Goal: Task Accomplishment & Management: Complete application form

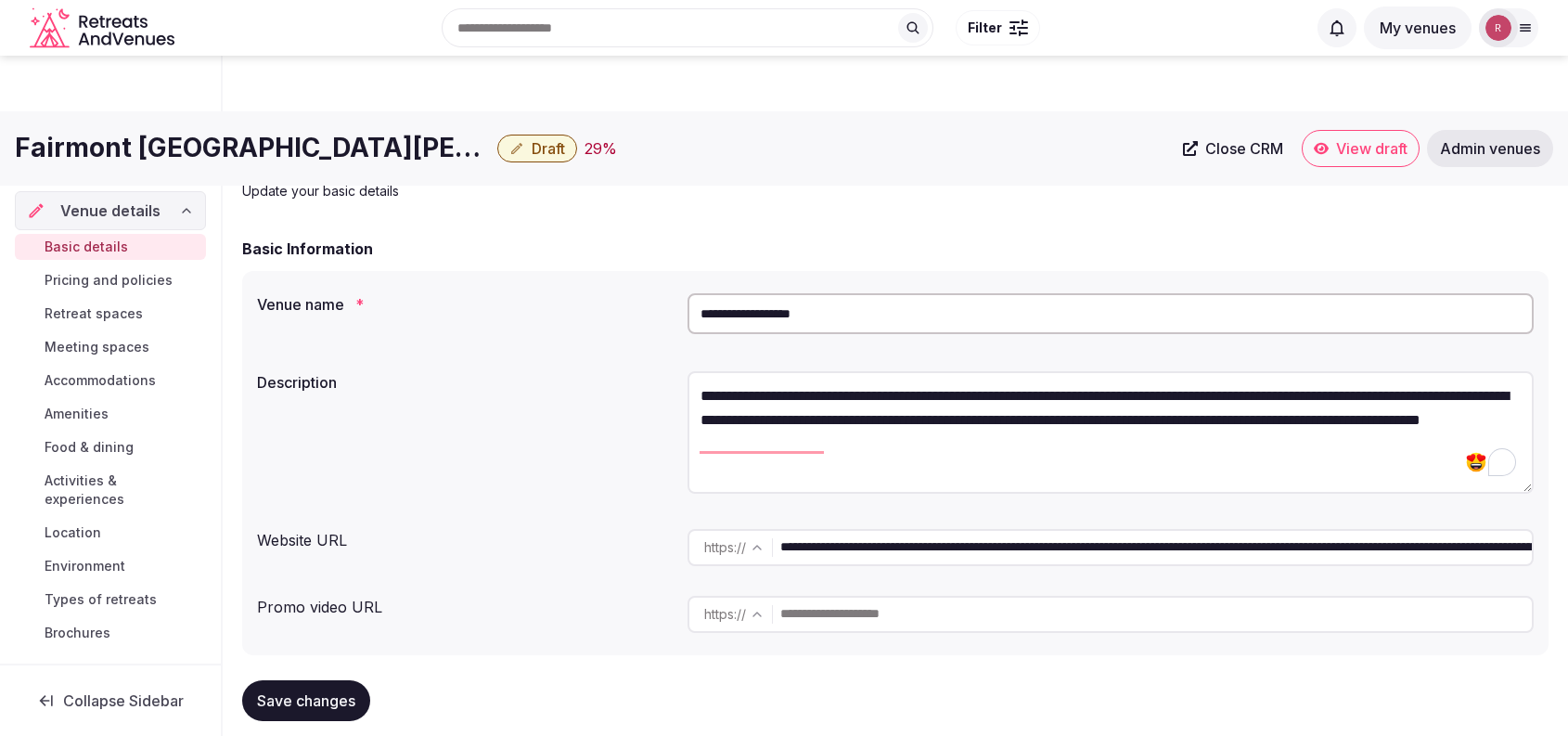
scroll to position [1824, 0]
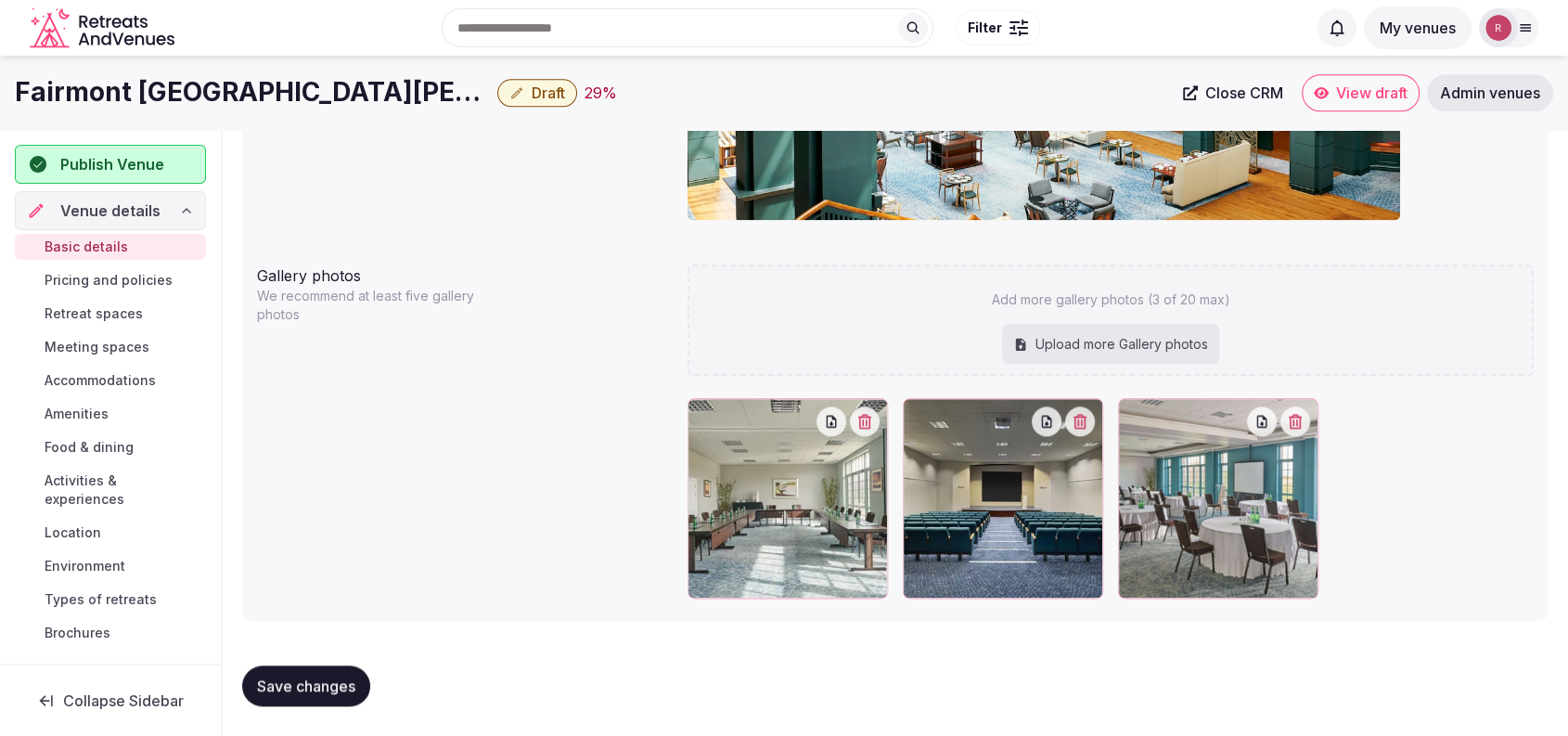
click at [1089, 428] on button "button" at bounding box center [1080, 422] width 30 height 30
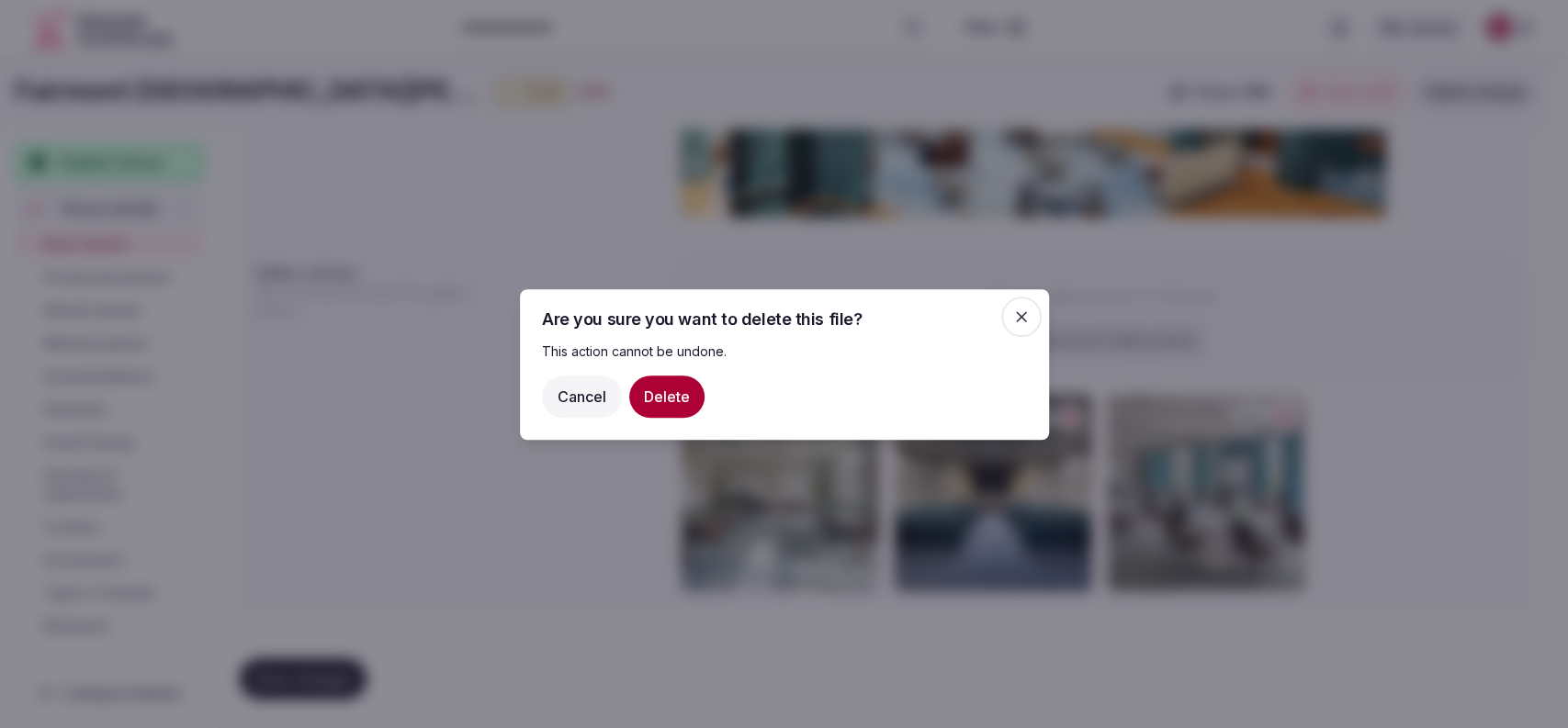
click at [690, 390] on button "Delete" at bounding box center [666, 396] width 75 height 43
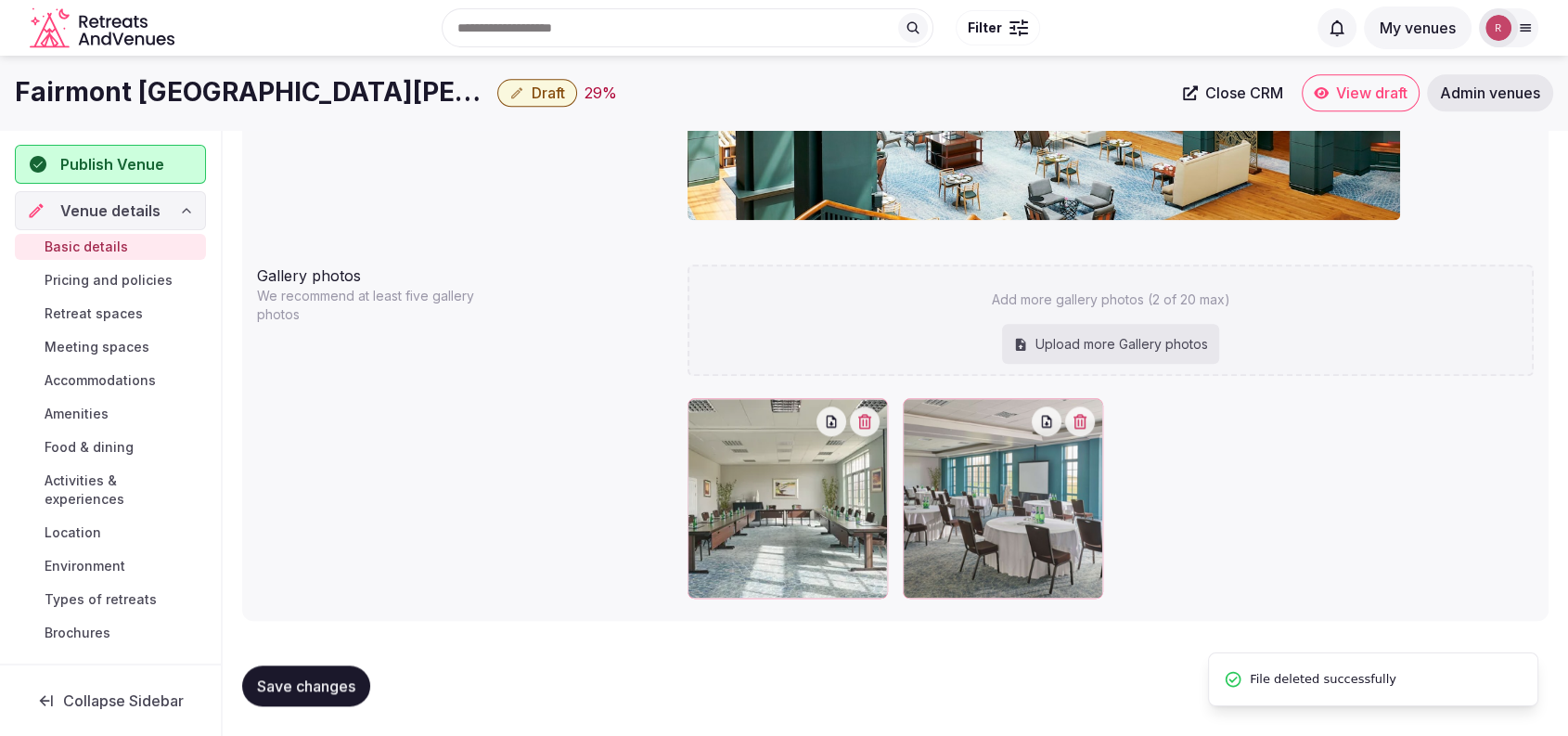
click at [1087, 420] on icon "button" at bounding box center [1080, 421] width 15 height 15
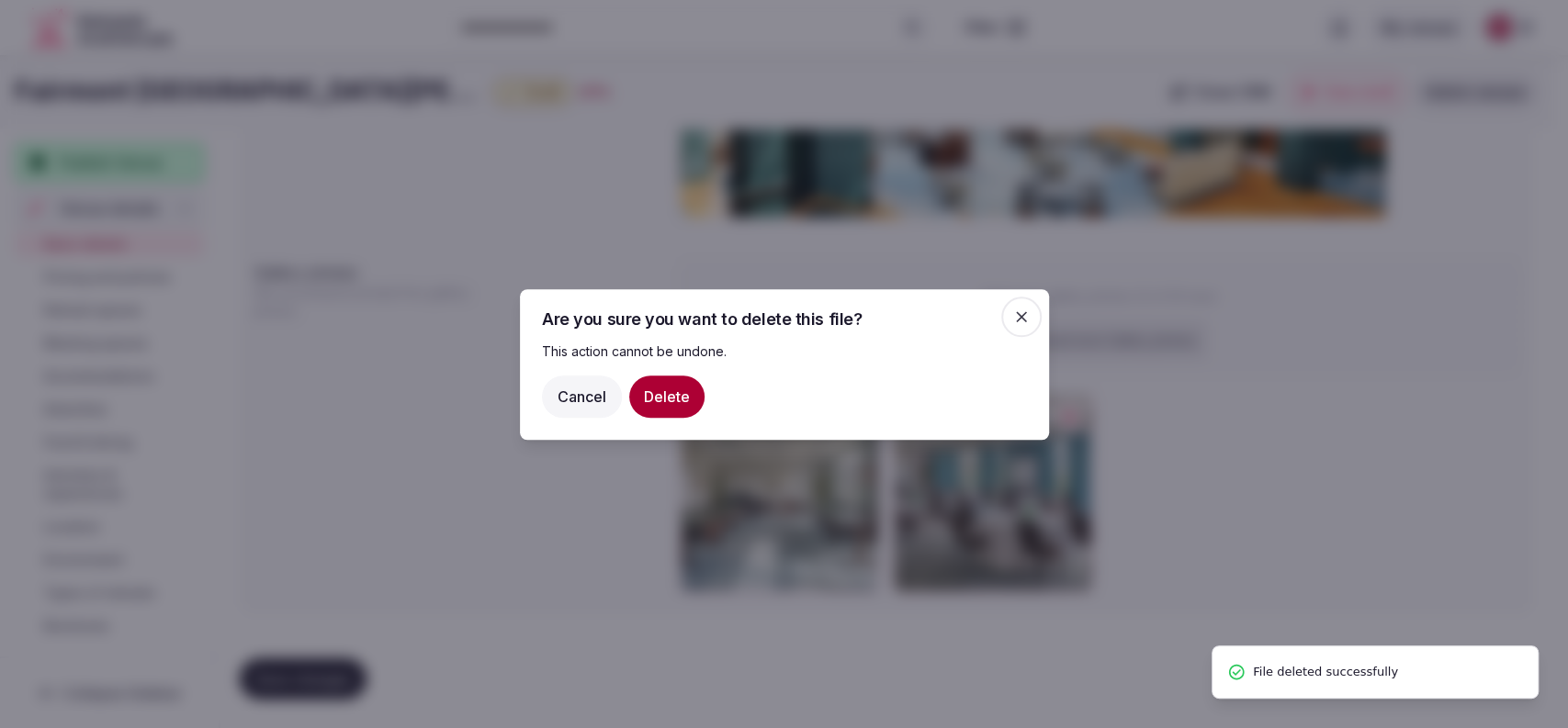
click at [687, 402] on button "Delete" at bounding box center [666, 396] width 75 height 43
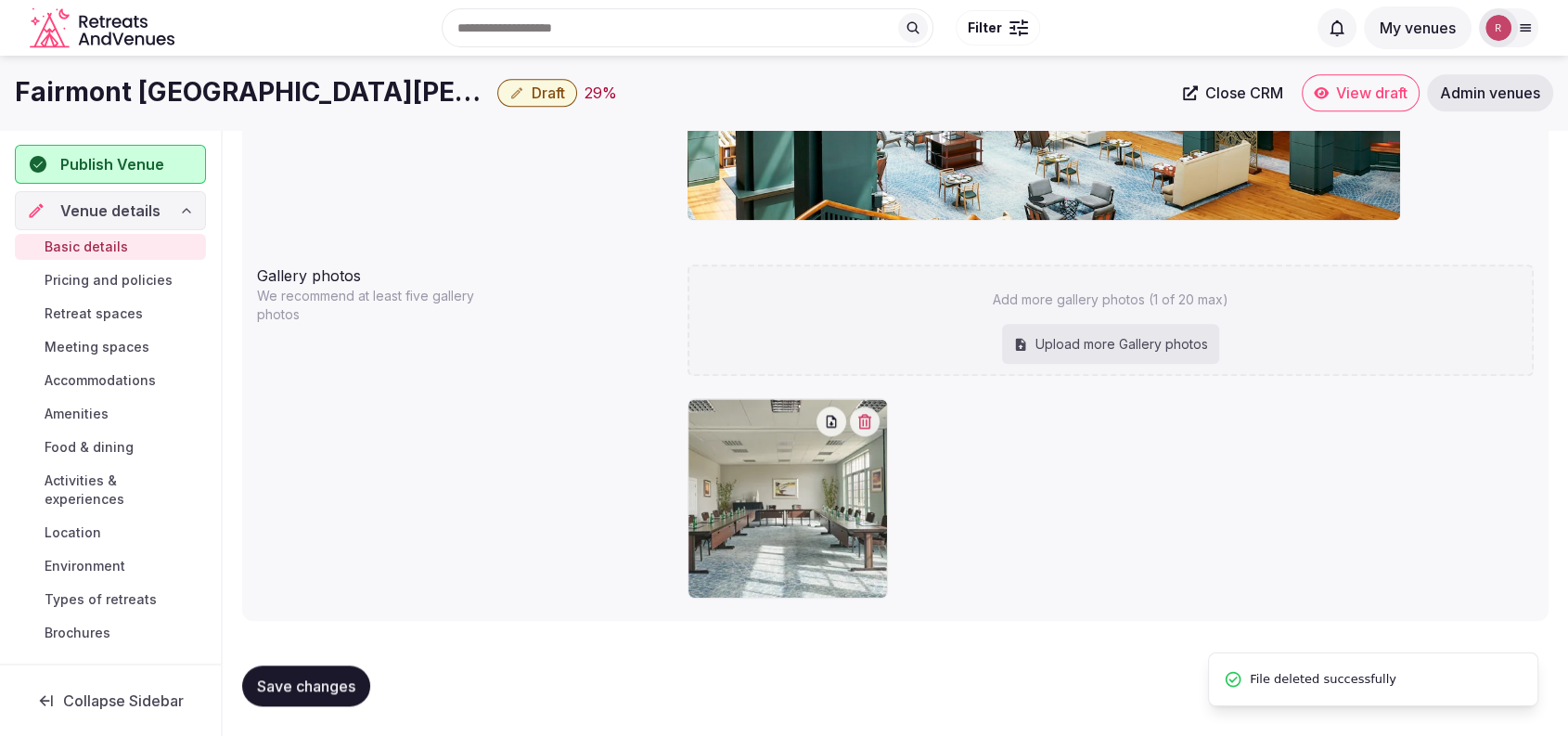
click at [1057, 496] on div at bounding box center [1110, 499] width 846 height 201
click at [975, 573] on div at bounding box center [1110, 499] width 846 height 201
click at [1142, 361] on div "Upload more Gallery photos" at bounding box center [1111, 344] width 217 height 41
type input "**********"
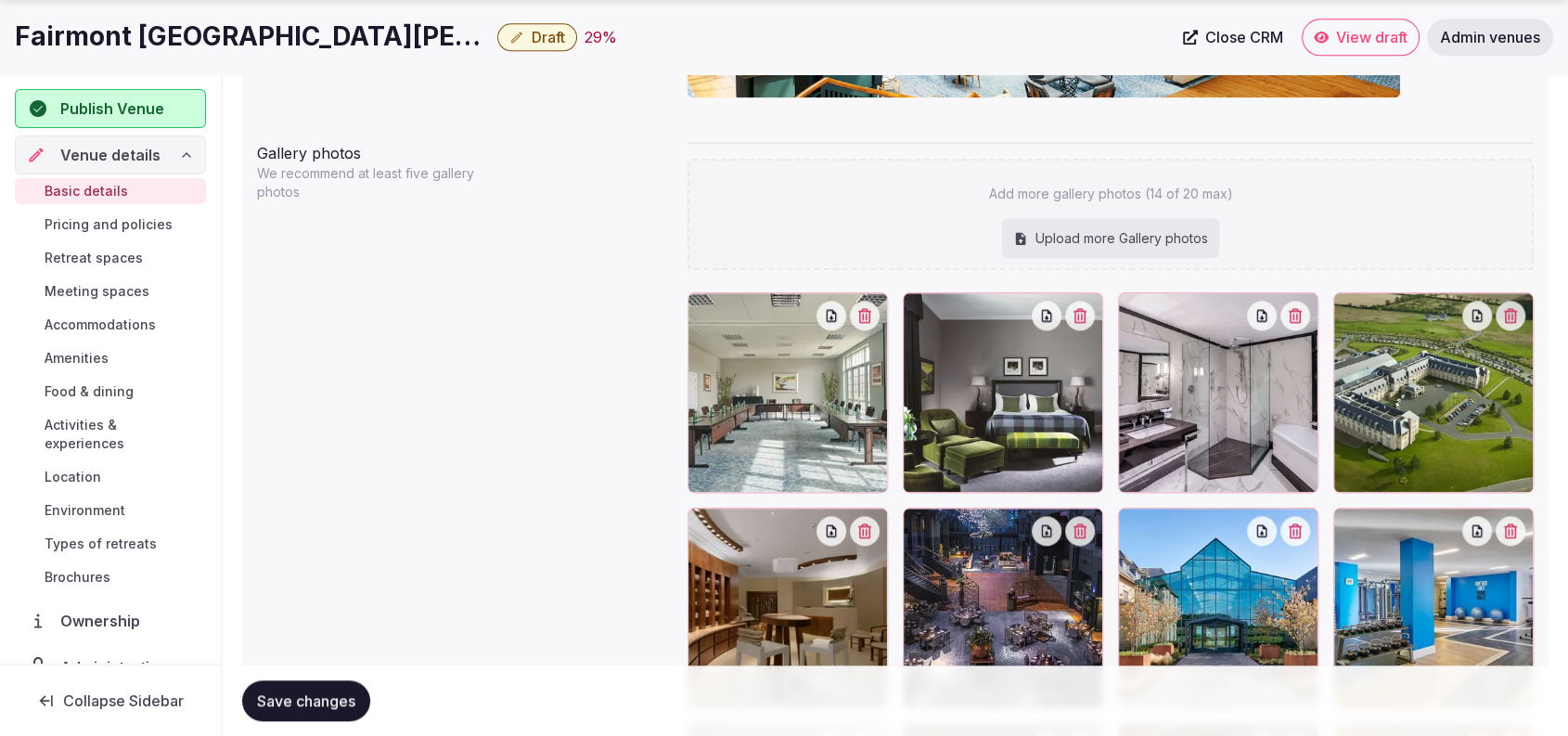
scroll to position [1954, 0]
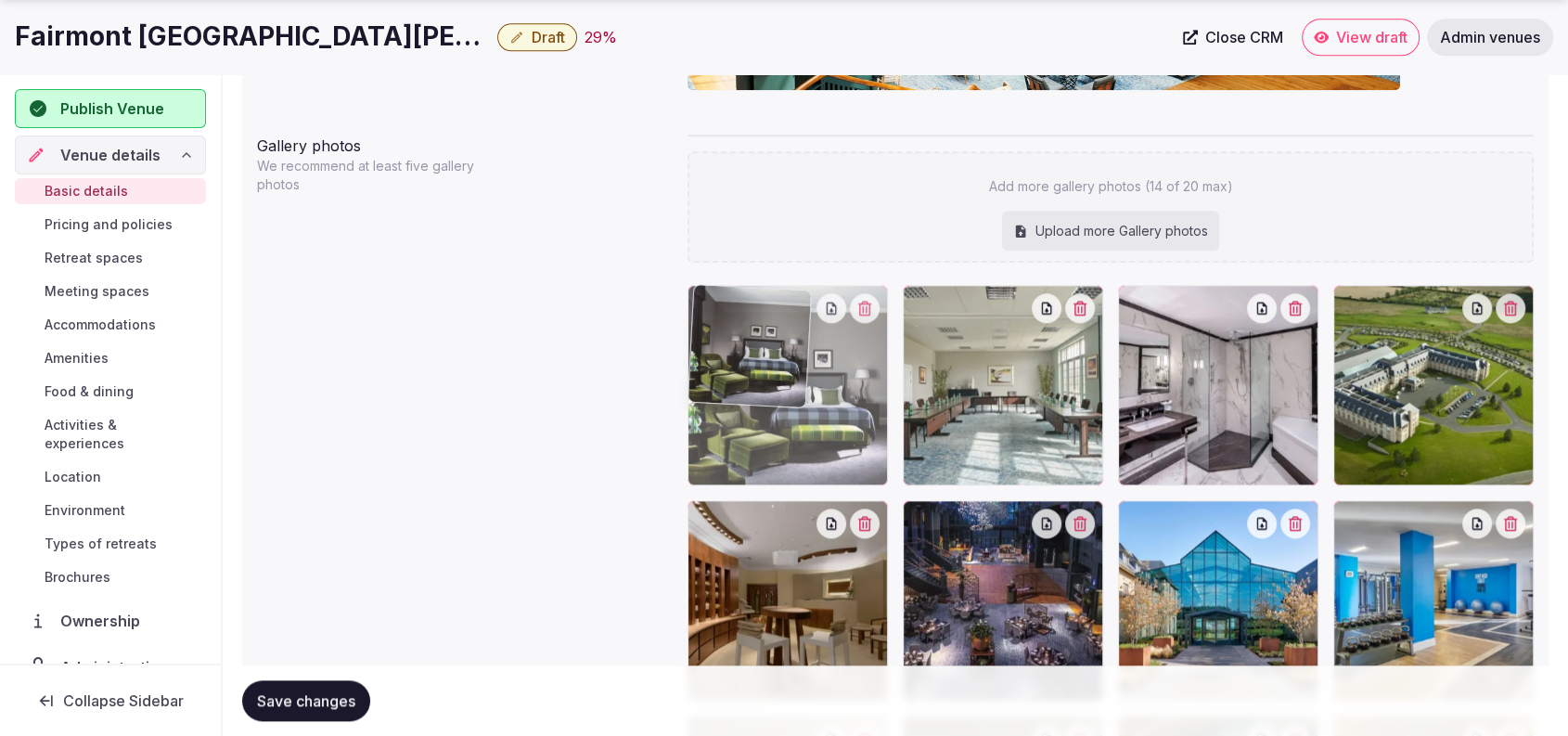
drag, startPoint x: 966, startPoint y: 432, endPoint x: 868, endPoint y: 436, distance: 98.1
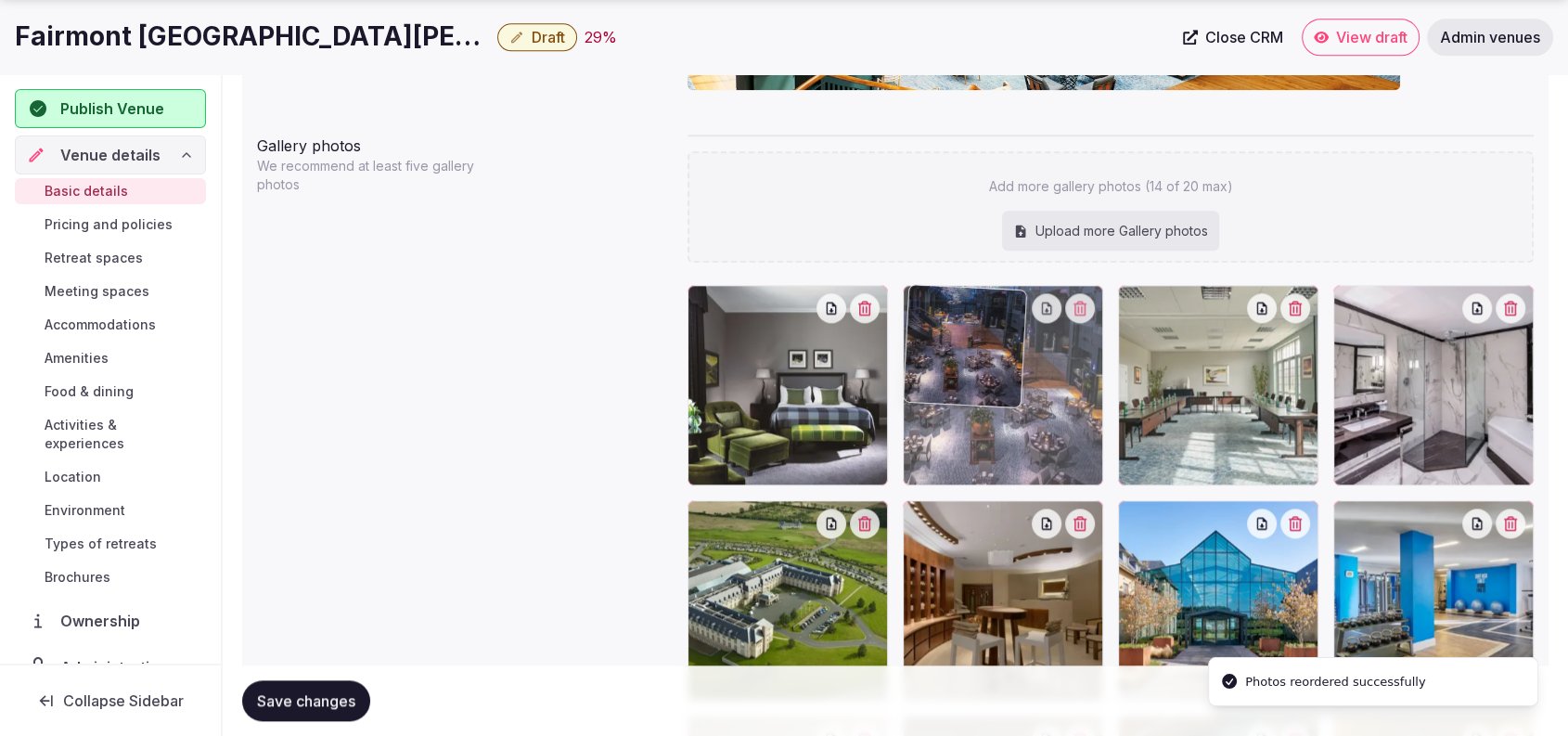
drag, startPoint x: 1004, startPoint y: 486, endPoint x: 1007, endPoint y: 418, distance: 68.1
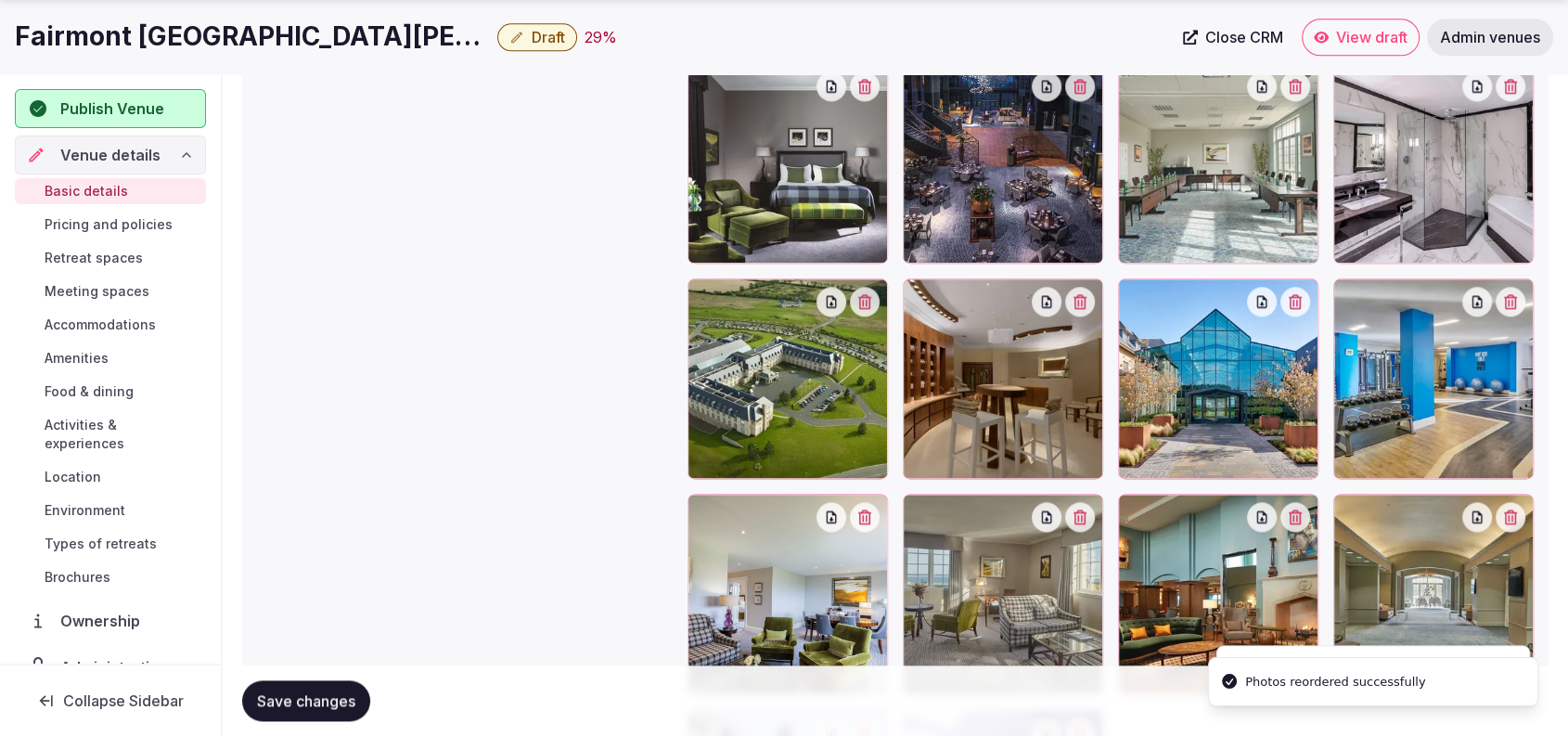
scroll to position [2229, 0]
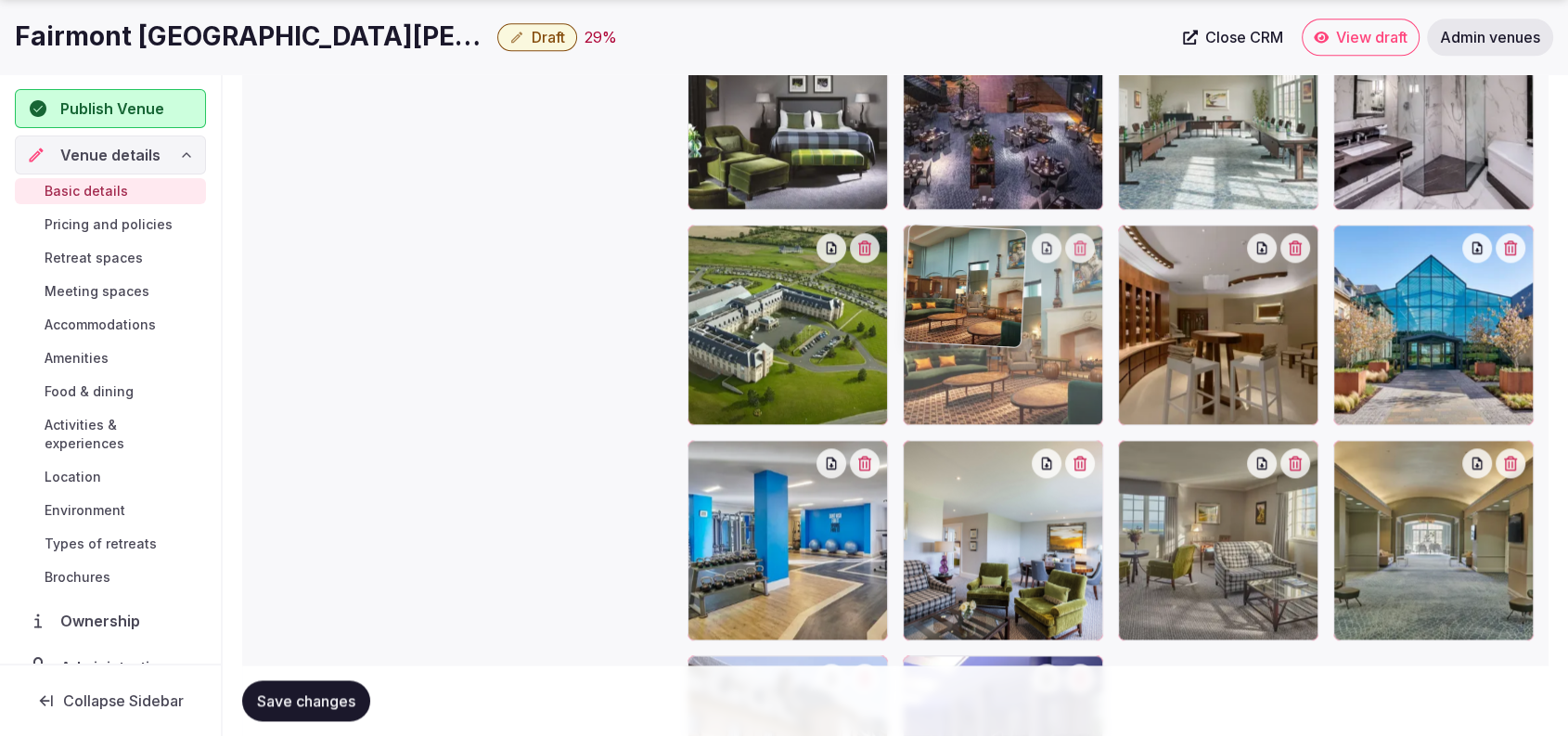
drag, startPoint x: 1250, startPoint y: 561, endPoint x: 1131, endPoint y: 410, distance: 192.3
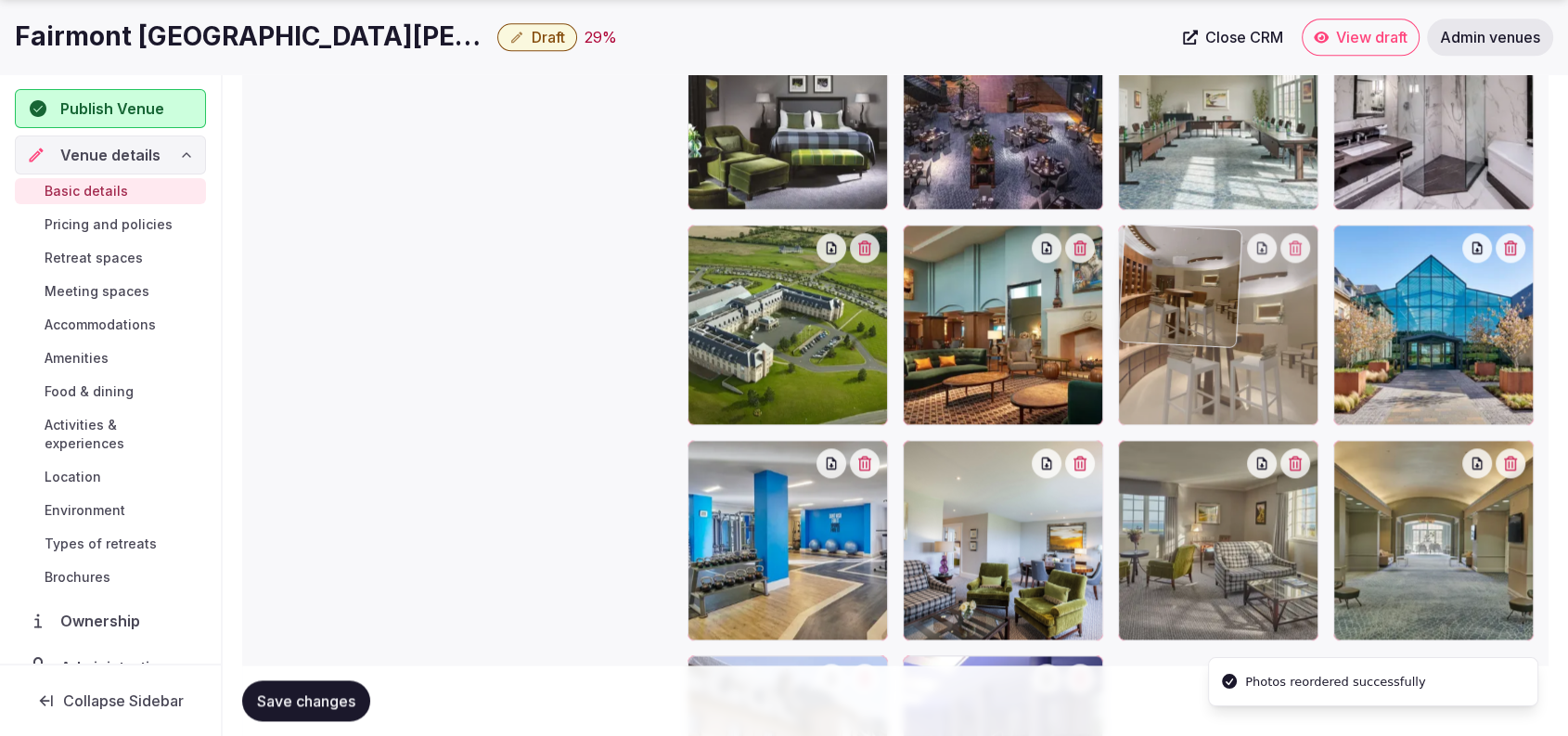
drag, startPoint x: 1244, startPoint y: 377, endPoint x: 1257, endPoint y: 505, distance: 128.7
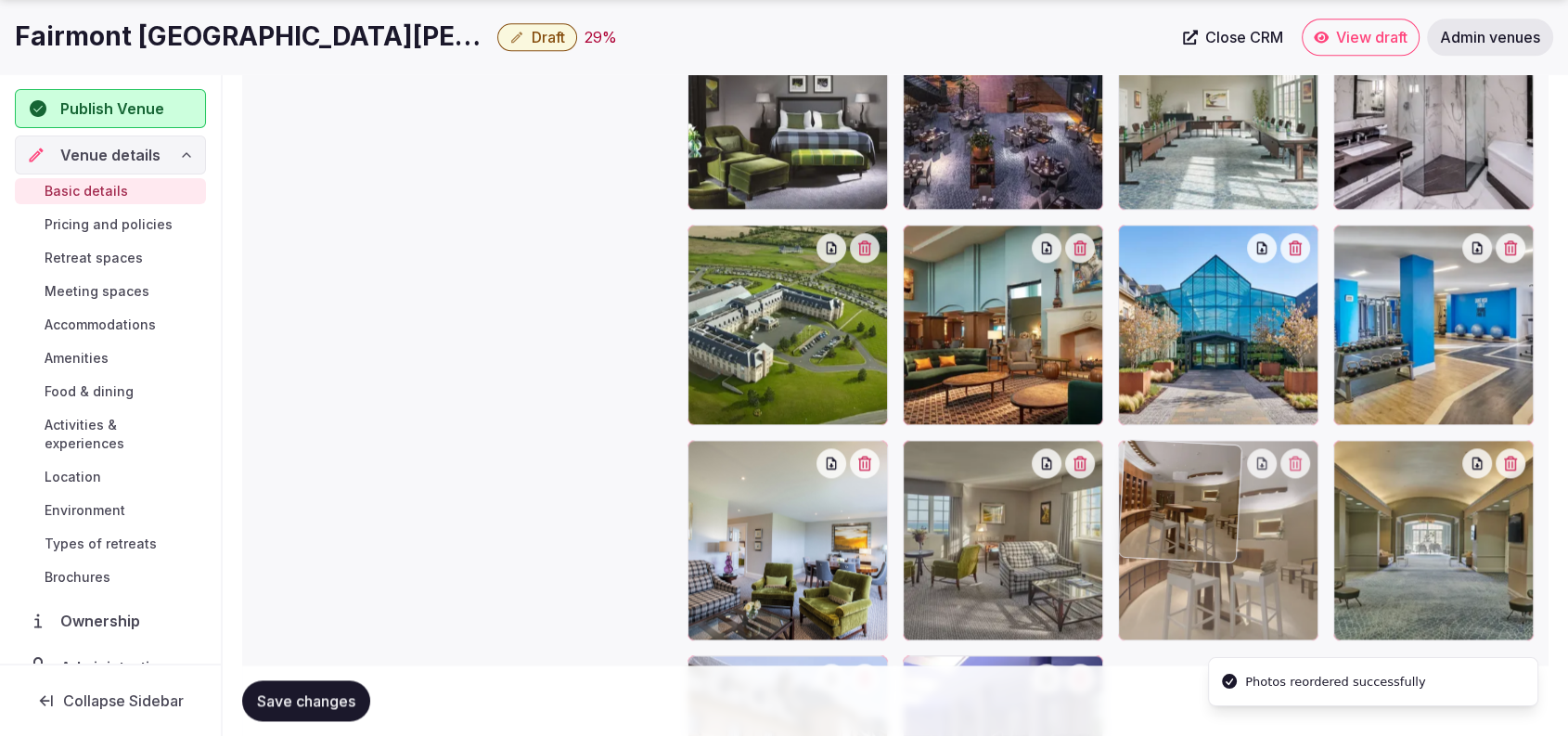
drag, startPoint x: 1232, startPoint y: 327, endPoint x: 1251, endPoint y: 560, distance: 233.8
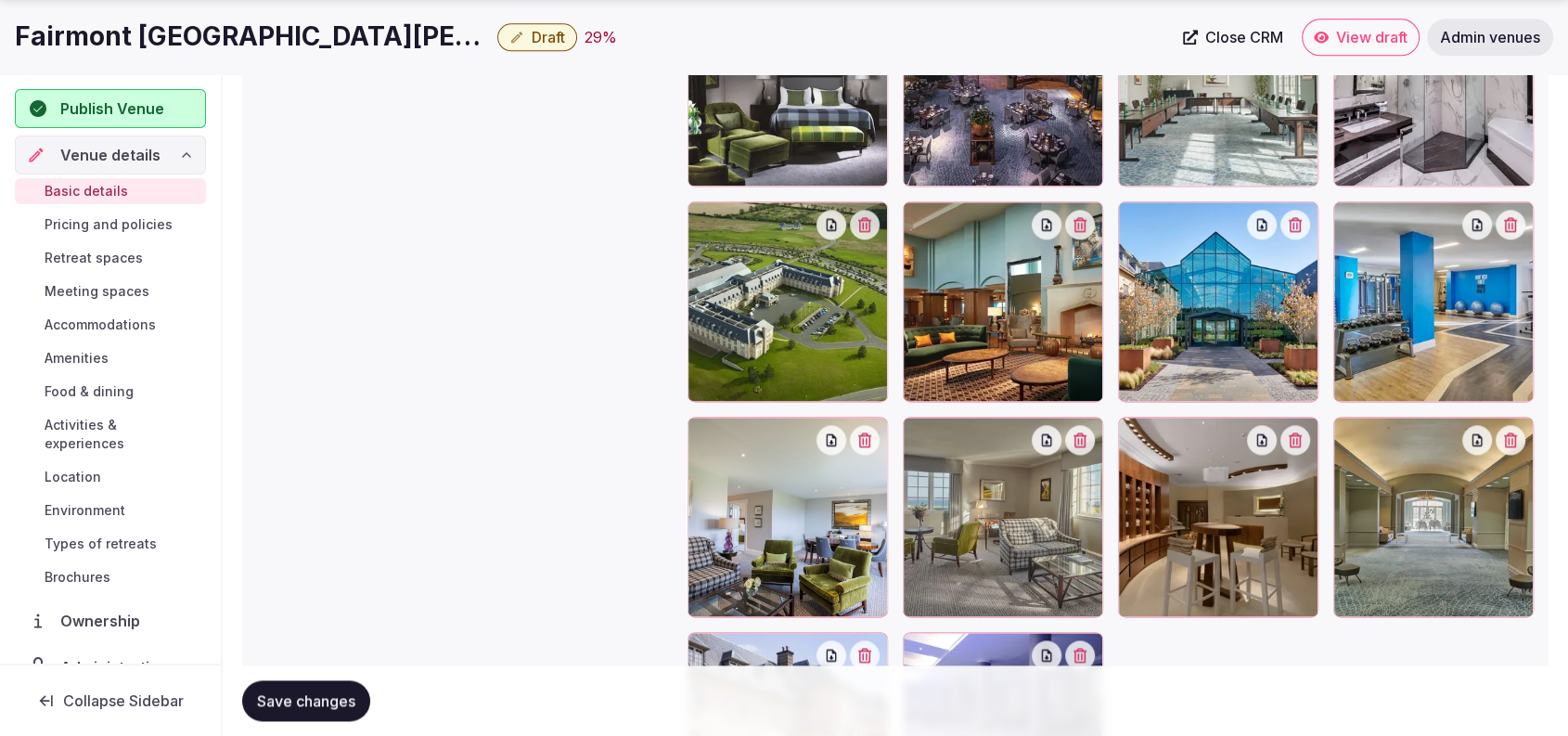
scroll to position [2276, 0]
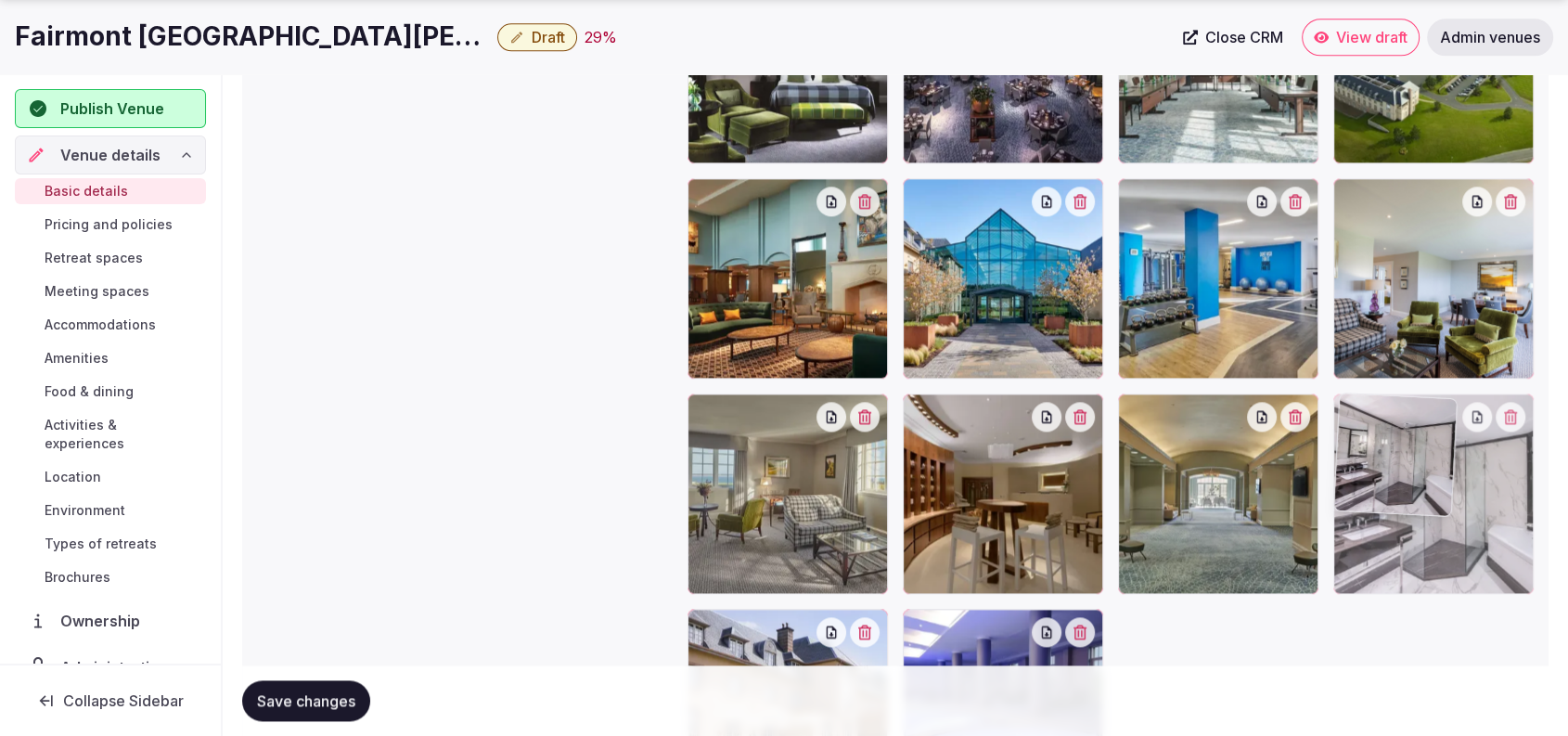
drag, startPoint x: 1485, startPoint y: 162, endPoint x: 1454, endPoint y: 538, distance: 377.3
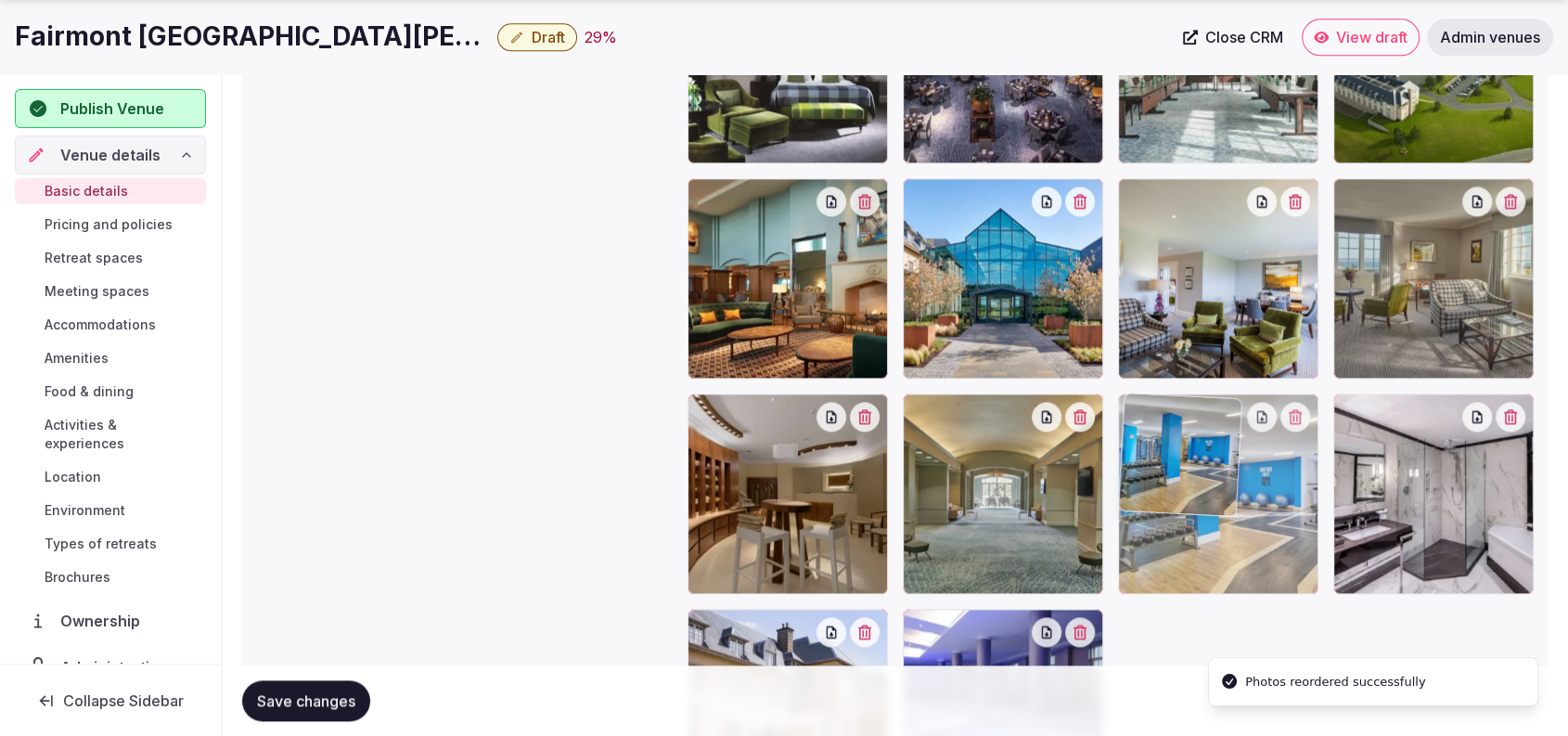
drag, startPoint x: 1263, startPoint y: 346, endPoint x: 1254, endPoint y: 561, distance: 215.2
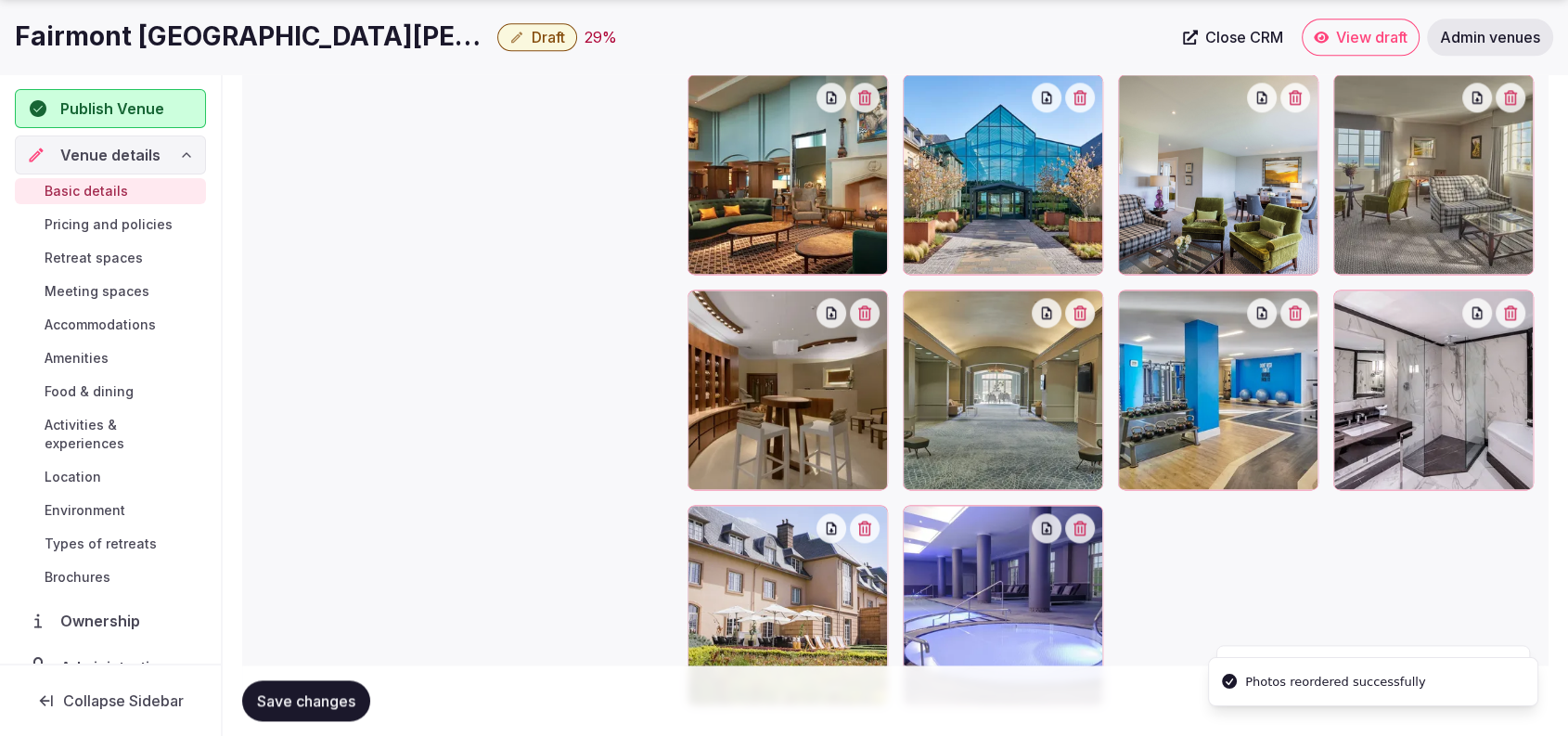
scroll to position [2383, 0]
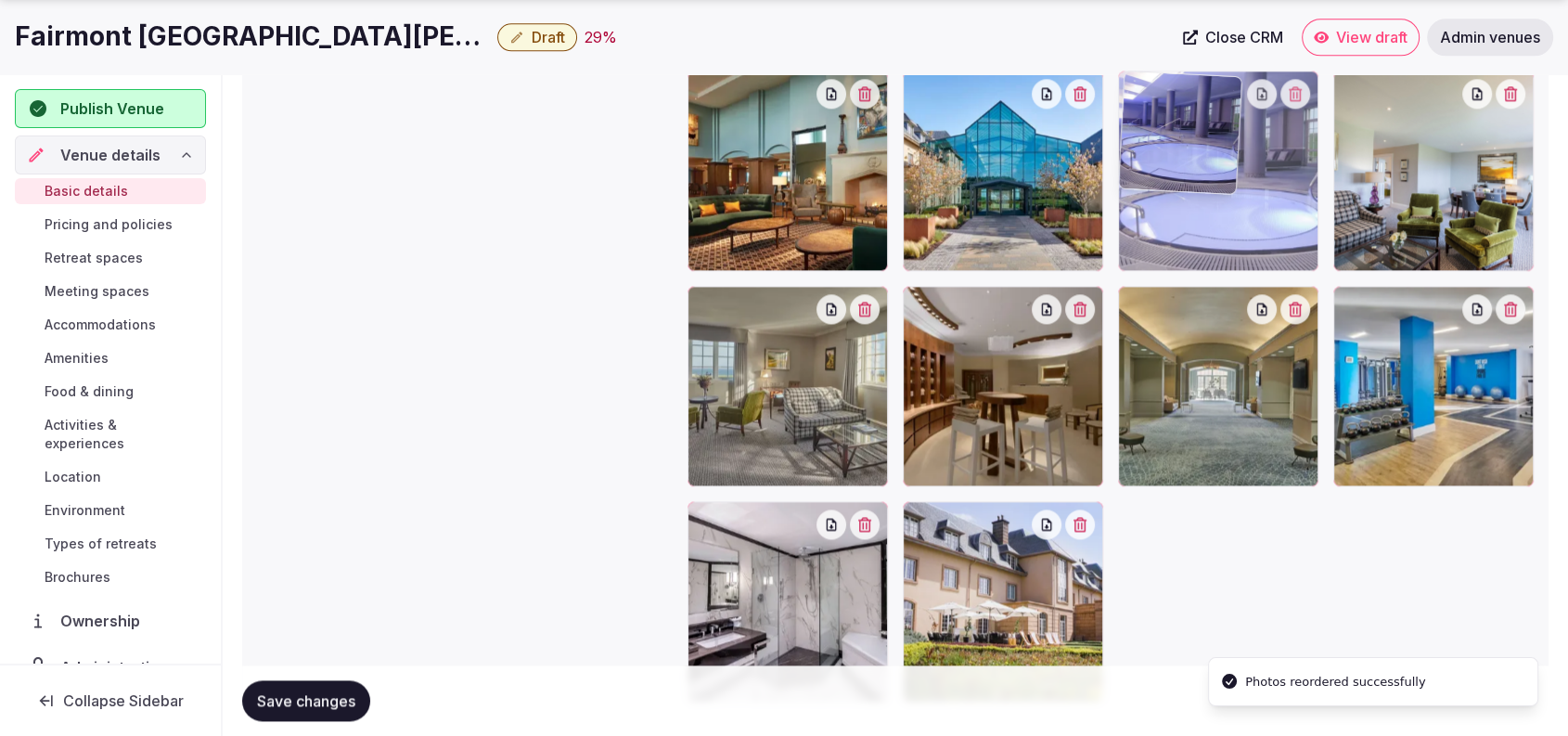
drag, startPoint x: 1008, startPoint y: 593, endPoint x: 1255, endPoint y: 204, distance: 460.8
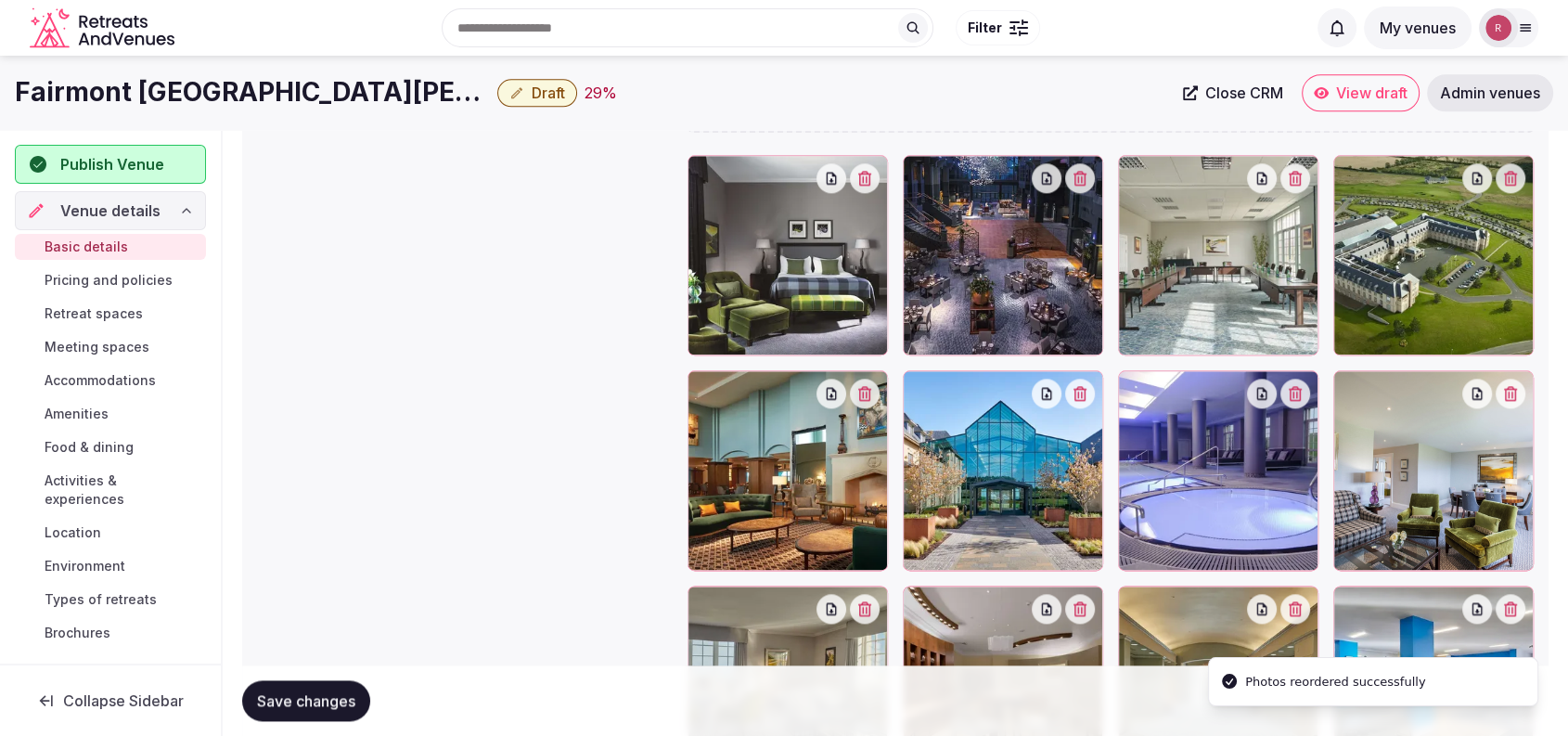
scroll to position [2076, 0]
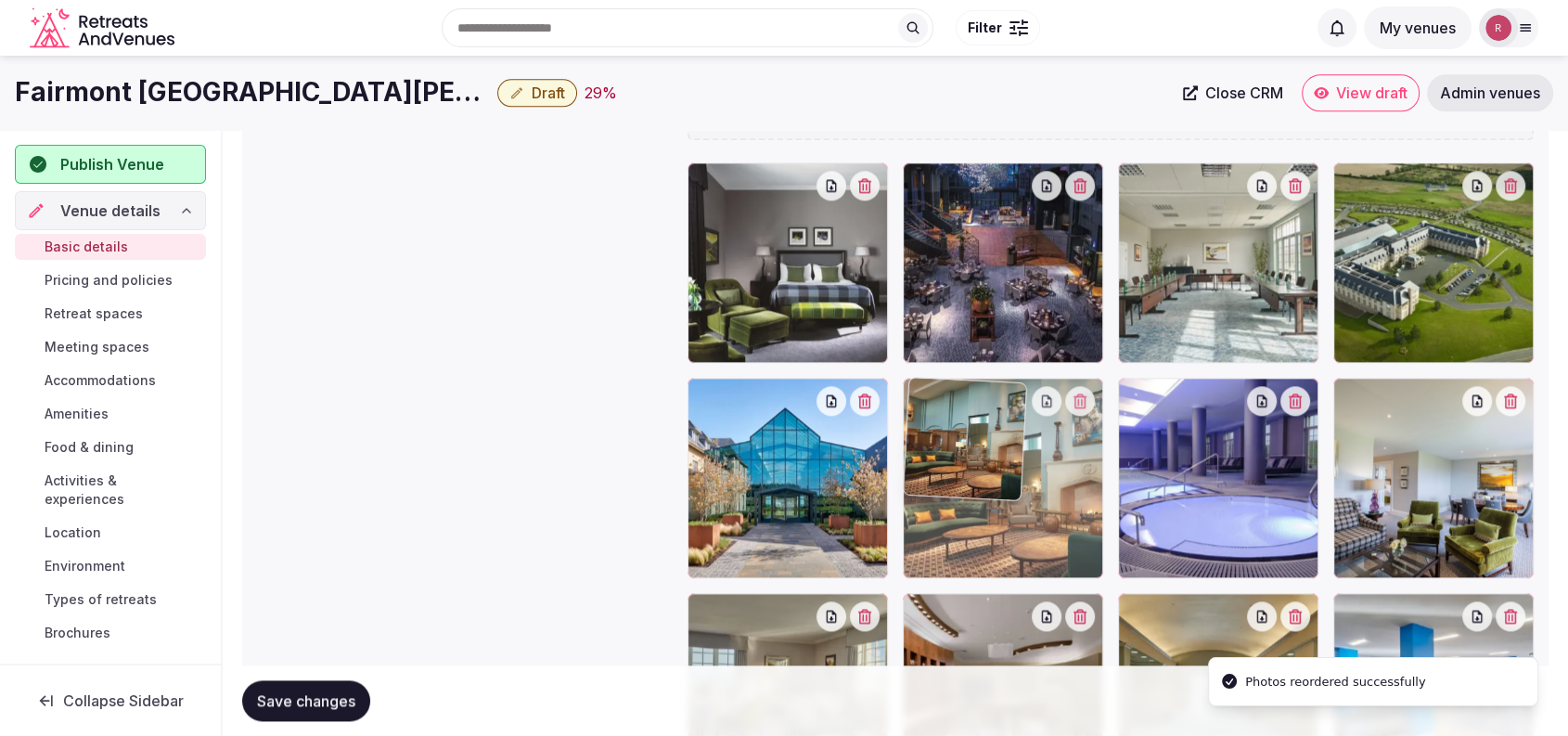
drag, startPoint x: 804, startPoint y: 512, endPoint x: 1011, endPoint y: 536, distance: 208.4
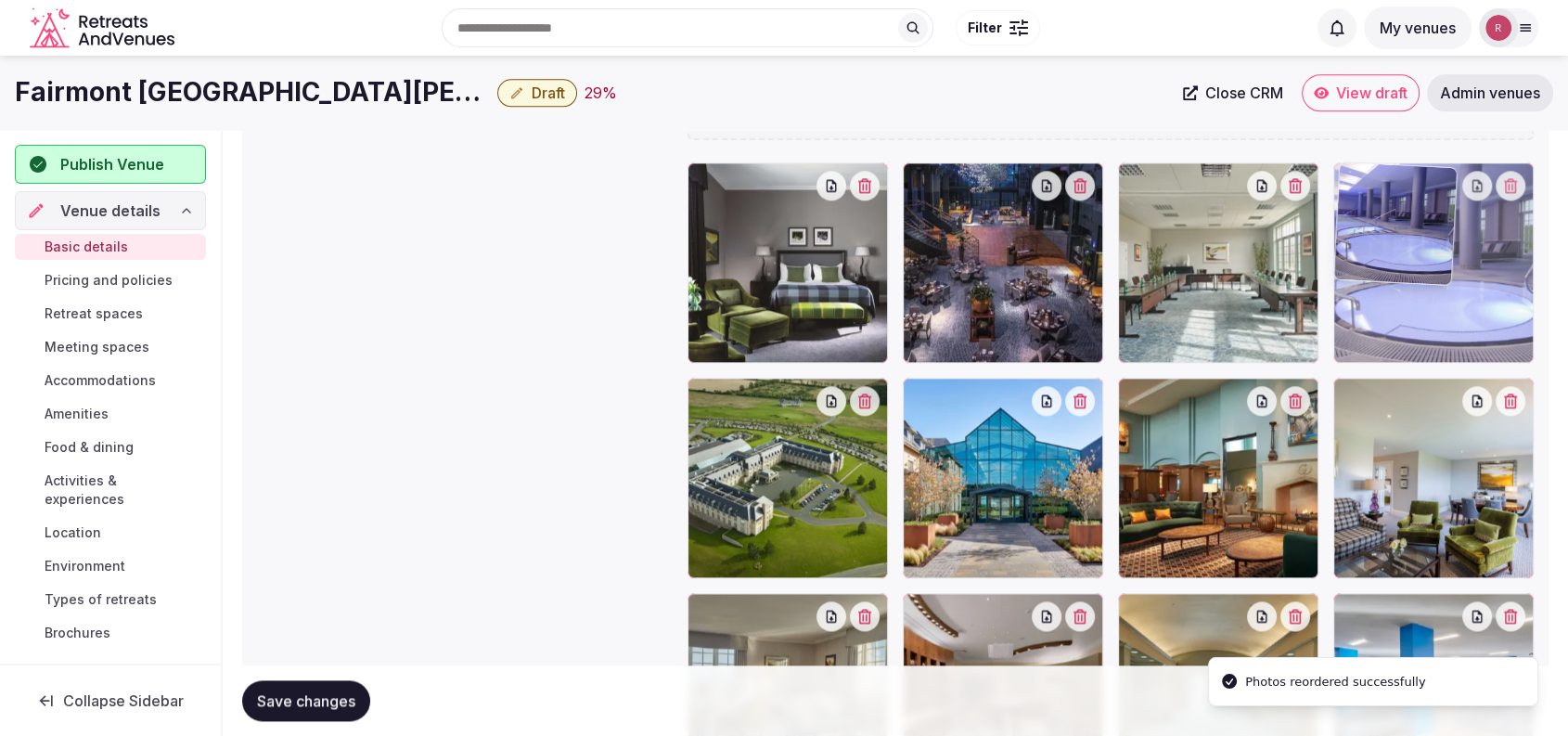
drag, startPoint x: 1175, startPoint y: 511, endPoint x: 1395, endPoint y: 324, distance: 288.7
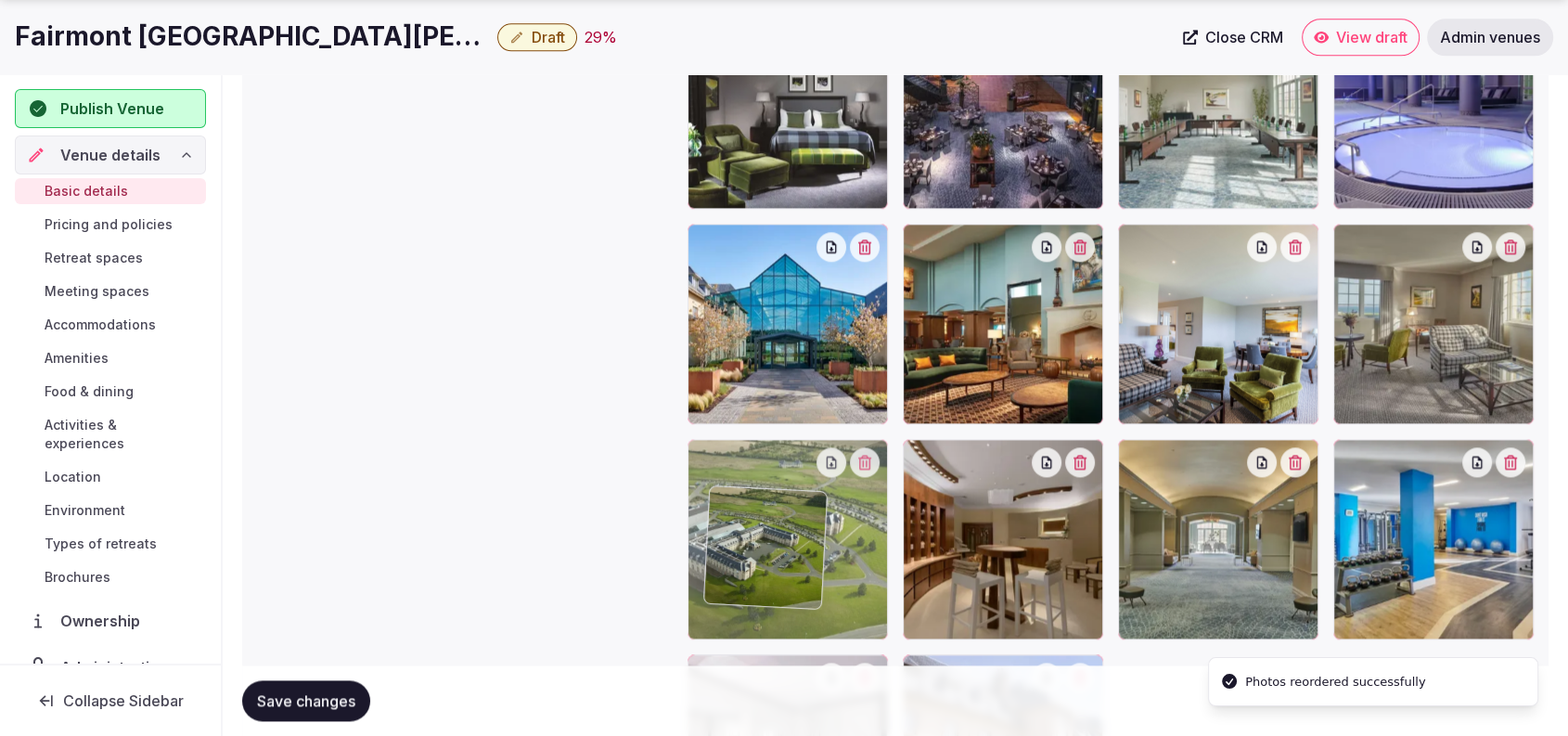
scroll to position [2309, 0]
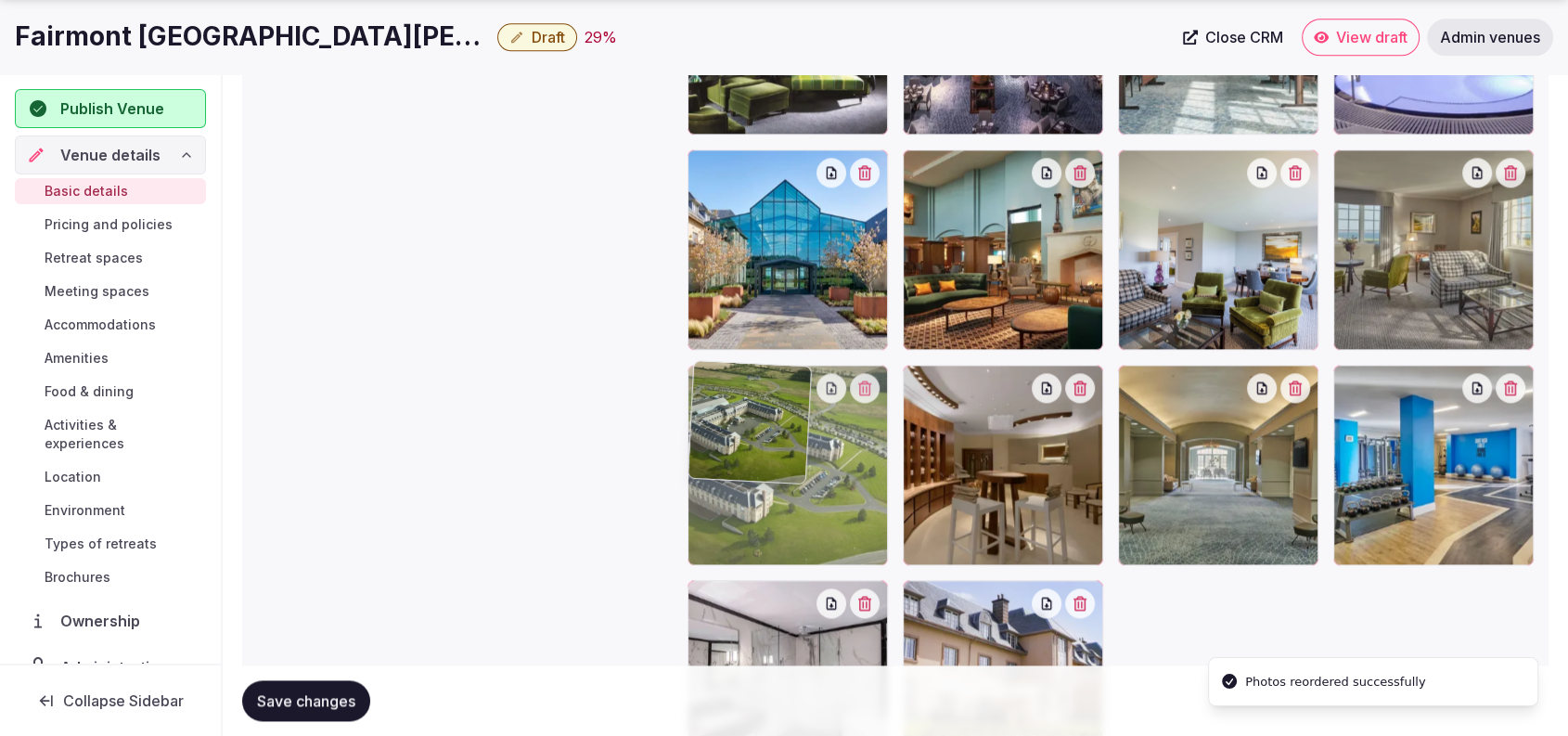
drag, startPoint x: 808, startPoint y: 540, endPoint x: 827, endPoint y: 652, distance: 113.6
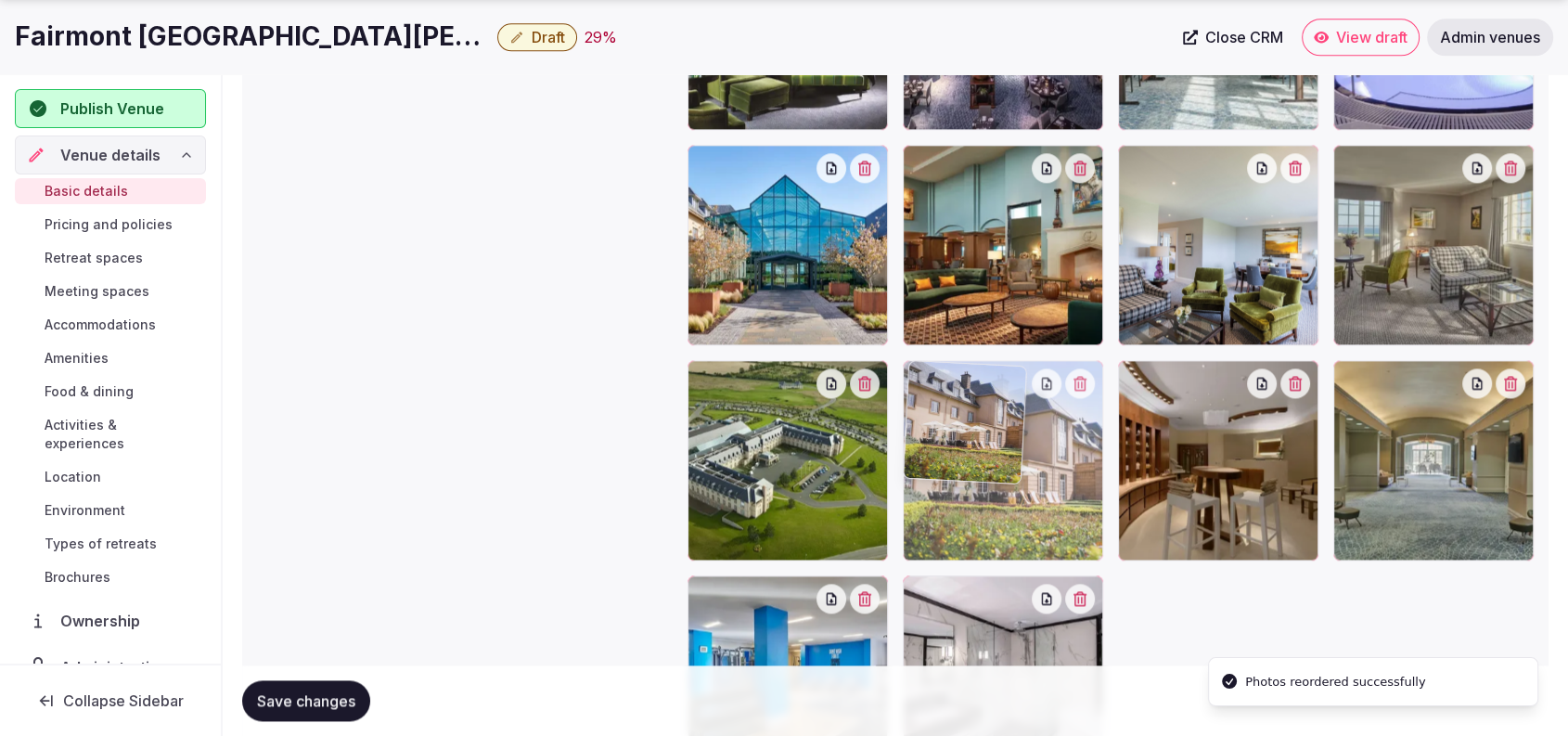
drag, startPoint x: 1027, startPoint y: 560, endPoint x: 1027, endPoint y: 510, distance: 50.0
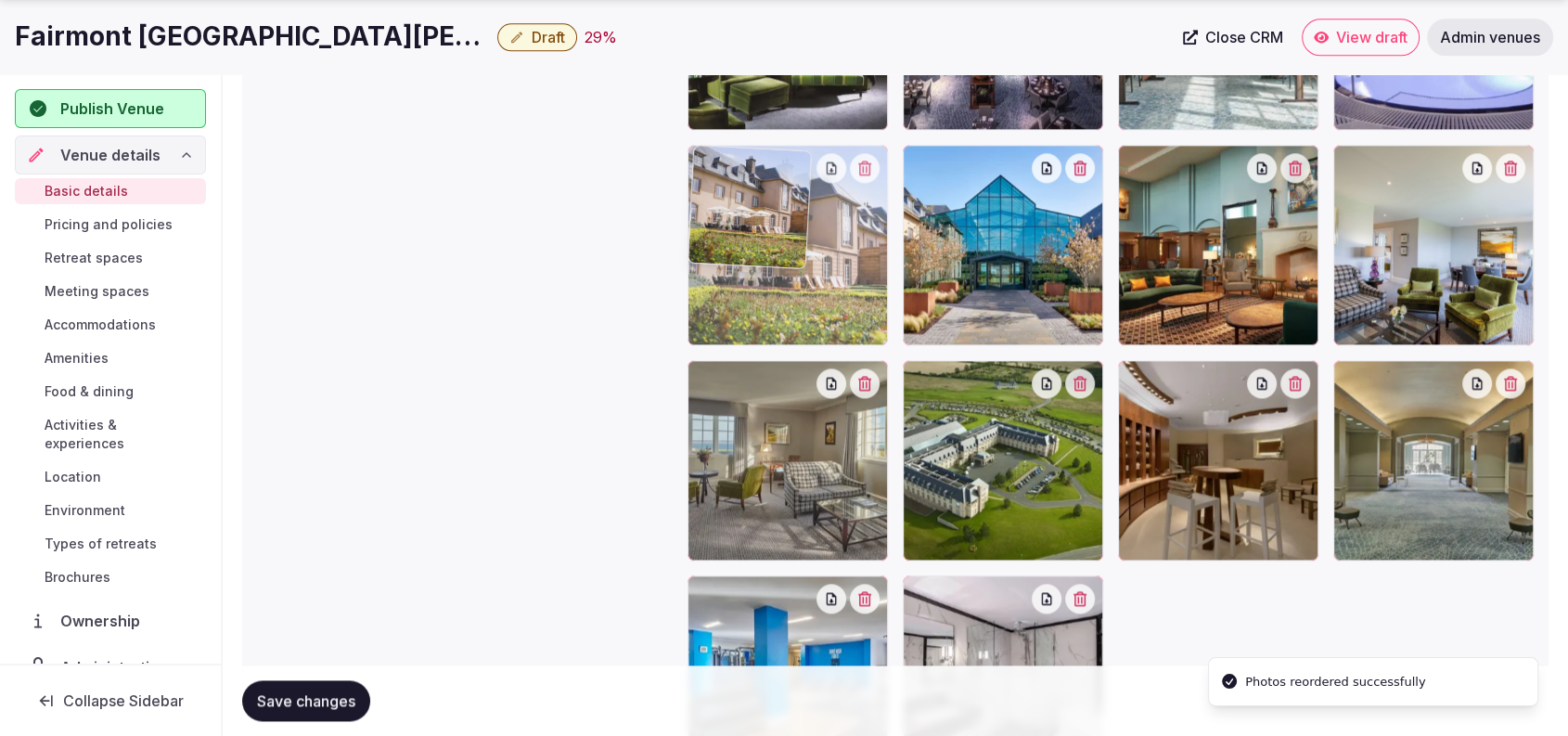
drag, startPoint x: 1002, startPoint y: 515, endPoint x: 805, endPoint y: 318, distance: 278.6
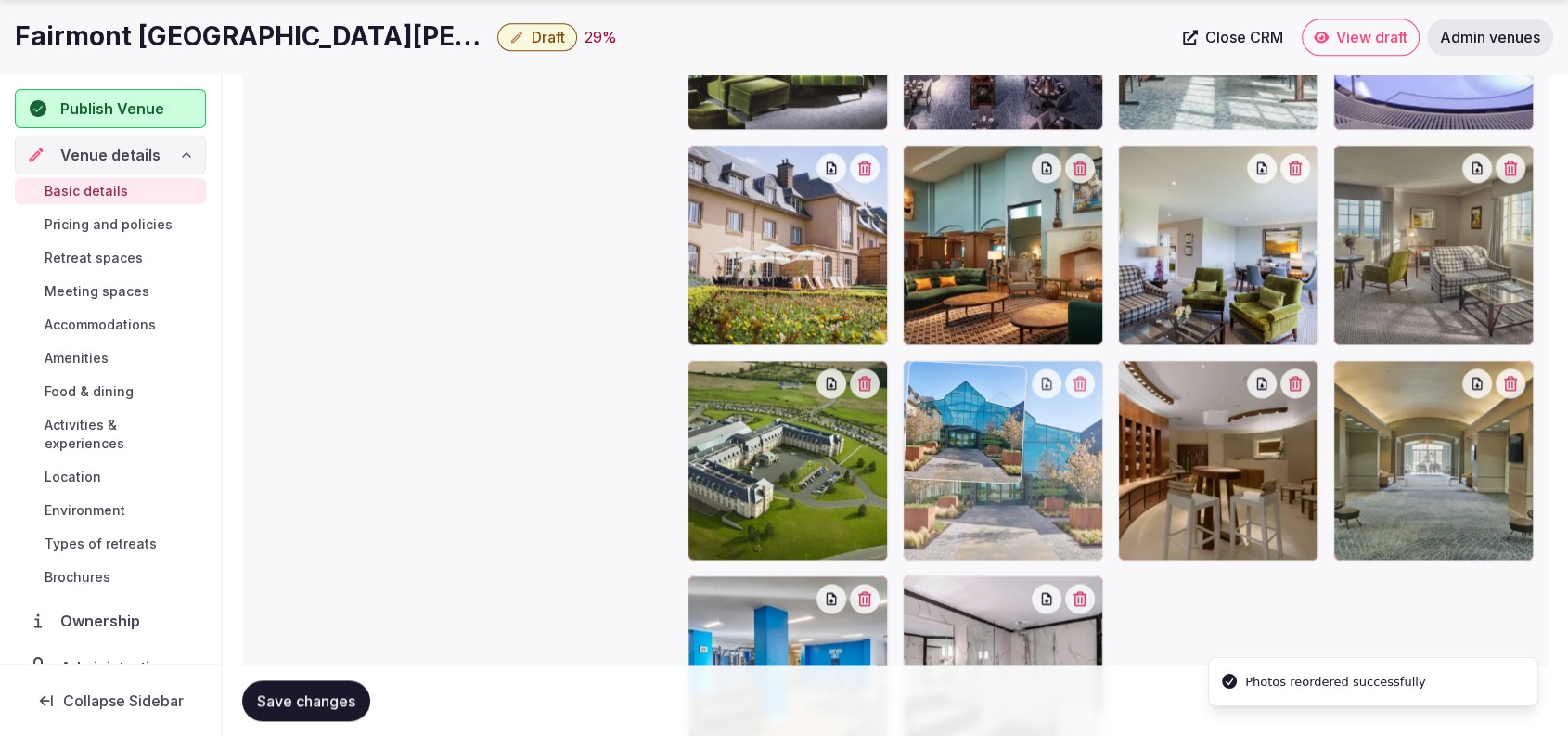
drag, startPoint x: 958, startPoint y: 319, endPoint x: 994, endPoint y: 518, distance: 202.2
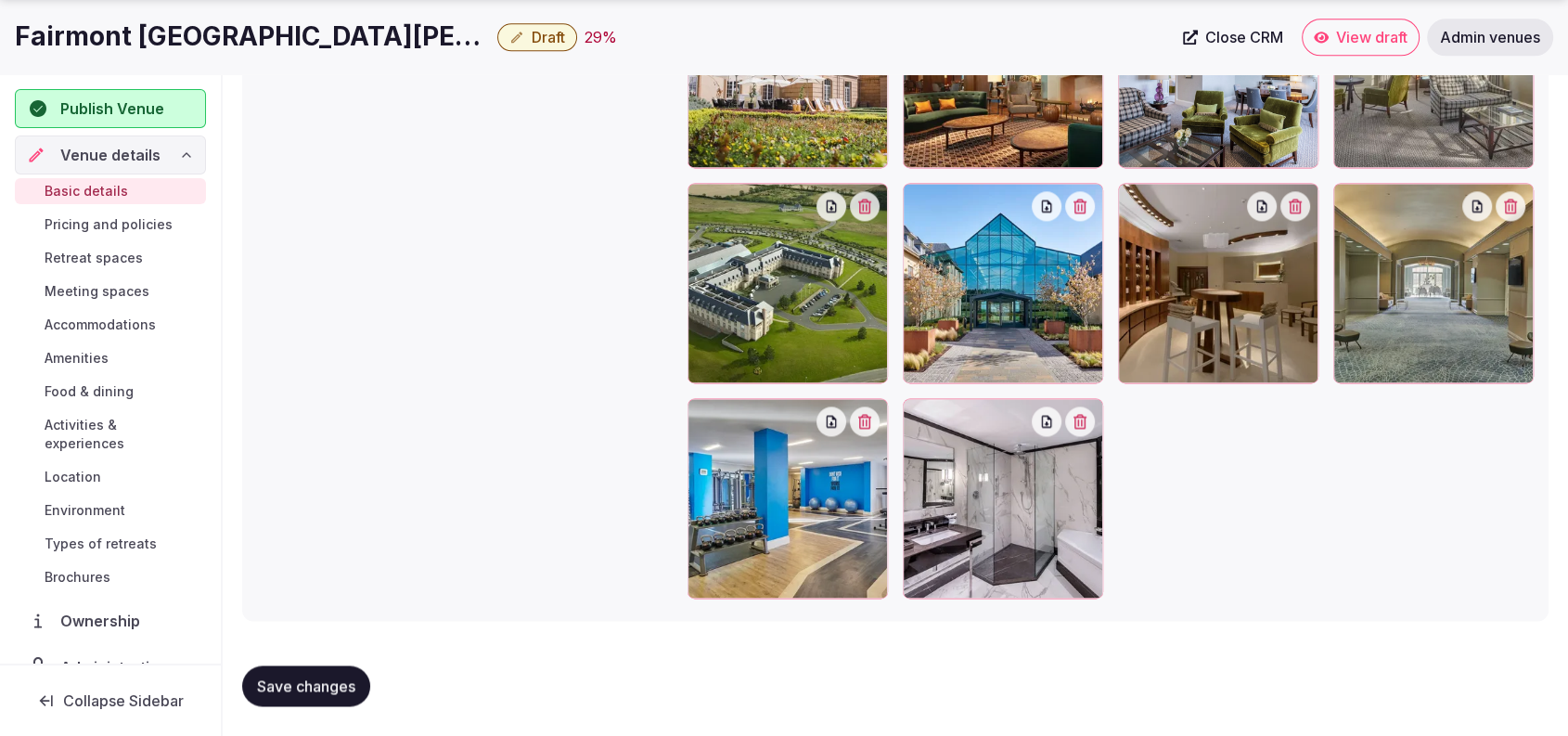
scroll to position [2397, 0]
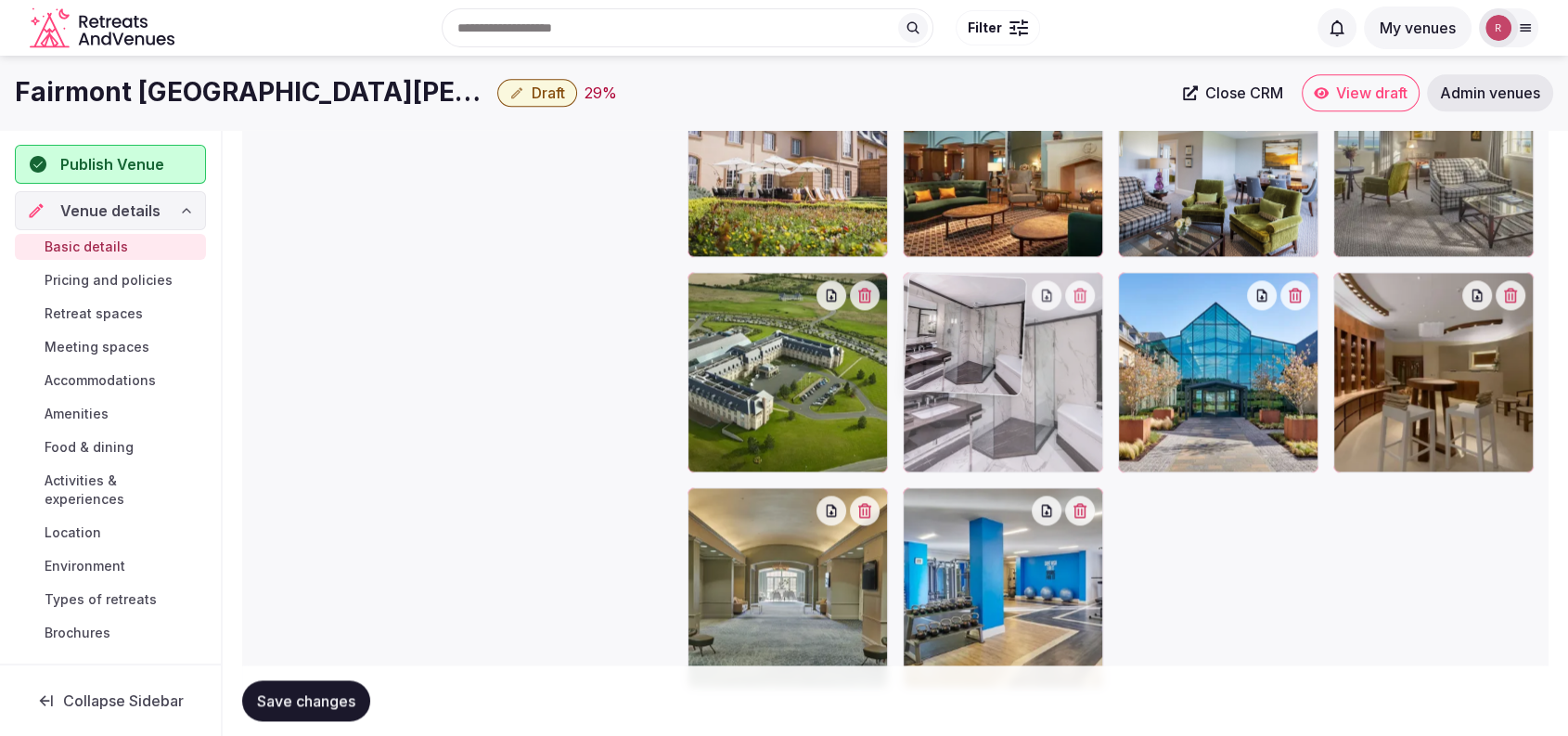
drag, startPoint x: 980, startPoint y: 608, endPoint x: 986, endPoint y: 595, distance: 14.3
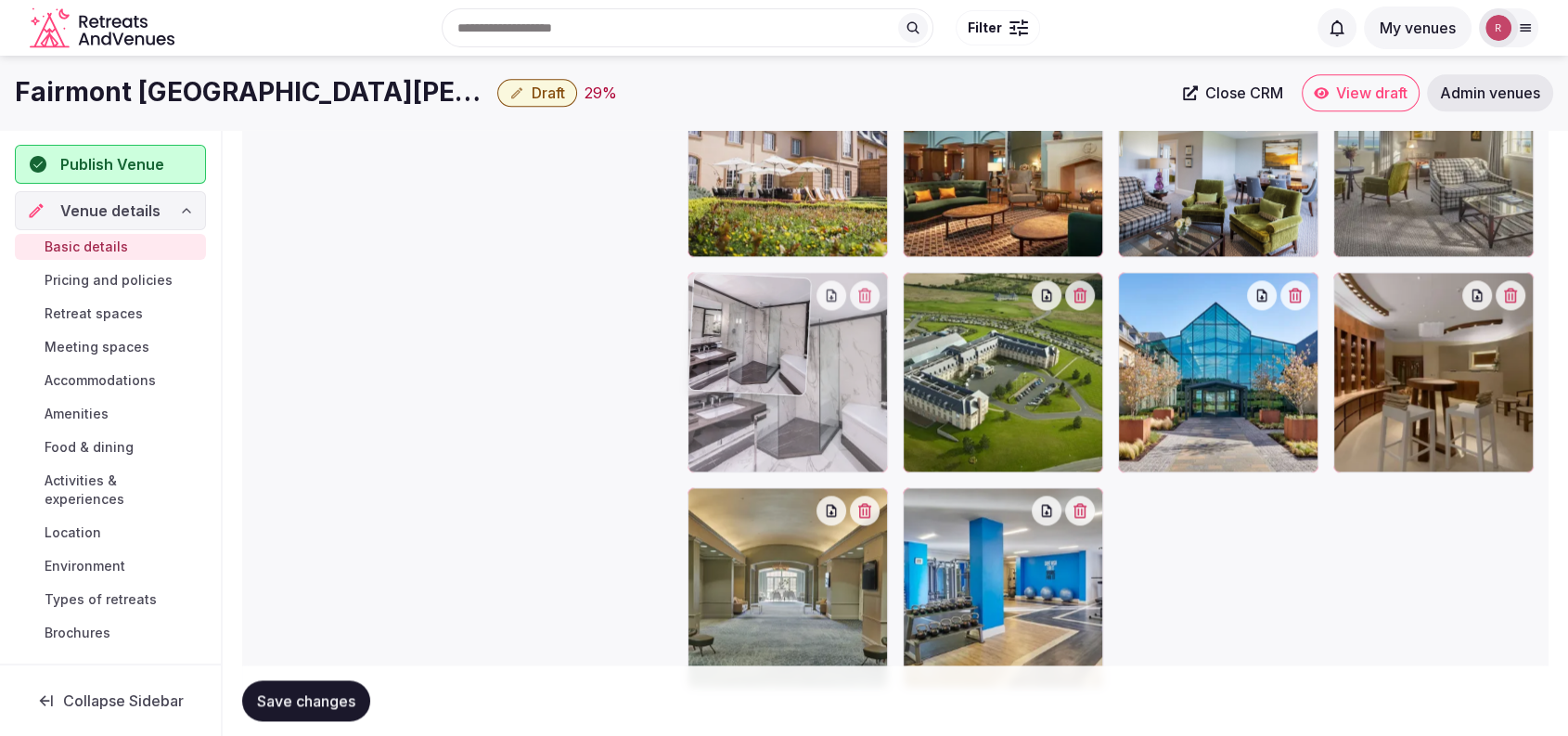
drag, startPoint x: 986, startPoint y: 427, endPoint x: 890, endPoint y: 431, distance: 96.1
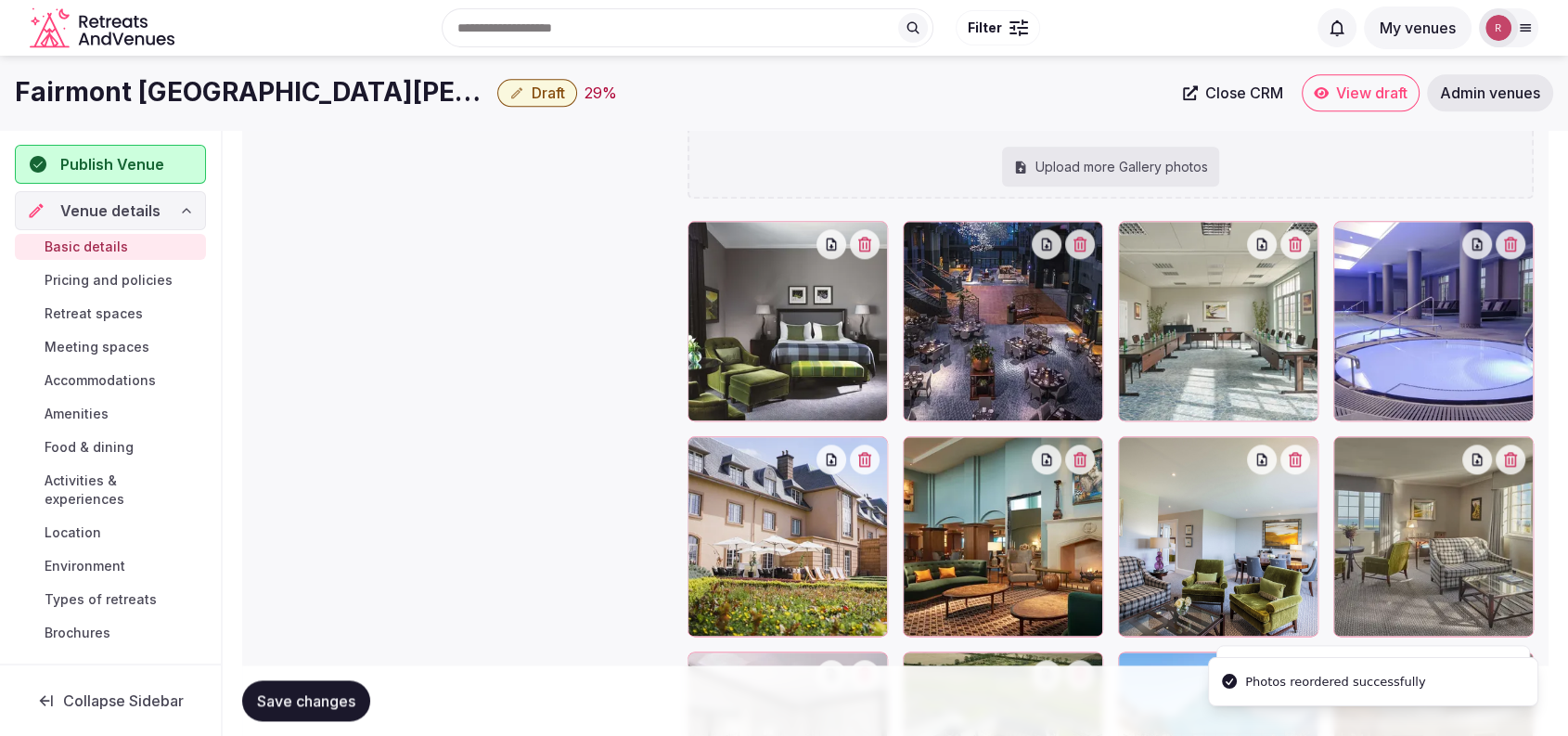
scroll to position [1979, 0]
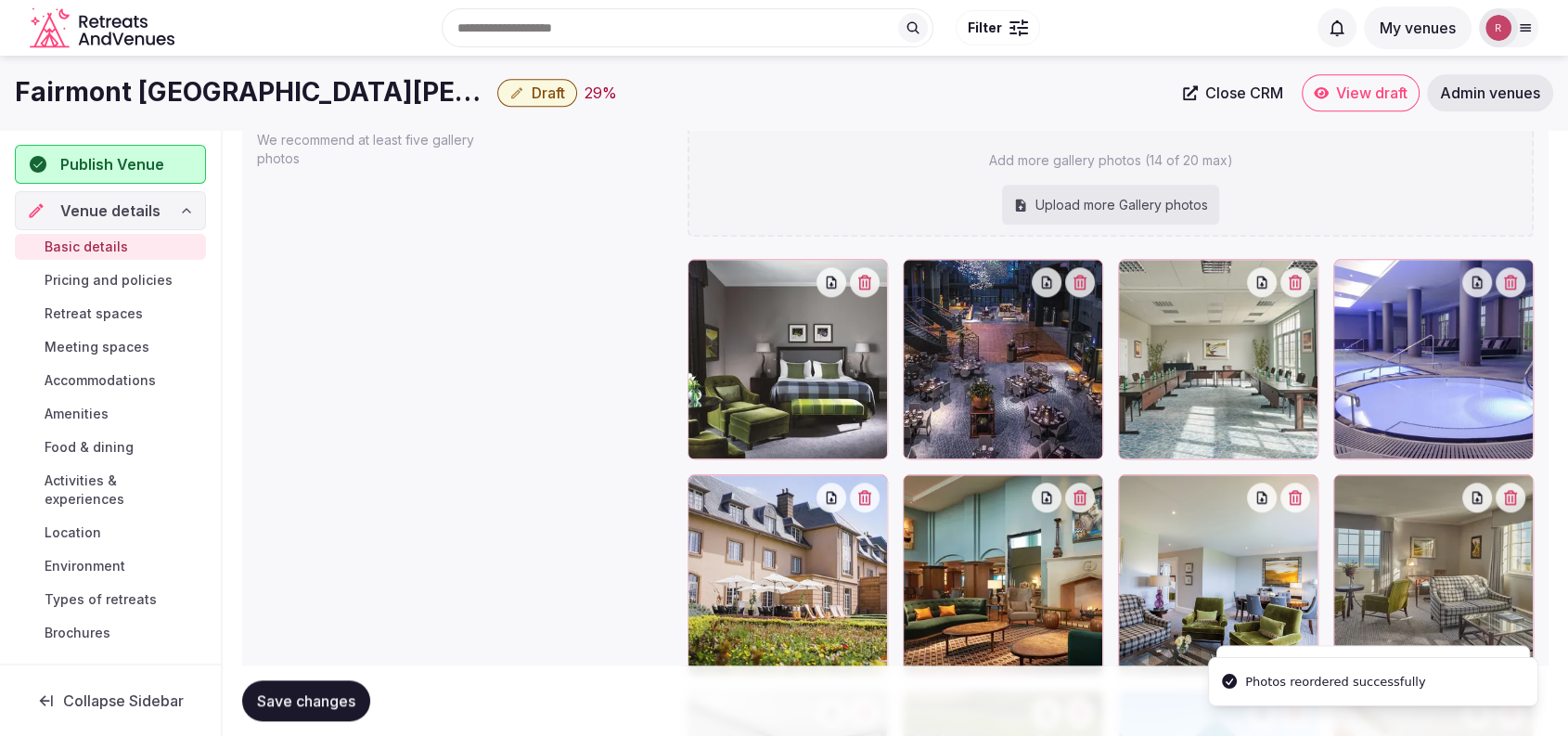
click at [305, 685] on button "Save changes" at bounding box center [306, 701] width 128 height 41
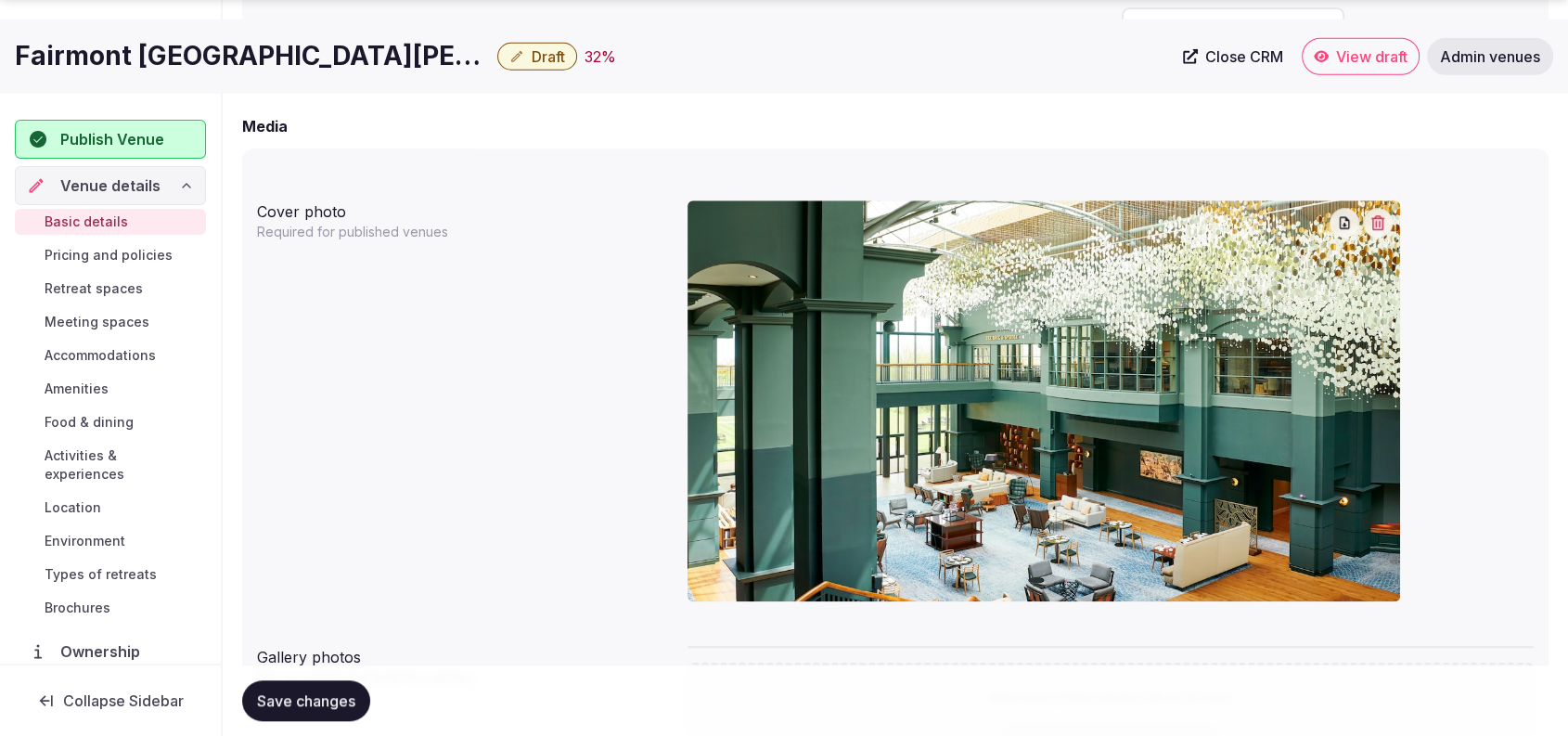
scroll to position [2086, 0]
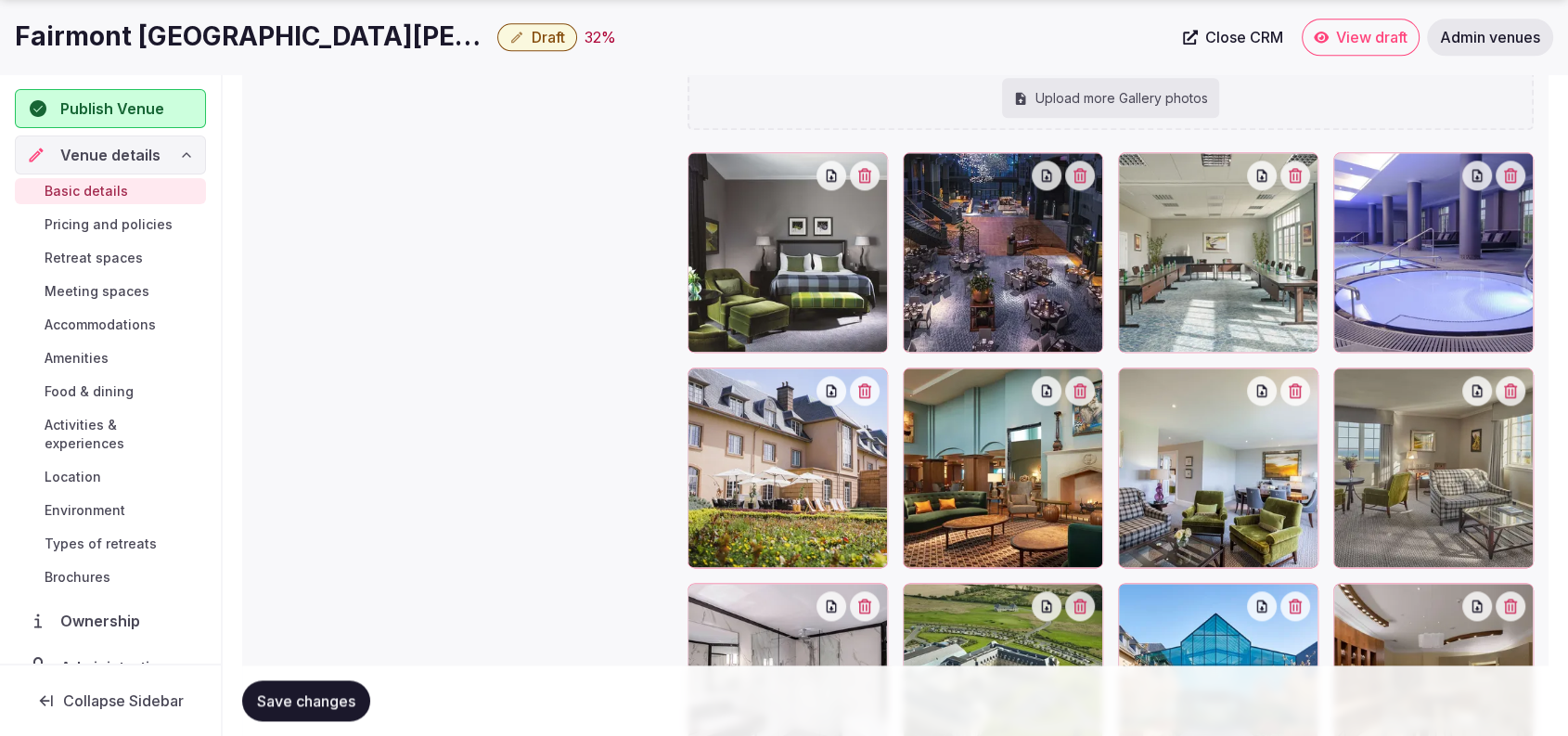
click at [101, 253] on span "Retreat spaces" at bounding box center [94, 258] width 98 height 19
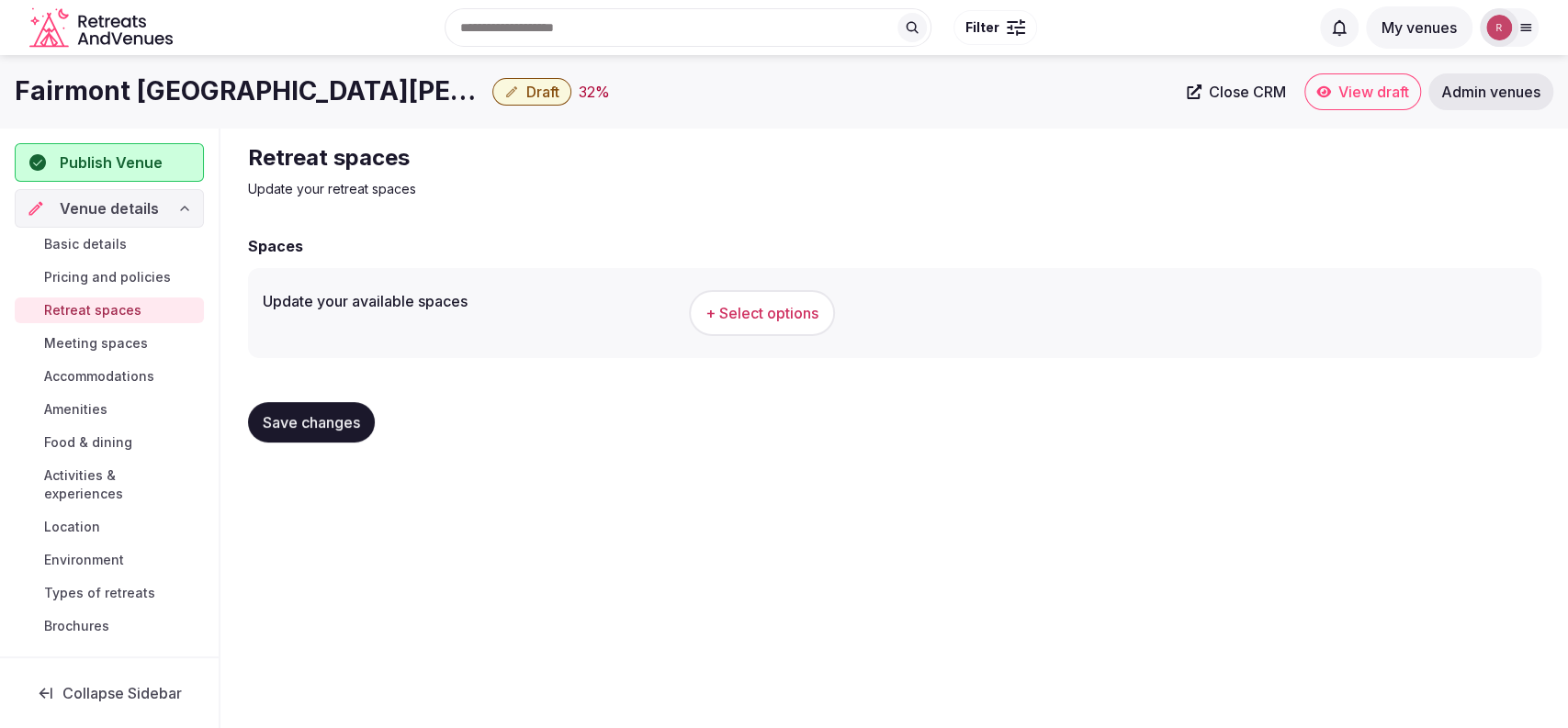
click at [740, 313] on span "+ Select options" at bounding box center [762, 313] width 113 height 20
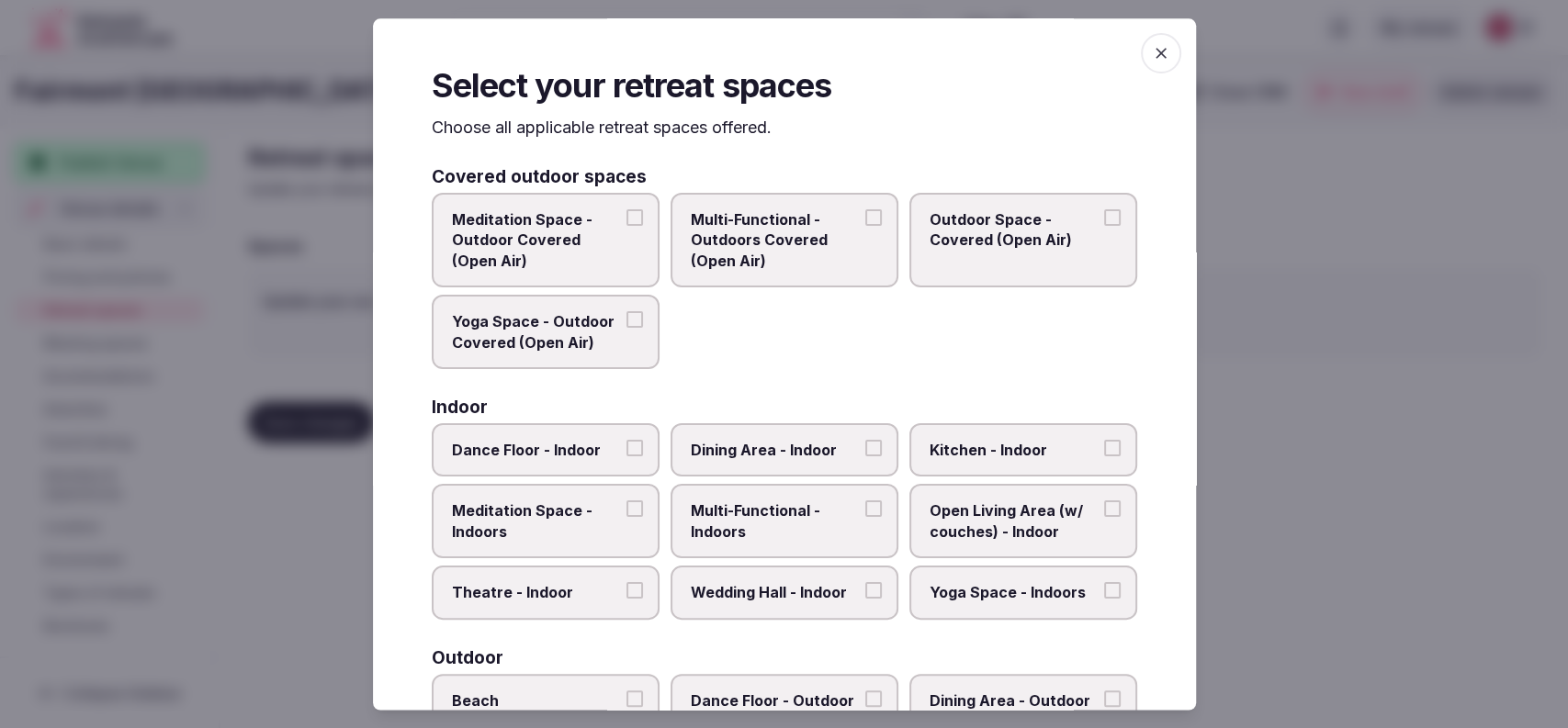
click at [728, 524] on span "Multi-Functional - Indoors" at bounding box center [775, 521] width 169 height 42
click at [865, 517] on button "Multi-Functional - Indoors" at bounding box center [873, 509] width 17 height 17
click at [821, 578] on label "Wedding Hall - Indoor" at bounding box center [784, 593] width 227 height 53
click at [865, 583] on button "Wedding Hall - Indoor" at bounding box center [873, 592] width 17 height 17
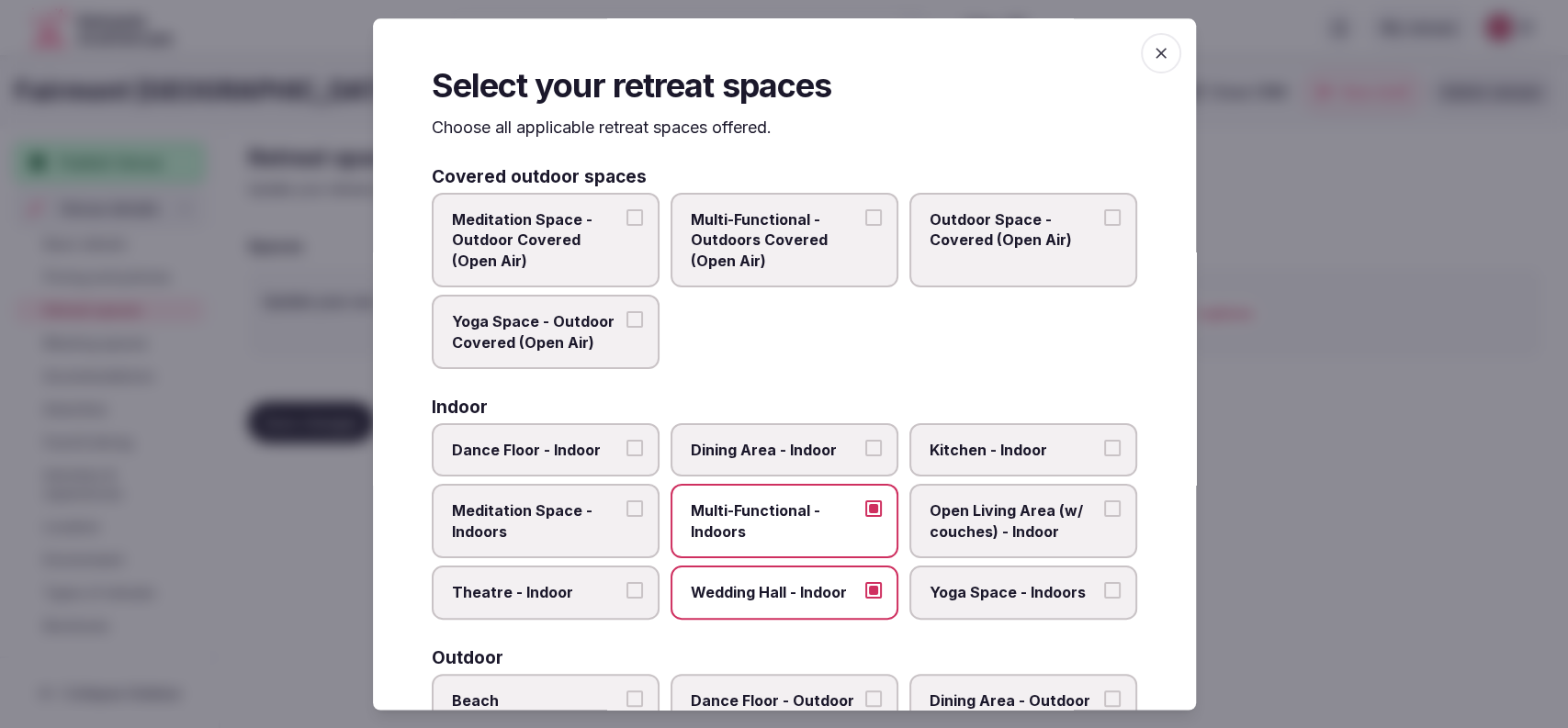
scroll to position [604, 0]
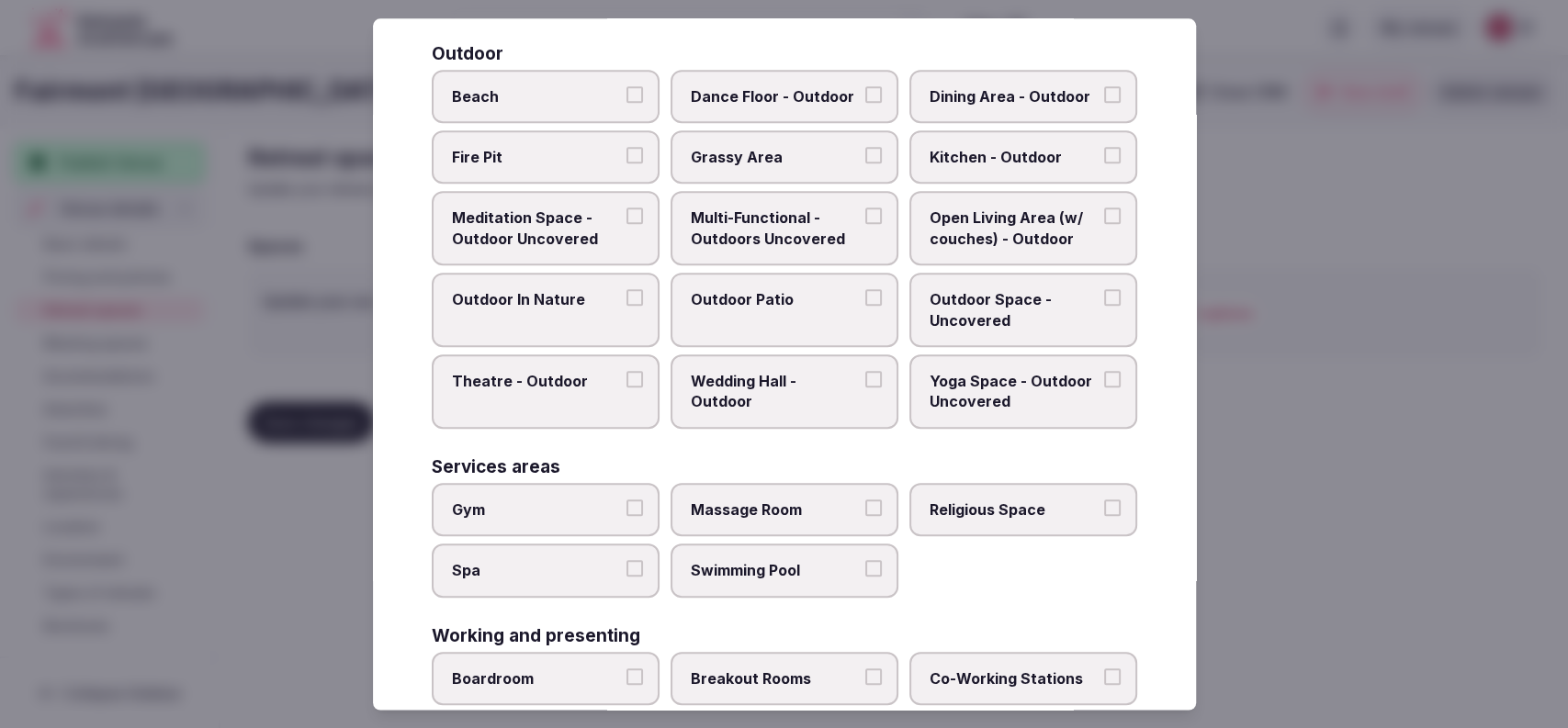
click at [831, 313] on label "Outdoor Patio" at bounding box center [784, 310] width 227 height 74
click at [865, 306] on button "Outdoor Patio" at bounding box center [873, 298] width 17 height 17
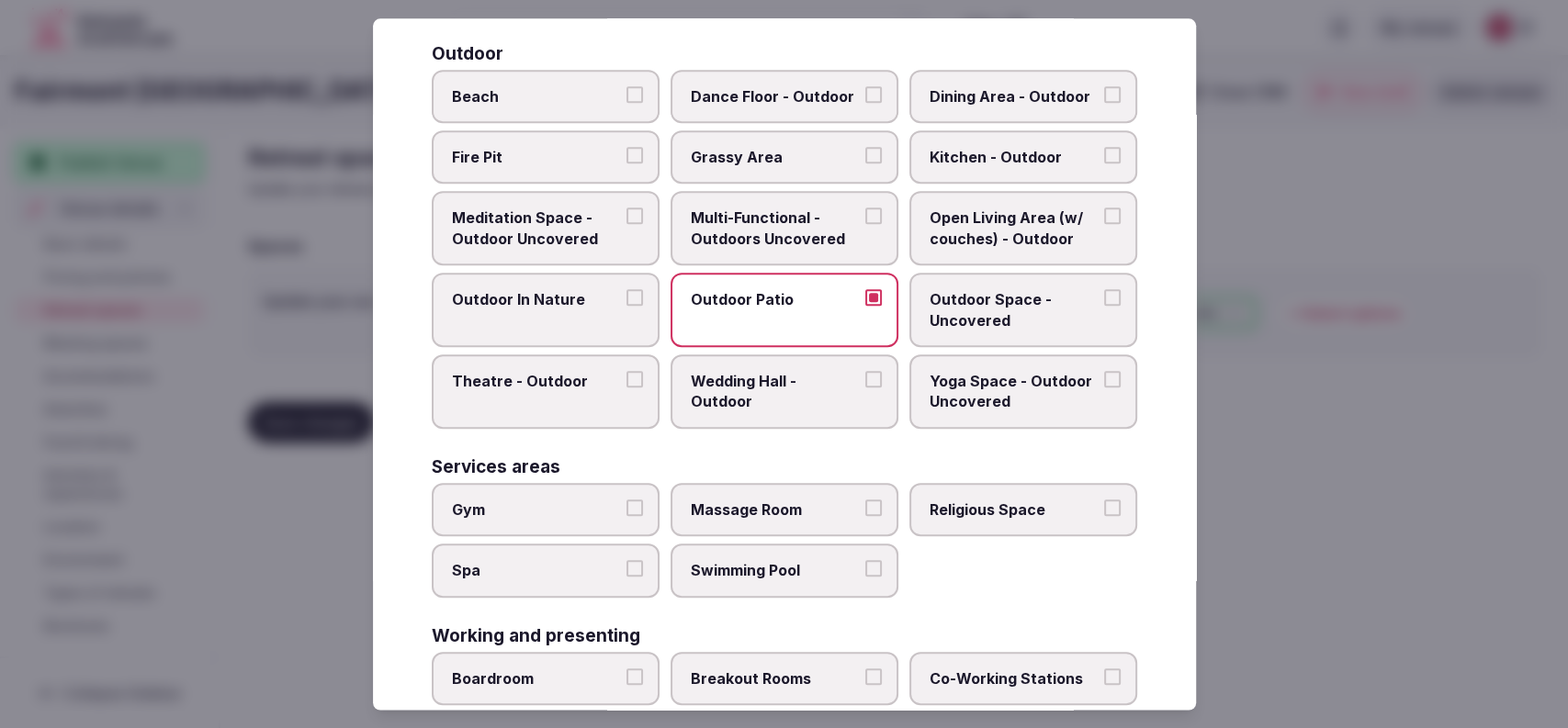
click at [774, 575] on span "Swimming Pool" at bounding box center [775, 570] width 169 height 20
click at [865, 575] on button "Swimming Pool" at bounding box center [873, 568] width 17 height 17
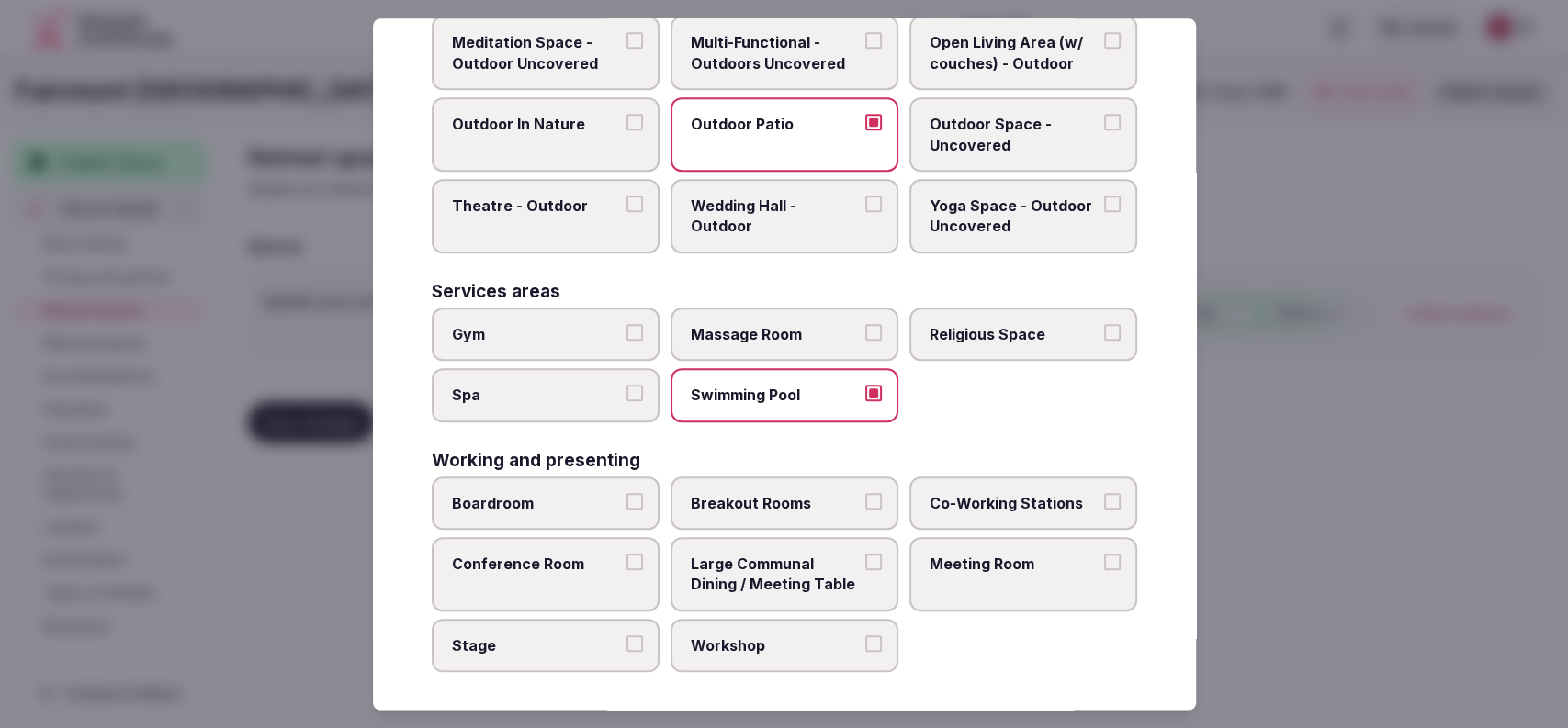
click at [950, 556] on span "Meeting Room" at bounding box center [1014, 564] width 169 height 20
click at [1104, 556] on button "Meeting Room" at bounding box center [1112, 562] width 17 height 17
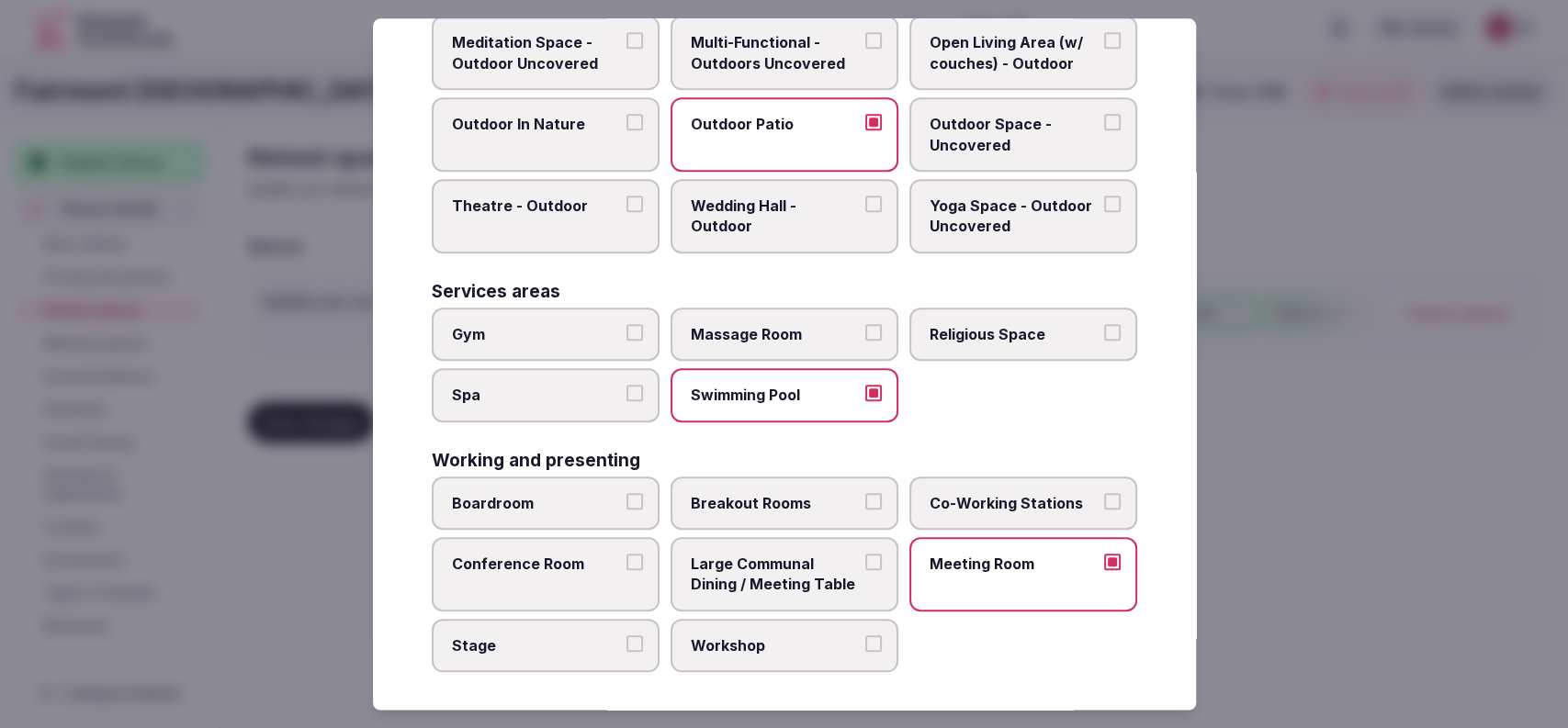
click at [590, 564] on span "Conference Room" at bounding box center [536, 564] width 169 height 20
click at [626, 564] on button "Conference Room" at bounding box center [635, 562] width 17 height 17
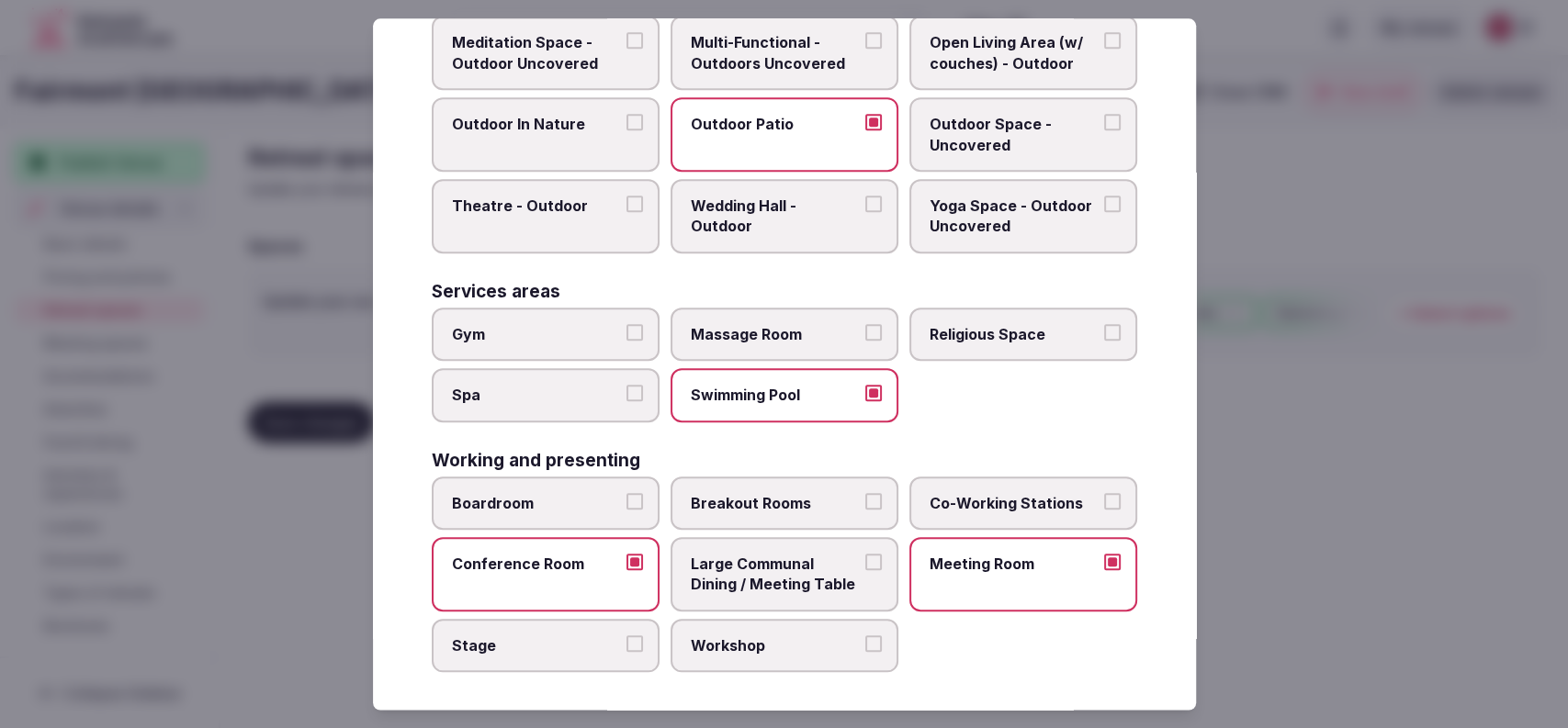
click at [587, 500] on span "Boardroom" at bounding box center [536, 504] width 169 height 20
click at [626, 500] on button "Boardroom" at bounding box center [635, 502] width 17 height 17
click at [865, 390] on button "Swimming Pool" at bounding box center [873, 393] width 17 height 17
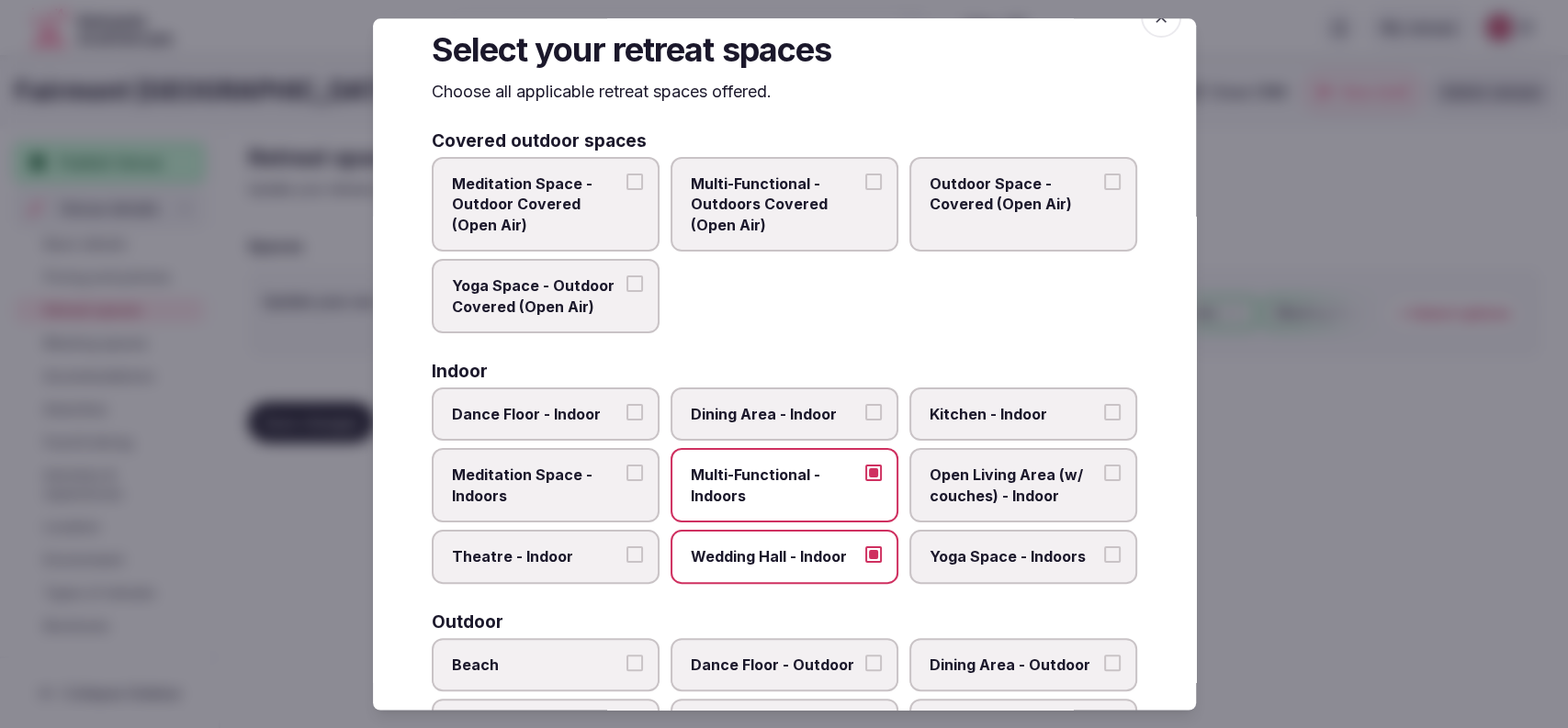
scroll to position [0, 0]
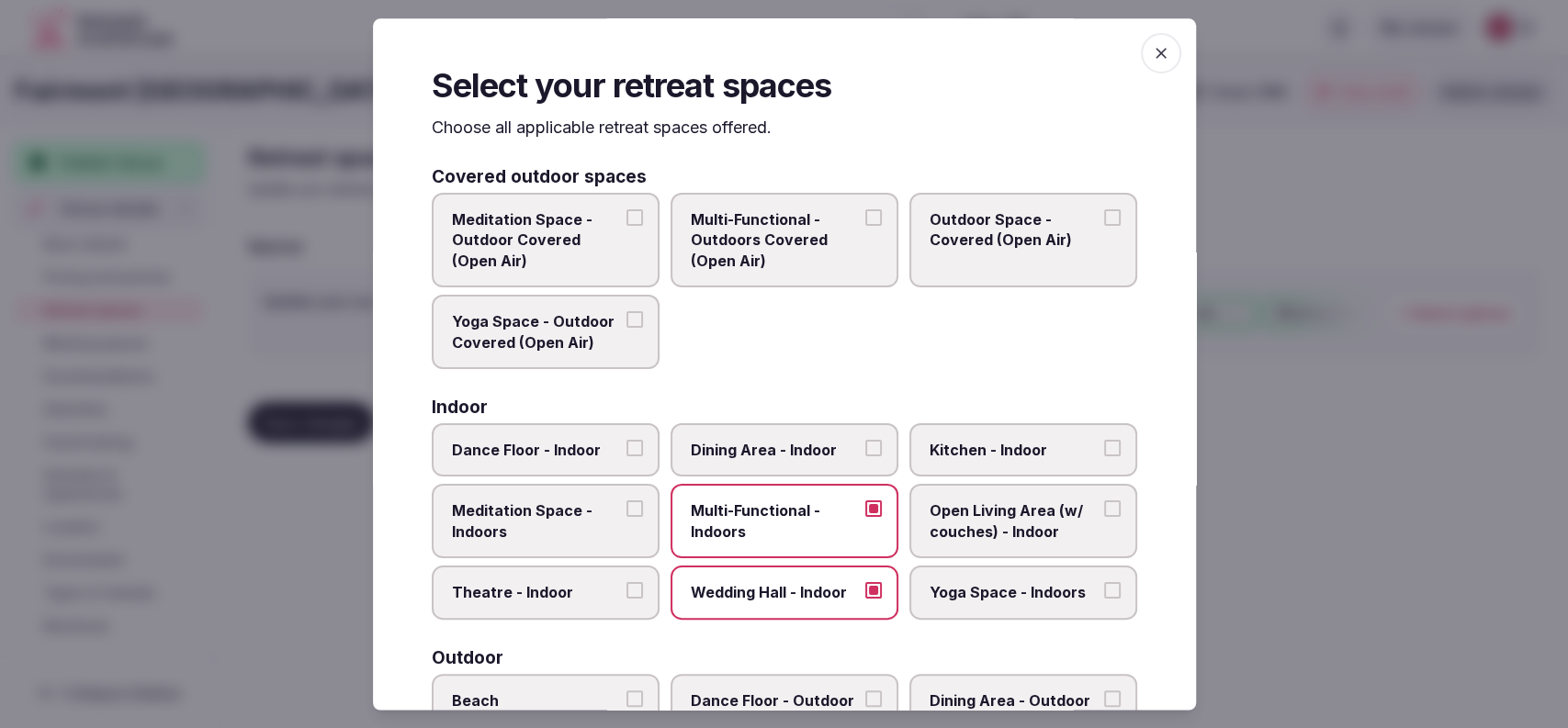
click at [996, 236] on span "Outdoor Space - Covered (Open Air)" at bounding box center [1014, 230] width 169 height 42
click at [1104, 225] on button "Outdoor Space - Covered (Open Air)" at bounding box center [1112, 218] width 17 height 17
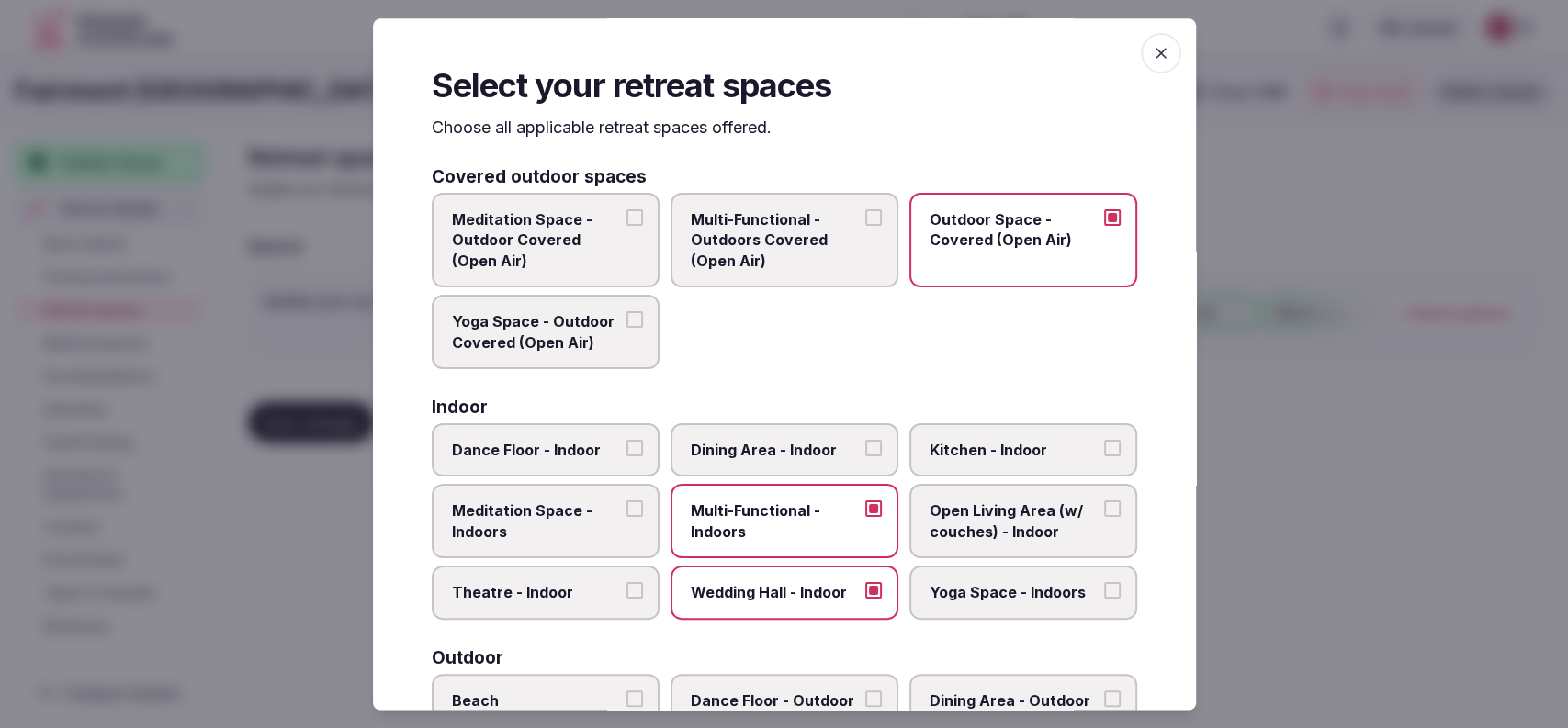
click at [949, 520] on span "Open Living Area (w/ couches) - Indoor" at bounding box center [1014, 521] width 169 height 42
click at [1104, 517] on button "Open Living Area (w/ couches) - Indoor" at bounding box center [1112, 509] width 17 height 17
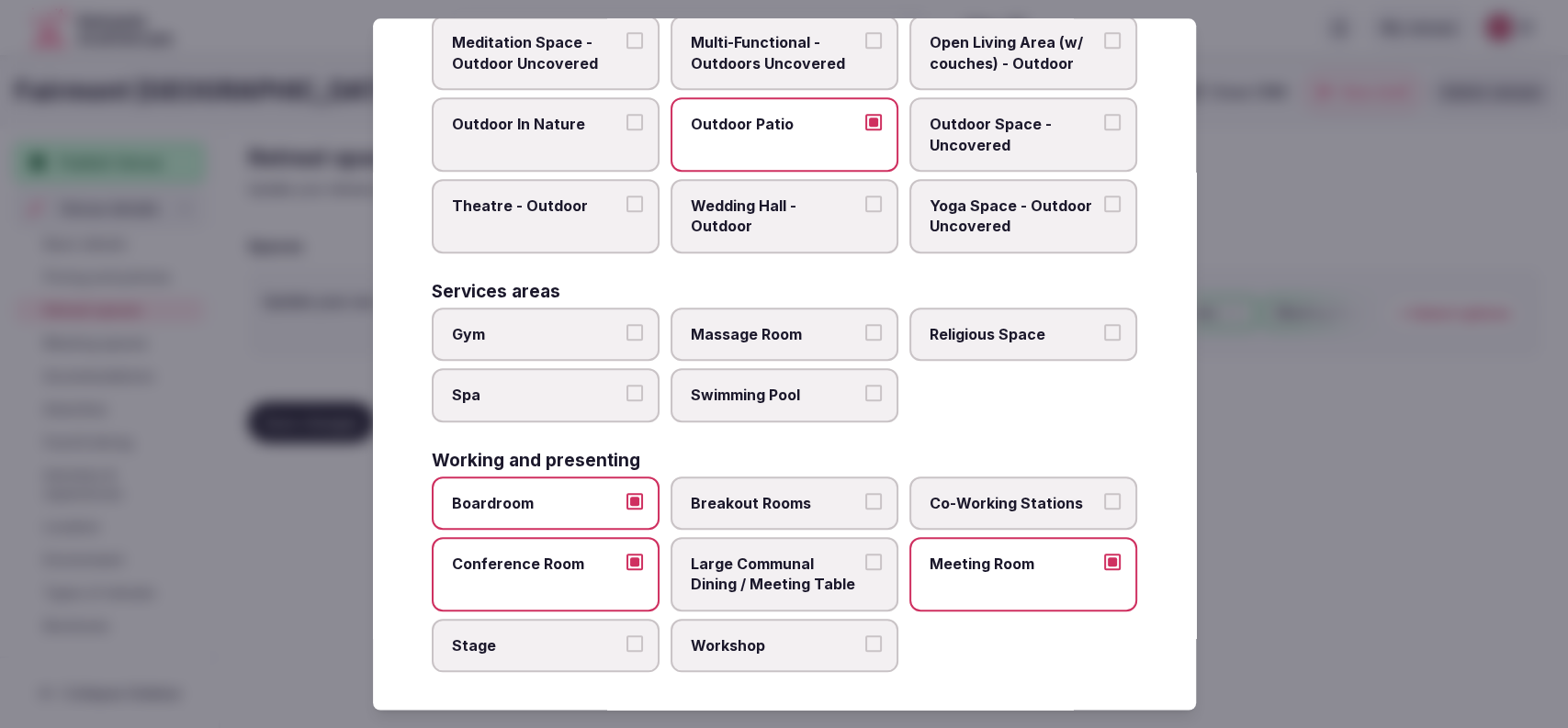
click at [1279, 405] on div at bounding box center [784, 364] width 1568 height 728
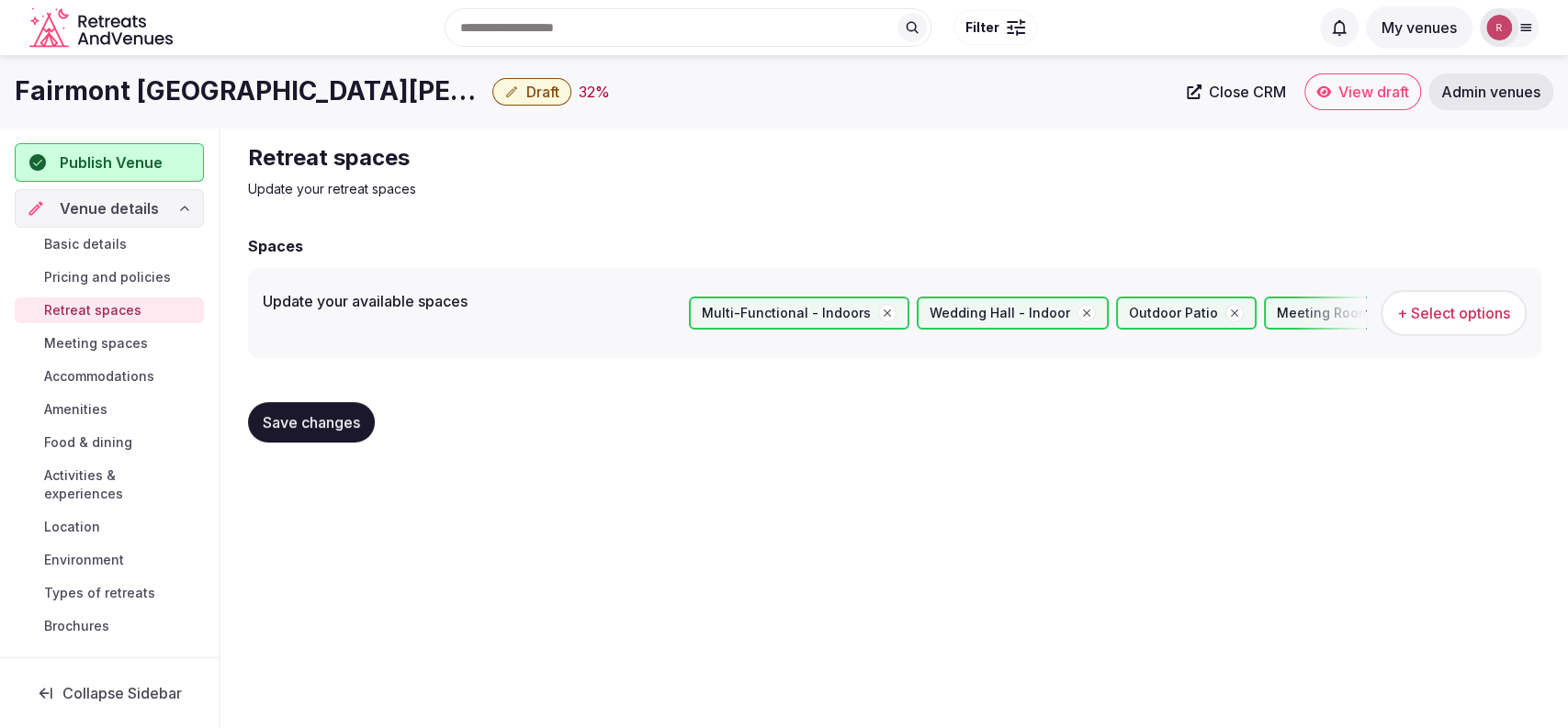
click at [373, 435] on div "Save changes" at bounding box center [311, 423] width 127 height 41
click at [345, 428] on span "Save changes" at bounding box center [311, 422] width 97 height 19
click at [96, 344] on span "Meeting spaces" at bounding box center [96, 343] width 104 height 19
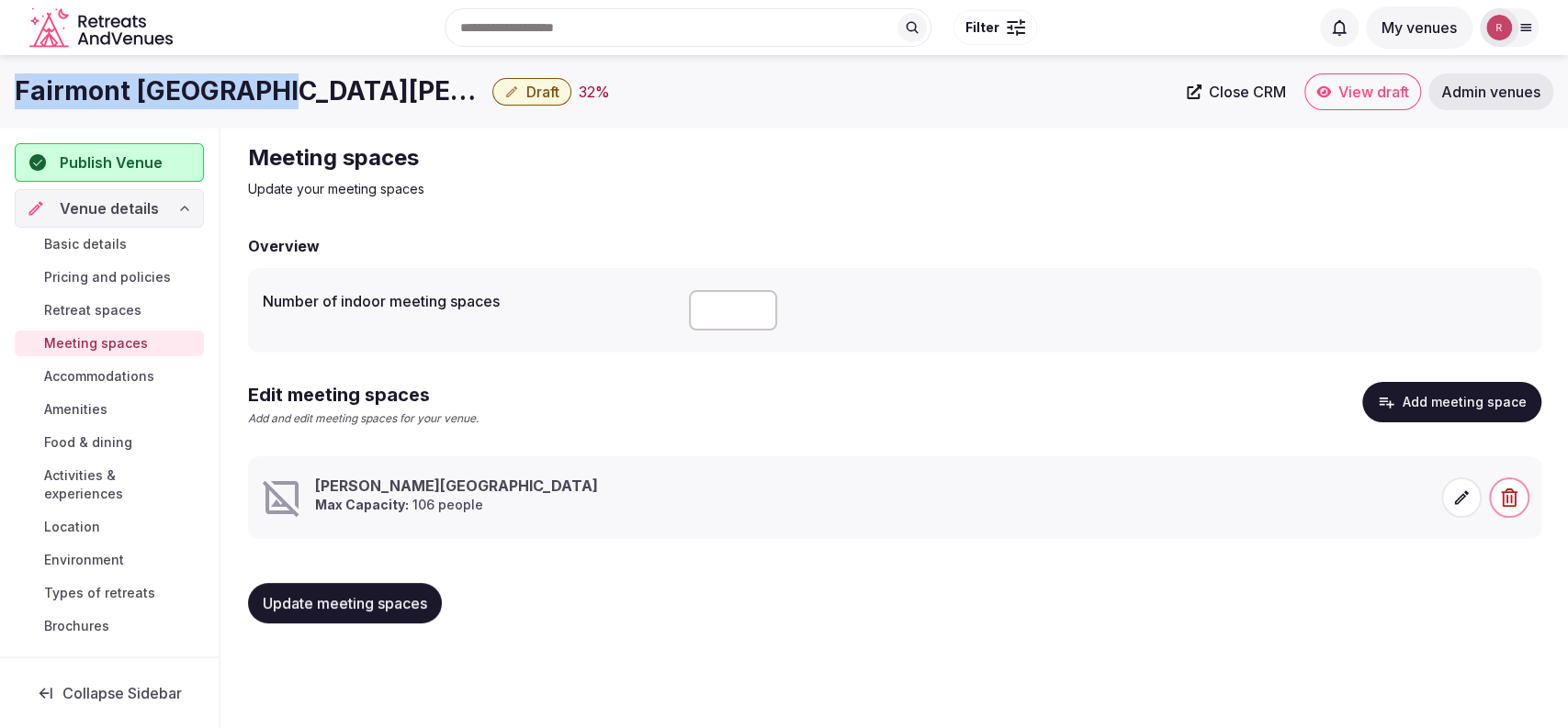
drag, startPoint x: 277, startPoint y: 93, endPoint x: 0, endPoint y: 75, distance: 277.6
click at [0, 75] on div "Fairmont St Andrews Draft 32 % Close CRM View draft Admin venues" at bounding box center [784, 92] width 1568 height 37
copy h1 "Fairmont [GEOGRAPHIC_DATA][PERSON_NAME]"
click at [1452, 495] on icon at bounding box center [1461, 498] width 19 height 19
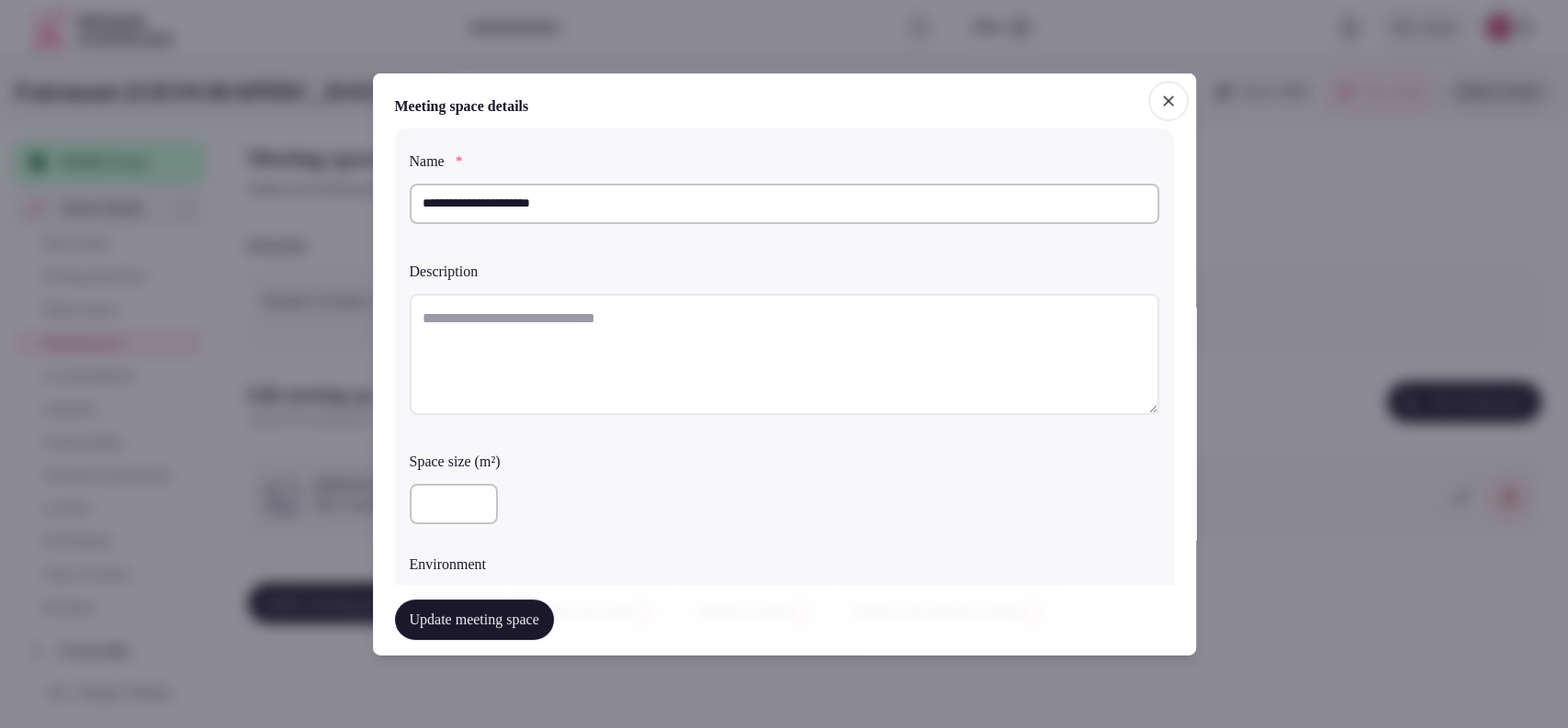
drag, startPoint x: 613, startPoint y: 202, endPoint x: 254, endPoint y: 169, distance: 360.5
click at [254, 169] on body "Search Popular Destinations Toscana, Italy Riviera Maya, Mexico Indonesia, Bali…" at bounding box center [784, 364] width 1568 height 728
paste input "text"
type input "**********"
click at [585, 347] on textarea at bounding box center [784, 353] width 750 height 121
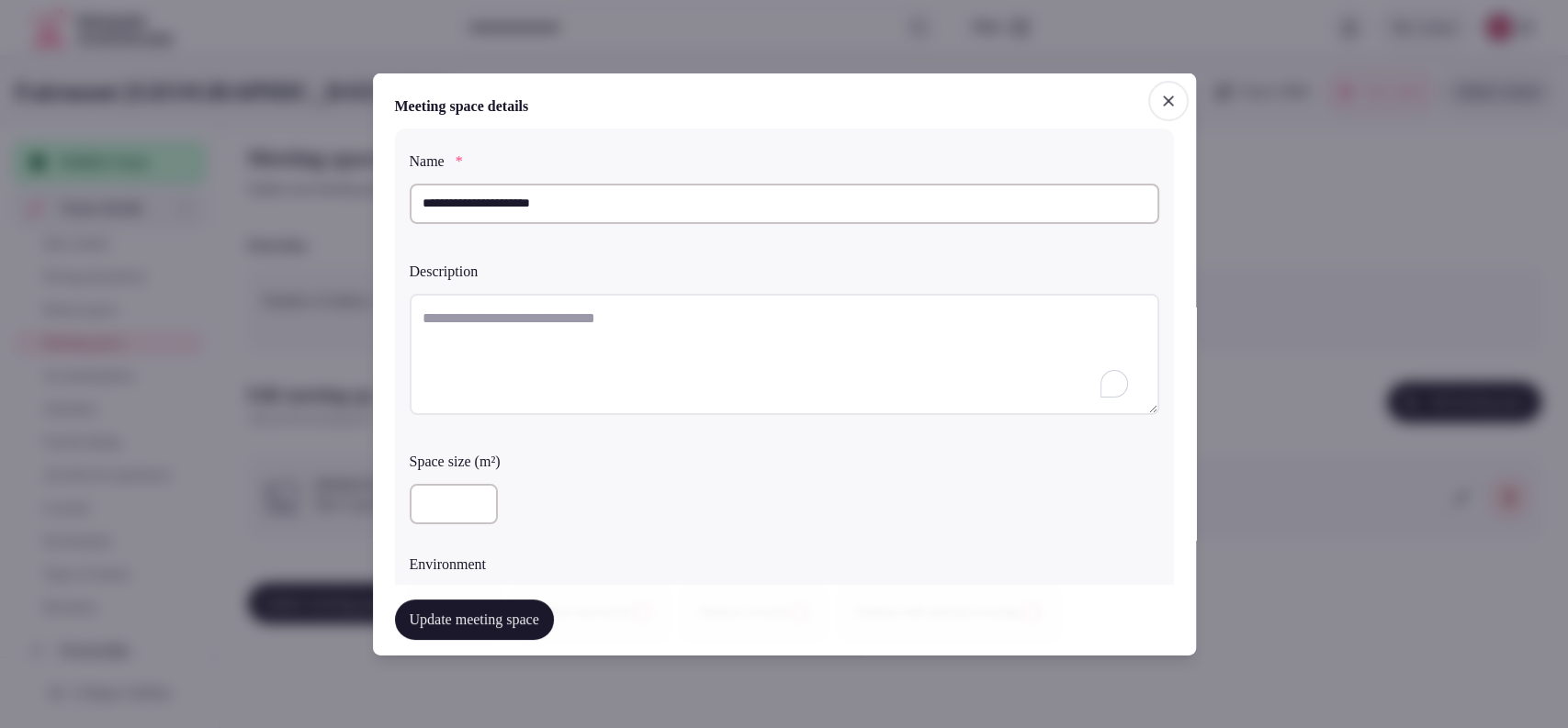
paste textarea "**********"
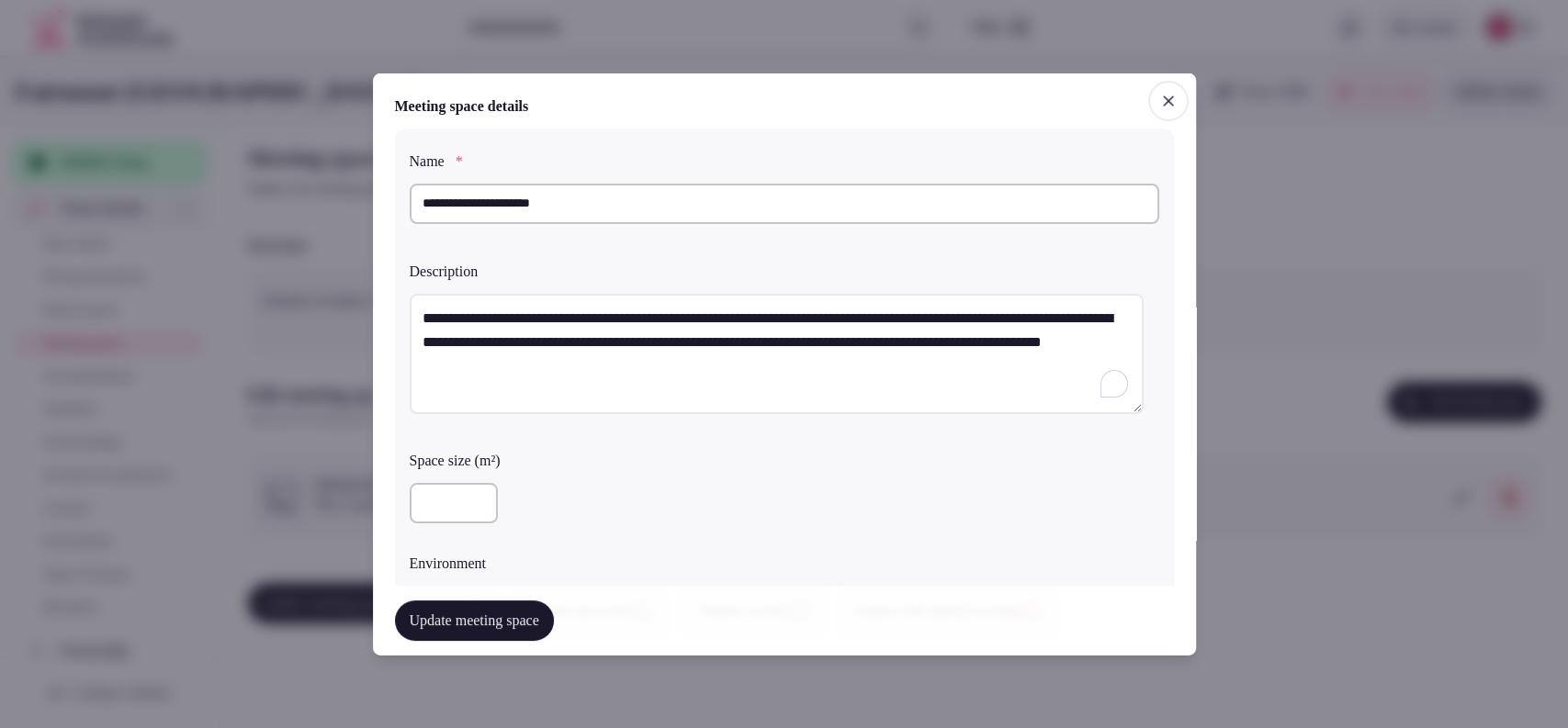
scroll to position [509, 0]
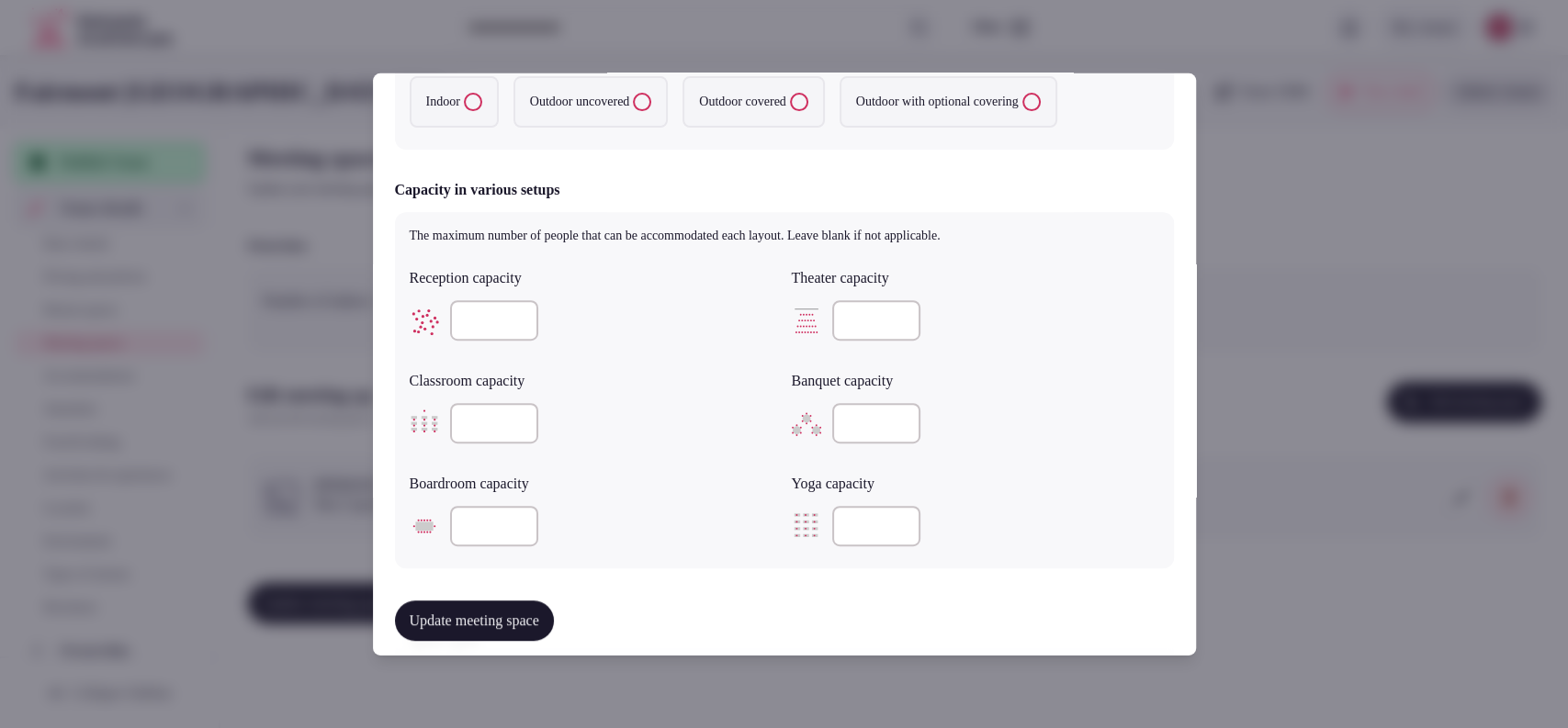
type textarea "**********"
click at [457, 117] on label "Indoor" at bounding box center [454, 101] width 89 height 51
click at [464, 111] on button "Indoor" at bounding box center [473, 102] width 19 height 19
click at [516, 627] on button "Update meeting space" at bounding box center [474, 620] width 159 height 41
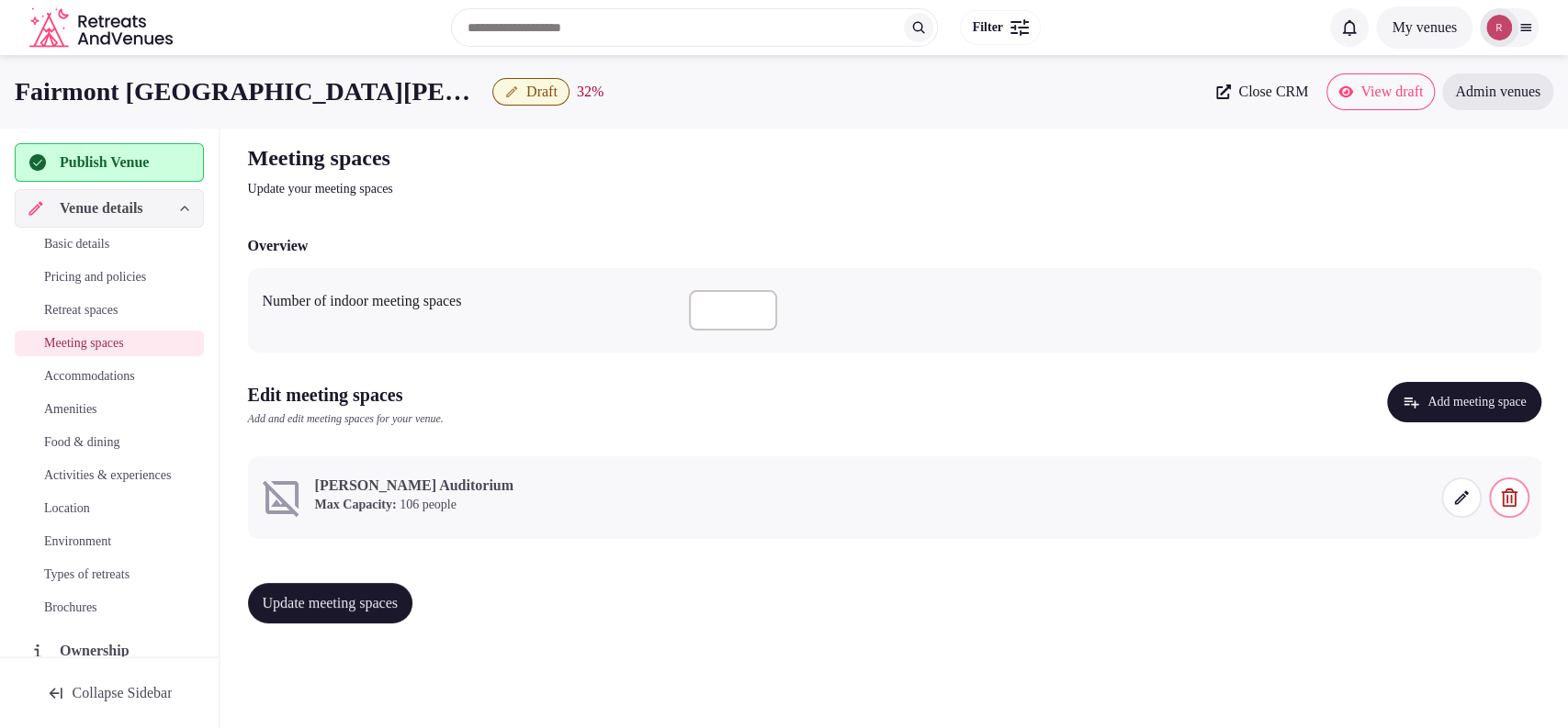
click at [1454, 504] on icon at bounding box center [1461, 498] width 19 height 19
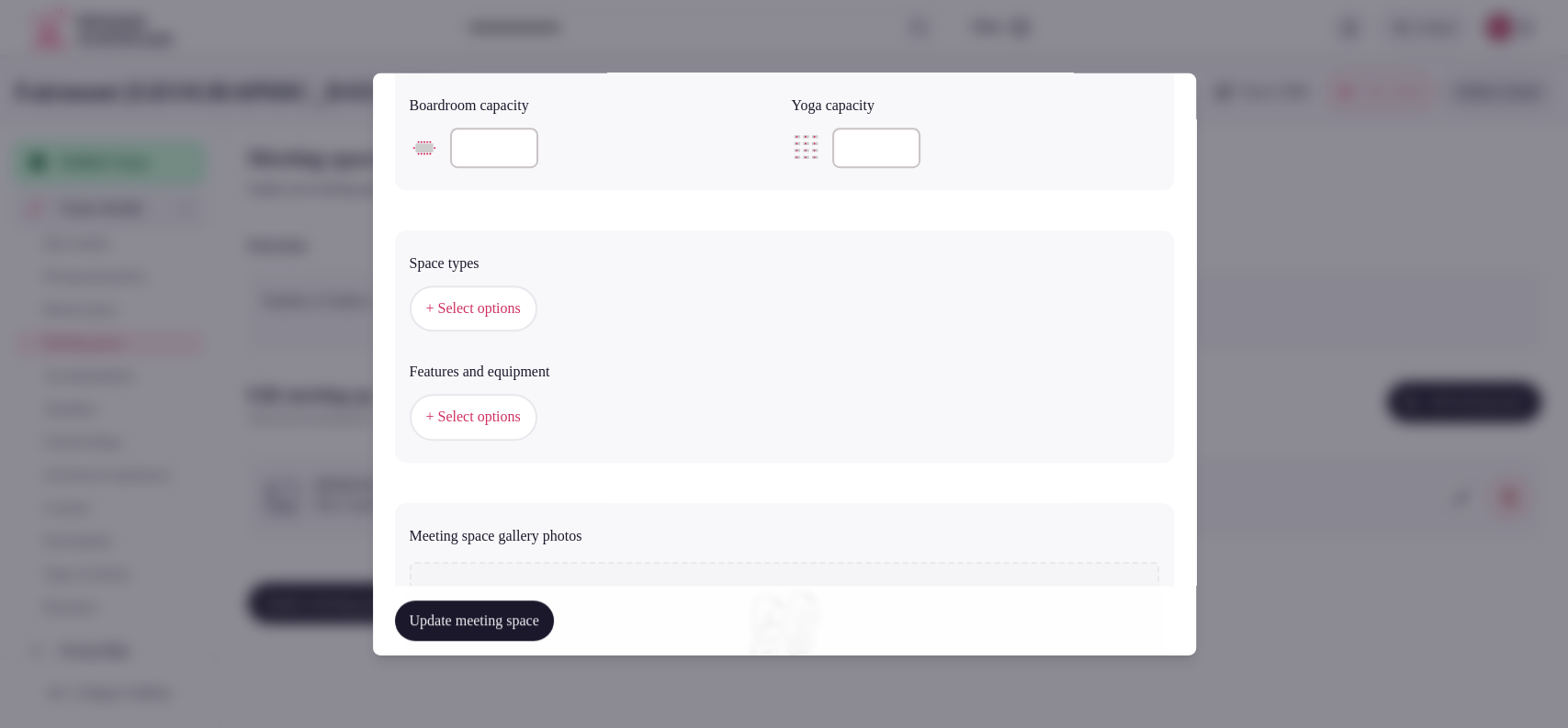
scroll to position [856, 0]
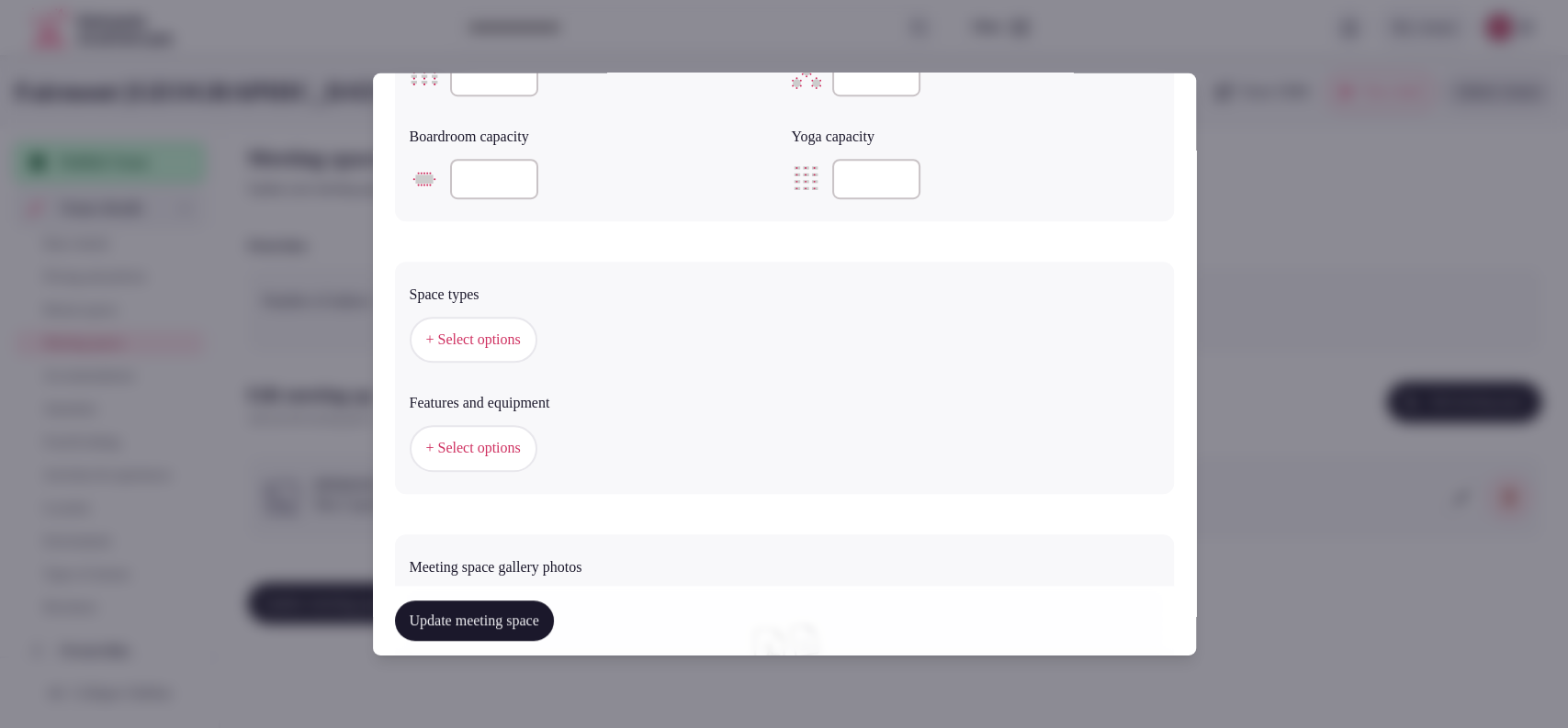
click at [456, 331] on span "+ Select options" at bounding box center [473, 339] width 95 height 20
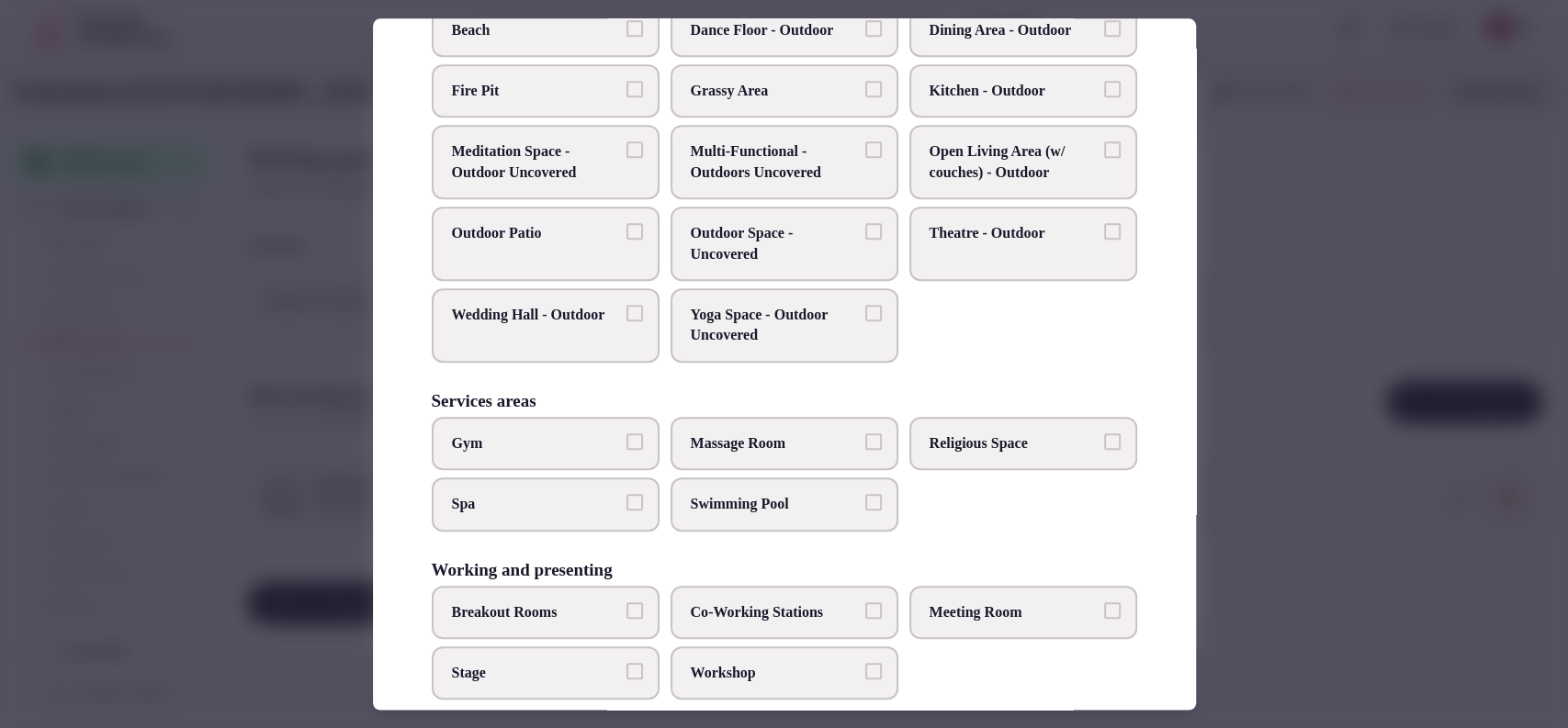
scroll to position [698, 0]
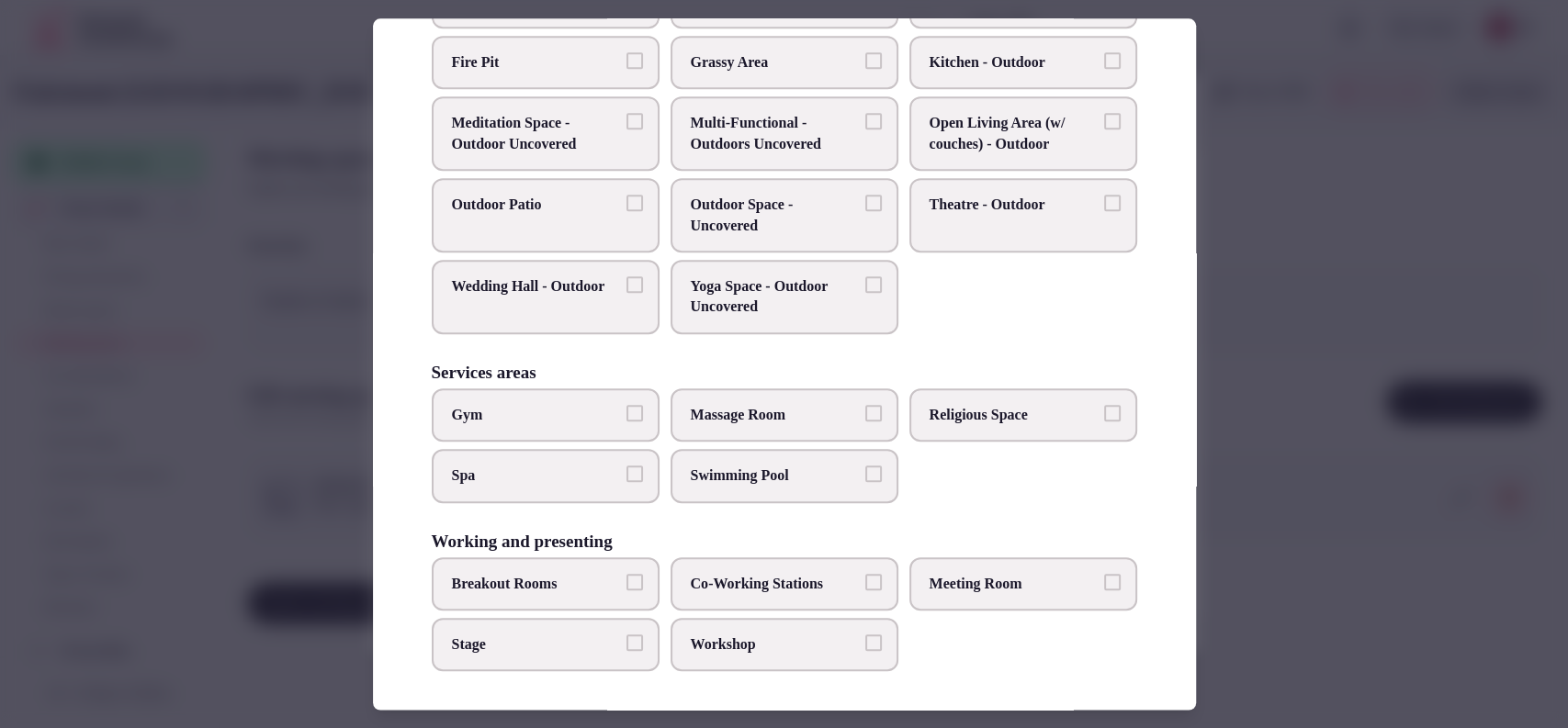
click at [963, 584] on span "Meeting Room" at bounding box center [1014, 584] width 169 height 20
click at [560, 600] on label "Breakout Rooms" at bounding box center [545, 583] width 227 height 53
click at [626, 590] on button "Breakout Rooms" at bounding box center [635, 582] width 17 height 17
click at [970, 594] on label "Meeting Room" at bounding box center [1022, 583] width 227 height 53
click at [1104, 590] on button "Meeting Room" at bounding box center [1112, 582] width 17 height 17
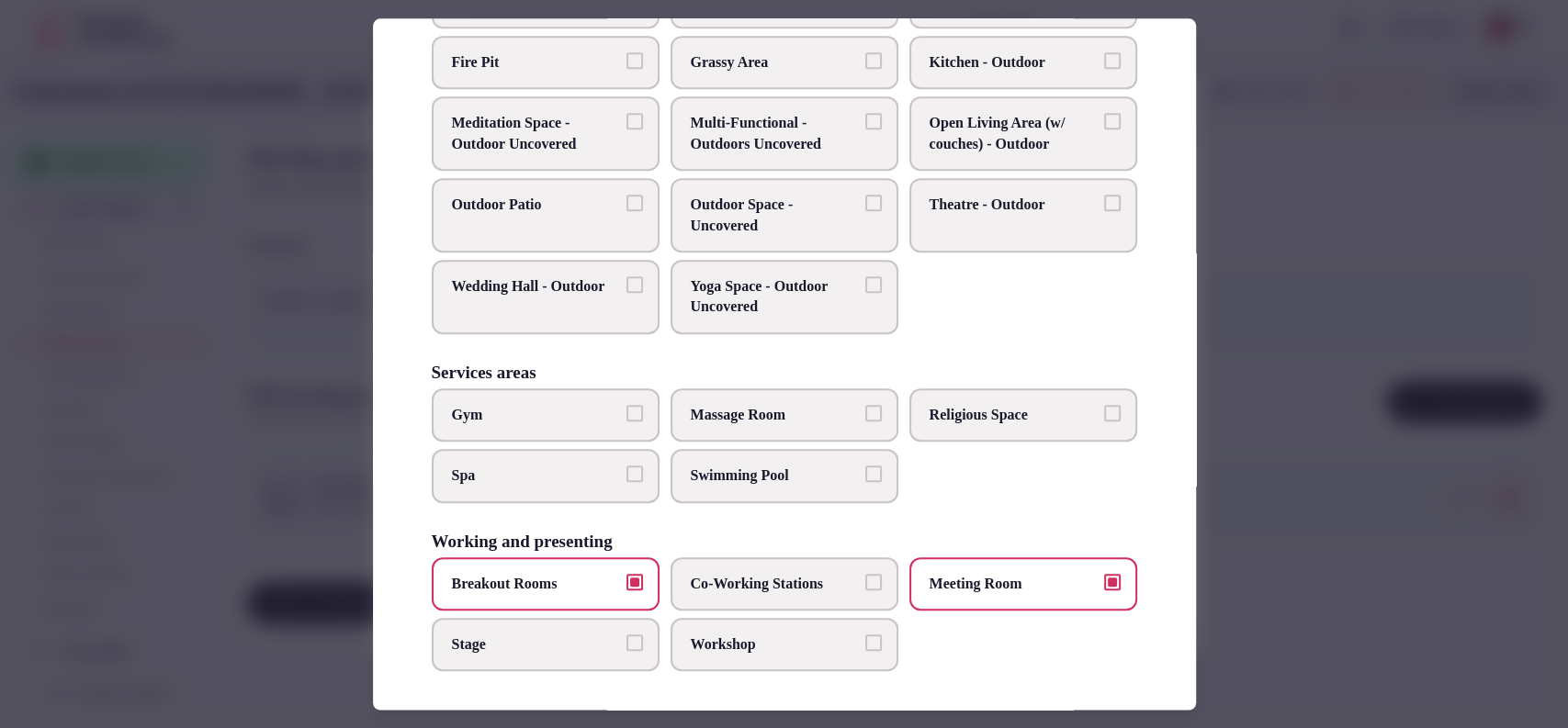
click at [801, 645] on span "Workshop" at bounding box center [775, 645] width 169 height 20
click at [865, 645] on button "Workshop" at bounding box center [873, 643] width 17 height 17
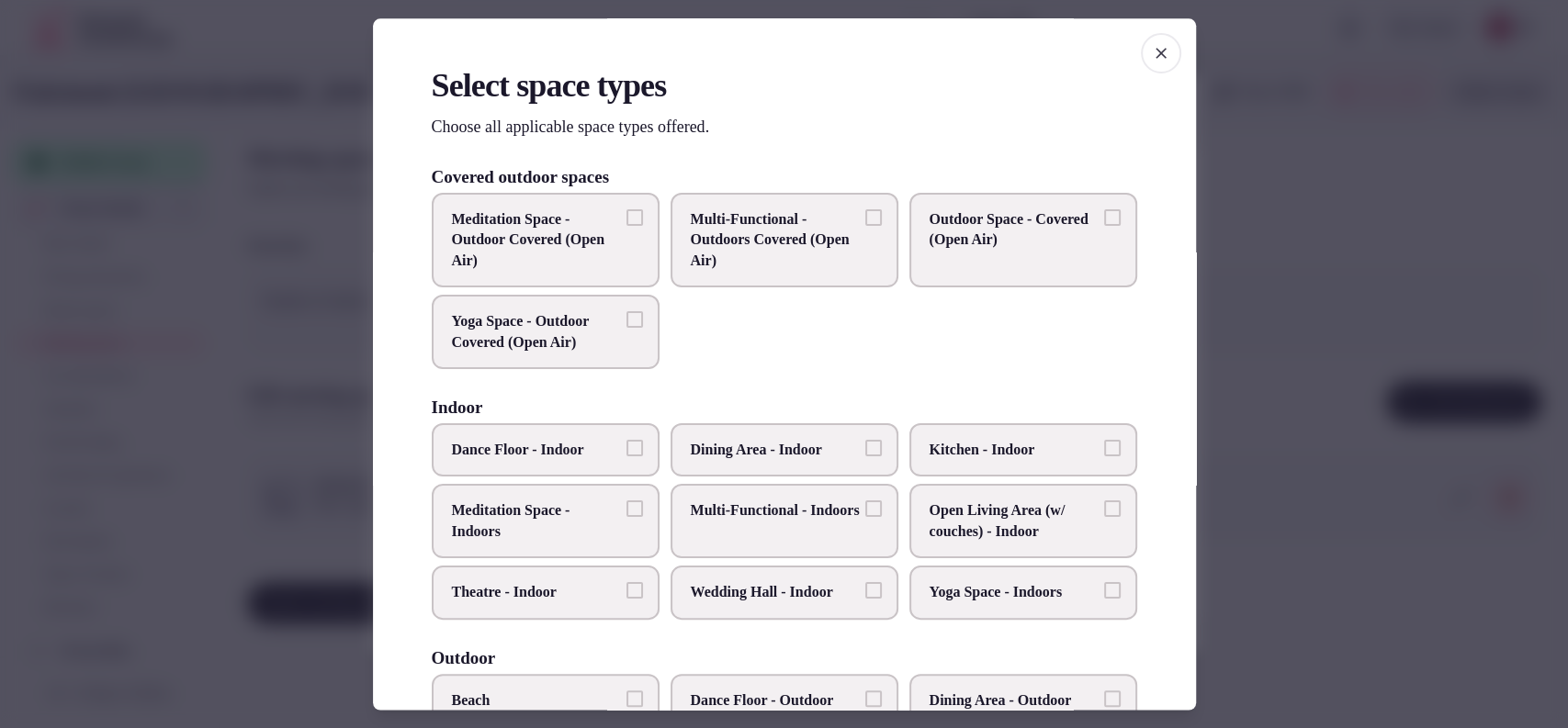
scroll to position [604, 0]
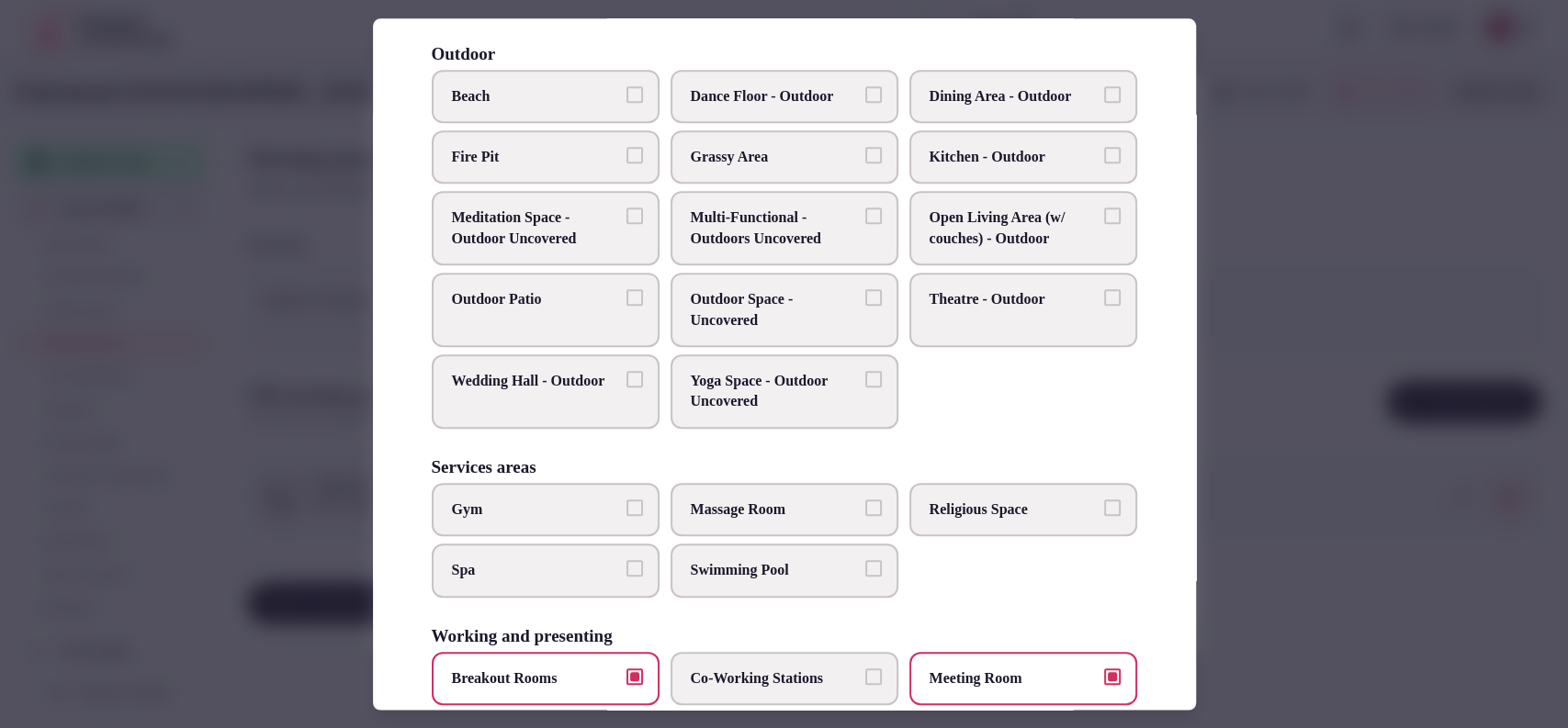
click at [1227, 501] on div at bounding box center [784, 364] width 1568 height 728
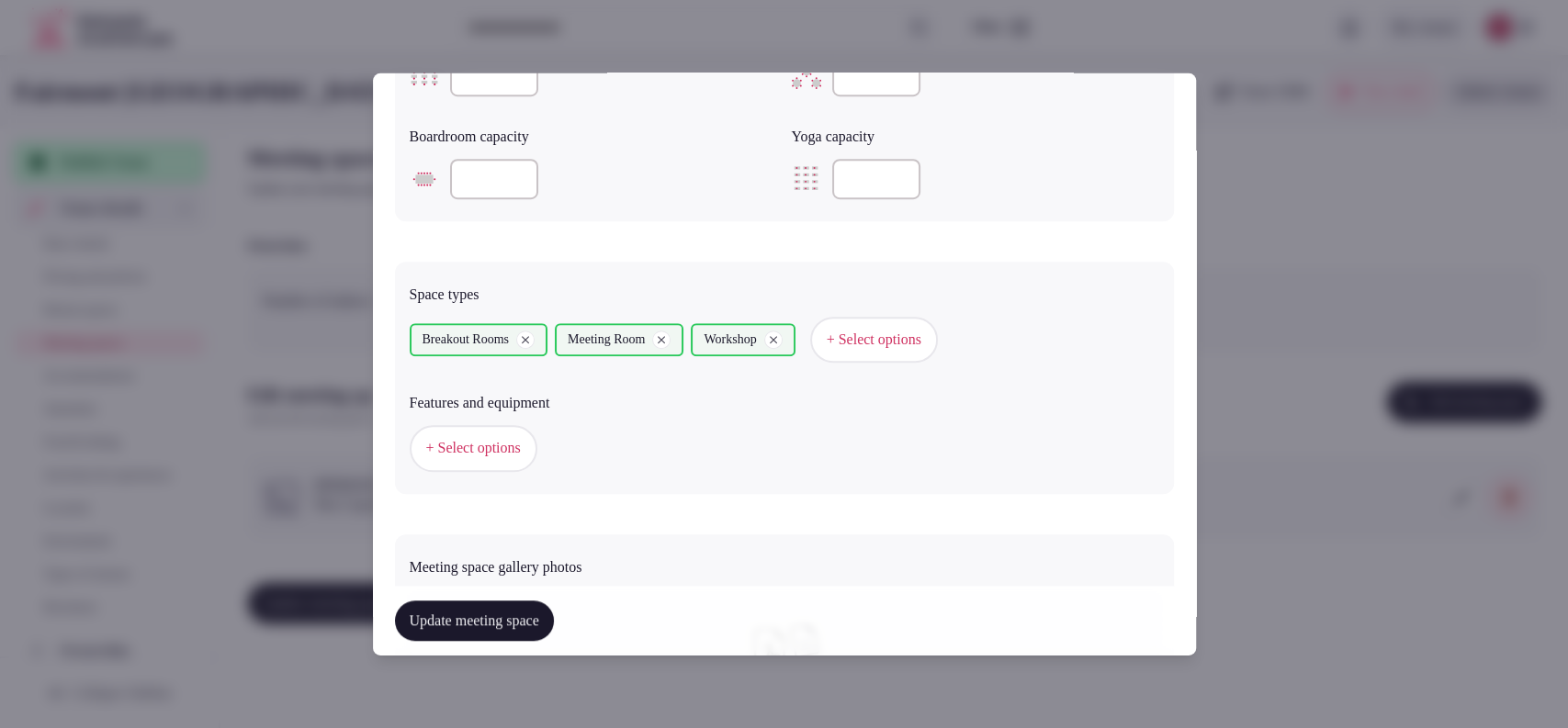
click at [485, 475] on div "+ Select options" at bounding box center [784, 447] width 750 height 60
click at [488, 459] on button "+ Select options" at bounding box center [473, 447] width 128 height 45
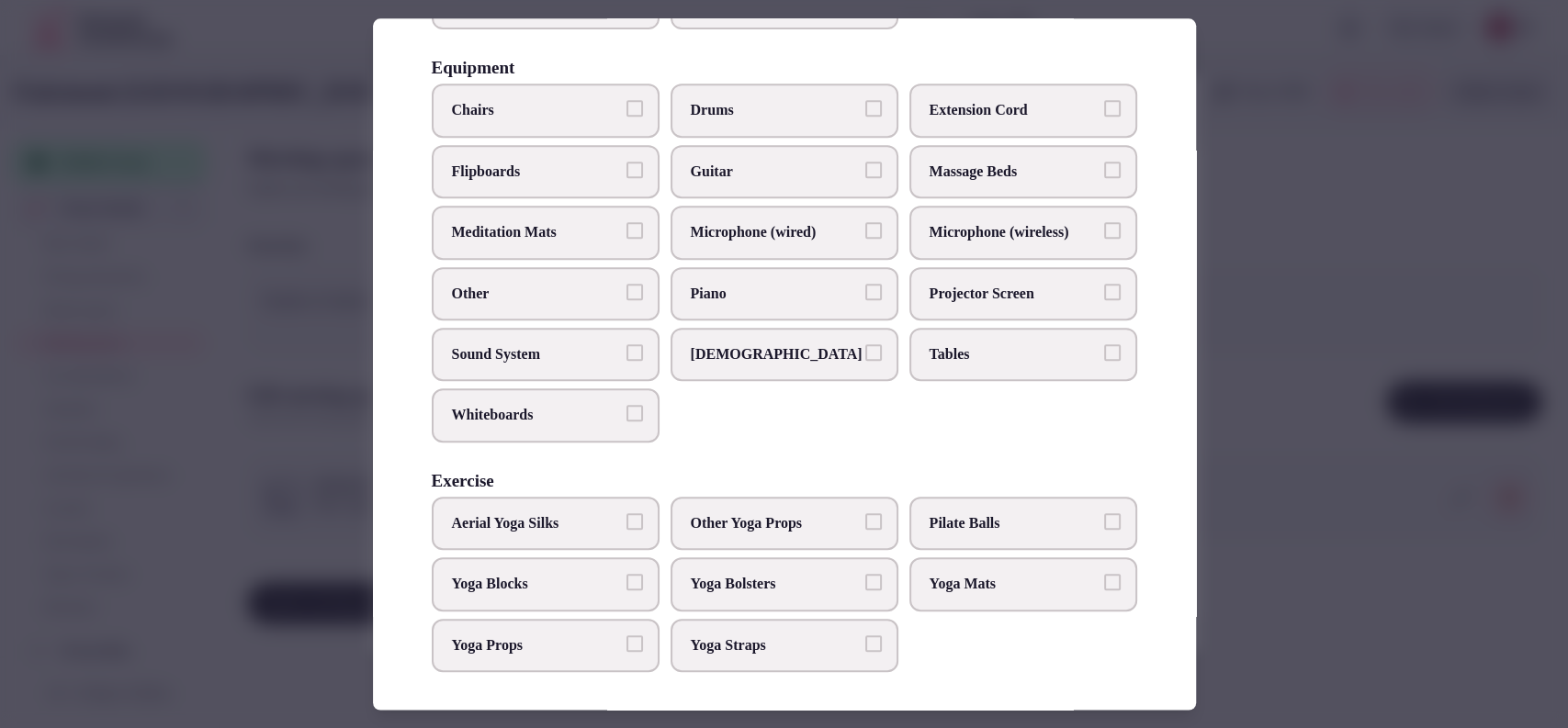
scroll to position [0, 0]
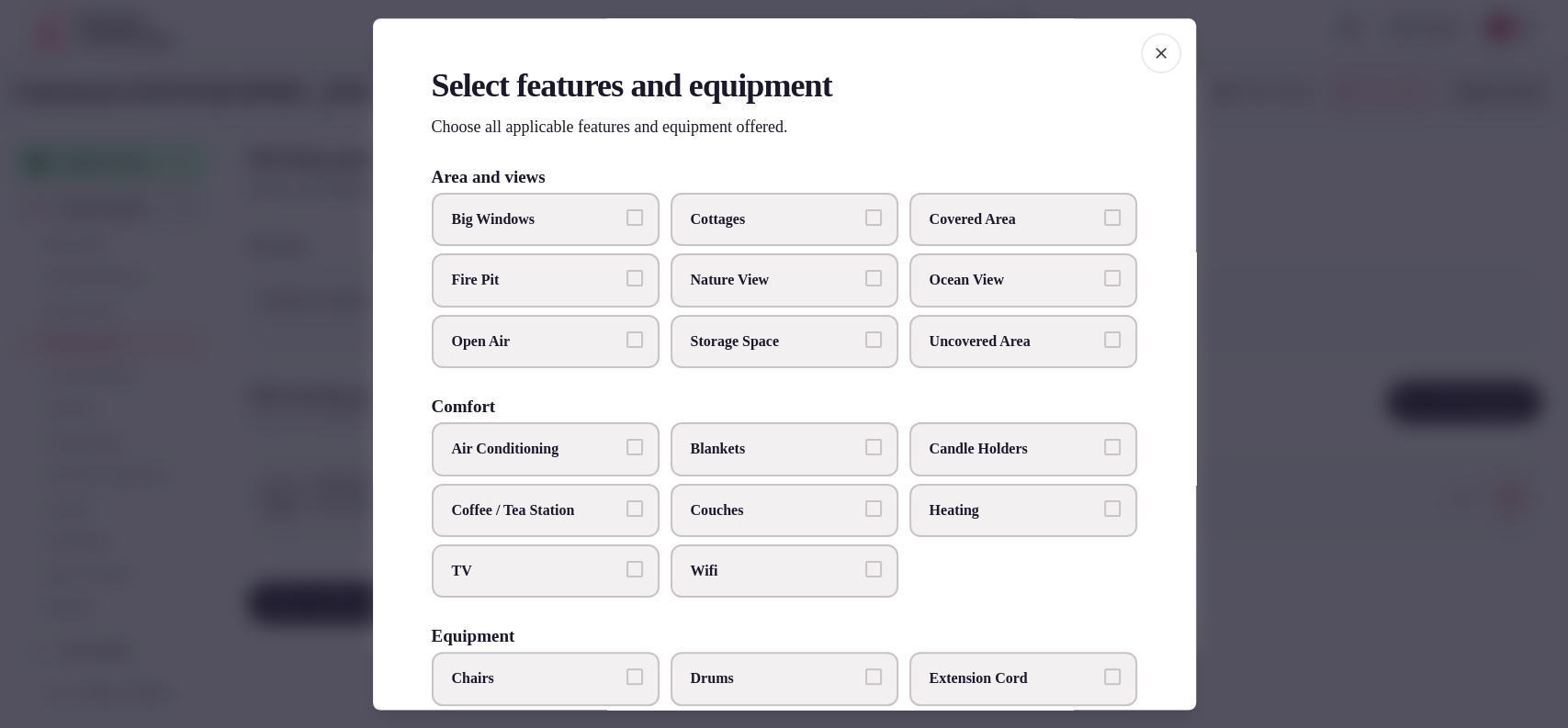
click at [612, 458] on span "Air Conditioning" at bounding box center [536, 450] width 169 height 20
click at [626, 456] on button "Air Conditioning" at bounding box center [635, 448] width 17 height 17
click at [556, 550] on label "TV" at bounding box center [545, 570] width 227 height 53
click at [626, 561] on button "TV" at bounding box center [635, 569] width 17 height 17
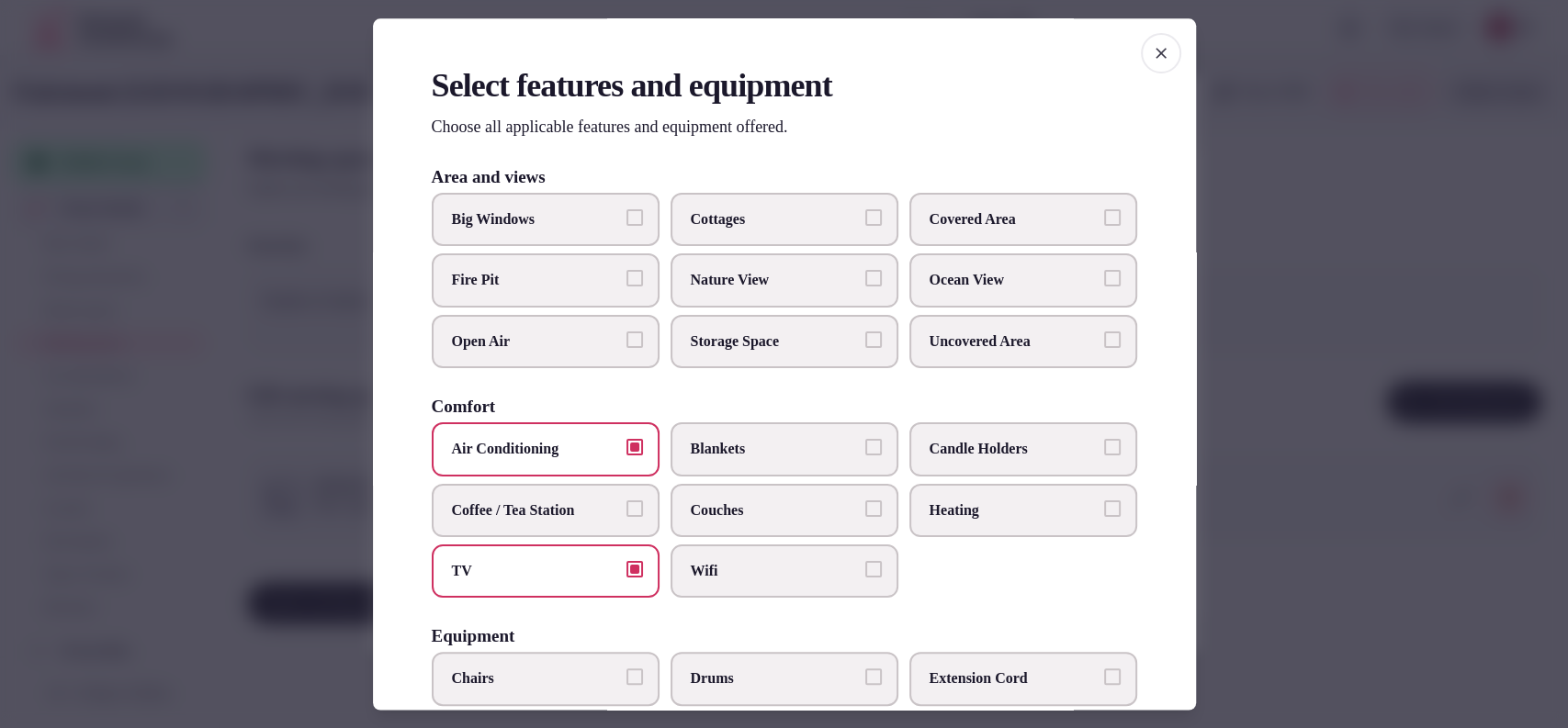
click at [694, 576] on span "Wifi" at bounding box center [775, 571] width 169 height 20
click at [865, 576] on button "Wifi" at bounding box center [873, 569] width 17 height 17
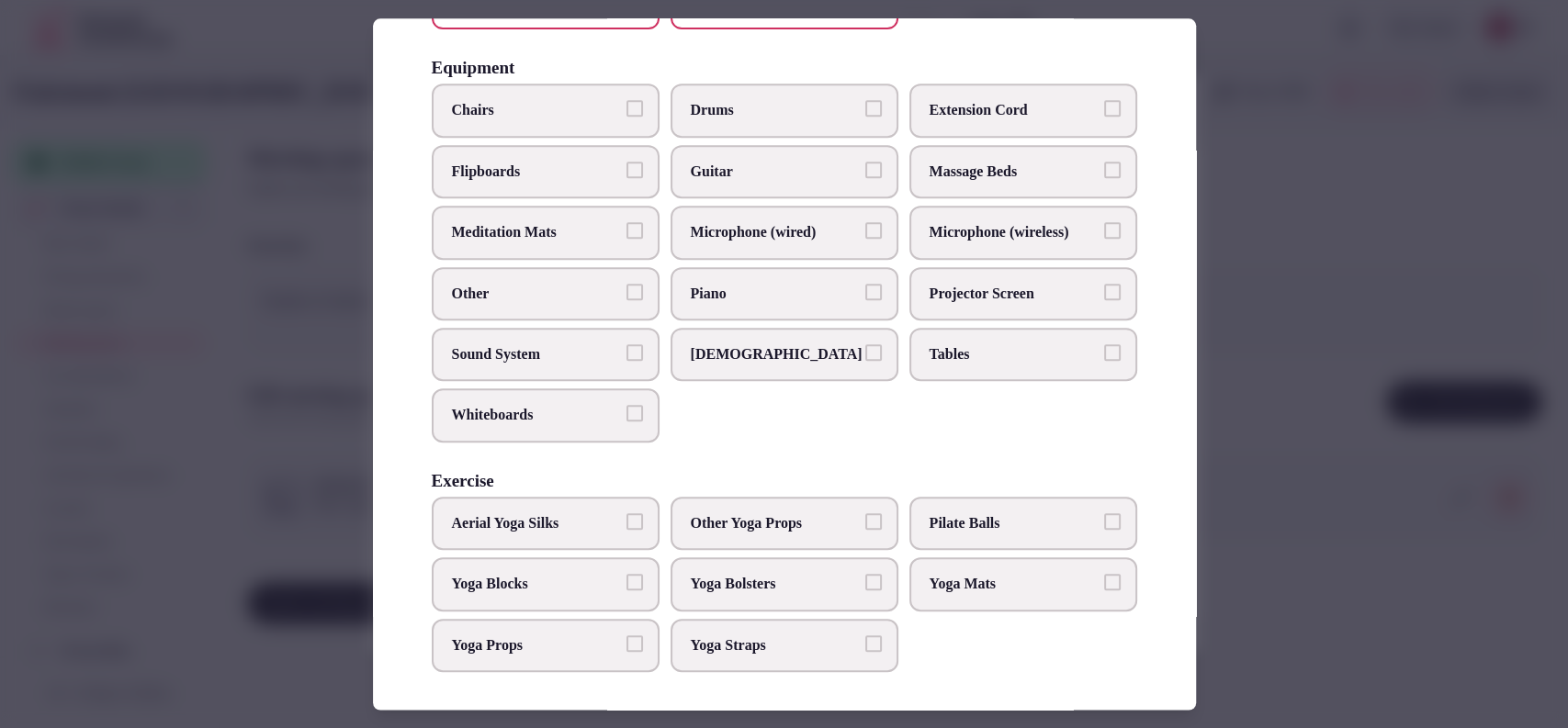
click at [951, 353] on span "Tables" at bounding box center [1014, 354] width 169 height 20
click at [1104, 353] on button "Tables" at bounding box center [1112, 352] width 17 height 17
click at [613, 120] on label "Chairs" at bounding box center [545, 110] width 227 height 53
click at [626, 118] on button "Chairs" at bounding box center [635, 109] width 17 height 17
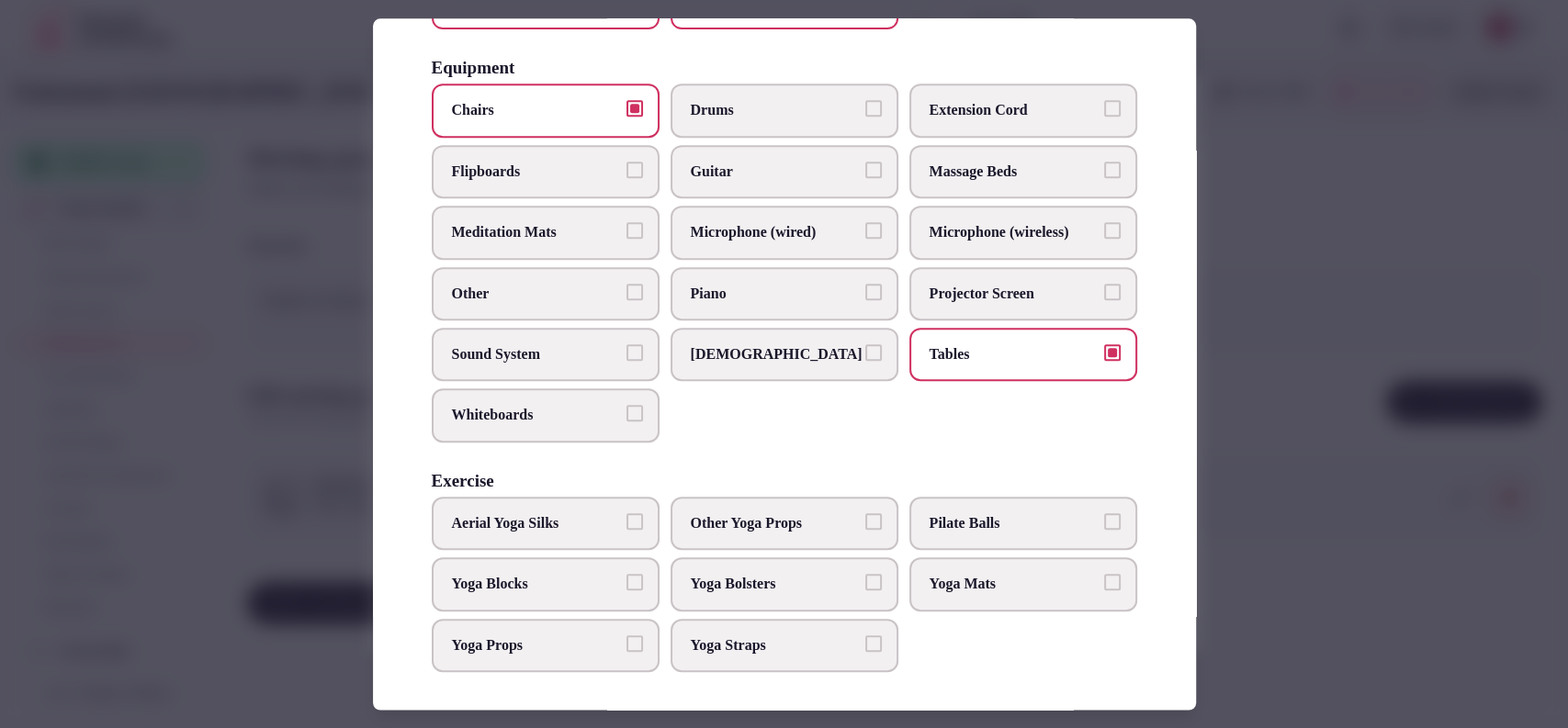
click at [578, 344] on span "Sound System" at bounding box center [536, 354] width 169 height 20
click at [626, 344] on button "Sound System" at bounding box center [635, 352] width 17 height 17
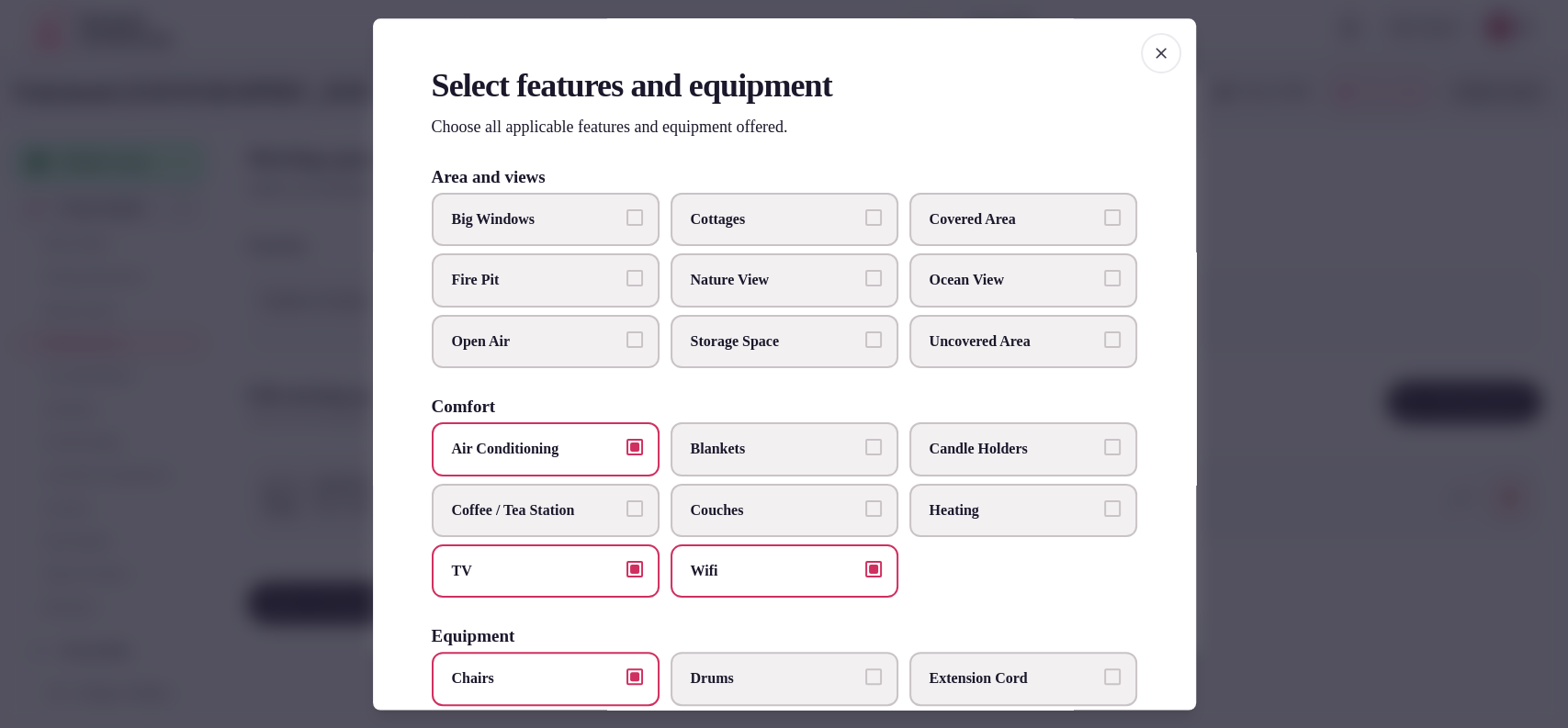
click at [945, 229] on span "Covered Area" at bounding box center [1014, 220] width 169 height 20
click at [1104, 225] on button "Covered Area" at bounding box center [1112, 218] width 17 height 17
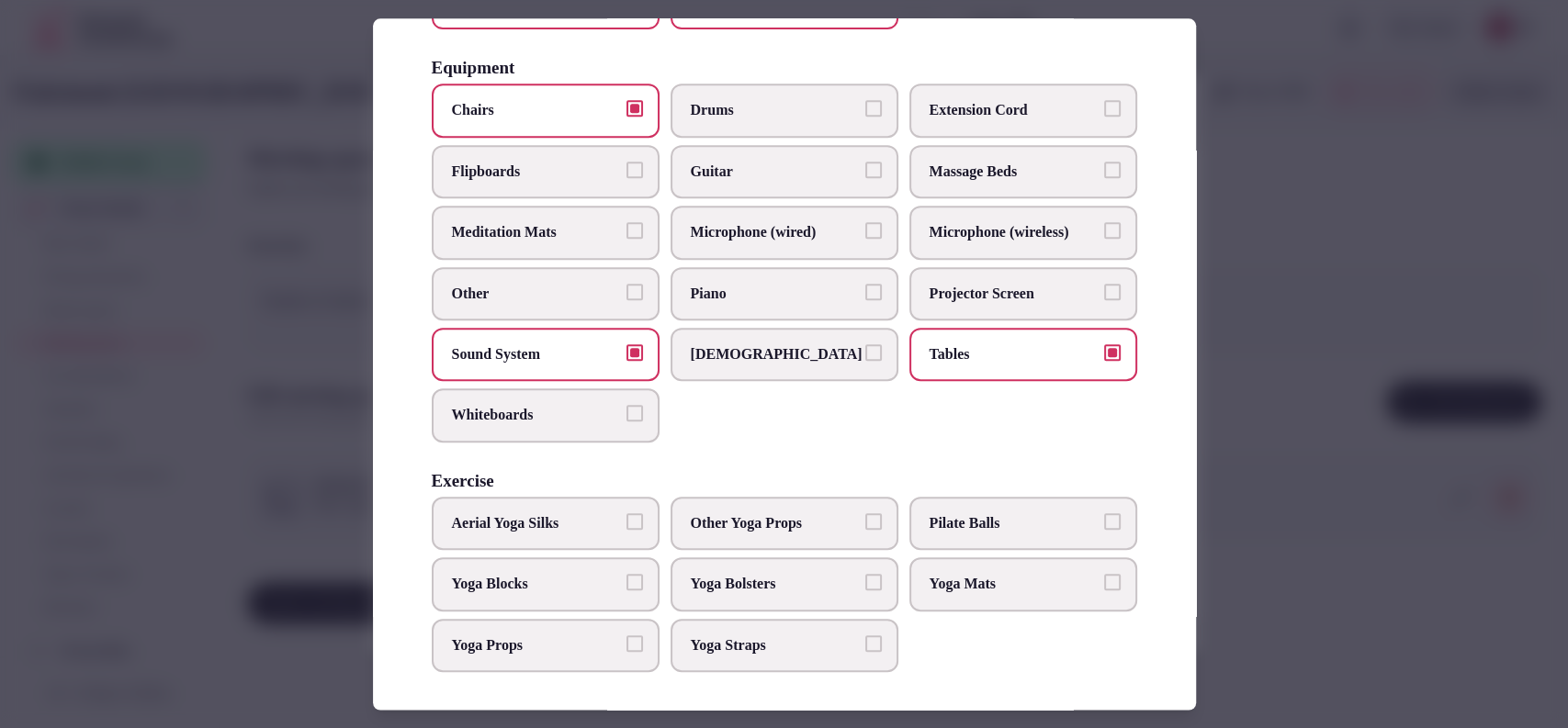
click at [764, 224] on span "Microphone (wired)" at bounding box center [775, 234] width 169 height 20
click at [865, 224] on button "Microphone (wired)" at bounding box center [873, 232] width 17 height 17
click at [930, 224] on span "Microphone (wireless)" at bounding box center [1014, 234] width 169 height 20
click at [1104, 224] on button "Microphone (wireless)" at bounding box center [1112, 232] width 17 height 17
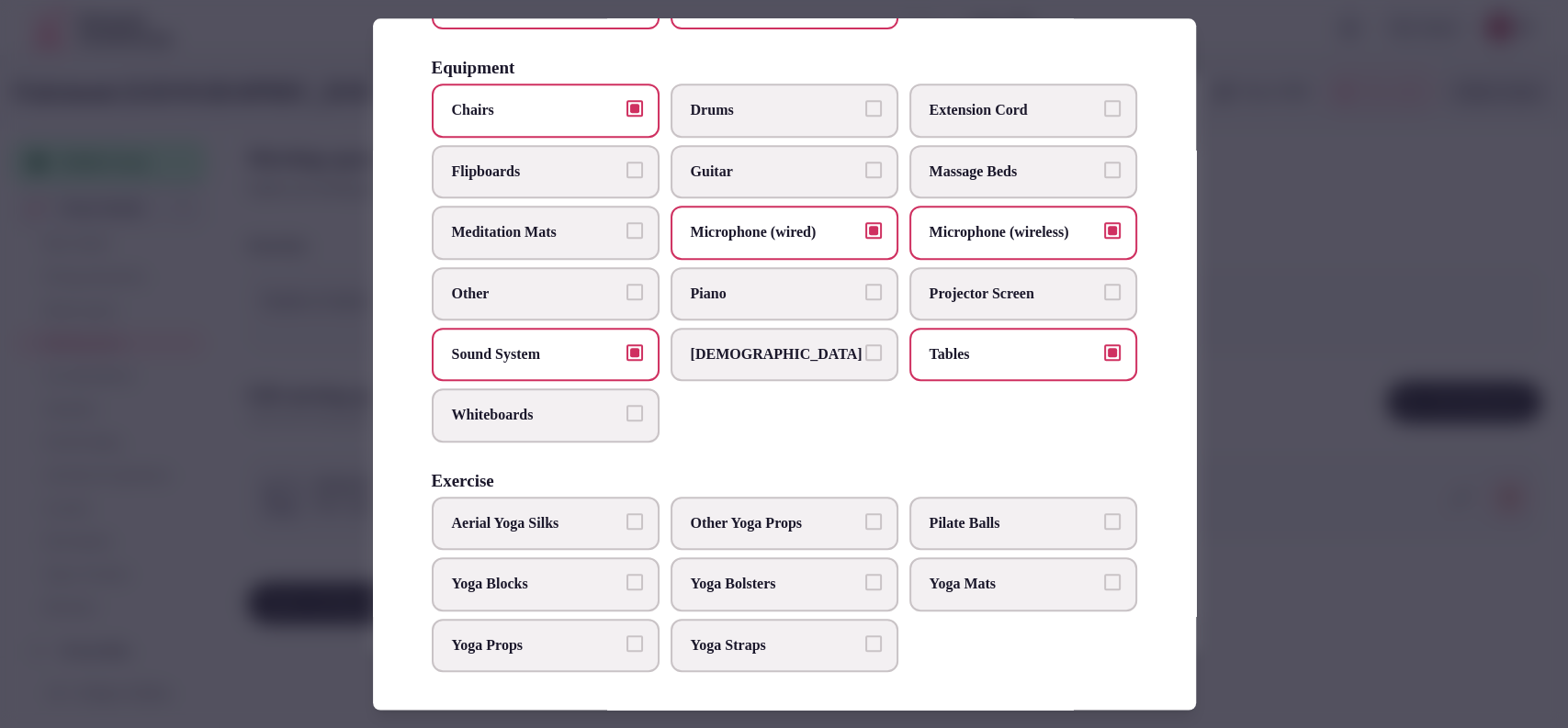
click at [1240, 211] on div at bounding box center [784, 364] width 1568 height 728
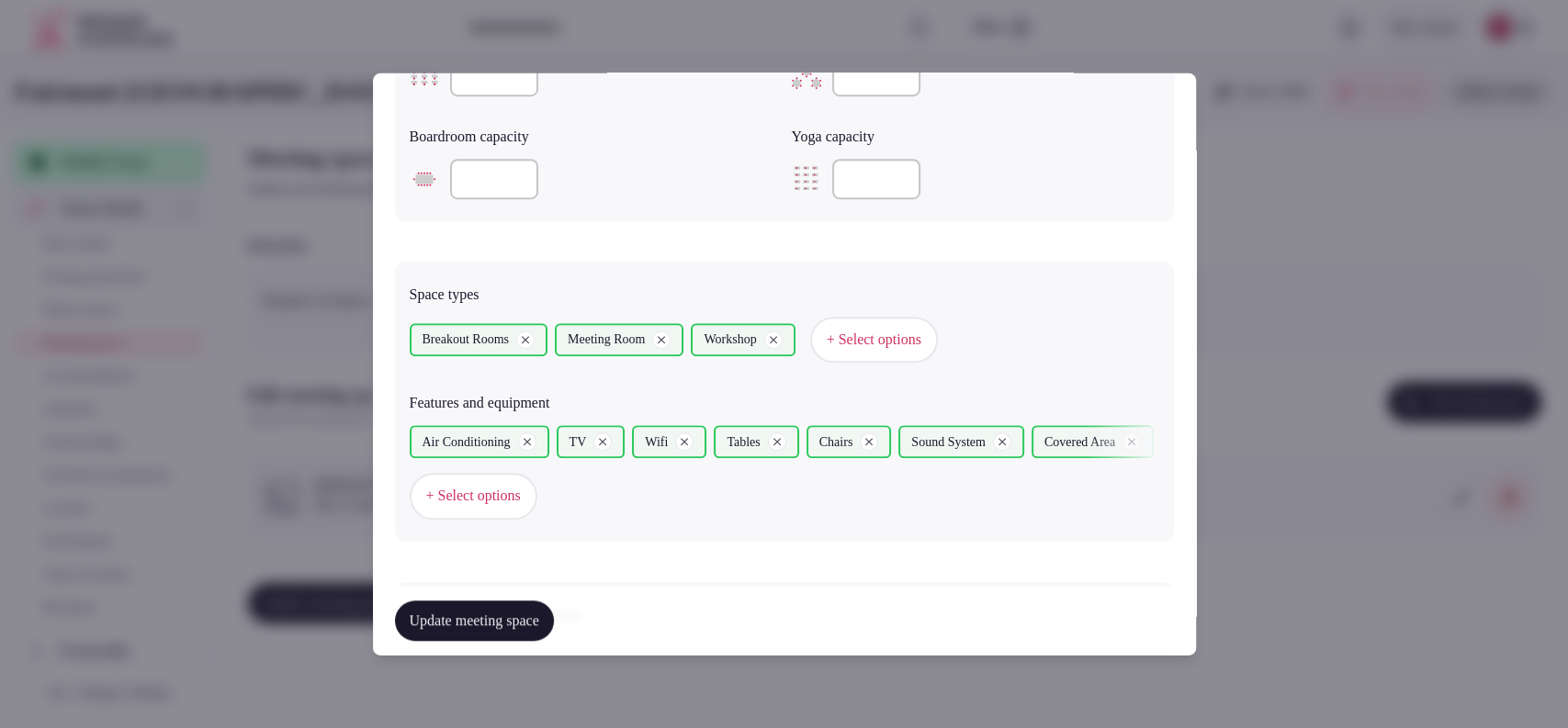
scroll to position [1187, 0]
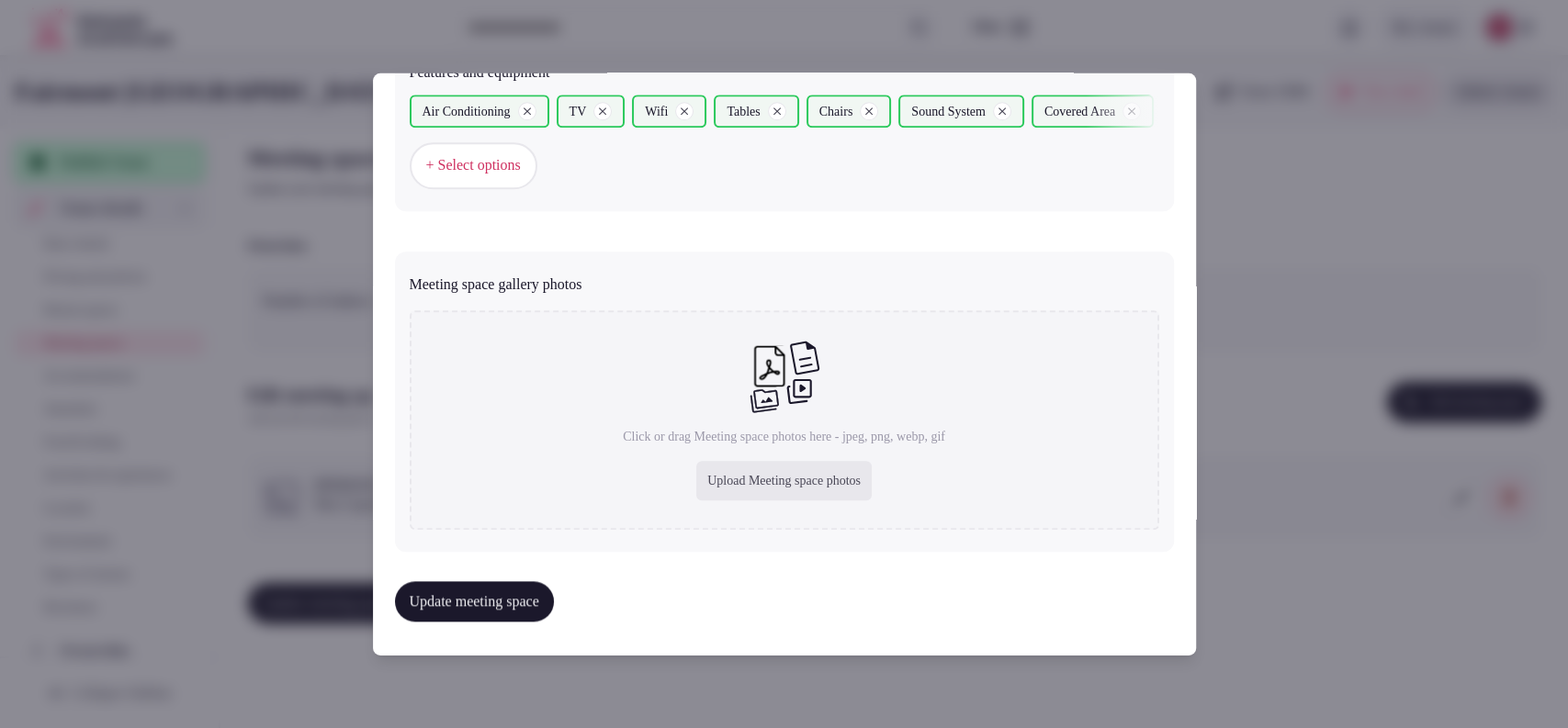
click at [711, 491] on div "Upload Meeting space photos" at bounding box center [783, 481] width 175 height 41
type input "**********"
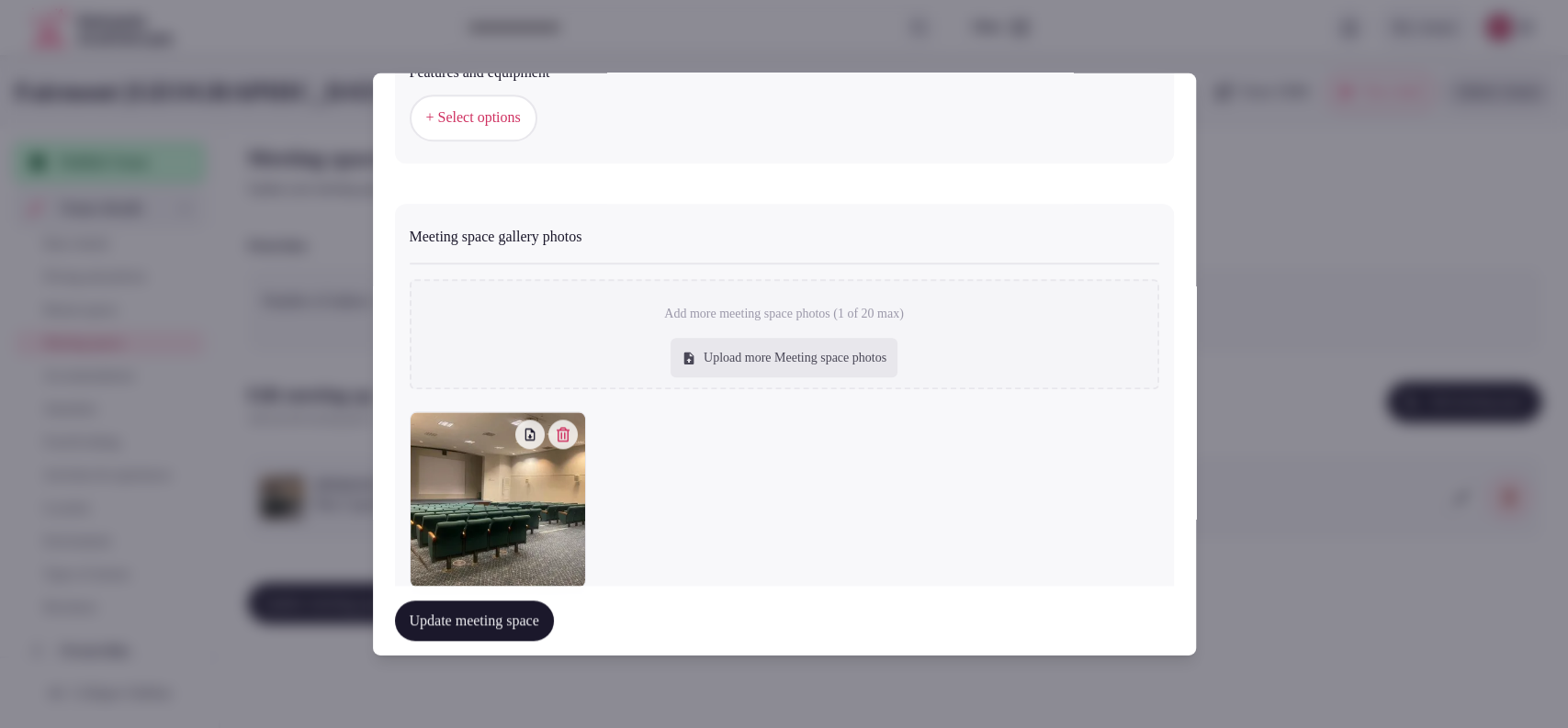
click at [529, 604] on button "Update meeting space" at bounding box center [474, 620] width 159 height 41
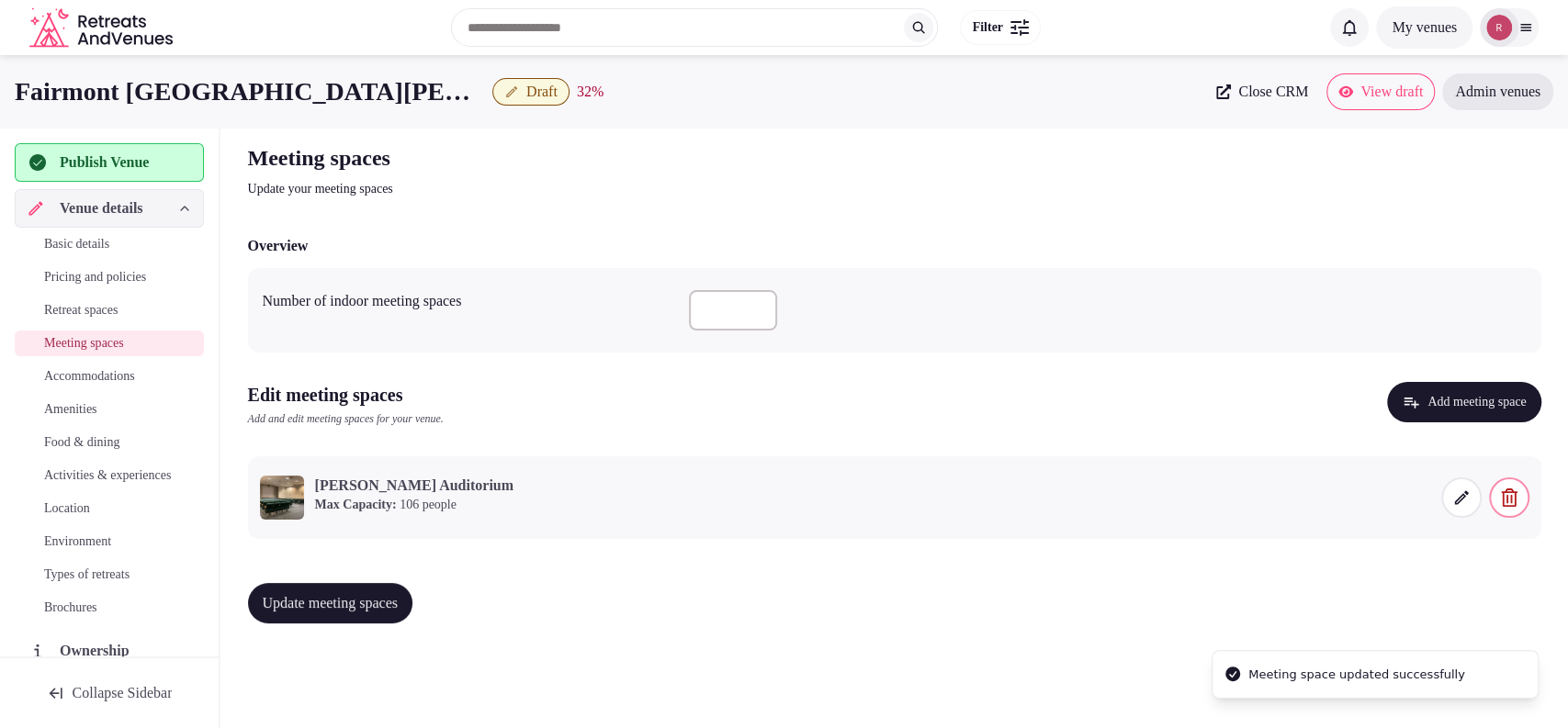
click at [402, 626] on div "Update meeting spaces" at bounding box center [894, 603] width 1293 height 70
click at [399, 601] on span "Update meeting spaces" at bounding box center [330, 603] width 135 height 19
click at [106, 377] on span "Accommodations" at bounding box center [90, 377] width 91 height 19
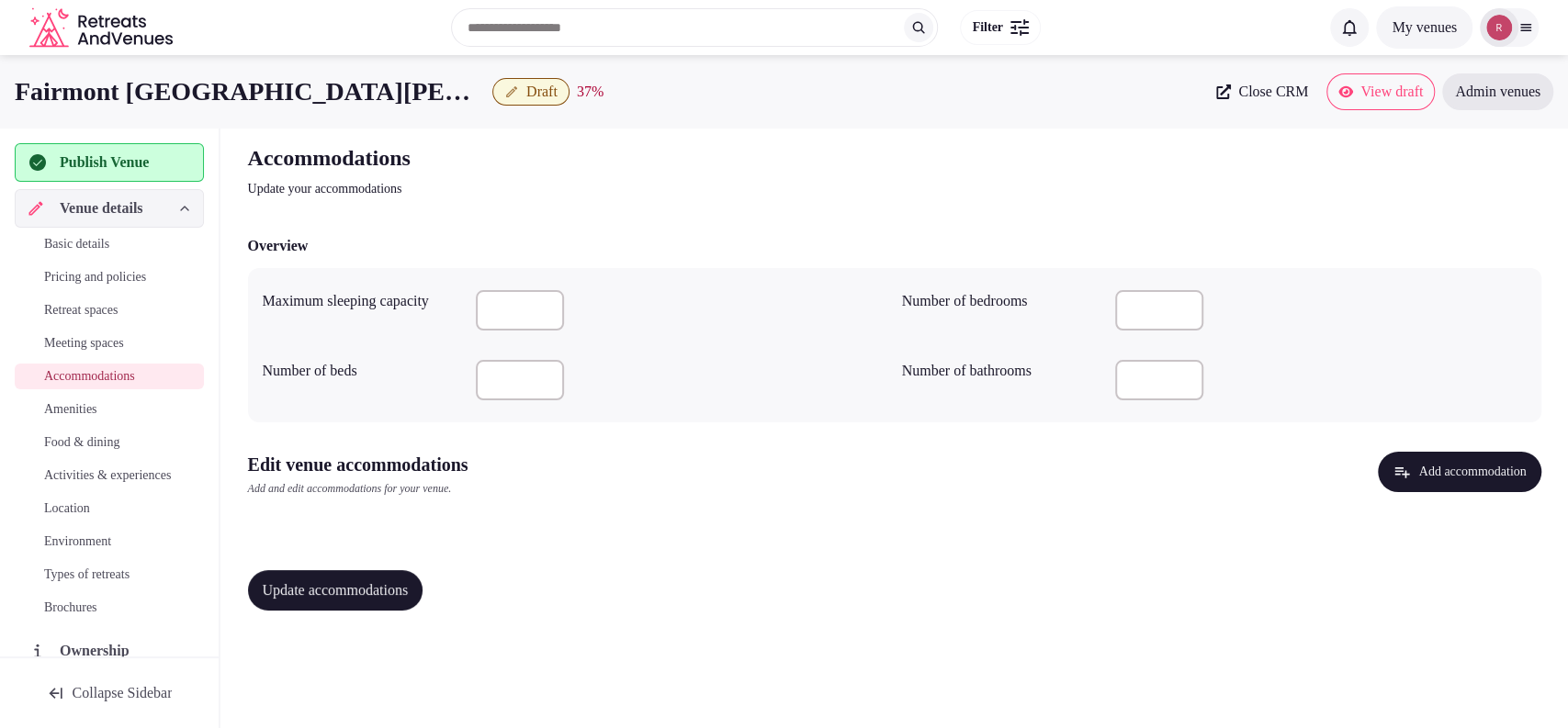
click at [1406, 481] on button "Add accommodation" at bounding box center [1459, 472] width 162 height 41
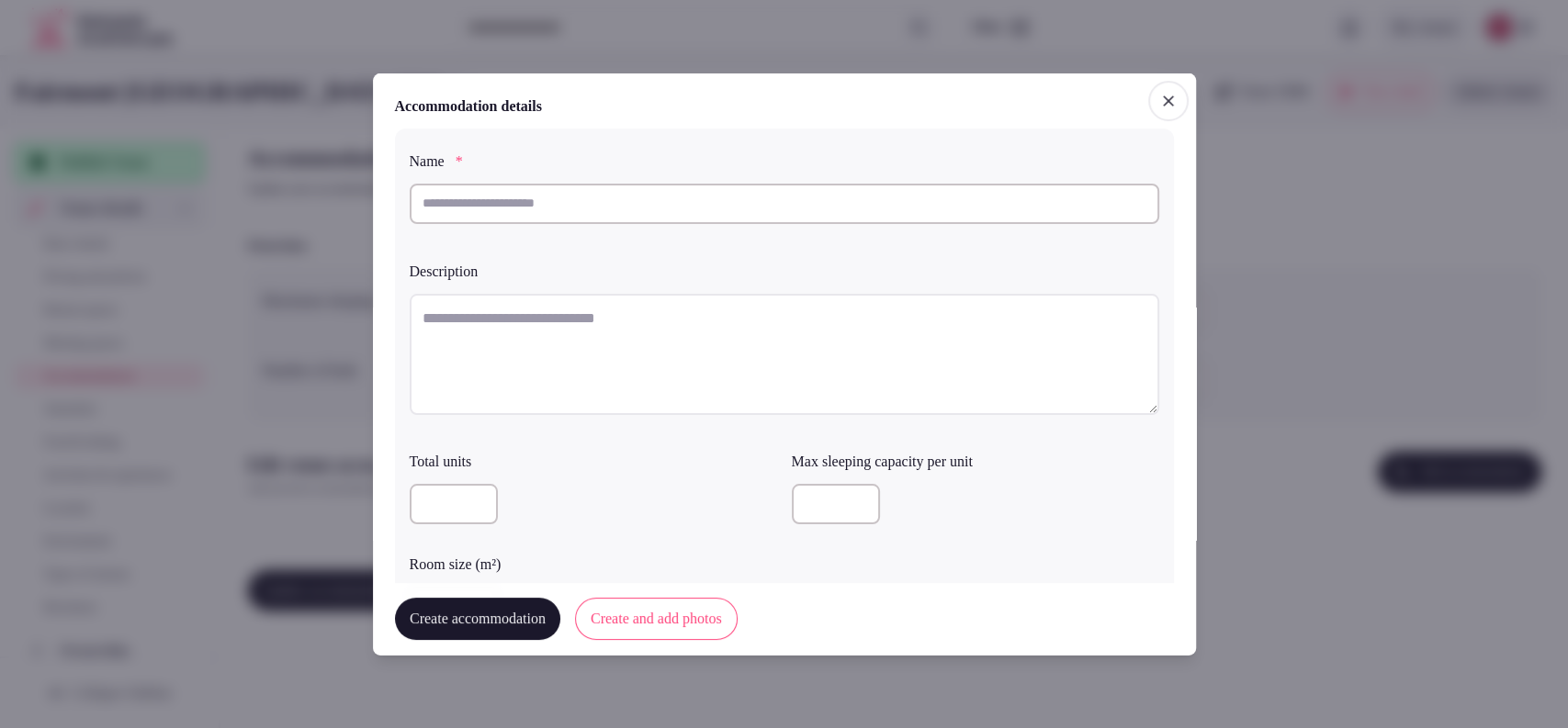
click at [683, 199] on input "text" at bounding box center [784, 203] width 750 height 41
type input "**********"
click at [575, 302] on textarea at bounding box center [784, 353] width 750 height 121
click at [573, 304] on textarea "To enrich screen reader interactions, please activate Accessibility in Grammarl…" at bounding box center [784, 353] width 750 height 121
paste textarea "**********"
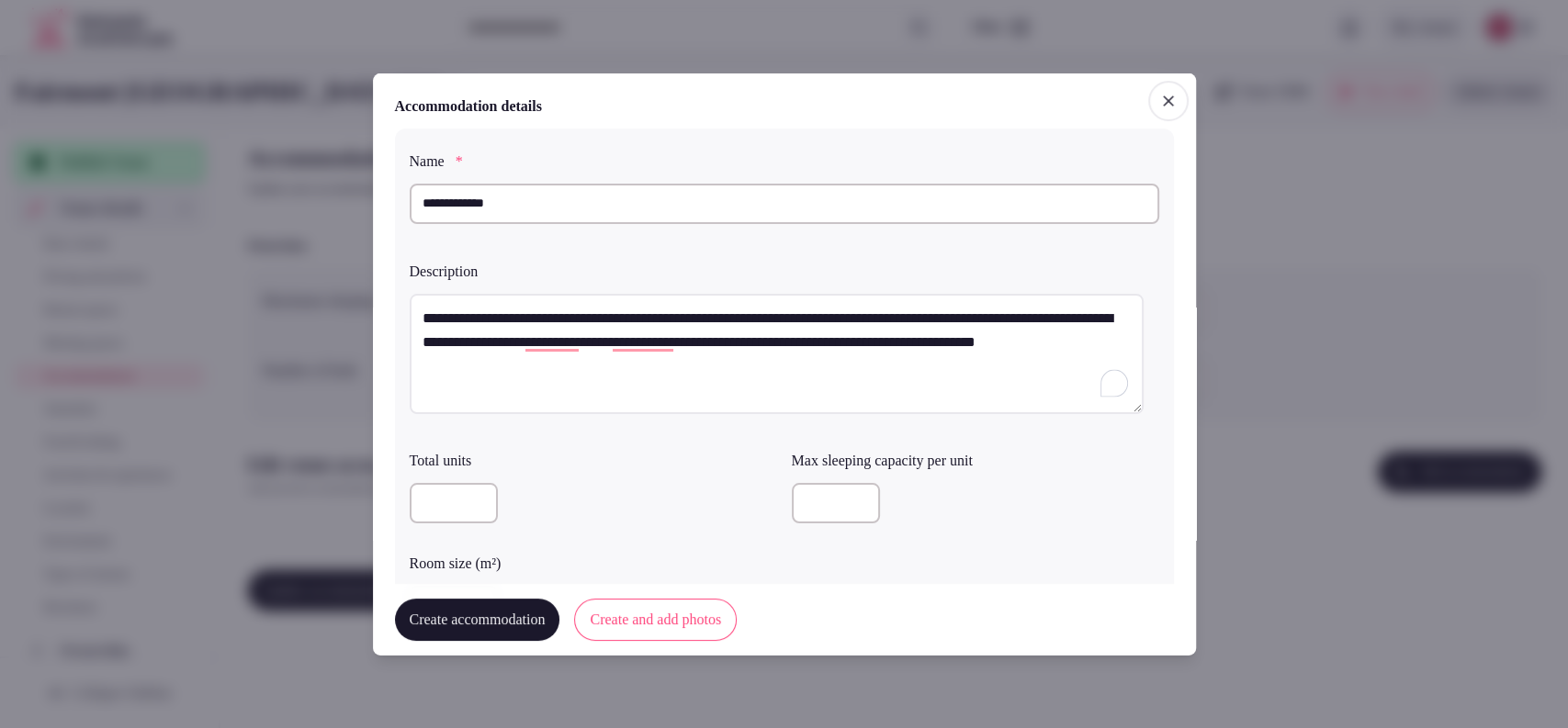
type textarea "**********"
click at [834, 504] on input "number" at bounding box center [835, 504] width 88 height 41
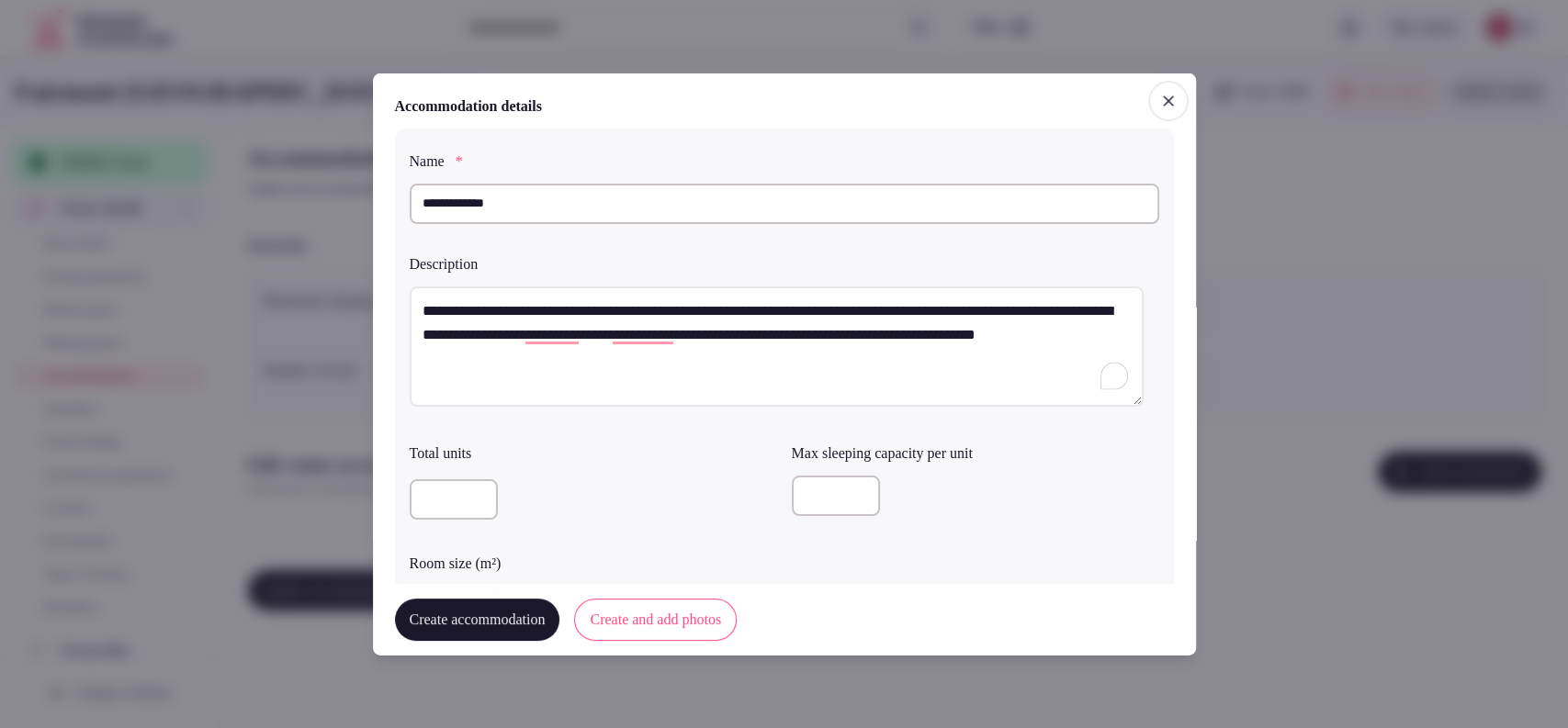
type input "*"
click at [963, 509] on div "*" at bounding box center [975, 496] width 367 height 41
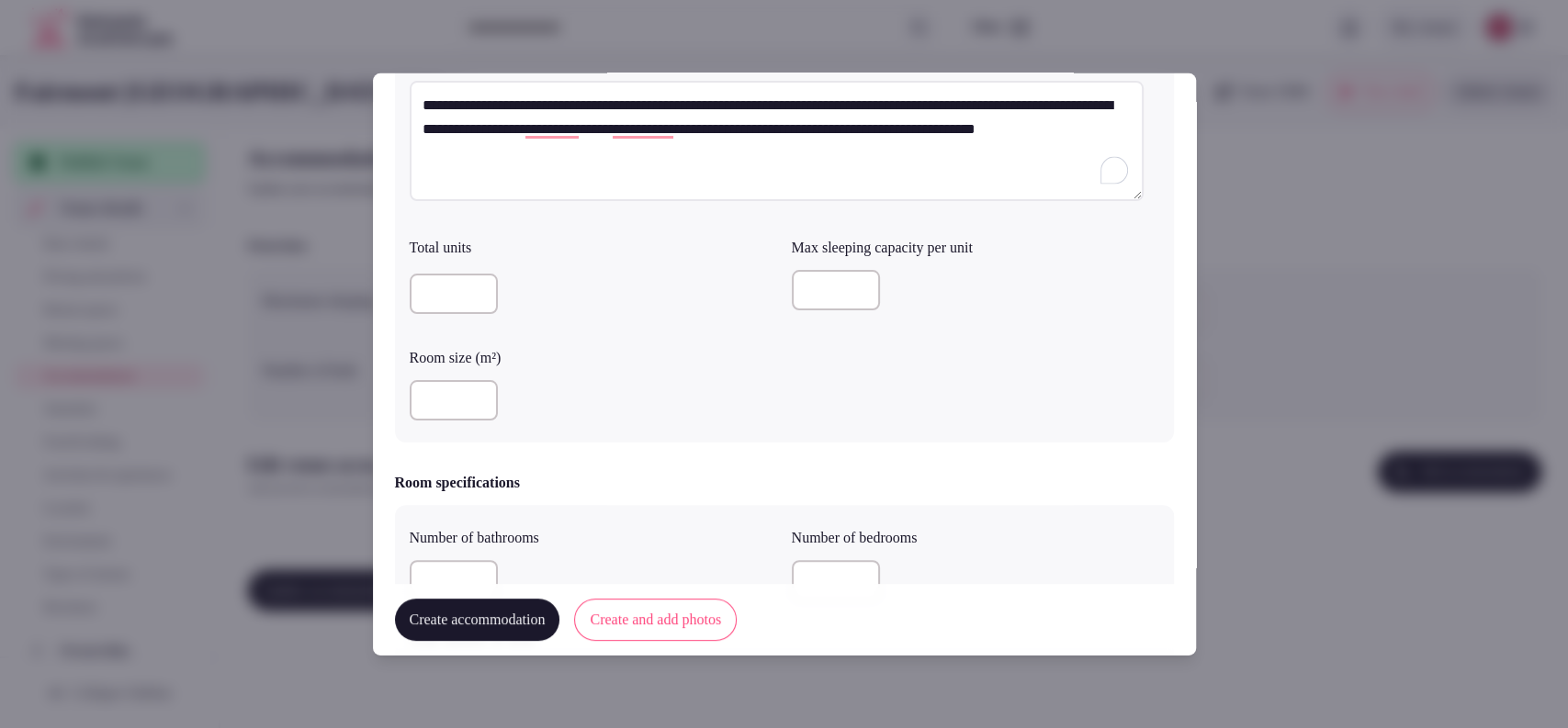
scroll to position [314, 0]
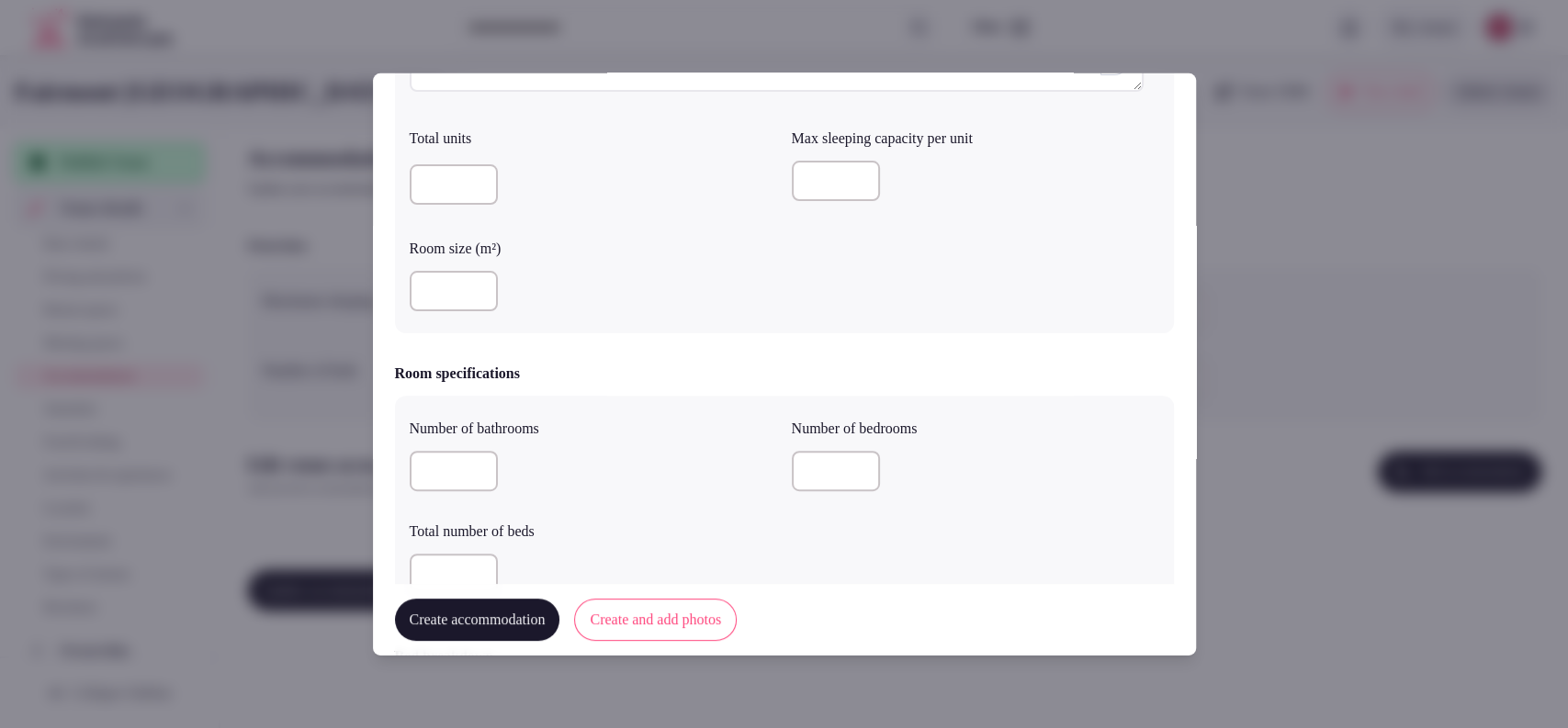
click at [800, 174] on input "*" at bounding box center [835, 181] width 88 height 41
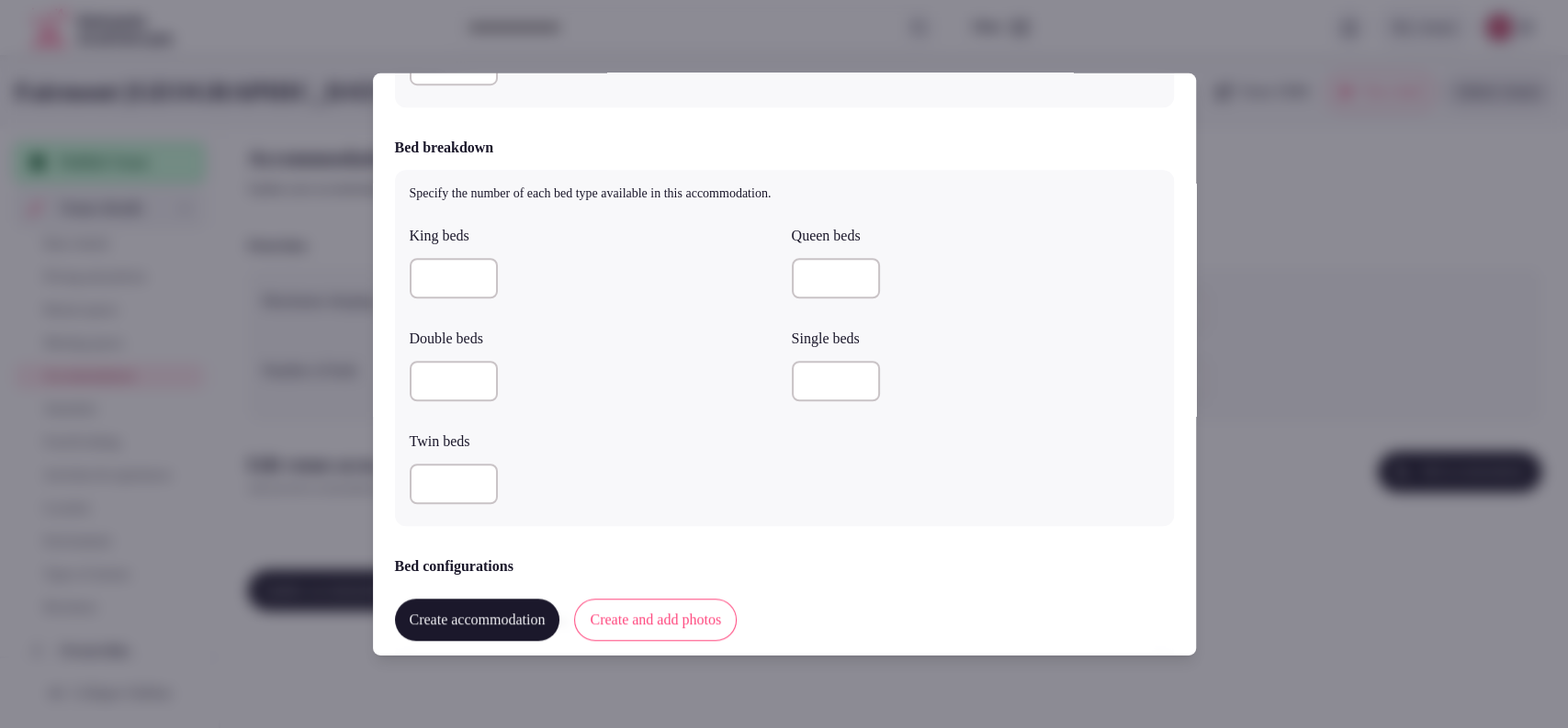
scroll to position [314, 0]
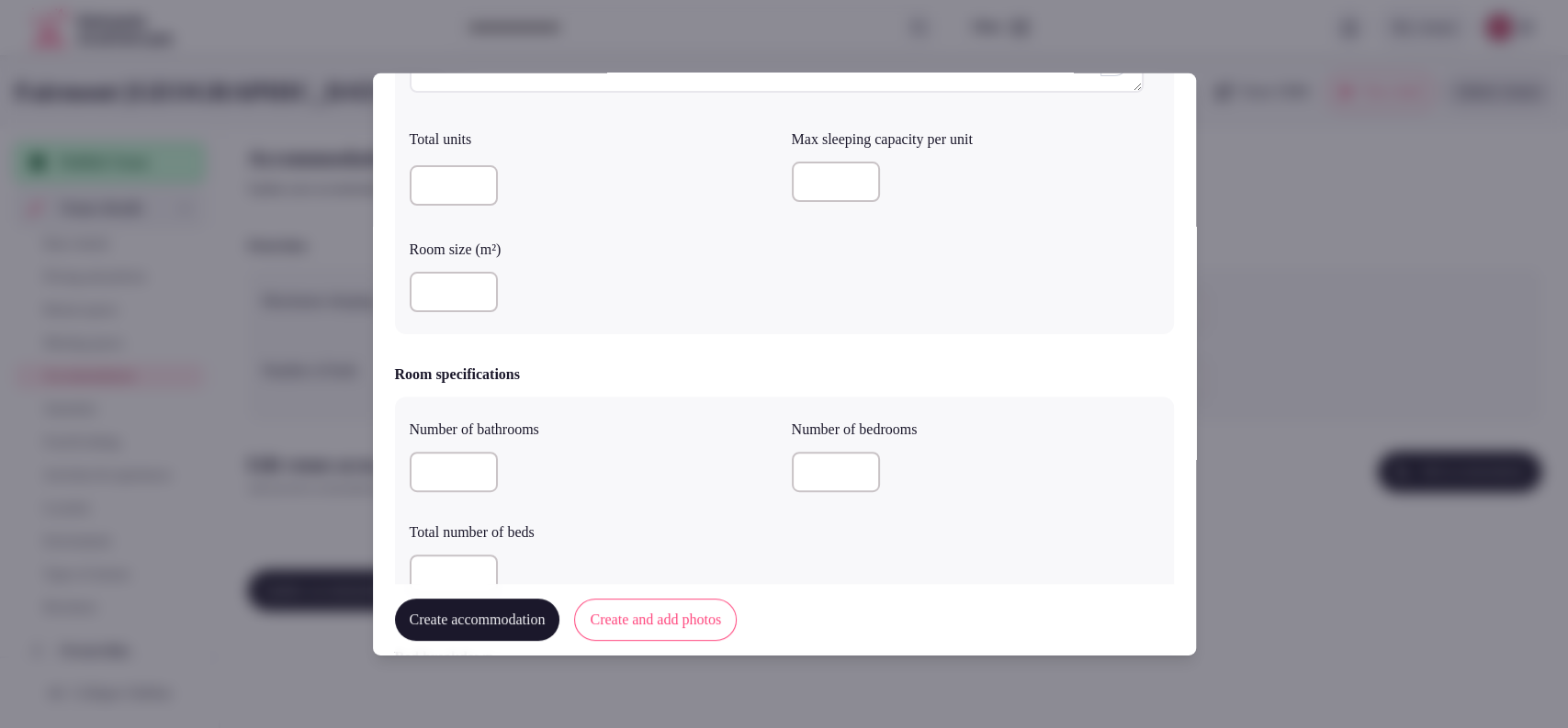
type input "*"
click at [853, 274] on div "Total units Max sleeping capacity per unit * Room size (m²)" at bounding box center [784, 221] width 750 height 198
click at [456, 464] on input "number" at bounding box center [453, 472] width 88 height 41
type input "*"
click at [794, 475] on input "number" at bounding box center [835, 472] width 88 height 41
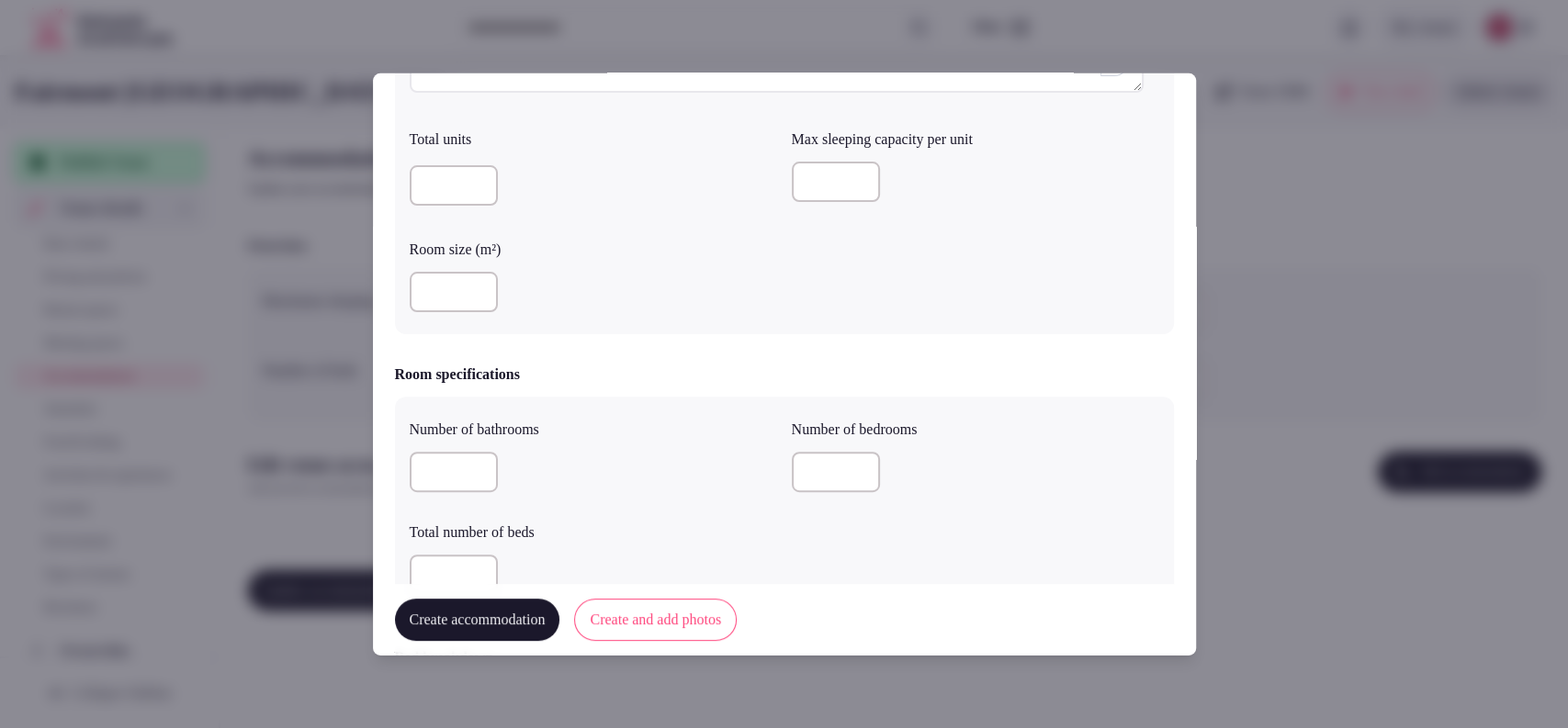
type input "*"
click at [727, 491] on div "*" at bounding box center [593, 472] width 367 height 41
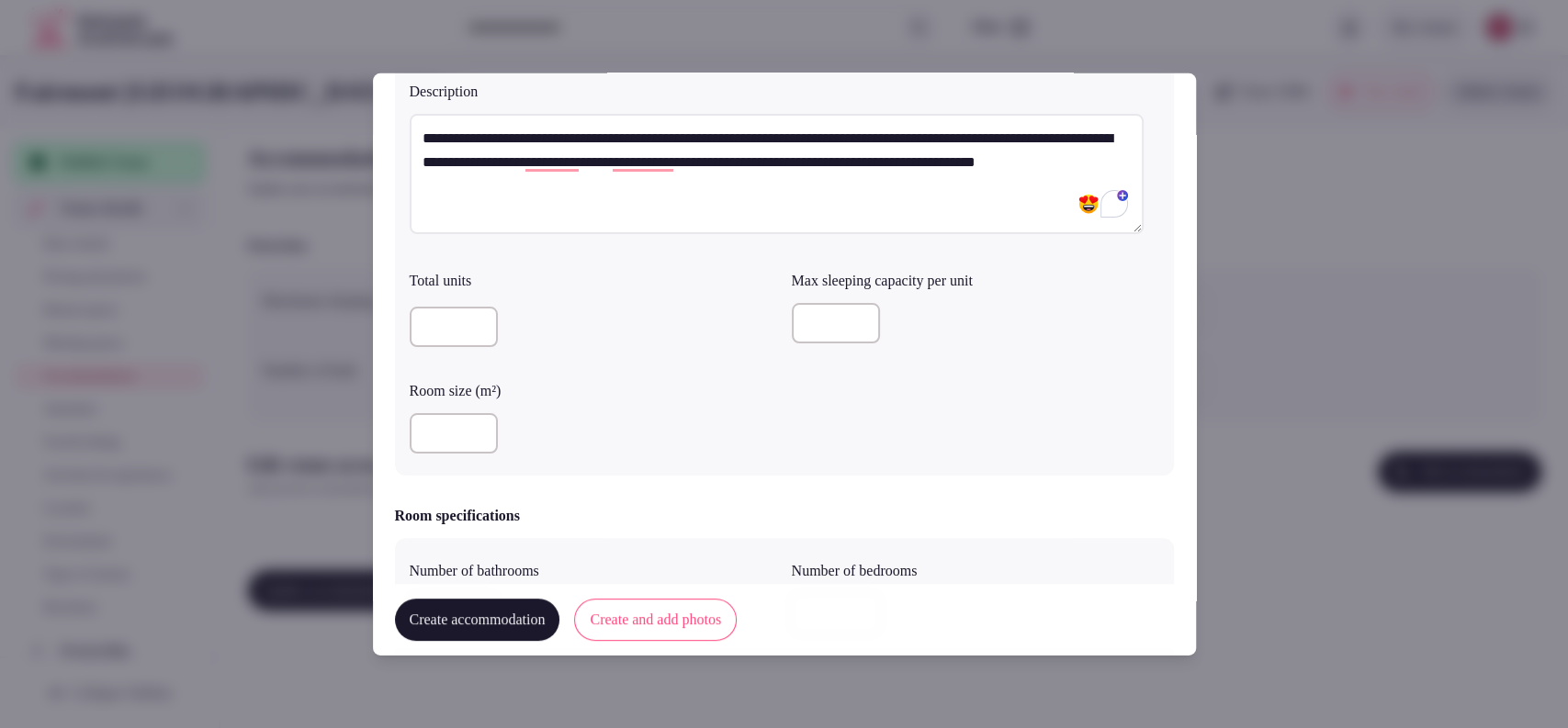
scroll to position [322, 0]
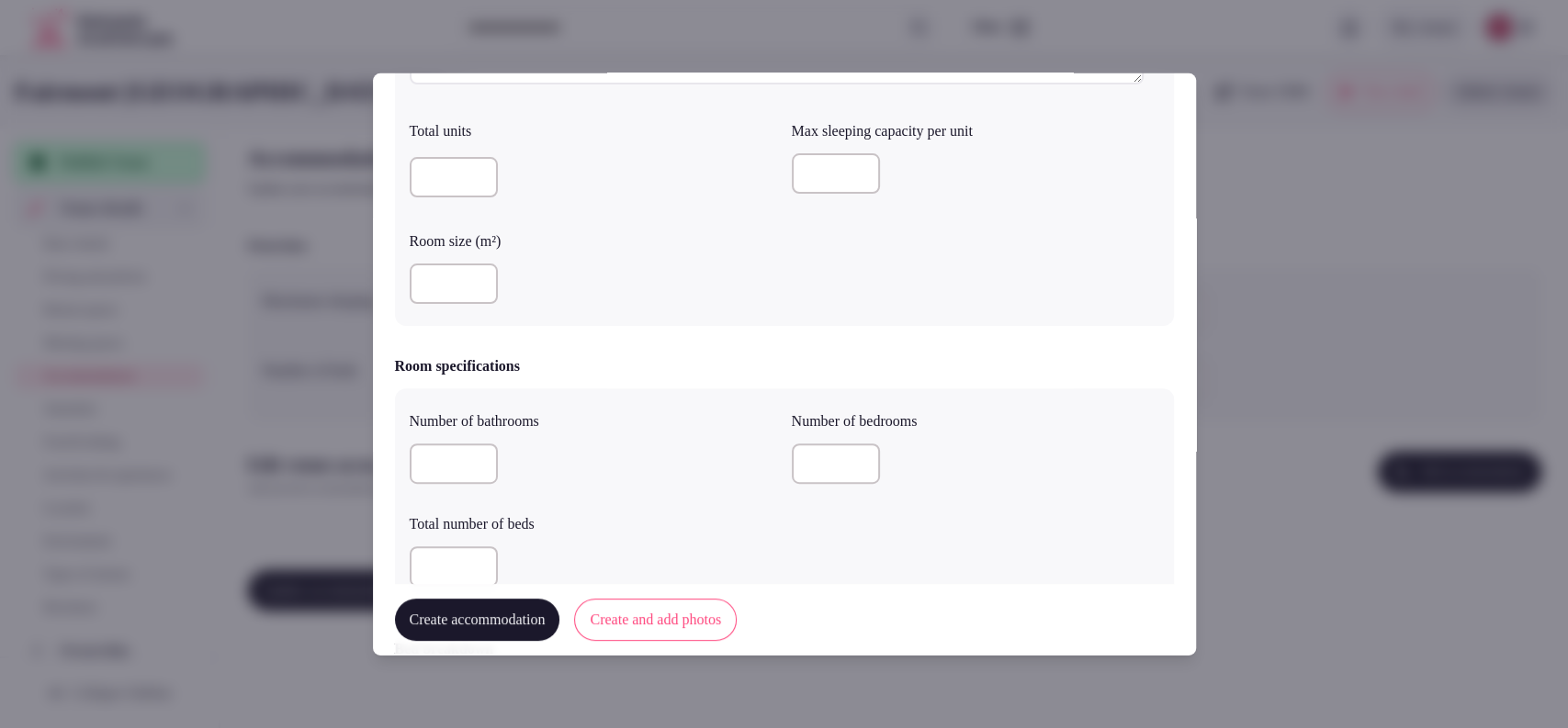
click at [481, 564] on input "*" at bounding box center [453, 567] width 88 height 41
type input "*"
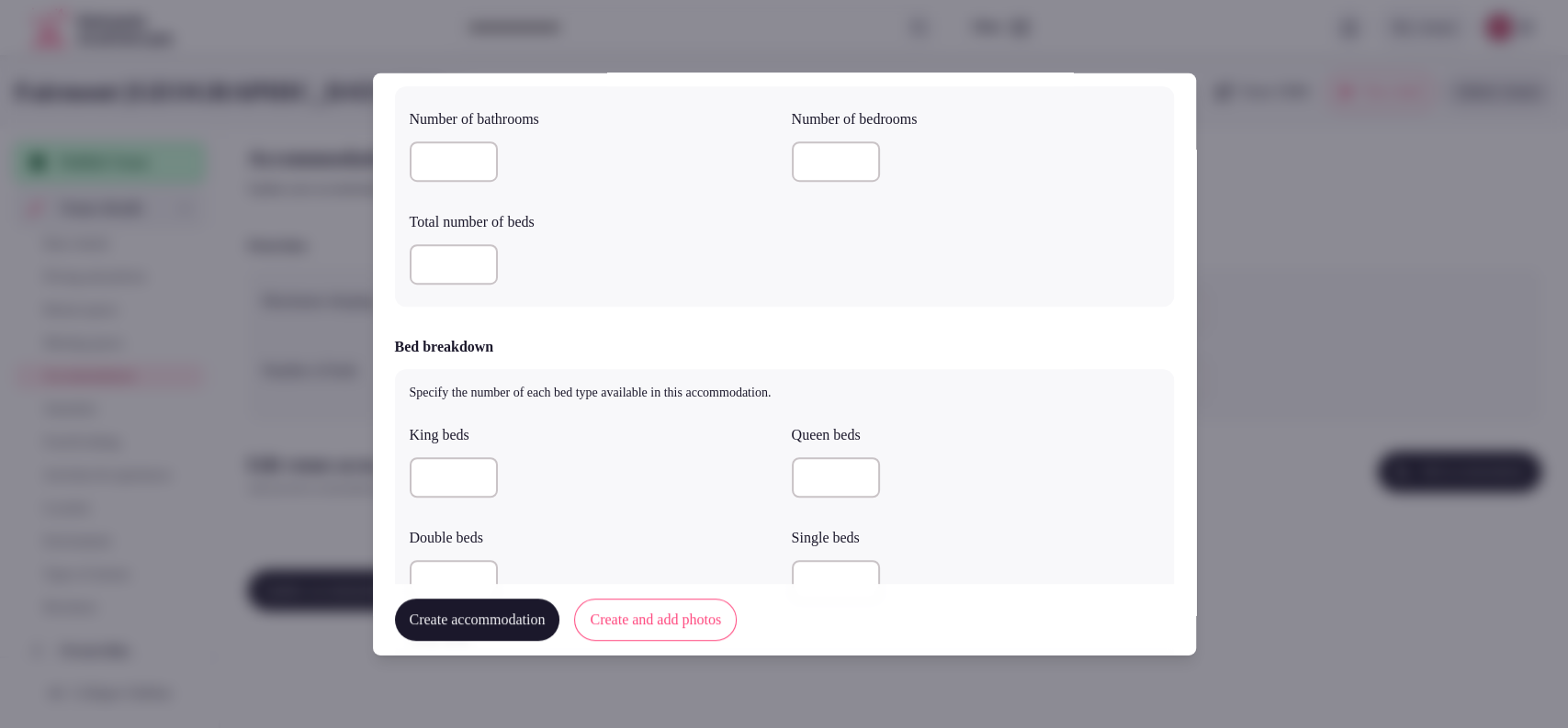
scroll to position [650, 0]
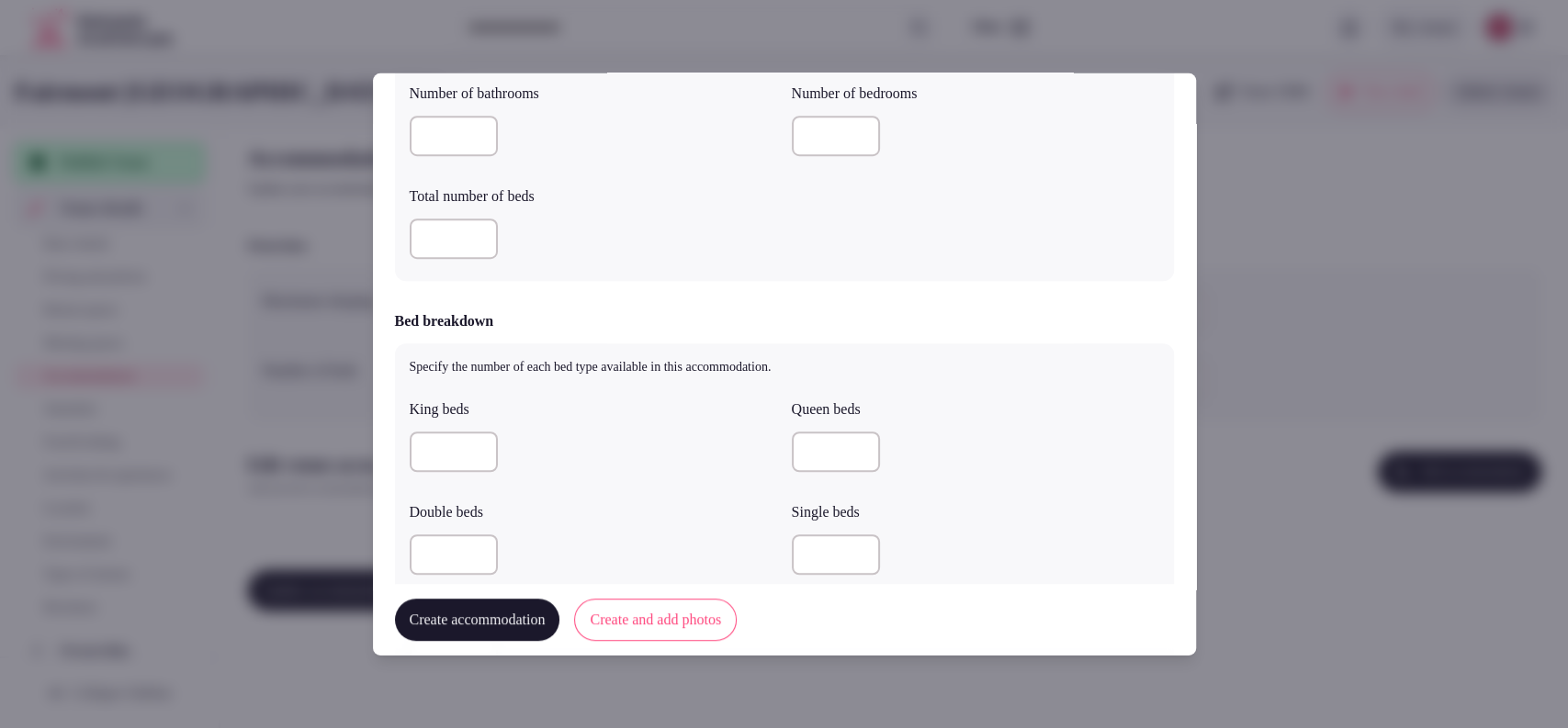
click at [457, 445] on input "number" at bounding box center [453, 452] width 88 height 41
type input "*"
click at [1022, 285] on form "**********" at bounding box center [784, 486] width 778 height 2083
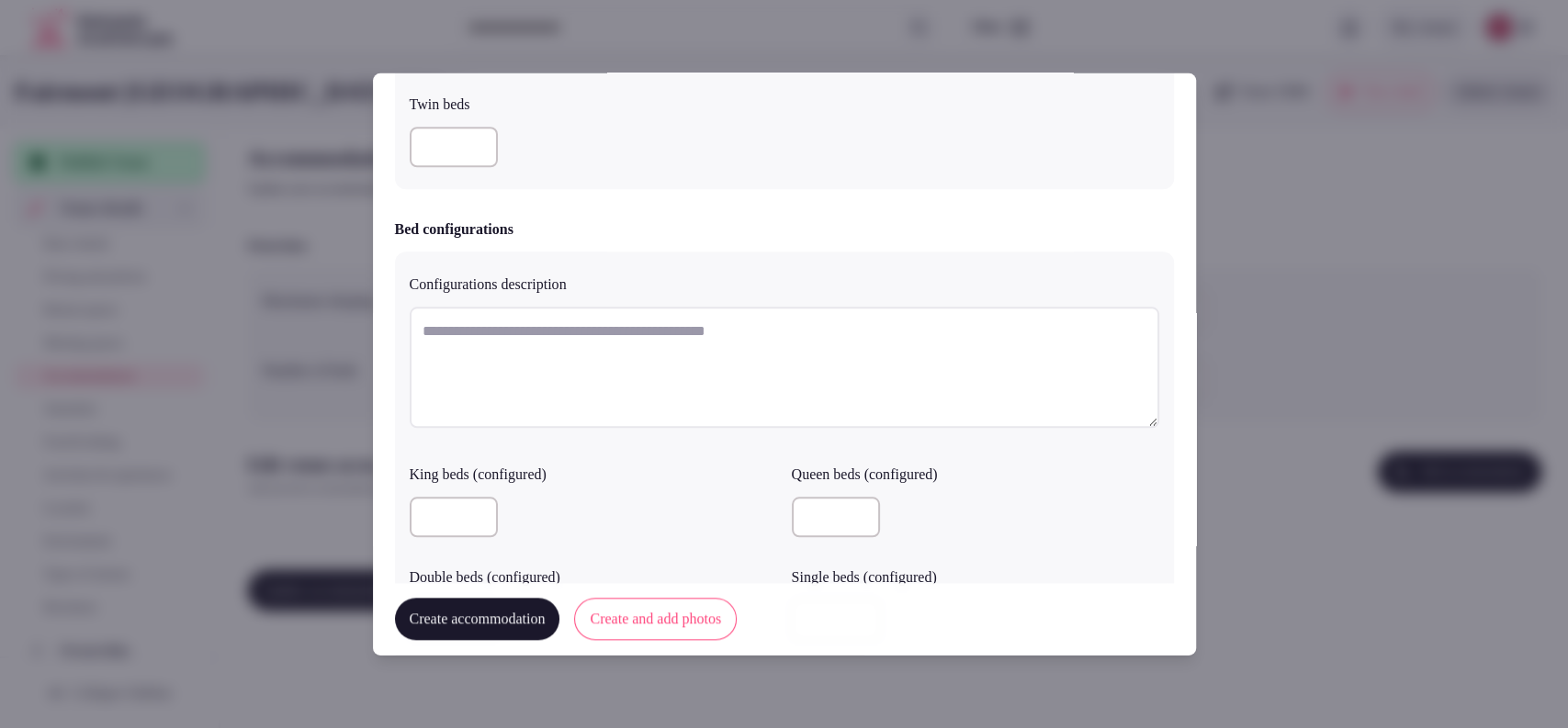
scroll to position [1628, 0]
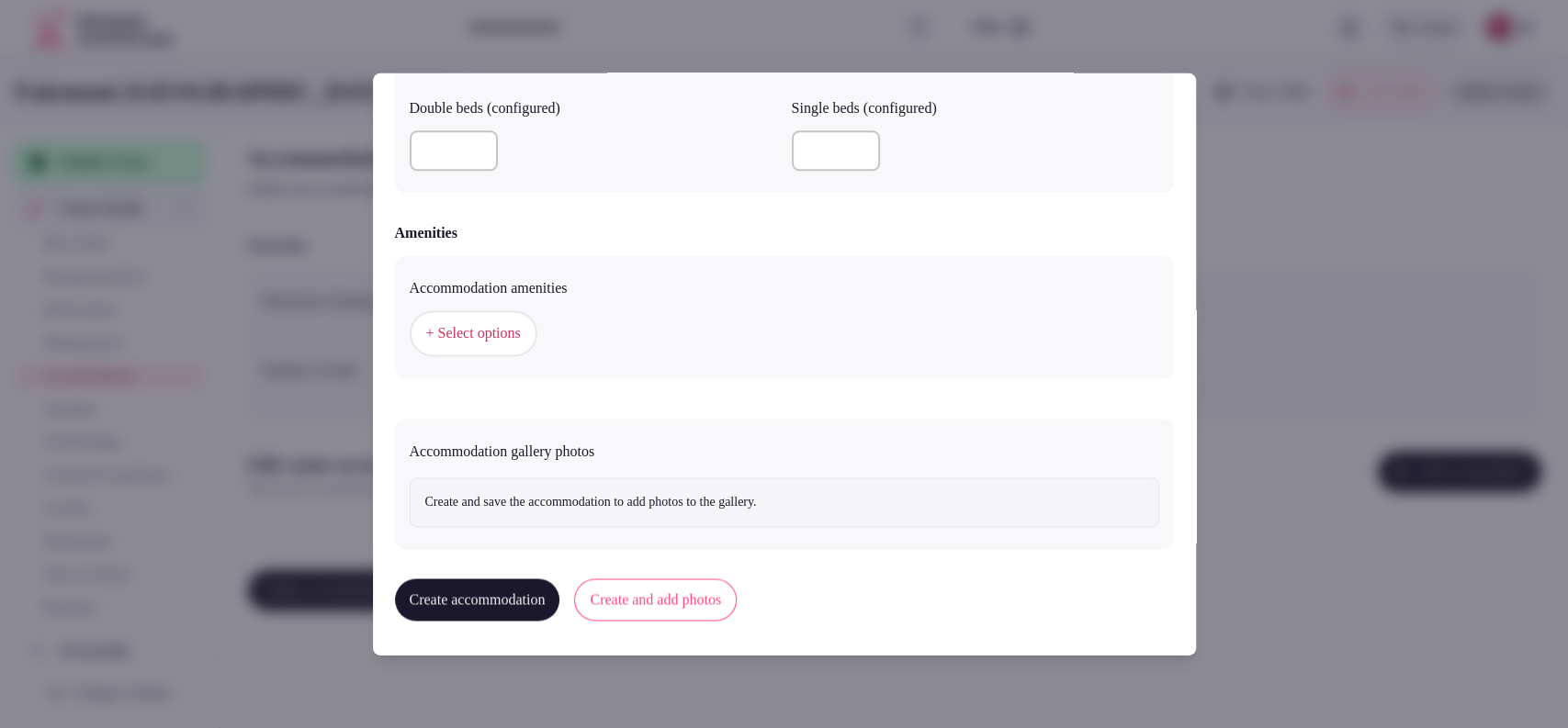
click at [551, 348] on div "+ Select options" at bounding box center [784, 334] width 750 height 45
click at [521, 337] on span "+ Select options" at bounding box center [473, 334] width 95 height 20
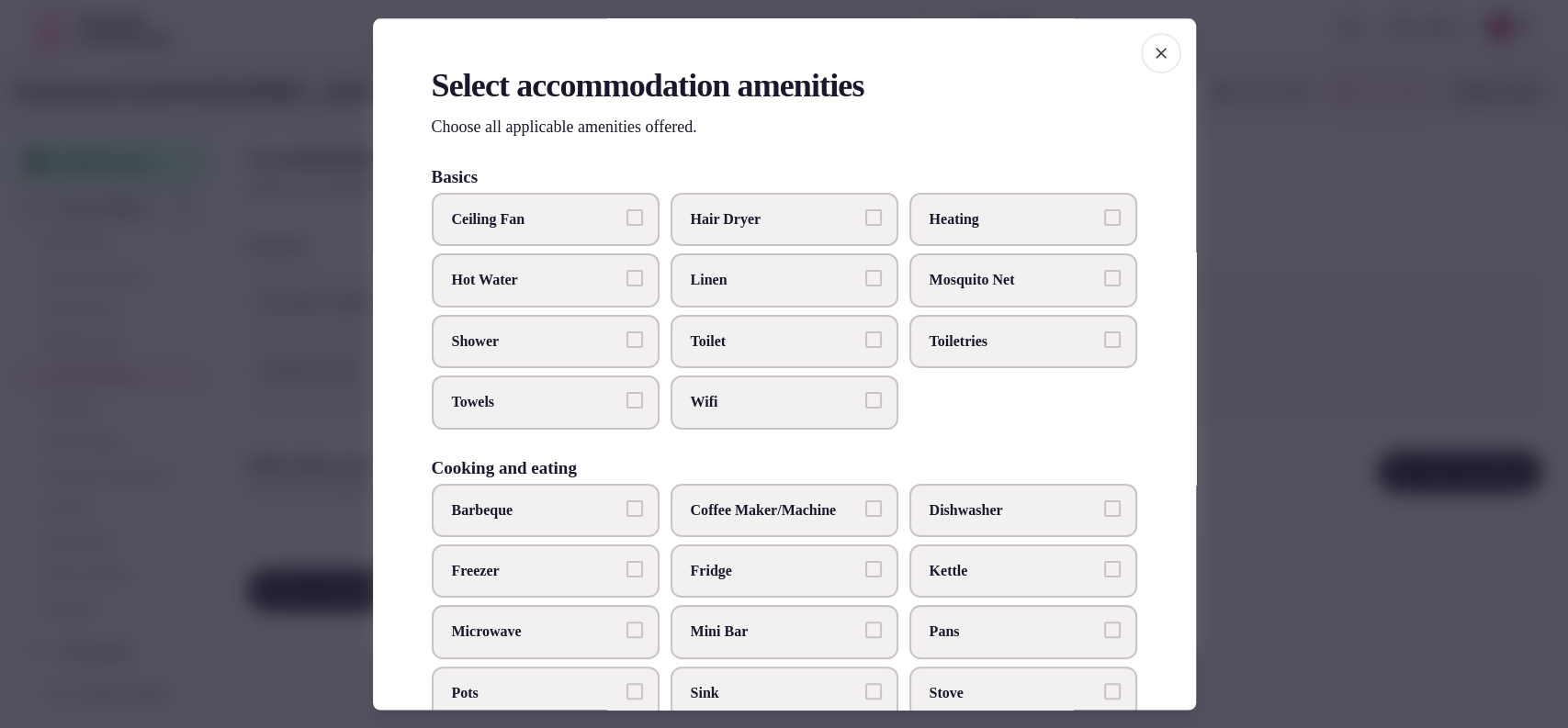
click at [720, 228] on span "Hair Dryer" at bounding box center [775, 220] width 169 height 20
click at [865, 225] on button "Hair Dryer" at bounding box center [873, 218] width 17 height 17
click at [717, 282] on span "Linen" at bounding box center [775, 281] width 169 height 20
click at [865, 282] on button "Linen" at bounding box center [873, 279] width 17 height 17
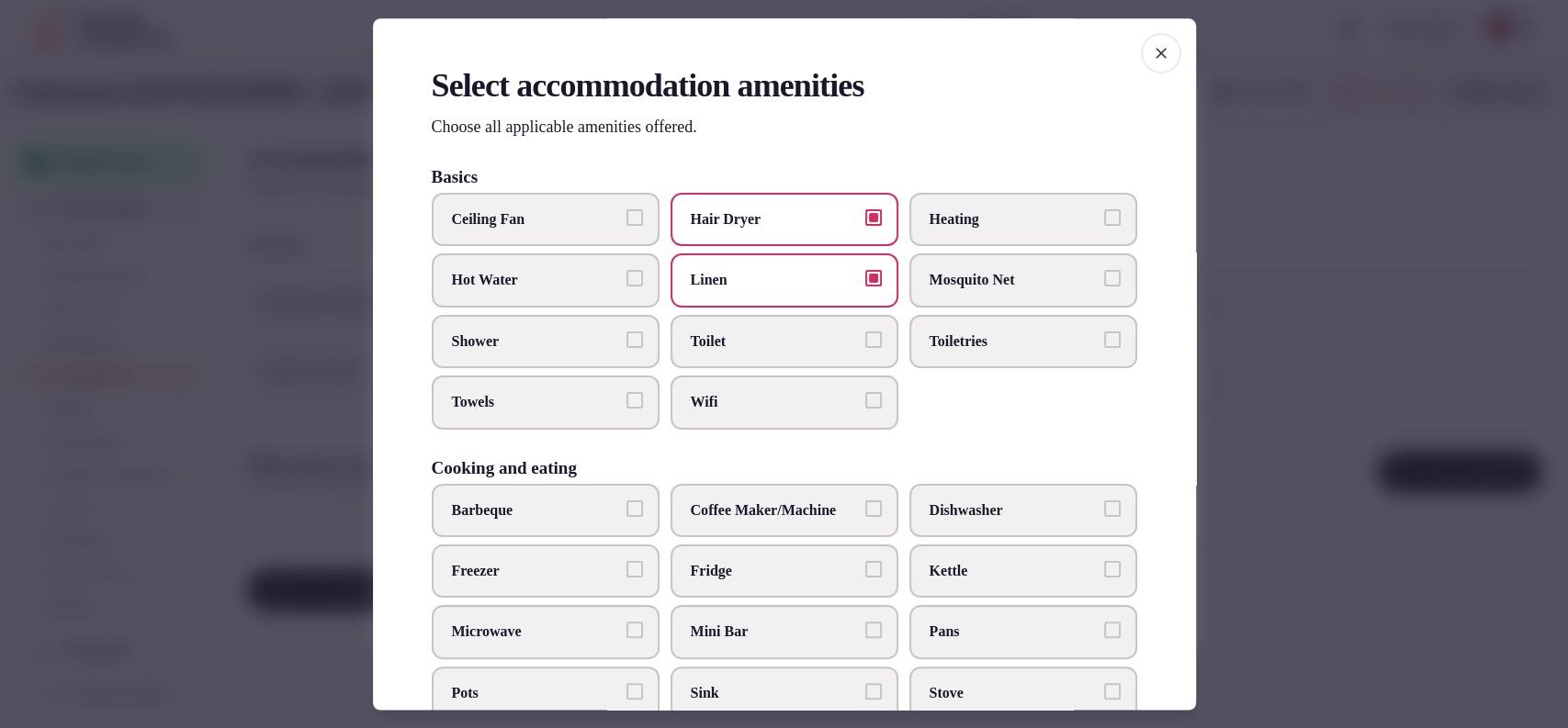
click at [725, 338] on span "Toilet" at bounding box center [775, 341] width 169 height 20
click at [865, 338] on button "Toilet" at bounding box center [873, 339] width 17 height 17
click at [712, 393] on span "Wifi" at bounding box center [775, 403] width 169 height 20
click at [865, 393] on button "Wifi" at bounding box center [873, 402] width 17 height 17
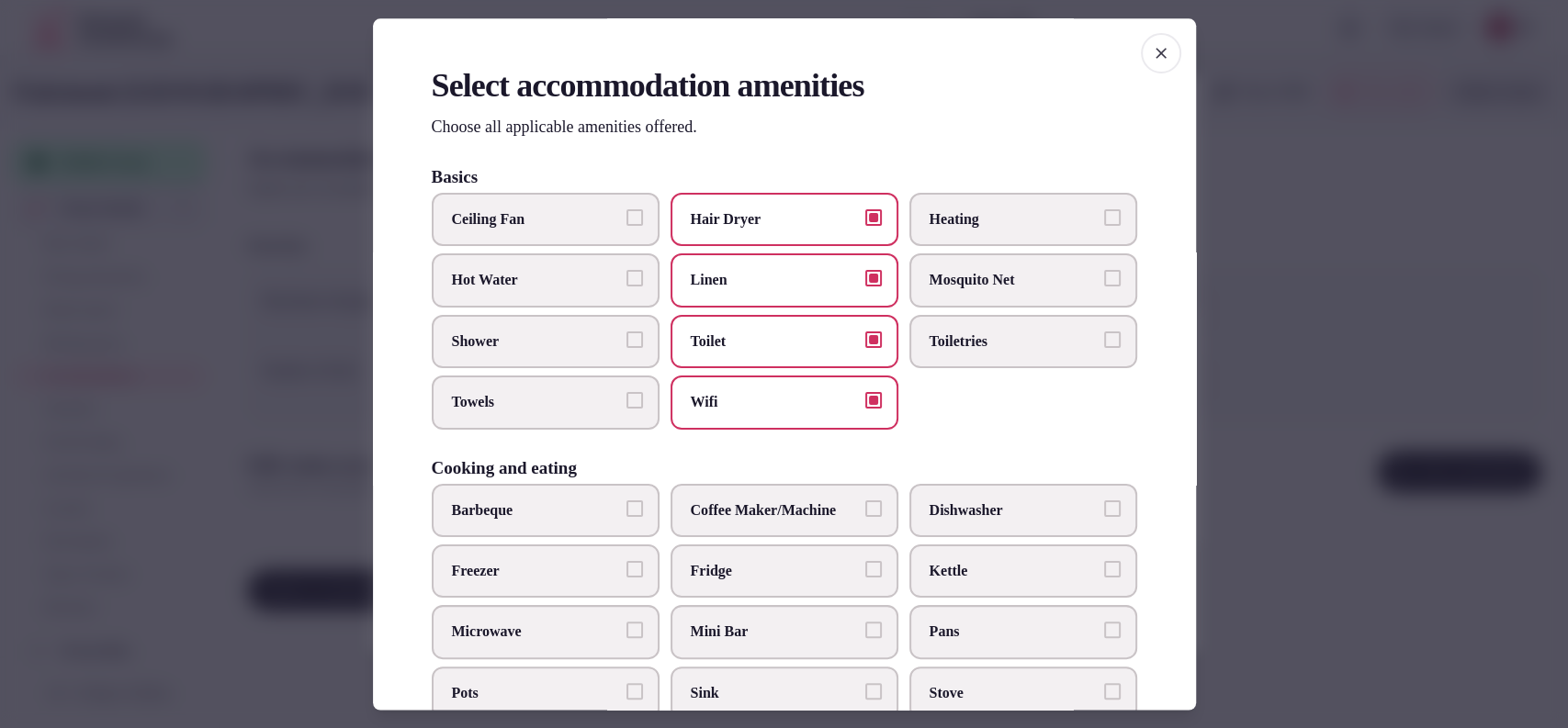
click at [557, 394] on span "Towels" at bounding box center [536, 403] width 169 height 20
click at [626, 394] on button "Towels" at bounding box center [635, 402] width 17 height 17
drag, startPoint x: 559, startPoint y: 350, endPoint x: 572, endPoint y: 347, distance: 13.3
click at [559, 348] on span "Shower" at bounding box center [536, 341] width 169 height 20
click at [626, 348] on button "Shower" at bounding box center [635, 339] width 17 height 17
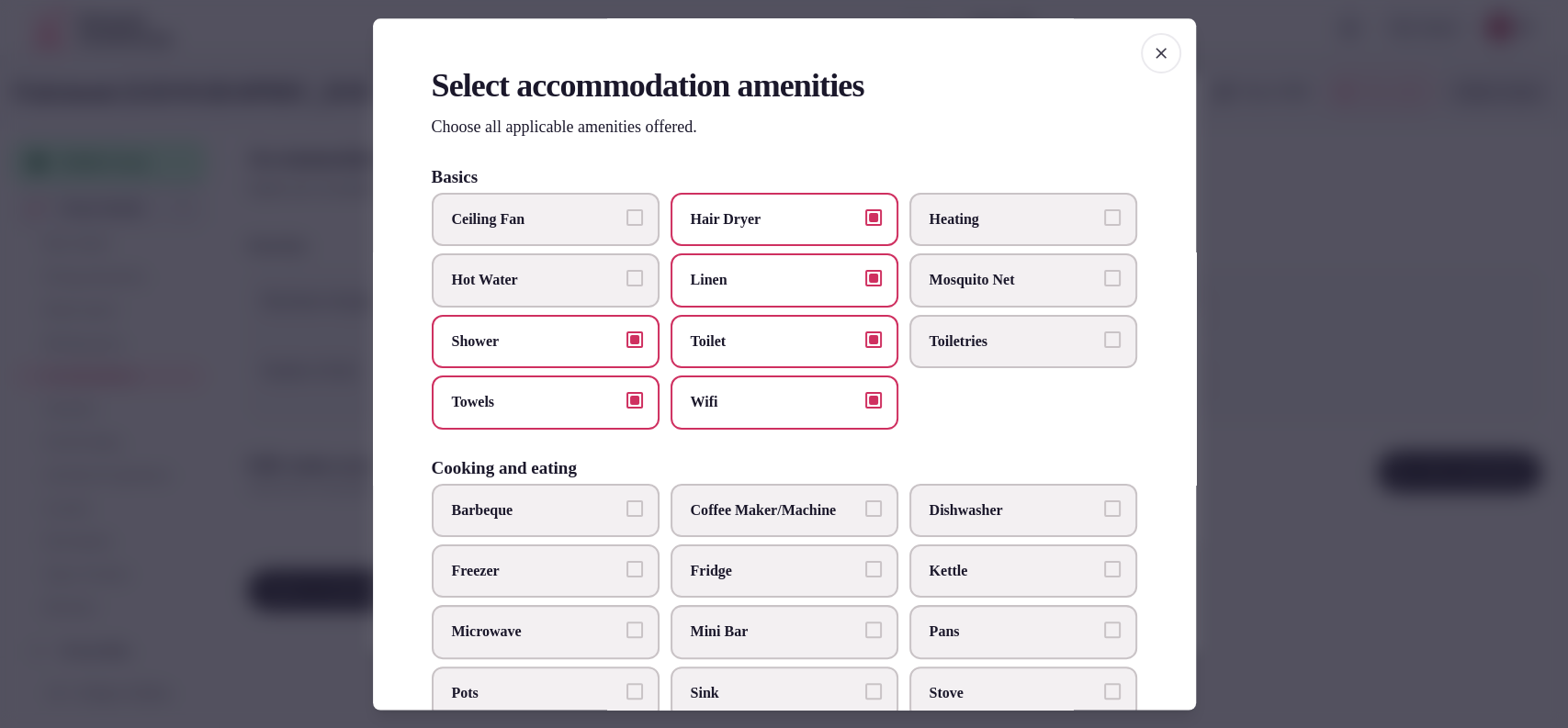
click at [934, 336] on span "Toiletries" at bounding box center [1014, 341] width 169 height 20
click at [1104, 336] on button "Toiletries" at bounding box center [1112, 339] width 17 height 17
click at [796, 496] on label "Coffee Maker/Machine" at bounding box center [784, 510] width 227 height 53
click at [865, 500] on button "Coffee Maker/Machine" at bounding box center [873, 508] width 17 height 17
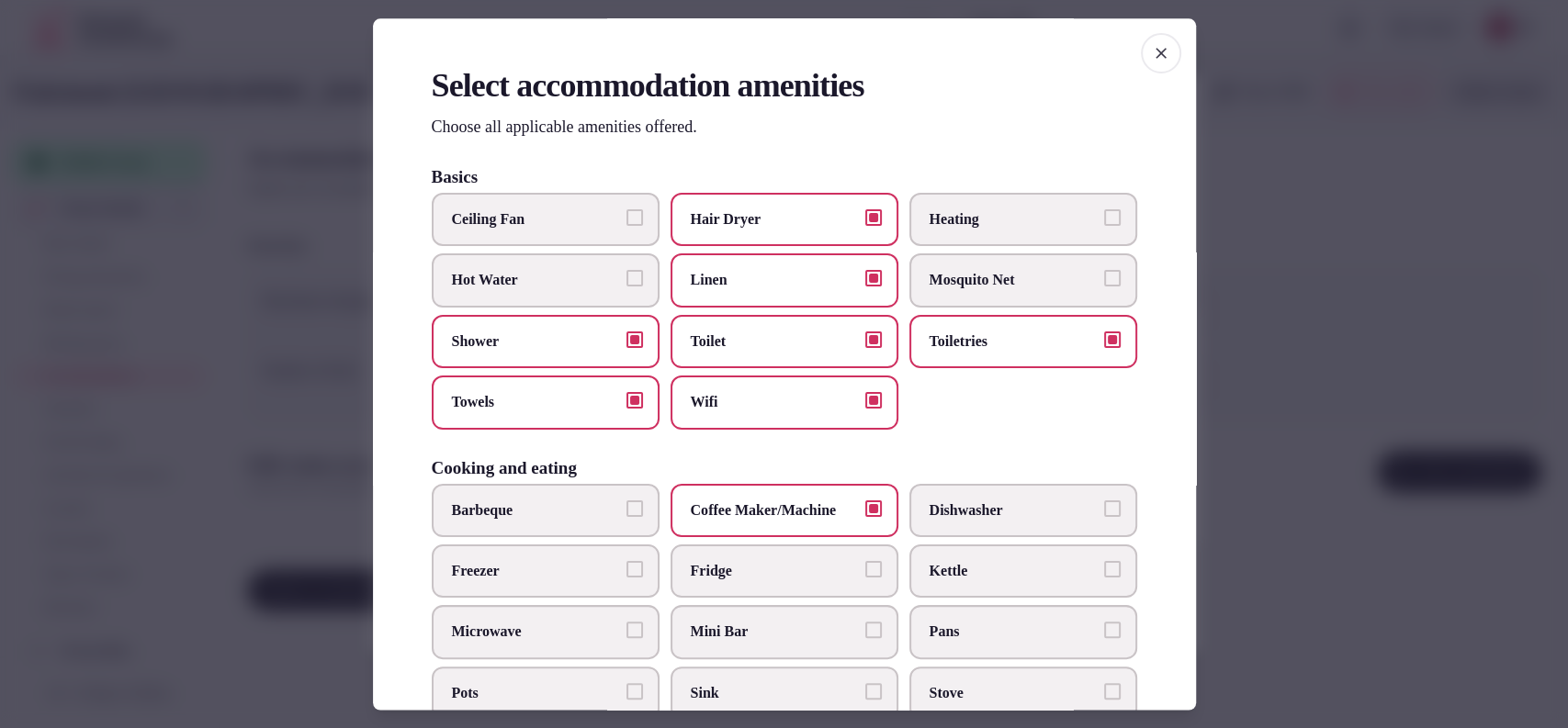
click at [702, 617] on label "Mini Bar" at bounding box center [784, 632] width 227 height 53
click at [865, 622] on button "Mini Bar" at bounding box center [873, 631] width 17 height 17
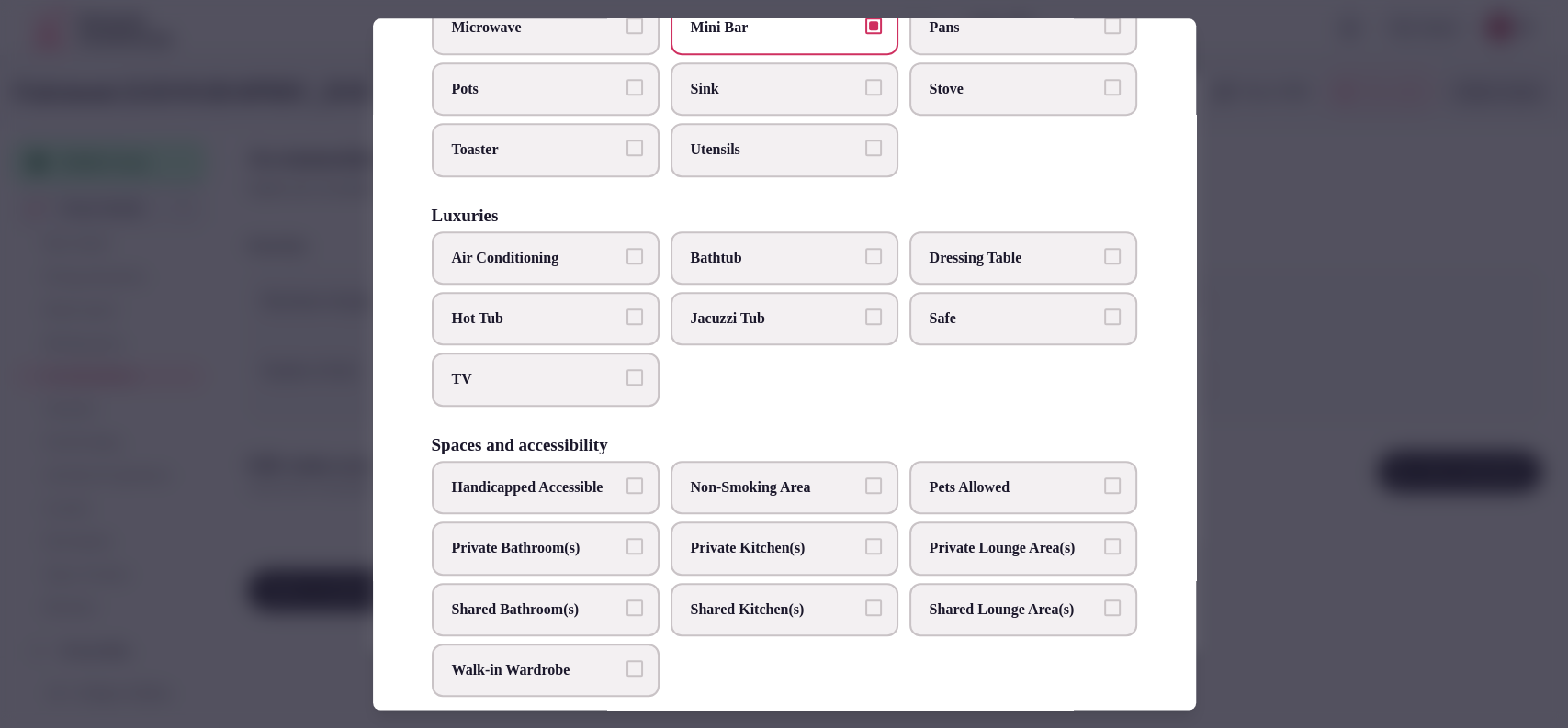
click at [500, 365] on label "TV" at bounding box center [545, 379] width 227 height 53
click at [626, 370] on button "TV" at bounding box center [635, 378] width 17 height 17
click at [707, 262] on span "Bathtub" at bounding box center [775, 258] width 169 height 20
click at [865, 262] on button "Bathtub" at bounding box center [873, 256] width 17 height 17
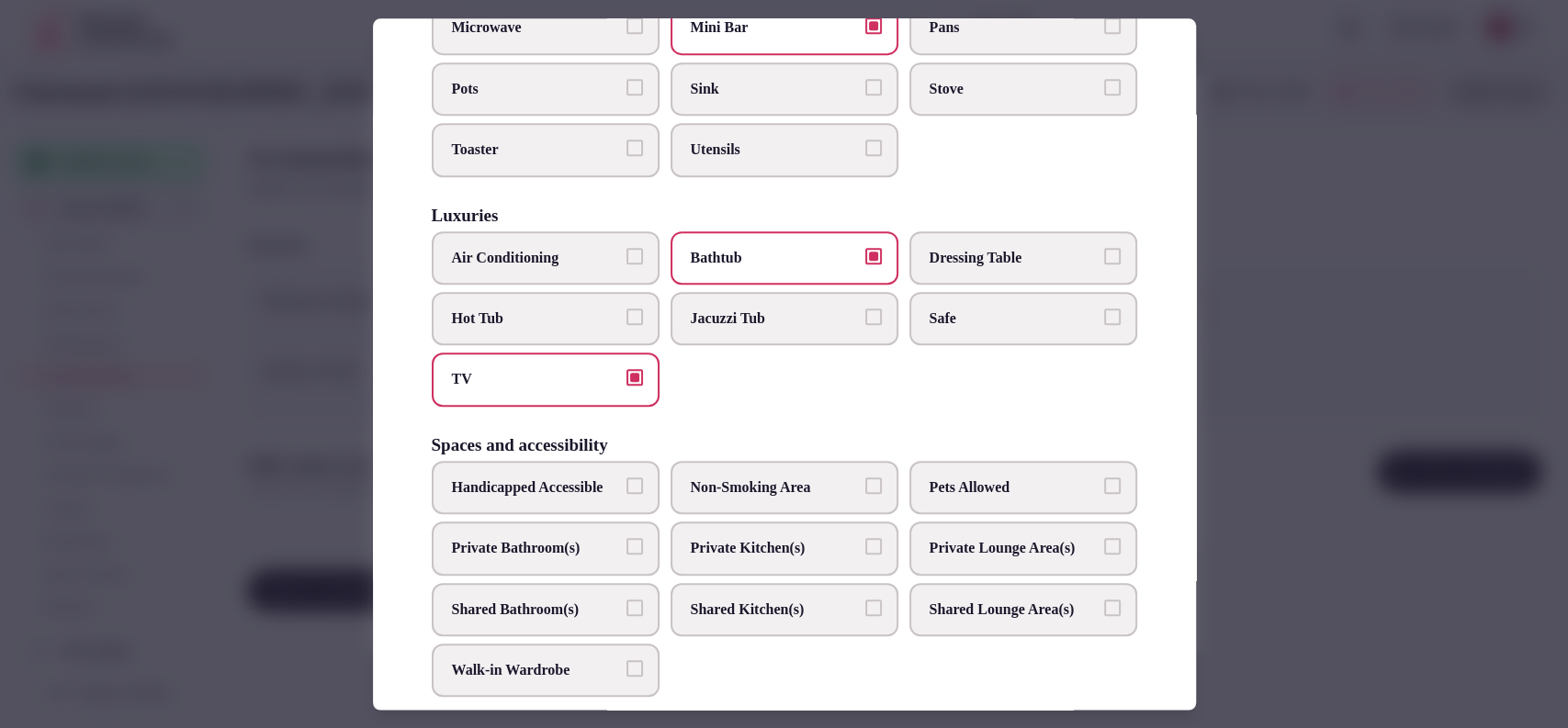
scroll to position [919, 0]
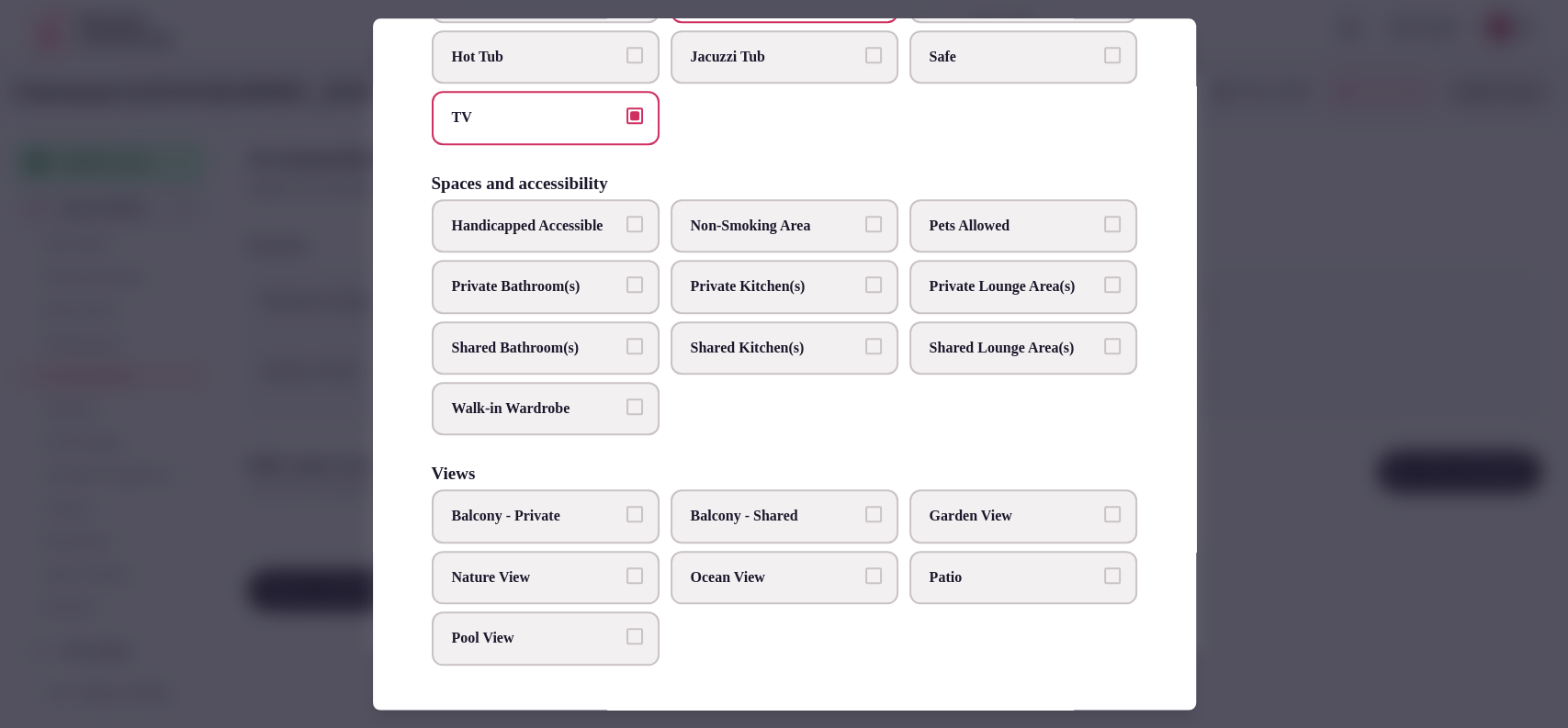
click at [994, 504] on label "Garden View" at bounding box center [1022, 517] width 227 height 53
click at [1104, 506] on button "Garden View" at bounding box center [1112, 515] width 17 height 17
click at [563, 264] on label "Private Bathroom(s)" at bounding box center [545, 286] width 227 height 53
click at [626, 276] on button "Private Bathroom(s)" at bounding box center [635, 285] width 17 height 17
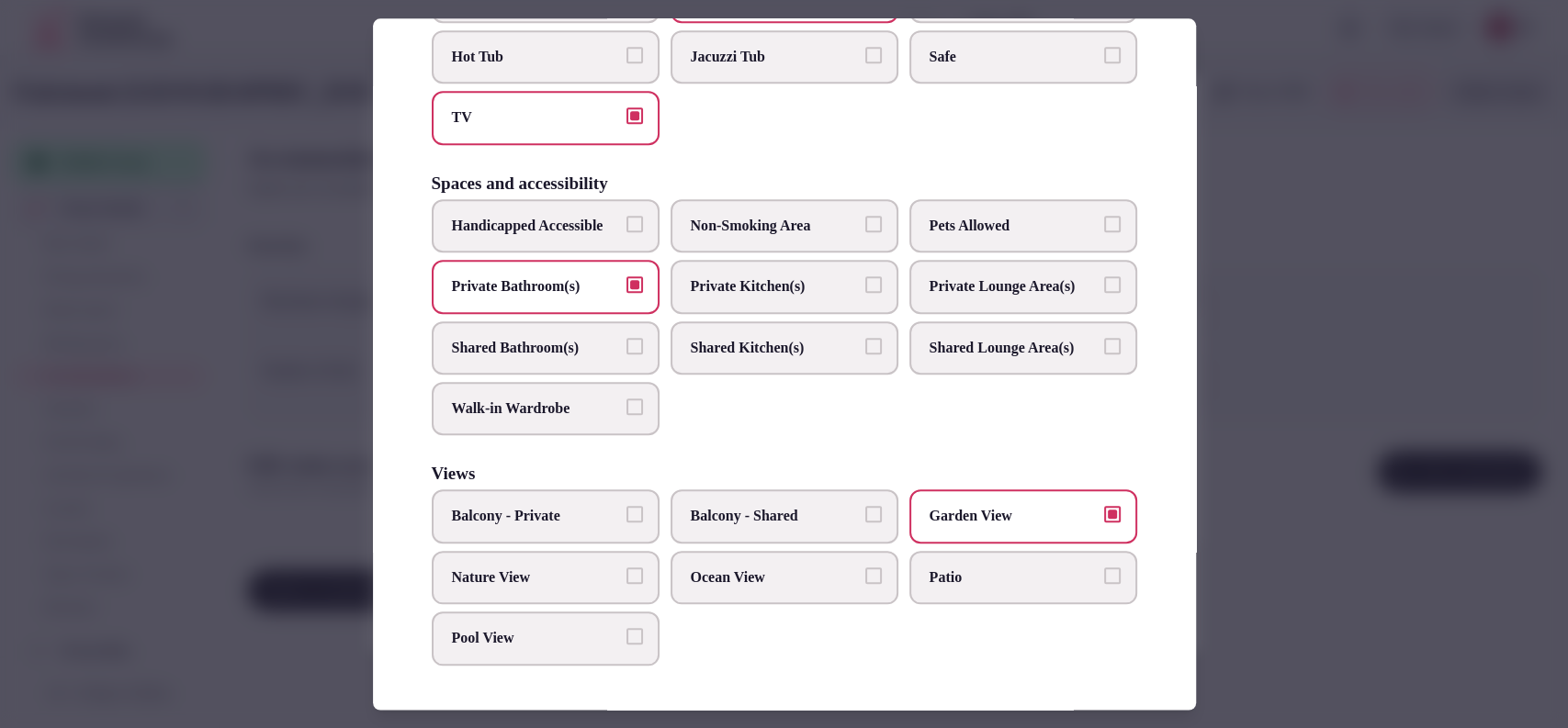
click at [1270, 508] on div at bounding box center [784, 364] width 1568 height 728
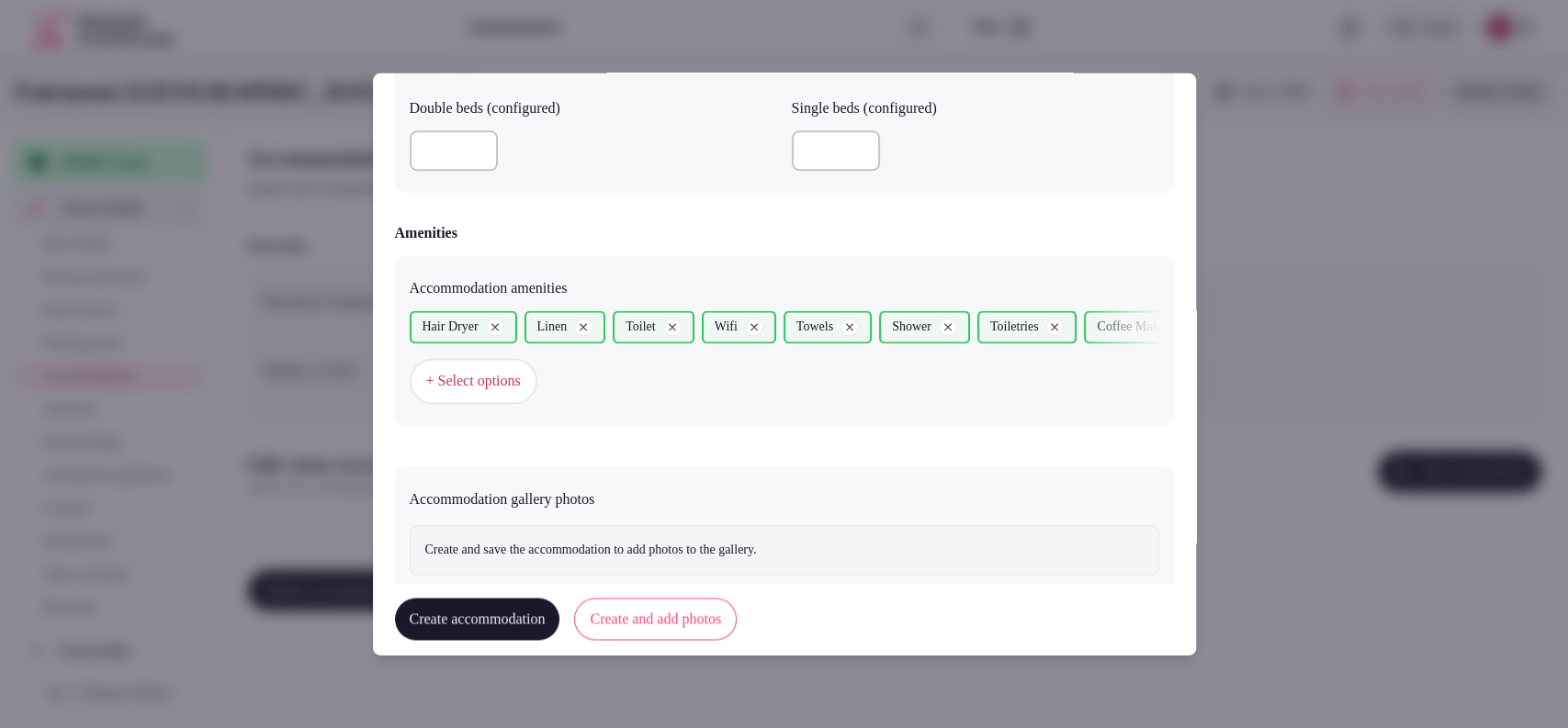
scroll to position [1675, 0]
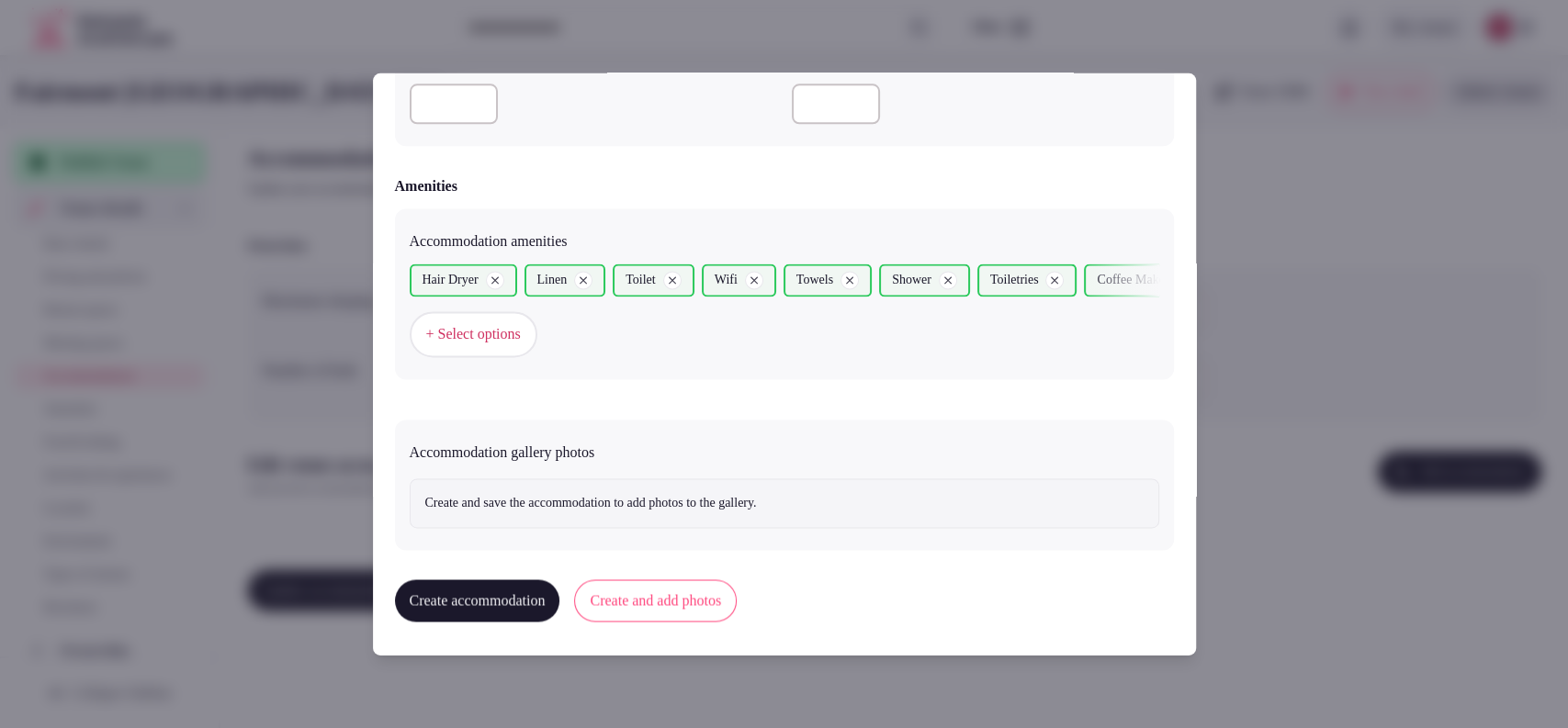
click at [710, 589] on button "Create and add photos" at bounding box center [655, 602] width 162 height 43
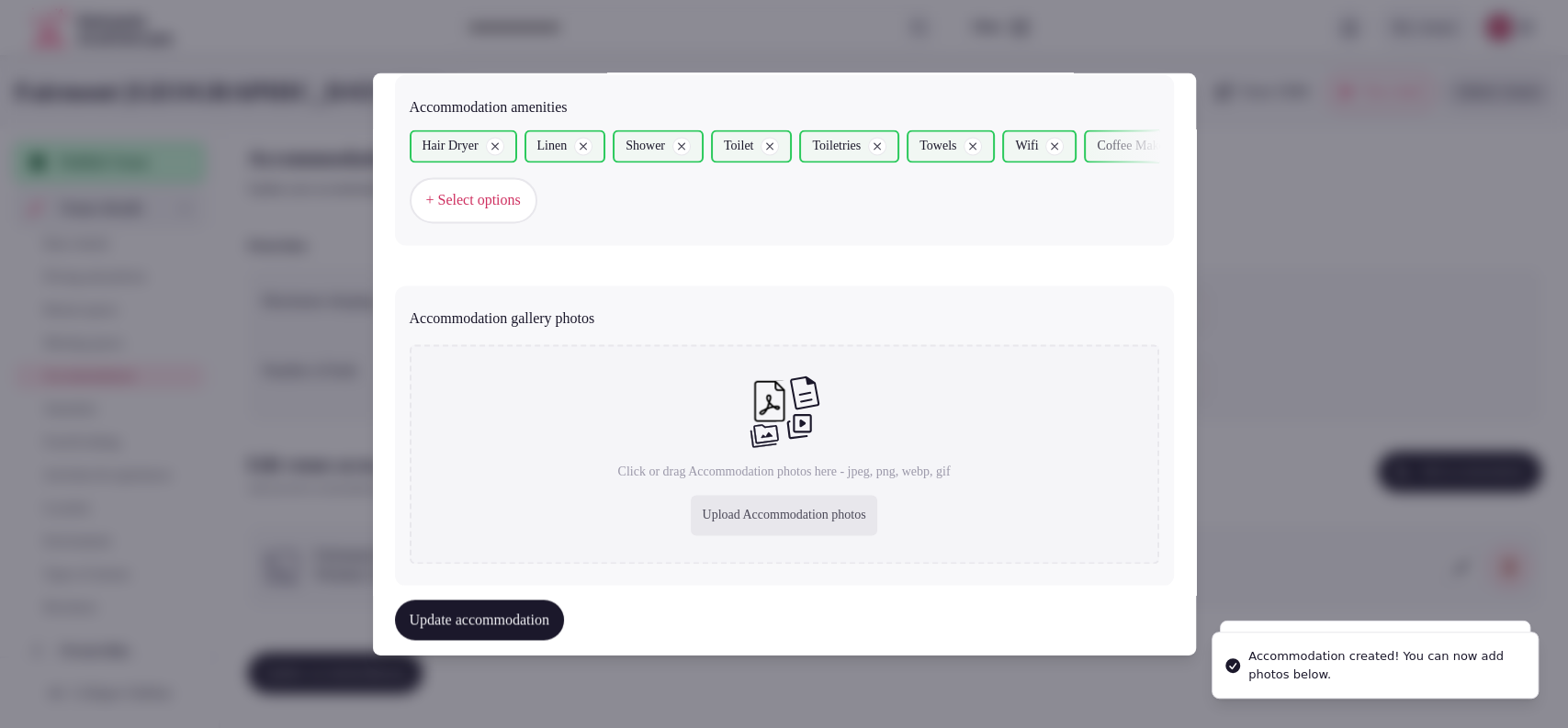
scroll to position [1844, 0]
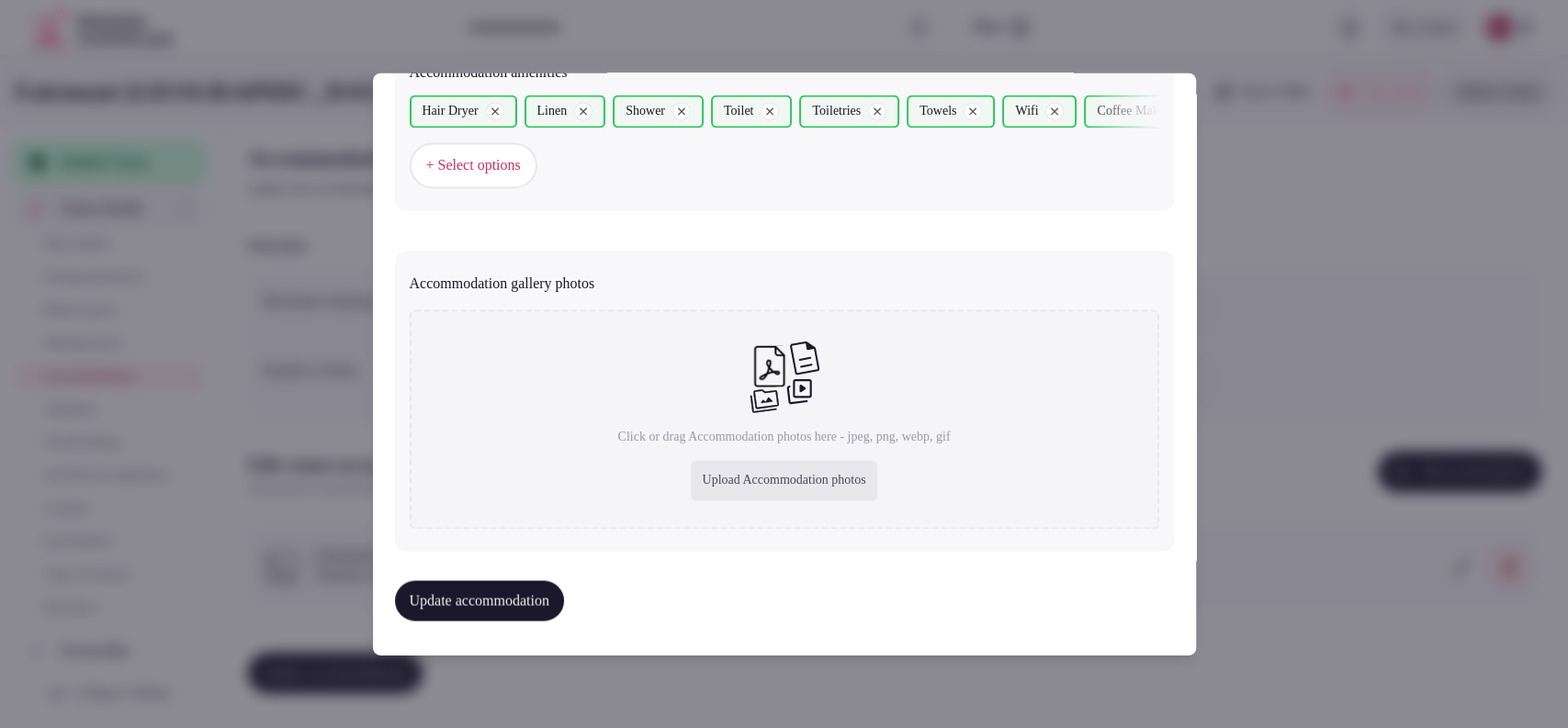
click at [742, 481] on div "Upload Accommodation photos" at bounding box center [783, 481] width 186 height 41
type input "**********"
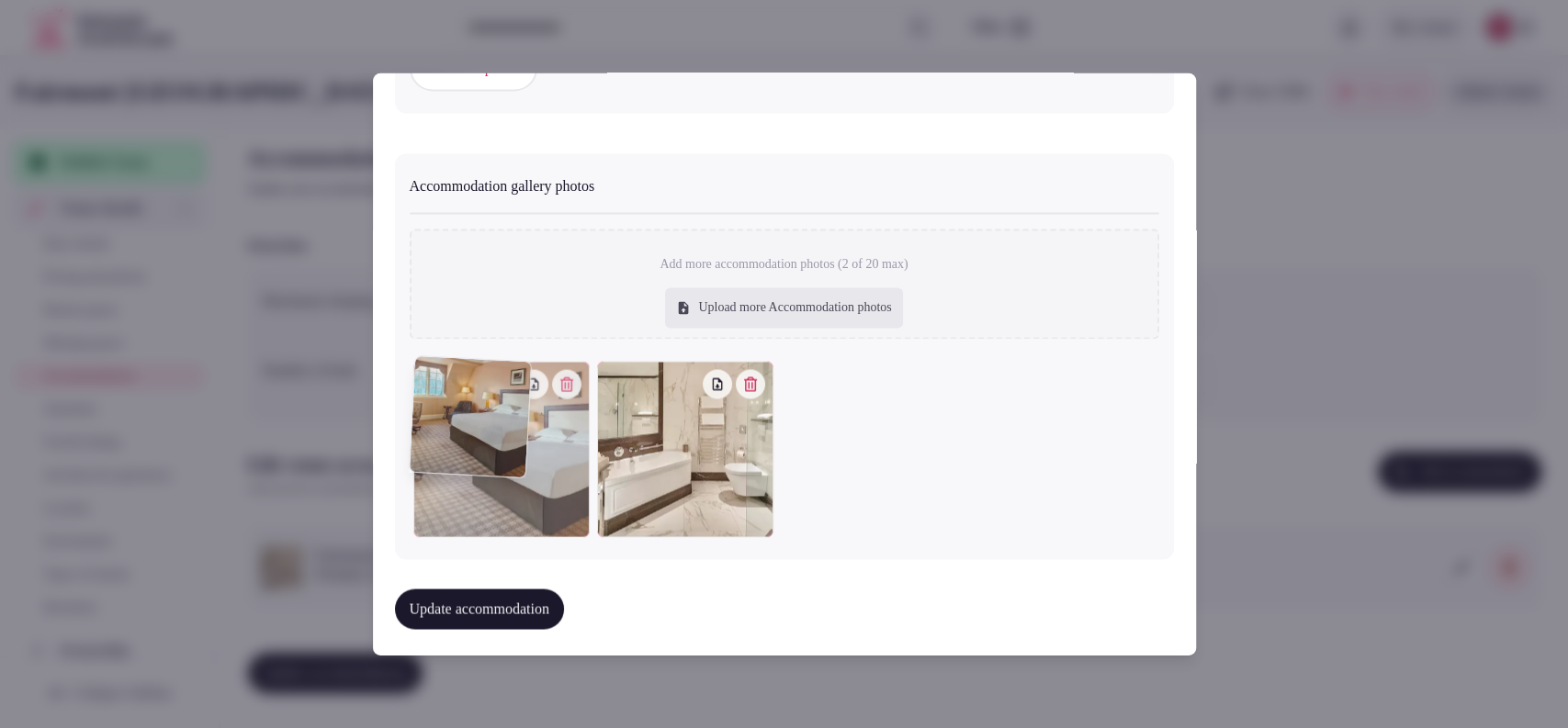
drag, startPoint x: 713, startPoint y: 570, endPoint x: 505, endPoint y: 564, distance: 208.1
click at [505, 564] on div "**********" at bounding box center [784, 364] width 823 height 582
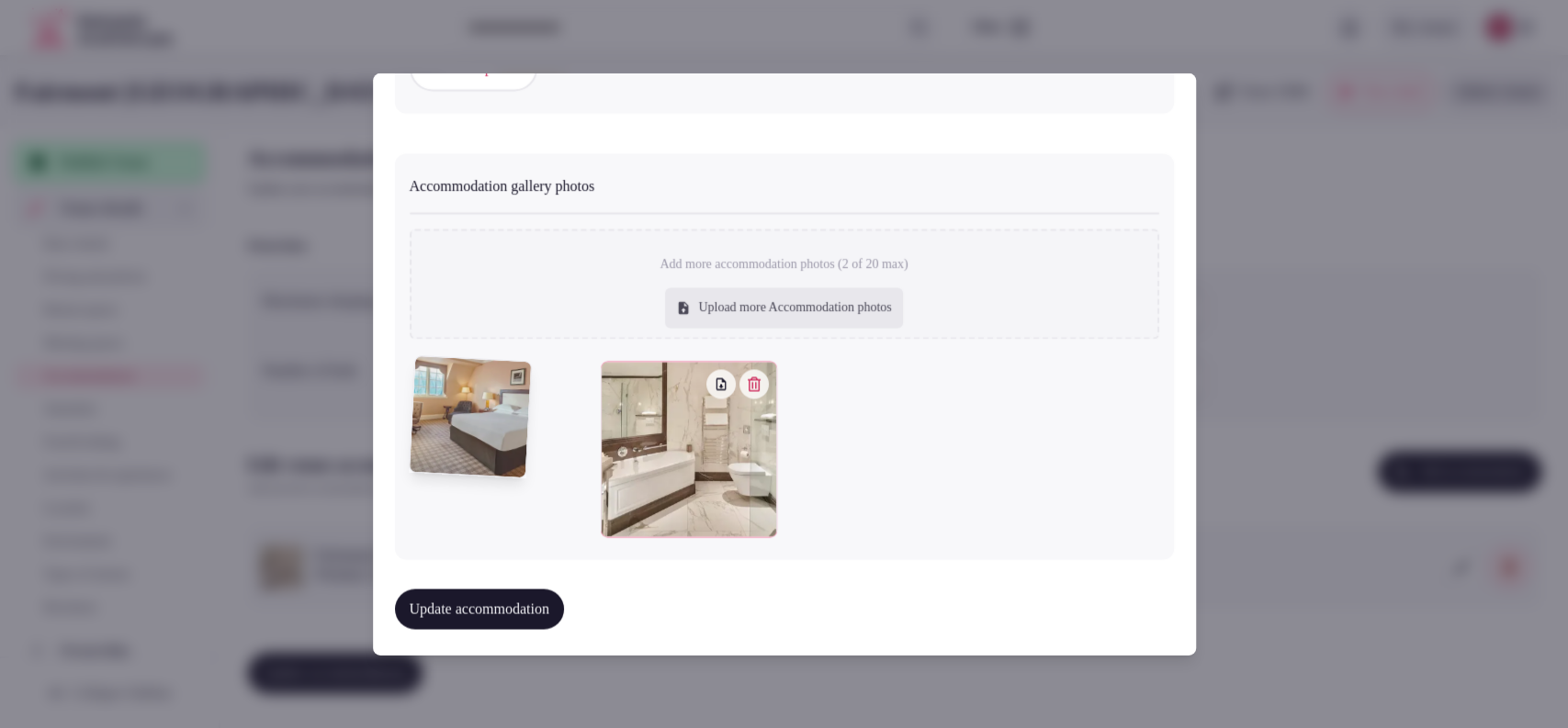
scroll to position [1945, 0]
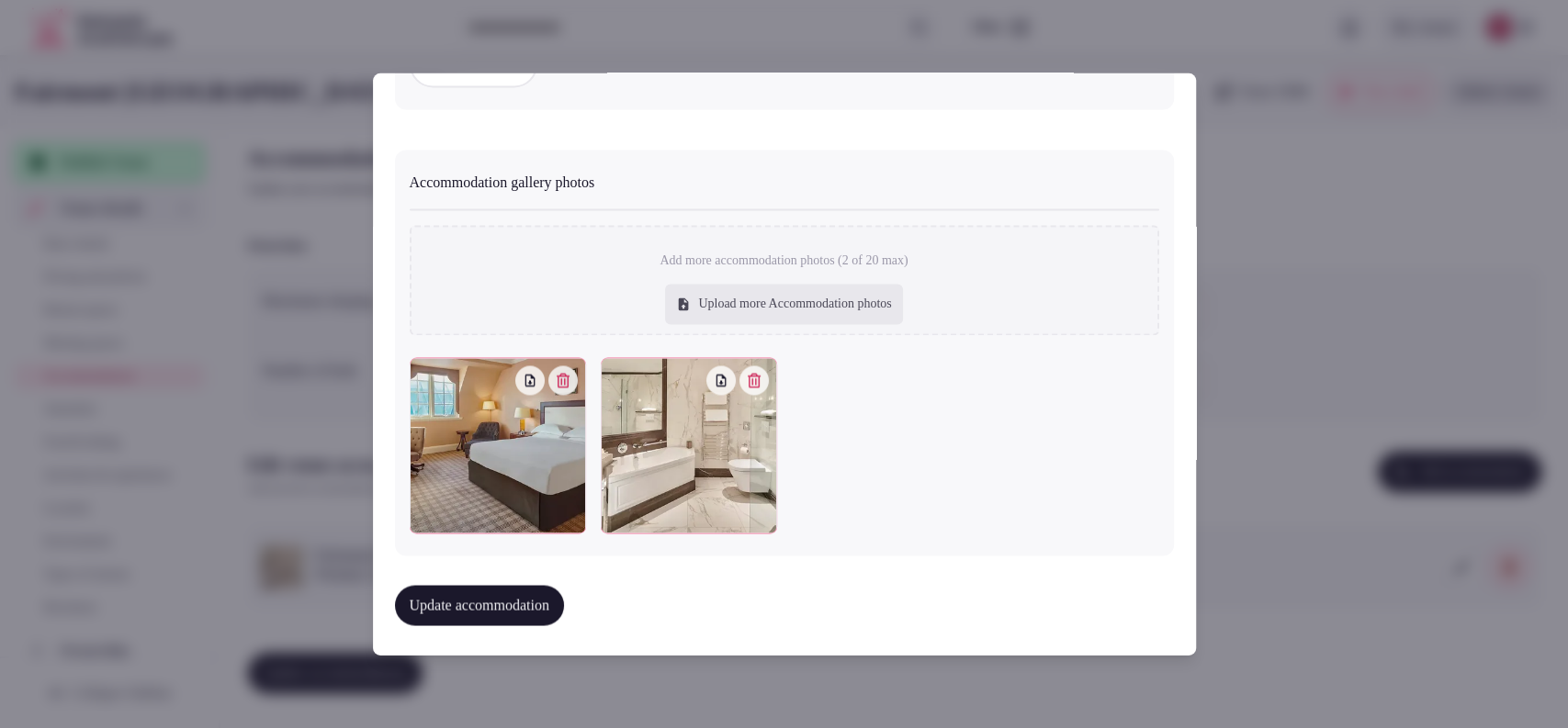
click at [501, 599] on button "Update accommodation" at bounding box center [480, 606] width 169 height 41
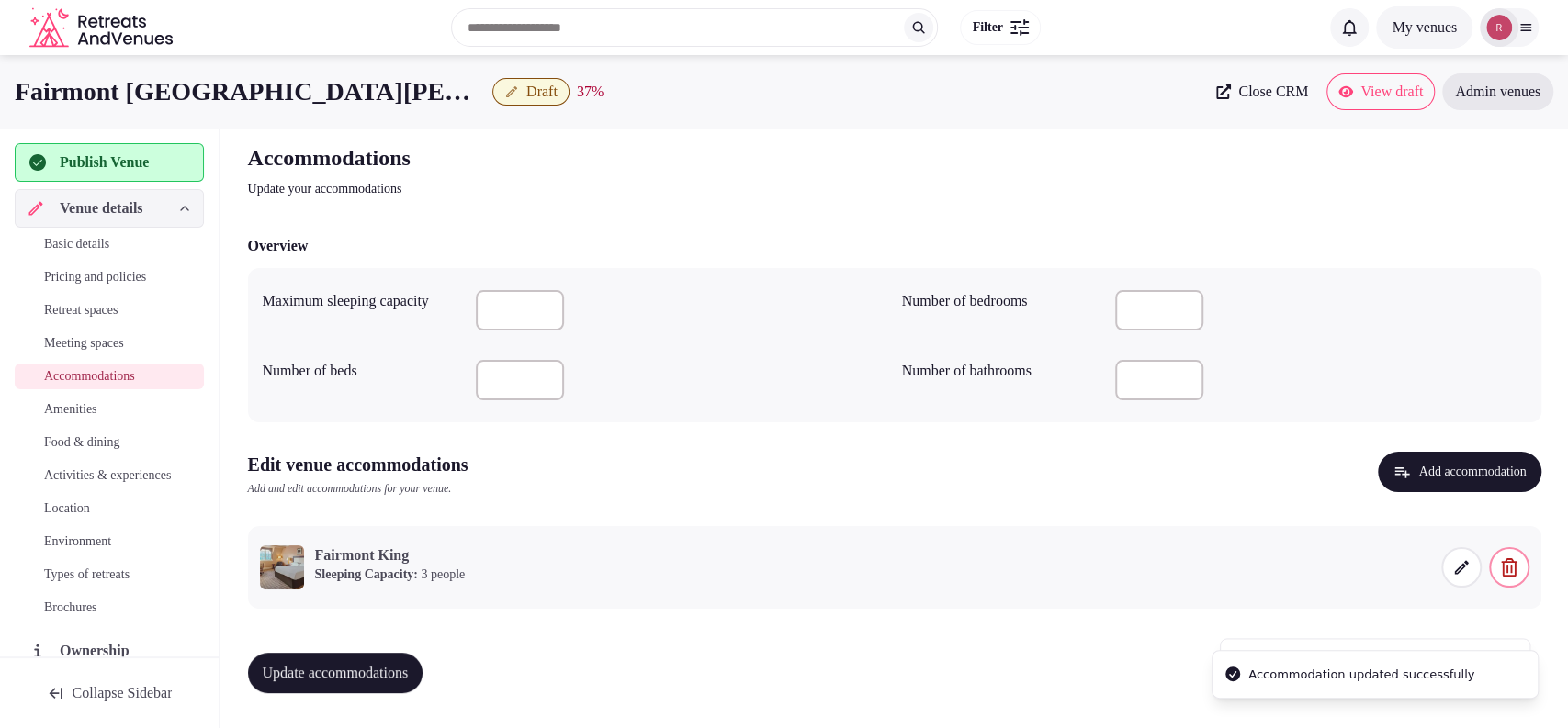
click at [377, 672] on span "Update accommodations" at bounding box center [335, 673] width 146 height 19
click at [348, 655] on button "Update accommodations" at bounding box center [335, 673] width 175 height 41
click at [89, 409] on span "Amenities" at bounding box center [71, 410] width 53 height 19
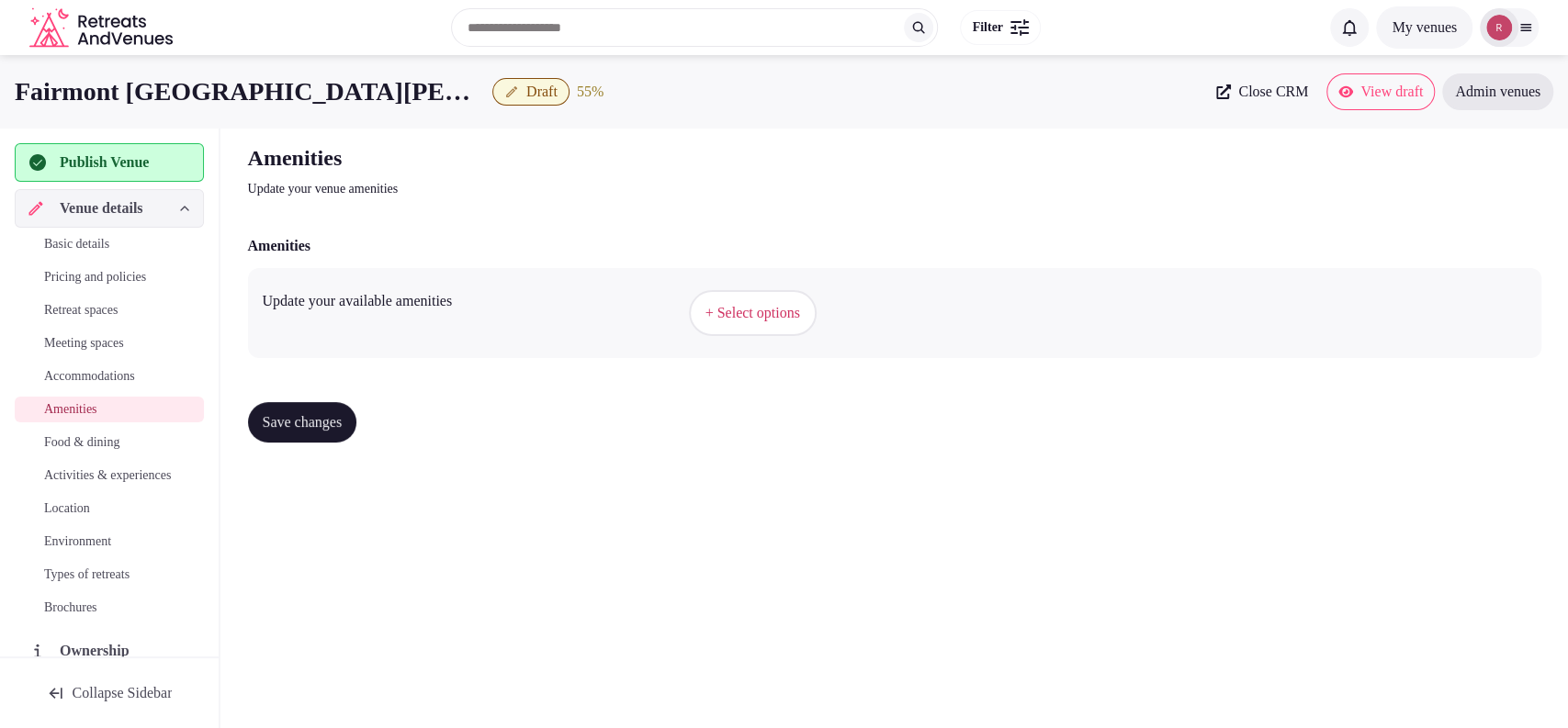
click at [751, 321] on span "+ Select options" at bounding box center [752, 313] width 95 height 20
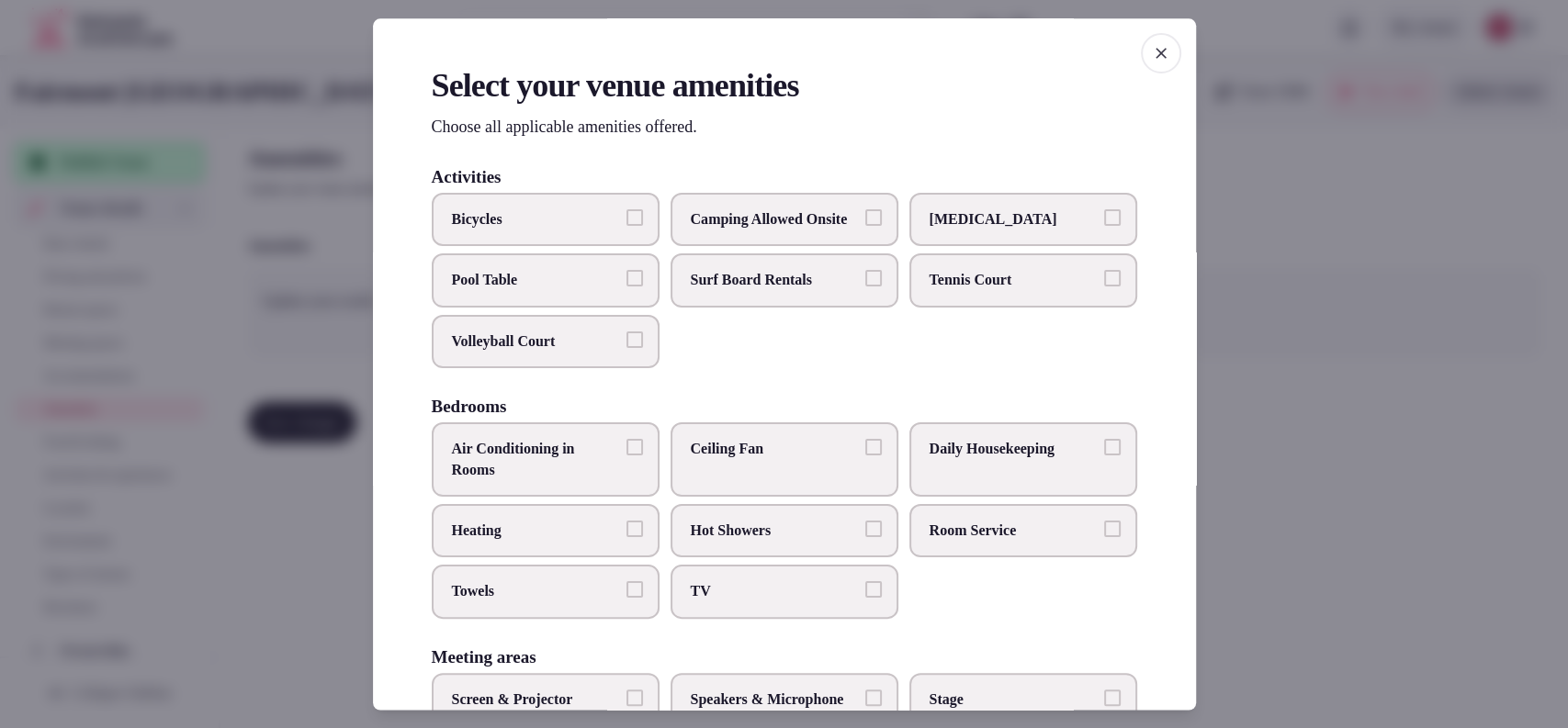
click at [762, 541] on span "Hot Showers" at bounding box center [775, 530] width 169 height 20
click at [865, 537] on button "Hot Showers" at bounding box center [873, 529] width 17 height 17
click at [825, 541] on span "Hot Showers" at bounding box center [775, 530] width 169 height 20
click at [865, 537] on button "Hot Showers" at bounding box center [873, 529] width 17 height 17
click at [934, 541] on span "Room Service" at bounding box center [1014, 530] width 169 height 20
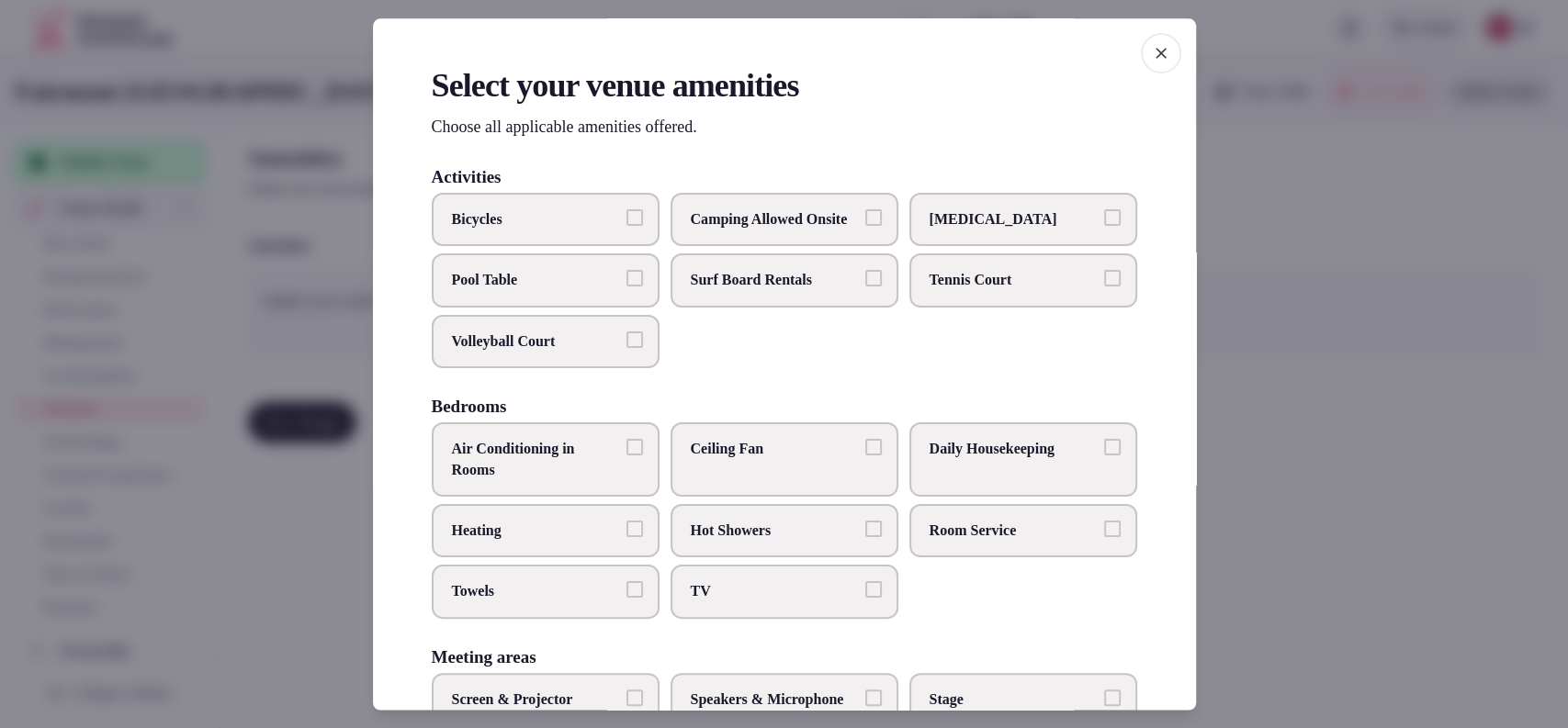
click at [1104, 537] on button "Room Service" at bounding box center [1112, 529] width 17 height 17
click at [934, 541] on span "Room Service" at bounding box center [1014, 530] width 169 height 20
click at [1104, 537] on button "Room Service" at bounding box center [1112, 529] width 17 height 17
drag, startPoint x: 949, startPoint y: 487, endPoint x: 946, endPoint y: 504, distance: 17.3
click at [948, 483] on label "Daily Housekeeping" at bounding box center [1022, 460] width 227 height 74
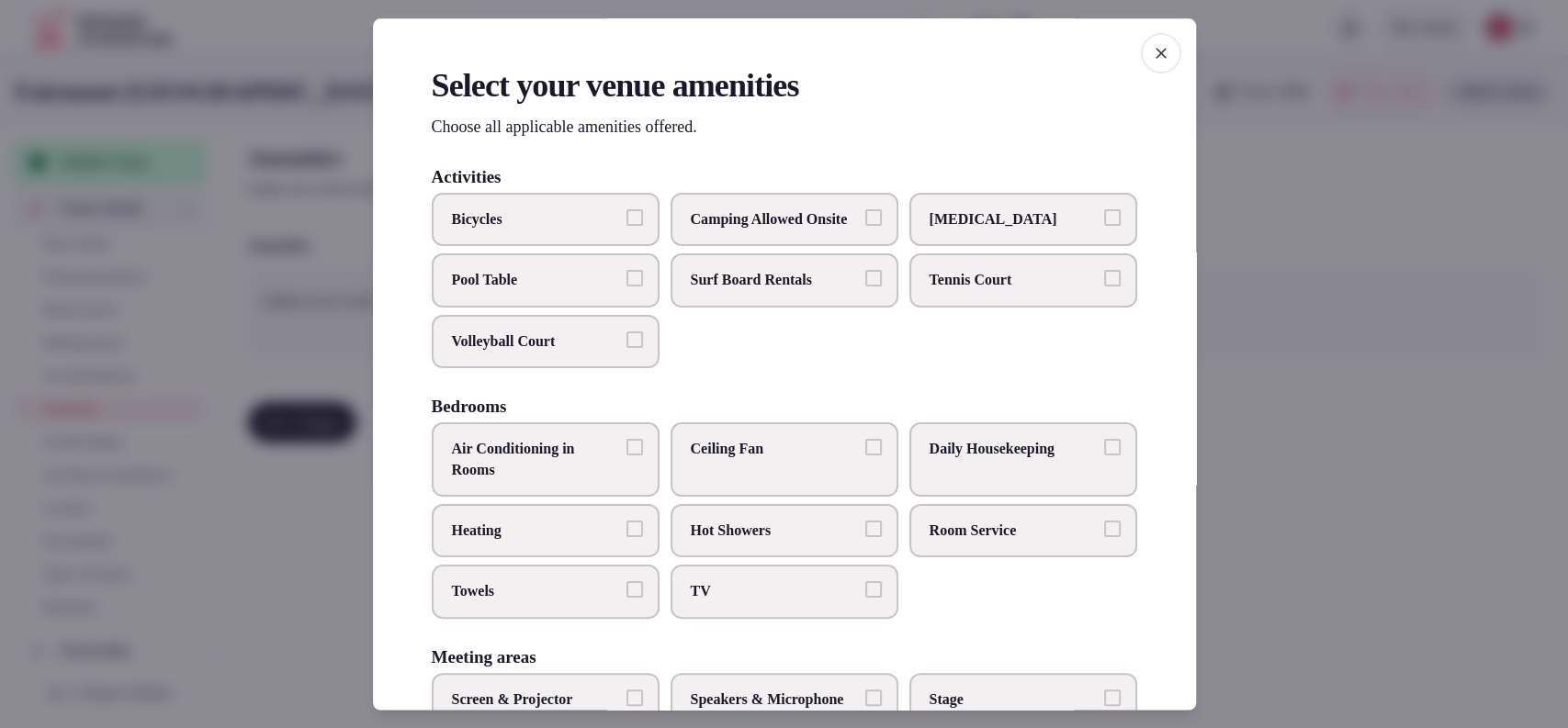
click at [941, 541] on span "Room Service" at bounding box center [1014, 530] width 169 height 20
click at [1104, 537] on button "Room Service" at bounding box center [1112, 529] width 17 height 17
click at [757, 593] on label "TV" at bounding box center [784, 592] width 227 height 53
click at [865, 593] on button "TV" at bounding box center [873, 591] width 17 height 17
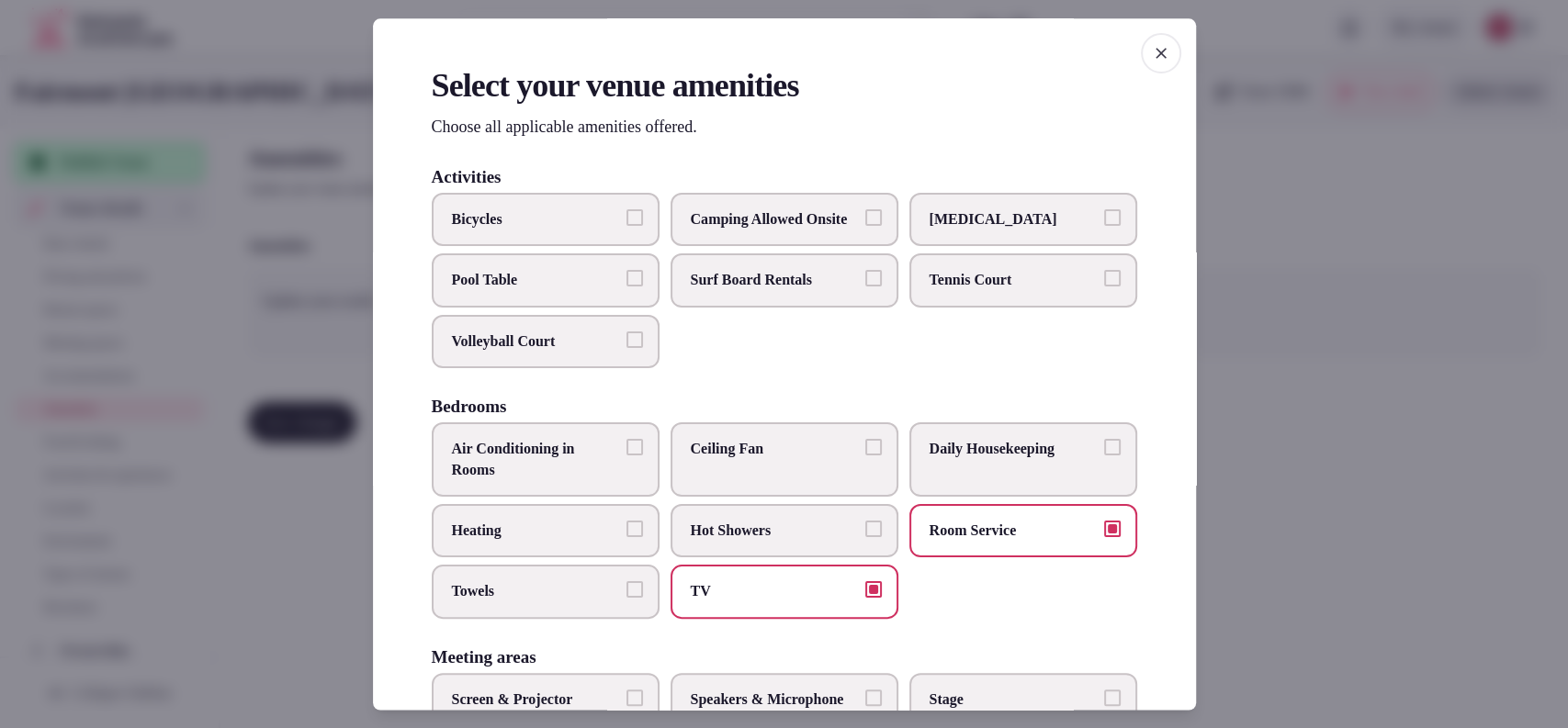
click at [527, 602] on span "Towels" at bounding box center [536, 593] width 169 height 20
click at [626, 598] on button "Towels" at bounding box center [635, 591] width 17 height 17
click at [524, 541] on span "Heating" at bounding box center [536, 530] width 169 height 20
click at [626, 537] on button "Heating" at bounding box center [635, 529] width 17 height 17
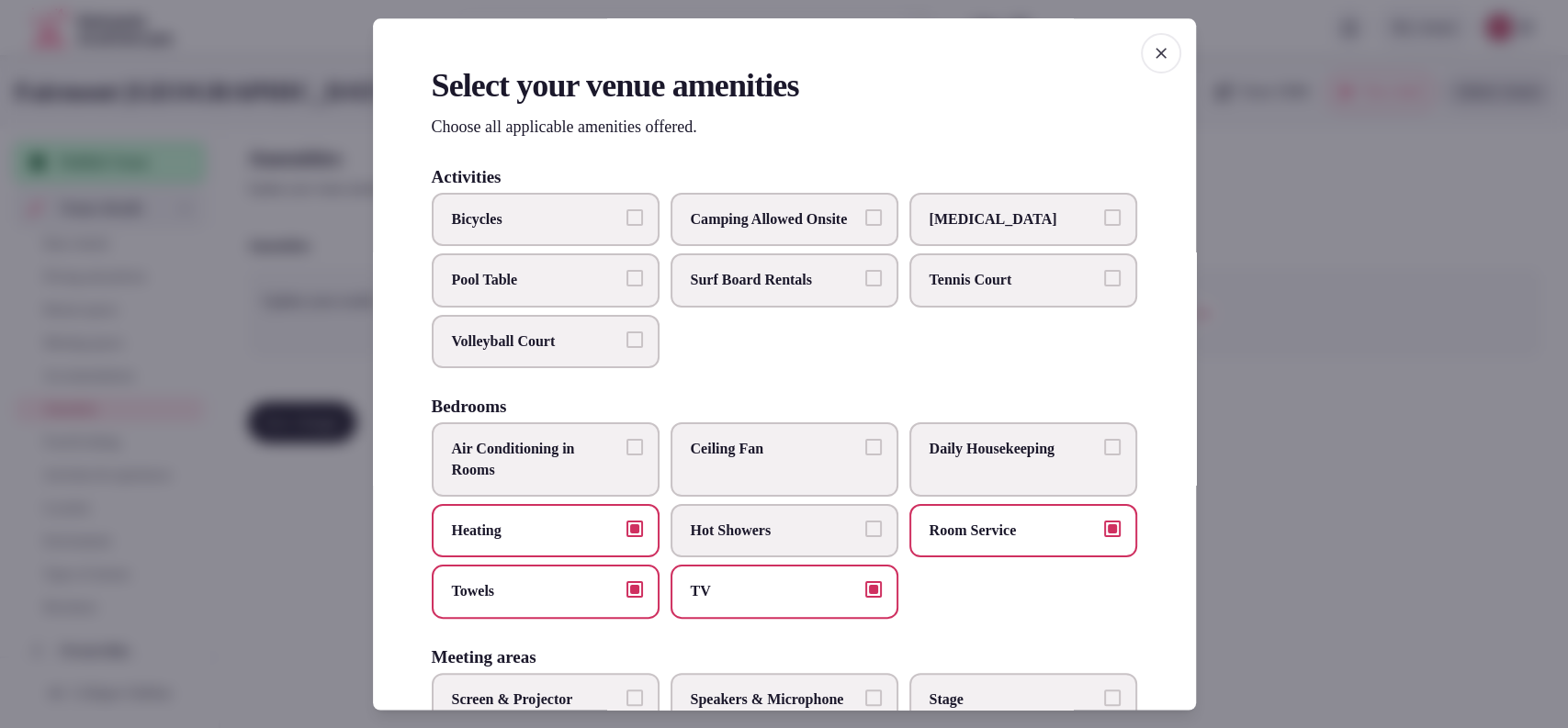
click at [542, 481] on span "Air Conditioning in Rooms" at bounding box center [536, 460] width 169 height 42
click at [626, 456] on button "Air Conditioning in Rooms" at bounding box center [635, 448] width 17 height 17
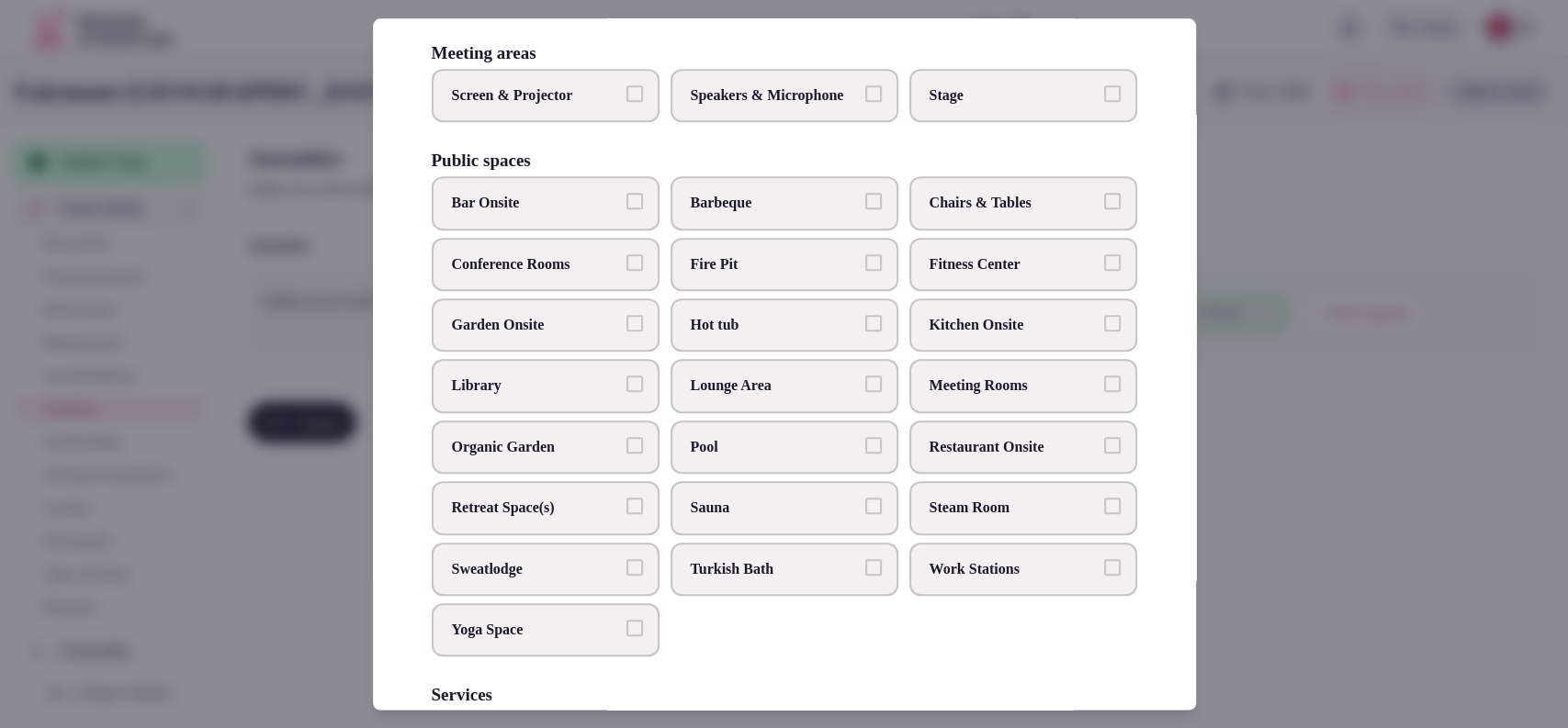
click at [563, 106] on span "Screen & Projector" at bounding box center [536, 96] width 169 height 20
click at [626, 102] on button "Screen & Projector" at bounding box center [635, 94] width 17 height 17
click at [695, 102] on span "Speakers & Microphone" at bounding box center [775, 96] width 169 height 20
click at [865, 102] on button "Speakers & Microphone" at bounding box center [873, 94] width 17 height 17
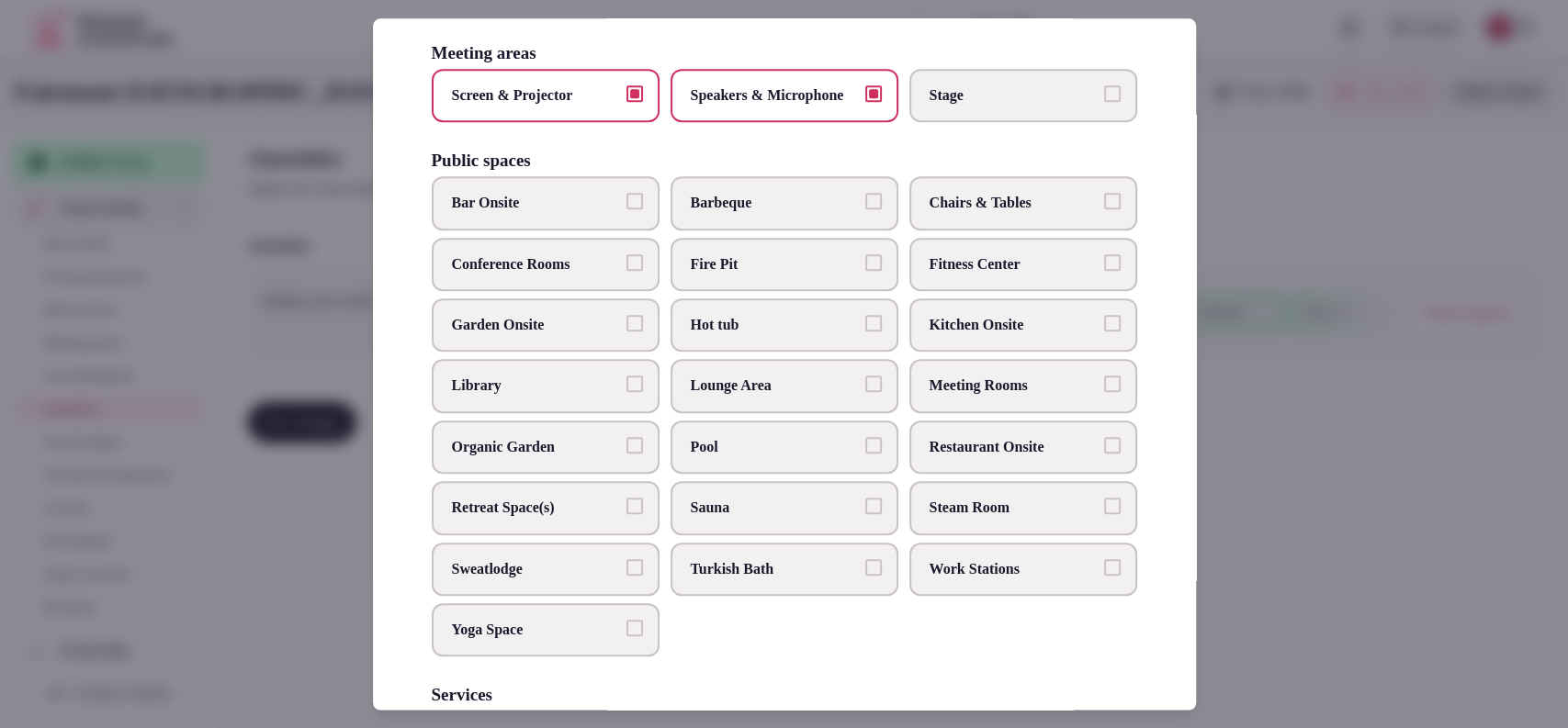
click at [922, 101] on label "Stage" at bounding box center [1022, 95] width 227 height 53
click at [1104, 101] on button "Stage" at bounding box center [1112, 94] width 17 height 17
click at [968, 457] on span "Restaurant Onsite" at bounding box center [1014, 447] width 169 height 20
click at [1104, 453] on button "Restaurant Onsite" at bounding box center [1112, 445] width 17 height 17
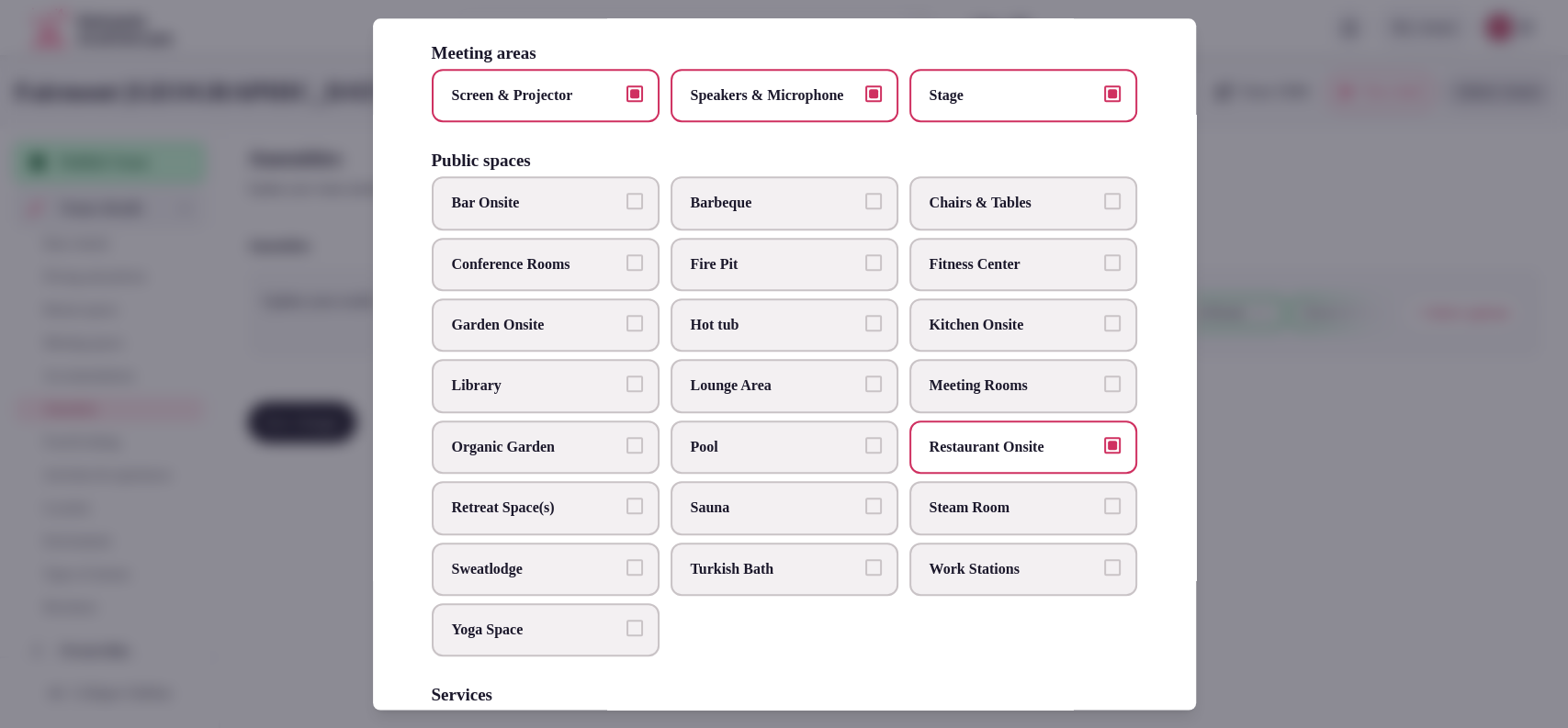
click at [955, 517] on span "Steam Room" at bounding box center [1014, 507] width 169 height 20
click at [1104, 514] on button "Steam Room" at bounding box center [1112, 505] width 17 height 17
click at [755, 517] on span "Sauna" at bounding box center [775, 507] width 169 height 20
click at [865, 514] on button "Sauna" at bounding box center [873, 505] width 17 height 17
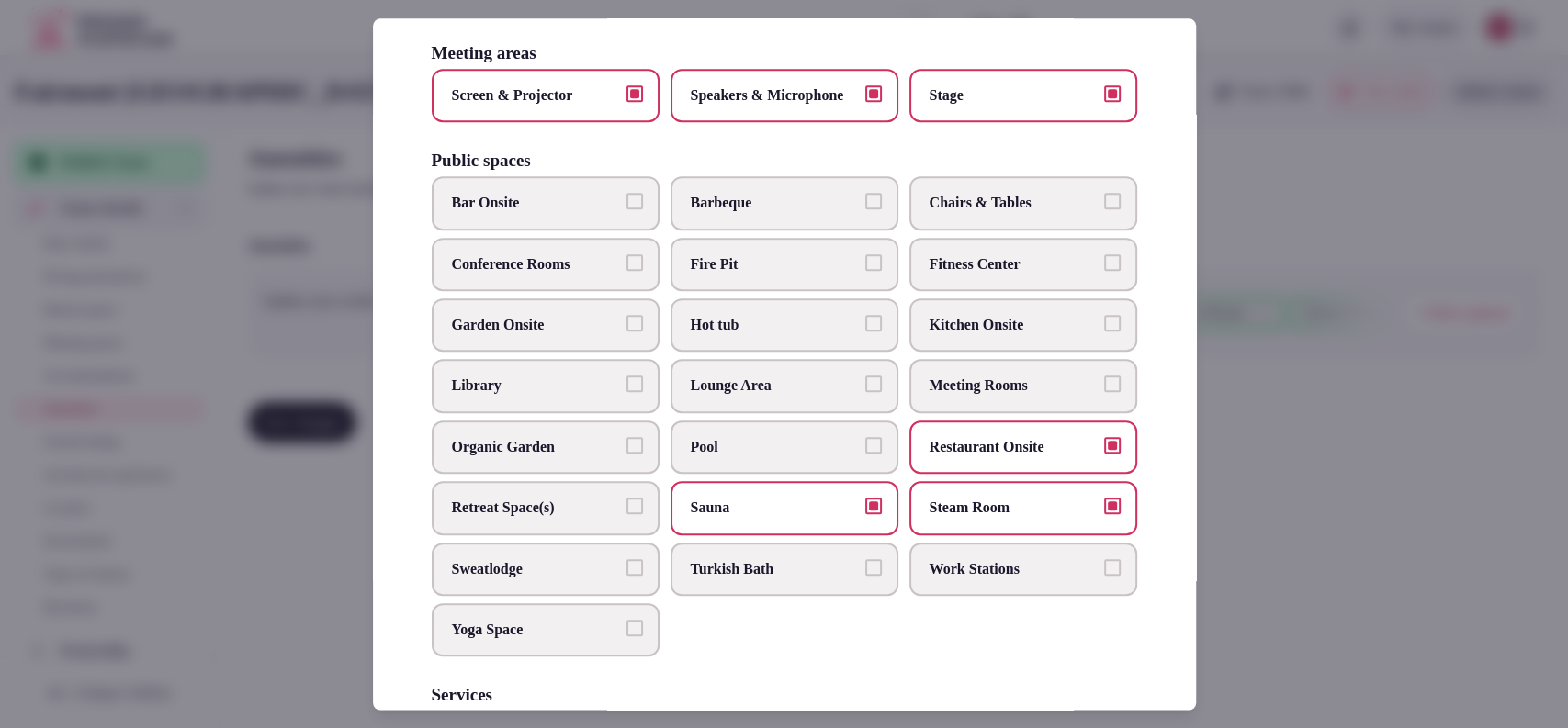
drag, startPoint x: 761, startPoint y: 503, endPoint x: 833, endPoint y: 472, distance: 78.4
click at [761, 474] on label "Pool" at bounding box center [784, 446] width 227 height 53
click at [865, 453] on button "Pool" at bounding box center [873, 445] width 17 height 17
click at [977, 397] on span "Meeting Rooms" at bounding box center [1014, 387] width 169 height 20
click at [1104, 393] on button "Meeting Rooms" at bounding box center [1112, 385] width 17 height 17
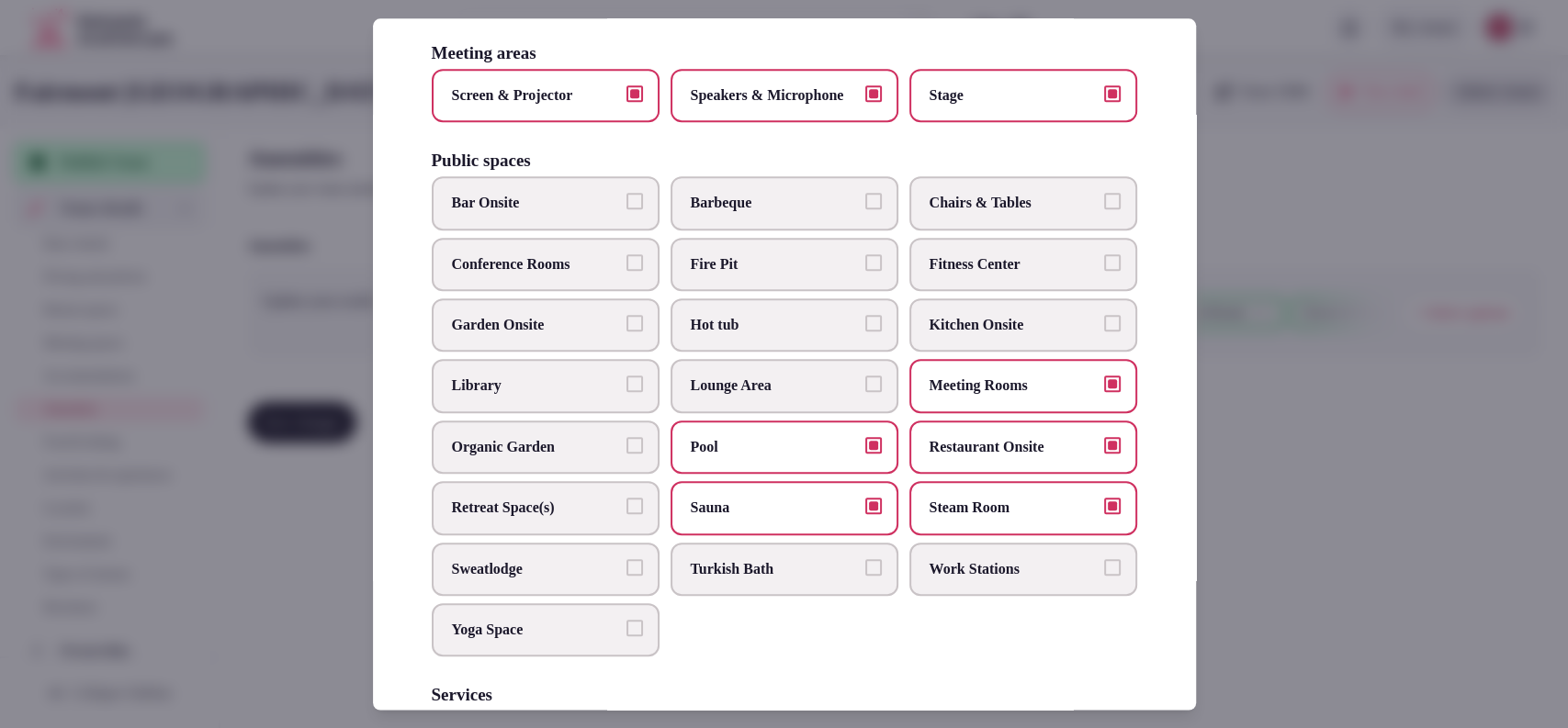
click at [985, 335] on span "Kitchen Onsite" at bounding box center [1014, 325] width 169 height 20
click at [1104, 331] on button "Kitchen Onsite" at bounding box center [1112, 323] width 17 height 17
click at [994, 214] on span "Chairs & Tables" at bounding box center [1014, 204] width 169 height 20
click at [1104, 211] on button "Chairs & Tables" at bounding box center [1112, 202] width 17 height 17
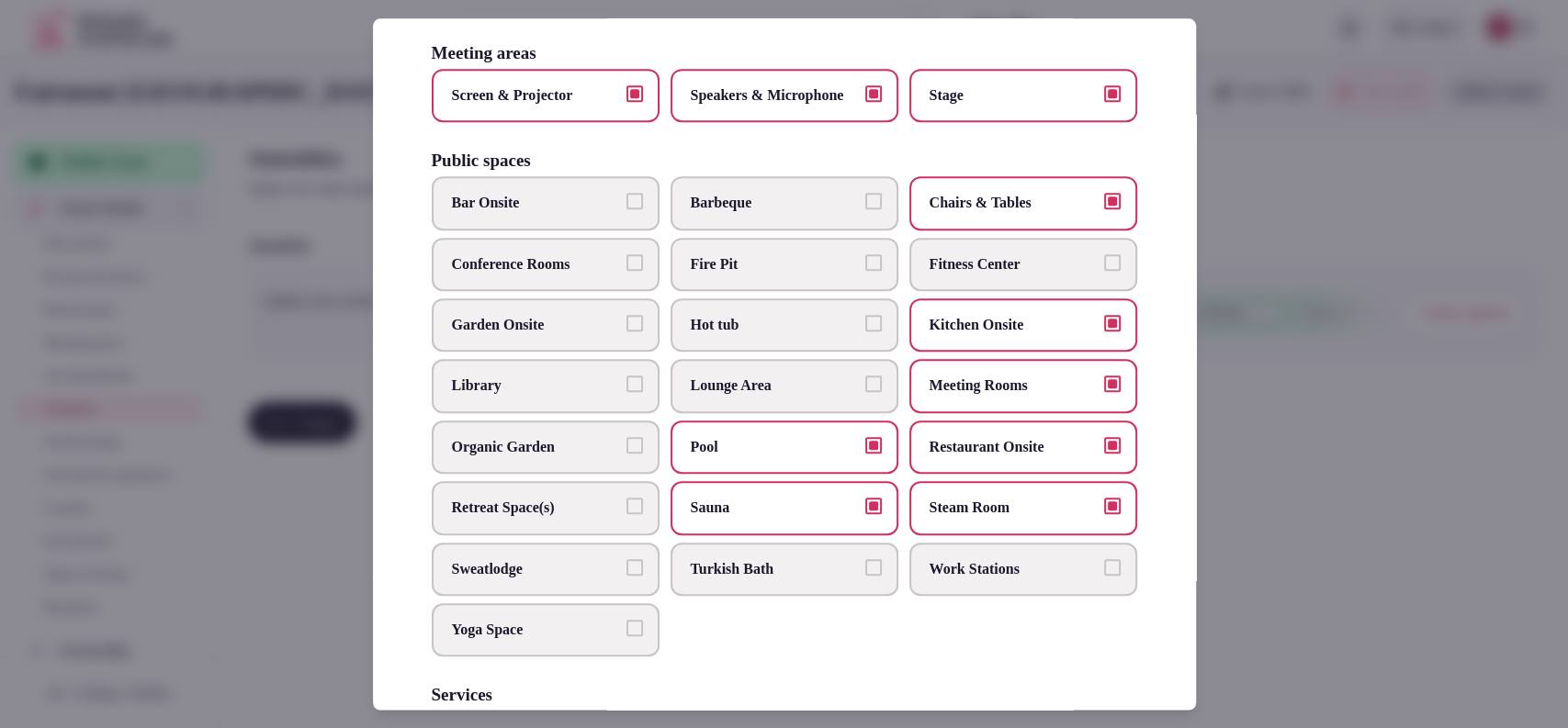
click at [559, 214] on span "Bar Onsite" at bounding box center [536, 204] width 169 height 20
click at [626, 211] on button "Bar Onsite" at bounding box center [635, 202] width 17 height 17
click at [555, 291] on label "Conference Rooms" at bounding box center [545, 263] width 227 height 53
click at [626, 271] on button "Conference Rooms" at bounding box center [635, 262] width 17 height 17
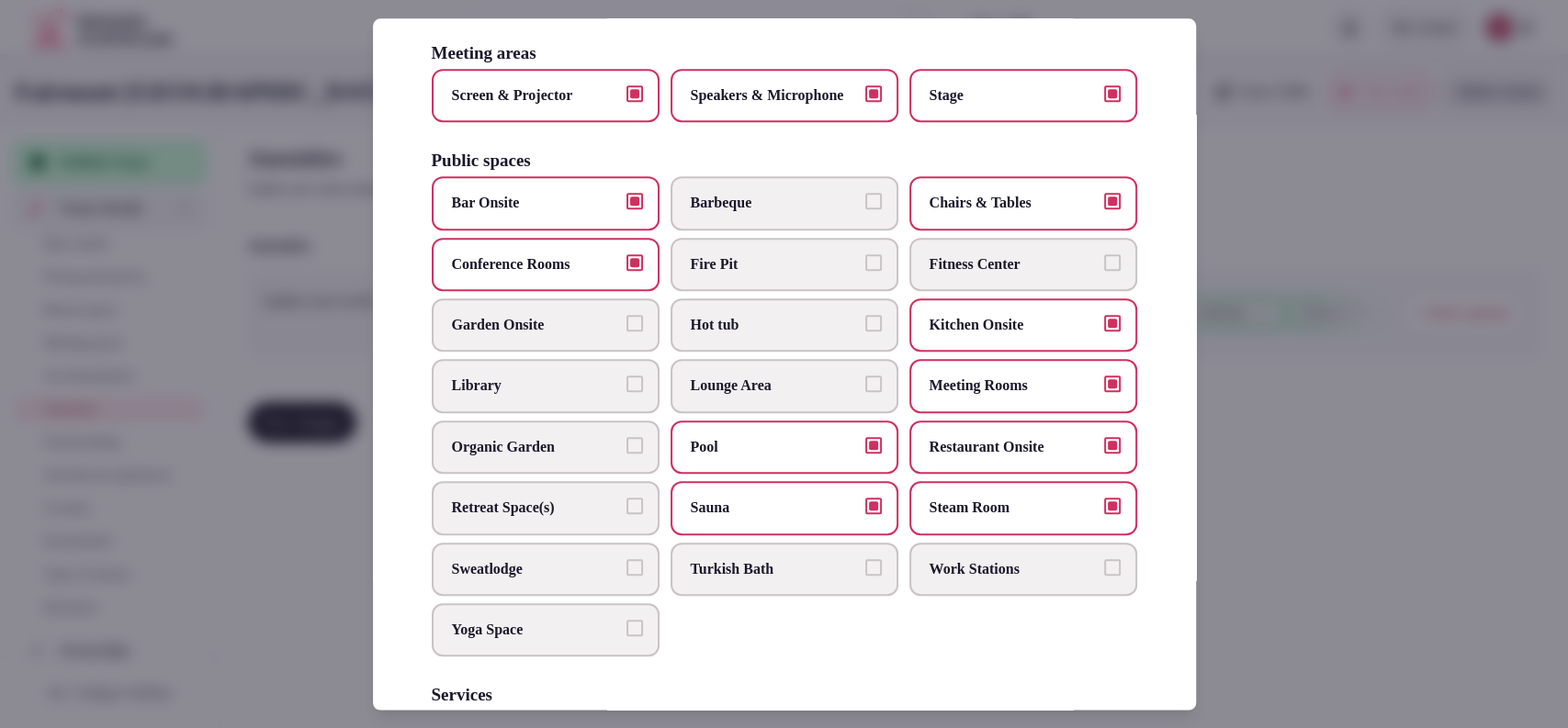
click at [787, 584] on label "Turkish Bath" at bounding box center [784, 568] width 227 height 53
click at [865, 576] on button "Turkish Bath" at bounding box center [873, 568] width 17 height 17
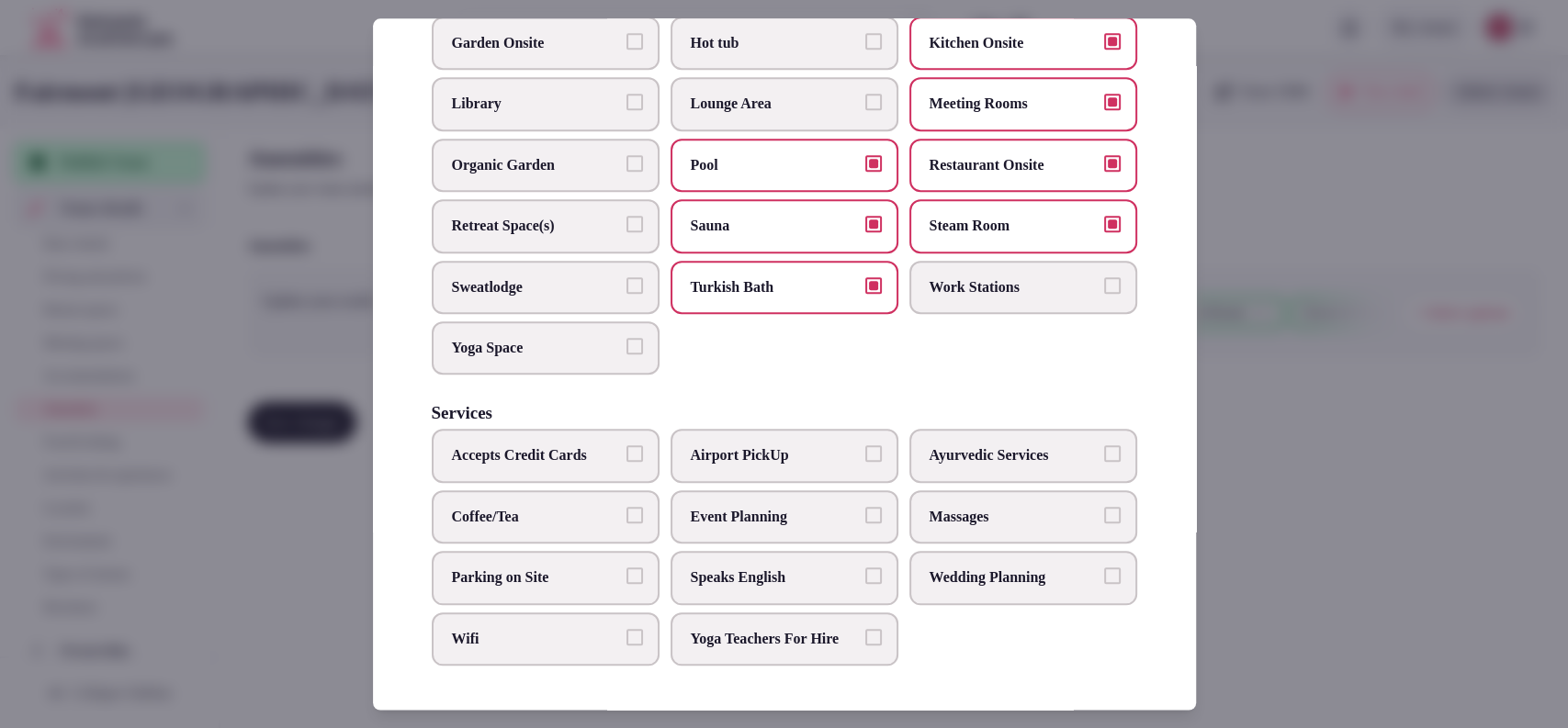
click at [573, 510] on label "Coffee/Tea" at bounding box center [545, 517] width 227 height 53
click at [626, 510] on button "Coffee/Tea" at bounding box center [635, 515] width 17 height 17
click at [577, 446] on span "Accepts Credit Cards" at bounding box center [536, 456] width 169 height 20
click at [626, 446] on button "Accepts Credit Cards" at bounding box center [635, 454] width 17 height 17
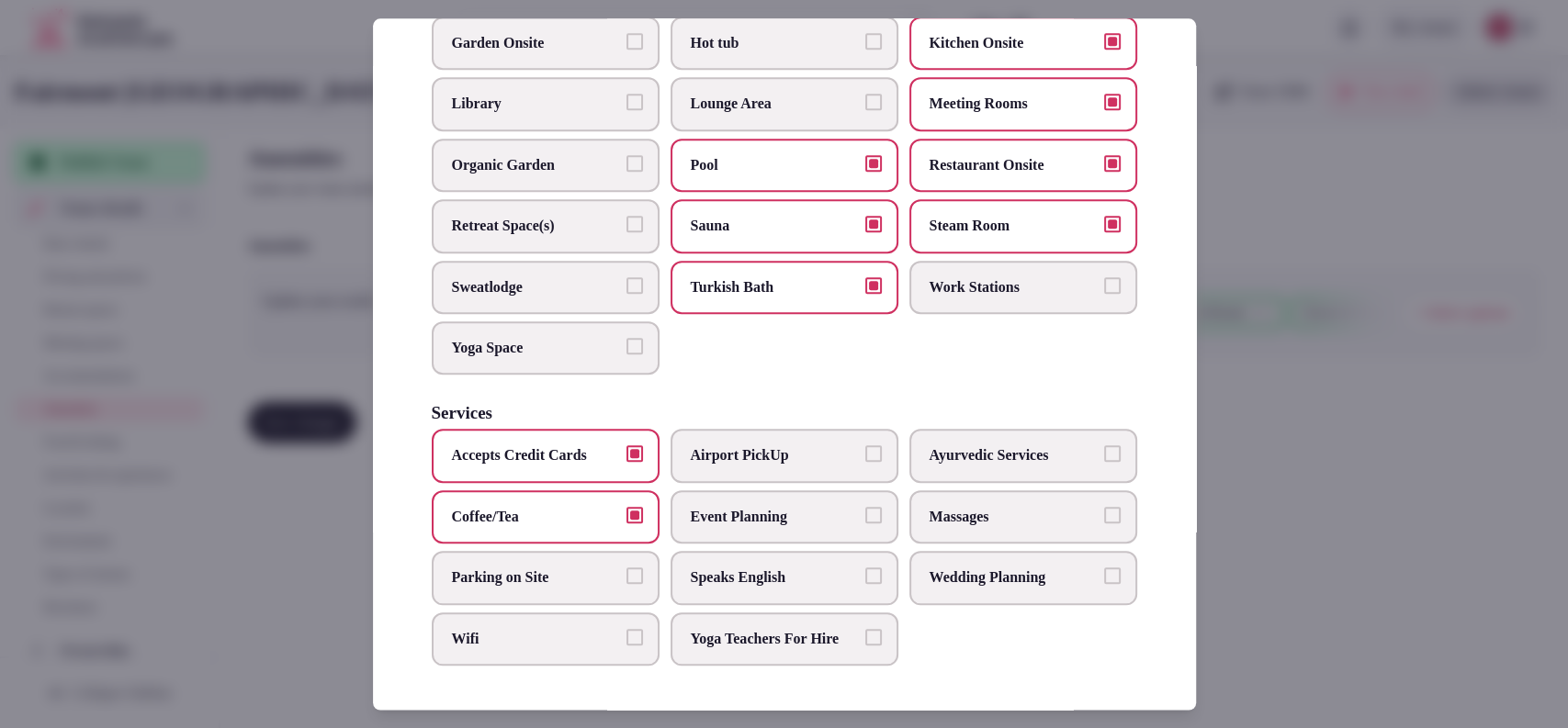
click at [729, 506] on span "Event Planning" at bounding box center [775, 517] width 169 height 20
click at [865, 506] on button "Event Planning" at bounding box center [873, 515] width 17 height 17
click at [967, 568] on span "Wedding Planning" at bounding box center [1014, 578] width 169 height 20
click at [1104, 568] on button "Wedding Planning" at bounding box center [1112, 576] width 17 height 17
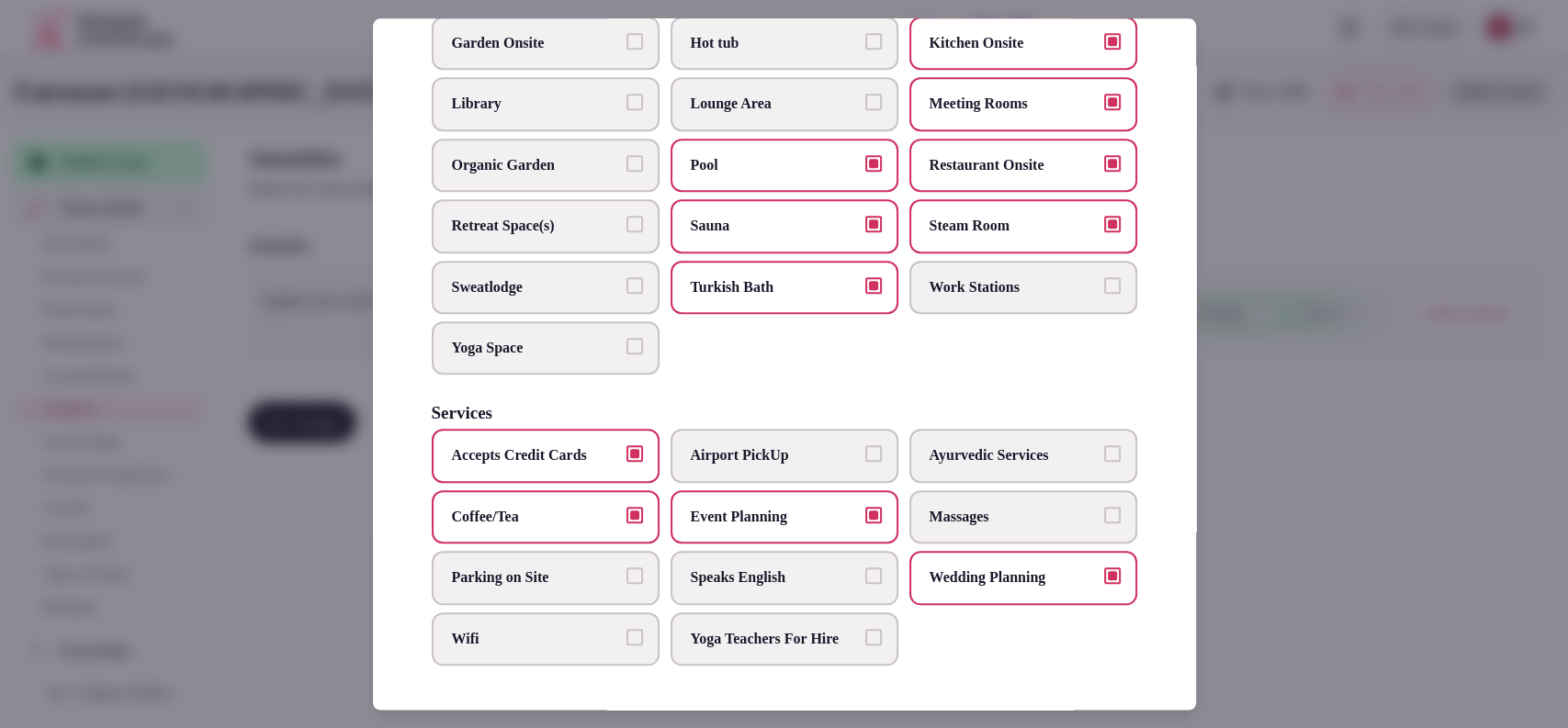
click at [807, 568] on span "Speaks English" at bounding box center [775, 578] width 169 height 20
click at [865, 568] on button "Speaks English" at bounding box center [873, 576] width 17 height 17
click at [582, 572] on label "Parking on Site" at bounding box center [545, 577] width 227 height 53
click at [626, 572] on button "Parking on Site" at bounding box center [635, 576] width 17 height 17
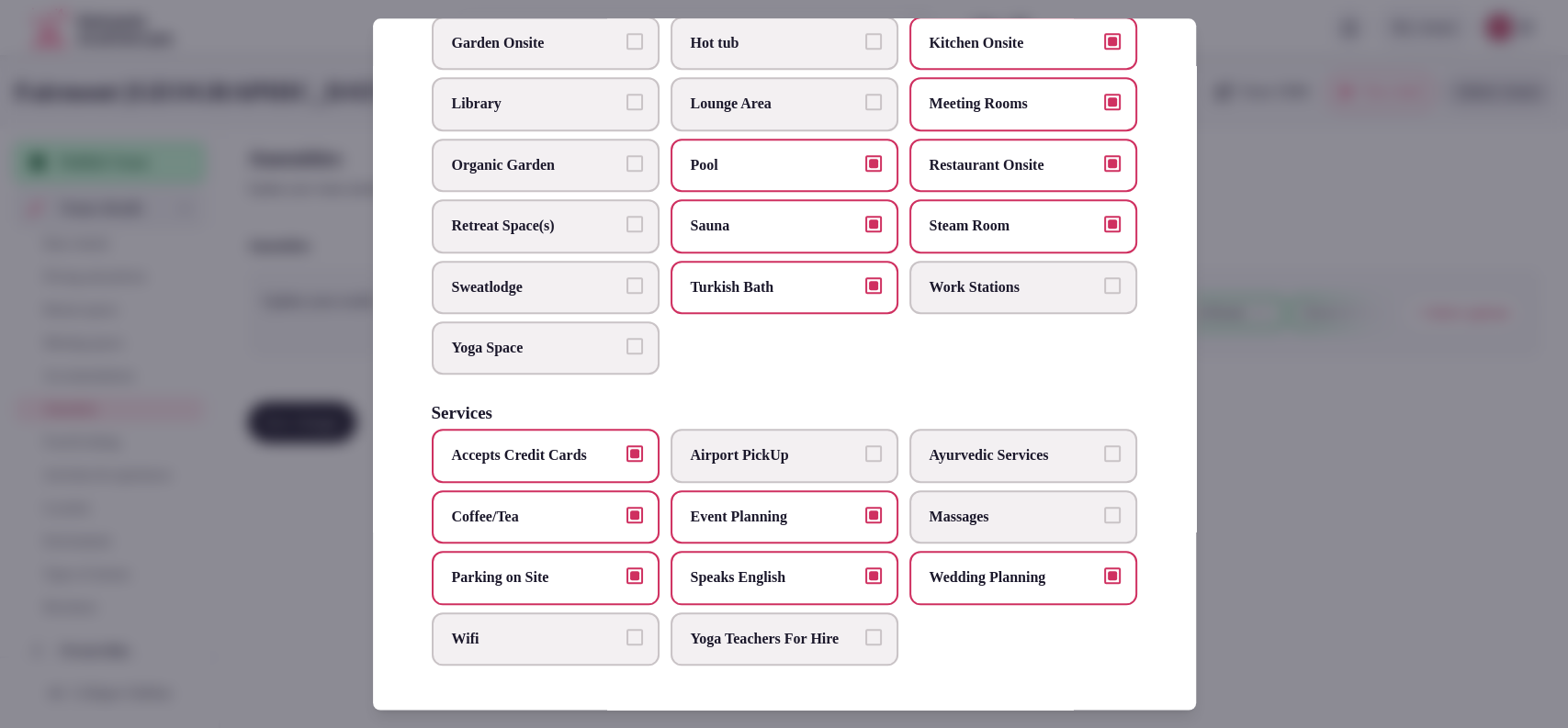
click at [577, 629] on span "Wifi" at bounding box center [536, 639] width 169 height 20
click at [626, 629] on button "Wifi" at bounding box center [635, 637] width 17 height 17
click at [961, 514] on label "Massages" at bounding box center [1022, 517] width 227 height 53
click at [1104, 514] on button "Massages" at bounding box center [1112, 515] width 17 height 17
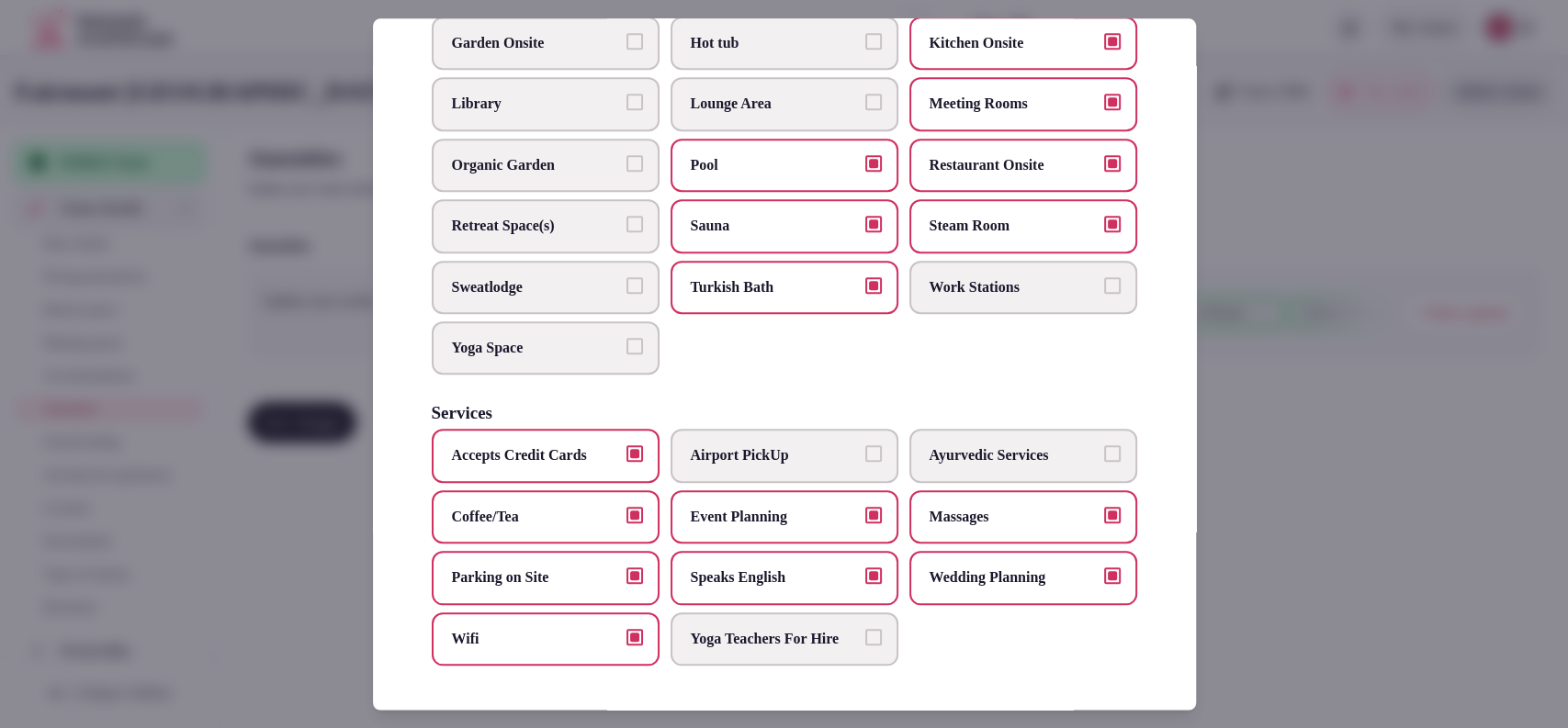
click at [778, 285] on label "Turkish Bath" at bounding box center [784, 287] width 227 height 53
click at [865, 285] on button "Turkish Bath" at bounding box center [873, 286] width 17 height 17
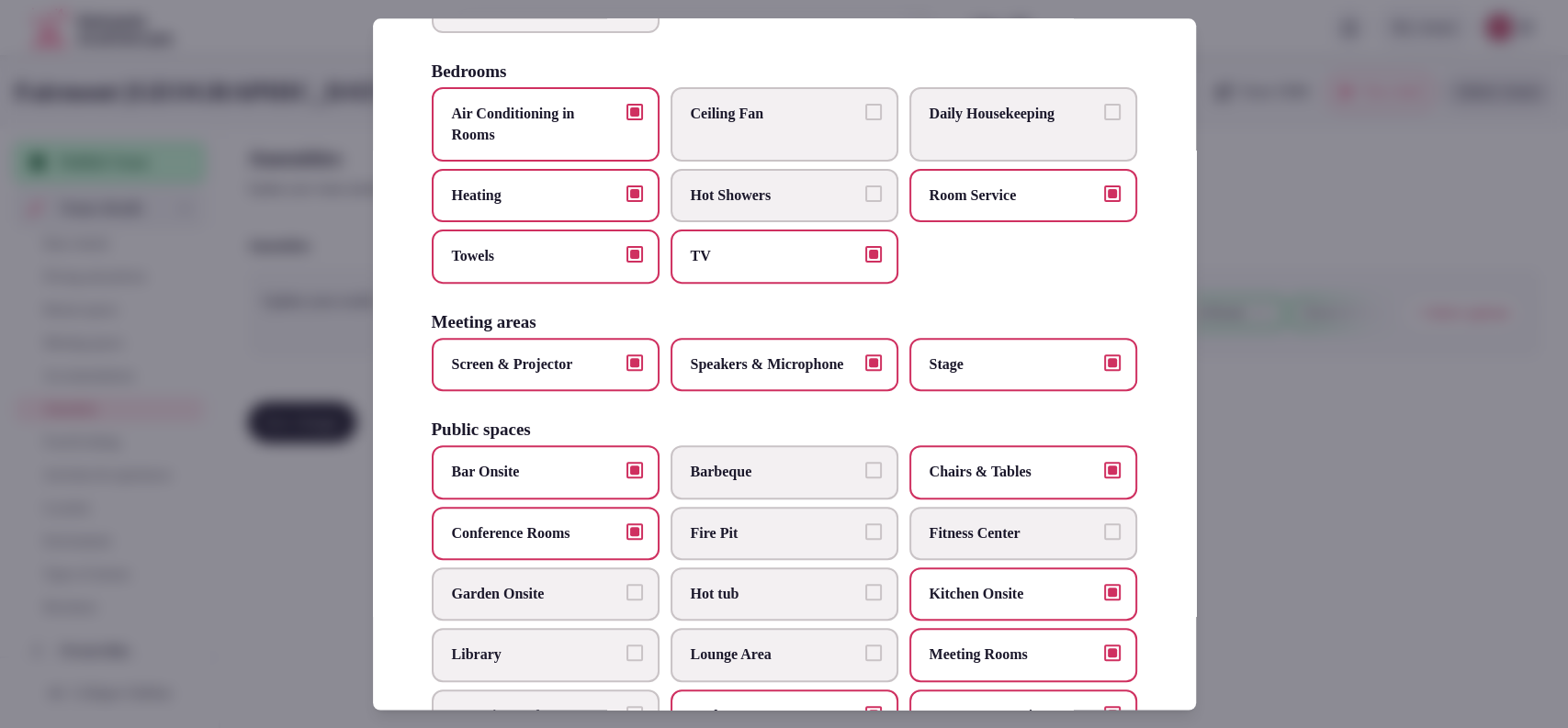
click at [1007, 125] on span "Daily Housekeeping" at bounding box center [1014, 115] width 169 height 20
click at [1104, 121] on button "Daily Housekeeping" at bounding box center [1112, 113] width 17 height 17
click at [566, 604] on span "Garden Onsite" at bounding box center [536, 594] width 169 height 20
click at [626, 600] on button "Garden Onsite" at bounding box center [635, 593] width 17 height 17
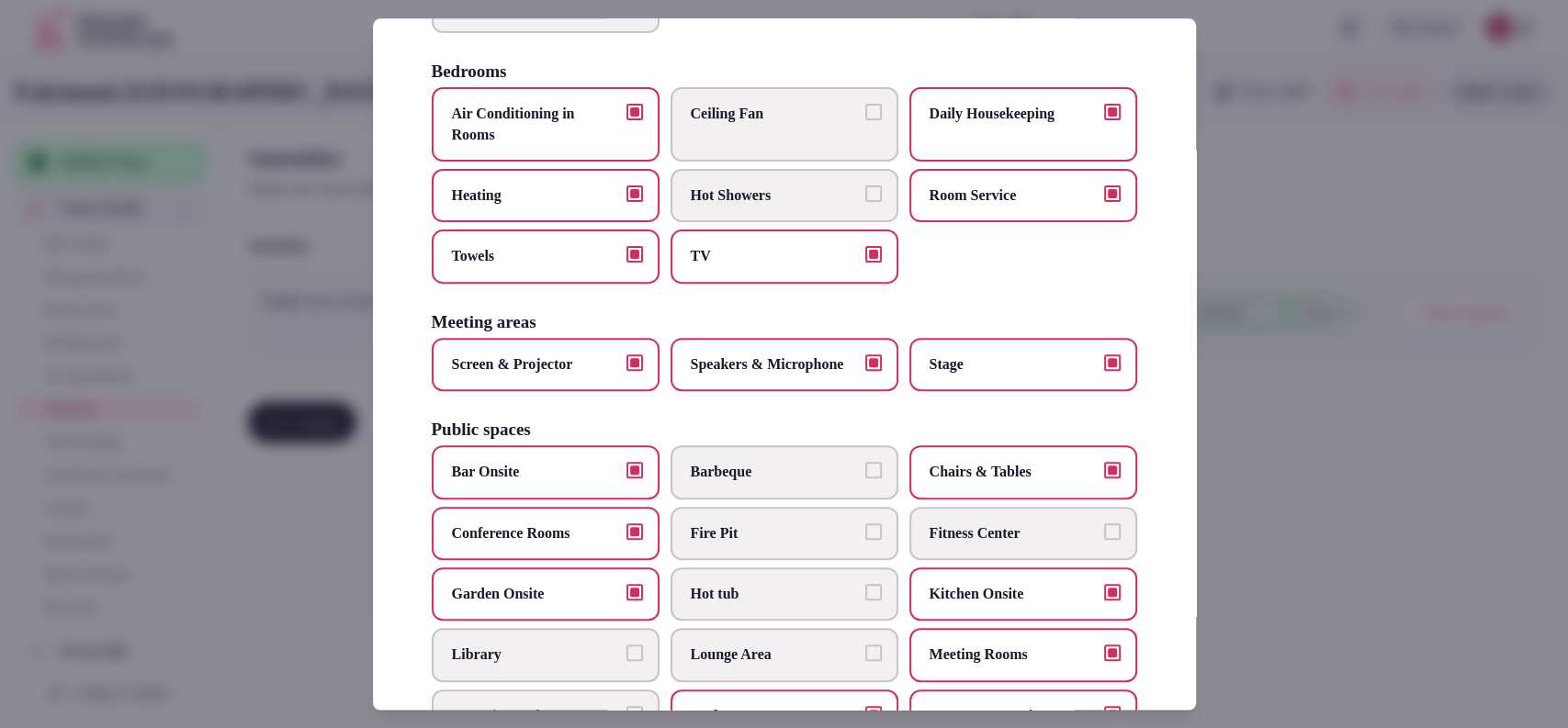
scroll to position [0, 0]
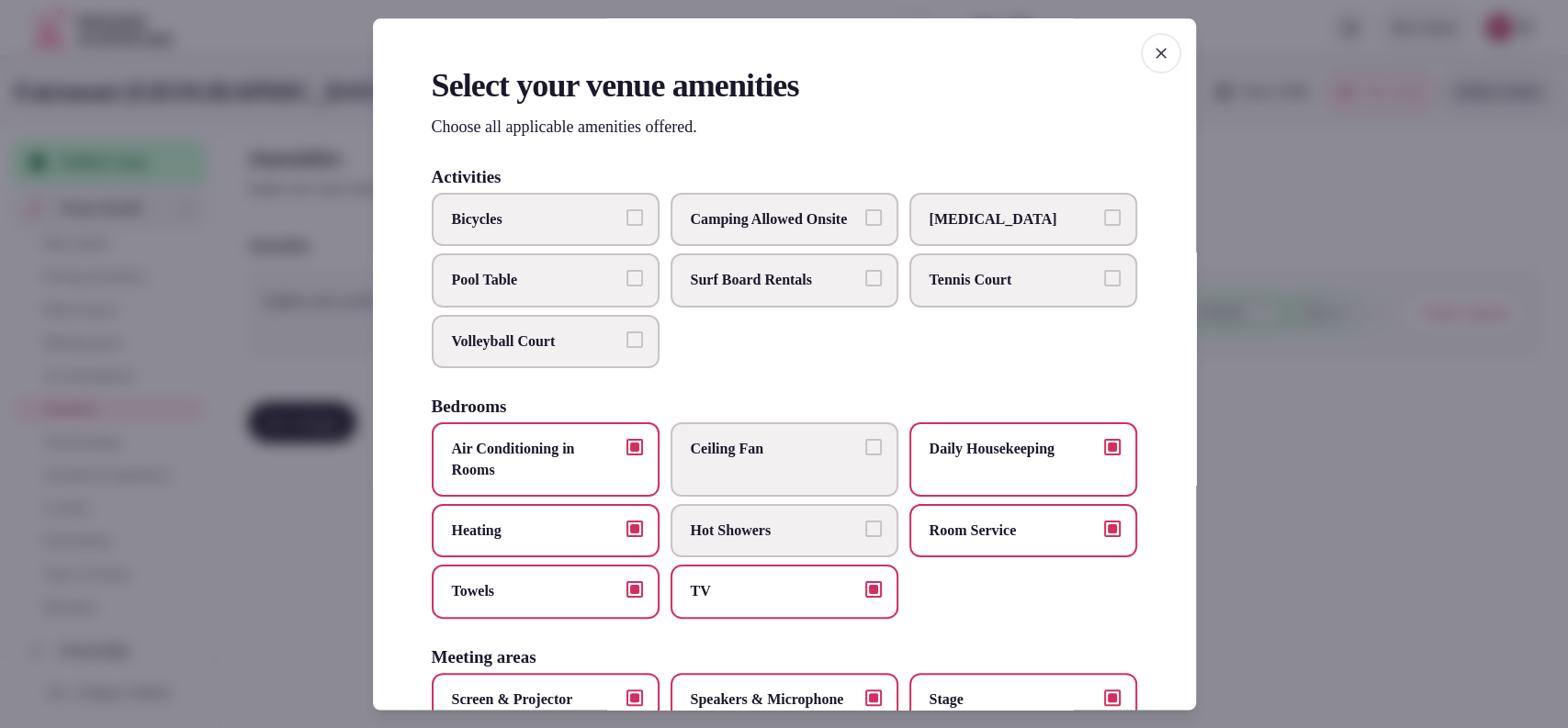
click at [1277, 362] on div at bounding box center [784, 364] width 1568 height 728
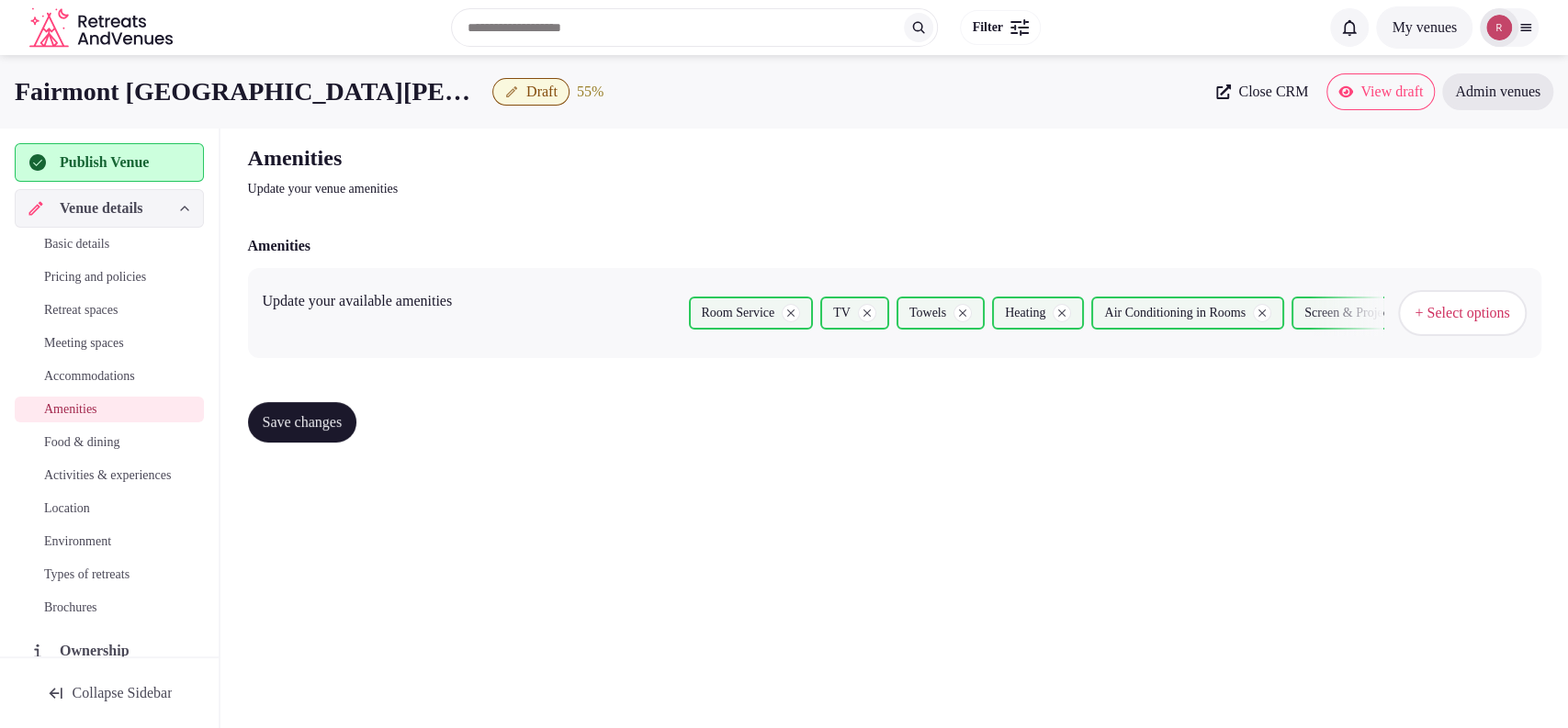
click at [342, 425] on span "Save changes" at bounding box center [302, 422] width 80 height 19
click at [116, 433] on span "Food & dining" at bounding box center [82, 442] width 75 height 19
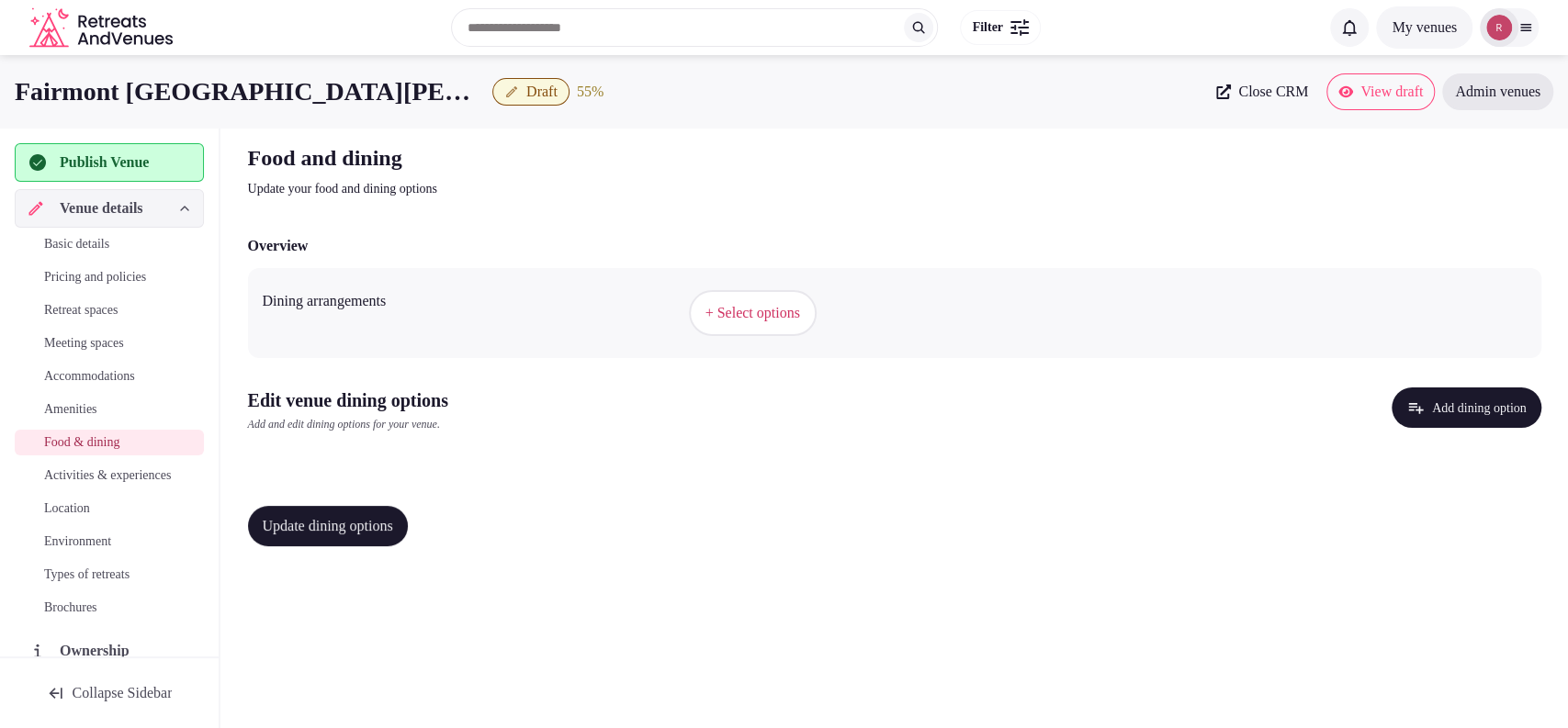
click at [772, 298] on button "+ Select options" at bounding box center [752, 313] width 128 height 45
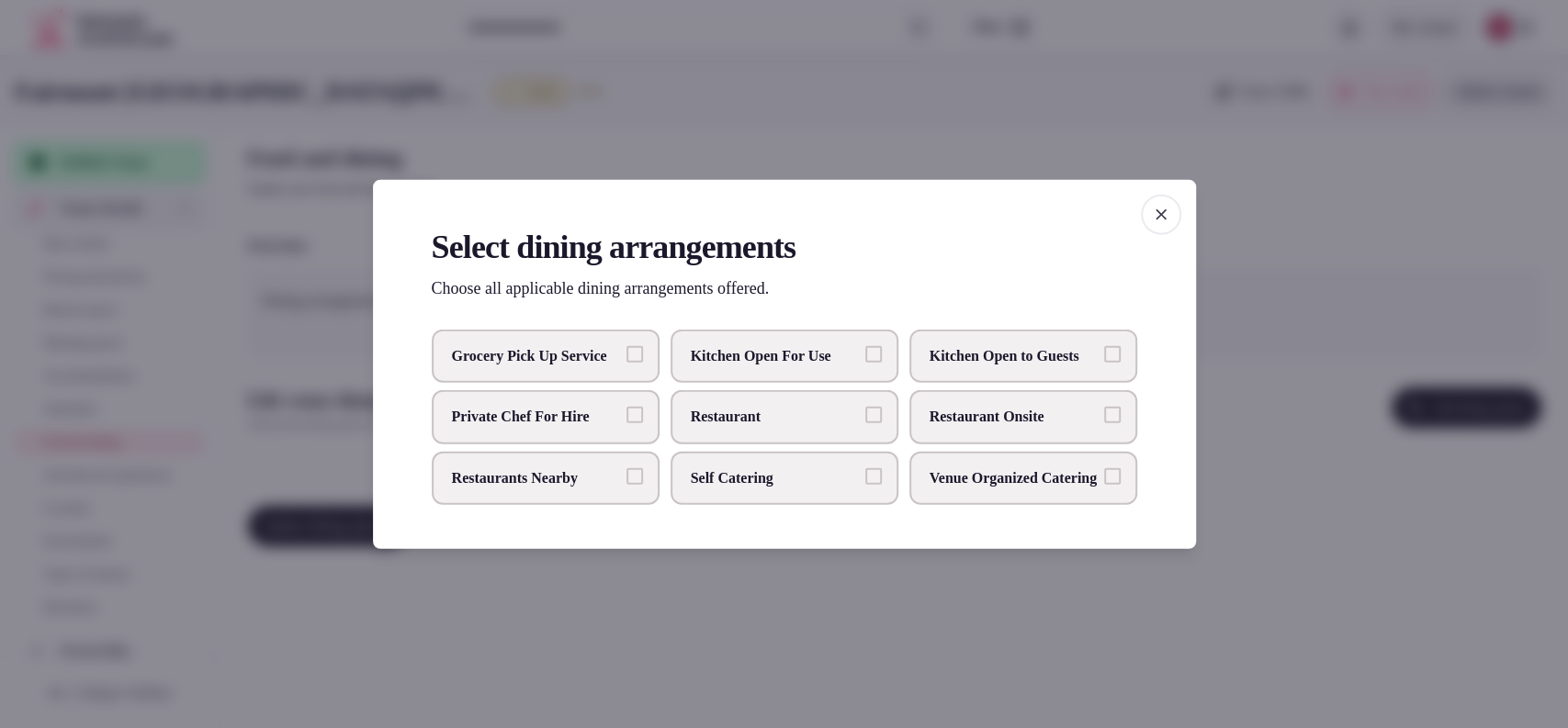
click at [815, 393] on label "Restaurant" at bounding box center [784, 416] width 227 height 53
click at [865, 406] on button "Restaurant" at bounding box center [873, 415] width 17 height 17
click at [988, 426] on span "Restaurant Onsite" at bounding box center [1014, 416] width 169 height 20
click at [1104, 423] on button "Restaurant Onsite" at bounding box center [1112, 415] width 17 height 17
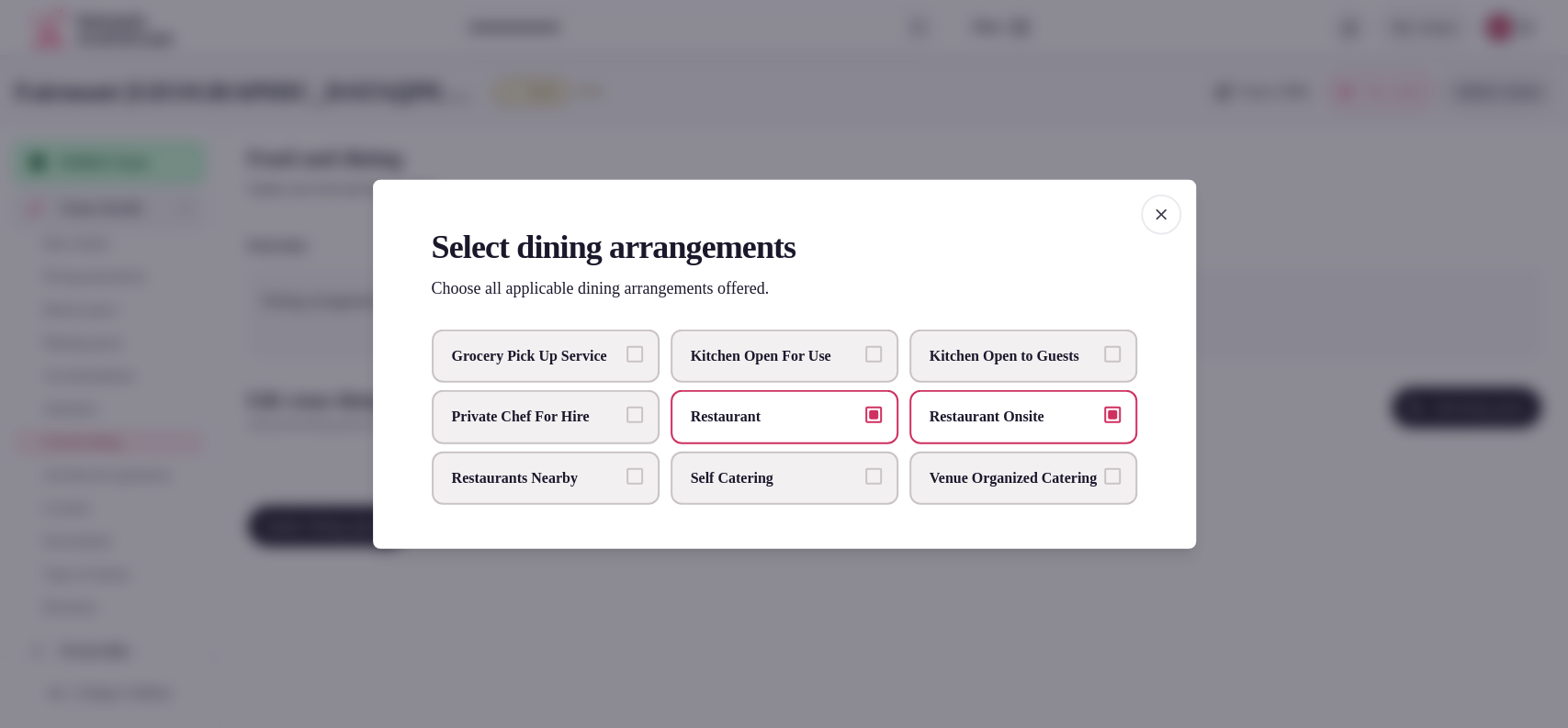
click at [782, 437] on label "Restaurant" at bounding box center [784, 416] width 227 height 53
click at [865, 423] on button "Restaurant" at bounding box center [873, 415] width 17 height 17
click at [1342, 386] on div at bounding box center [784, 364] width 1568 height 728
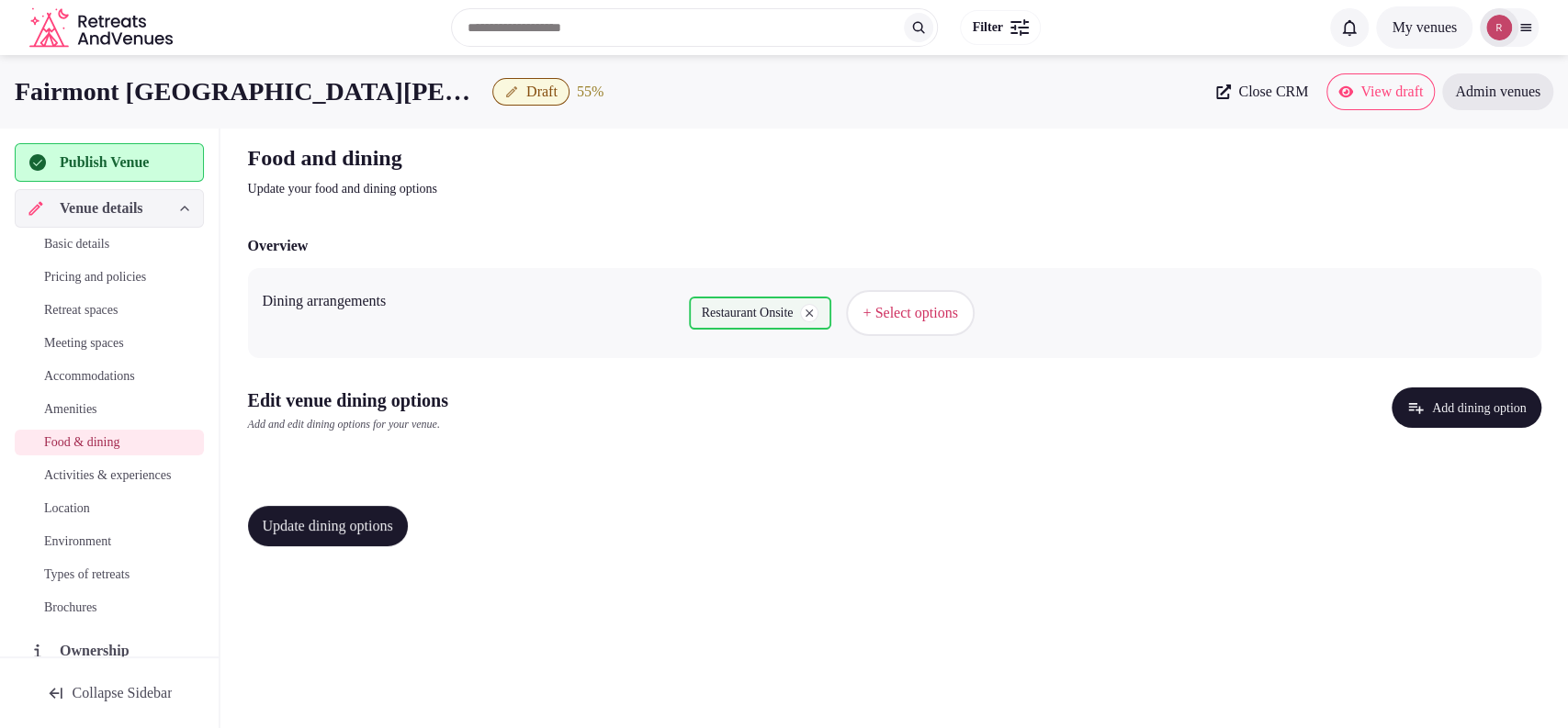
click at [1447, 408] on button "Add dining option" at bounding box center [1466, 408] width 149 height 41
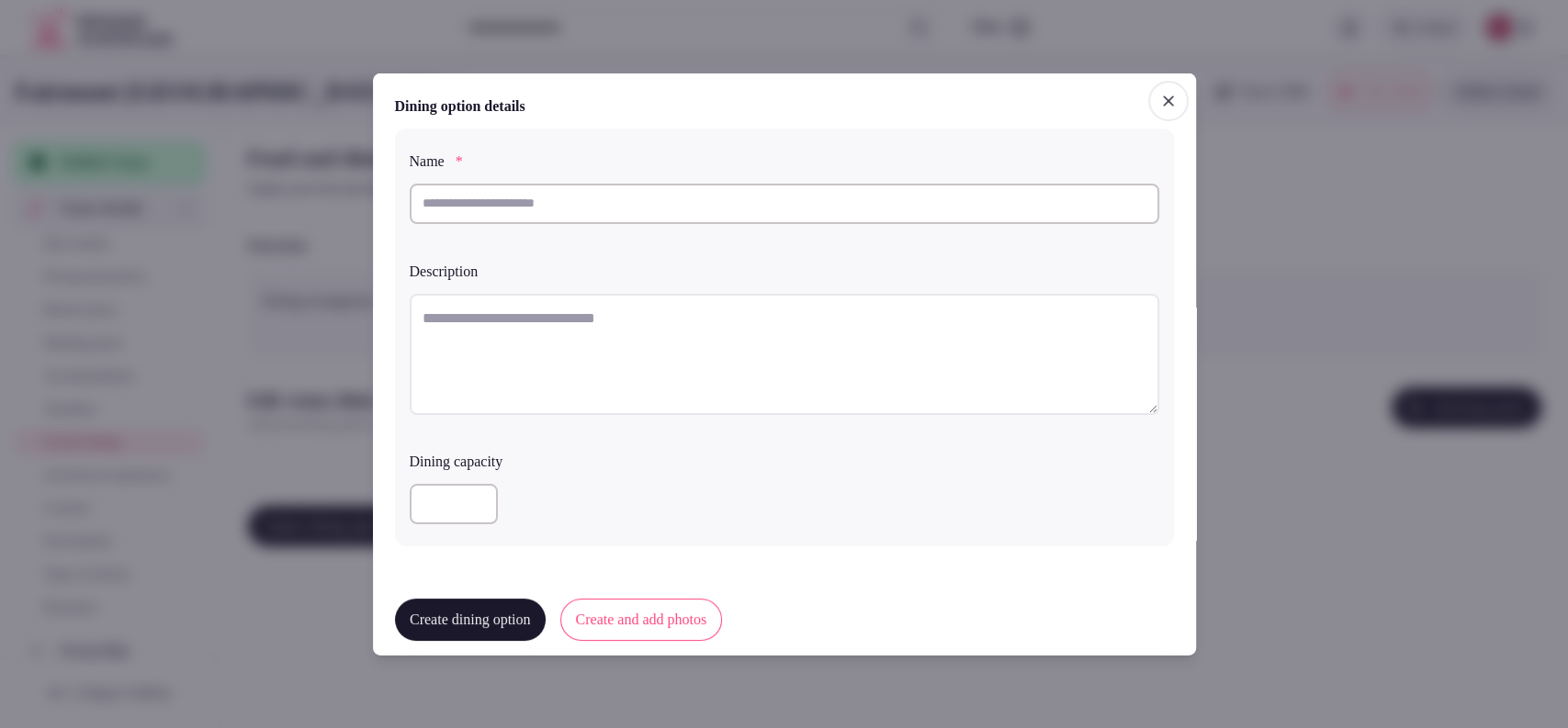
click at [639, 198] on input "text" at bounding box center [784, 203] width 750 height 41
paste input "**********"
type input "**********"
click at [623, 300] on textarea at bounding box center [784, 353] width 750 height 121
paste textarea "**********"
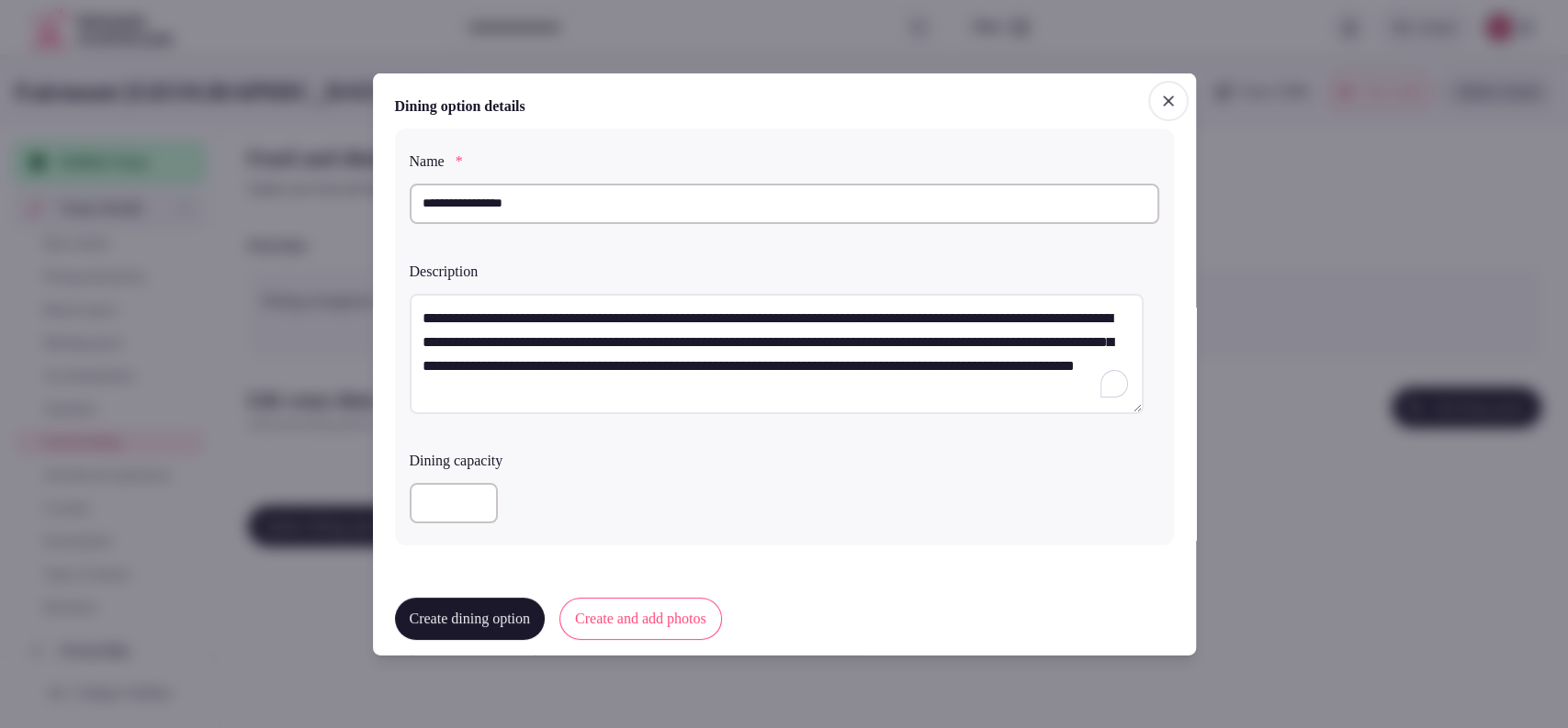
type textarea "**********"
click at [585, 492] on div at bounding box center [784, 504] width 750 height 41
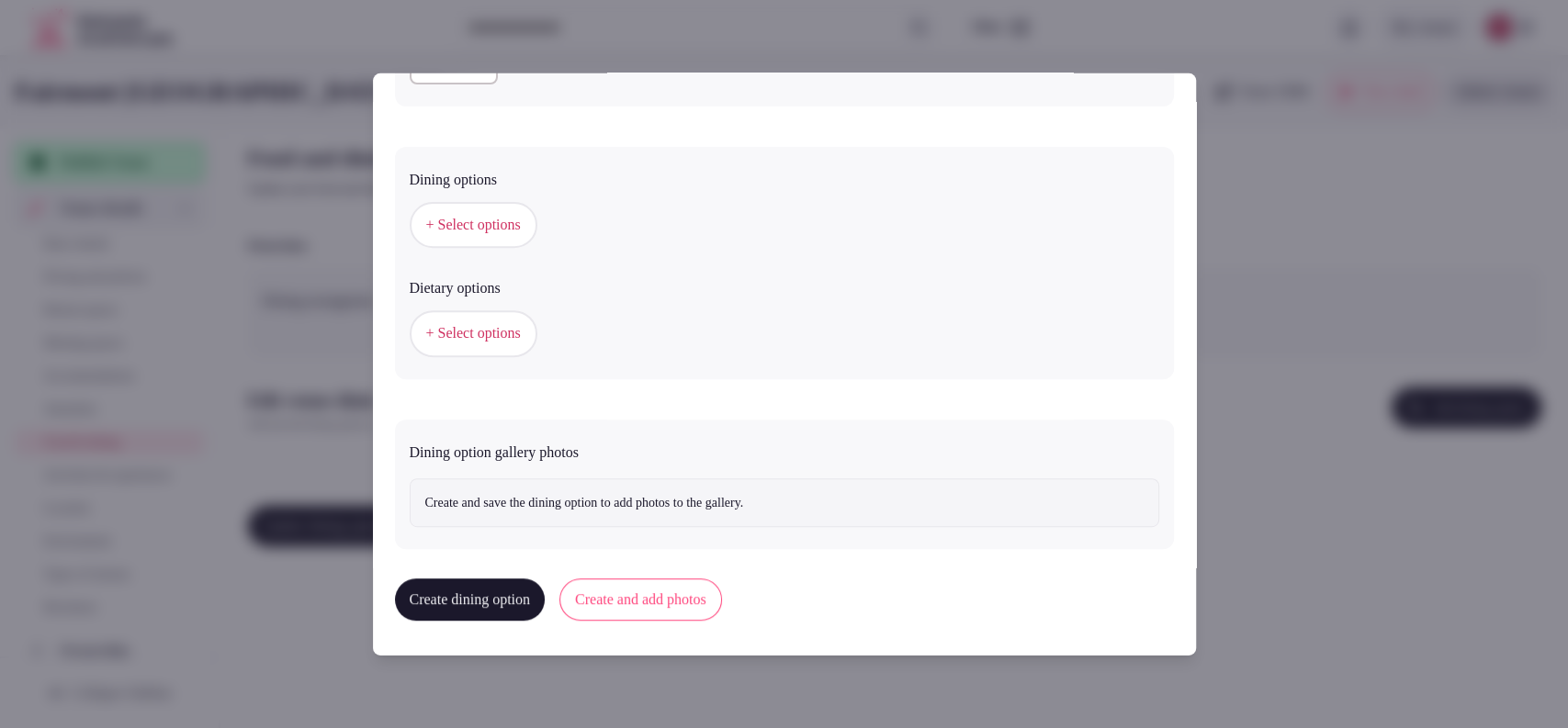
click at [478, 222] on span "+ Select options" at bounding box center [473, 225] width 95 height 20
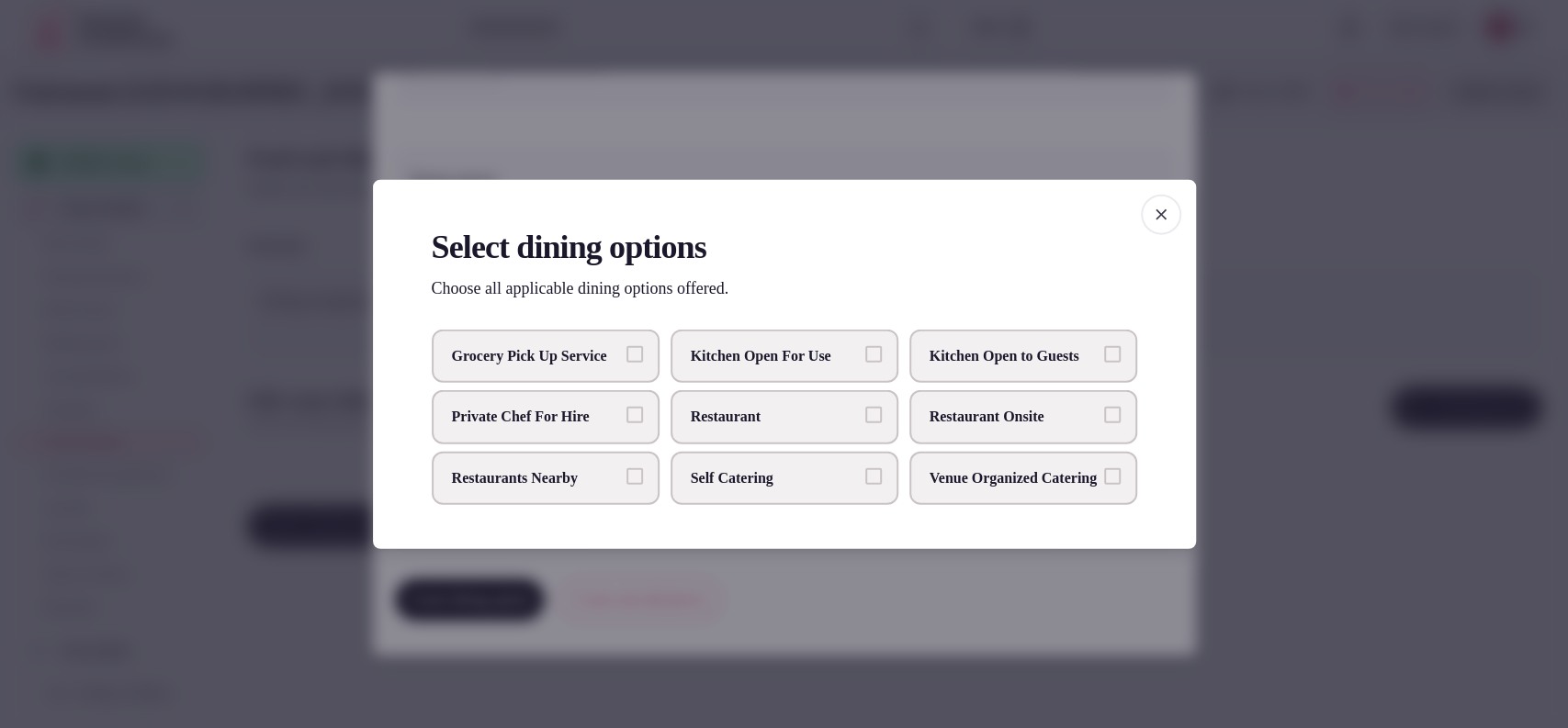
click at [992, 416] on span "Restaurant Onsite" at bounding box center [1014, 416] width 169 height 20
click at [1104, 416] on button "Restaurant Onsite" at bounding box center [1112, 415] width 17 height 17
click at [1249, 349] on div at bounding box center [784, 364] width 1568 height 728
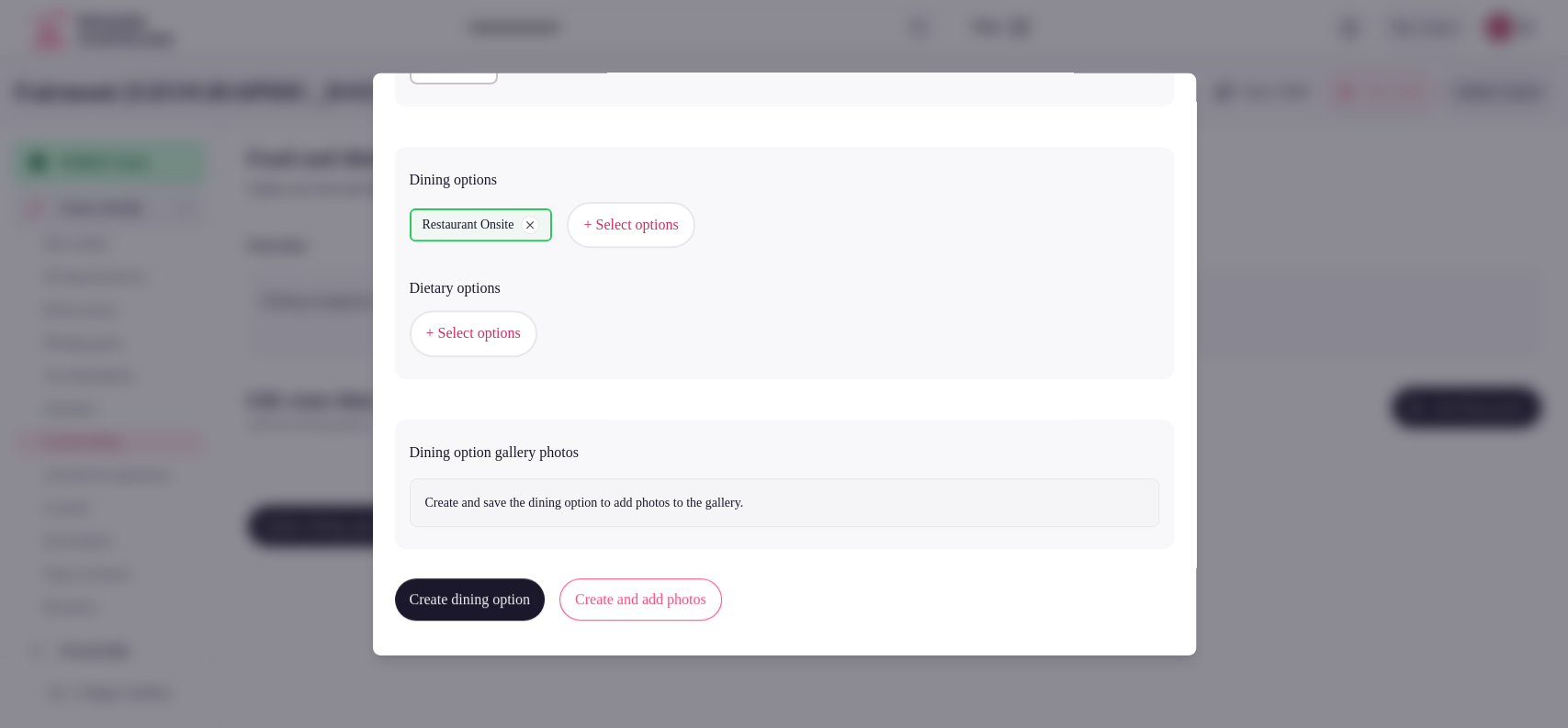
click at [487, 305] on div "+ Select options" at bounding box center [784, 333] width 750 height 60
click at [489, 317] on button "+ Select options" at bounding box center [473, 333] width 128 height 45
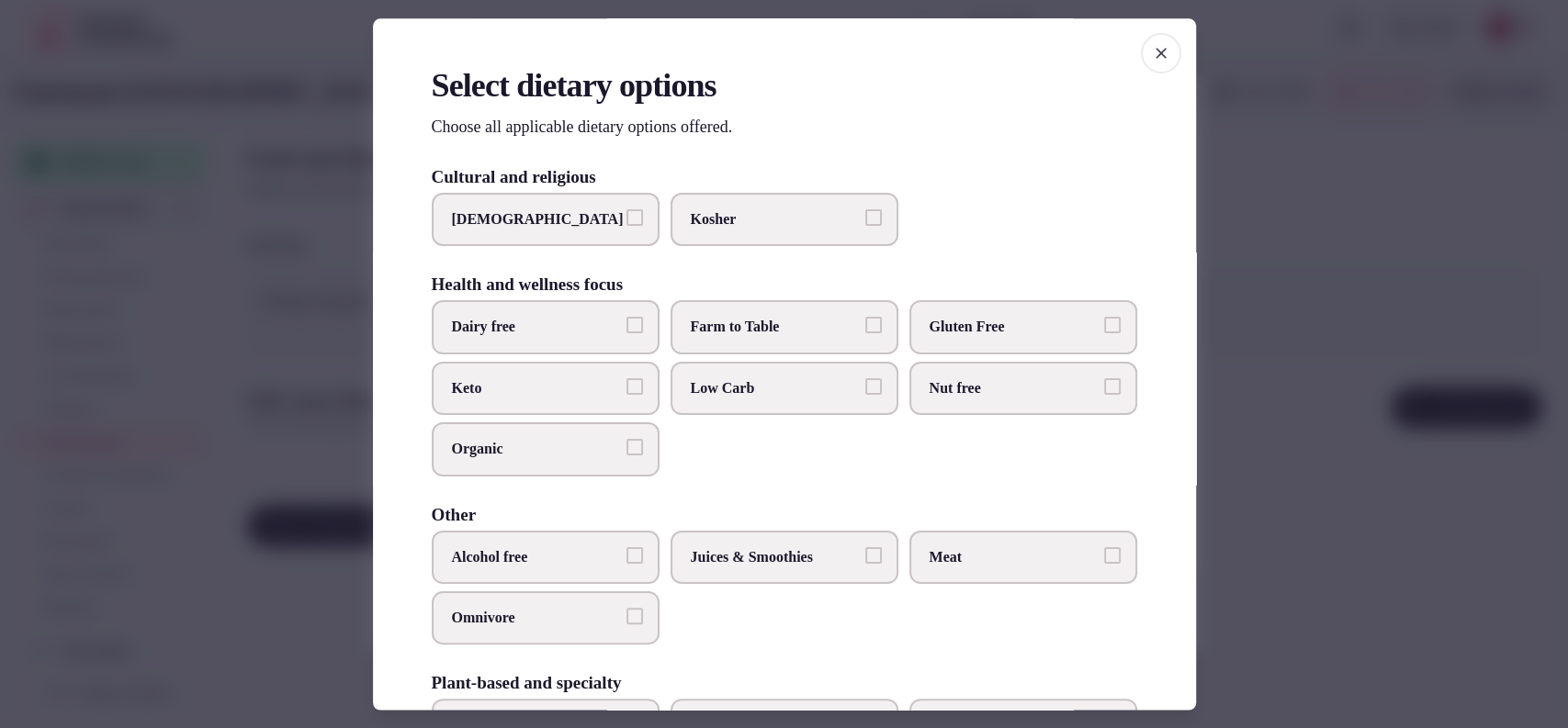
scroll to position [145, 0]
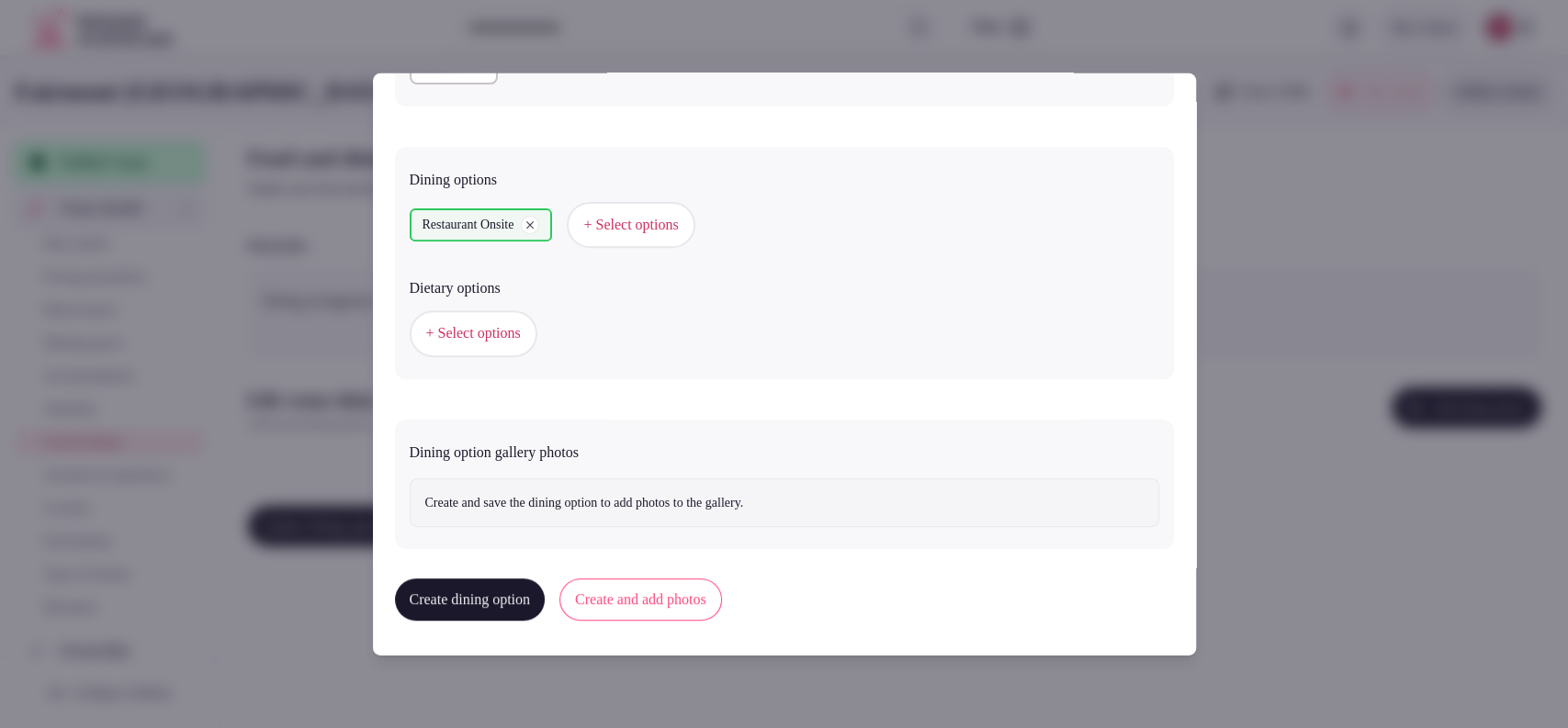
click at [707, 585] on button "Create and add photos" at bounding box center [640, 600] width 162 height 43
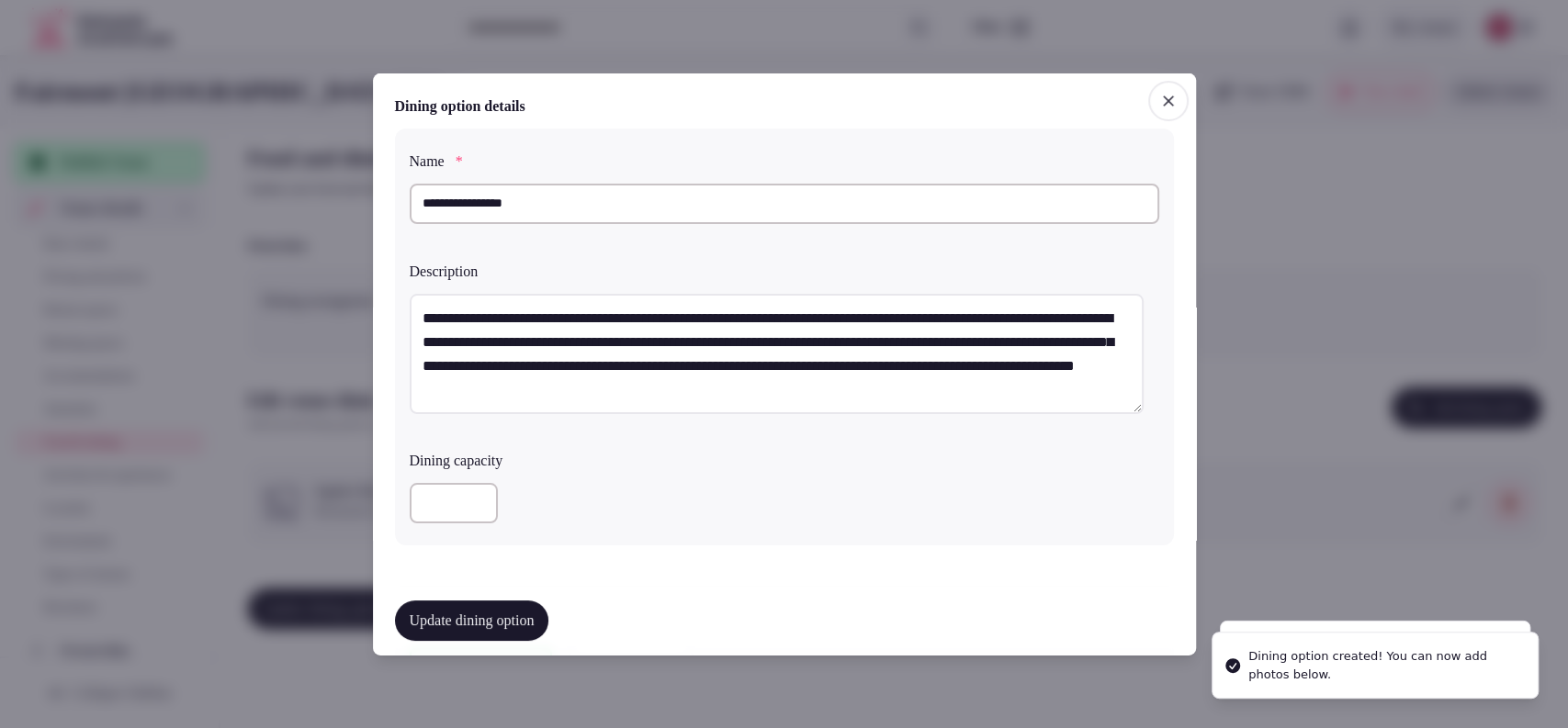
scroll to position [607, 0]
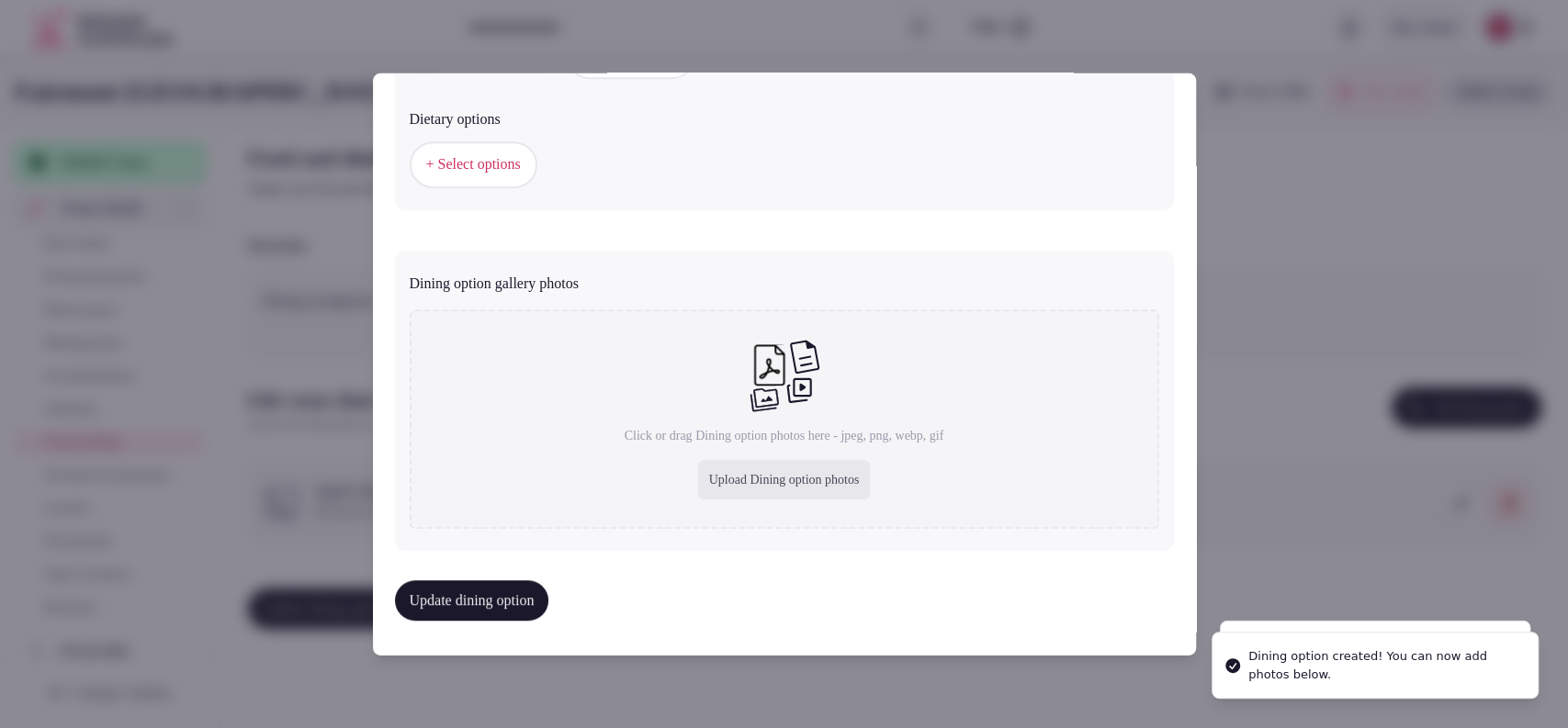
click at [732, 460] on div "Upload Dining option photos" at bounding box center [784, 480] width 173 height 41
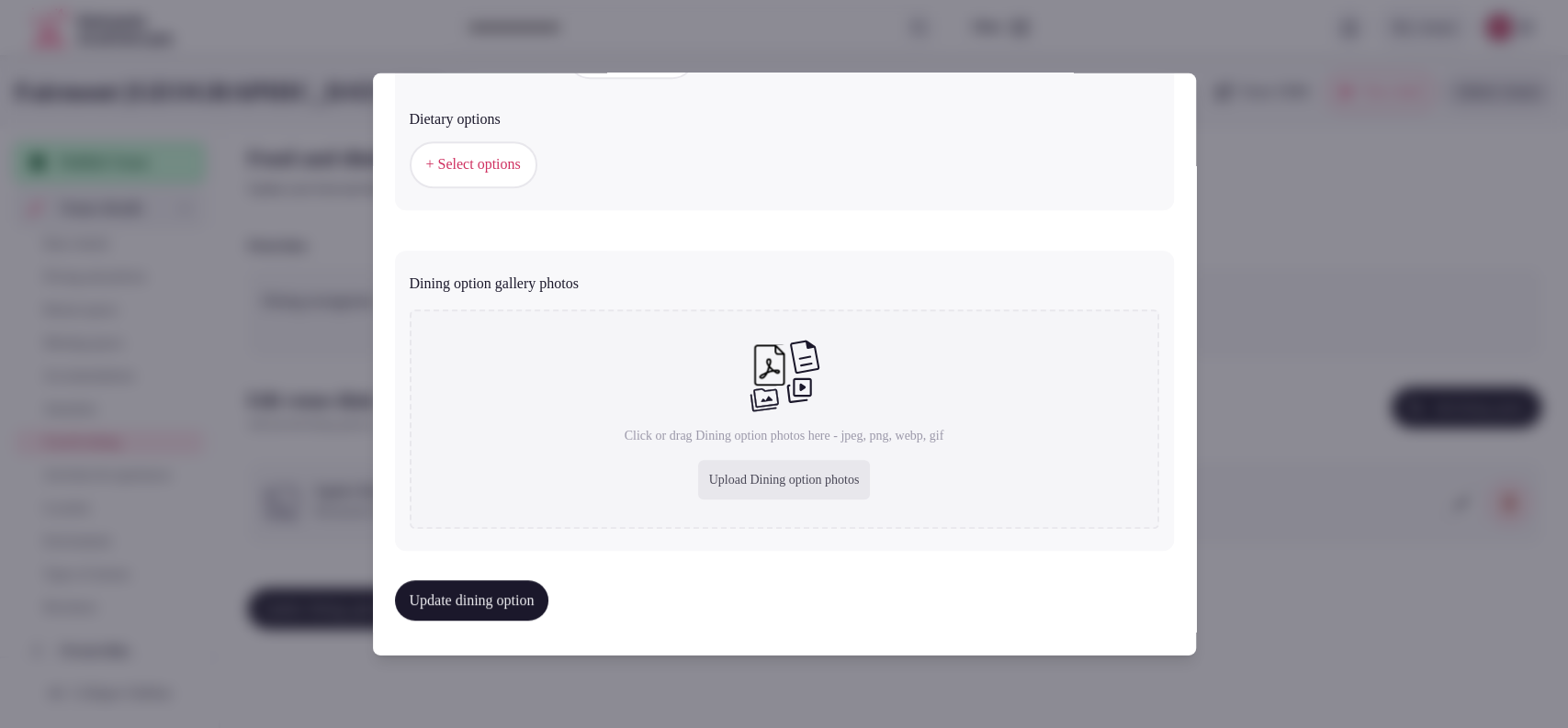
type input "**********"
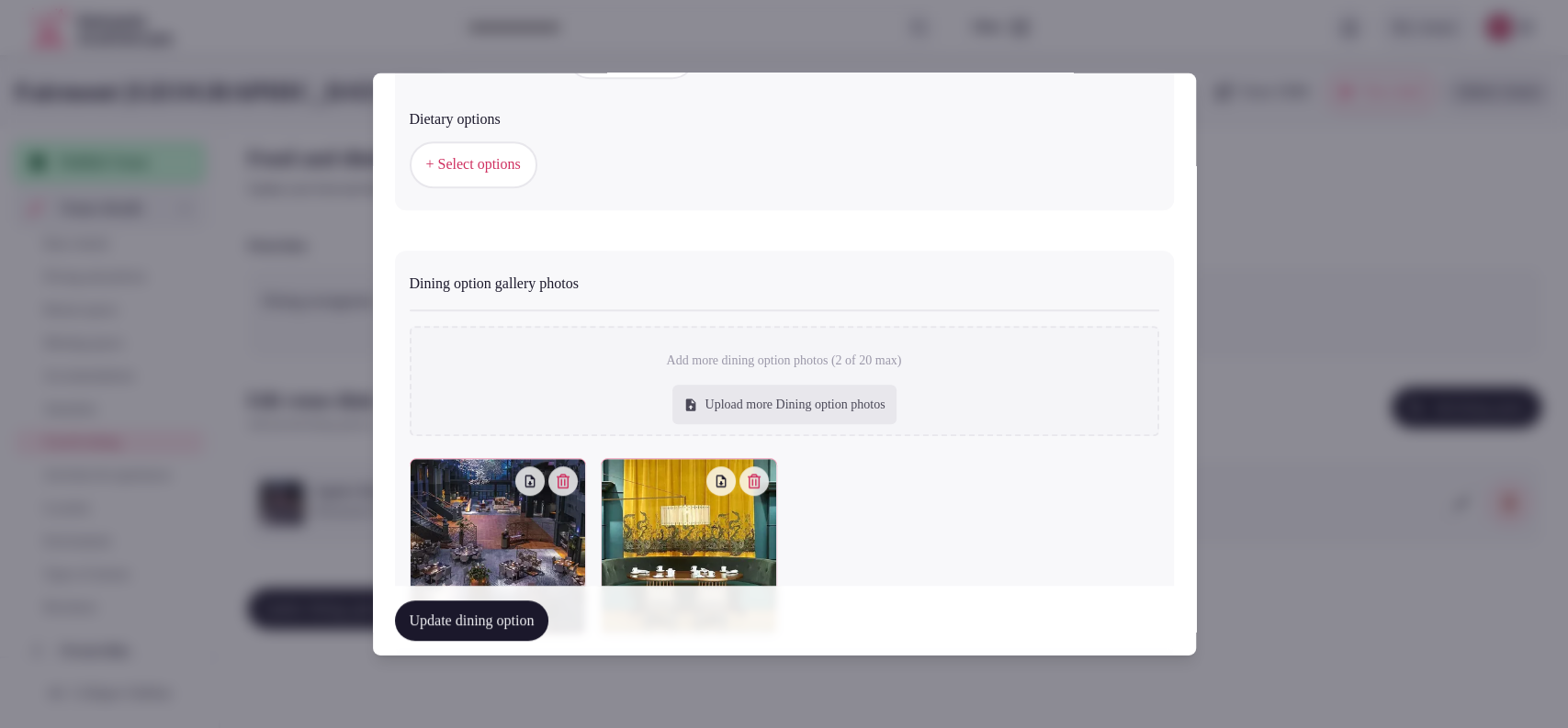
scroll to position [709, 0]
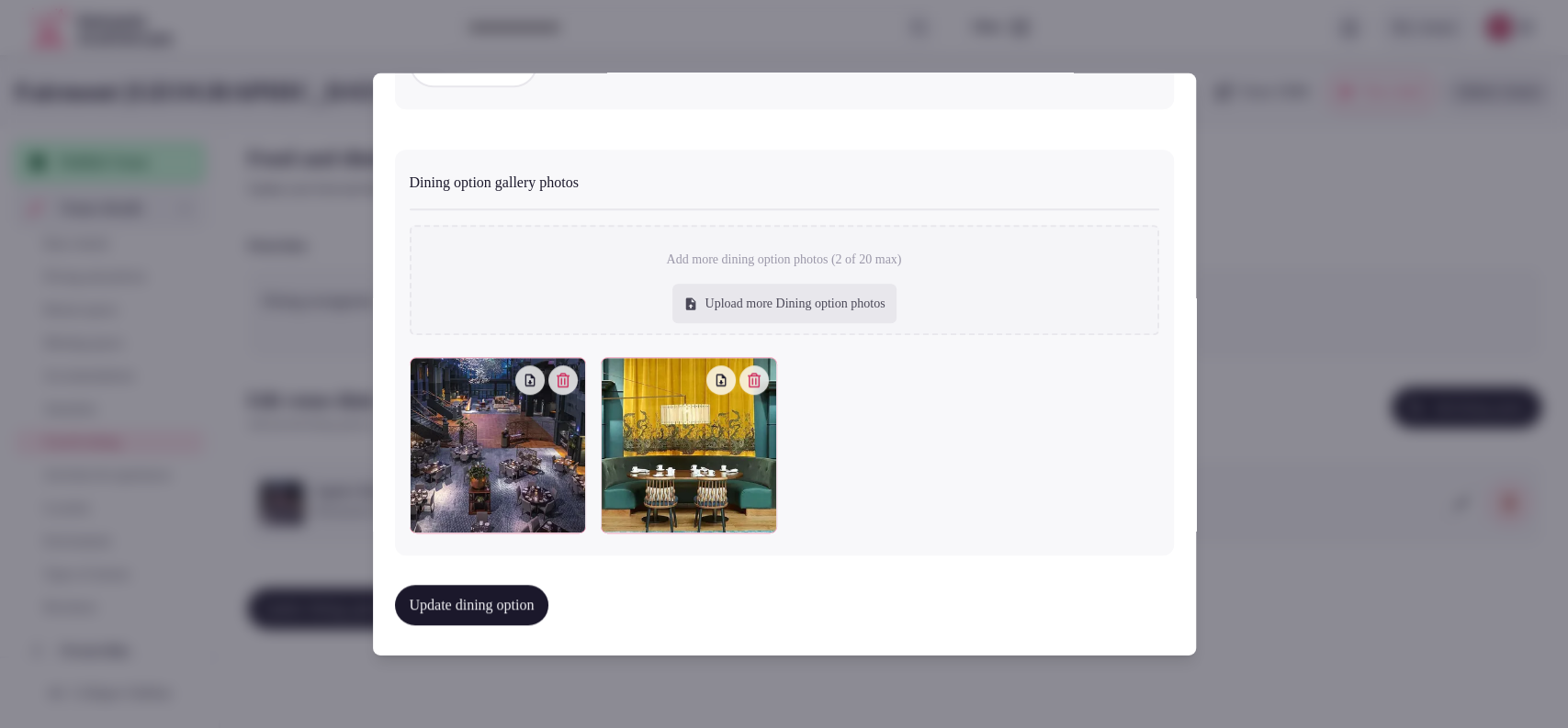
click at [563, 379] on icon "button" at bounding box center [563, 380] width 15 height 15
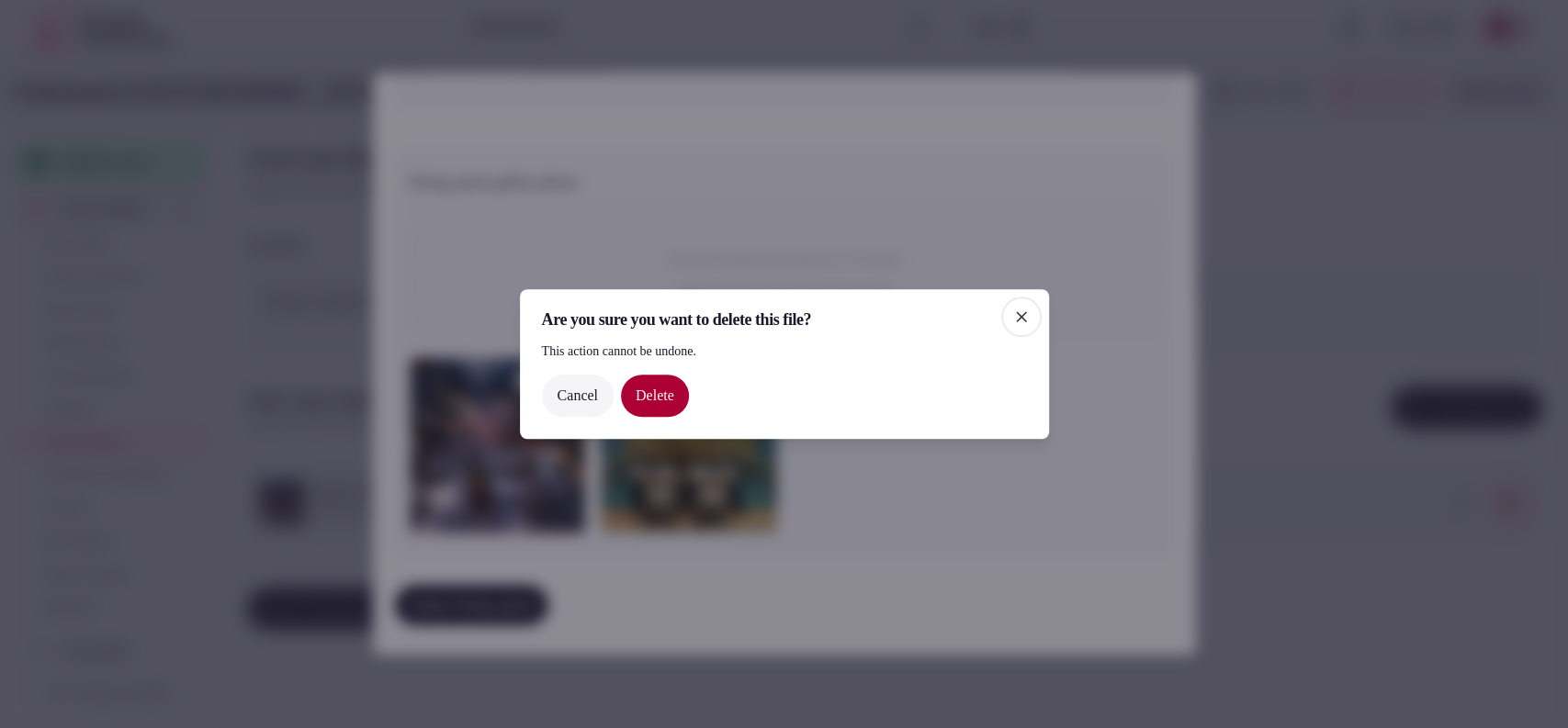
click at [656, 407] on button "Delete" at bounding box center [654, 396] width 68 height 43
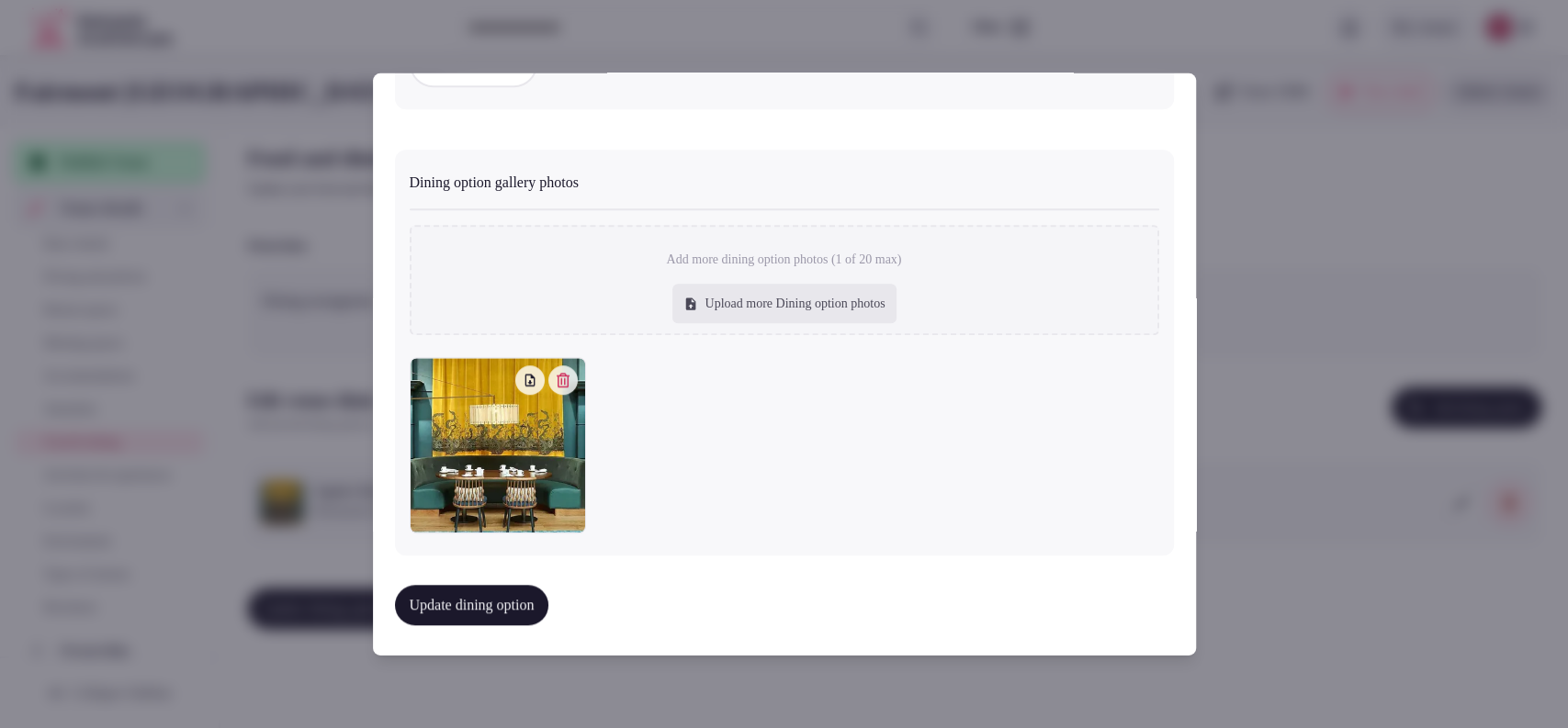
click at [731, 25] on div at bounding box center [784, 364] width 1568 height 728
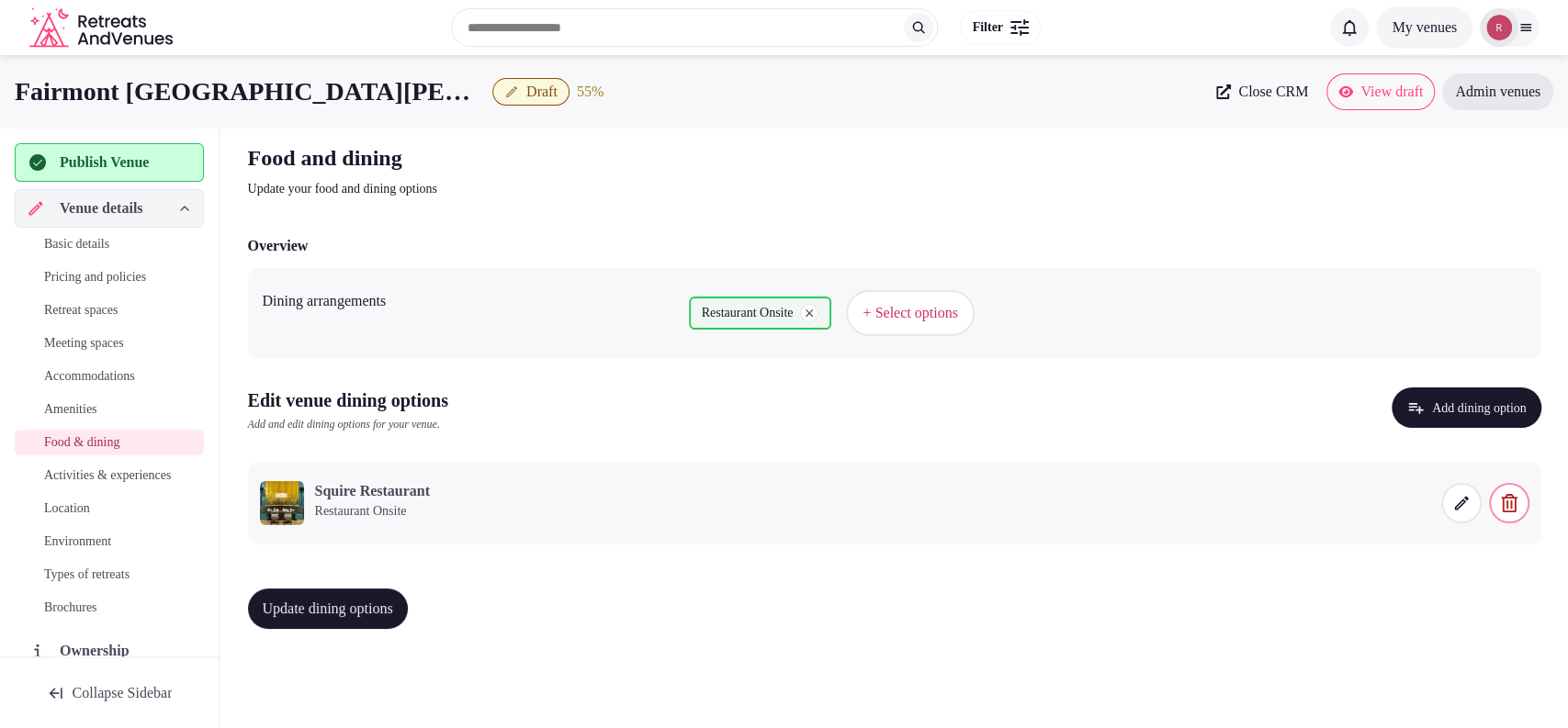
click at [1467, 497] on icon at bounding box center [1460, 503] width 14 height 14
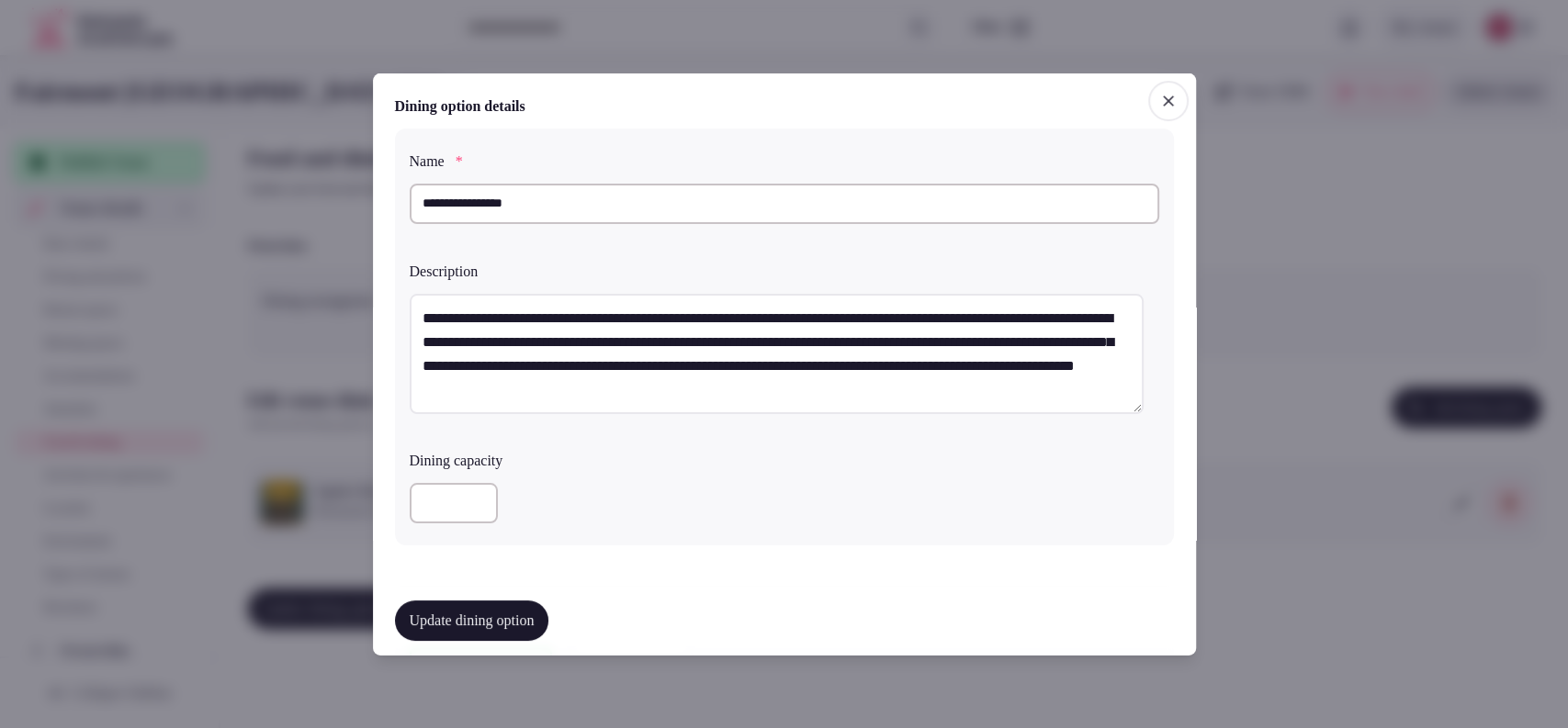
scroll to position [509, 0]
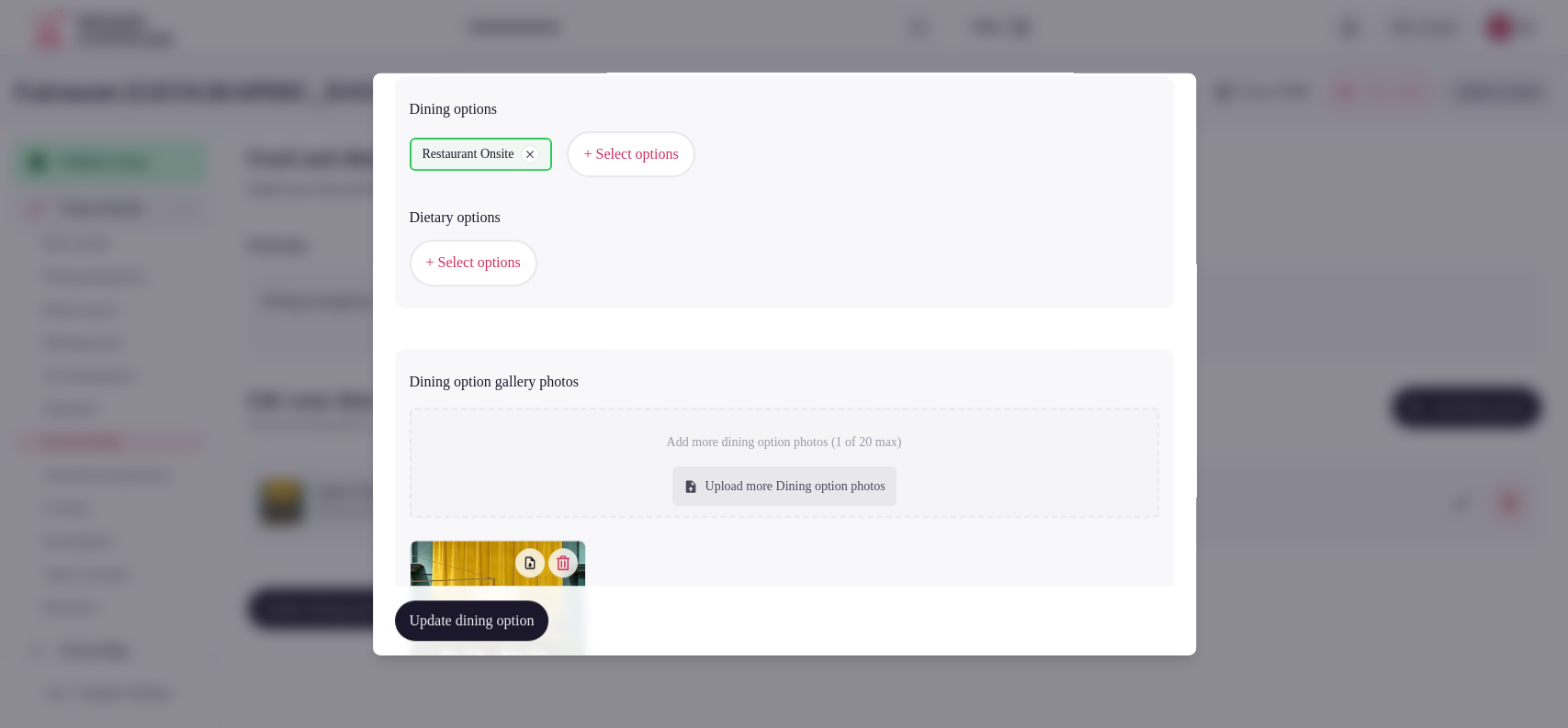
click at [727, 487] on div "Upload more Dining option photos" at bounding box center [785, 487] width 225 height 41
type input "**********"
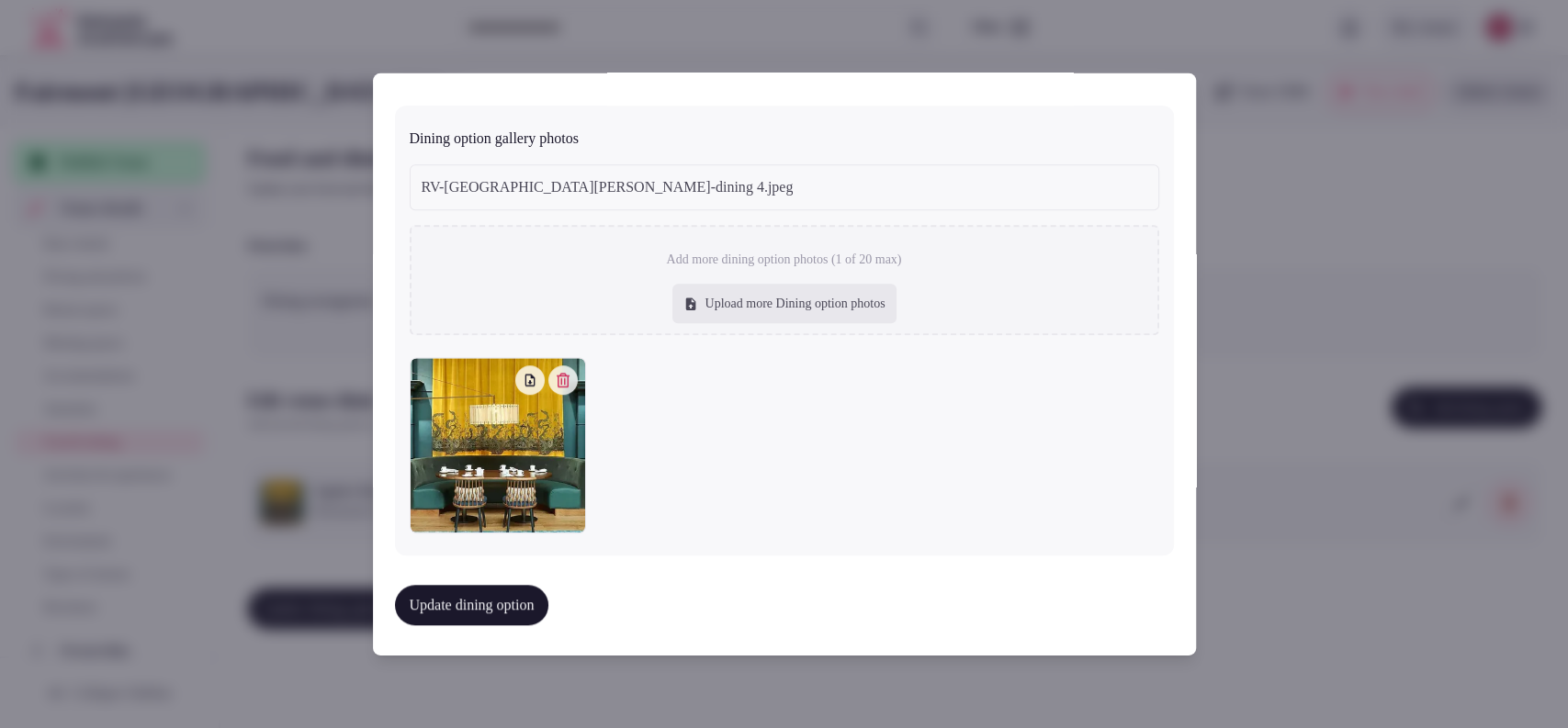
scroll to position [709, 0]
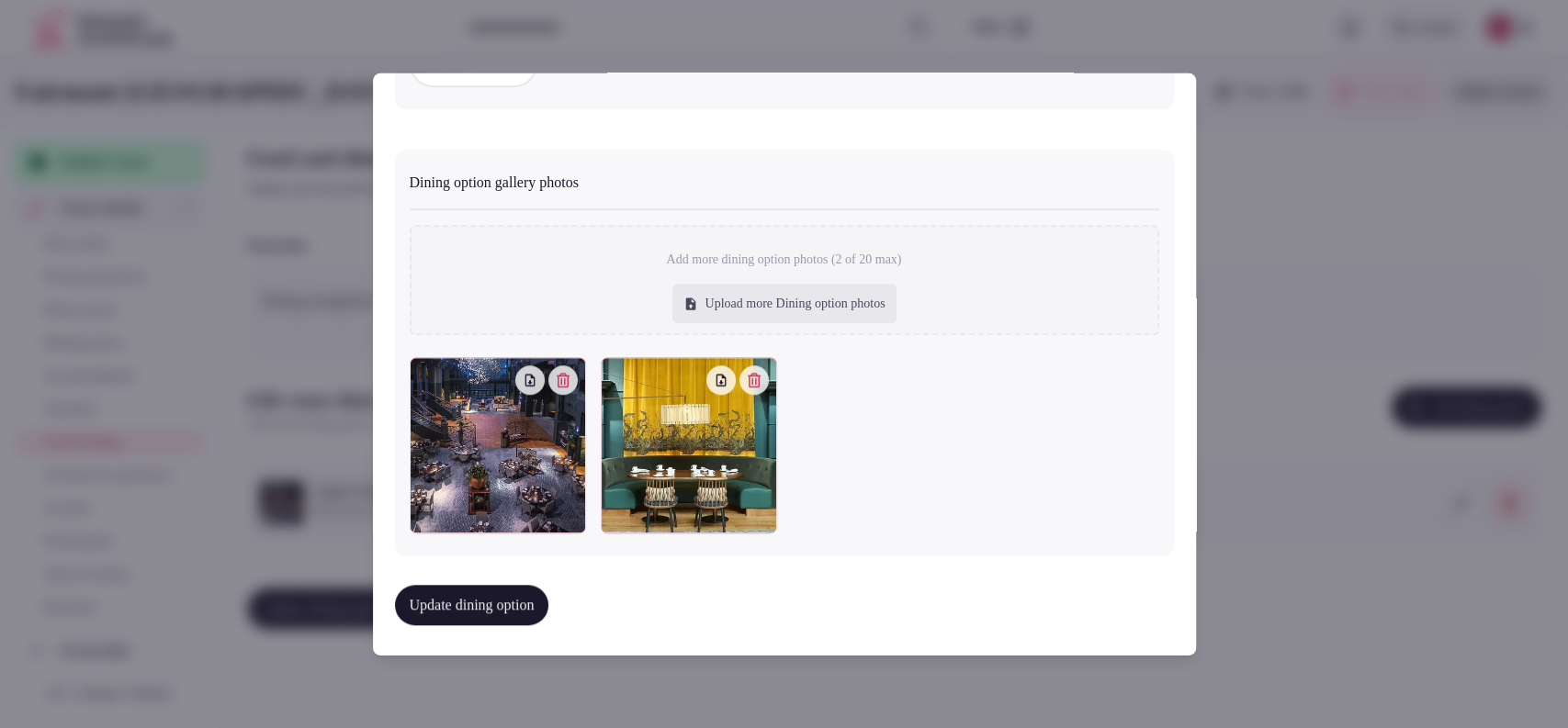
click at [533, 592] on button "Update dining option" at bounding box center [472, 605] width 154 height 41
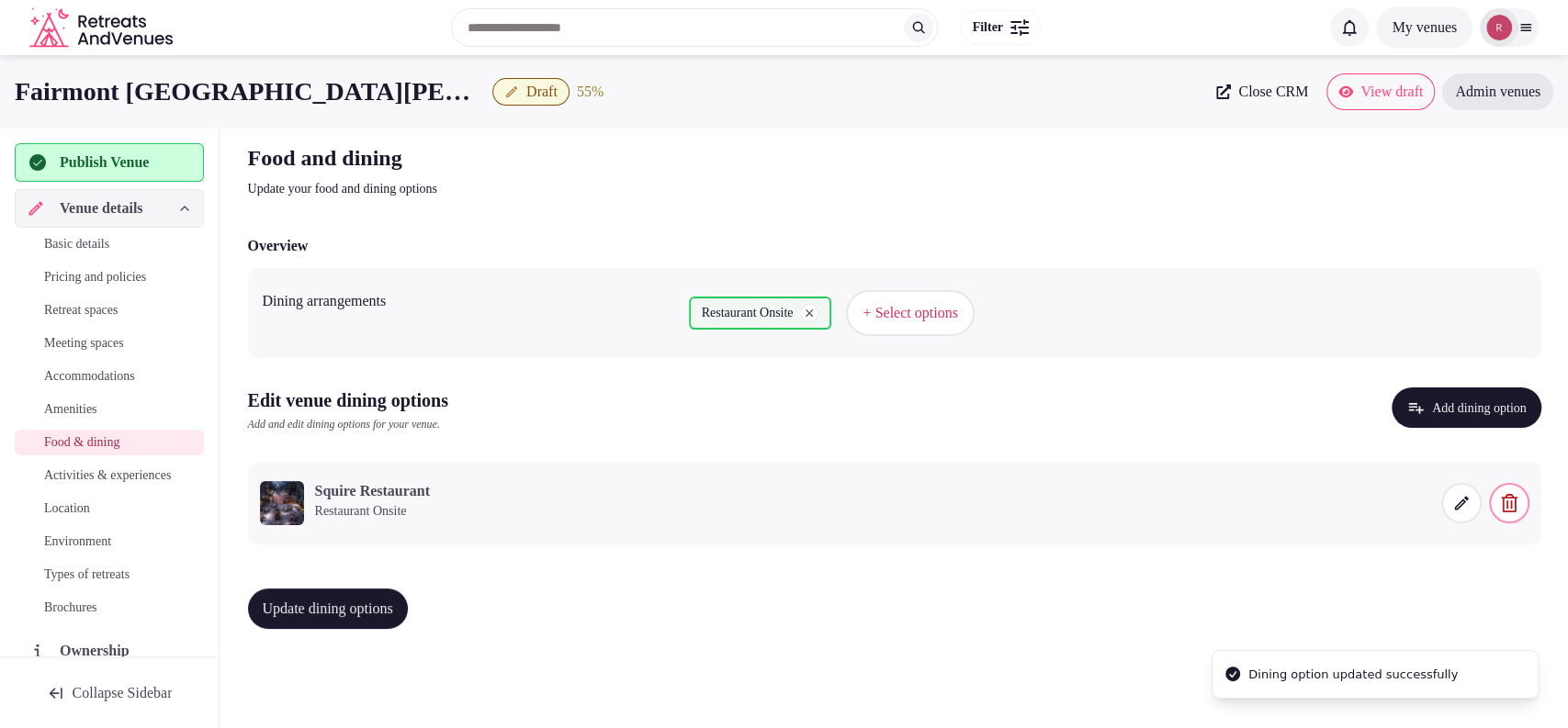
click at [385, 605] on span "Update dining options" at bounding box center [328, 608] width 131 height 19
drag, startPoint x: 1330, startPoint y: 73, endPoint x: 1372, endPoint y: 104, distance: 52.2
click at [86, 479] on span "Activities & experiences" at bounding box center [108, 476] width 127 height 19
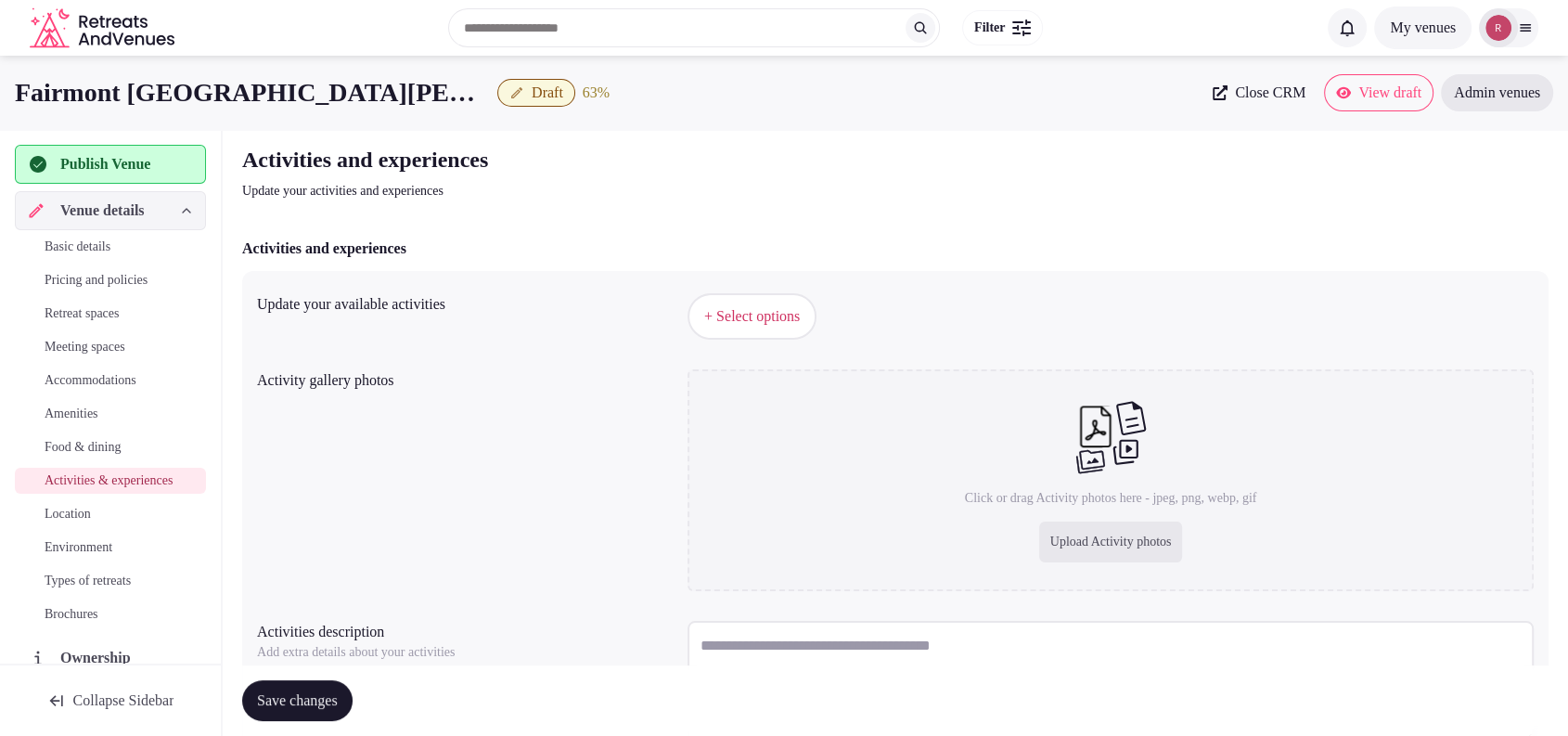
click at [750, 316] on span "+ Select options" at bounding box center [752, 317] width 96 height 21
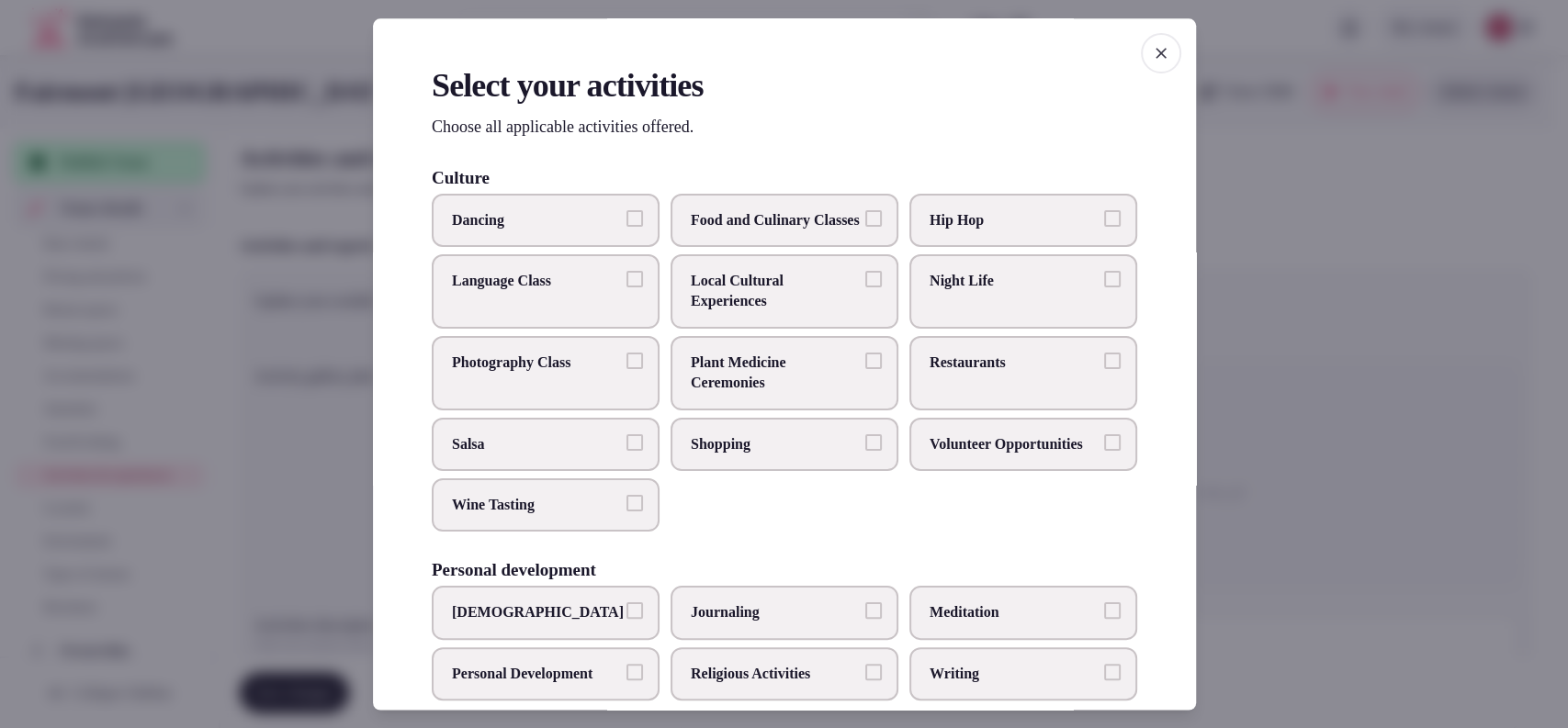
click at [938, 373] on span "Restaurants" at bounding box center [1014, 363] width 169 height 20
click at [1104, 369] on button "Restaurants" at bounding box center [1112, 361] width 17 height 17
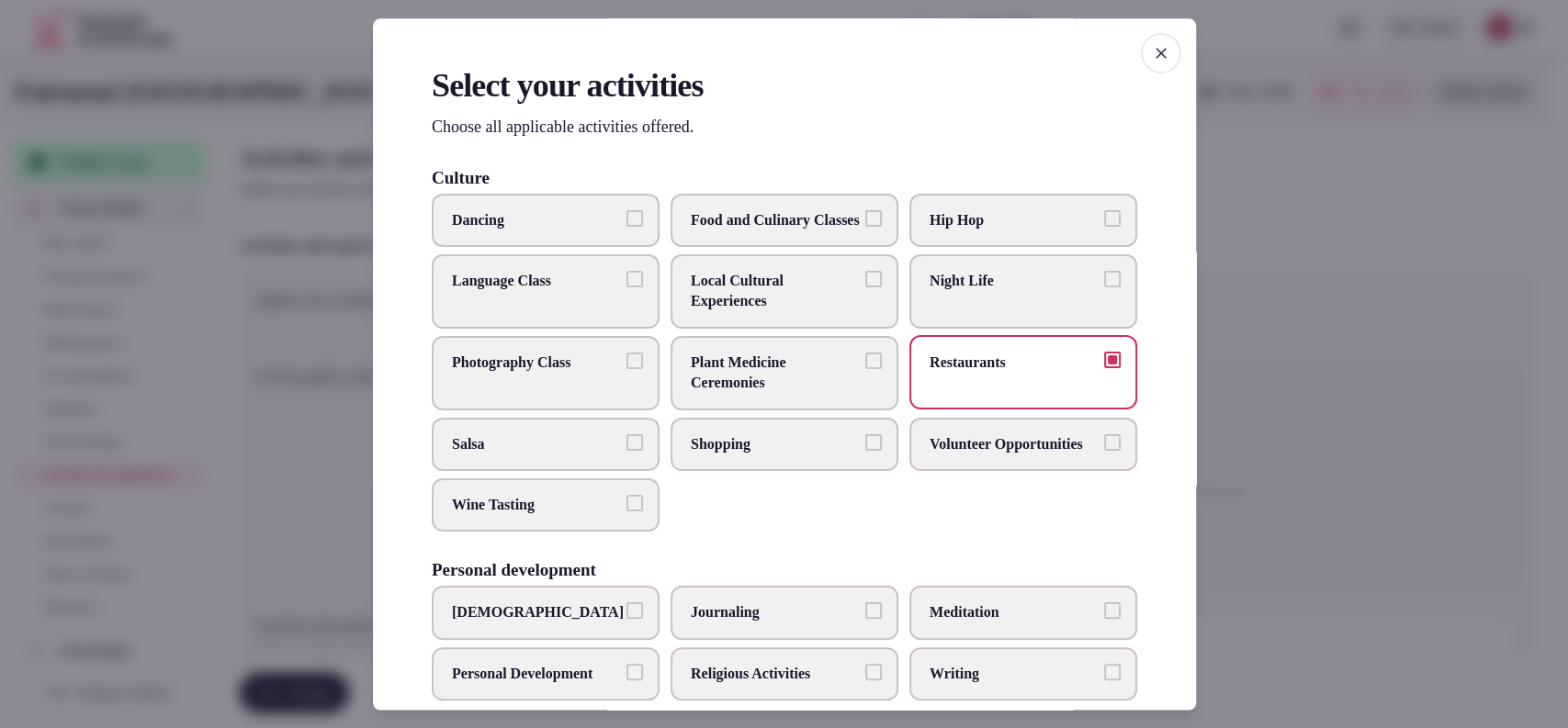
scroll to position [604, 0]
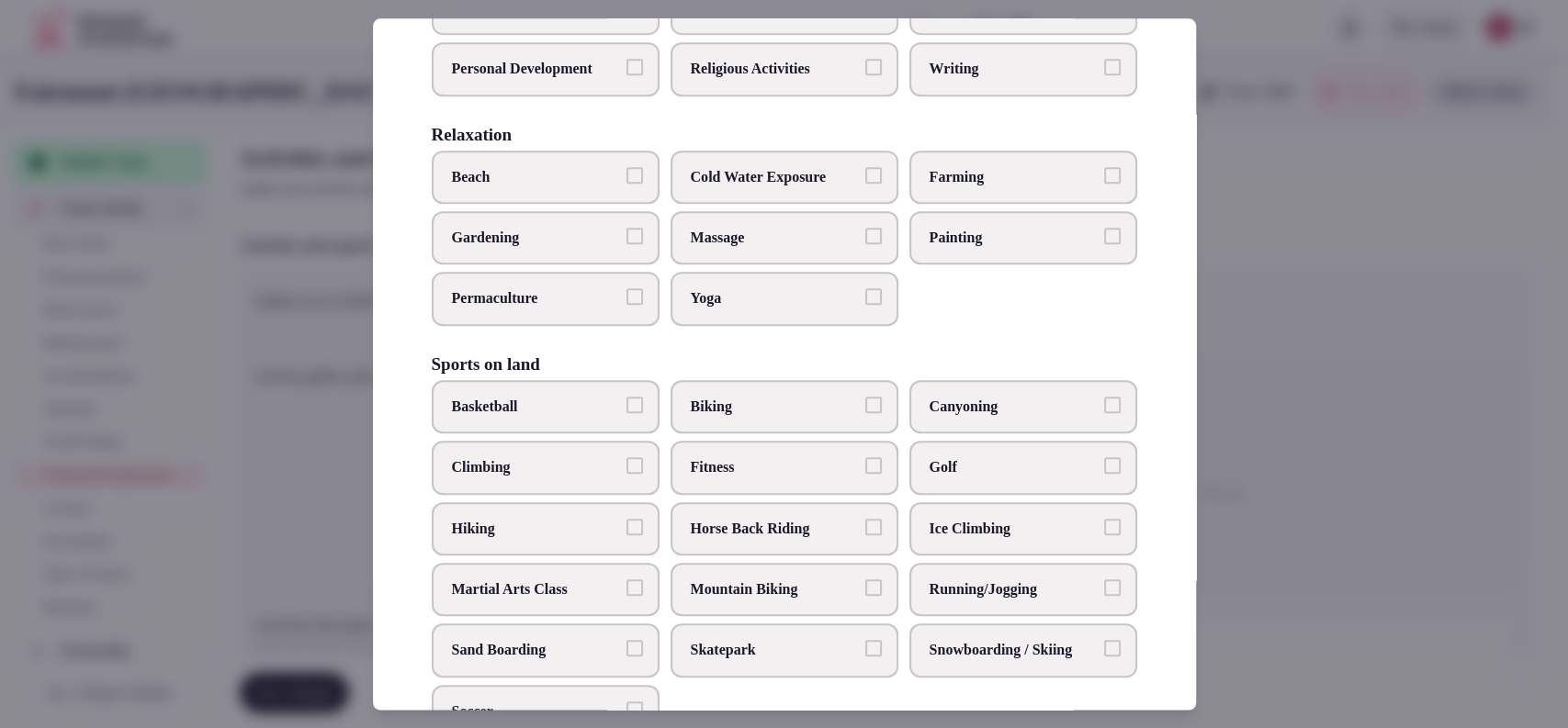
click at [793, 478] on span "Fitness" at bounding box center [775, 467] width 169 height 20
click at [865, 474] on button "Fitness" at bounding box center [873, 466] width 17 height 17
click at [932, 478] on span "Golf" at bounding box center [1014, 467] width 169 height 20
click at [1104, 474] on button "Golf" at bounding box center [1112, 466] width 17 height 17
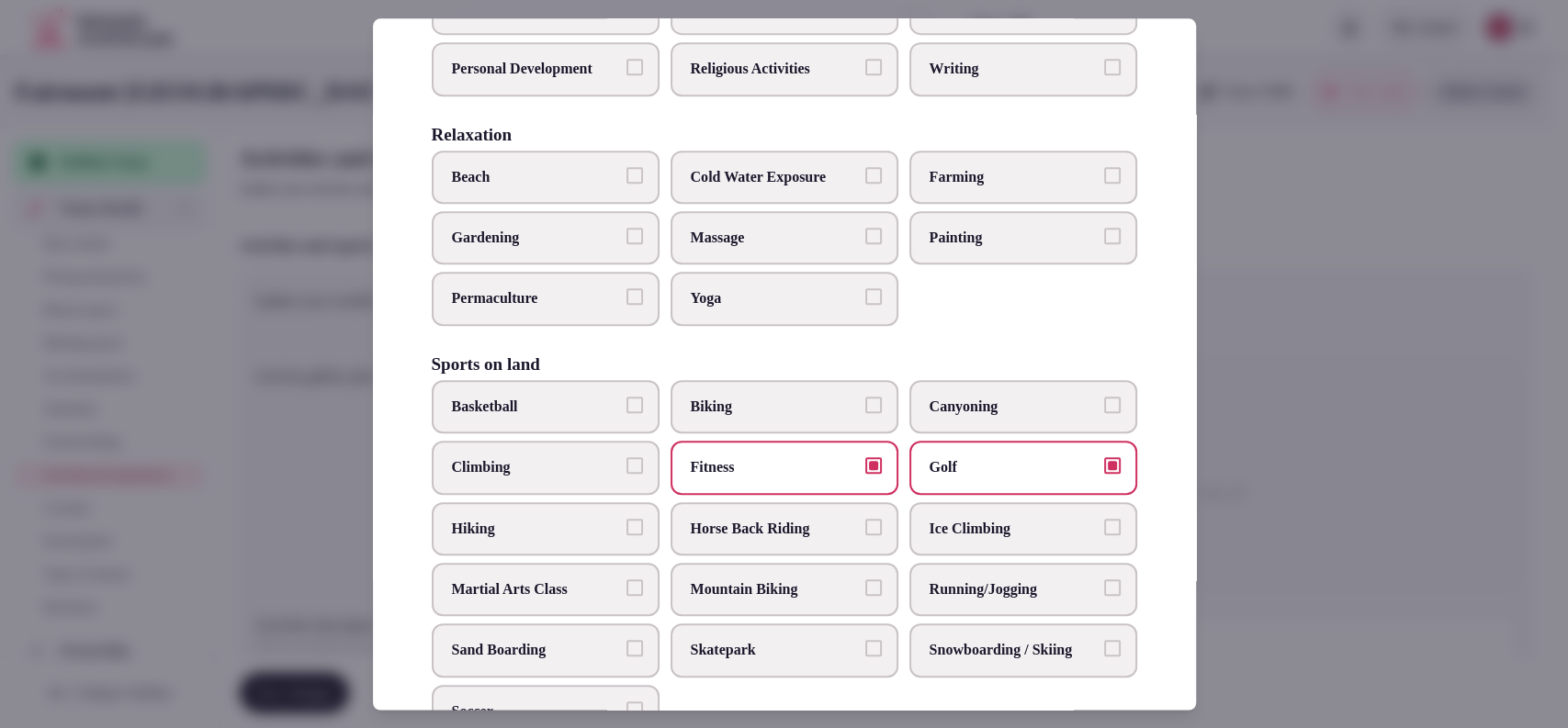
click at [806, 248] on span "Massage" at bounding box center [775, 237] width 169 height 20
click at [865, 244] on button "Massage" at bounding box center [873, 236] width 17 height 17
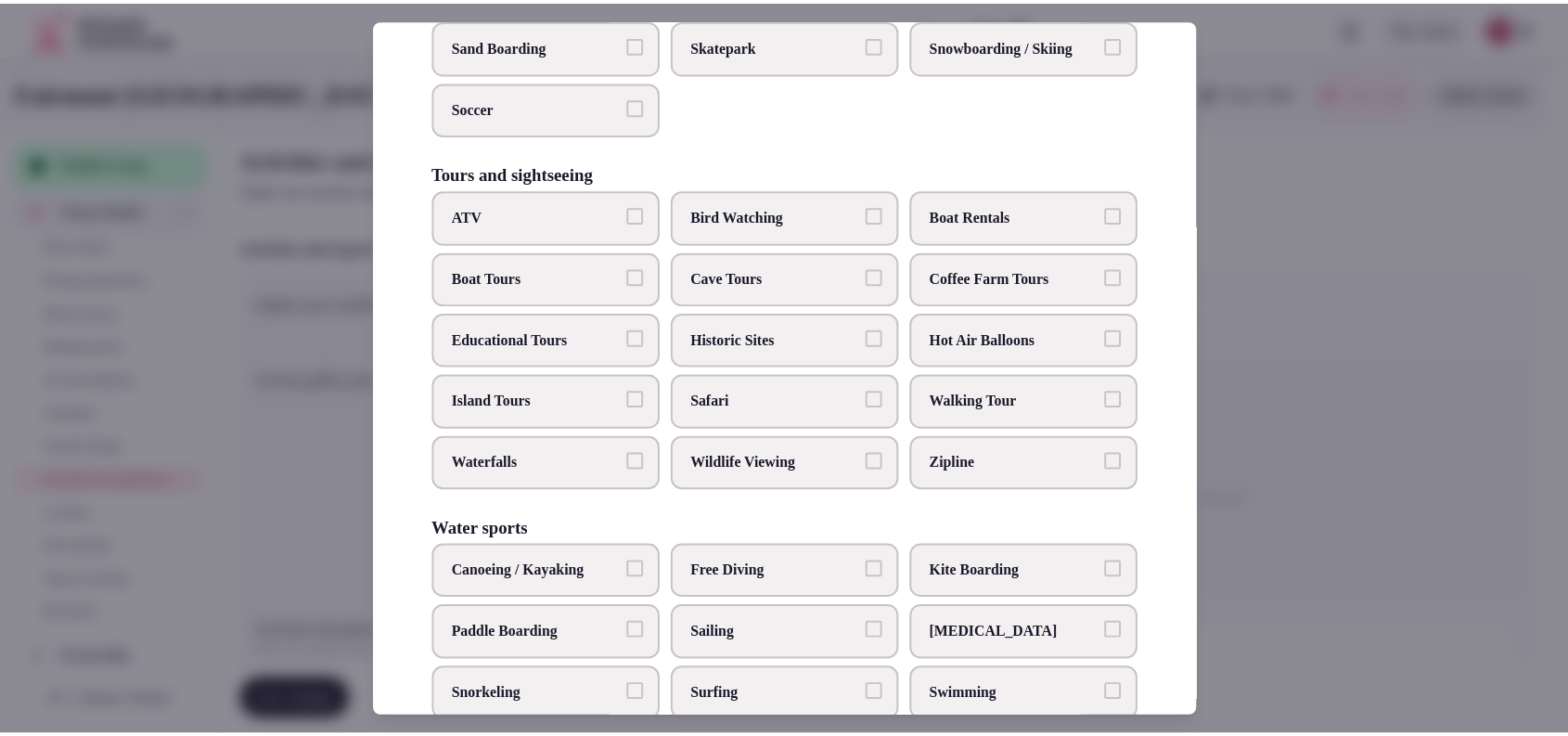
scroll to position [1386, 0]
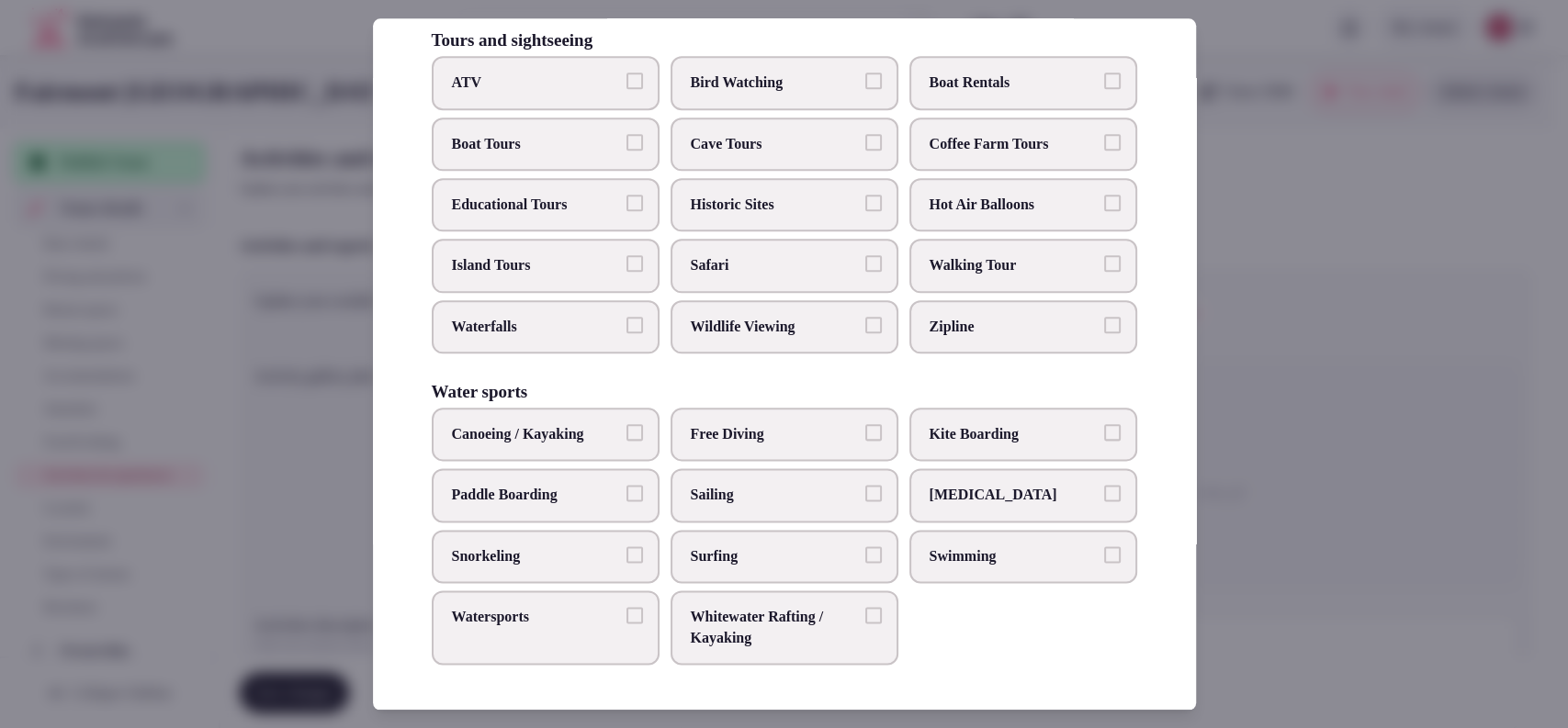
click at [942, 541] on label "Swimming" at bounding box center [1022, 556] width 227 height 53
click at [1104, 546] on button "Swimming" at bounding box center [1112, 555] width 17 height 17
click at [1310, 288] on div at bounding box center [784, 364] width 1568 height 728
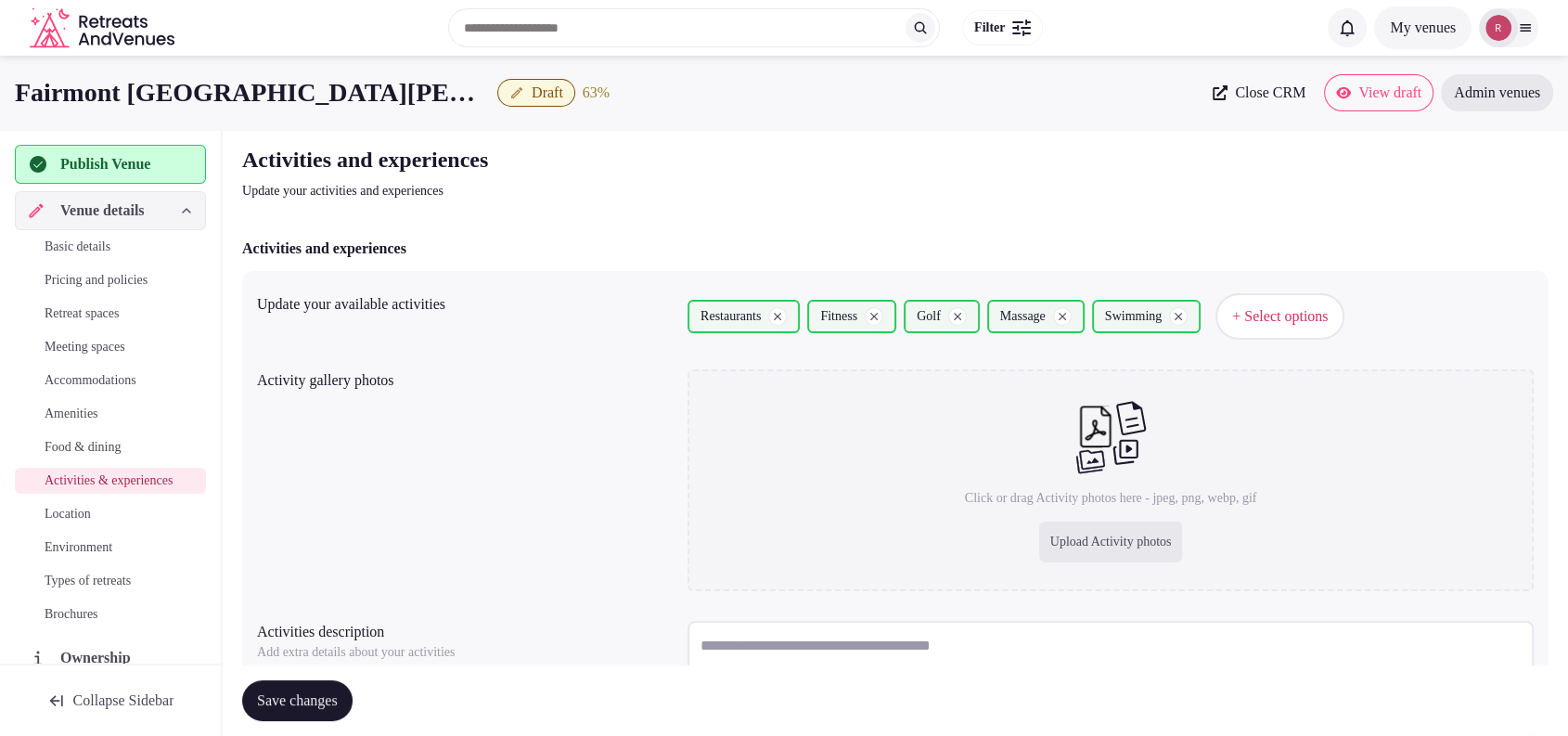
scroll to position [149, 0]
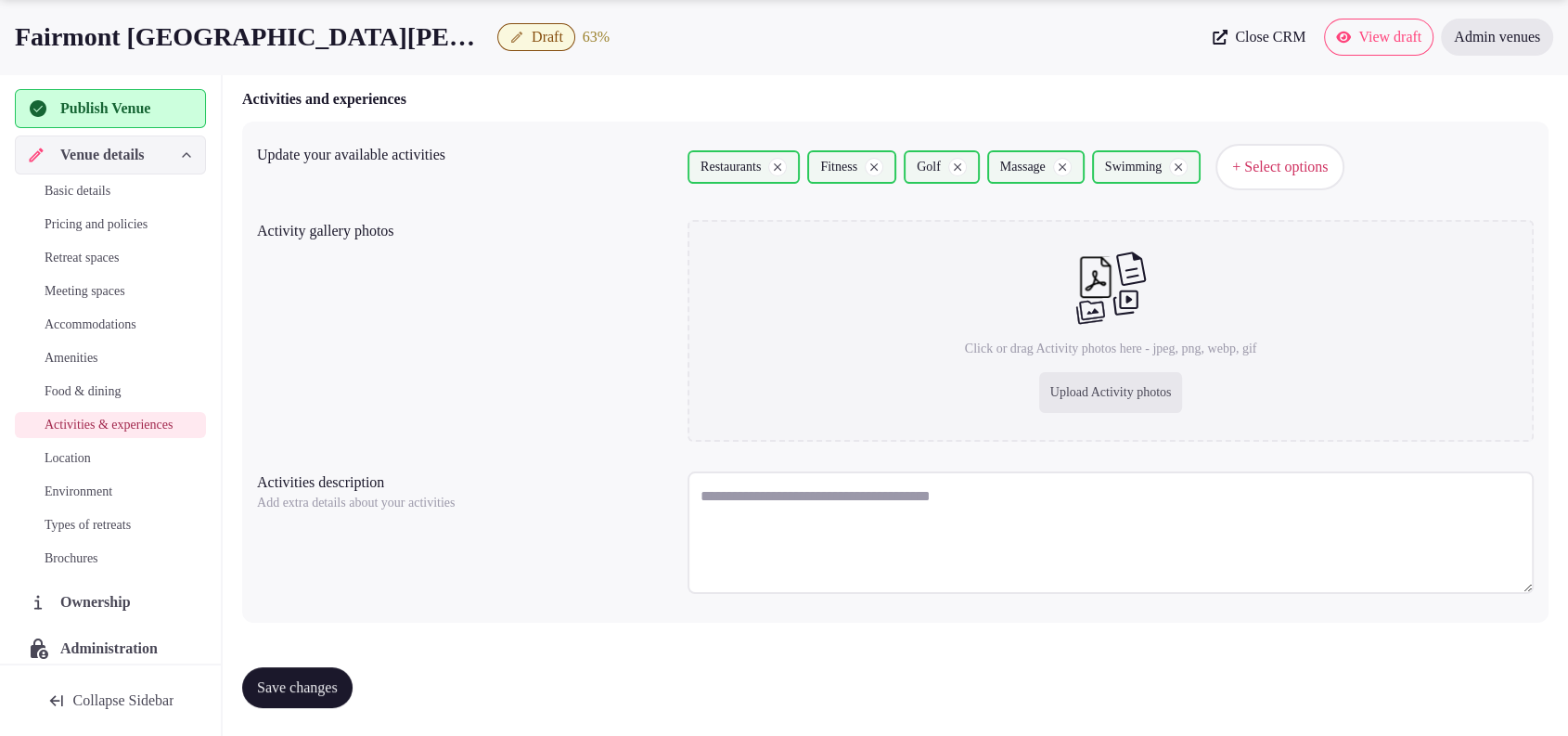
click at [884, 519] on textarea at bounding box center [1110, 533] width 846 height 123
paste textarea "**********"
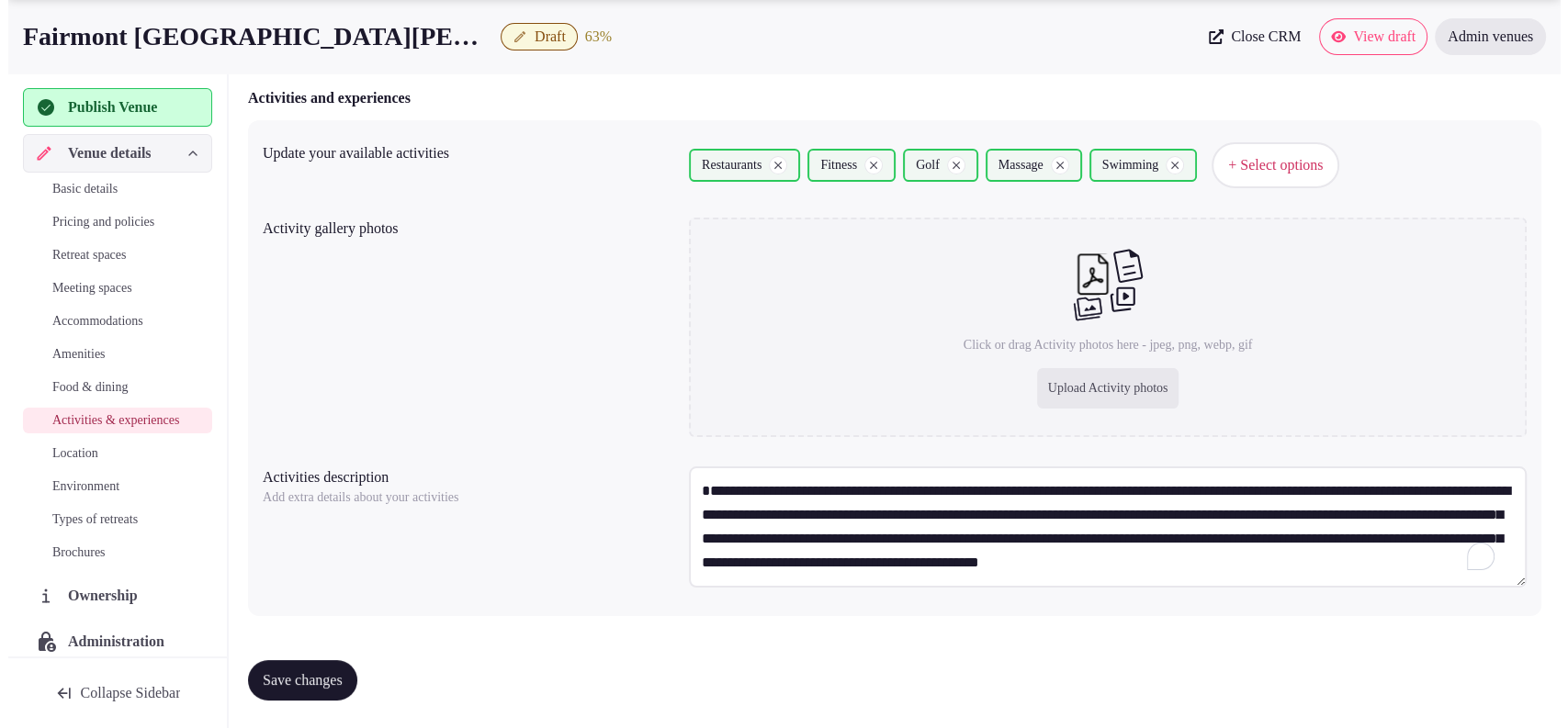
scroll to position [9, 0]
type textarea "**********"
click at [1303, 167] on span "+ Select options" at bounding box center [1266, 165] width 95 height 20
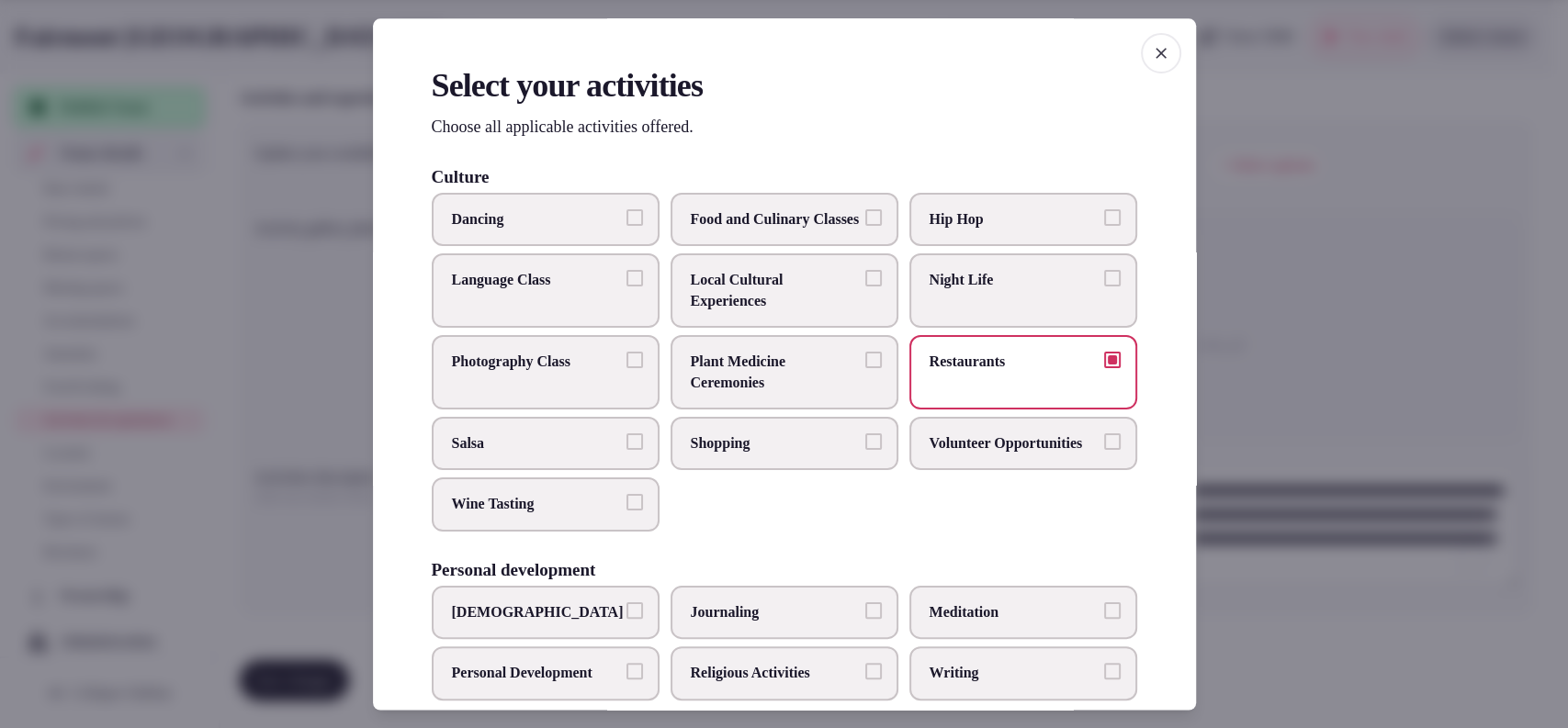
scroll to position [1209, 0]
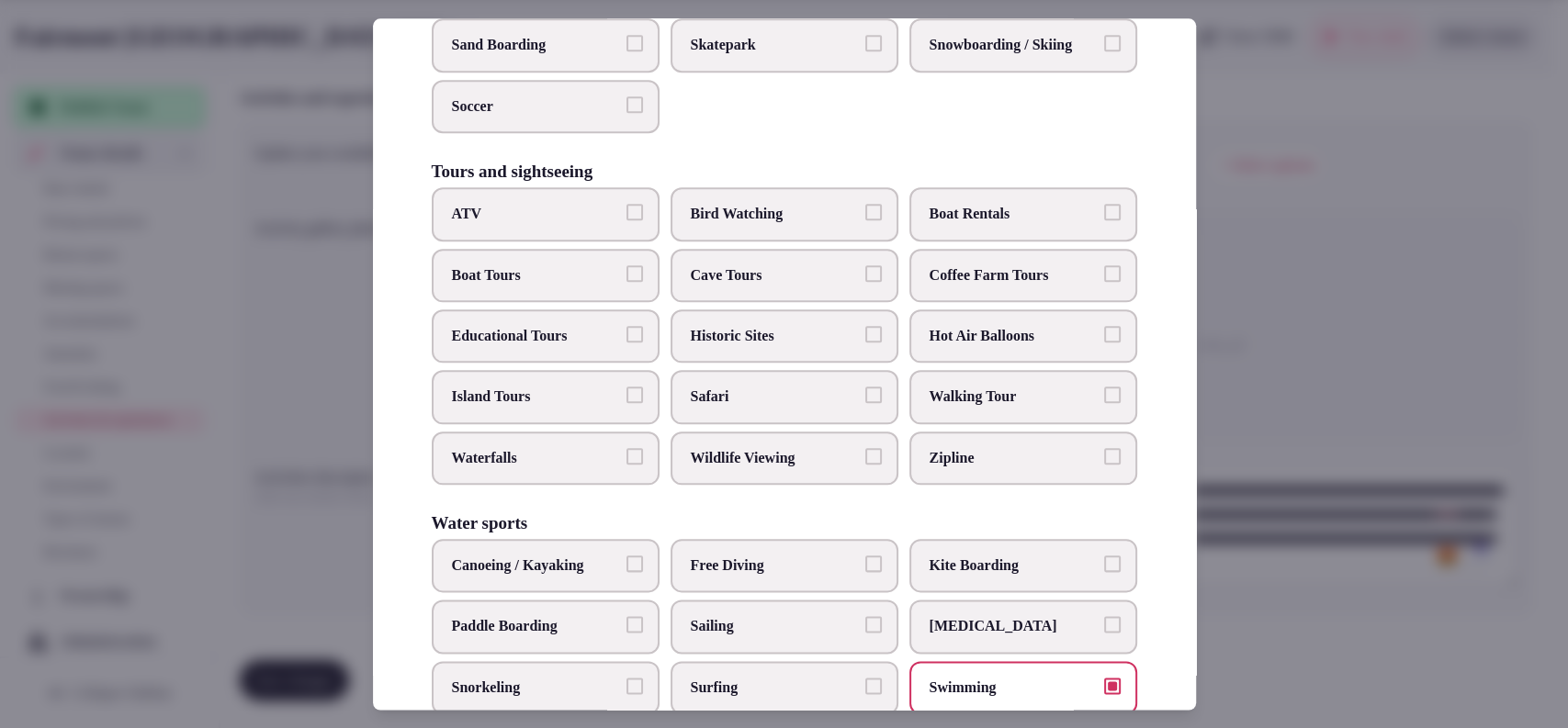
click at [780, 356] on label "Historic Sites" at bounding box center [784, 336] width 227 height 53
click at [865, 342] on button "Historic Sites" at bounding box center [873, 334] width 17 height 17
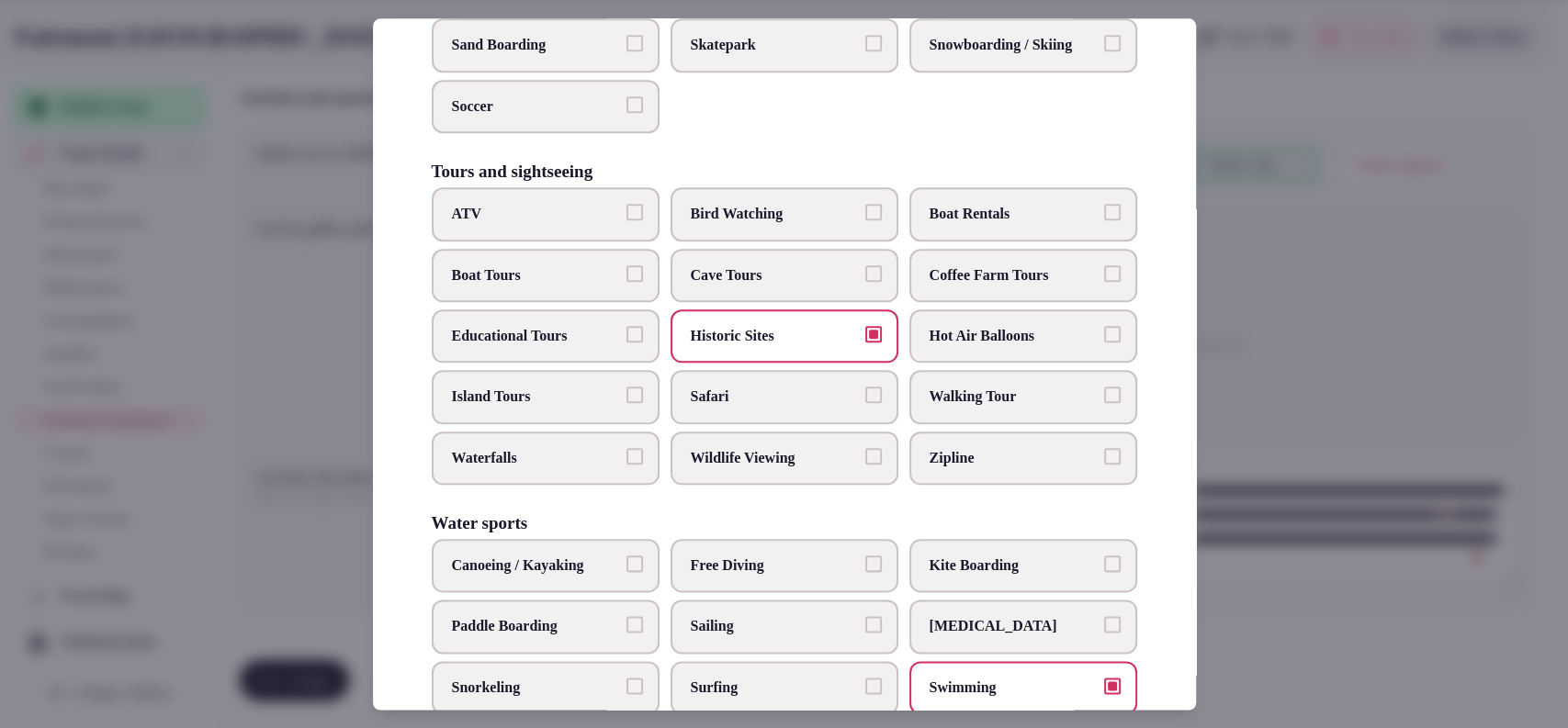
scroll to position [604, 0]
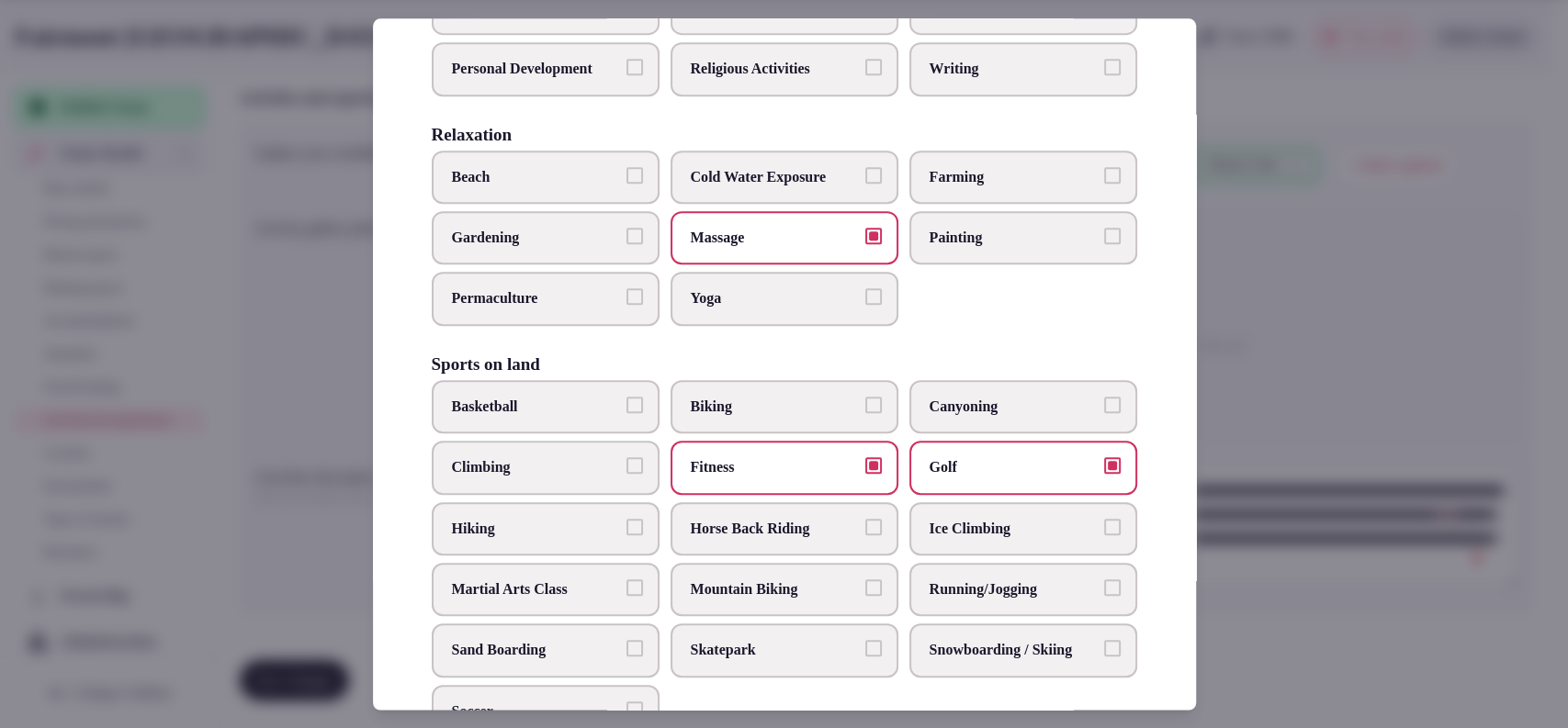
click at [601, 539] on span "Hiking" at bounding box center [536, 529] width 169 height 20
click at [626, 535] on button "Hiking" at bounding box center [635, 527] width 17 height 17
click at [675, 549] on label "Horse Back Riding" at bounding box center [784, 528] width 227 height 53
click at [865, 535] on button "Horse Back Riding" at bounding box center [873, 527] width 17 height 17
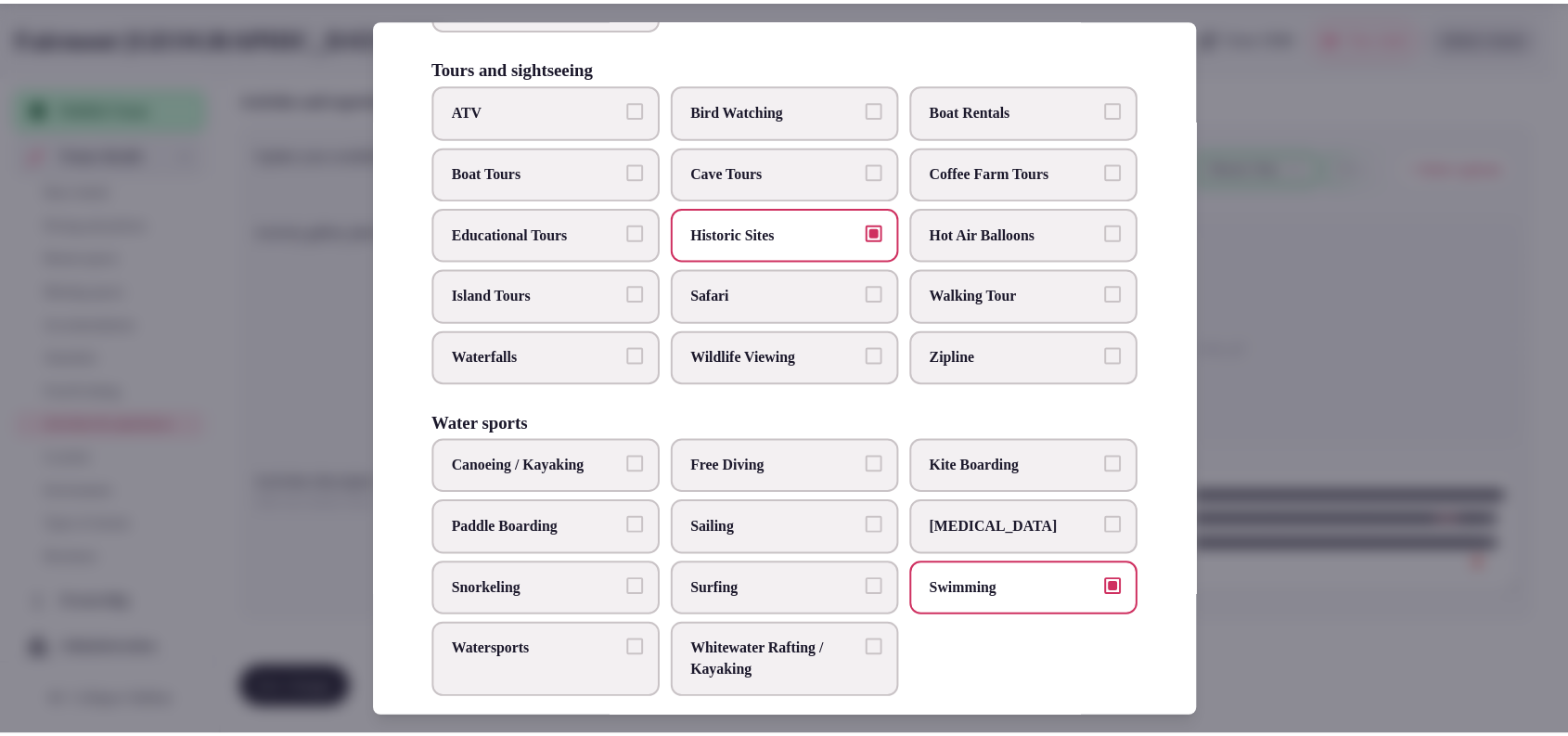
scroll to position [1386, 0]
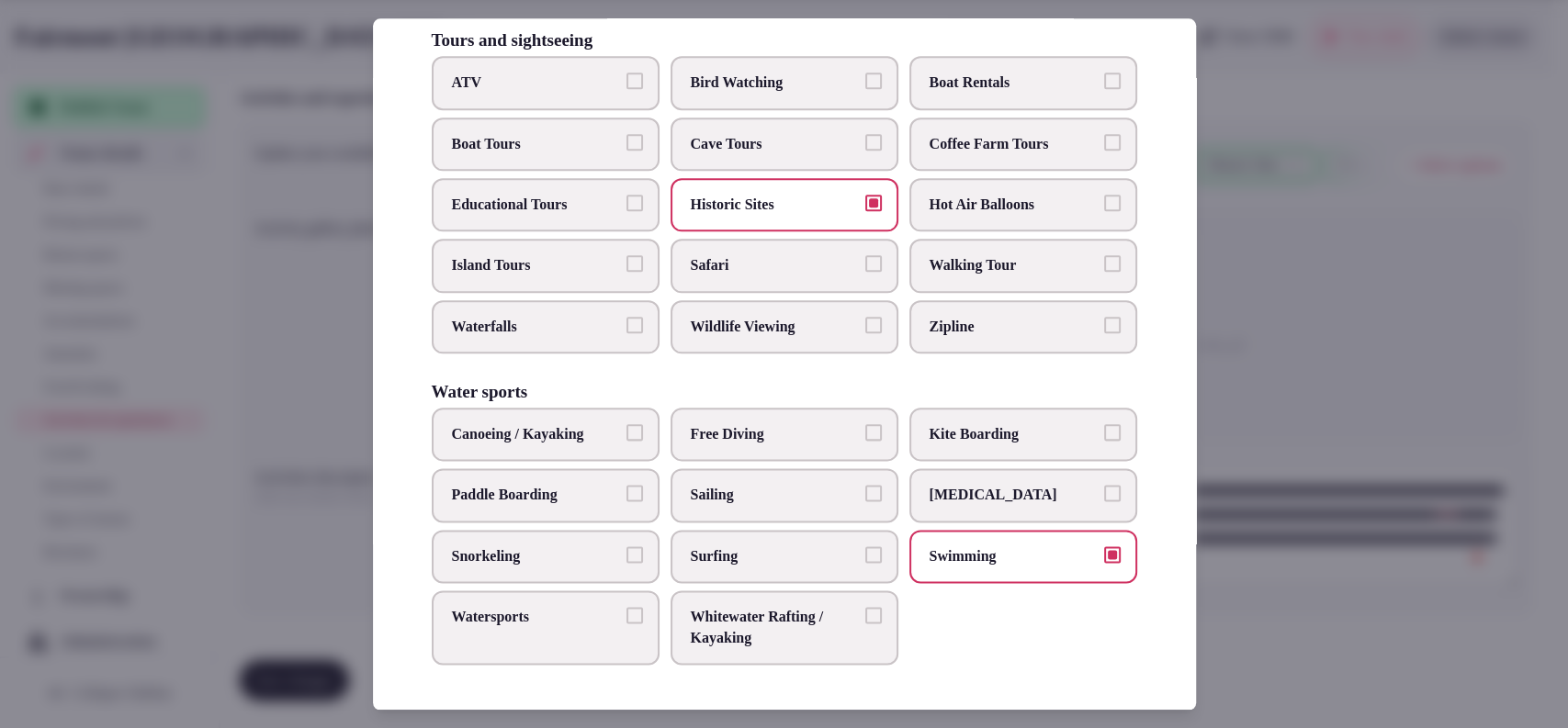
click at [575, 444] on span "Canoeing / Kayaking" at bounding box center [536, 434] width 169 height 20
click at [626, 441] on button "Canoeing / Kayaking" at bounding box center [635, 432] width 17 height 17
click at [595, 593] on label "Watersports" at bounding box center [545, 628] width 227 height 74
click at [626, 607] on button "Watersports" at bounding box center [635, 616] width 17 height 17
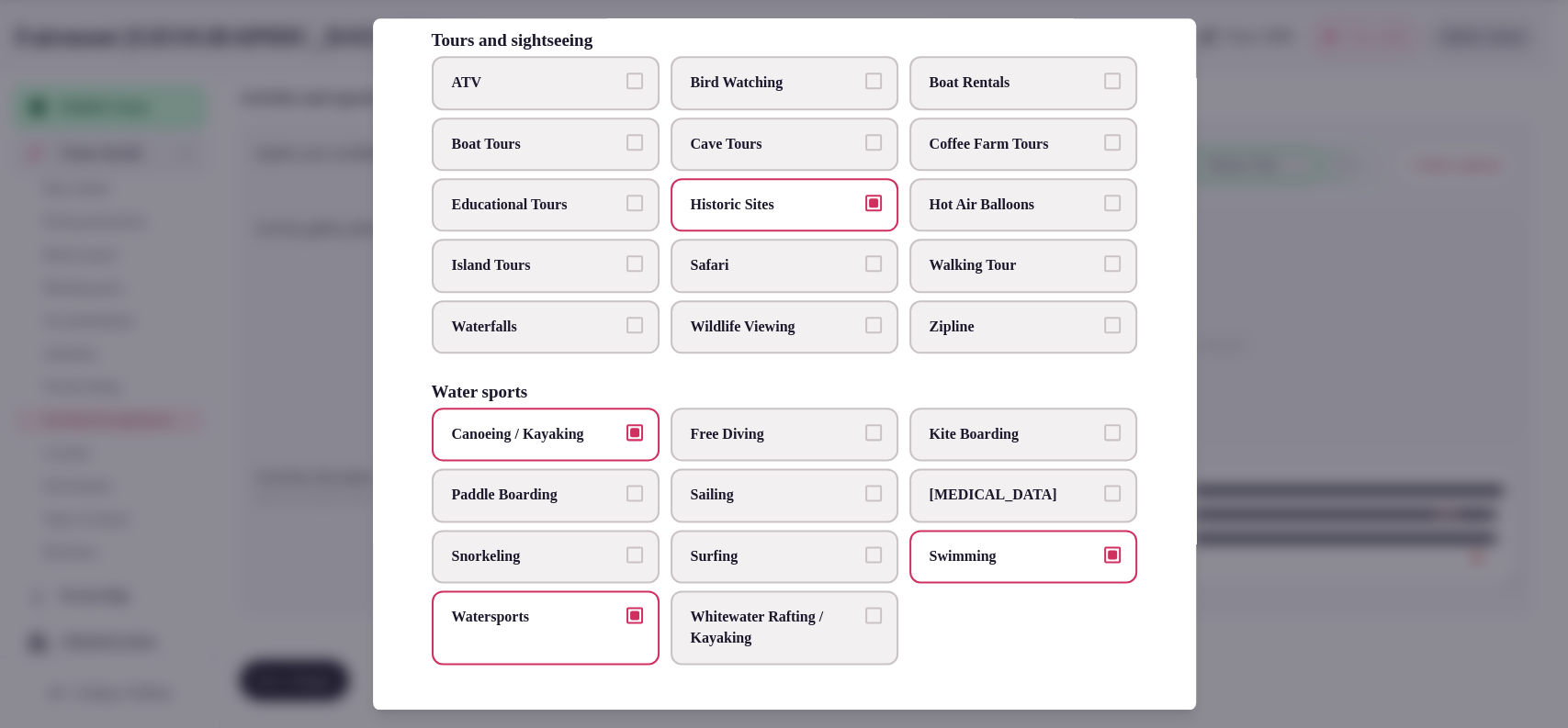
click at [1330, 431] on div at bounding box center [784, 364] width 1568 height 728
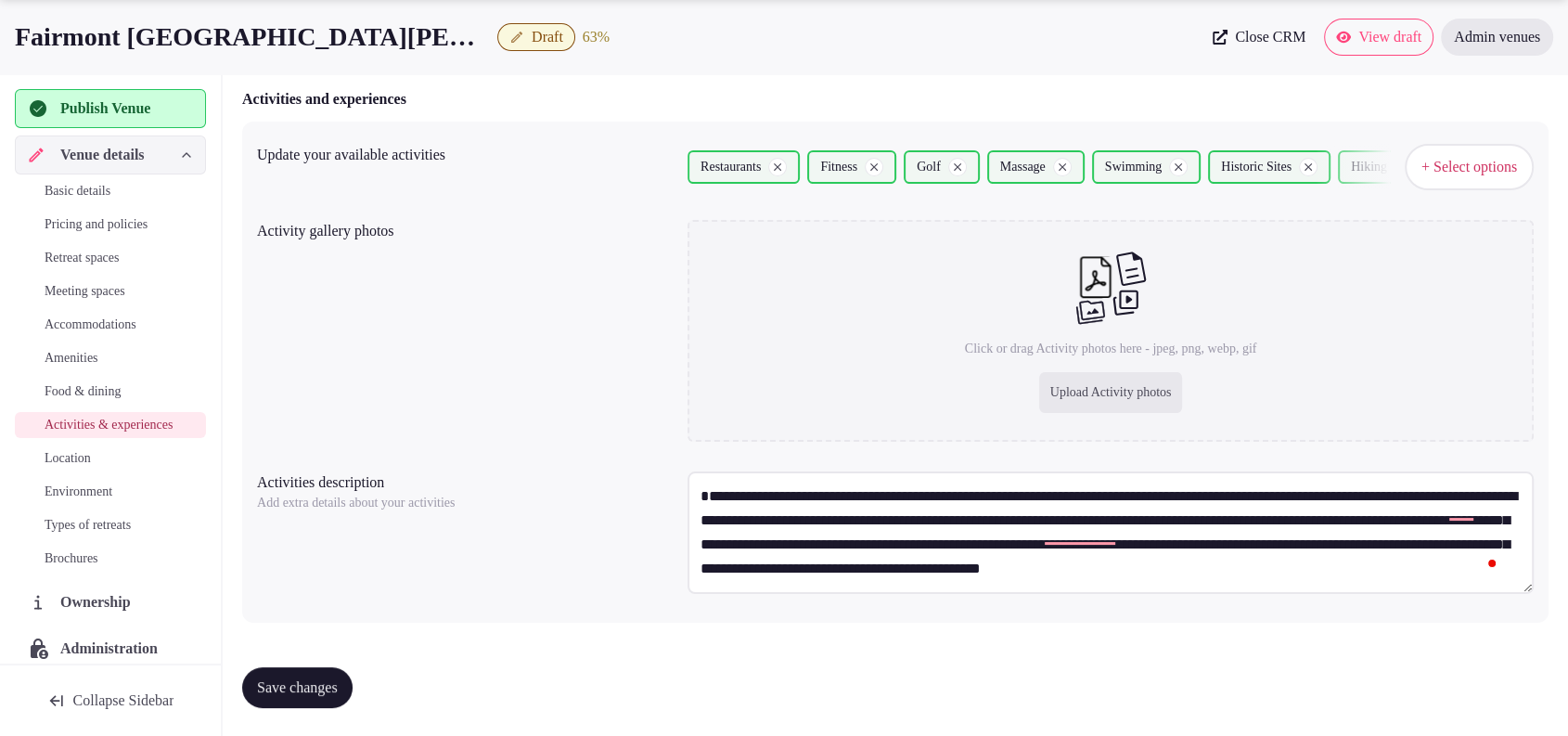
click at [326, 682] on span "Save changes" at bounding box center [297, 688] width 81 height 19
click at [1150, 392] on div "Upload Activity photos" at bounding box center [1111, 393] width 143 height 41
type input "**********"
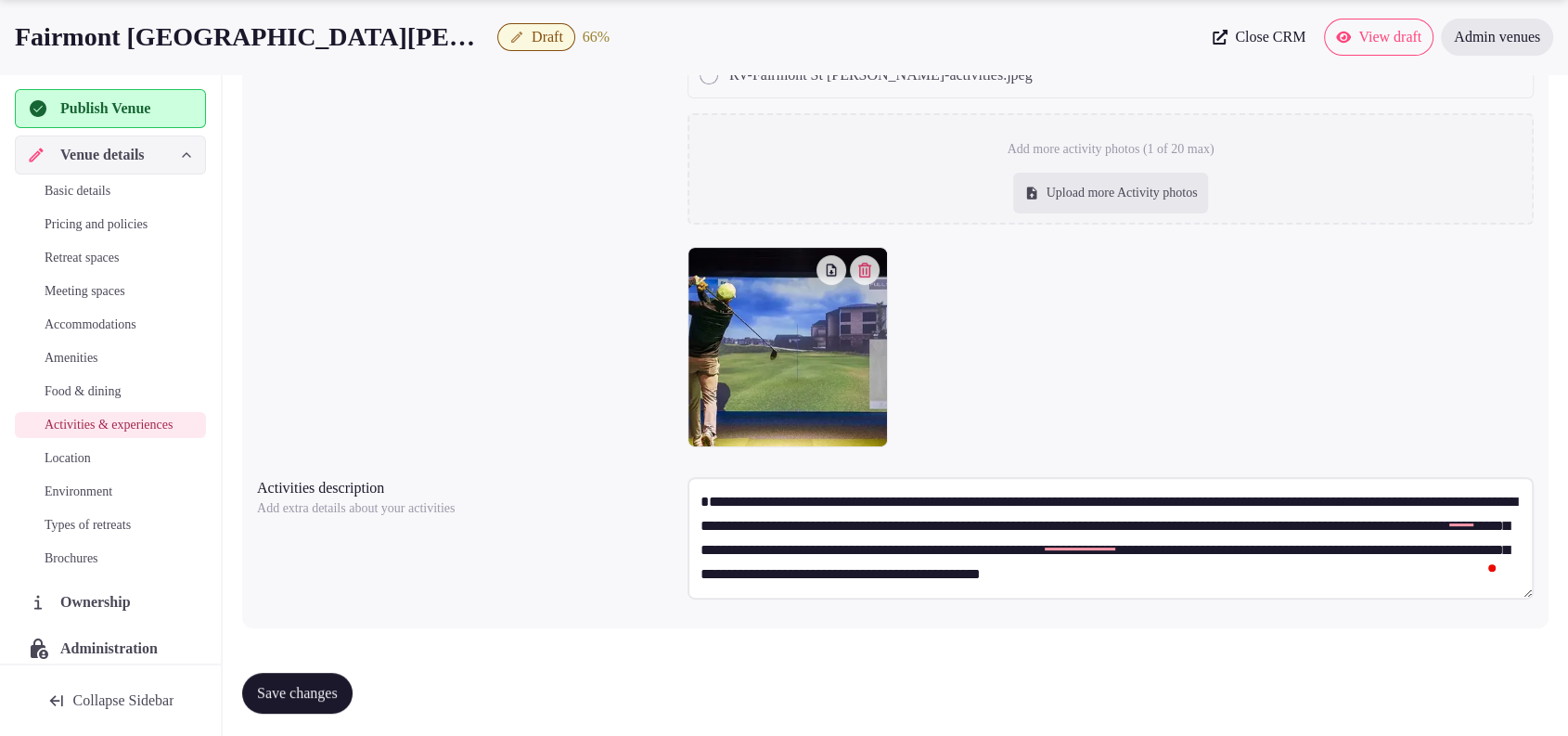
scroll to position [459, 0]
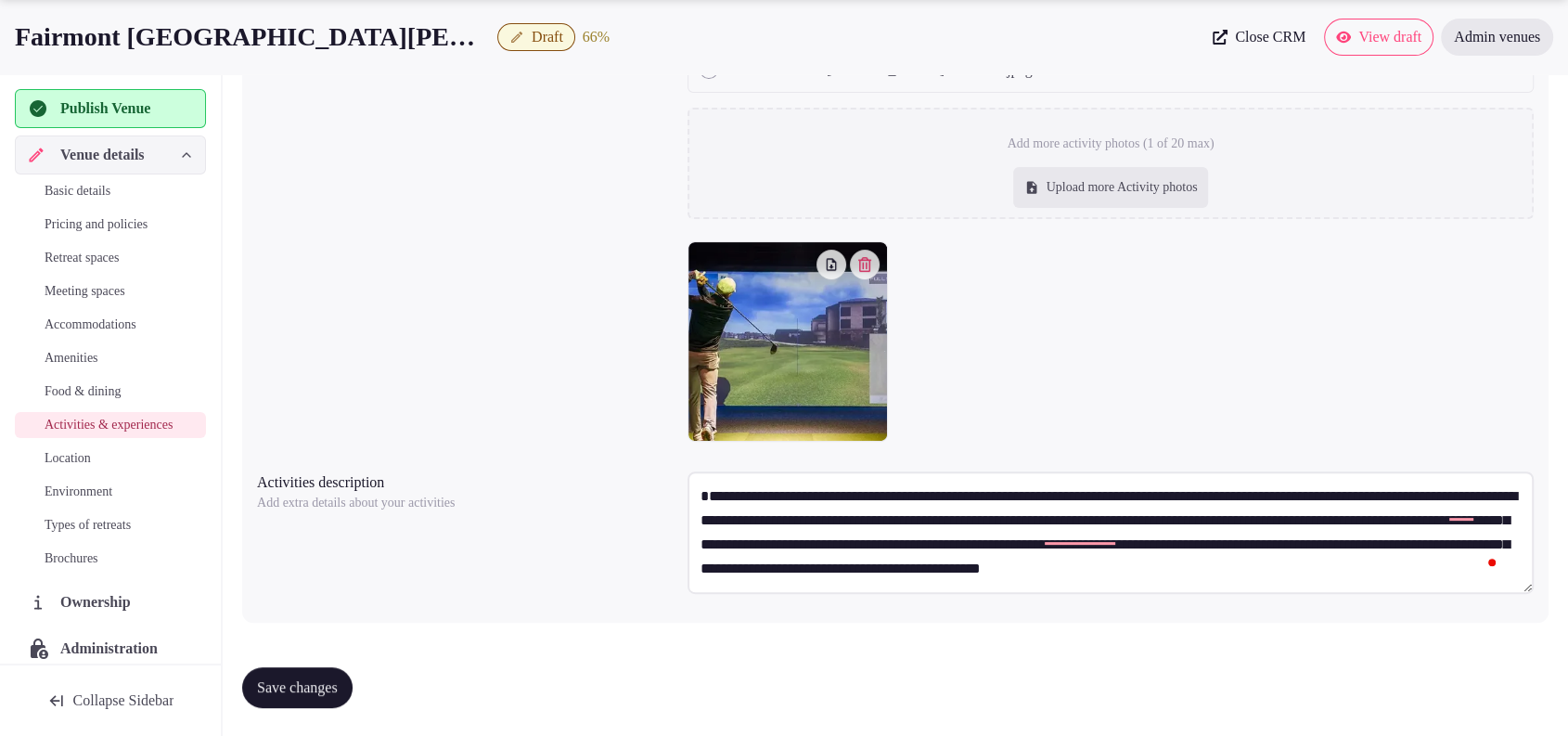
click at [942, 532] on textarea "**********" at bounding box center [1110, 533] width 846 height 123
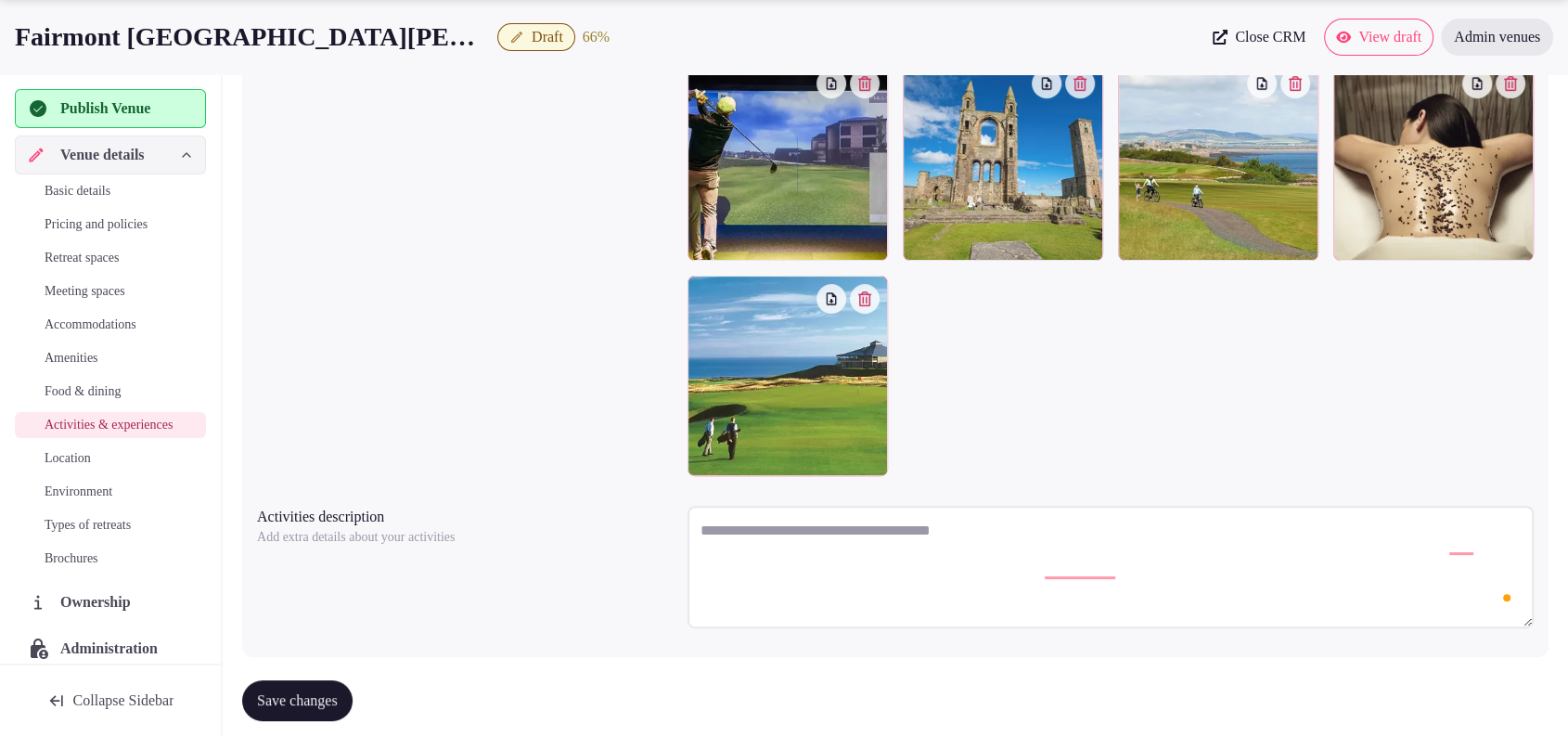
scroll to position [0, 0]
paste textarea "**********"
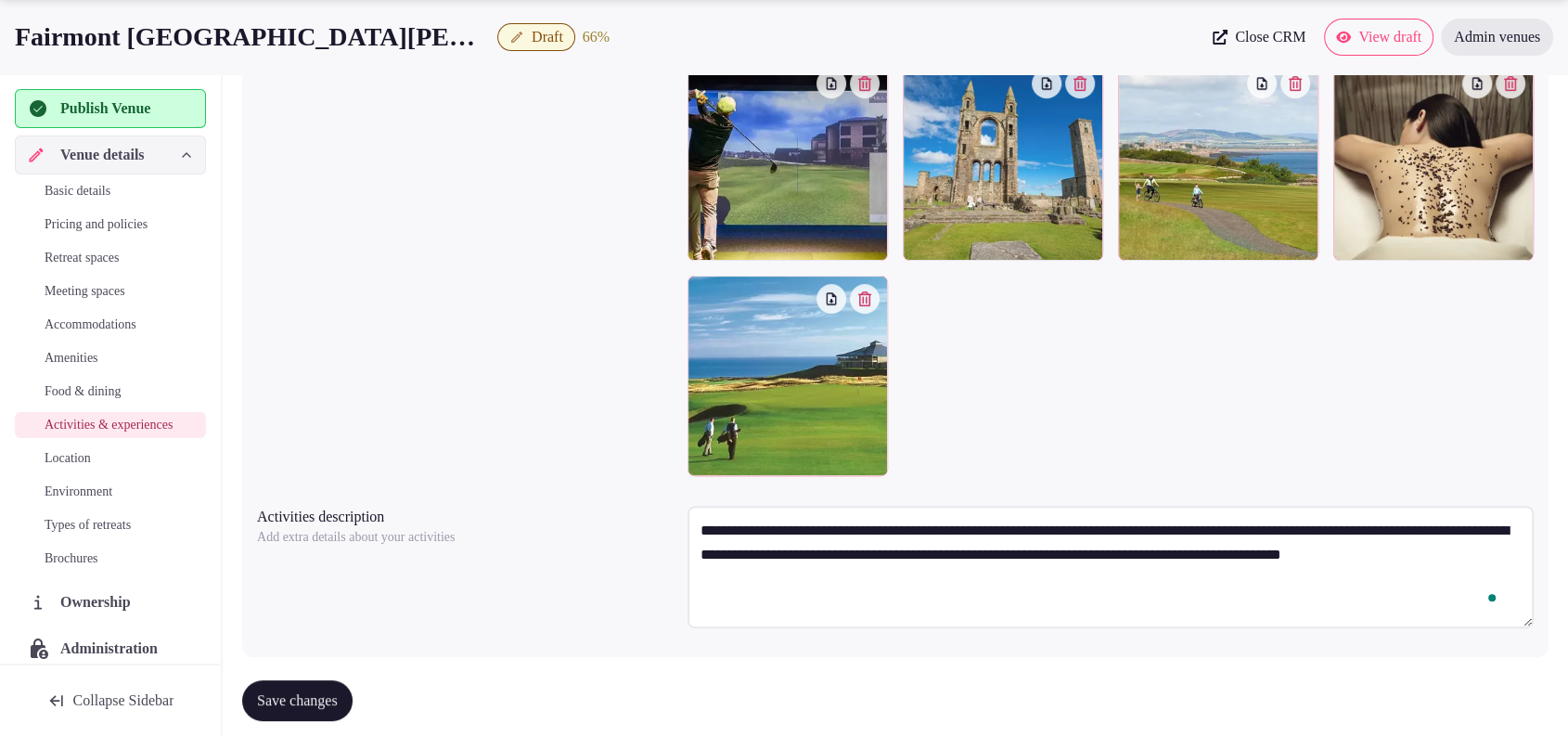
scroll to position [9, 0]
paste textarea "**********"
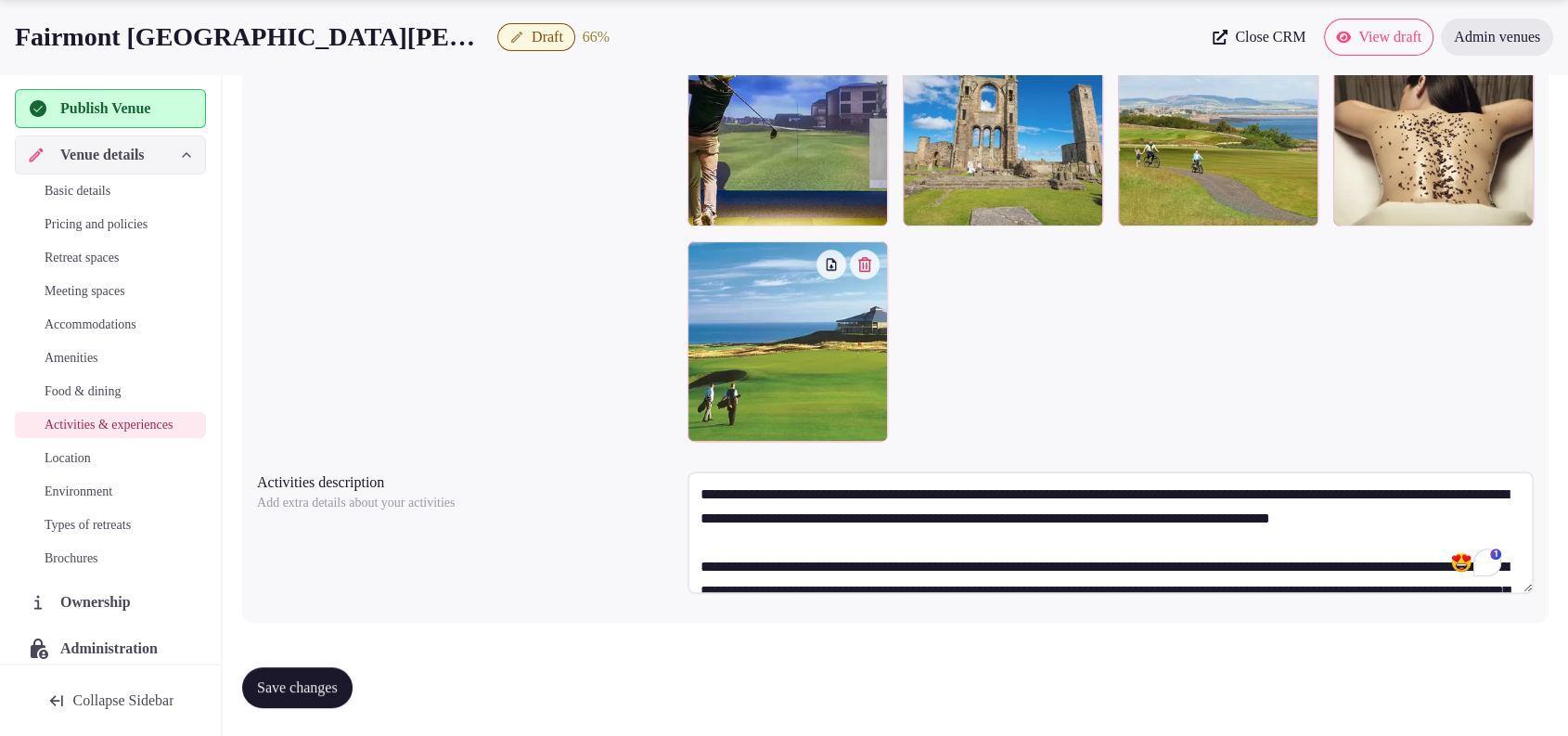
scroll to position [0, 0]
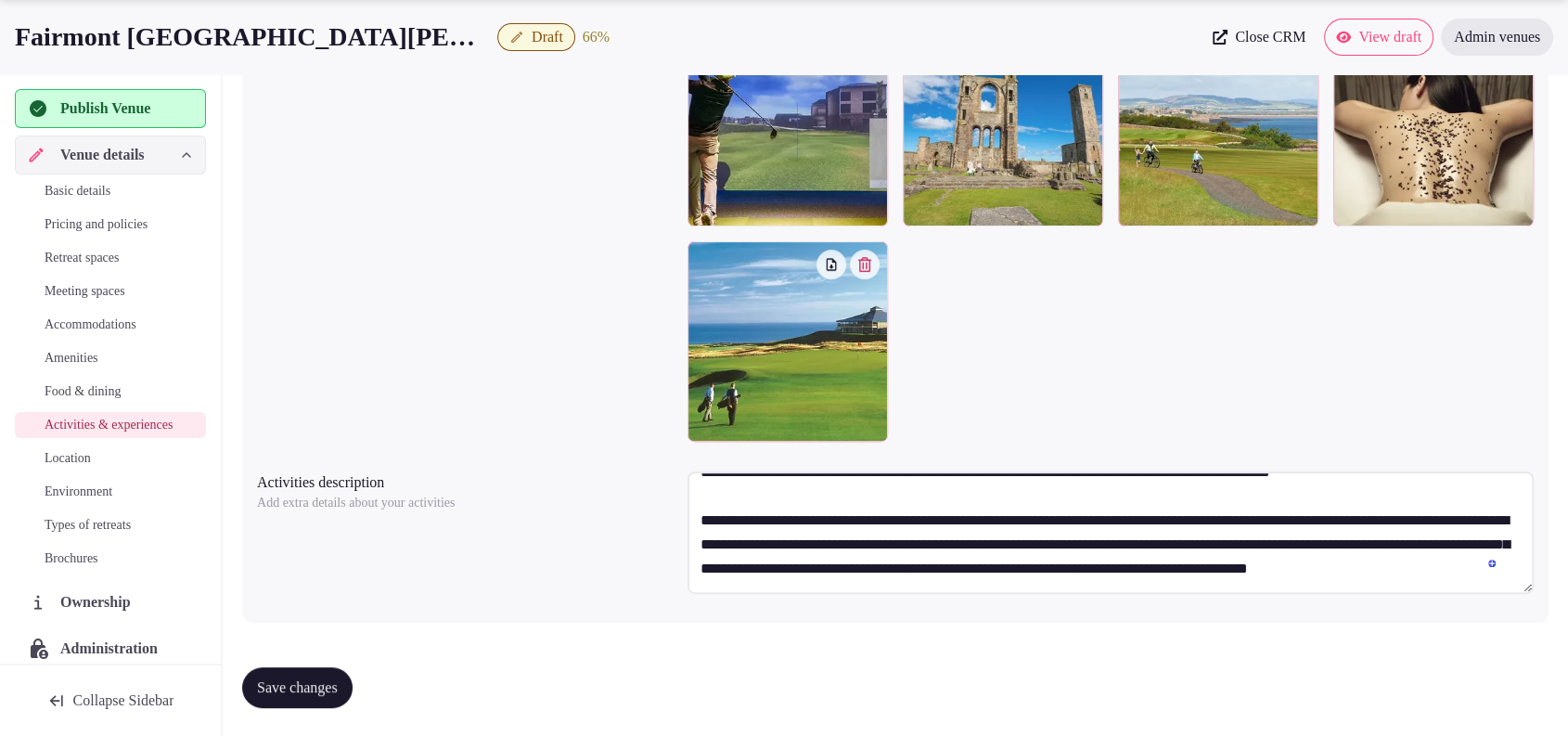
drag, startPoint x: 1244, startPoint y: 514, endPoint x: 1443, endPoint y: 516, distance: 199.0
click at [1443, 516] on textarea "**********" at bounding box center [1110, 533] width 846 height 123
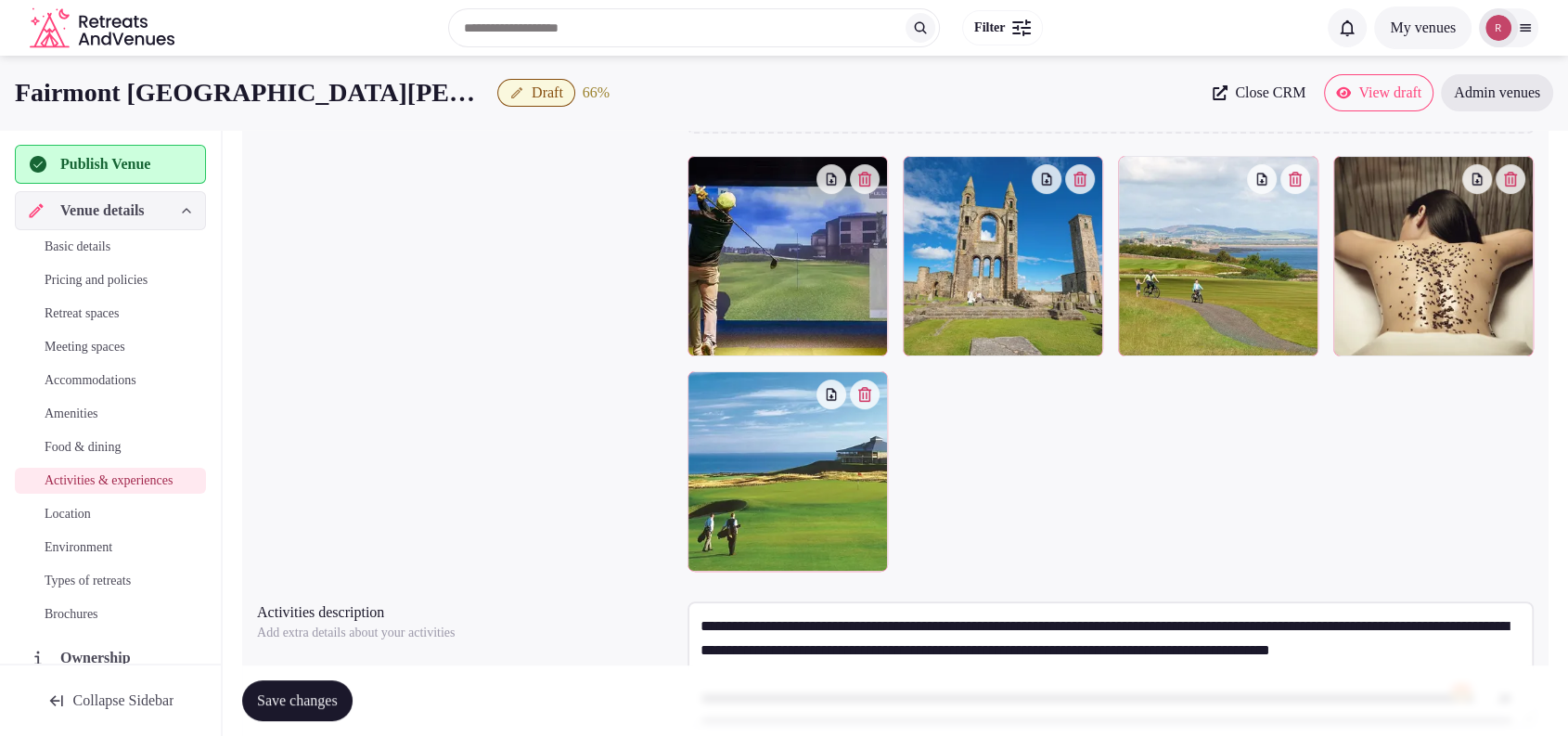
type textarea "**********"
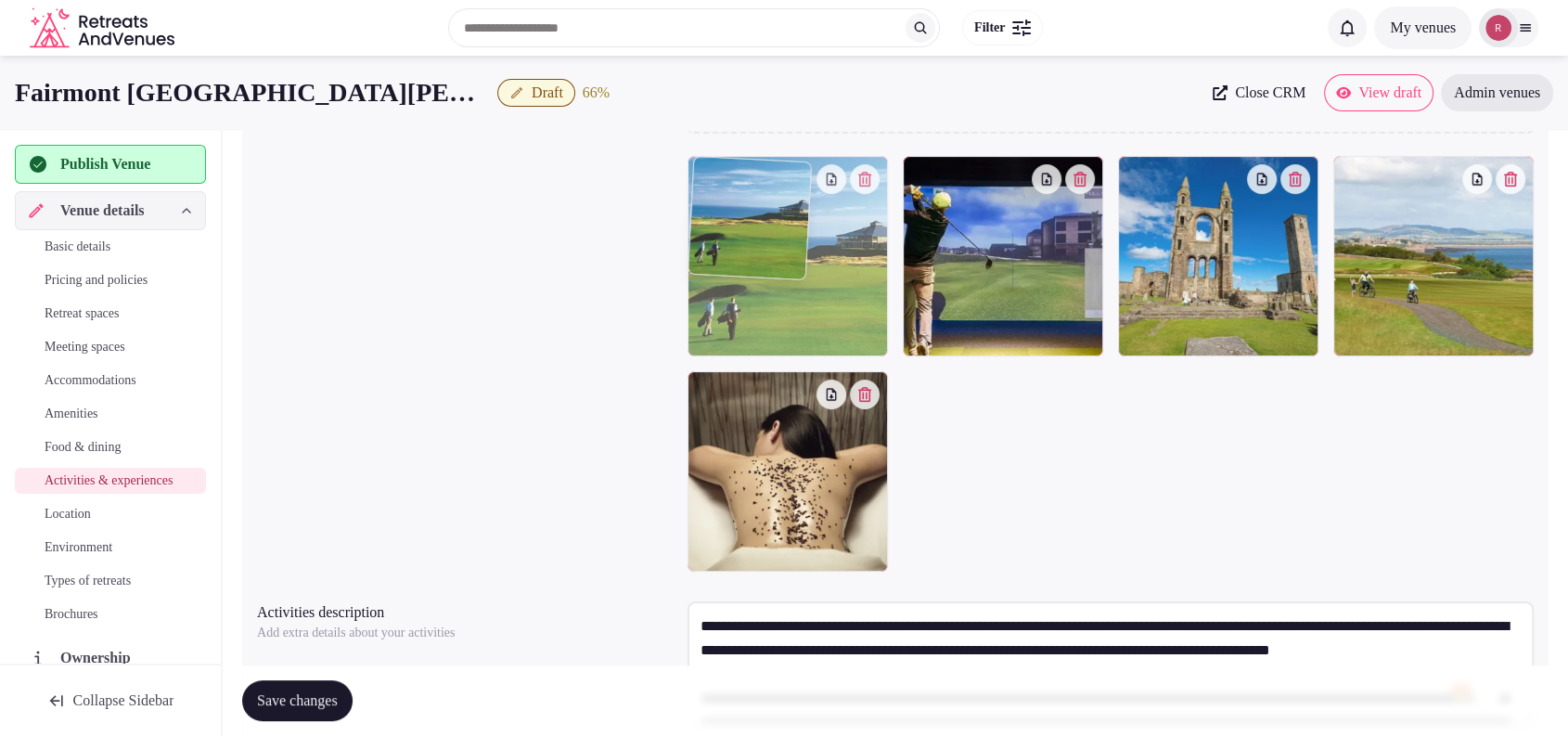
drag, startPoint x: 800, startPoint y: 488, endPoint x: 801, endPoint y: 303, distance: 185.0
click at [801, 303] on body "Search Popular Destinations Toscana, Italy Riviera Maya, Mexico Indonesia, Bali…" at bounding box center [784, 251] width 1568 height 1231
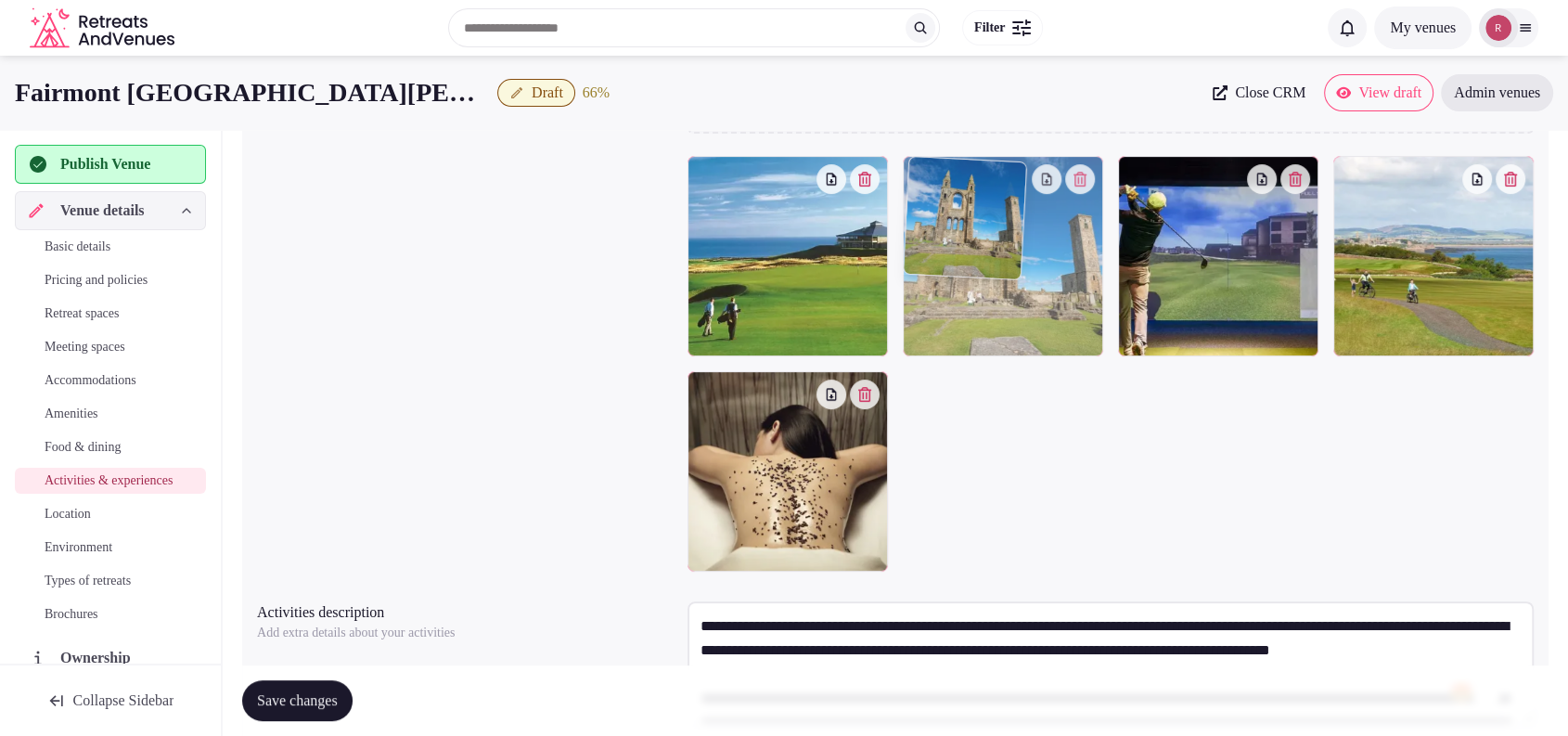
drag, startPoint x: 1206, startPoint y: 283, endPoint x: 1052, endPoint y: 284, distance: 154.0
click at [1052, 284] on body "Search Popular Destinations Toscana, Italy Riviera Maya, Mexico Indonesia, Bali…" at bounding box center [784, 251] width 1568 height 1231
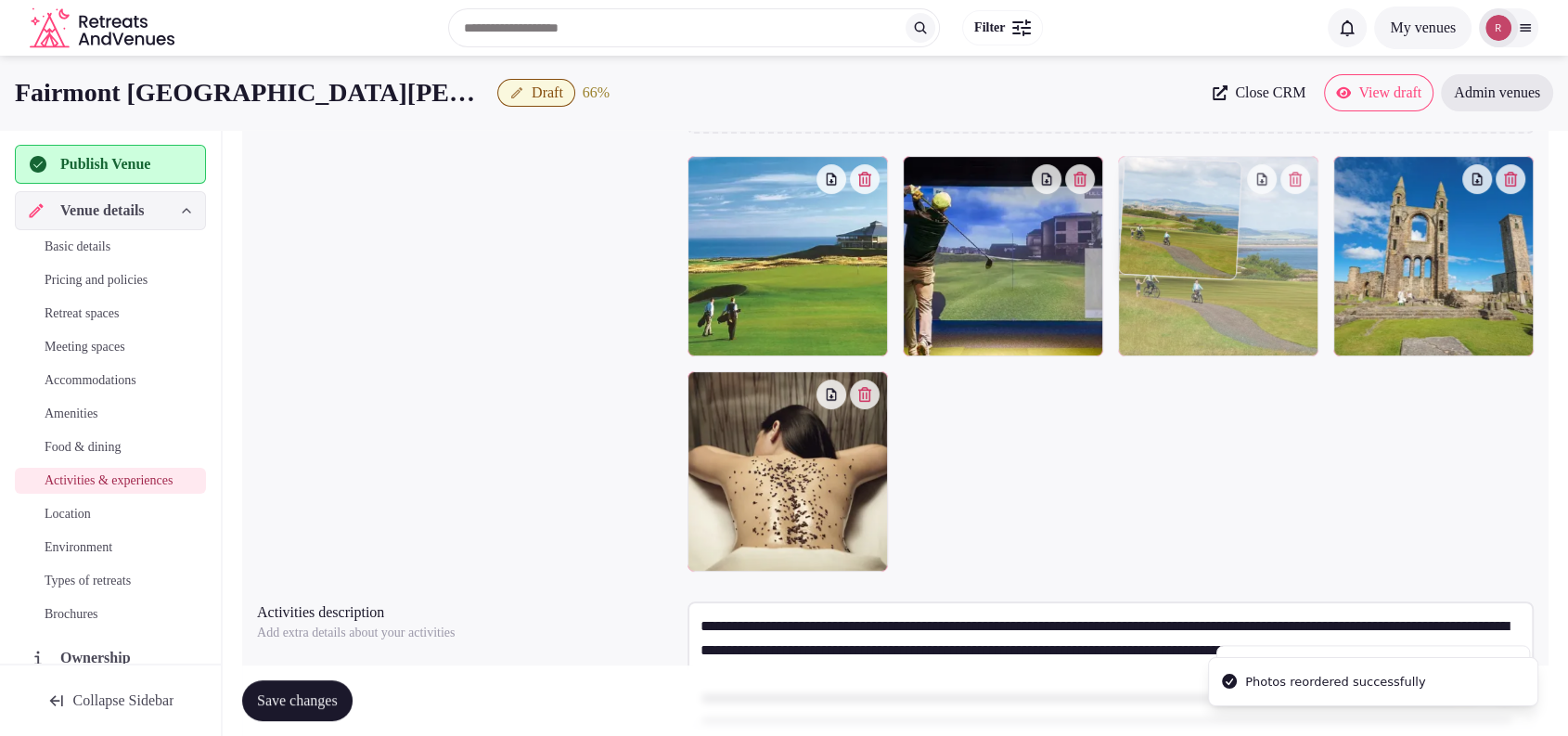
drag, startPoint x: 1475, startPoint y: 273, endPoint x: 1282, endPoint y: 303, distance: 195.3
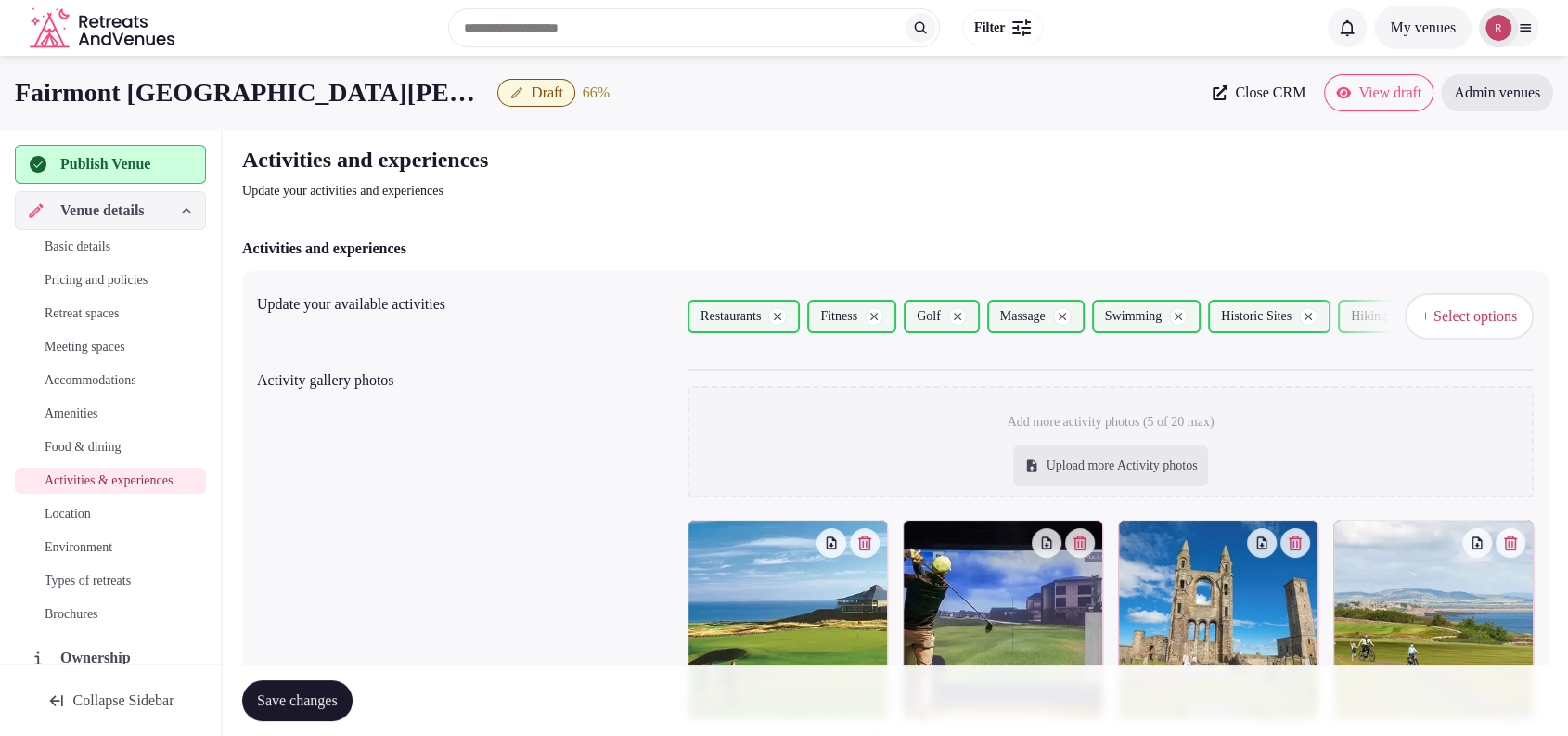
click at [1066, 463] on div "Upload more Activity photos" at bounding box center [1111, 466] width 196 height 41
type input "**********"
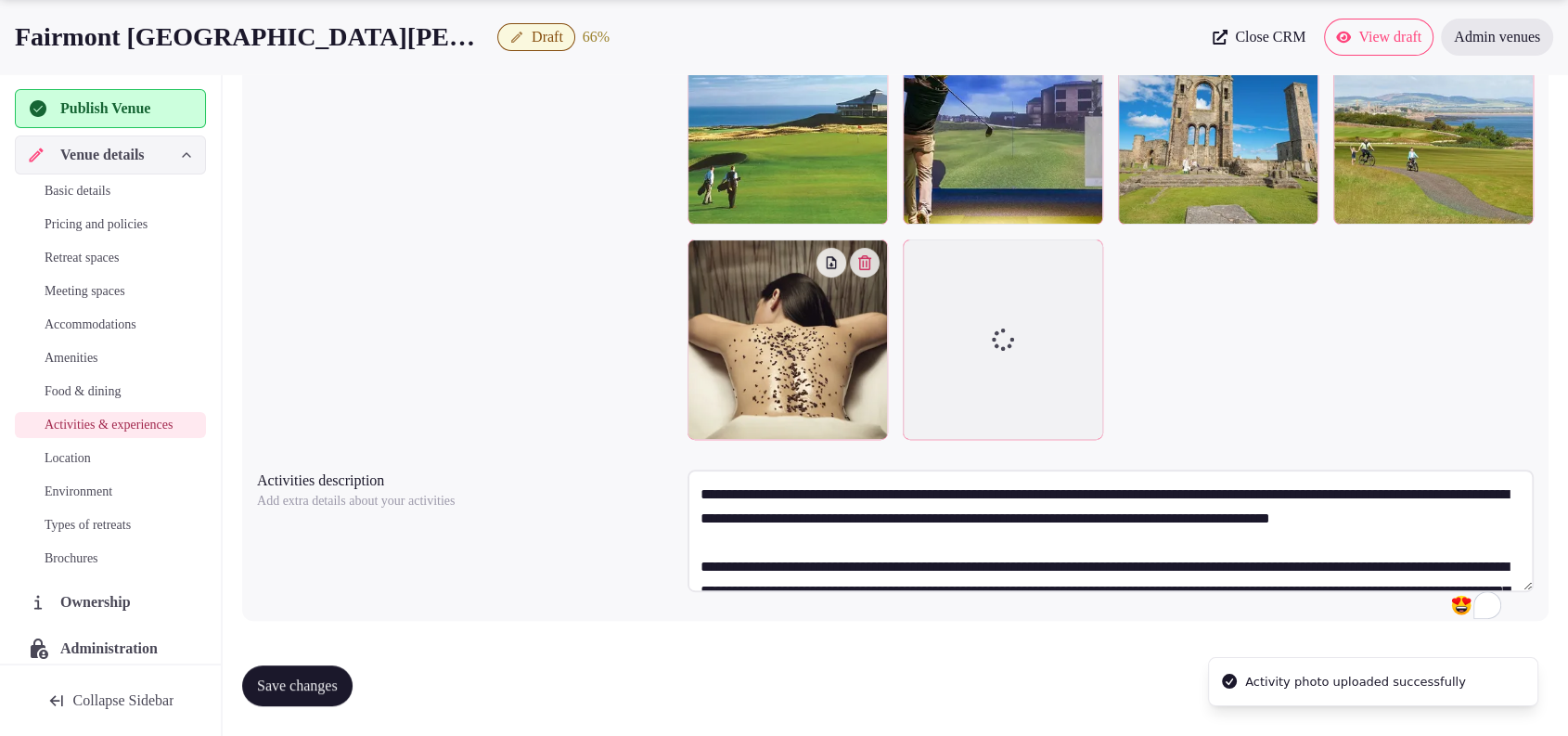
scroll to position [494, 0]
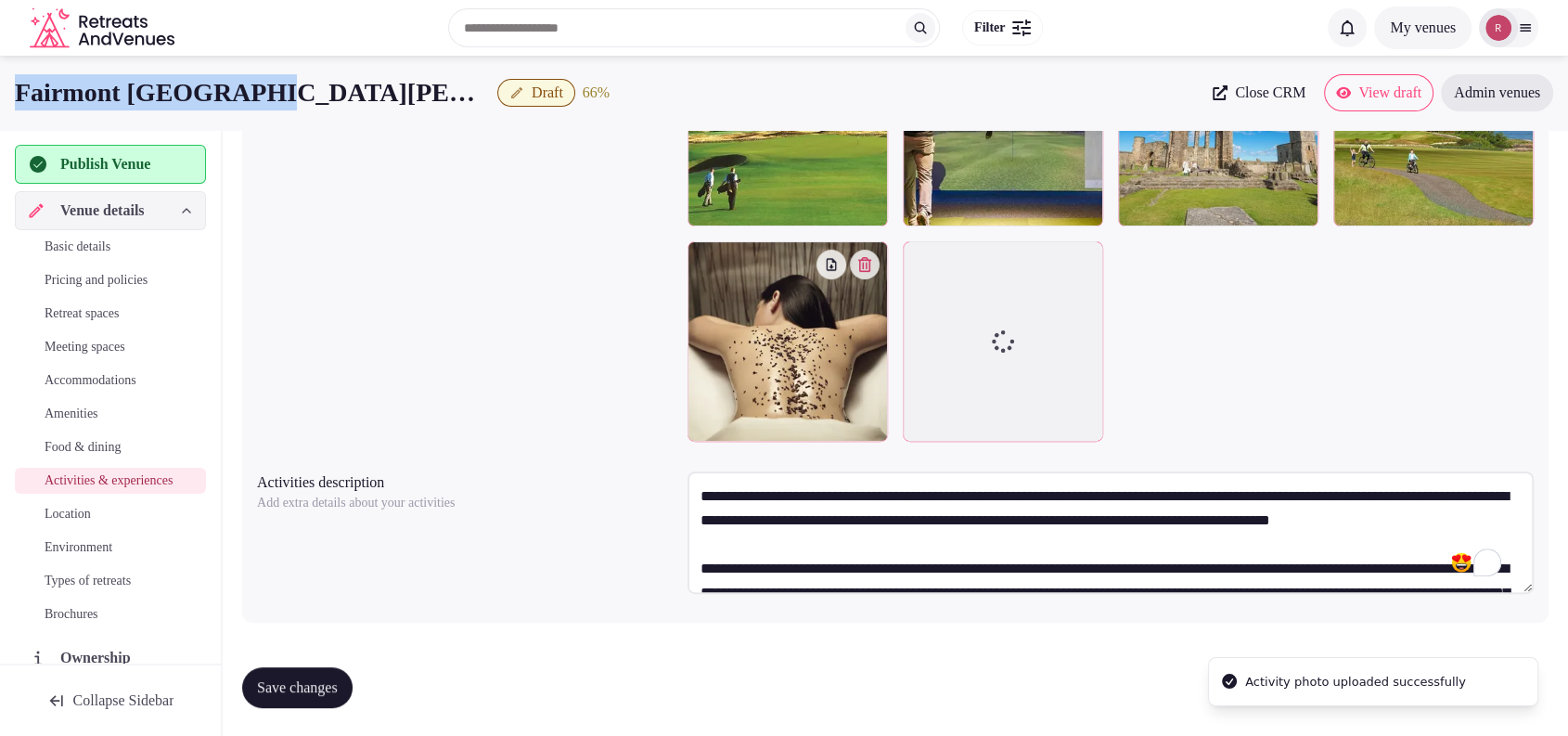
drag, startPoint x: 284, startPoint y: 90, endPoint x: 19, endPoint y: 79, distance: 265.2
click at [19, 79] on div "Fairmont St Andrews Draft 66 %" at bounding box center [608, 92] width 1187 height 37
copy h1 "Fairmont [GEOGRAPHIC_DATA][PERSON_NAME]"
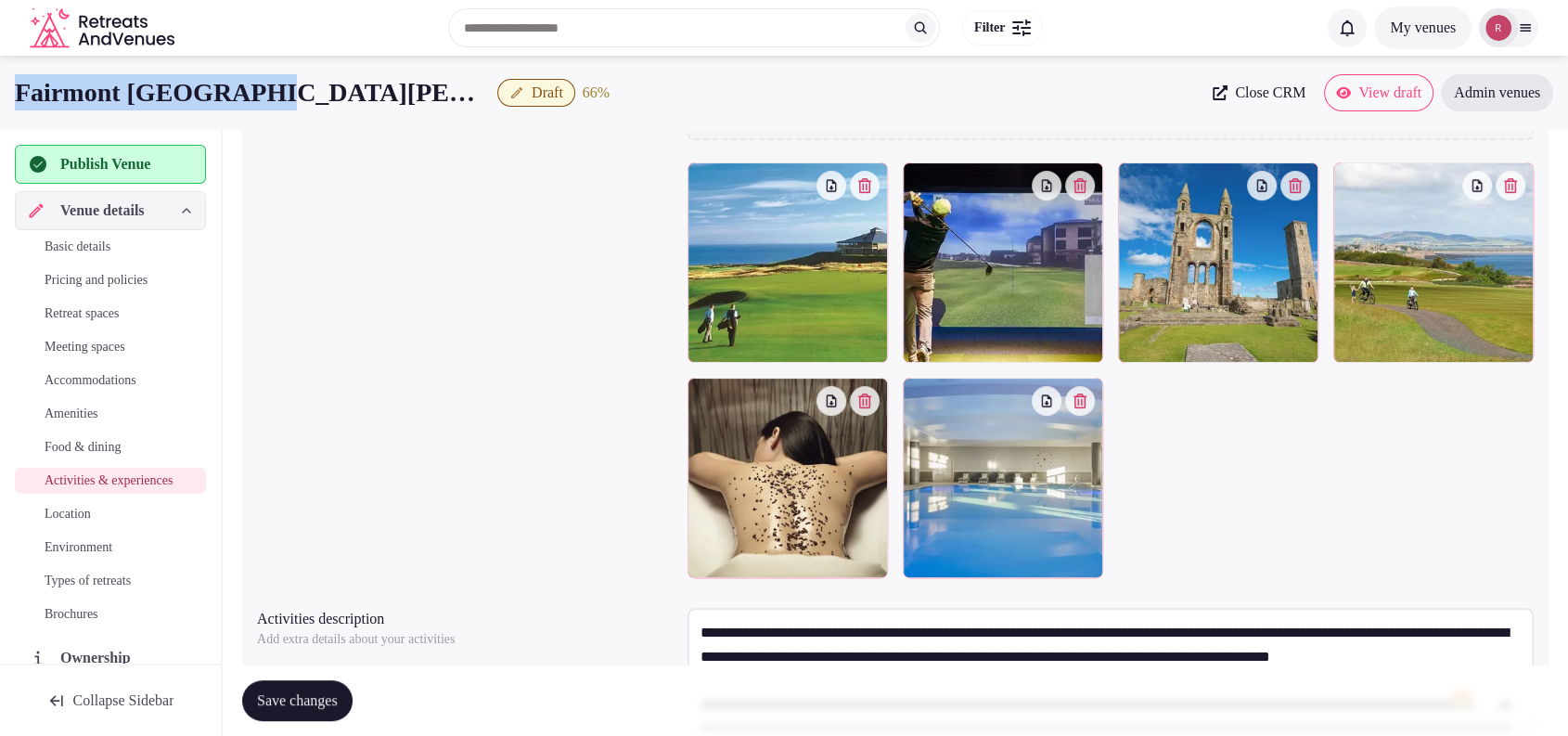
scroll to position [353, 0]
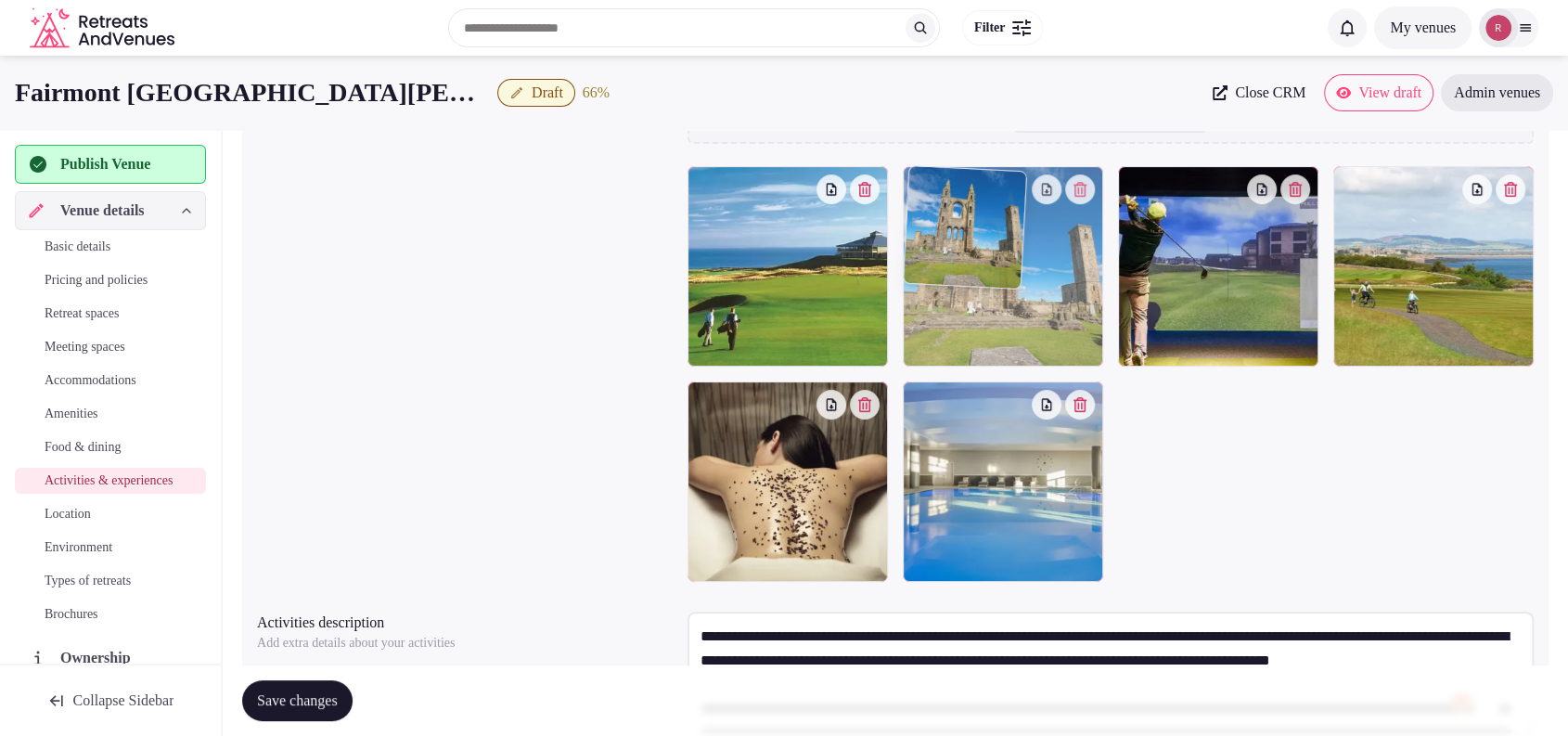
drag, startPoint x: 1250, startPoint y: 296, endPoint x: 1117, endPoint y: 278, distance: 134.2
click at [1117, 278] on body "Search Popular Destinations Toscana, Italy Riviera Maya, Mexico Indonesia, Bali…" at bounding box center [784, 262] width 1568 height 1231
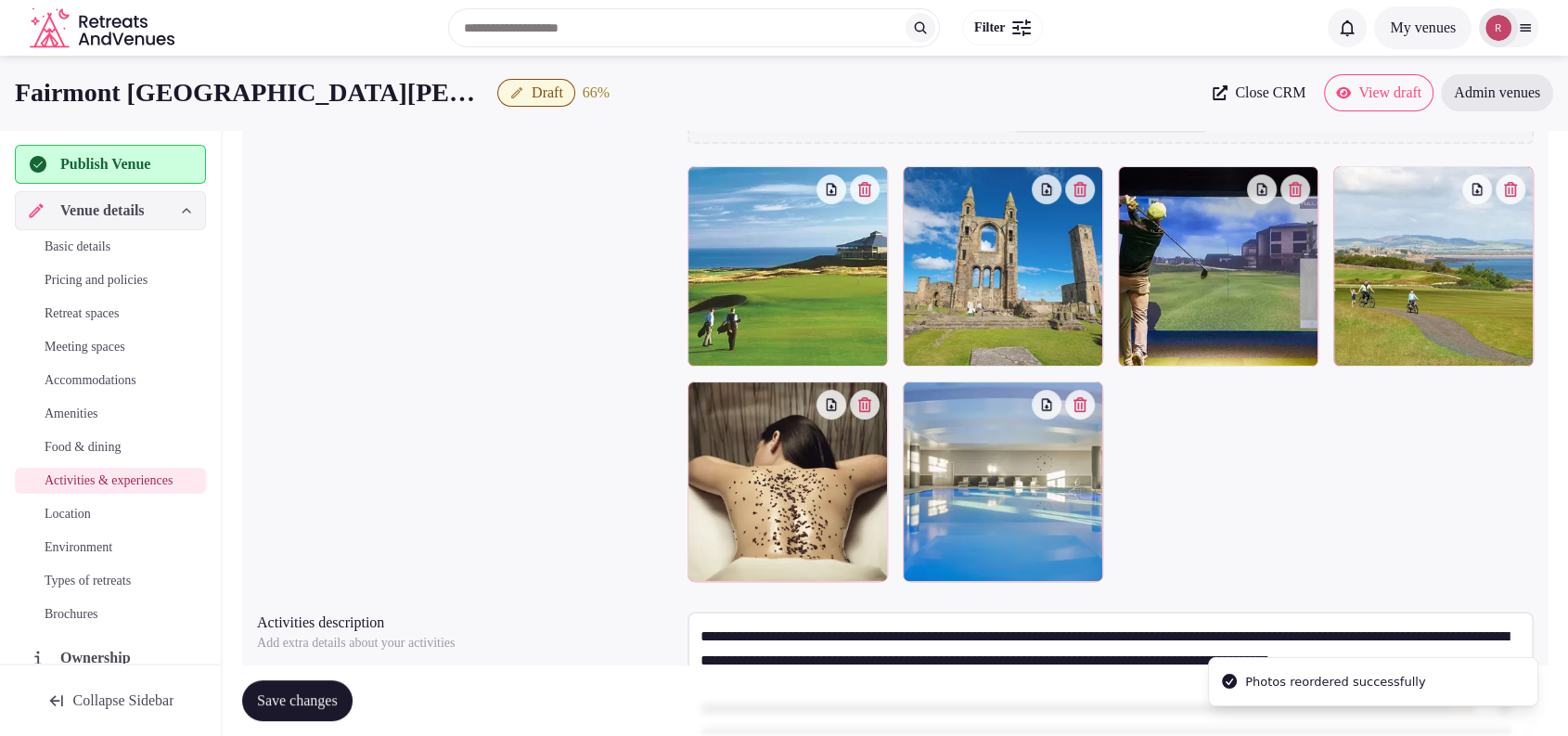
click at [297, 685] on button "Save changes" at bounding box center [297, 701] width 111 height 41
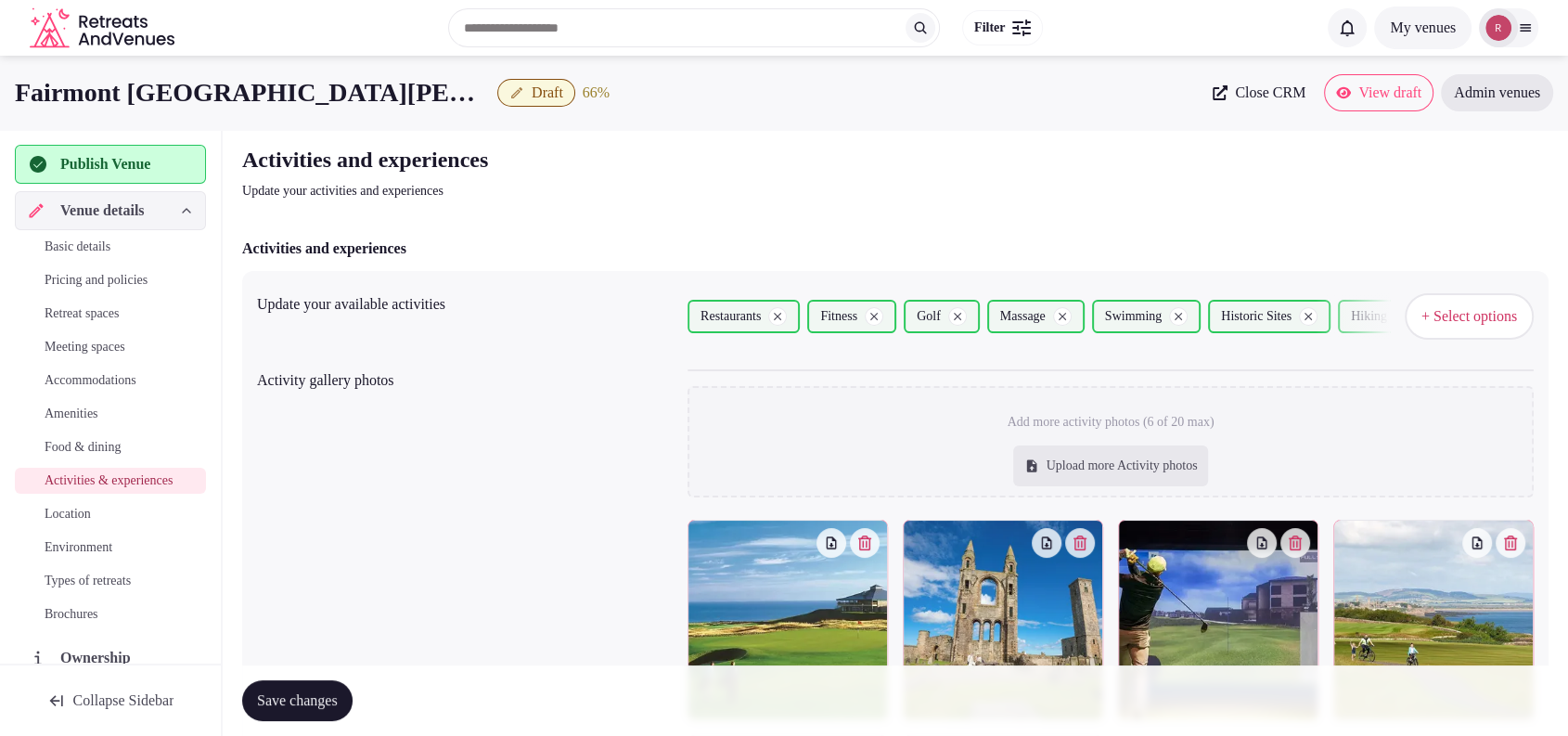
scroll to position [494, 0]
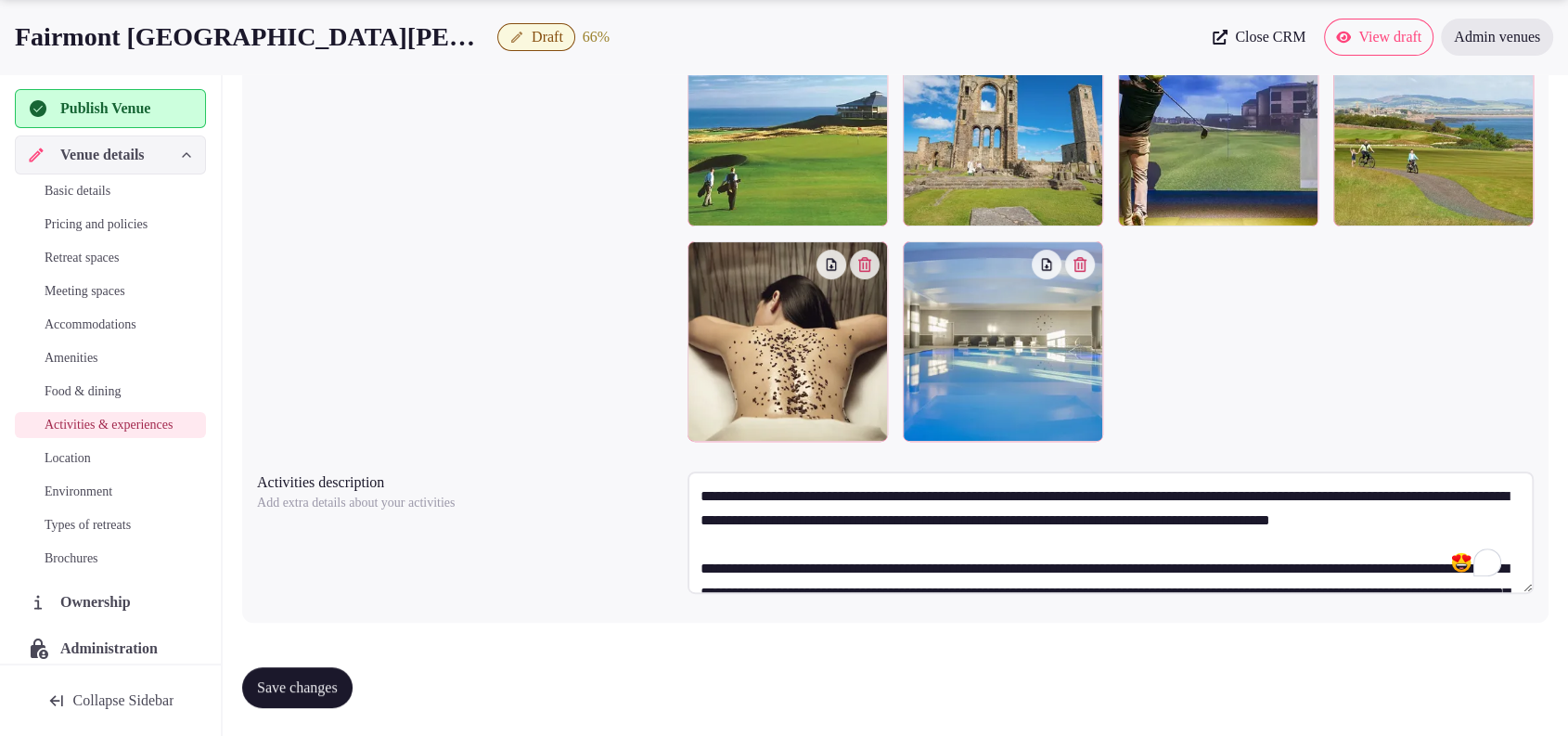
click at [271, 689] on span "Save changes" at bounding box center [297, 688] width 81 height 19
click at [291, 688] on span "Save changes" at bounding box center [297, 688] width 81 height 19
click at [91, 468] on span "Location" at bounding box center [67, 458] width 46 height 19
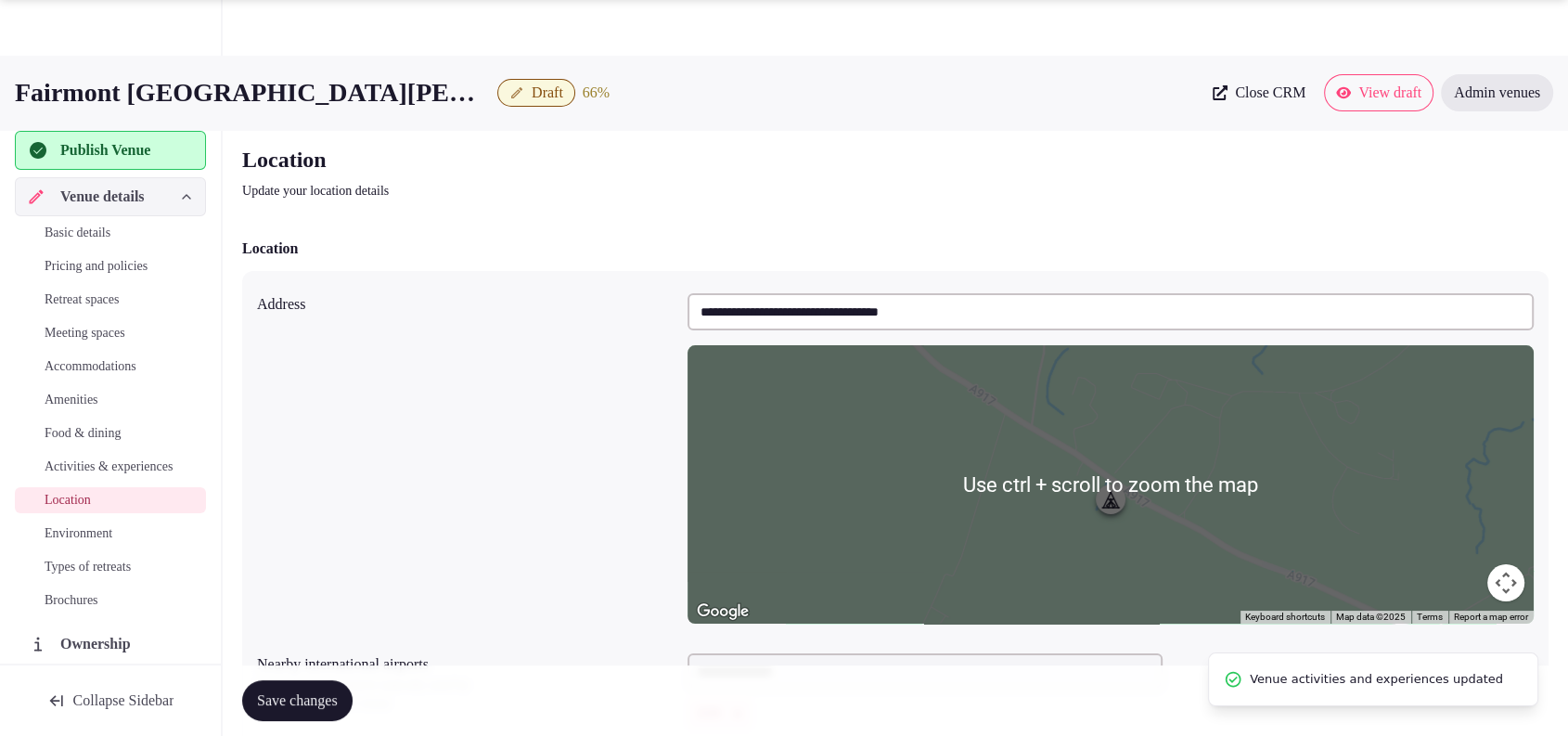
scroll to position [370, 0]
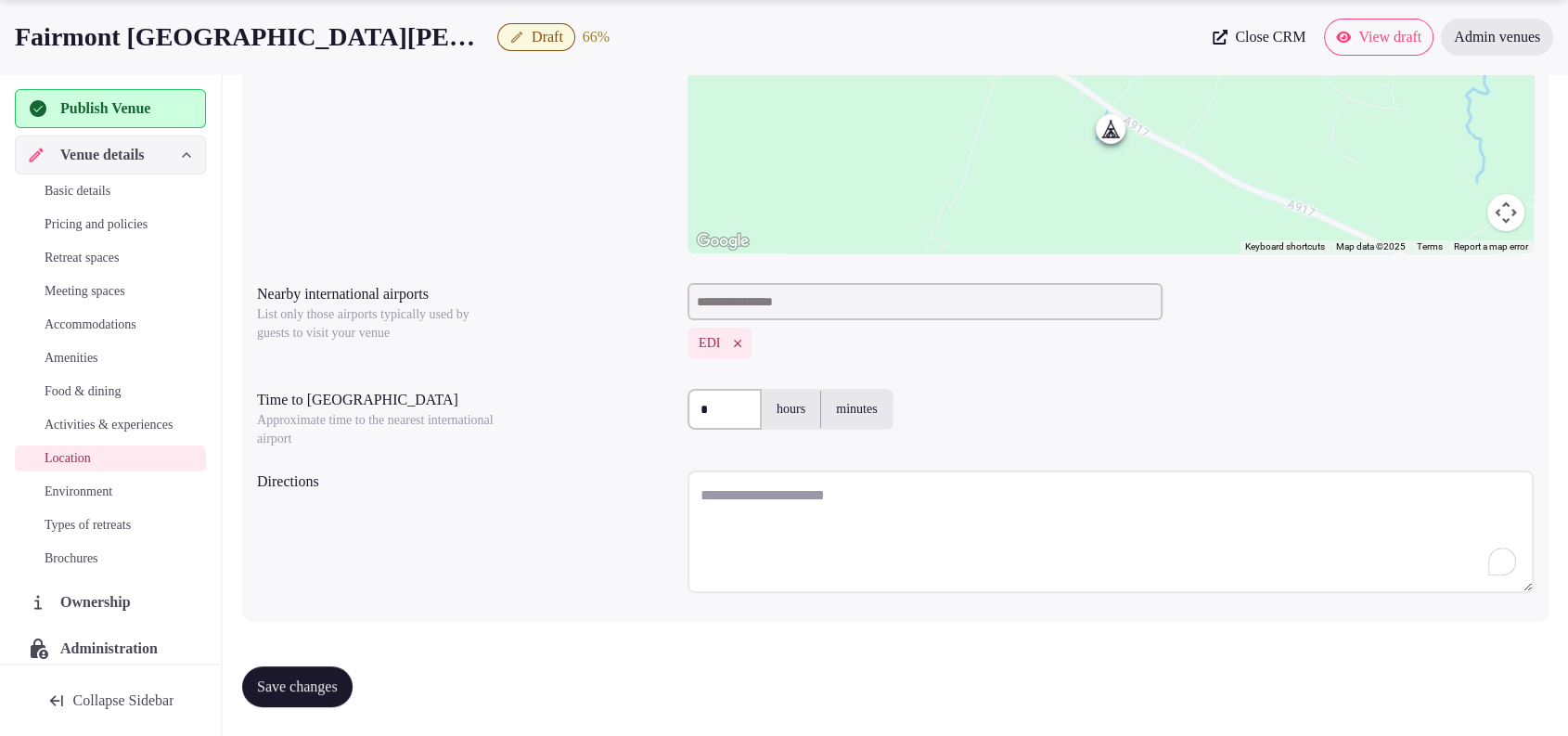
click at [735, 506] on textarea "To enrich screen reader interactions, please activate Accessibility in Grammarl…" at bounding box center [1110, 532] width 846 height 123
paste textarea "**********"
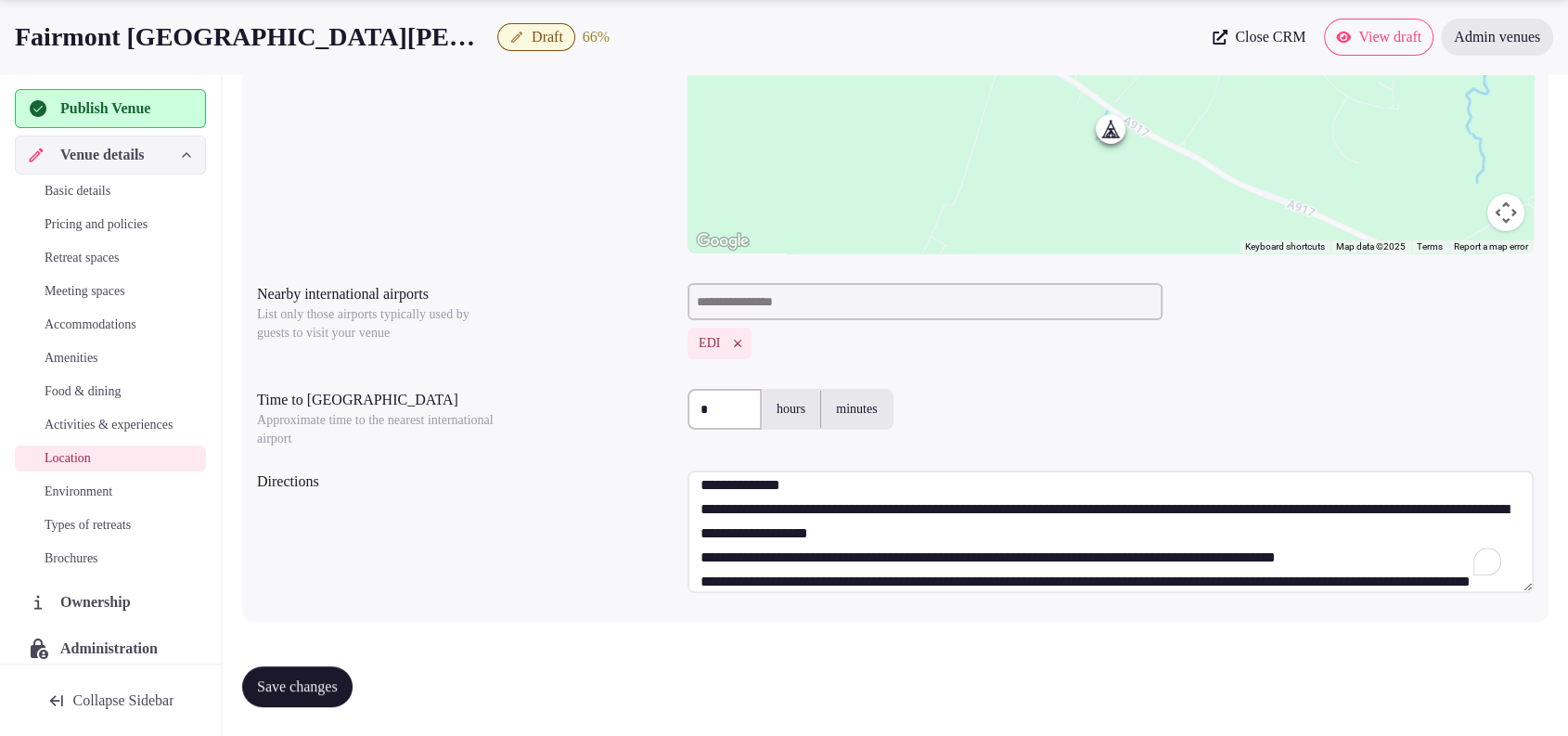
scroll to position [0, 0]
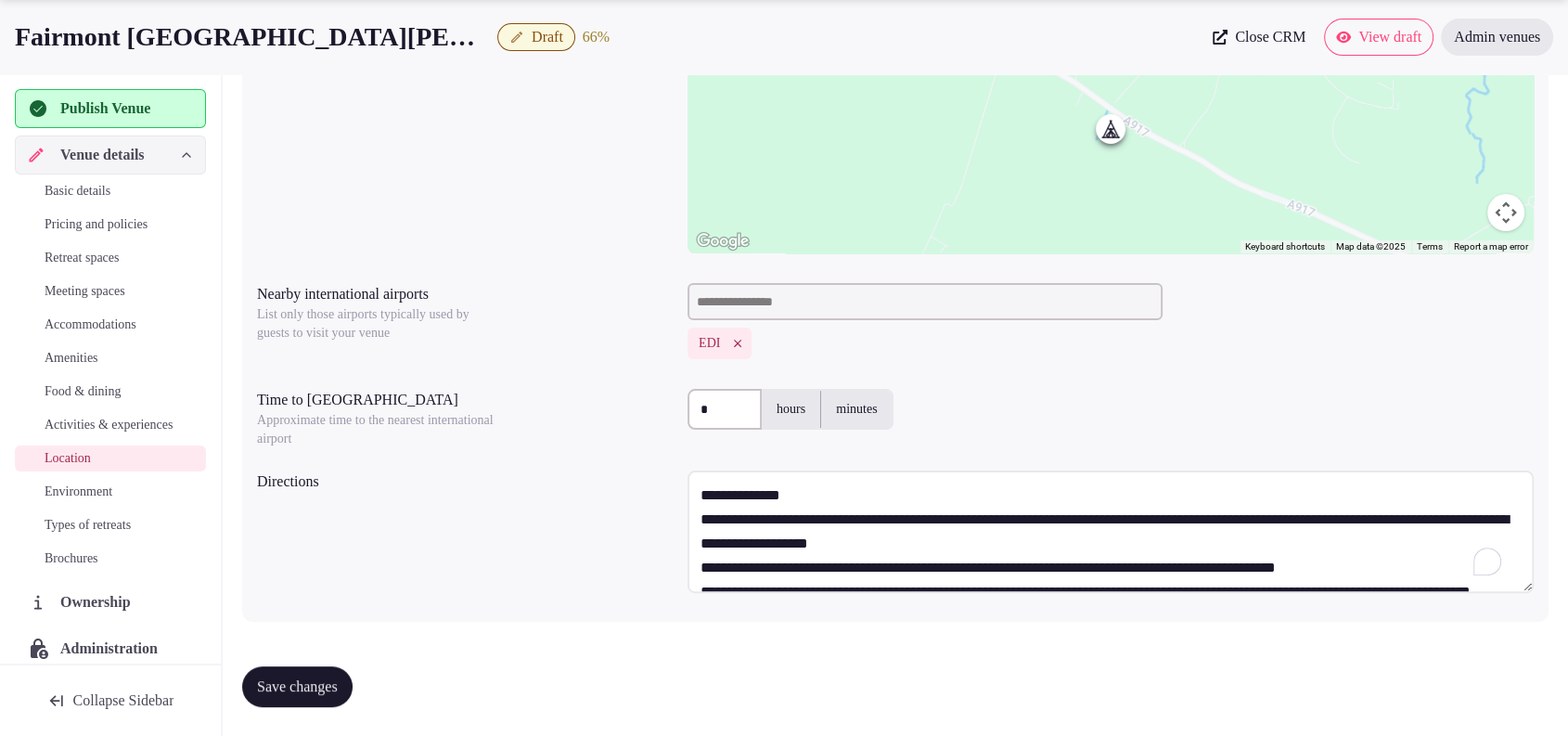
click at [812, 489] on textarea "**********" at bounding box center [1110, 532] width 846 height 123
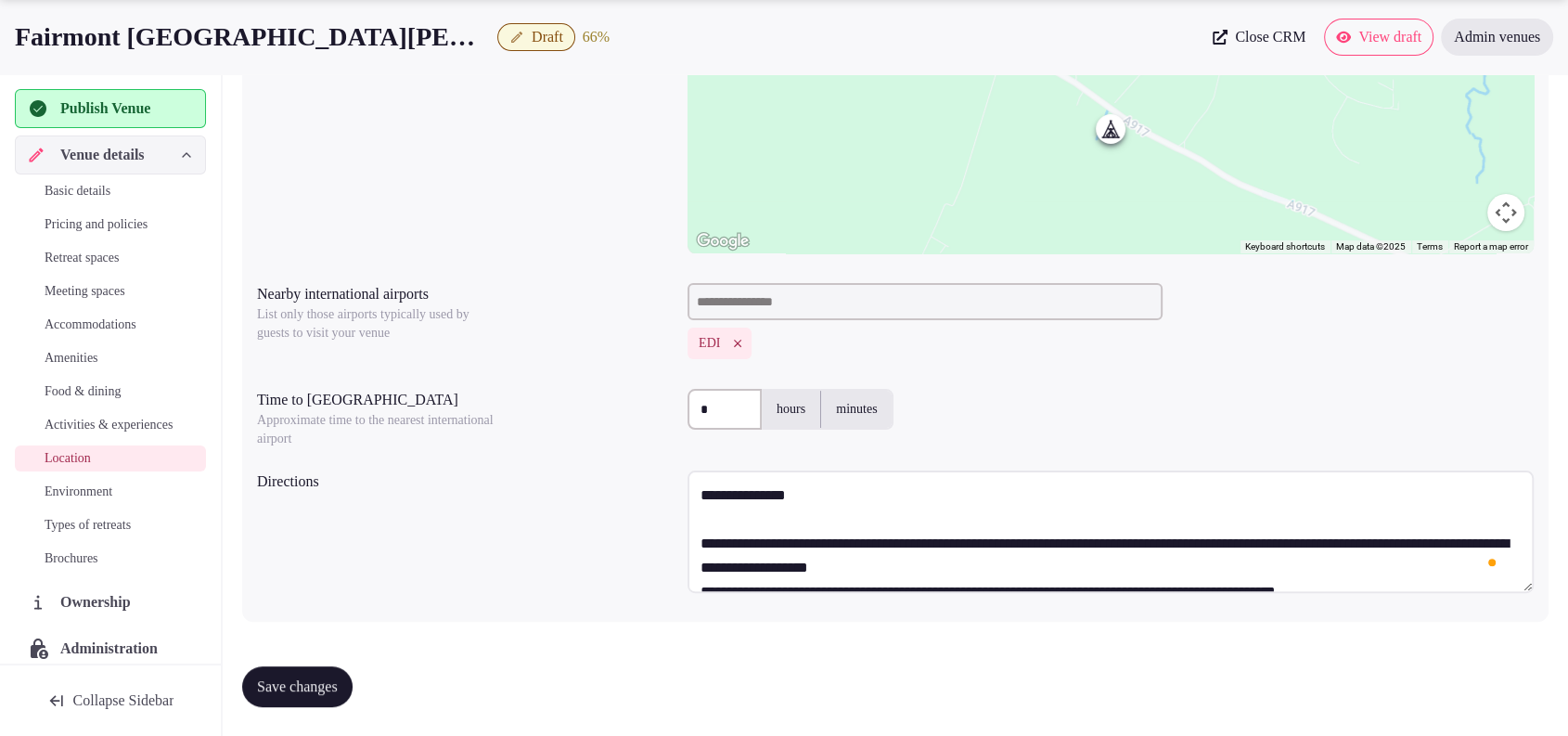
click at [705, 493] on textarea "**********" at bounding box center [1110, 532] width 846 height 123
click at [697, 496] on textarea "**********" at bounding box center [1110, 532] width 846 height 123
paste textarea "**********"
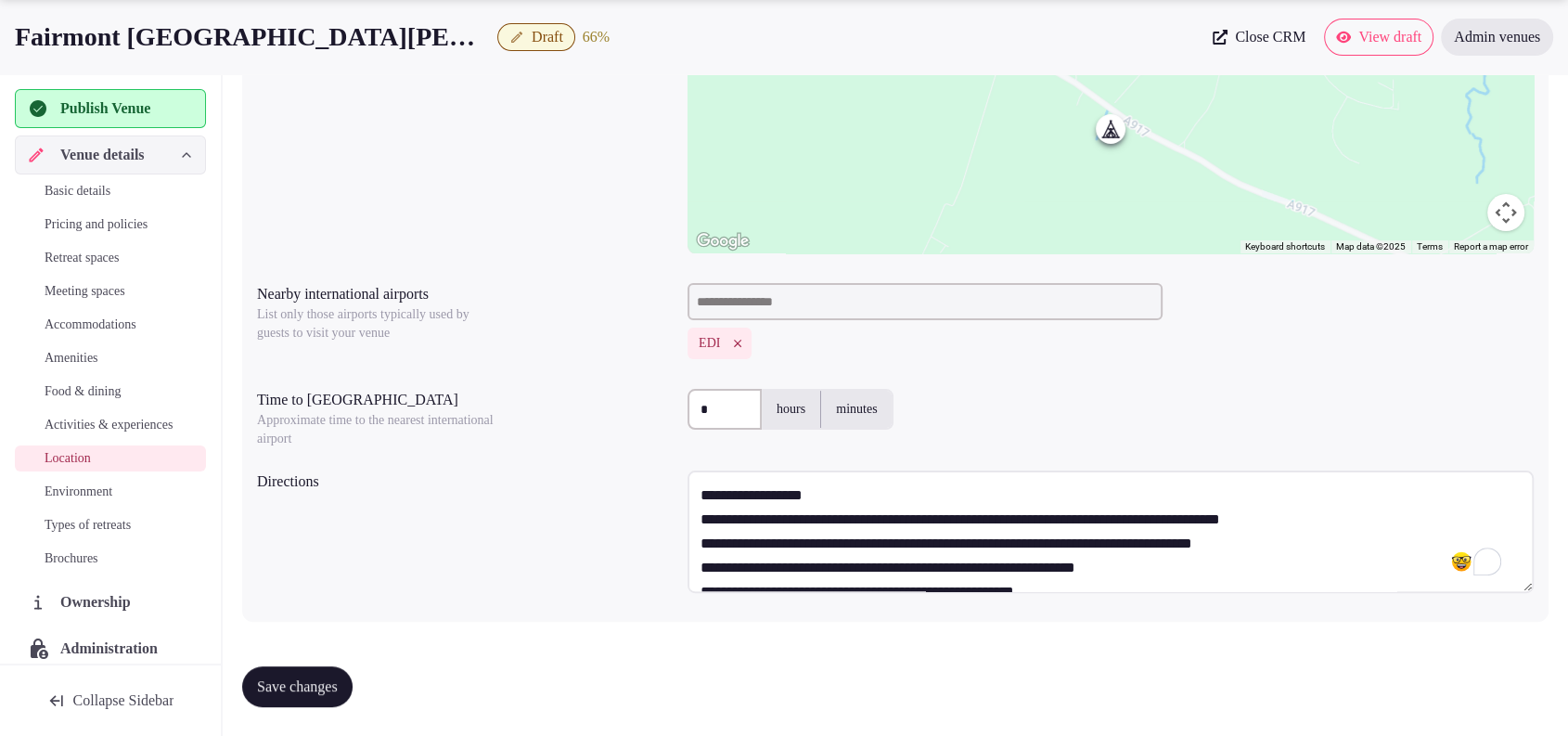
click at [826, 500] on textarea "**********" at bounding box center [1110, 532] width 846 height 123
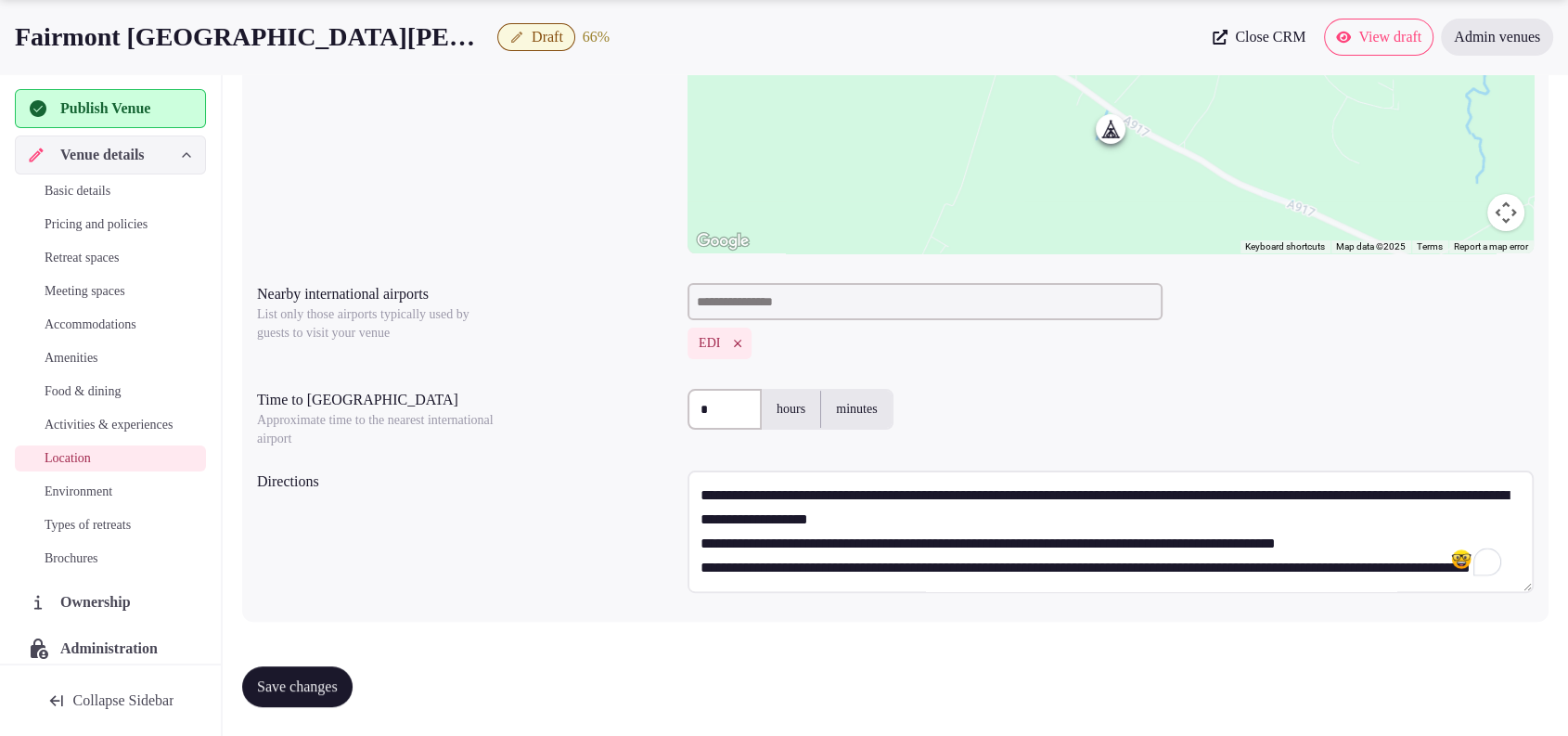
scroll to position [313, 0]
type textarea "**********"
click at [337, 690] on span "Save changes" at bounding box center [297, 687] width 81 height 19
click at [1127, 661] on div "Save changes" at bounding box center [895, 686] width 1307 height 70
click at [268, 674] on button "Save changes" at bounding box center [297, 687] width 111 height 41
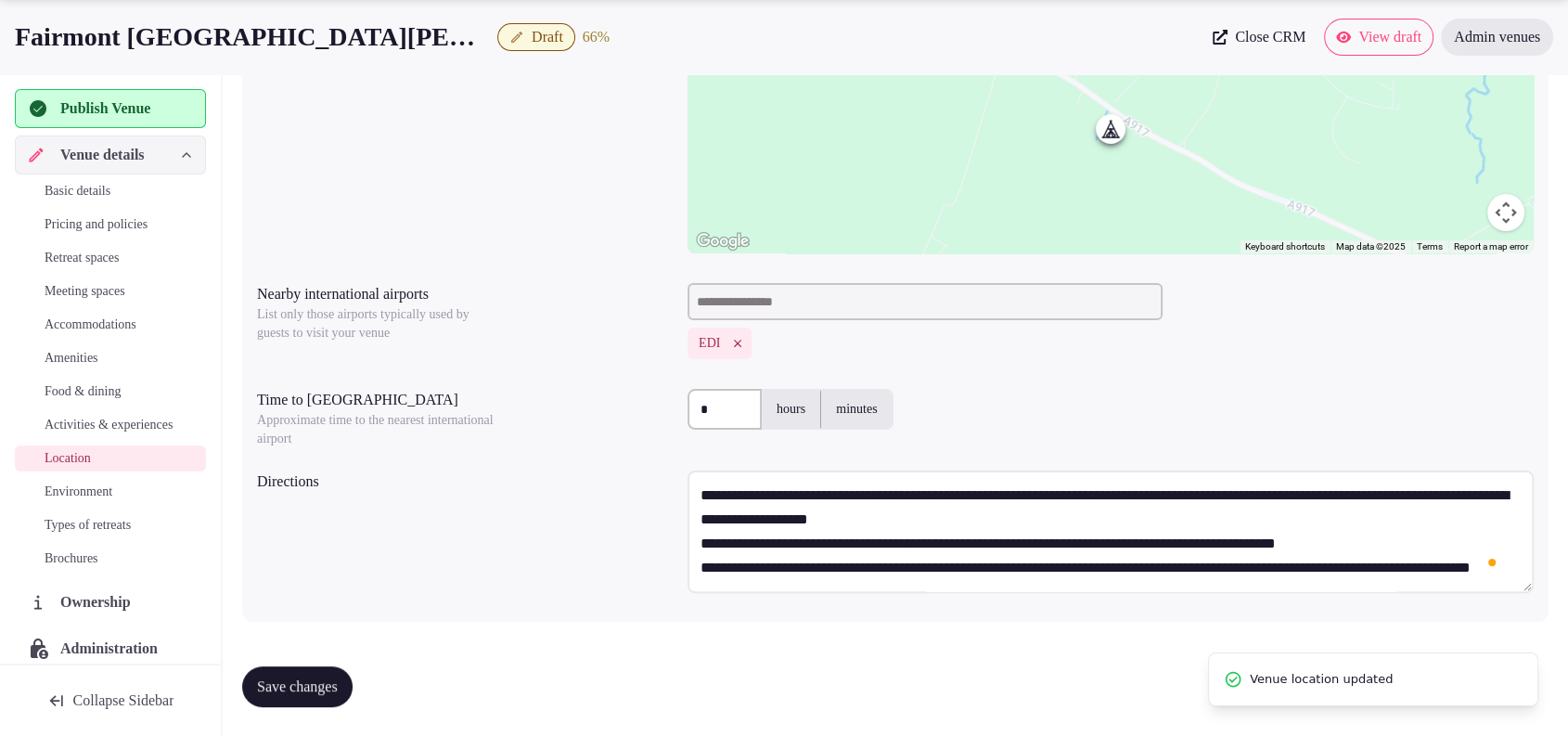
click at [85, 501] on span "Environment" at bounding box center [79, 492] width 67 height 19
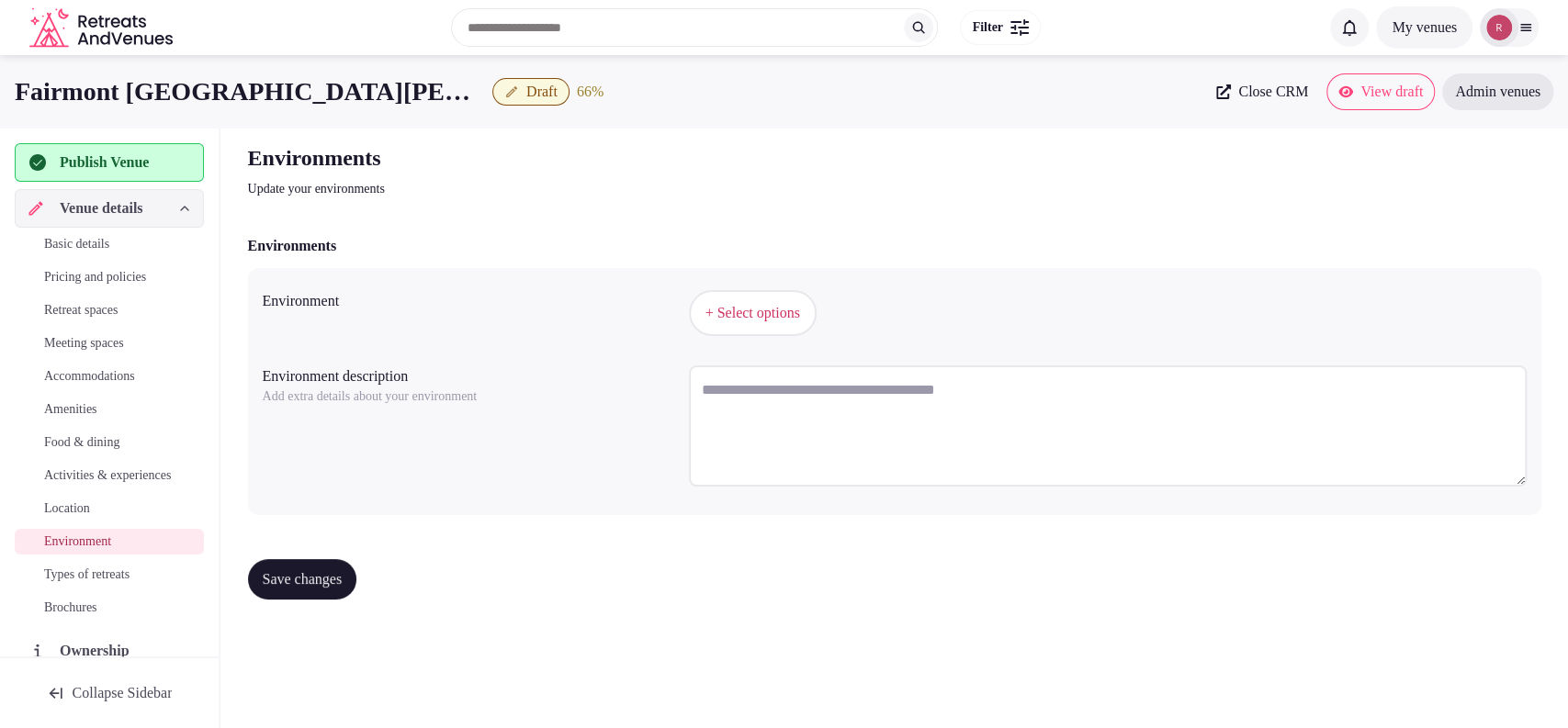
click at [713, 322] on span "+ Select options" at bounding box center [752, 313] width 95 height 20
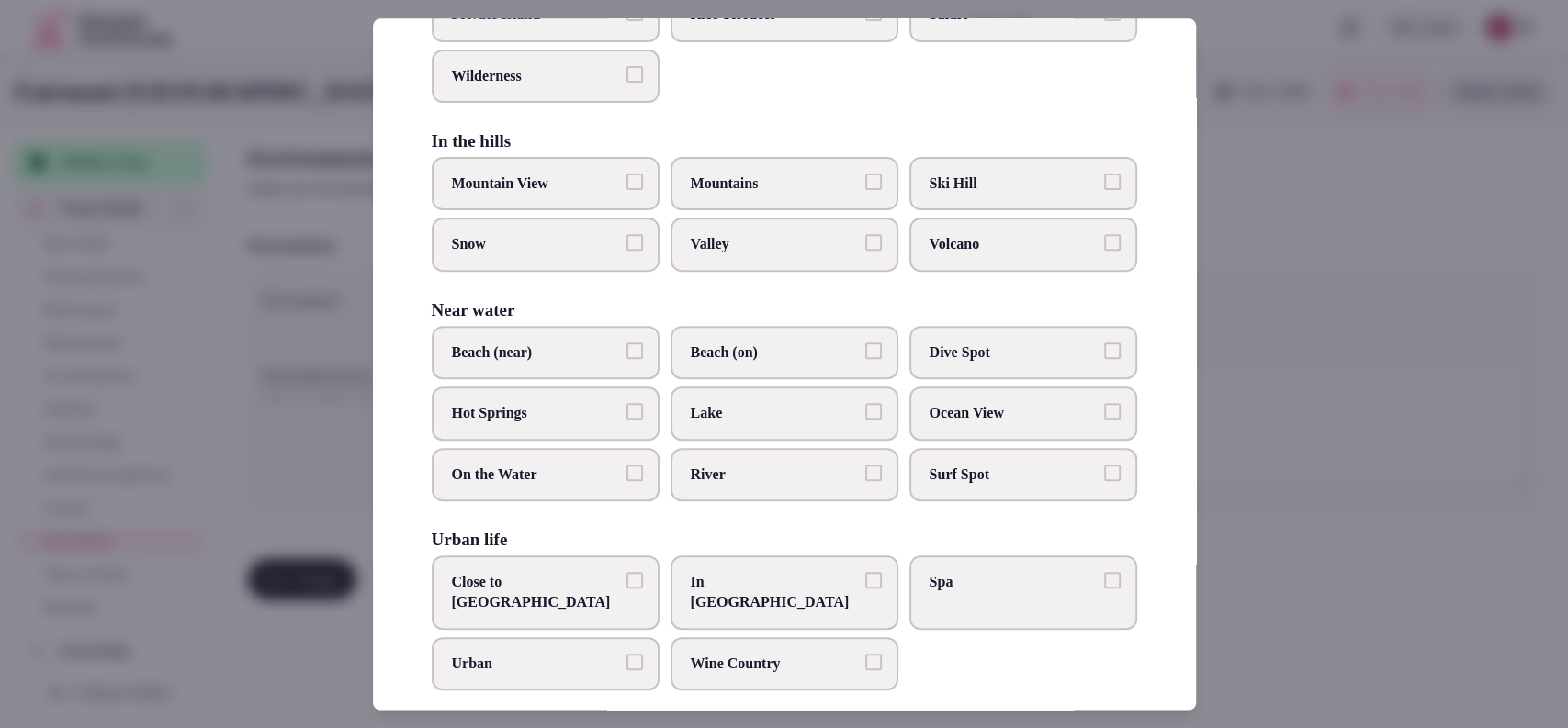
click at [573, 173] on span "Mountain View" at bounding box center [536, 184] width 169 height 20
click at [626, 173] on button "Mountain View" at bounding box center [635, 182] width 17 height 17
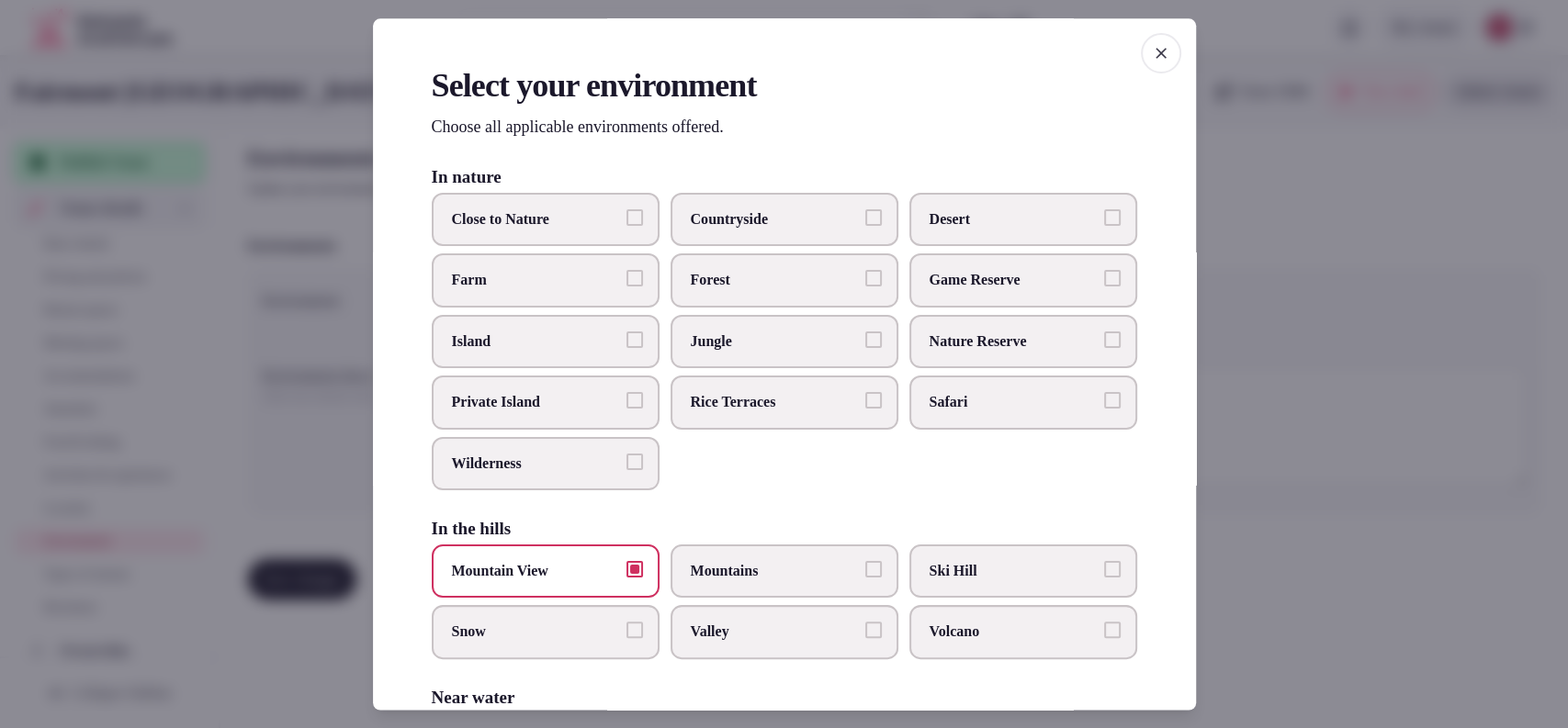
click at [1302, 347] on div at bounding box center [784, 364] width 1568 height 728
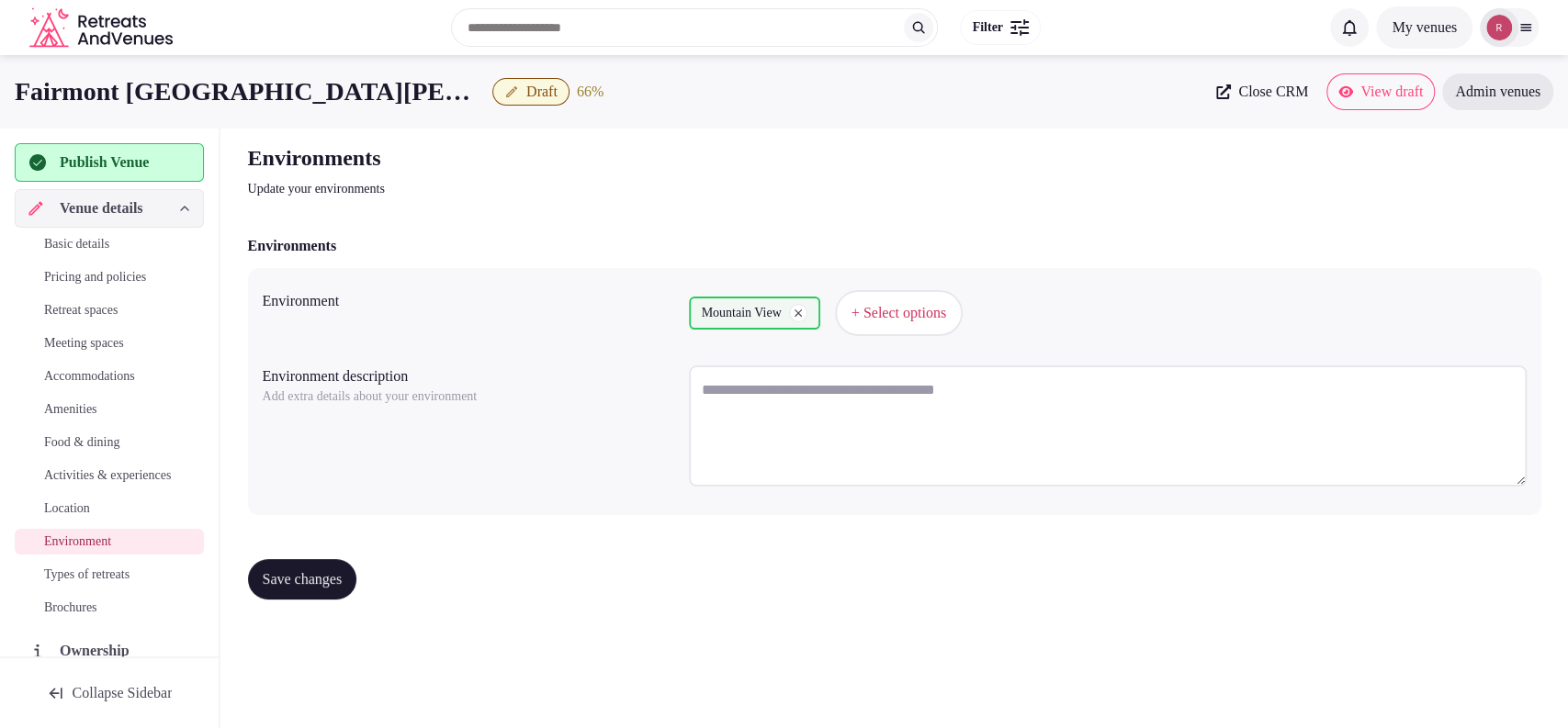
click at [320, 584] on span "Save changes" at bounding box center [302, 580] width 80 height 19
click at [120, 584] on span "Types of retreats" at bounding box center [87, 575] width 85 height 19
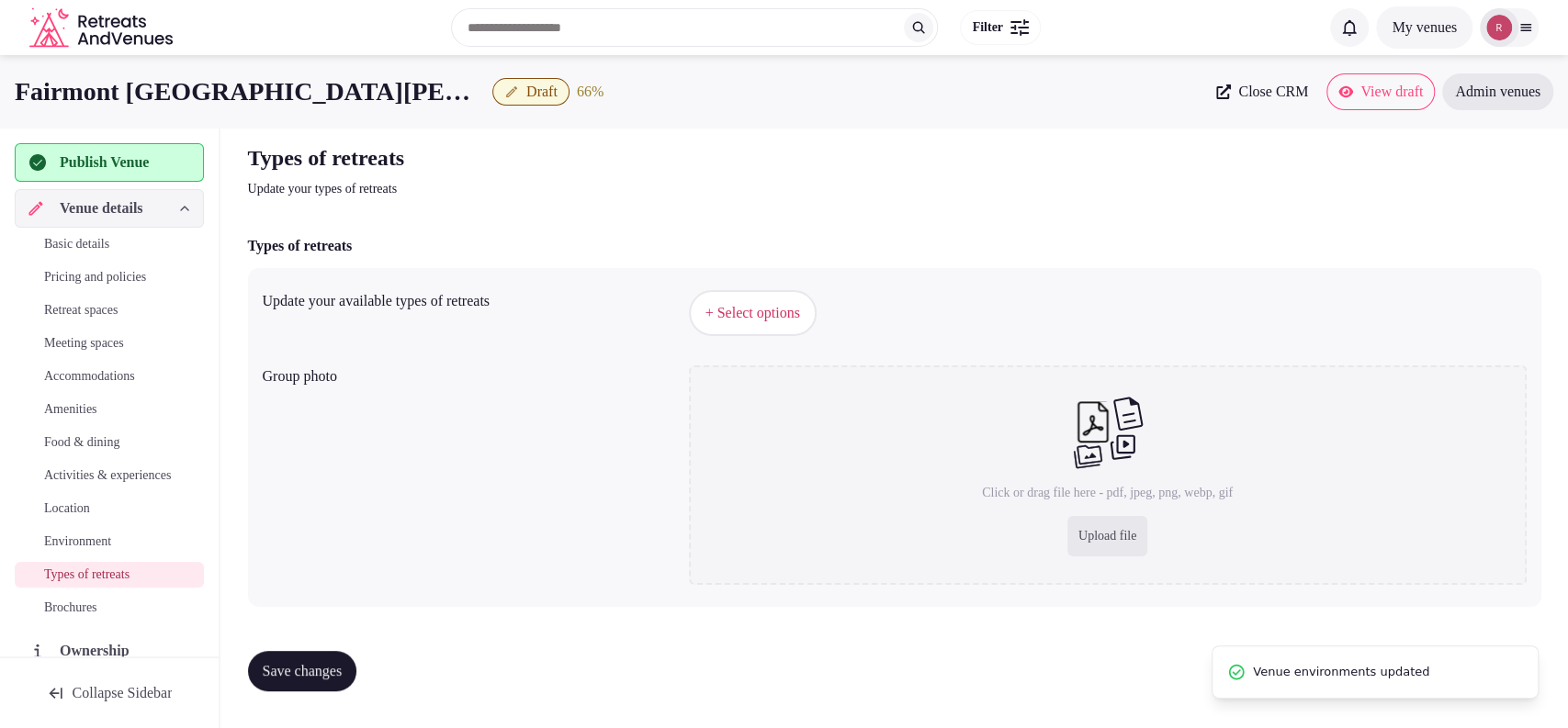
click at [816, 314] on button "+ Select options" at bounding box center [752, 313] width 128 height 45
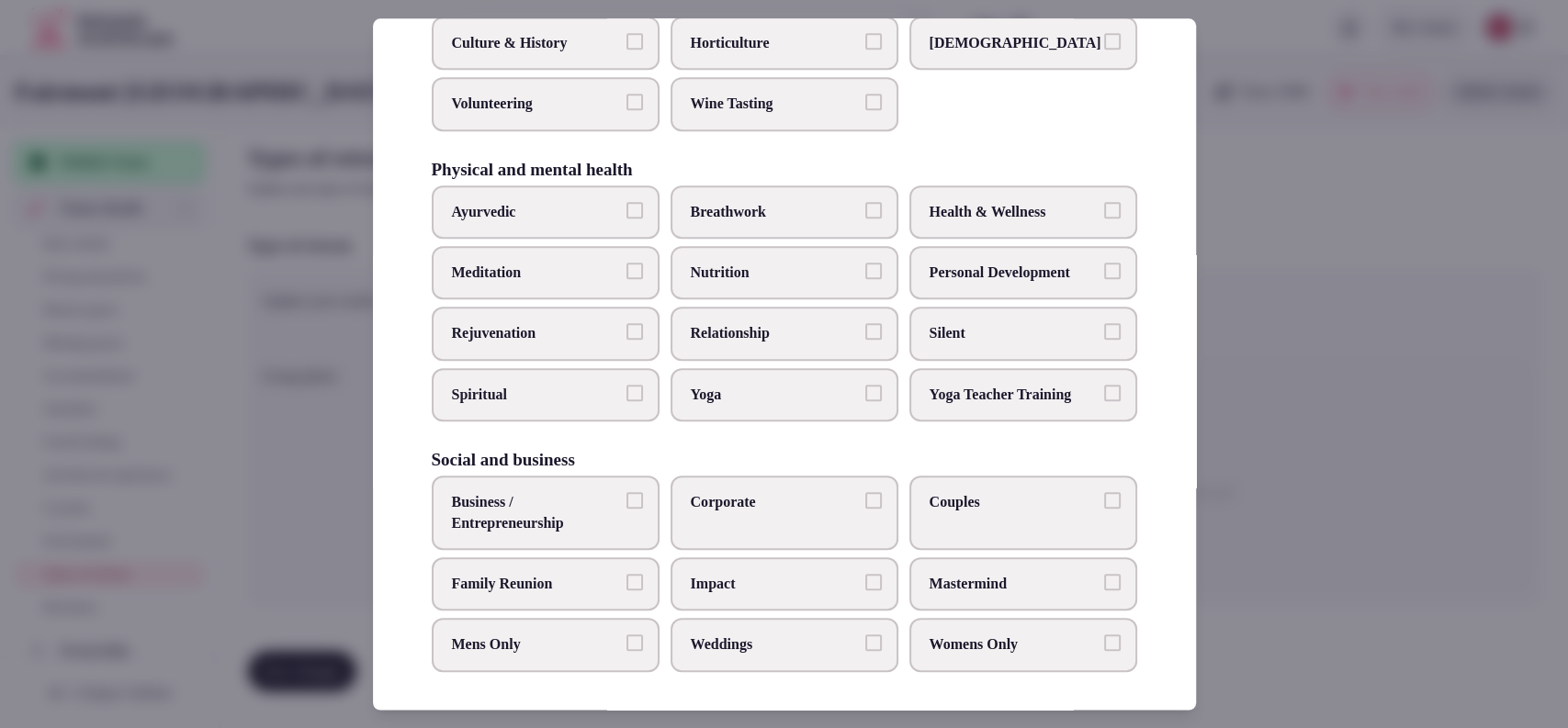
click at [610, 492] on span "Business / Entrepreneurship" at bounding box center [536, 513] width 169 height 42
click at [626, 492] on button "Business / Entrepreneurship" at bounding box center [635, 501] width 17 height 17
click at [765, 485] on label "Corporate" at bounding box center [784, 513] width 227 height 74
click at [865, 492] on button "Corporate" at bounding box center [873, 501] width 17 height 17
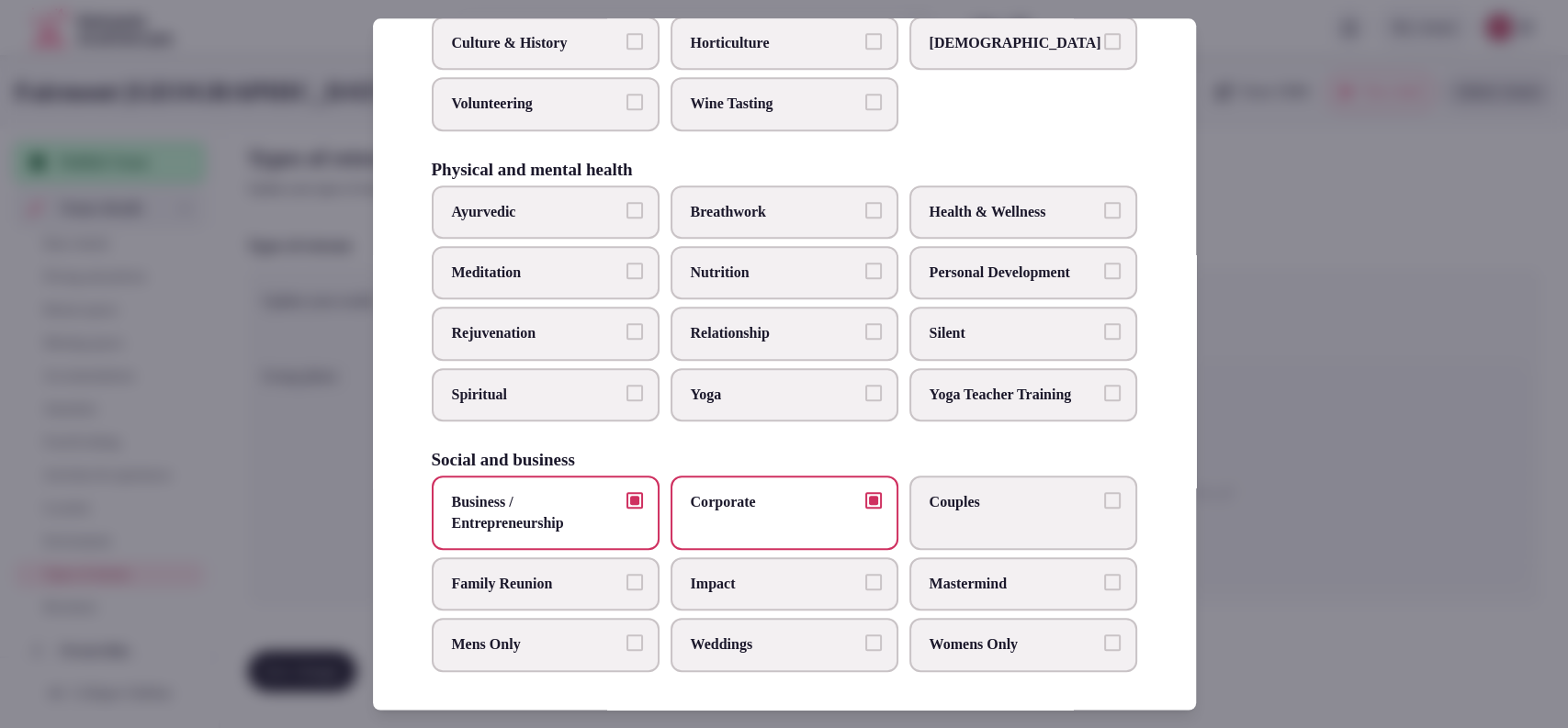
click at [937, 482] on label "Couples" at bounding box center [1022, 513] width 227 height 74
click at [1104, 492] on button "Couples" at bounding box center [1112, 501] width 17 height 17
click at [589, 574] on span "Family Reunion" at bounding box center [536, 584] width 169 height 20
click at [626, 574] on button "Family Reunion" at bounding box center [635, 582] width 17 height 17
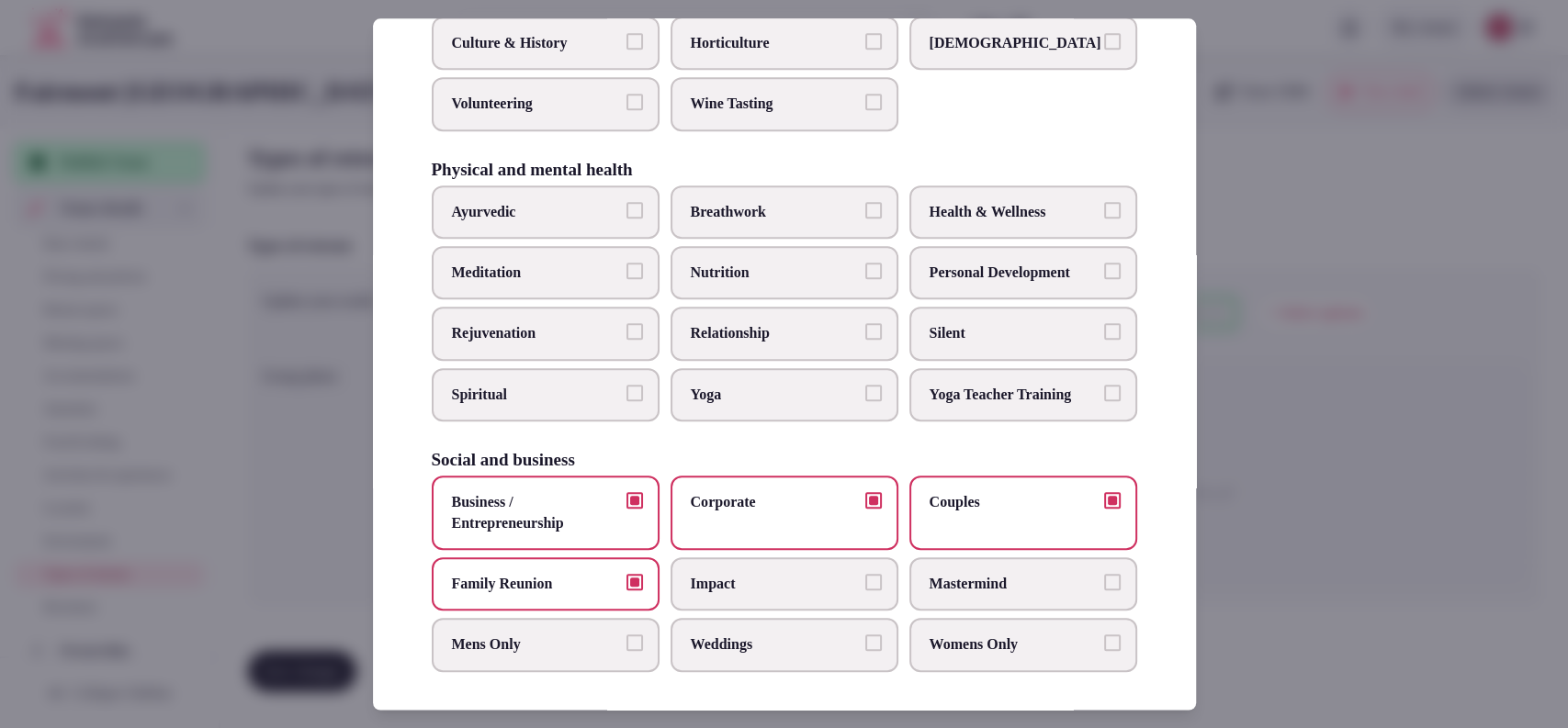
click at [733, 626] on label "Weddings" at bounding box center [784, 645] width 227 height 53
click at [865, 635] on button "Weddings" at bounding box center [873, 644] width 17 height 17
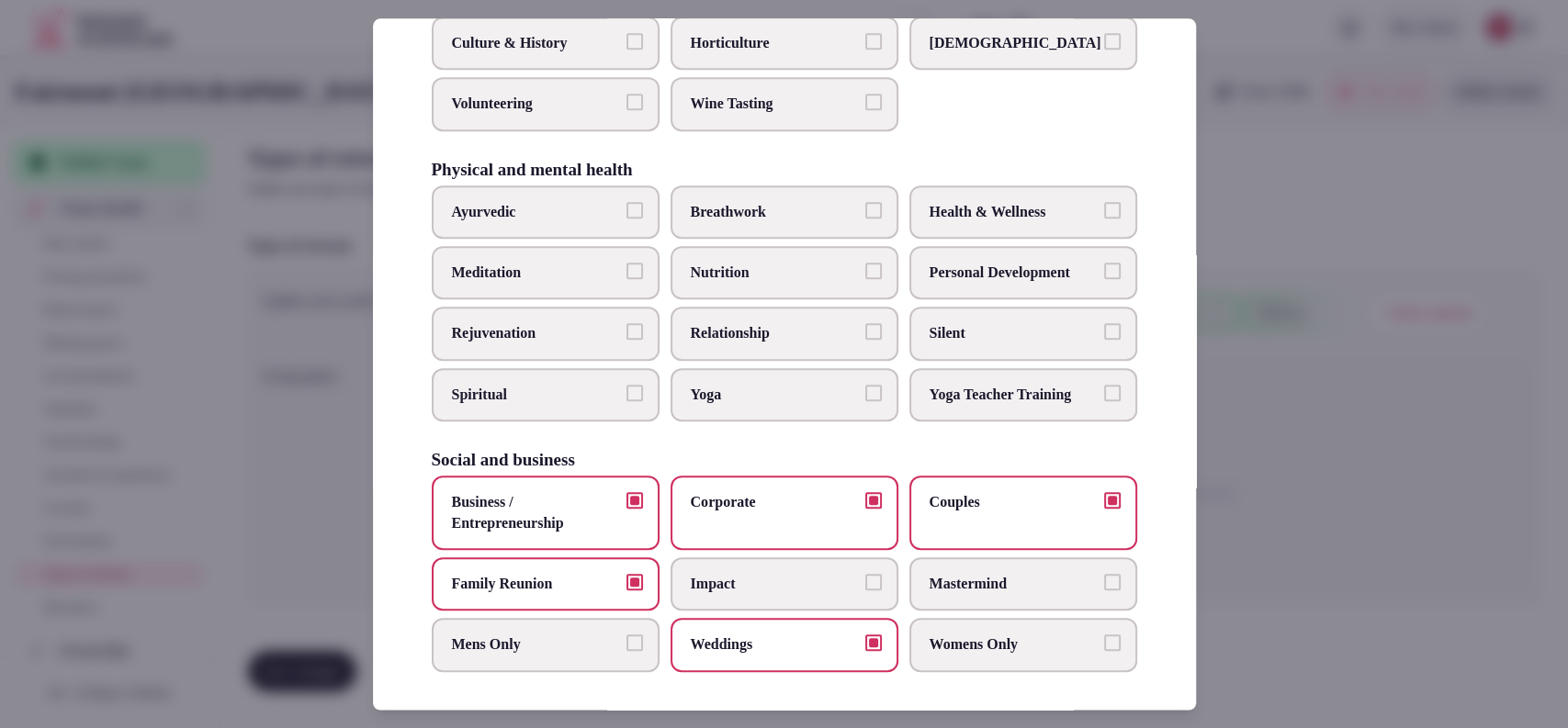
click at [1332, 439] on div at bounding box center [784, 364] width 1568 height 728
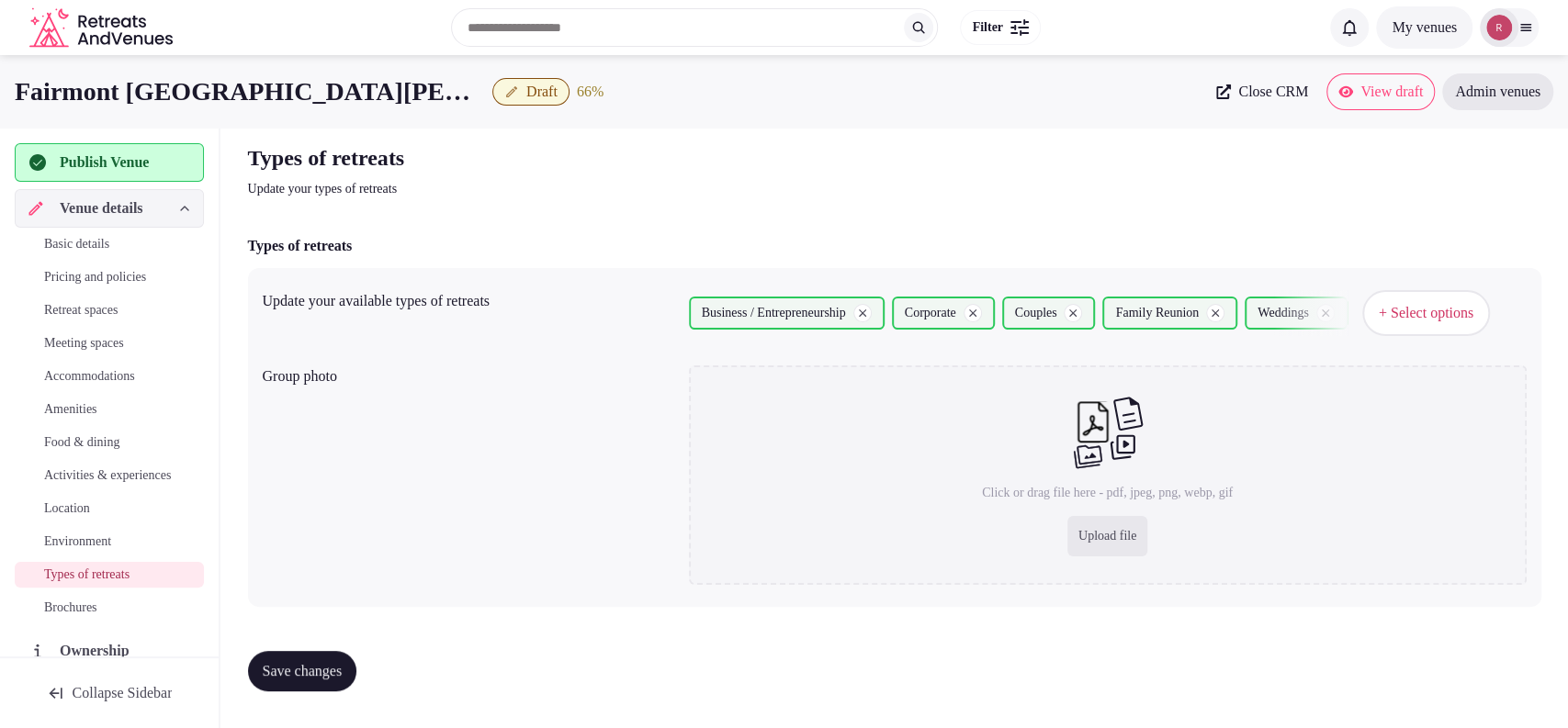
click at [330, 664] on span "Save changes" at bounding box center [302, 671] width 80 height 19
click at [87, 235] on span "Basic details" at bounding box center [77, 244] width 65 height 19
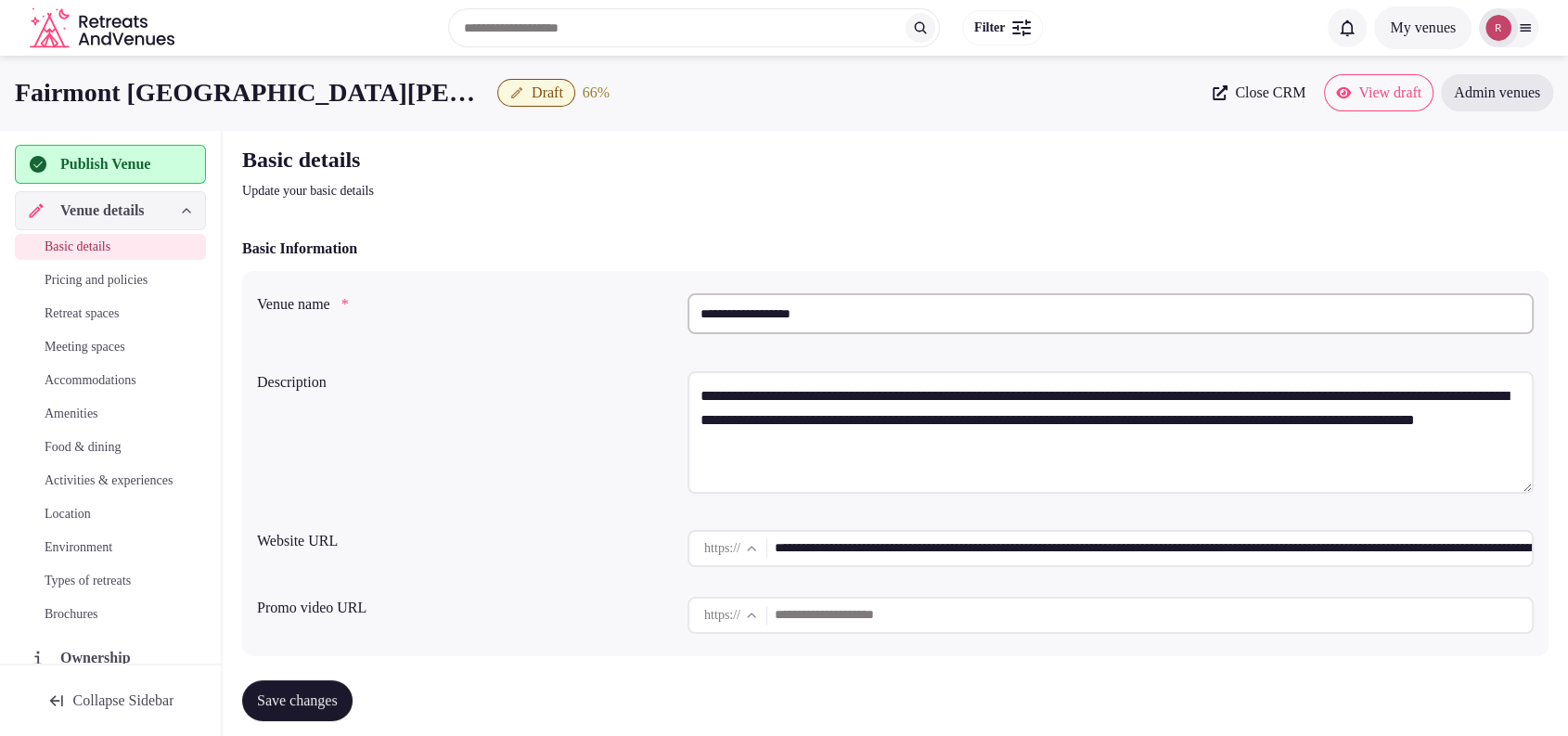
click at [638, 167] on h2 "Basic details" at bounding box center [553, 159] width 623 height 30
click at [1006, 544] on input "**********" at bounding box center [1153, 548] width 757 height 38
click at [130, 150] on div "Publish Venue" at bounding box center [111, 164] width 189 height 39
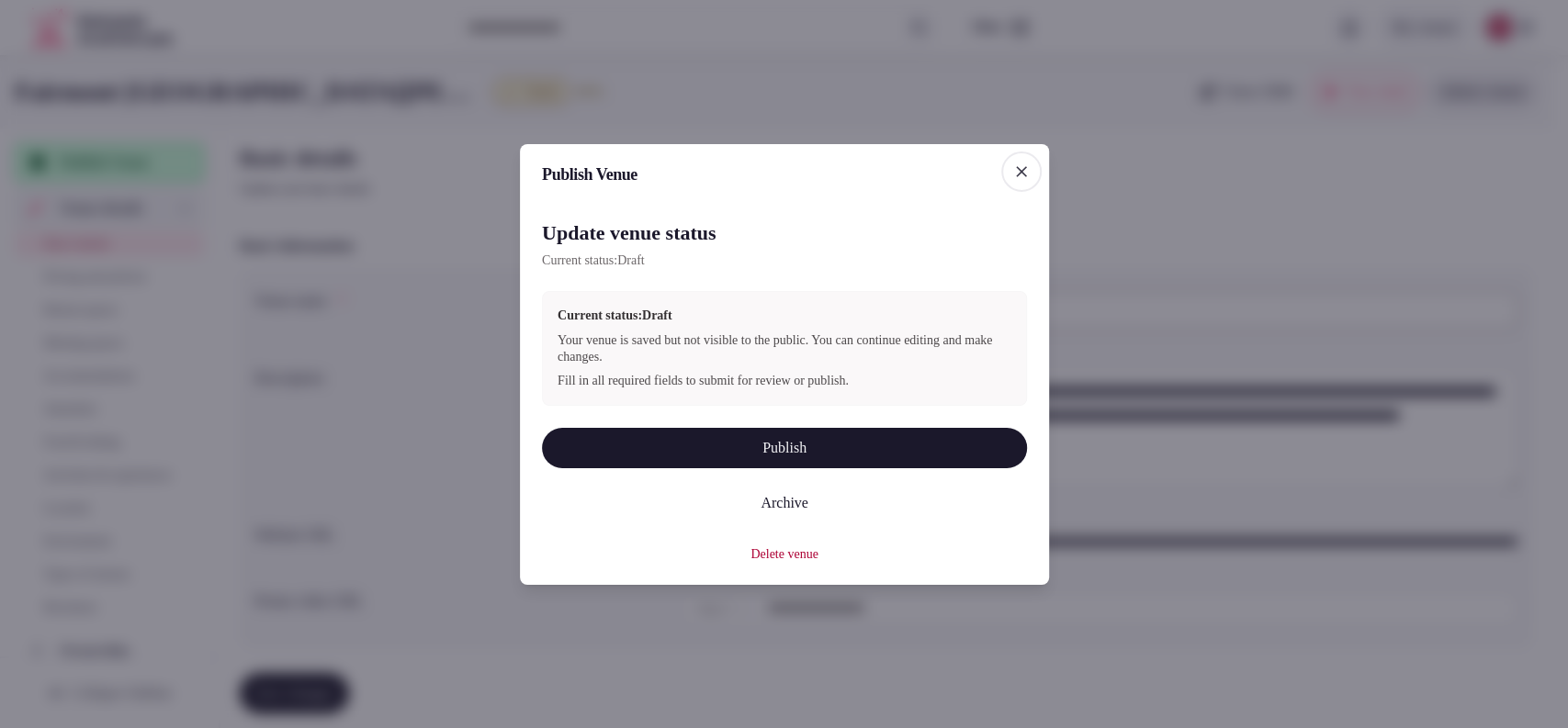
click at [695, 431] on button "Publish" at bounding box center [784, 447] width 485 height 41
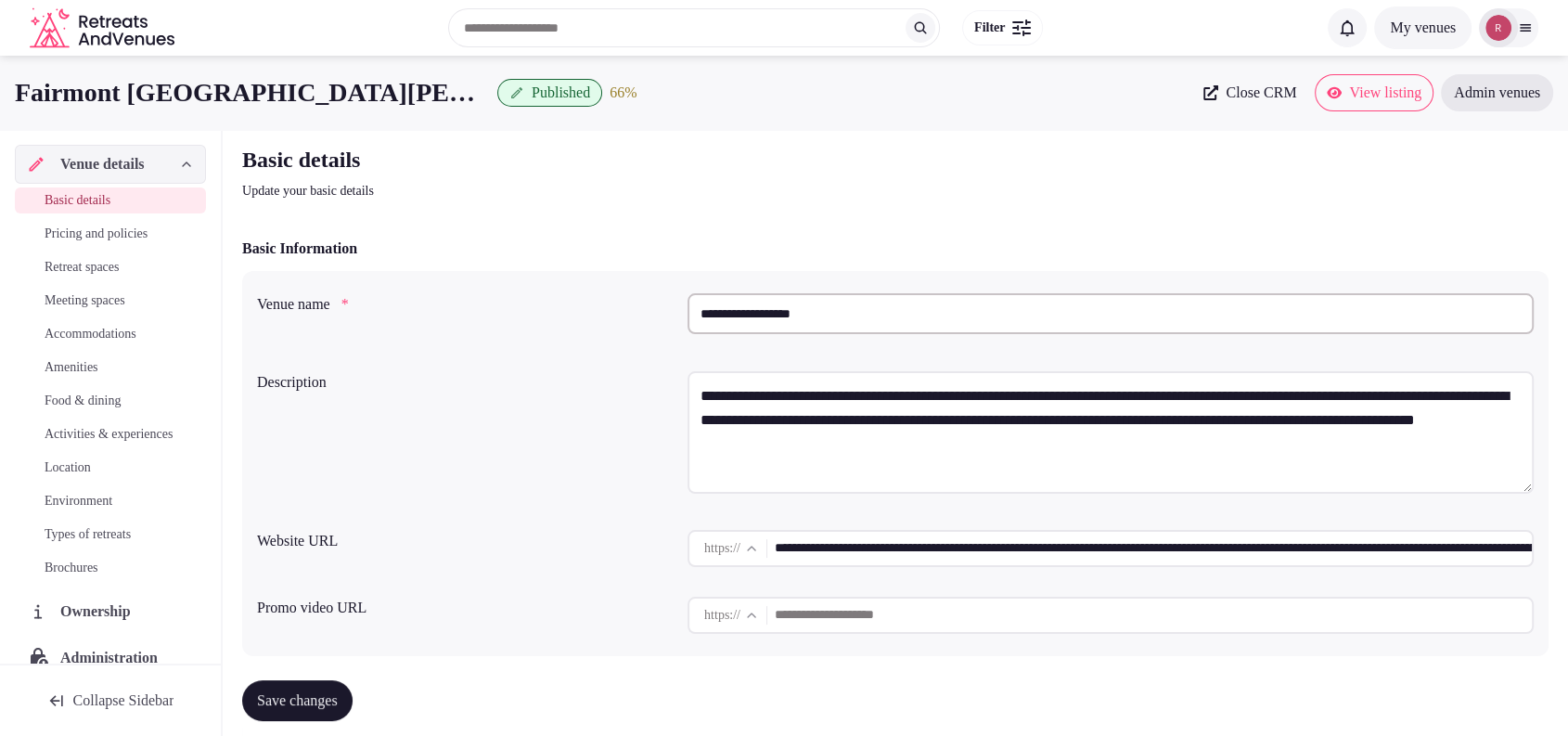
click at [813, 547] on input "**********" at bounding box center [1153, 548] width 757 height 38
click at [814, 545] on input "**********" at bounding box center [1153, 548] width 757 height 38
click at [715, 187] on p "Update your basic details" at bounding box center [553, 191] width 623 height 19
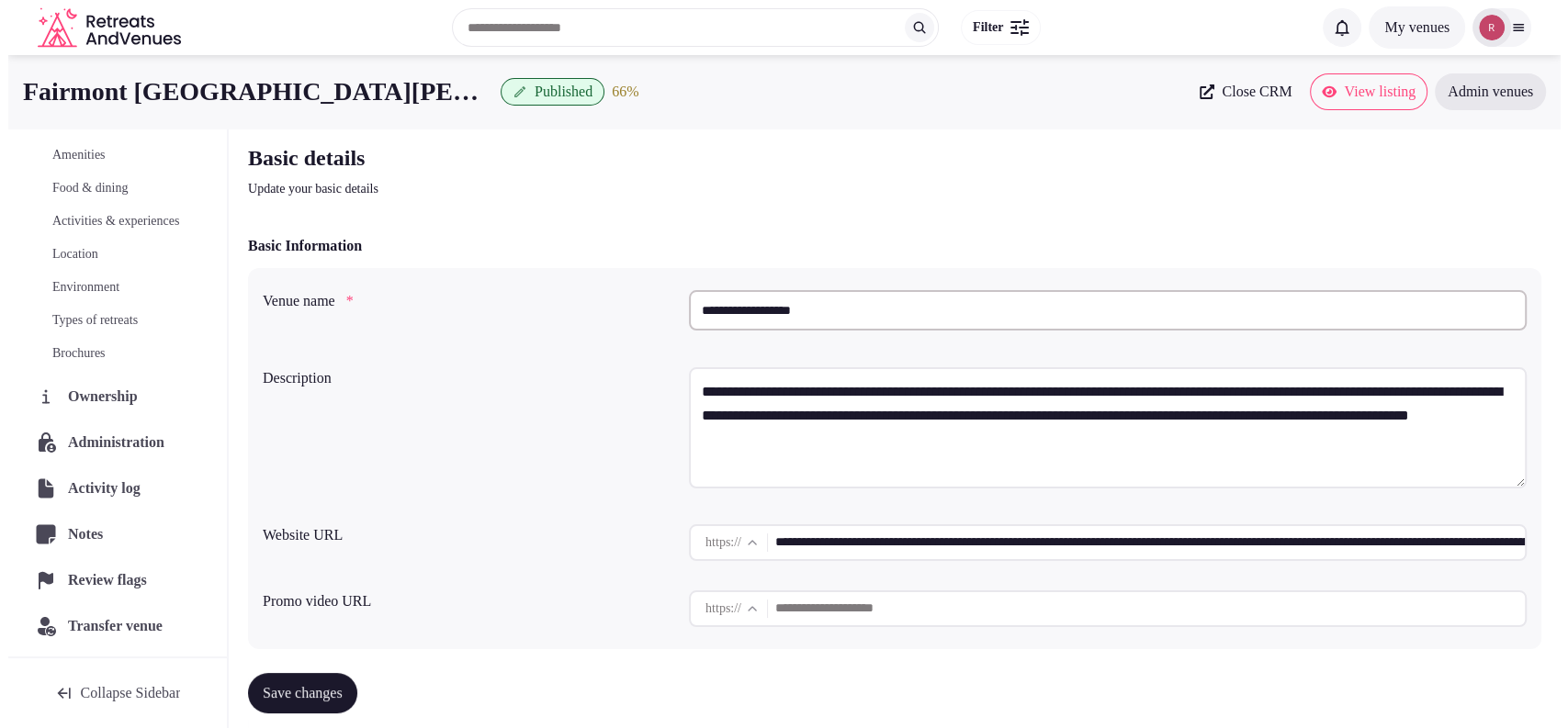
scroll to position [227, 0]
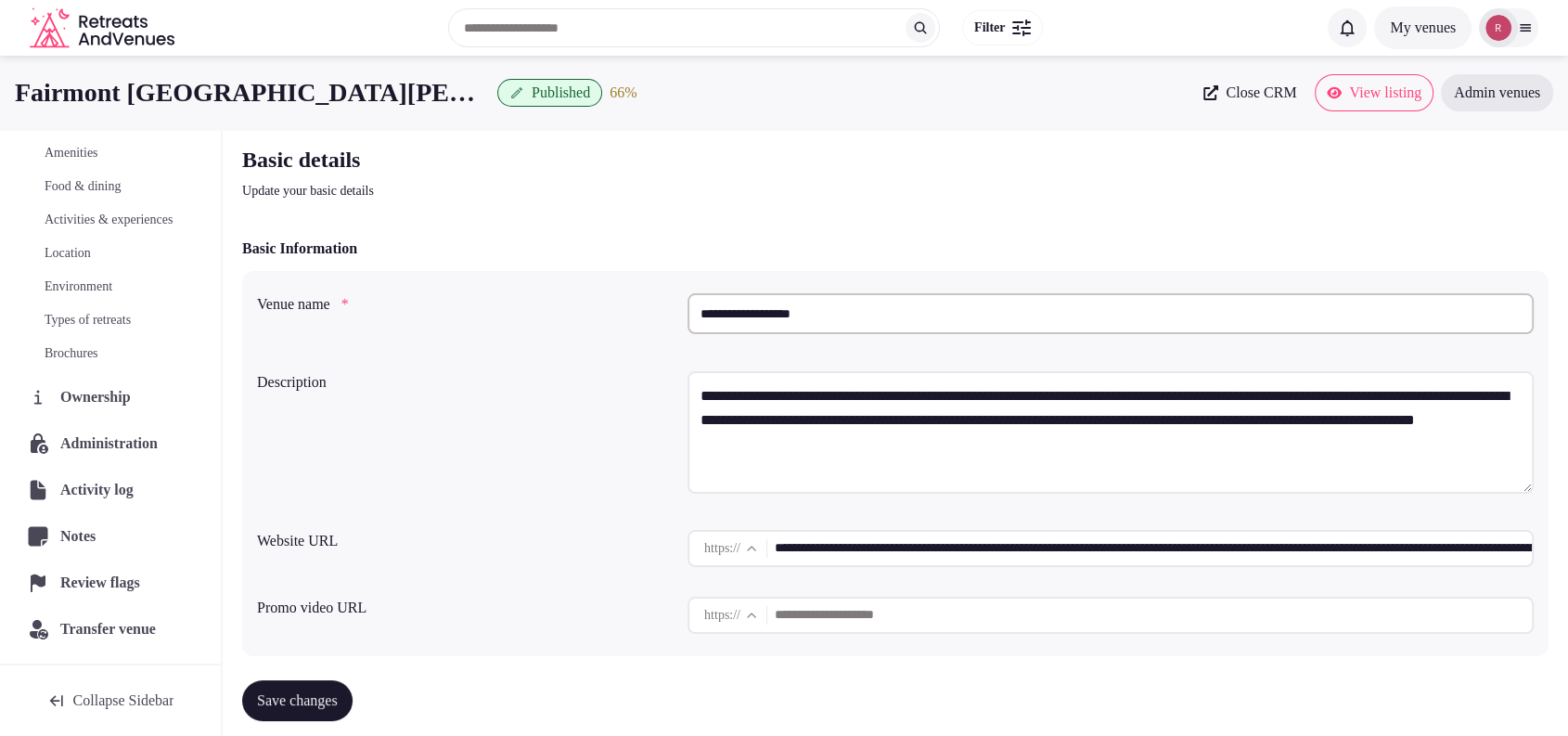
click at [112, 440] on span "Administration" at bounding box center [112, 443] width 105 height 23
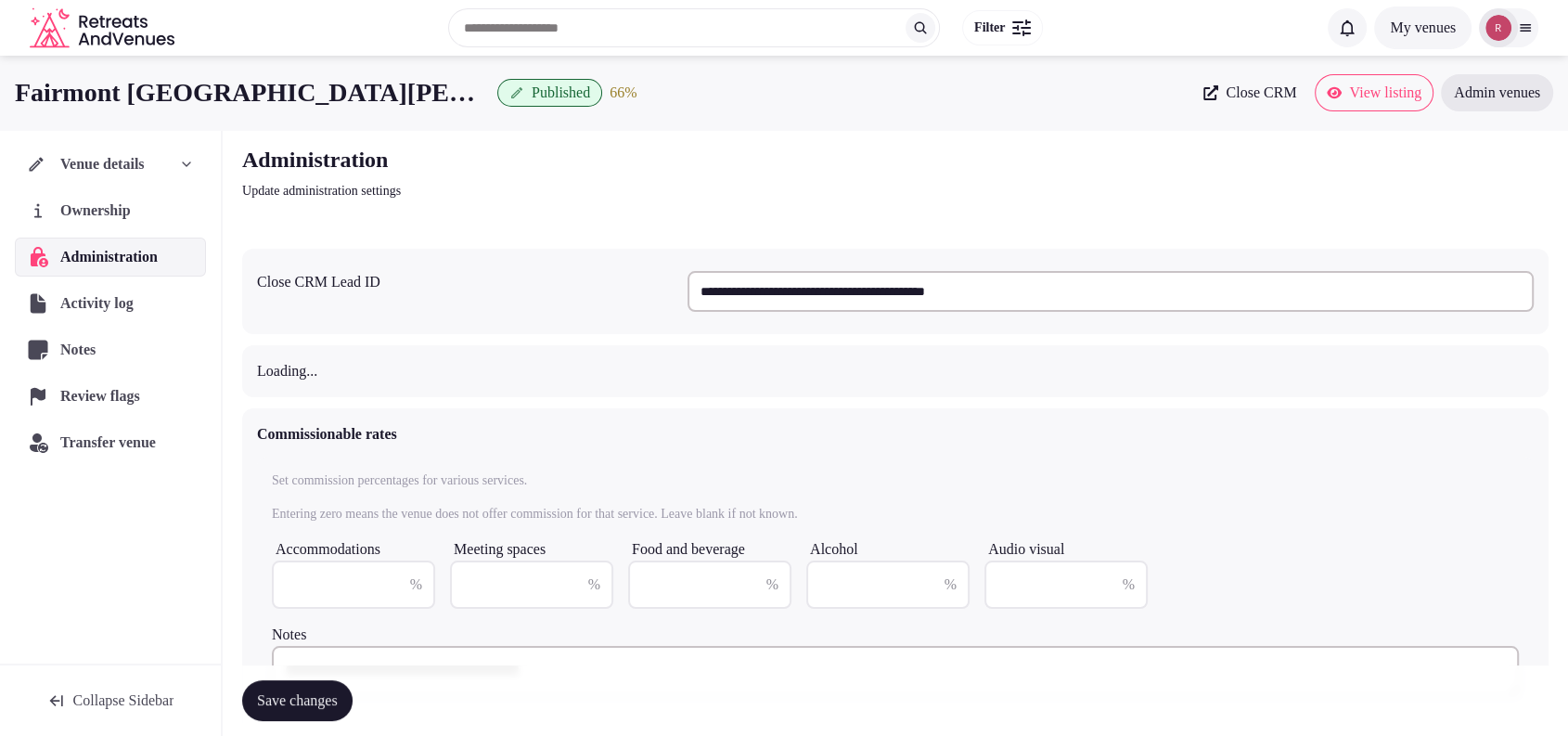
click at [1003, 295] on input "**********" at bounding box center [1110, 292] width 846 height 41
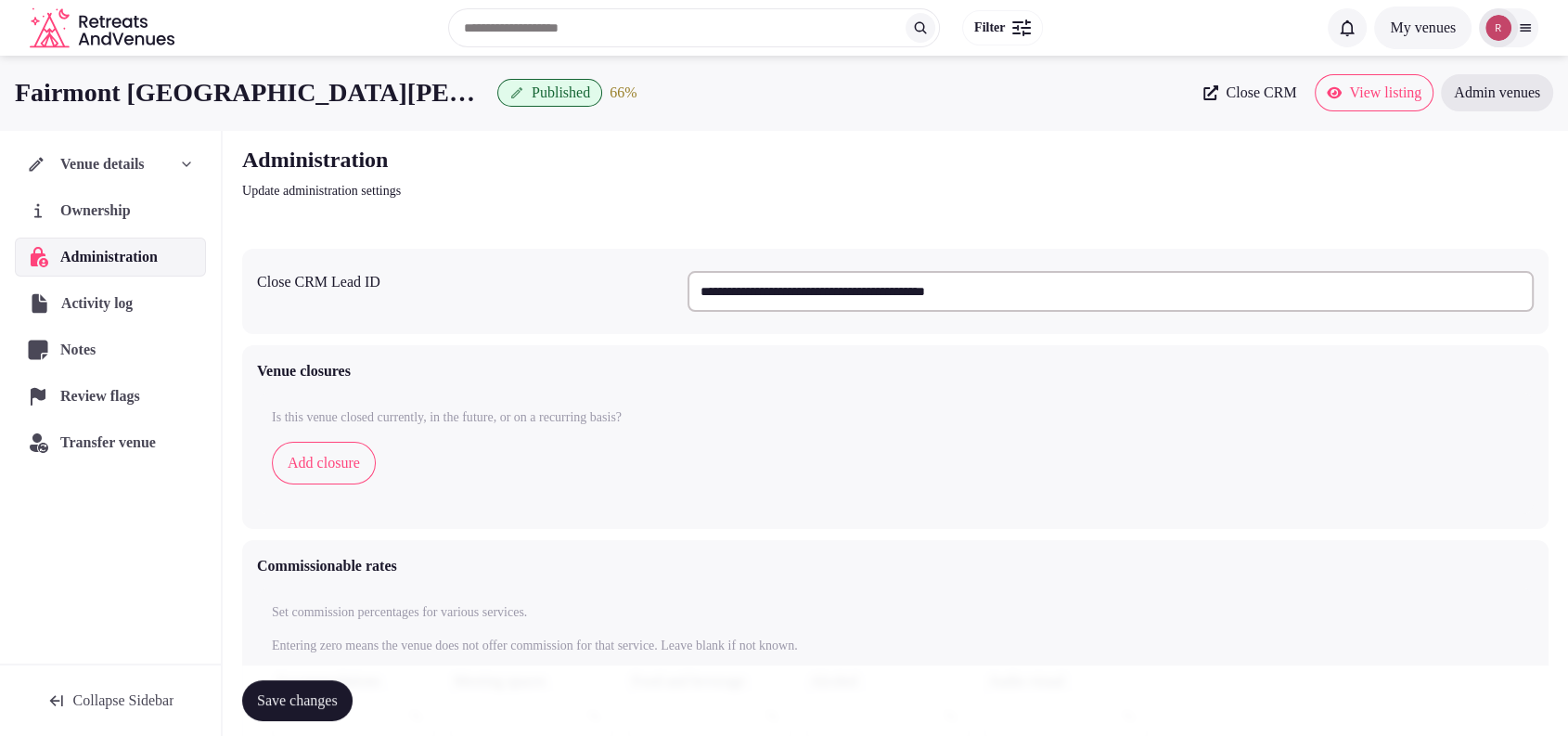
click at [87, 317] on div "Activity log" at bounding box center [111, 303] width 187 height 38
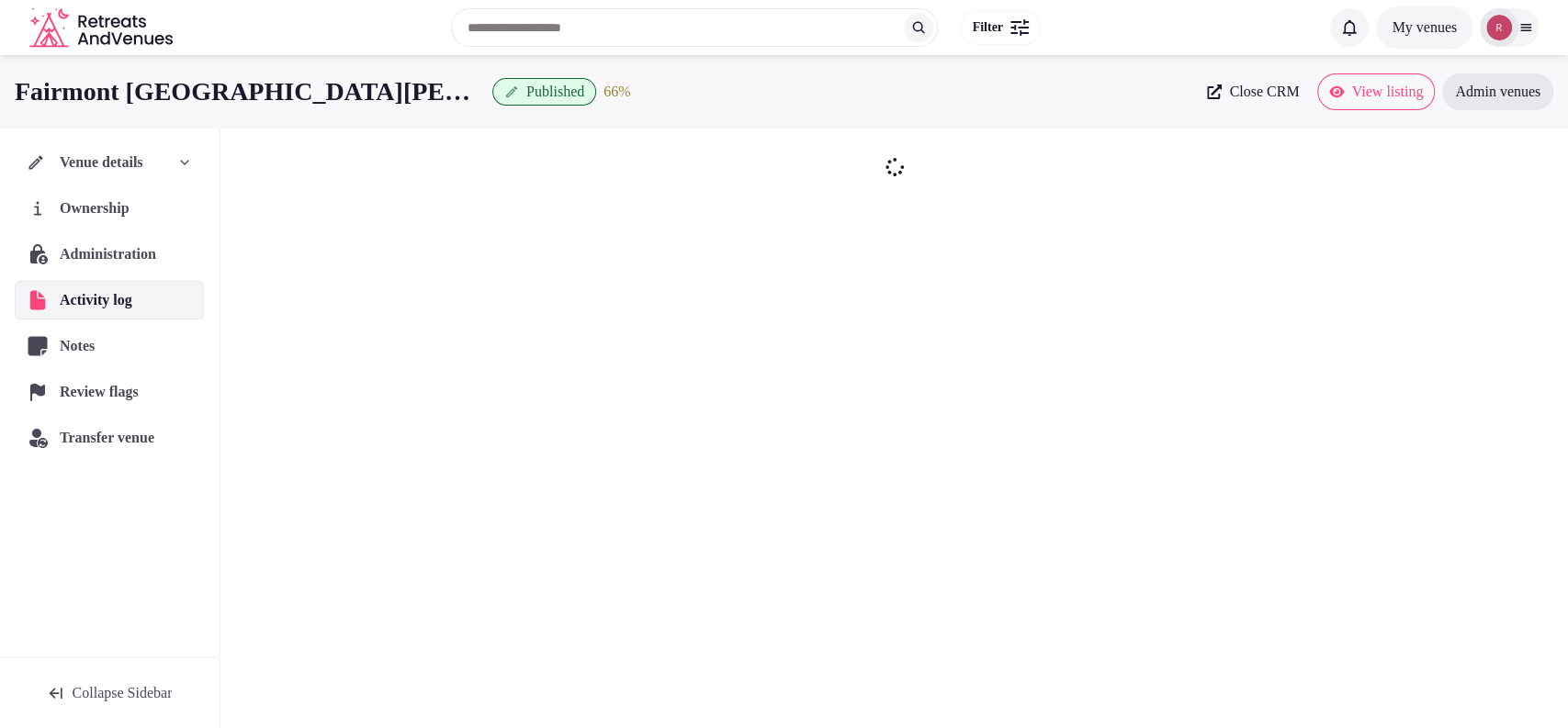
click at [88, 211] on span "Ownership" at bounding box center [97, 209] width 77 height 22
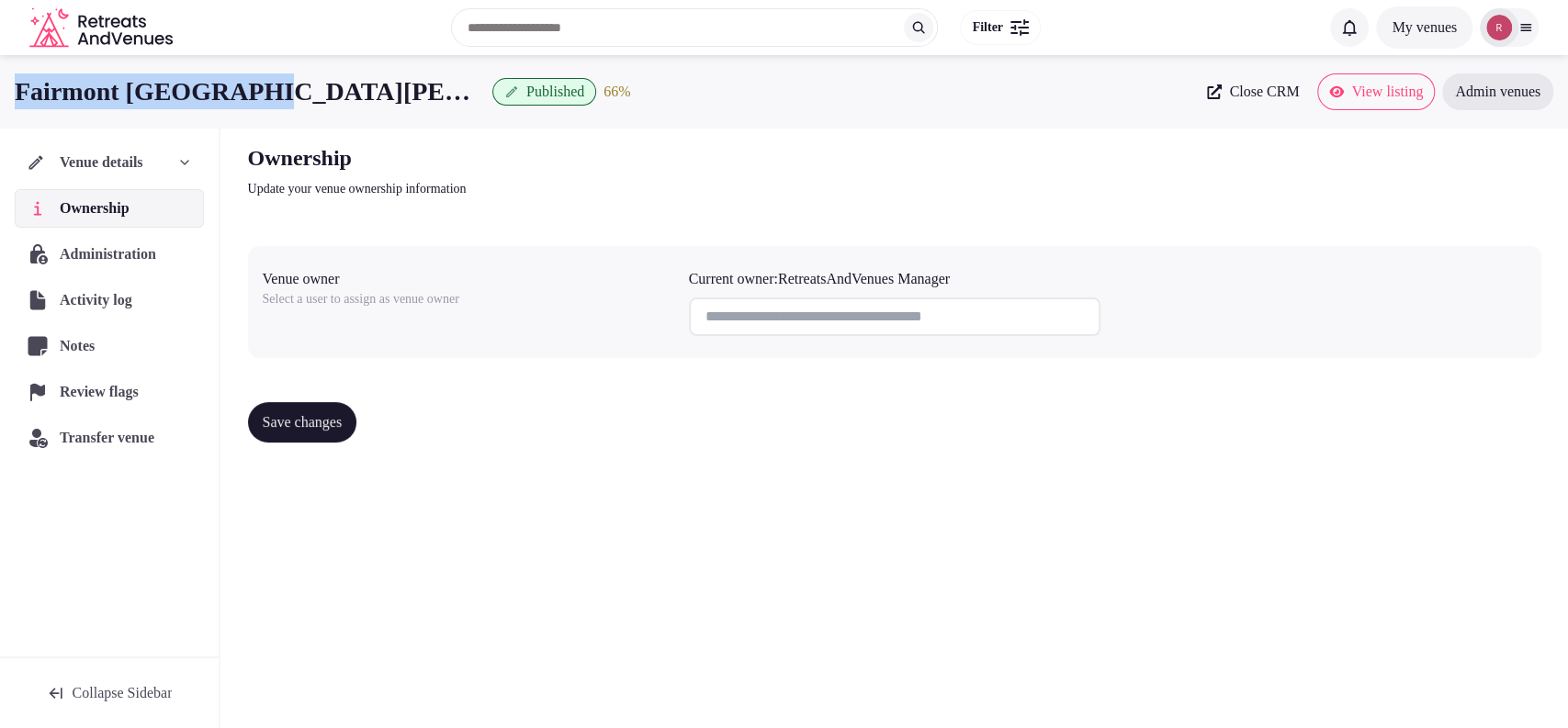
drag, startPoint x: 276, startPoint y: 96, endPoint x: 0, endPoint y: 100, distance: 276.0
click at [0, 100] on div "Fairmont St Andrews Published 66 % Close CRM View listing Admin venues" at bounding box center [784, 92] width 1568 height 37
copy h1 "Fairmont [GEOGRAPHIC_DATA][PERSON_NAME]"
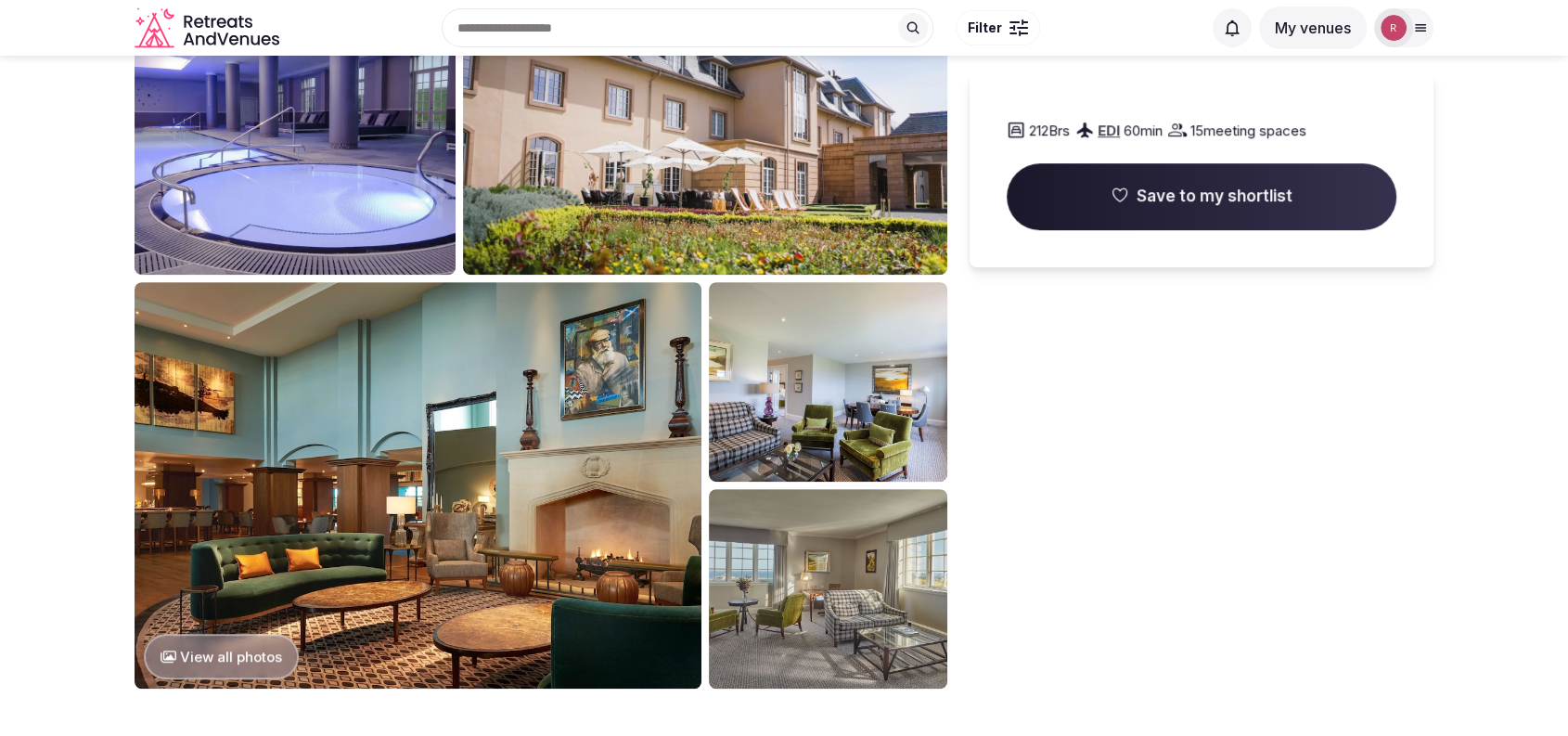
scroll to position [564, 0]
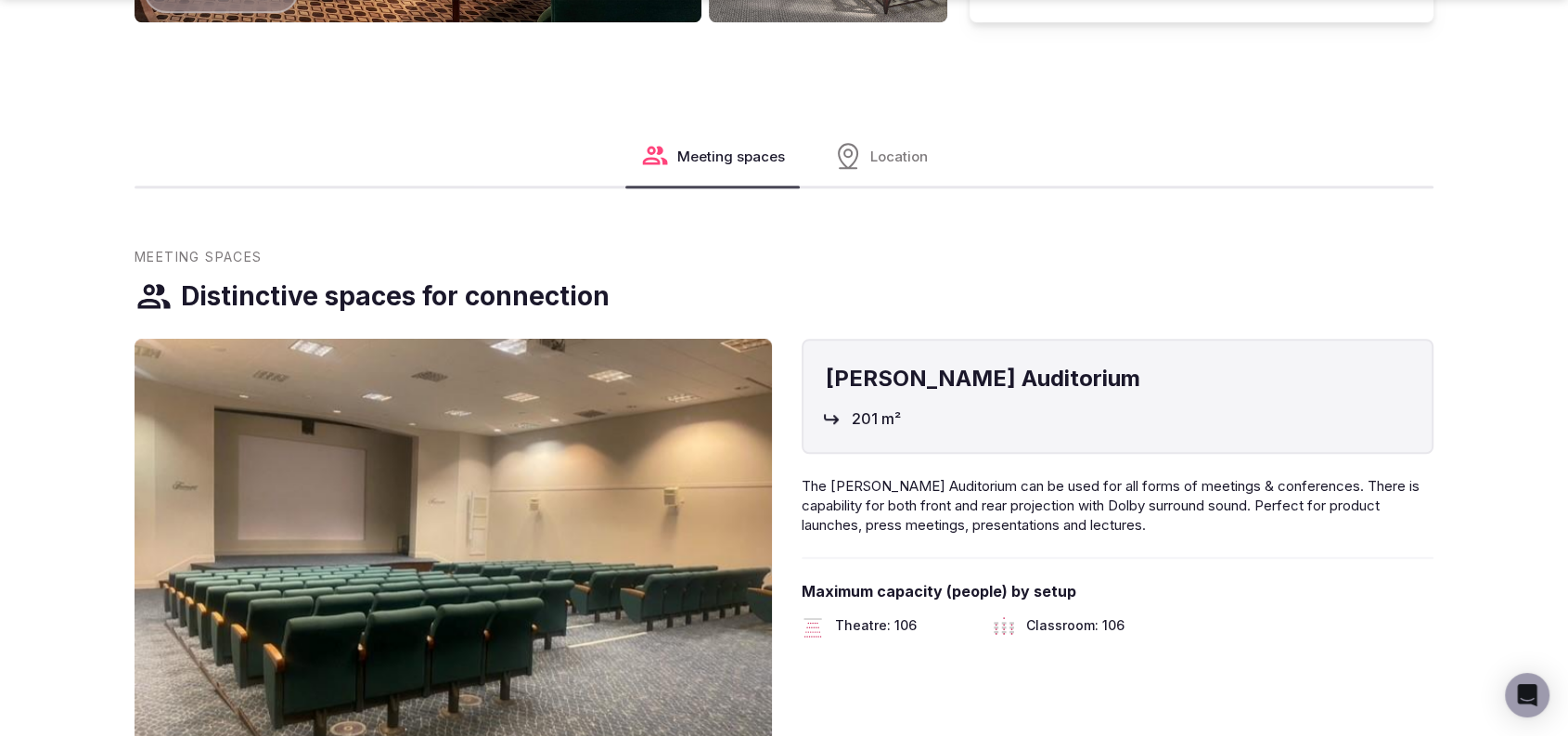
scroll to position [1585, 0]
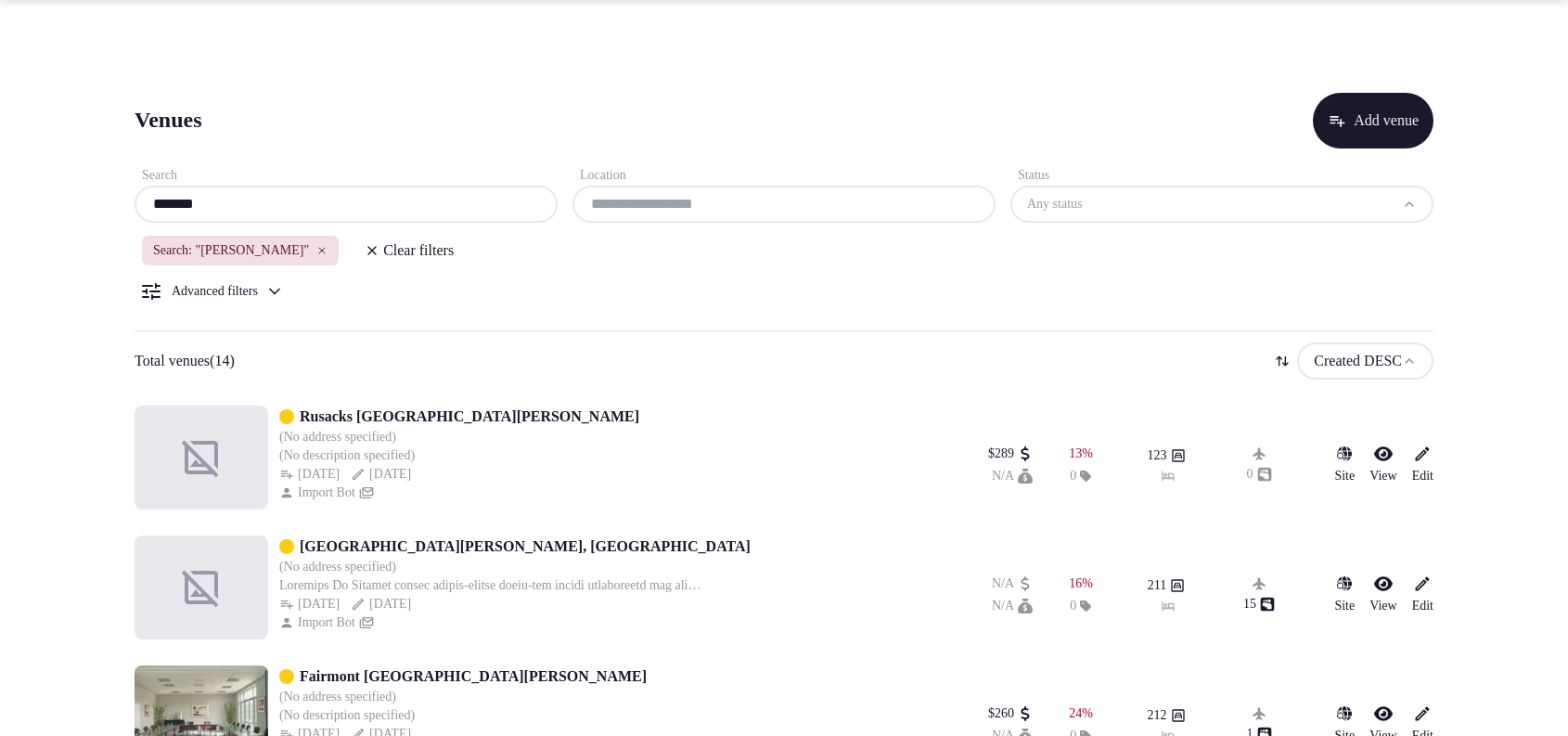
scroll to position [296, 0]
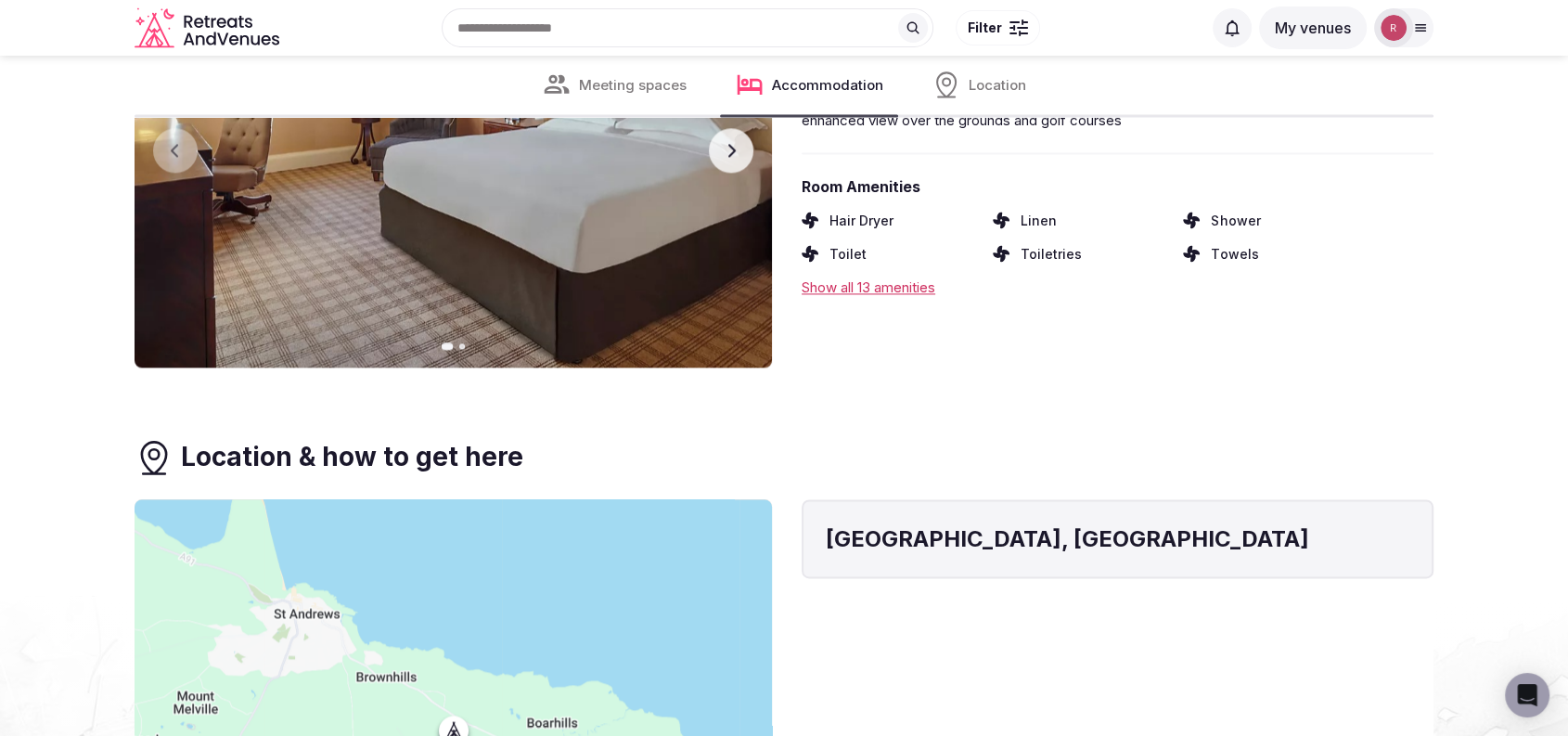
scroll to position [2228, 0]
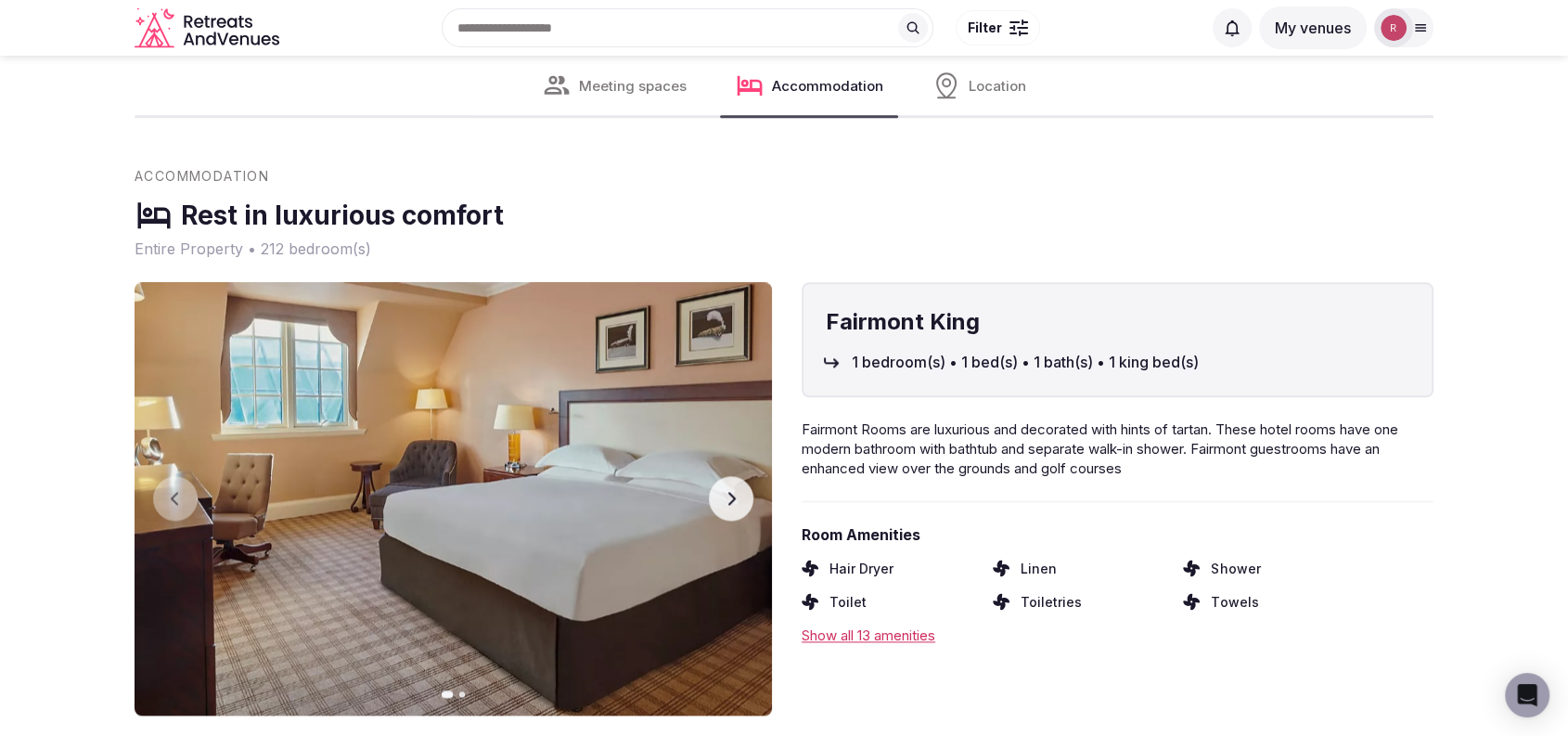
click at [727, 491] on icon "button" at bounding box center [731, 499] width 15 height 15
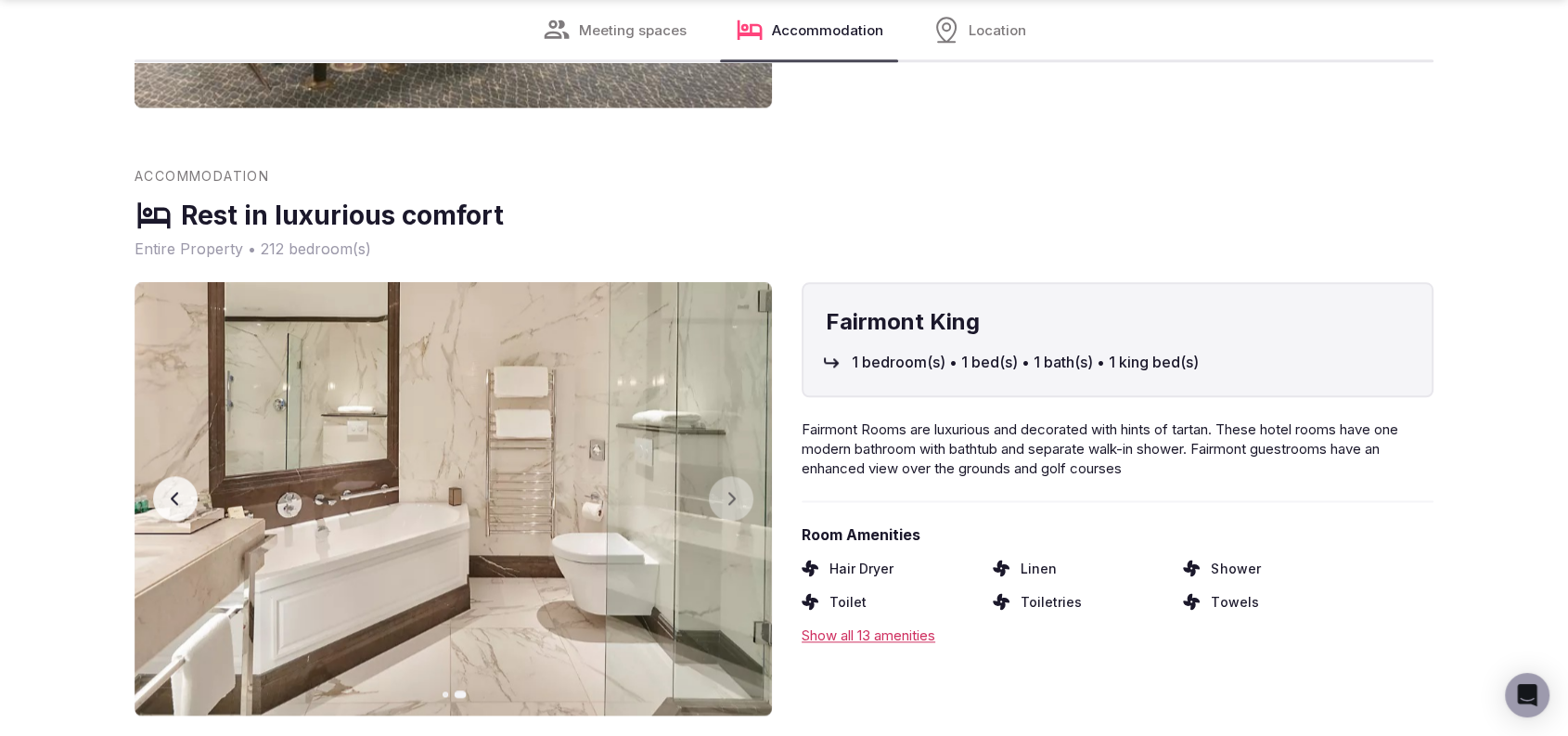
scroll to position [2871, 0]
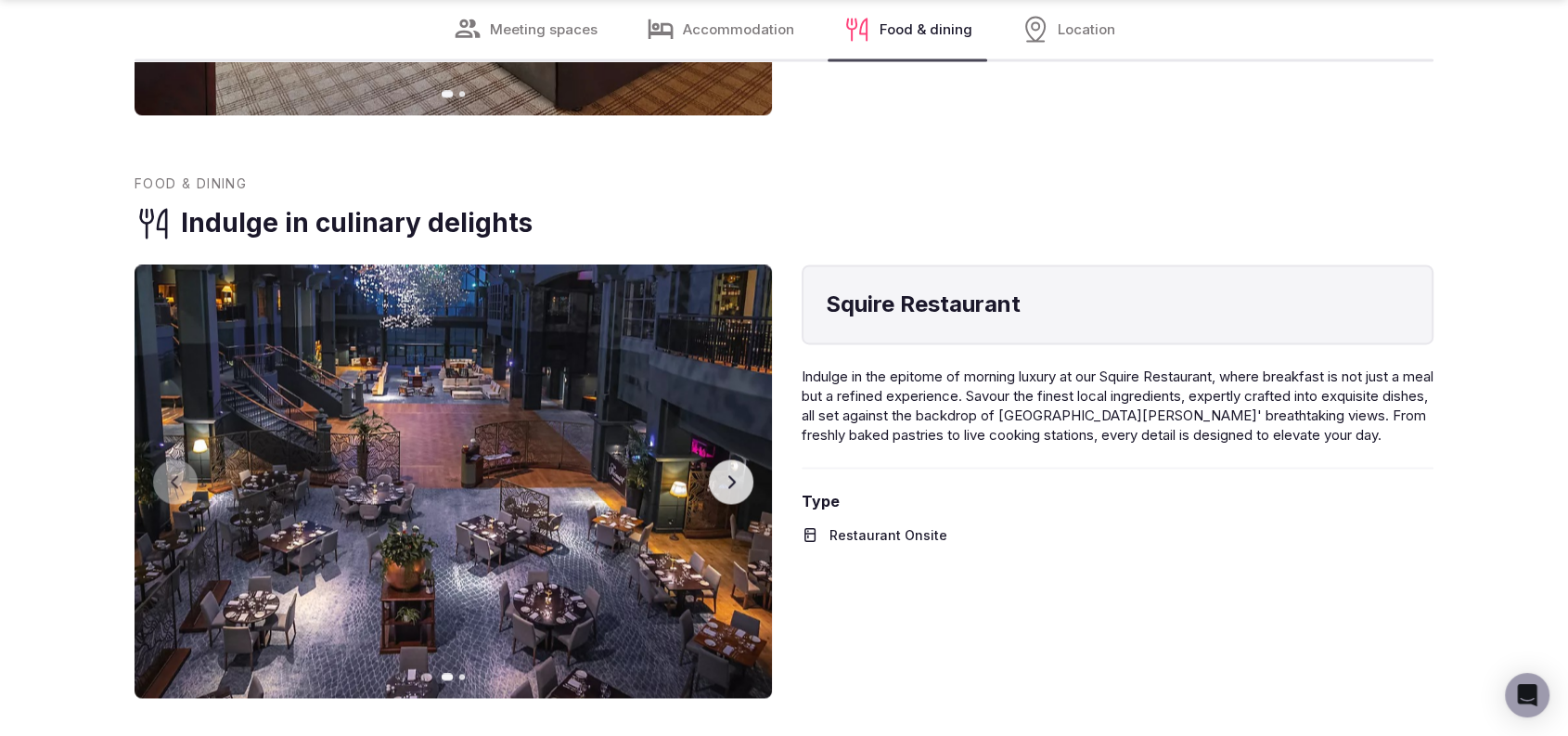
scroll to position [2847, 0]
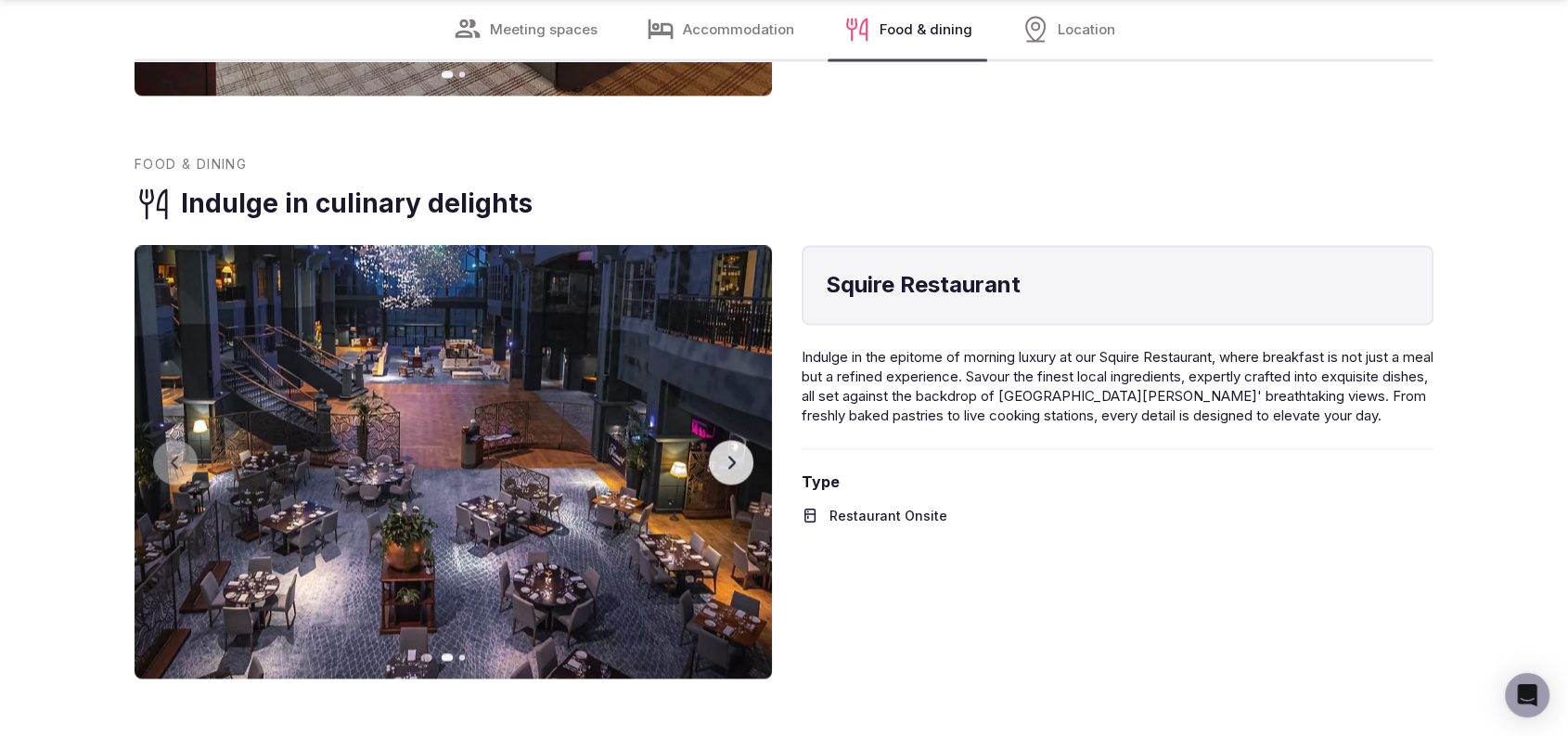
click at [746, 423] on img at bounding box center [454, 461] width 637 height 433
click at [734, 440] on button "Next slide" at bounding box center [731, 462] width 45 height 45
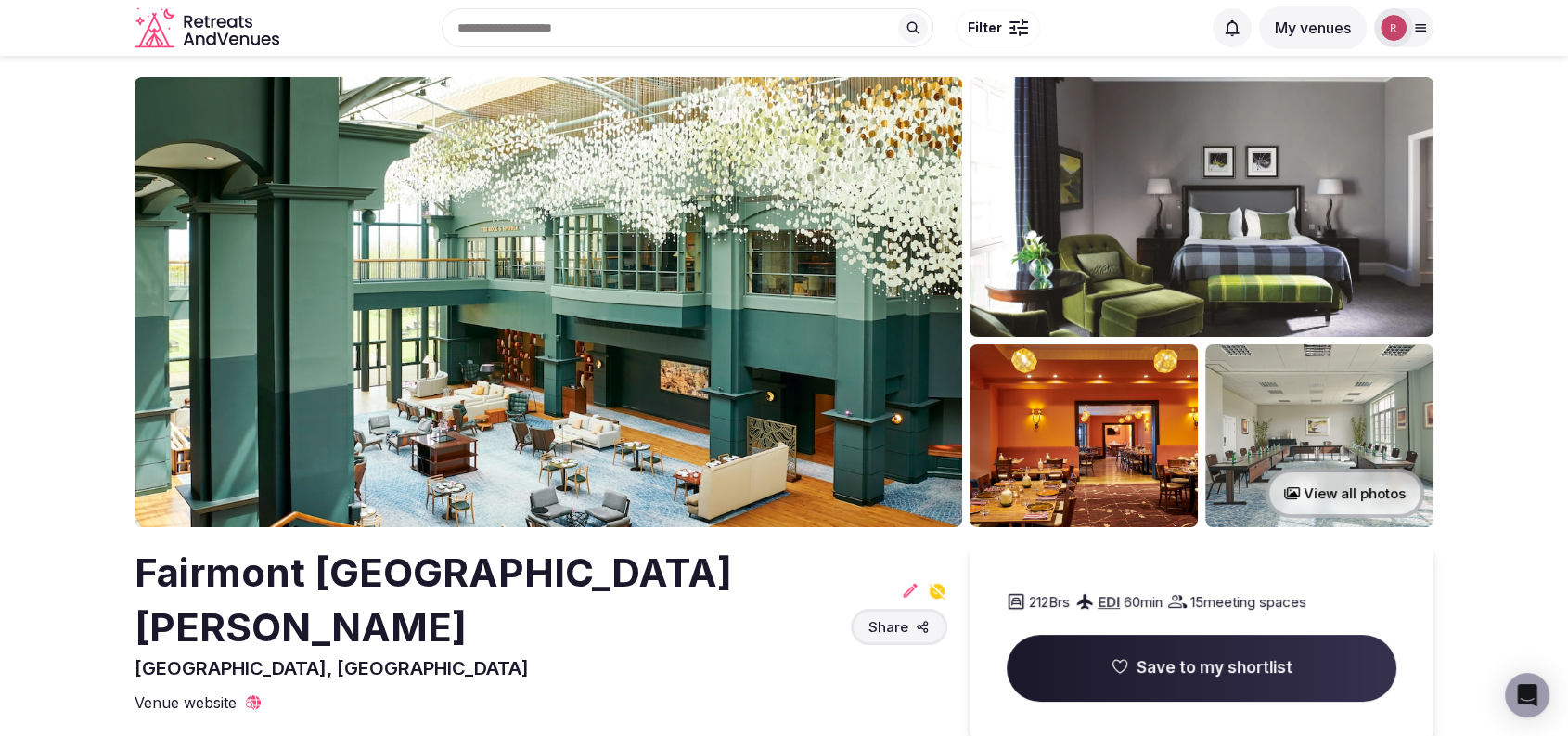
scroll to position [0, 0]
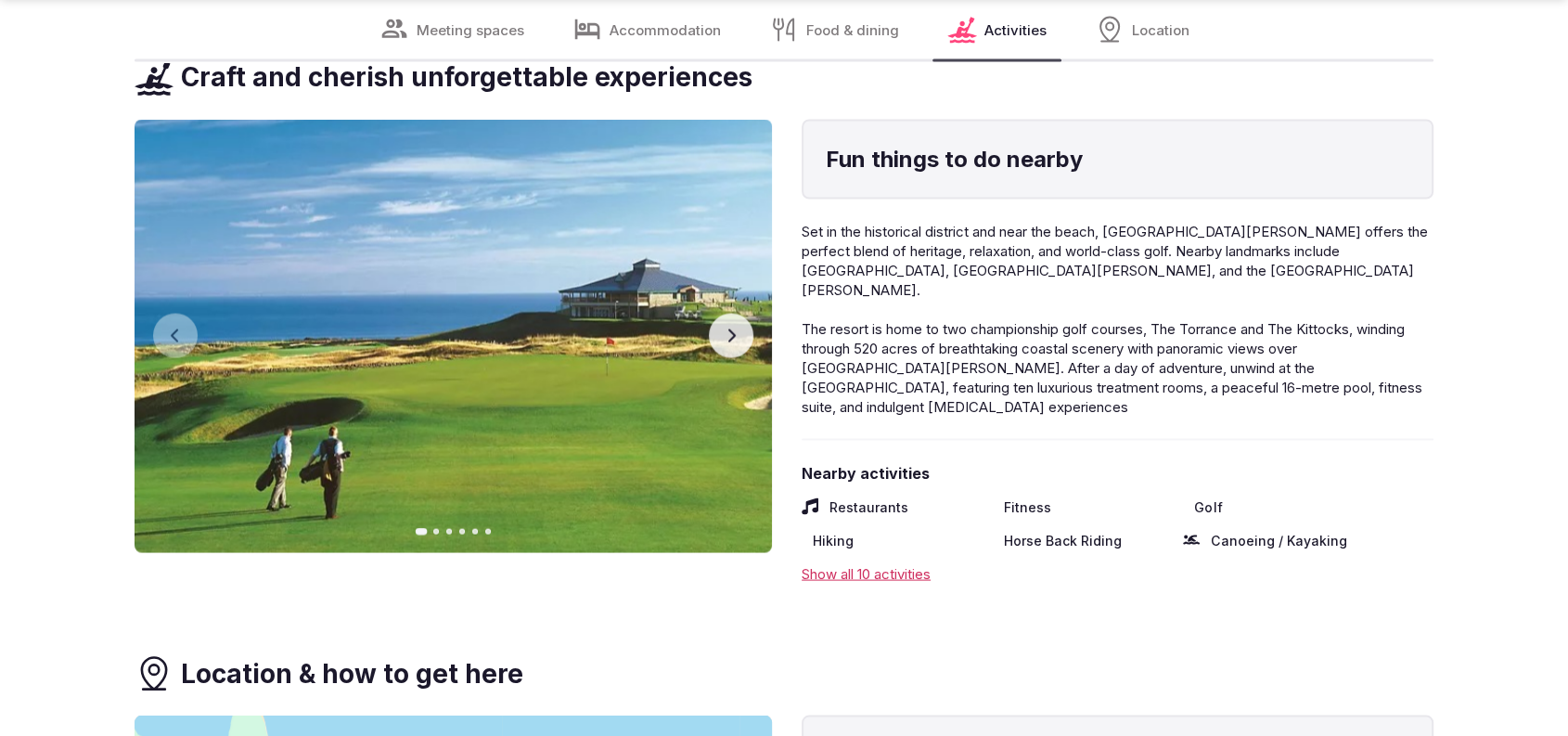
scroll to position [3564, 0]
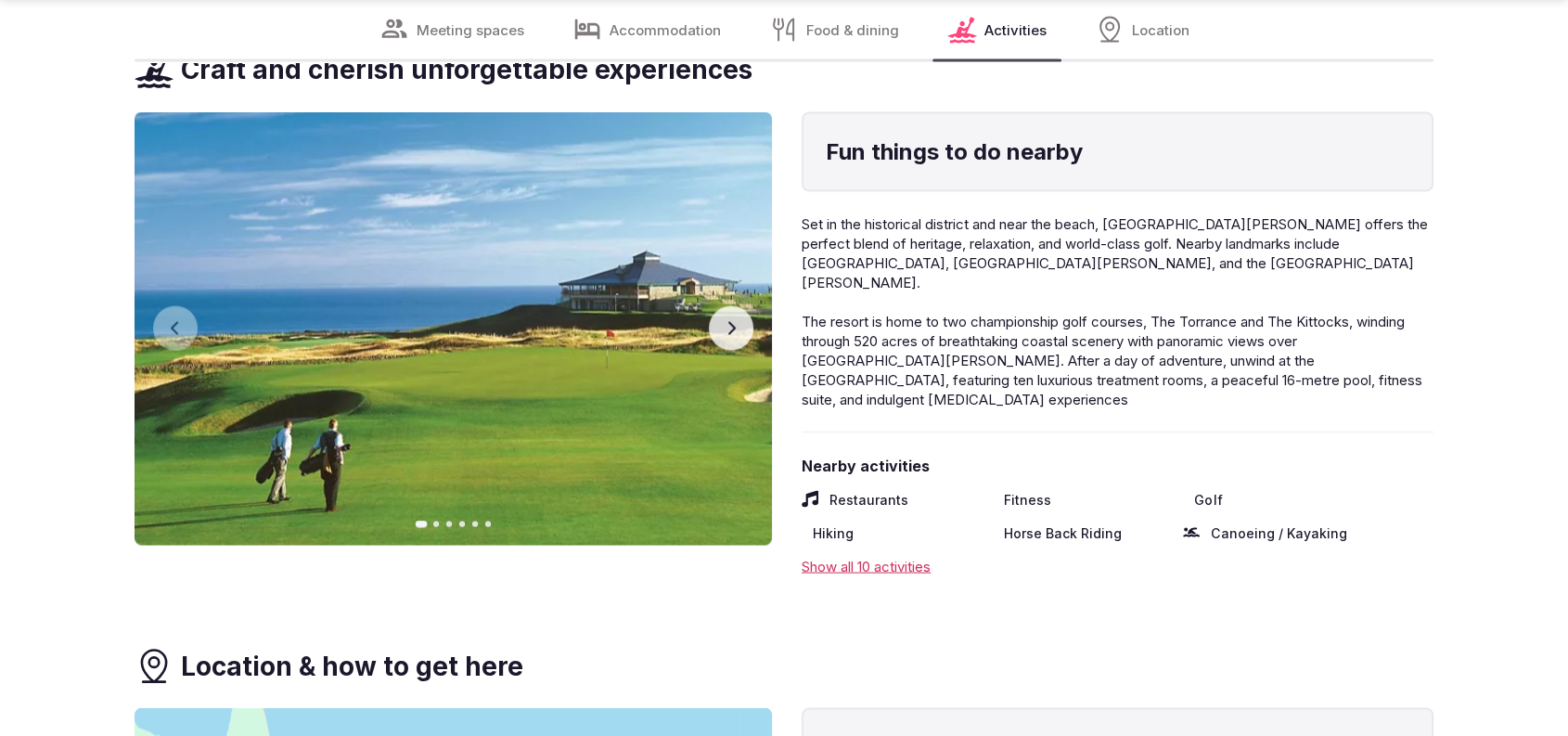
click at [720, 307] on button "Next slide" at bounding box center [731, 329] width 45 height 45
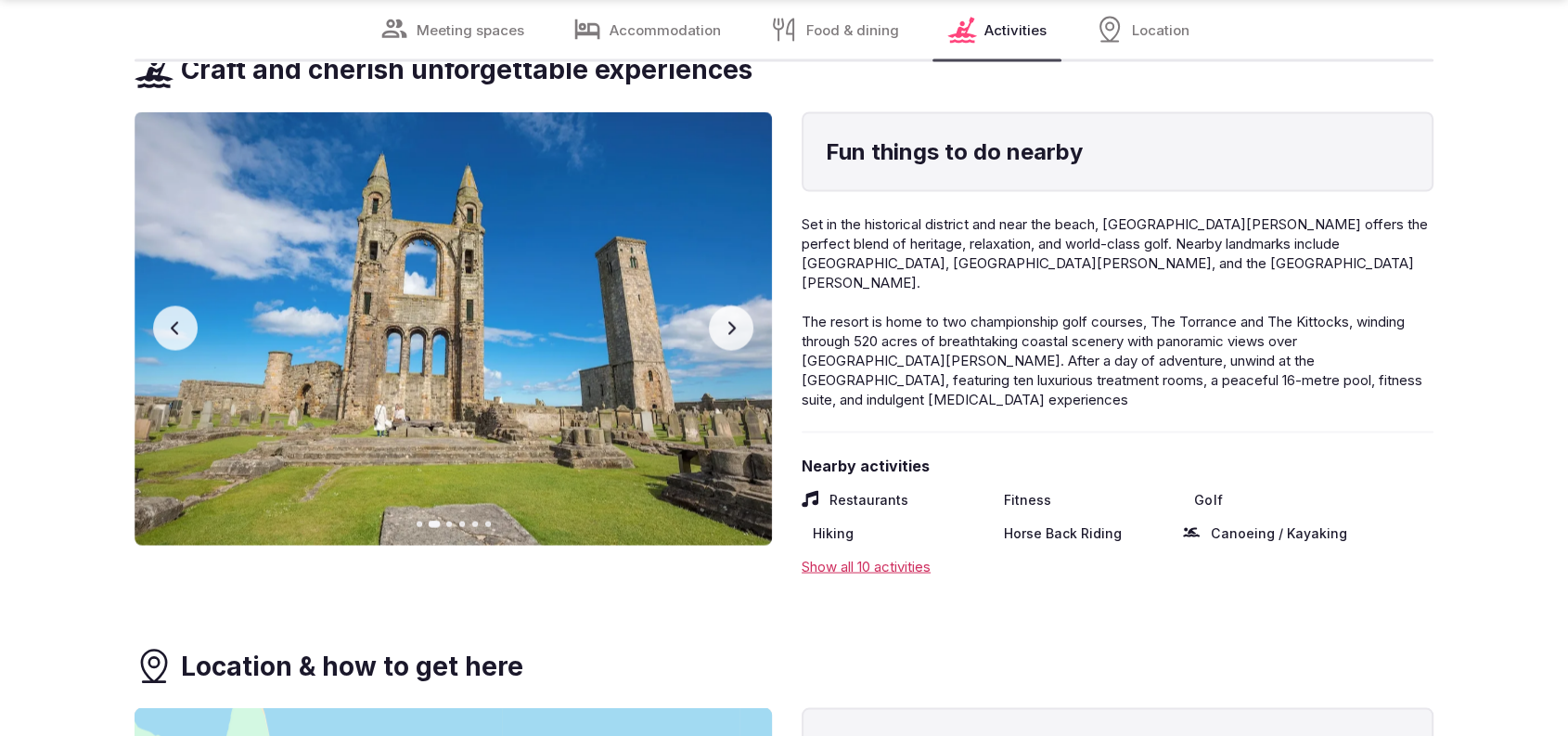
click at [720, 307] on button "Next slide" at bounding box center [731, 329] width 45 height 45
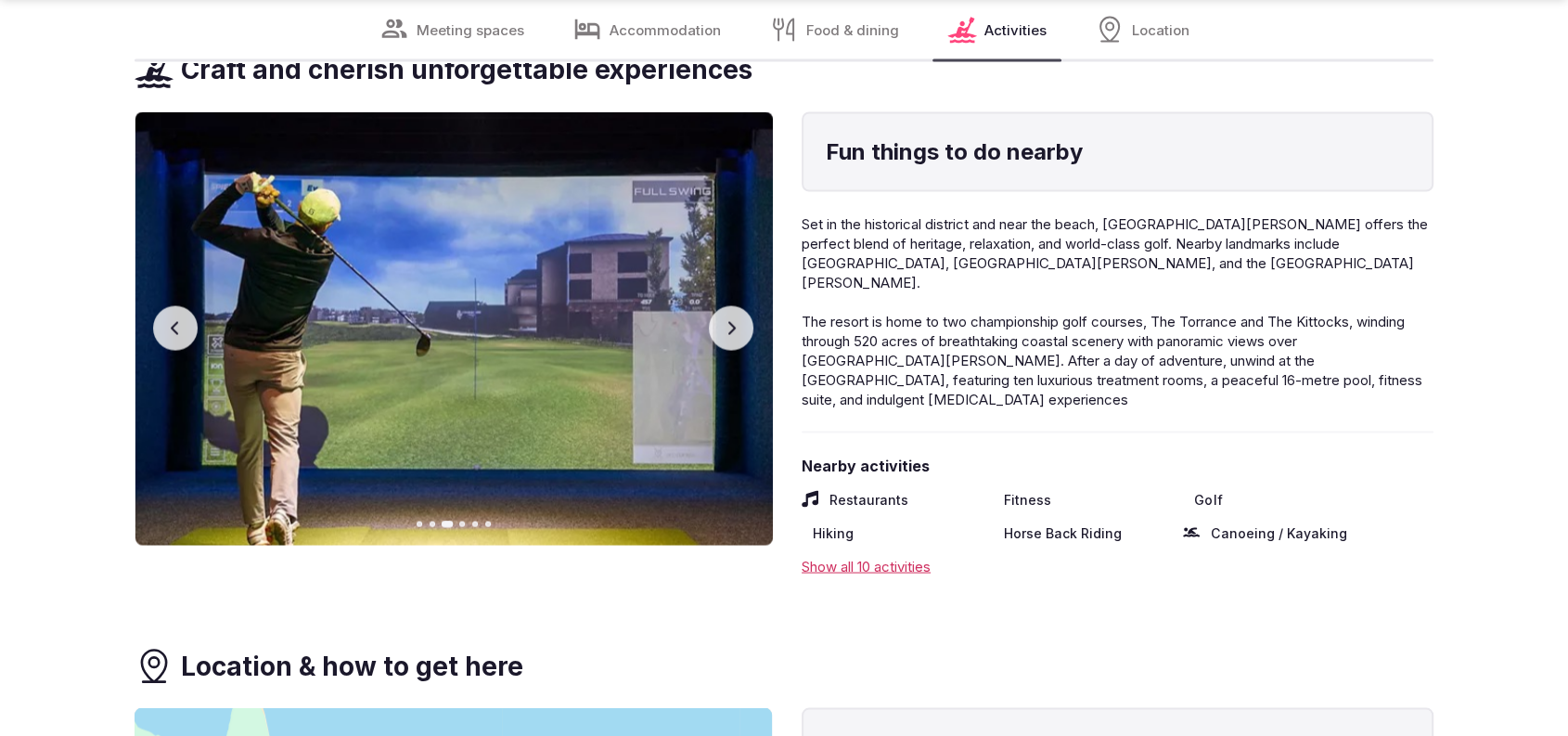
click at [720, 307] on button "Next slide" at bounding box center [731, 329] width 45 height 45
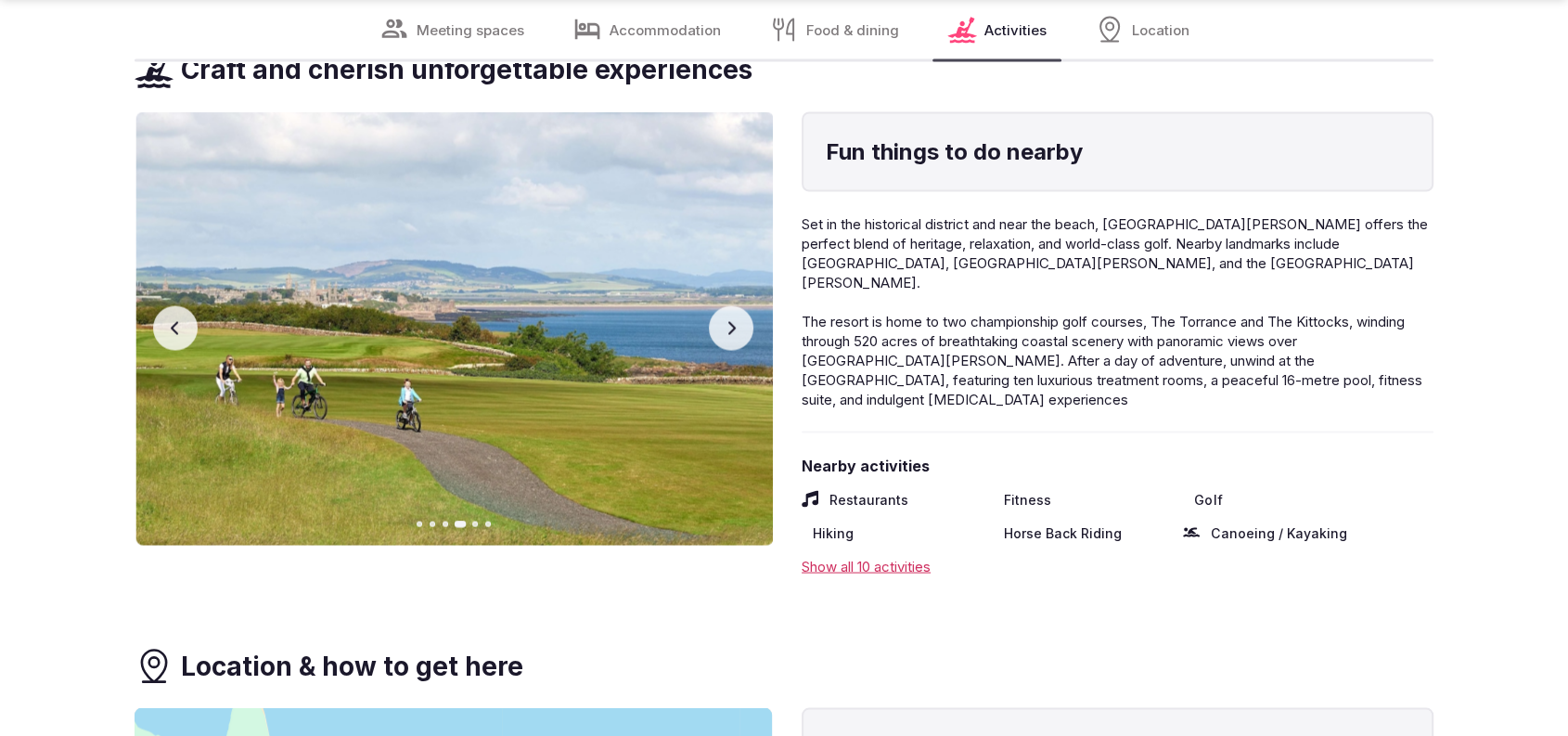
click at [720, 307] on button "Next slide" at bounding box center [731, 329] width 45 height 45
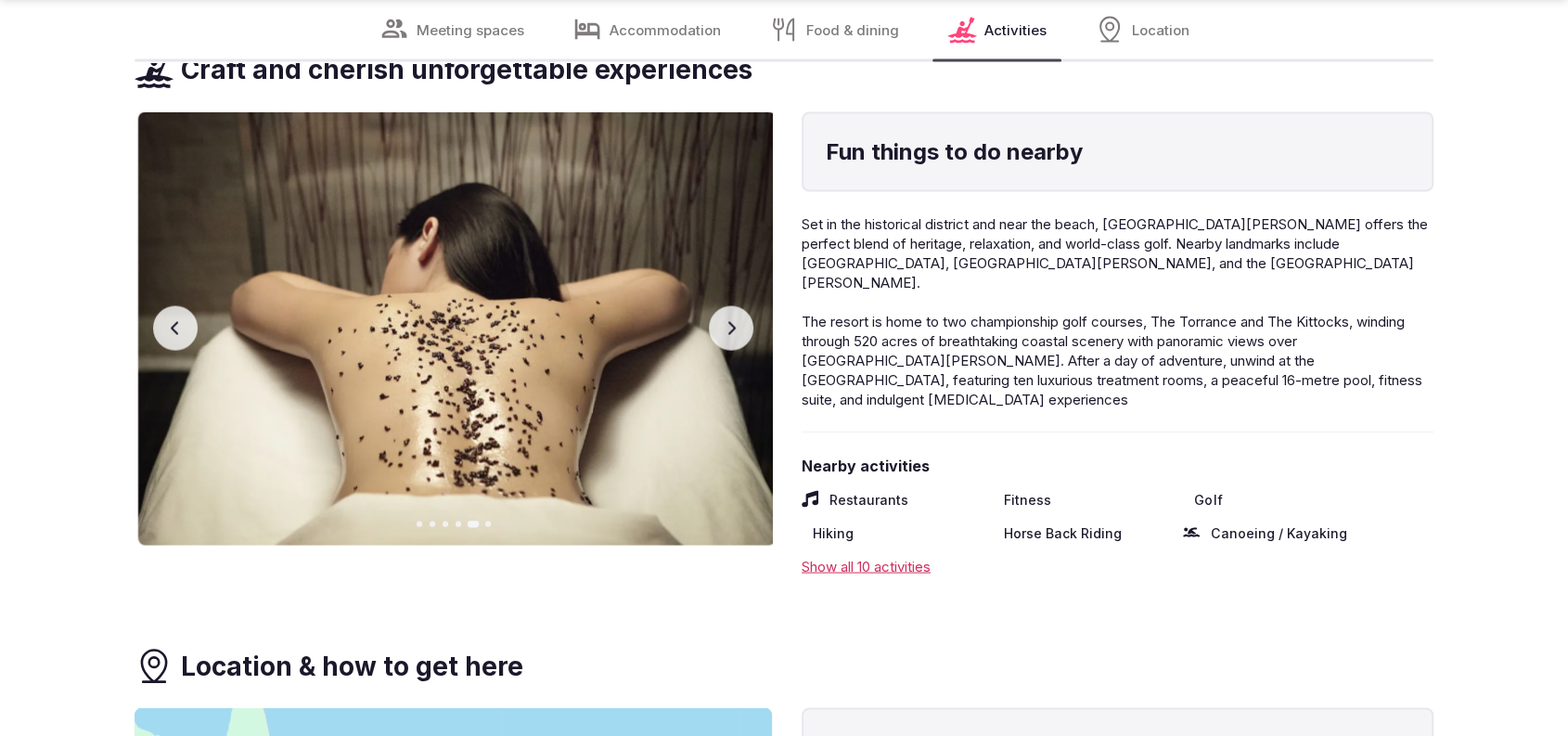
click at [720, 307] on button "Next slide" at bounding box center [731, 329] width 45 height 45
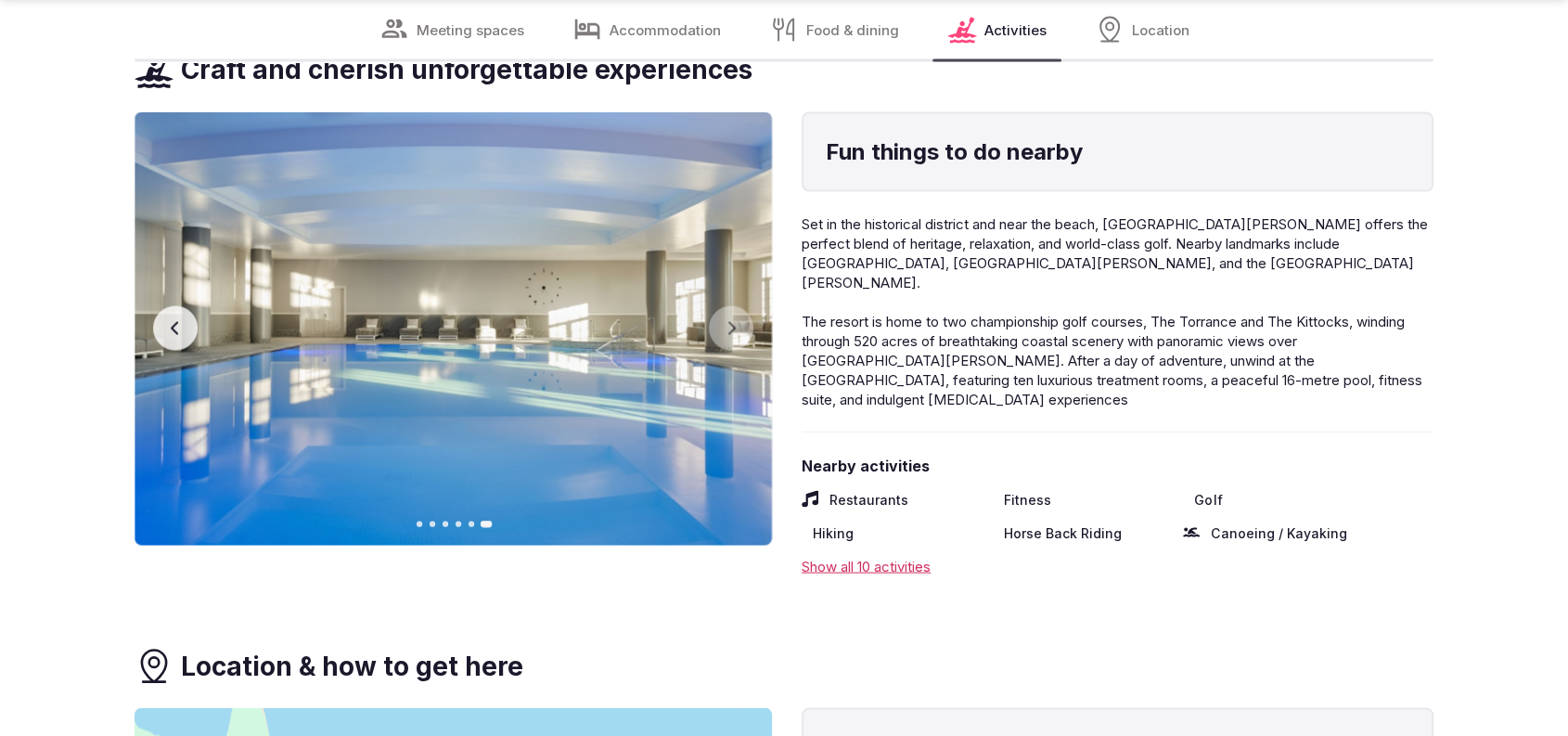
click at [175, 307] on button "Previous slide" at bounding box center [175, 329] width 45 height 45
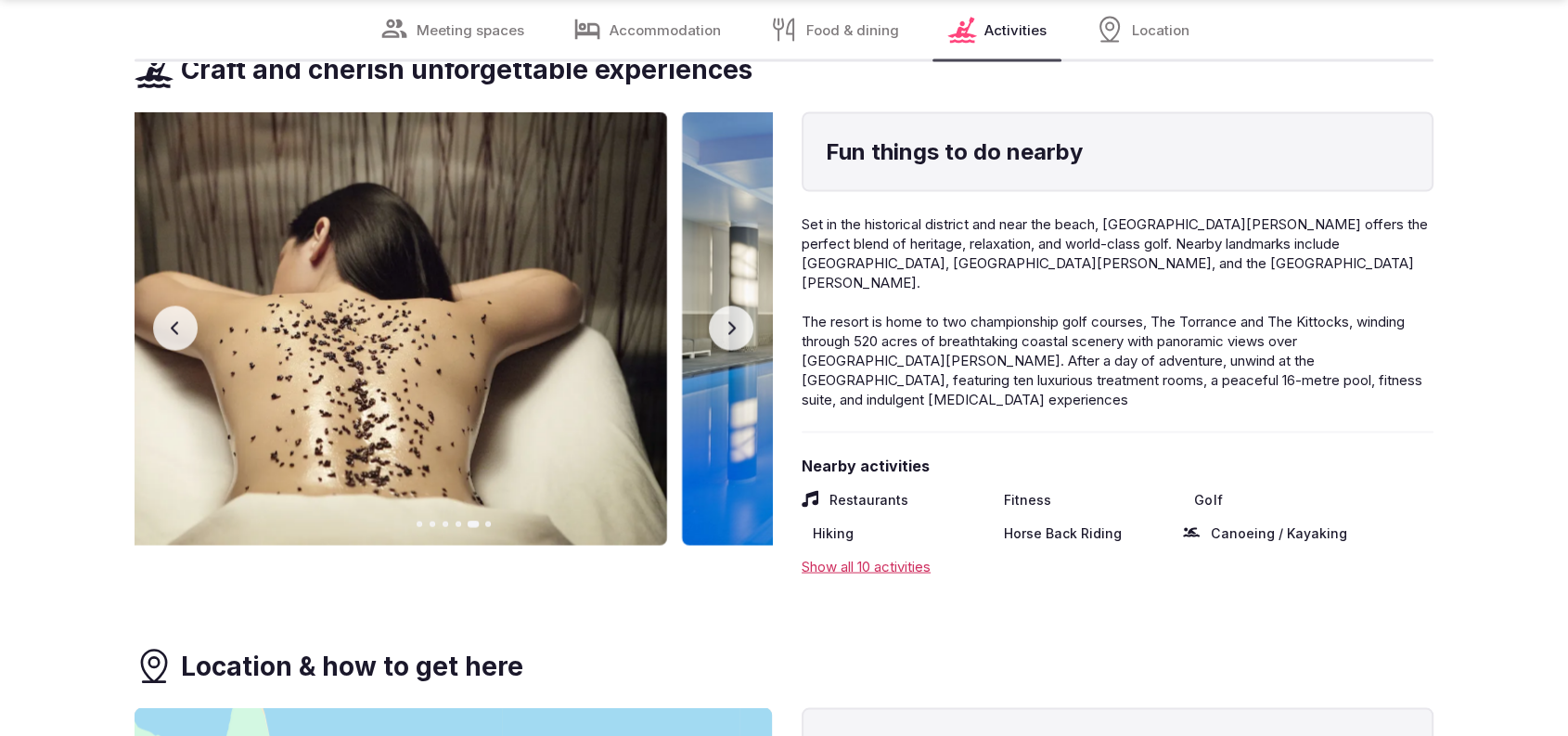
click at [175, 307] on button "Previous slide" at bounding box center [175, 329] width 45 height 45
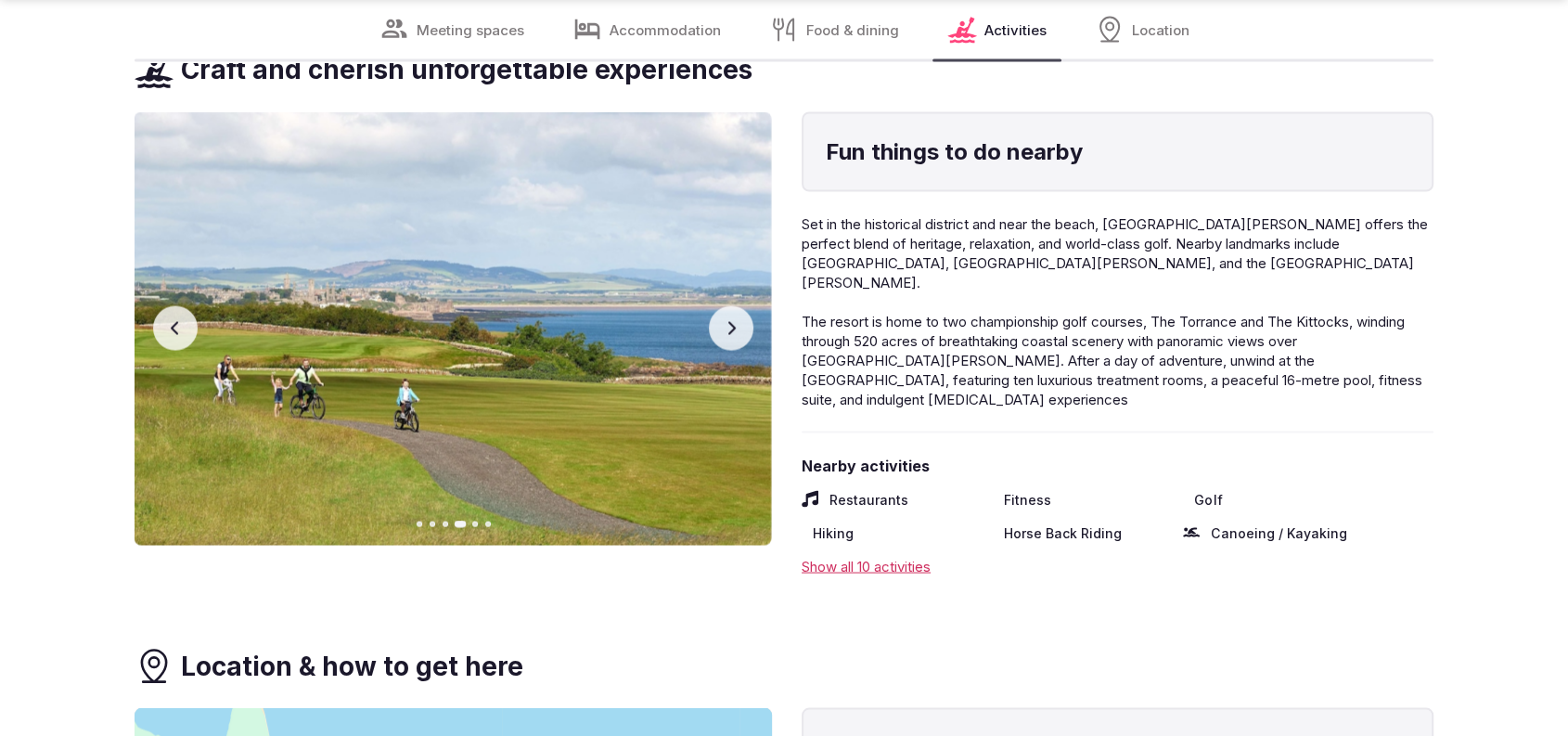
click at [175, 307] on button "Previous slide" at bounding box center [175, 329] width 45 height 45
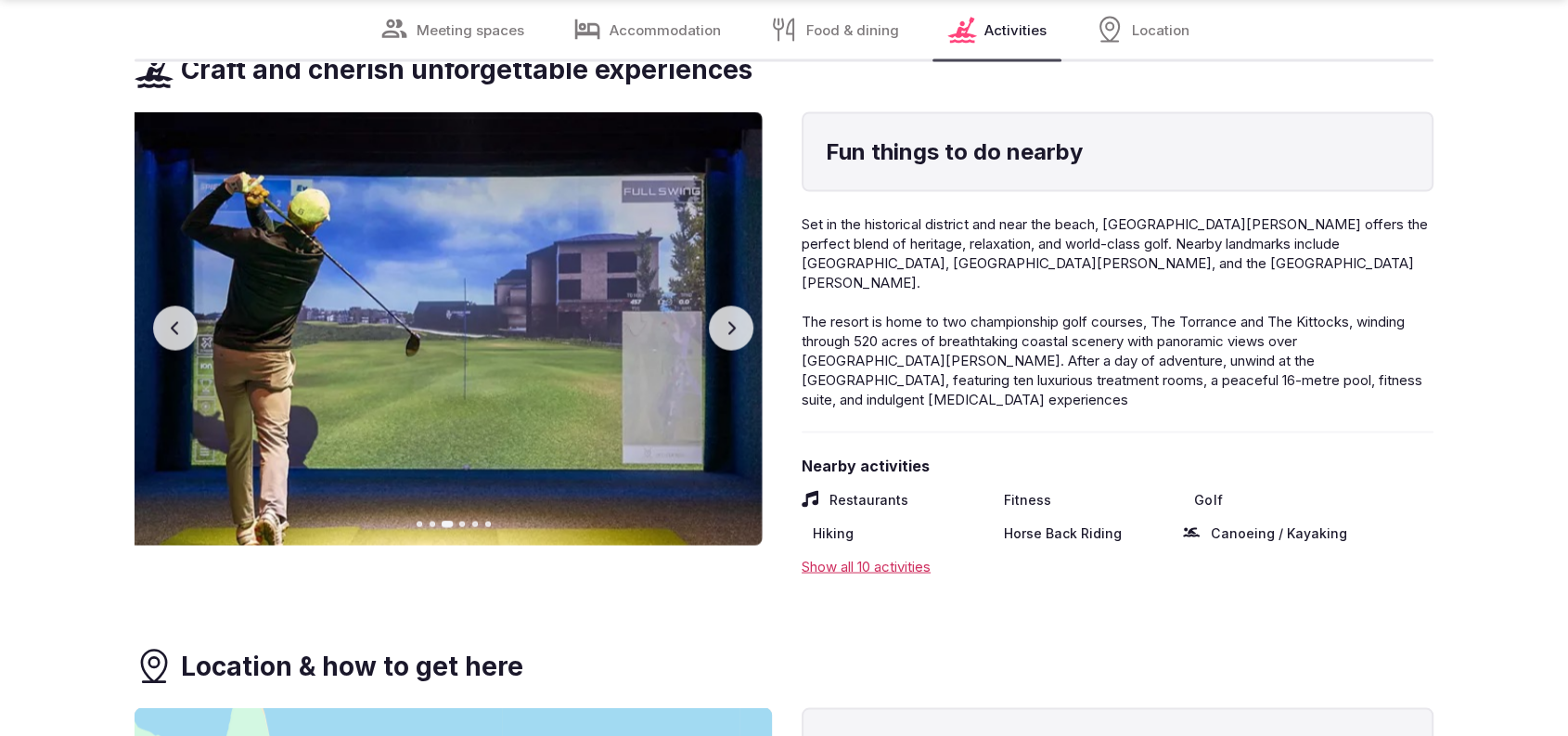
click at [175, 307] on button "Previous slide" at bounding box center [175, 329] width 45 height 45
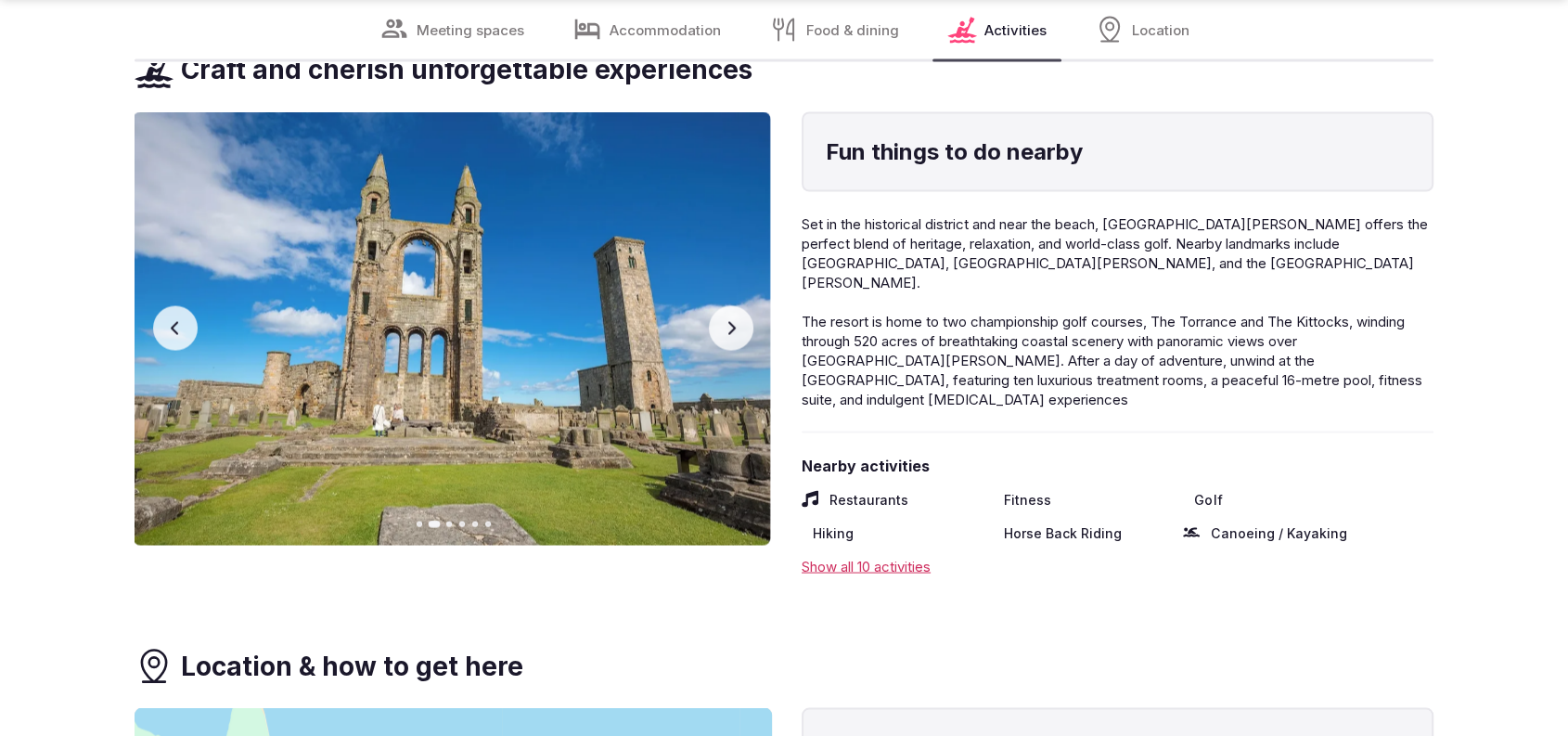
click at [175, 307] on button "Previous slide" at bounding box center [175, 329] width 45 height 45
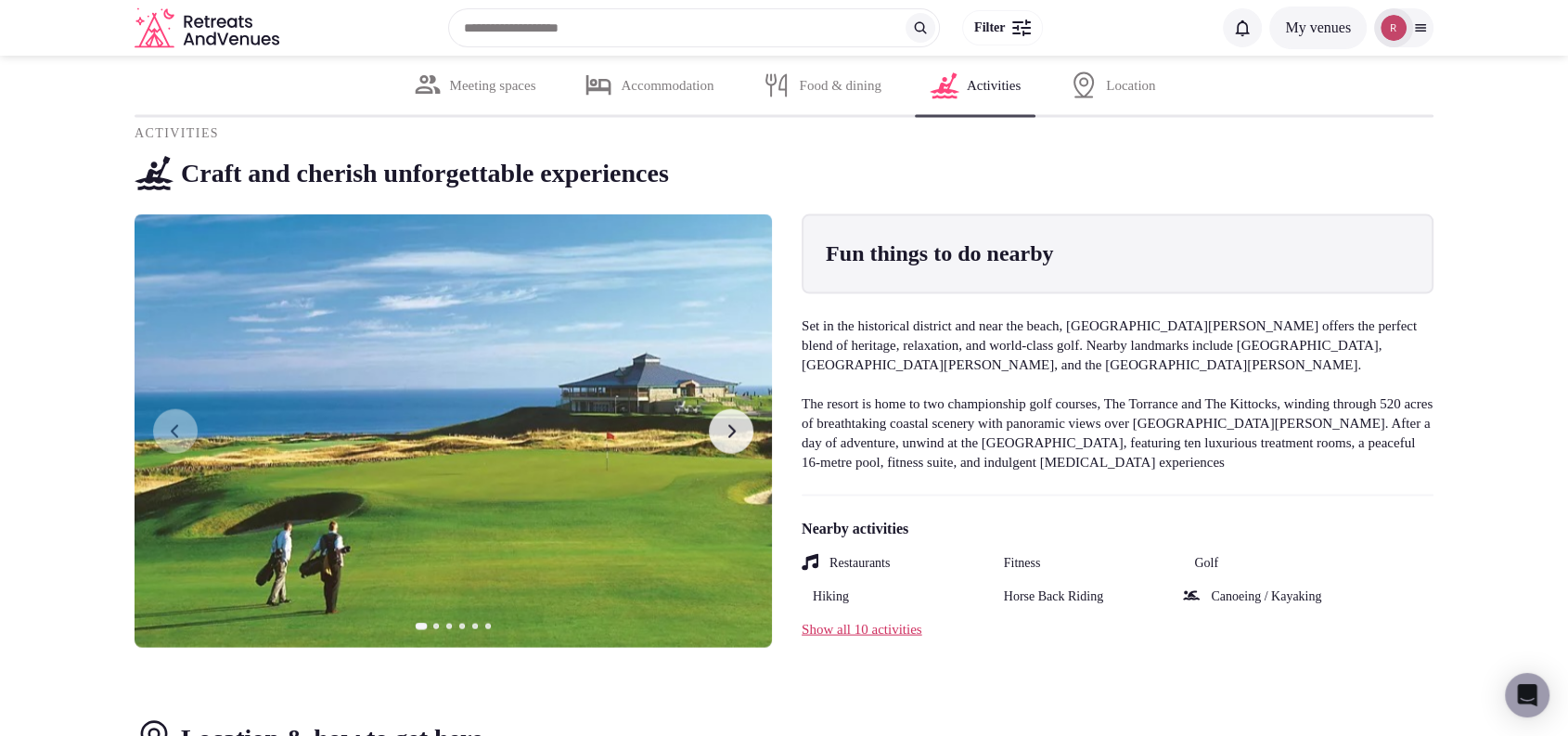
scroll to position [3163, 0]
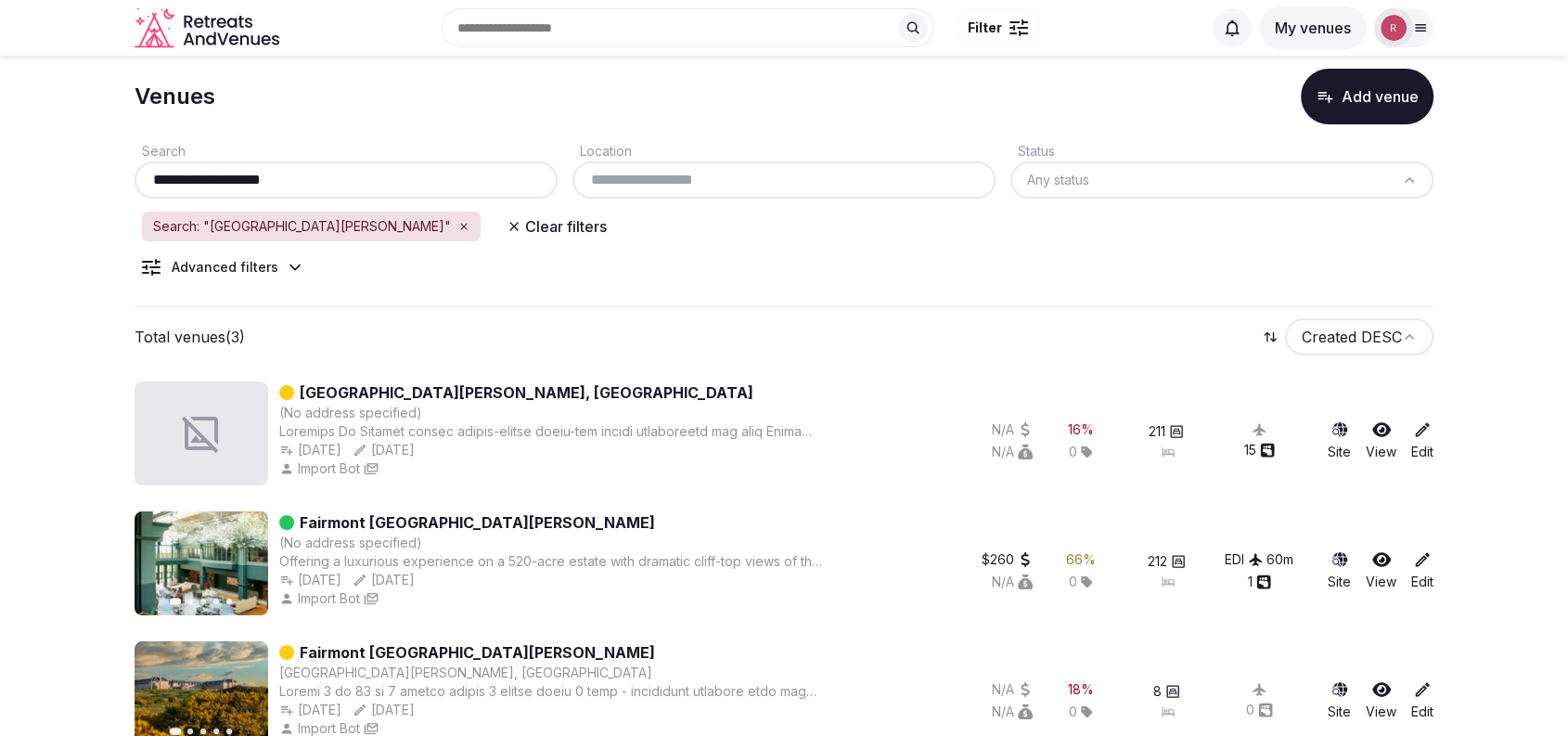
scroll to position [63, 0]
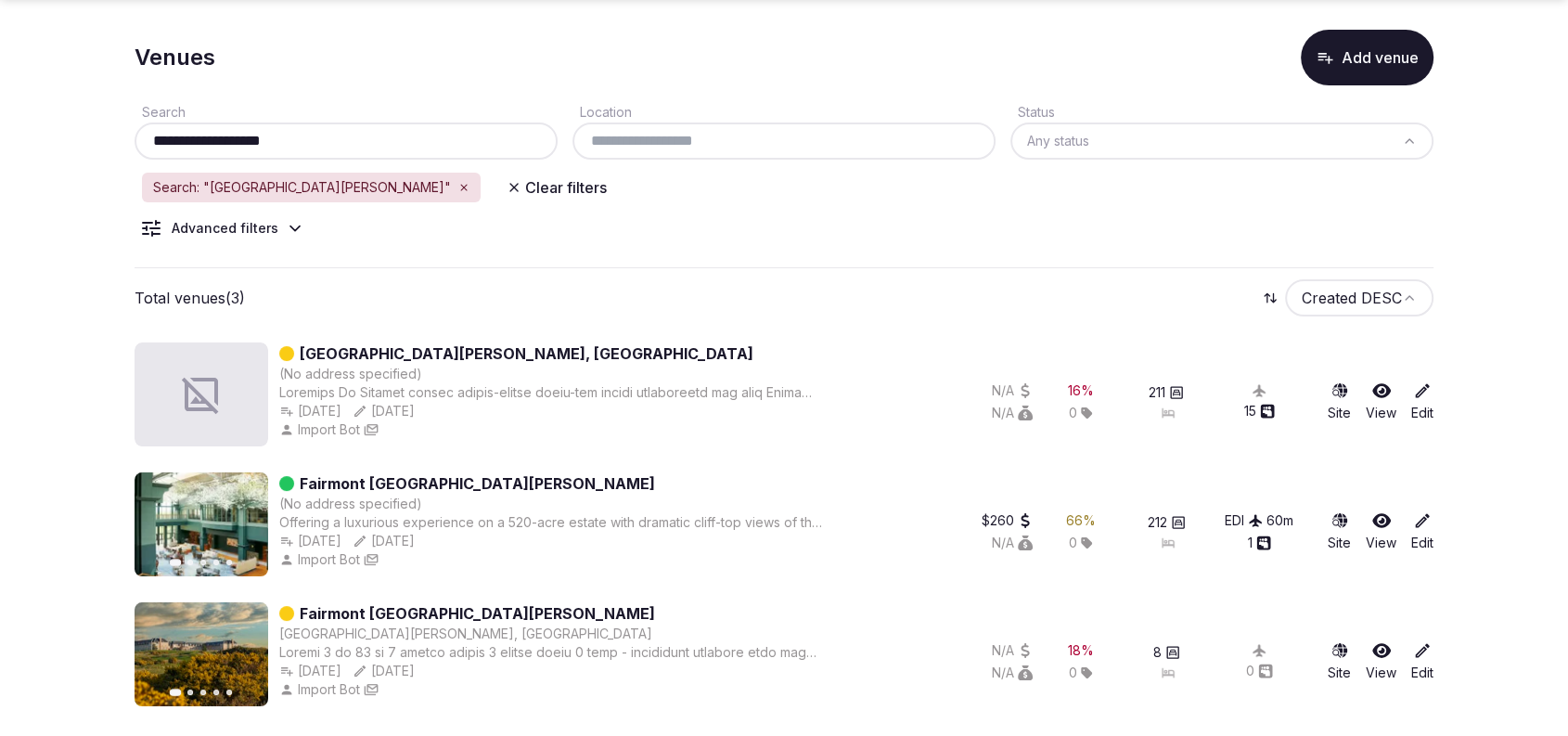
type input "**********"
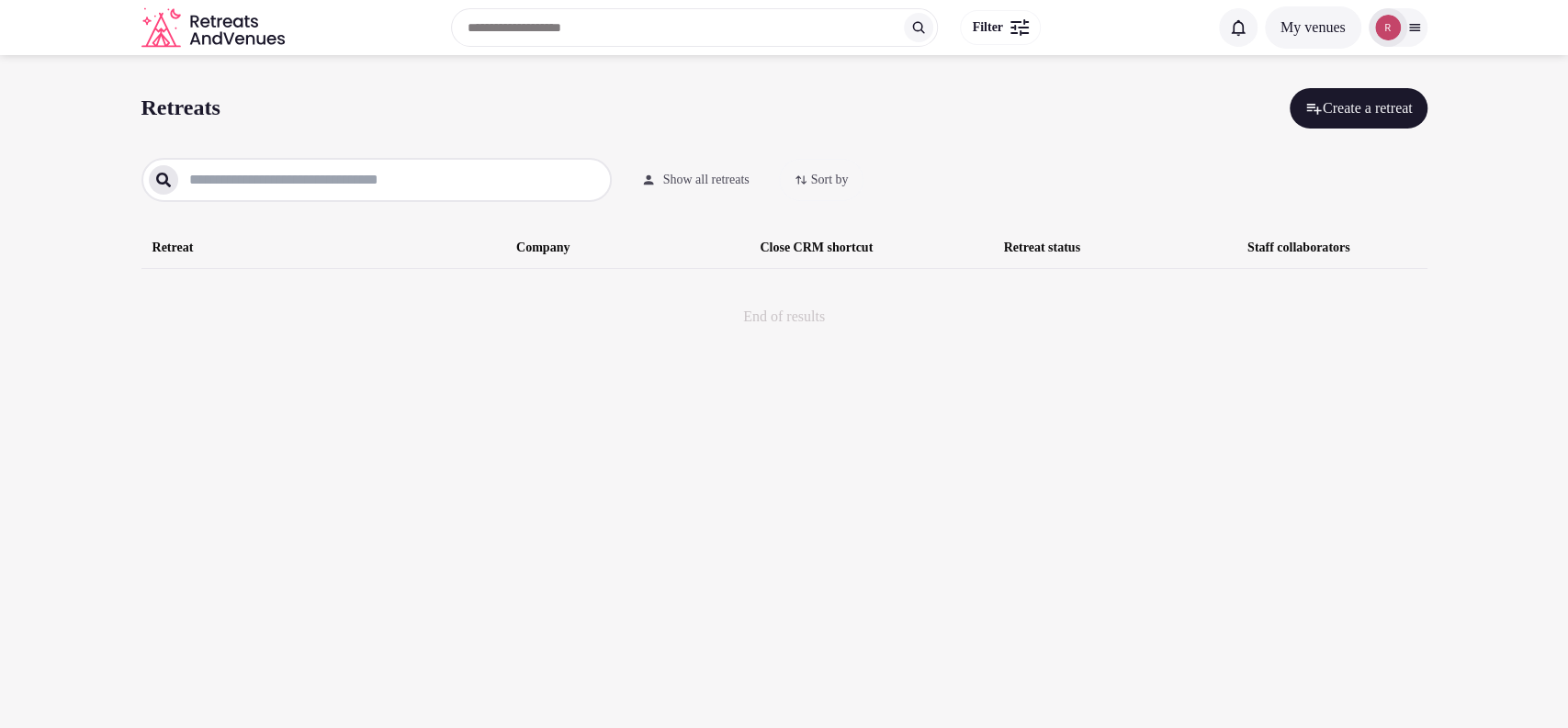
click at [279, 169] on input "text" at bounding box center [391, 180] width 426 height 22
paste input "**********"
drag, startPoint x: 364, startPoint y: 178, endPoint x: 279, endPoint y: 192, distance: 86.1
click at [279, 192] on div "**********" at bounding box center [376, 180] width 470 height 45
click at [301, 188] on input "**********" at bounding box center [391, 180] width 426 height 22
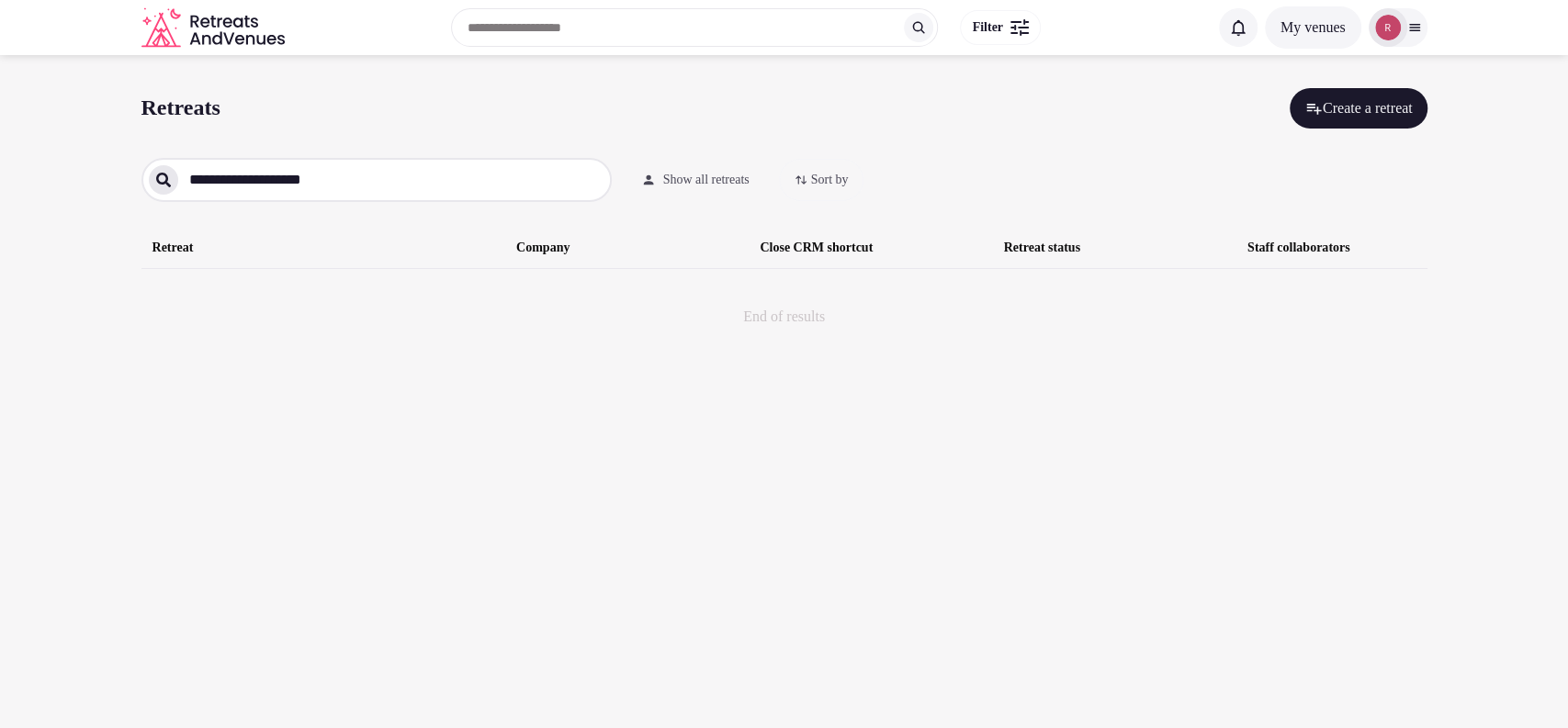
drag, startPoint x: 353, startPoint y: 180, endPoint x: 279, endPoint y: 196, distance: 75.7
click at [279, 196] on div "**********" at bounding box center [376, 180] width 470 height 45
paste input "**********"
type input "**********"
click at [715, 187] on span "Show all retreats" at bounding box center [706, 180] width 86 height 19
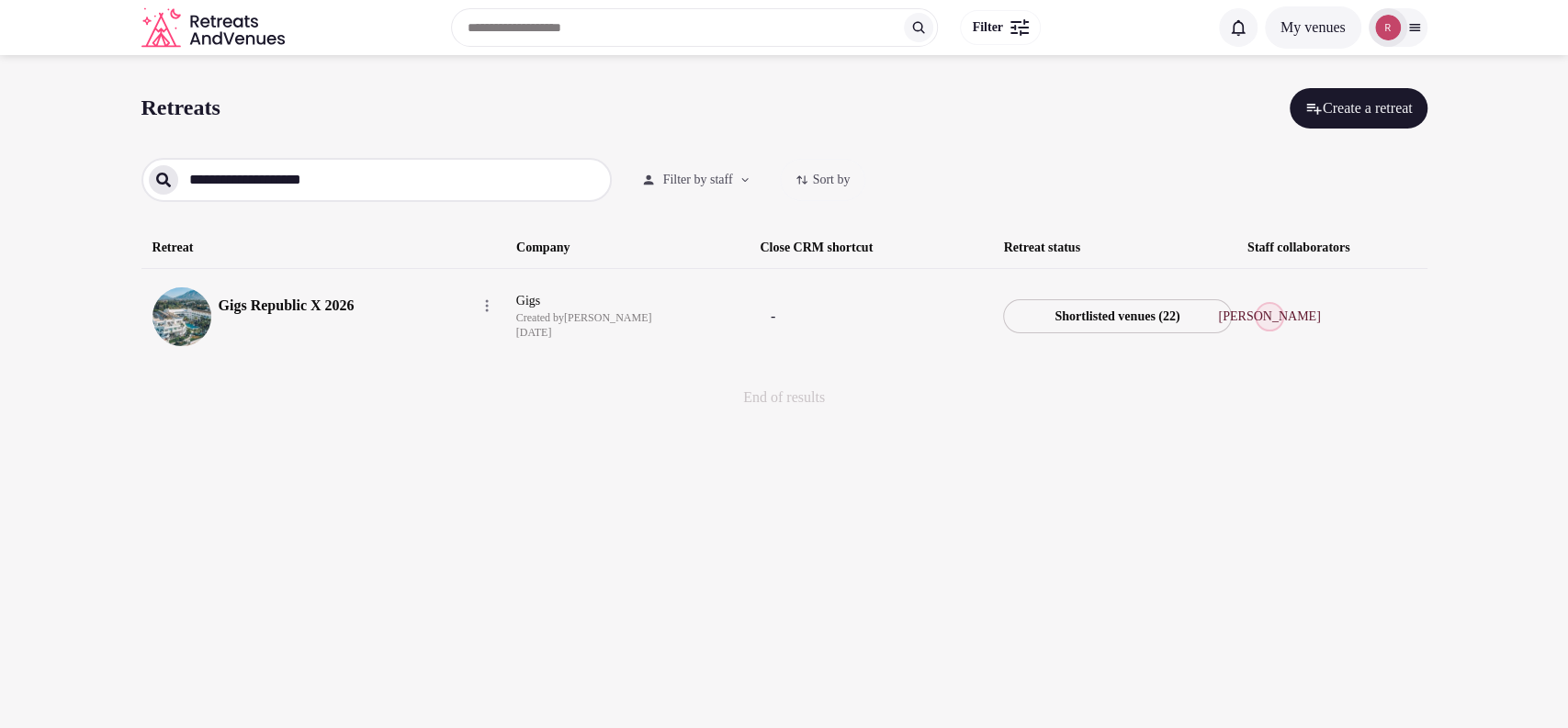
click at [332, 307] on link "Gigs Republic X 2026" at bounding box center [340, 306] width 242 height 22
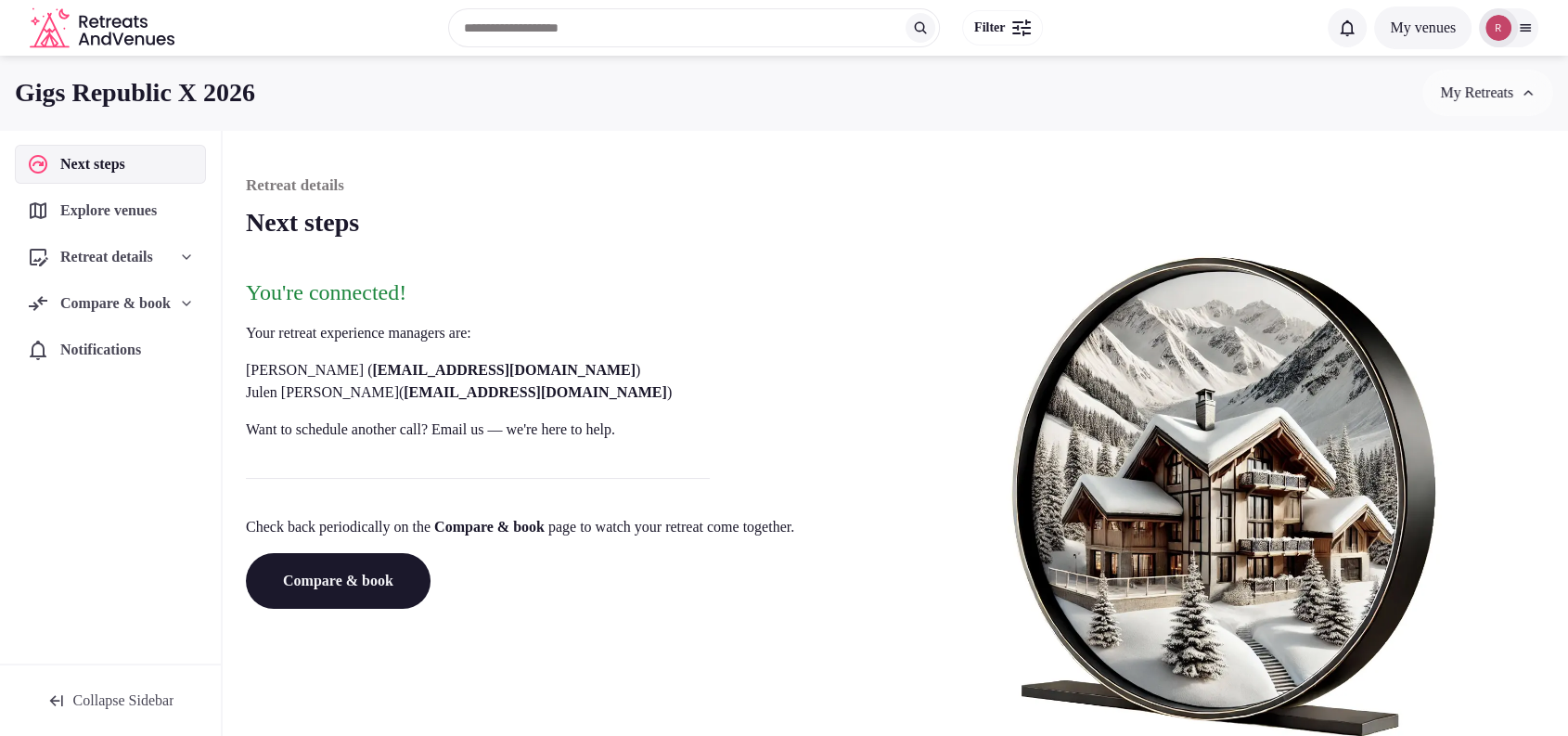
click at [362, 581] on link "Compare & book" at bounding box center [337, 580] width 185 height 55
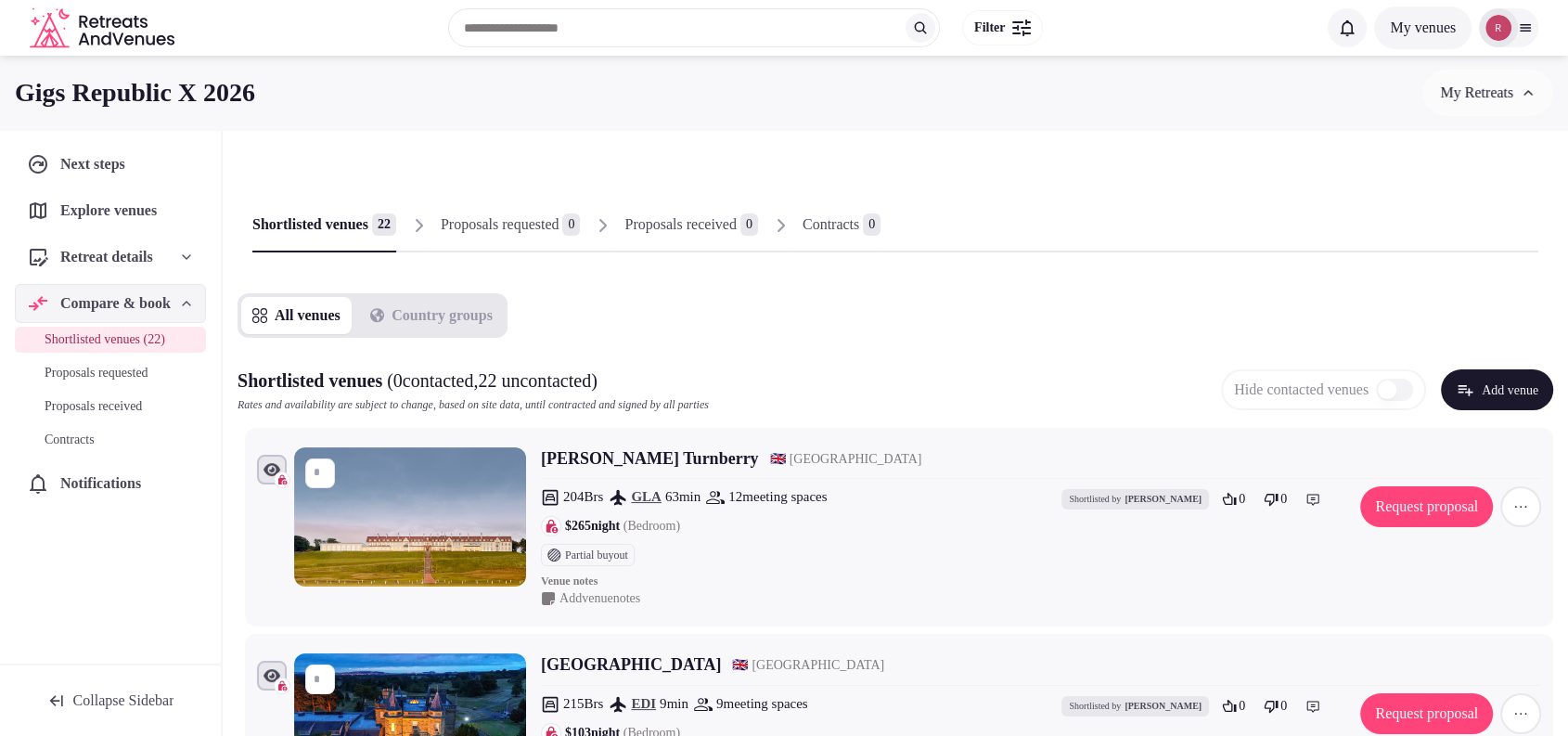
click at [1492, 387] on button "Add venue" at bounding box center [1497, 390] width 112 height 41
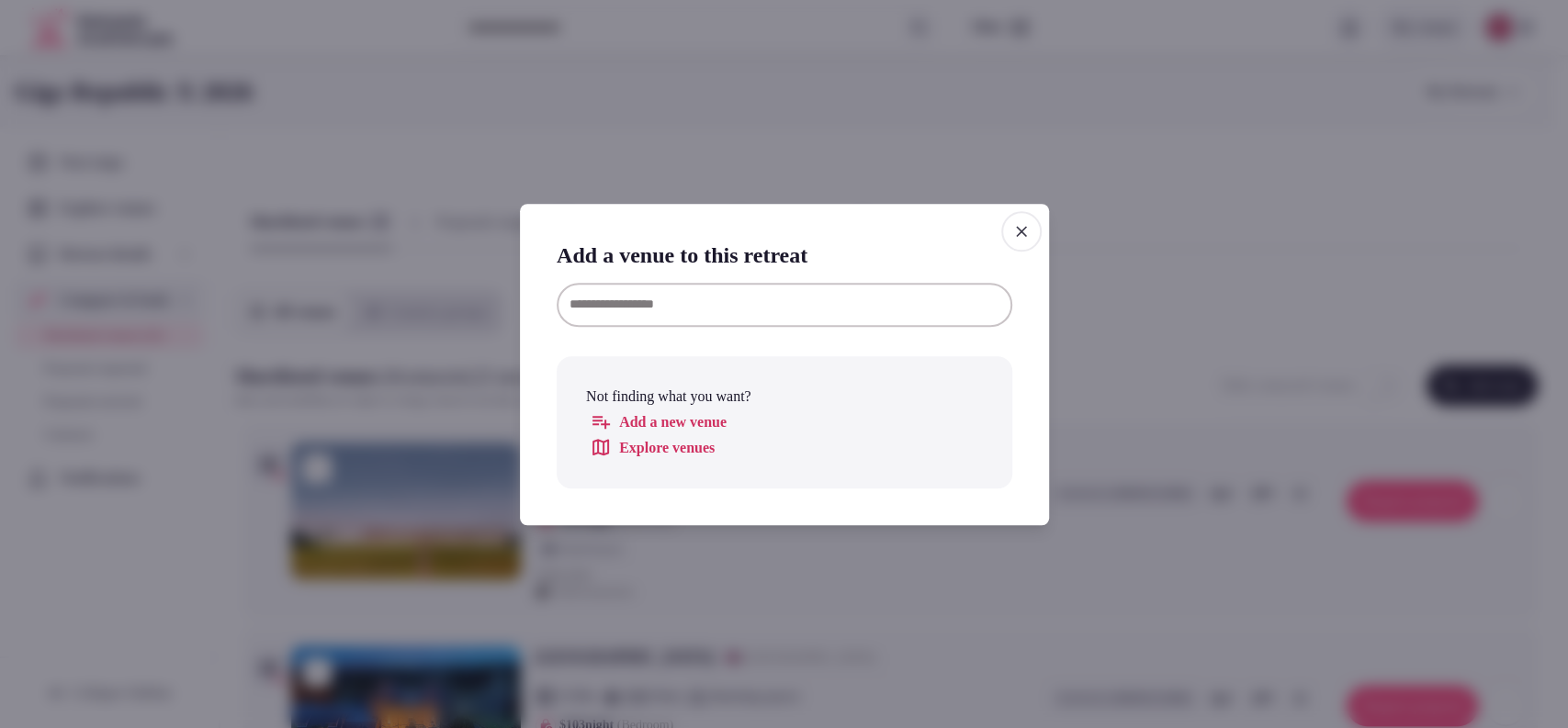
click at [811, 307] on input at bounding box center [784, 304] width 456 height 45
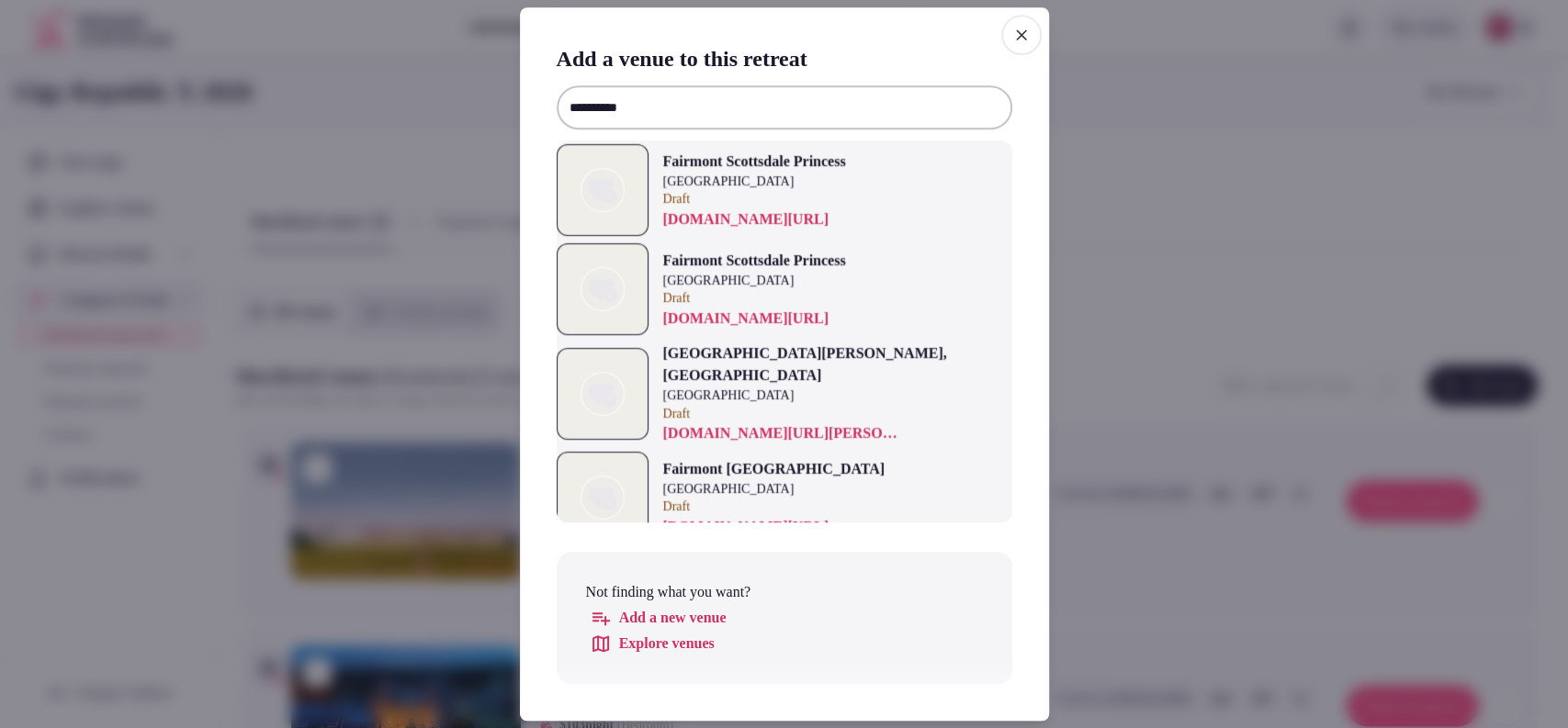
drag, startPoint x: 654, startPoint y: 112, endPoint x: 524, endPoint y: 111, distance: 130.0
click at [524, 111] on div "**********" at bounding box center [784, 364] width 529 height 714
paste input "*********"
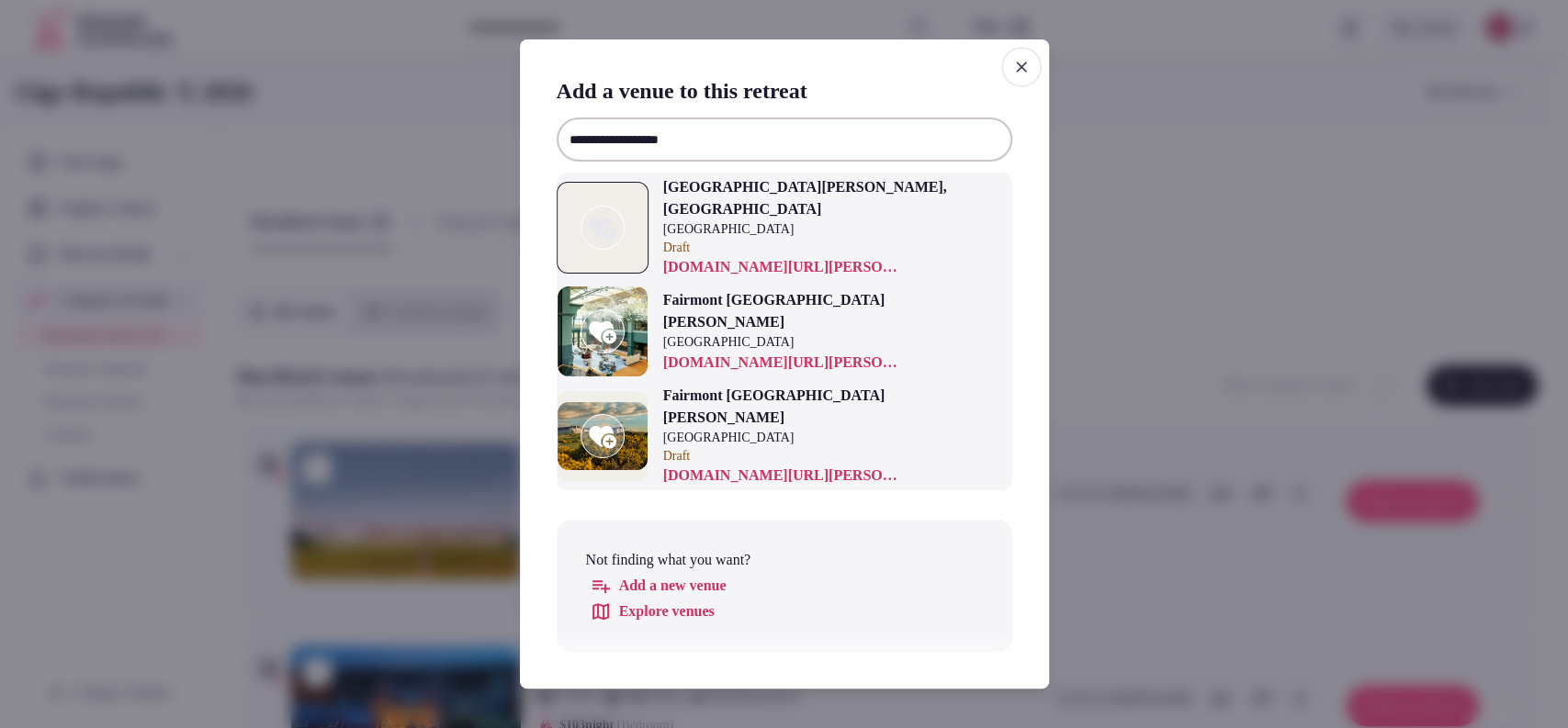
type input "**********"
click at [934, 334] on p "[GEOGRAPHIC_DATA]" at bounding box center [810, 343] width 294 height 19
click at [605, 335] on icon at bounding box center [602, 332] width 28 height 22
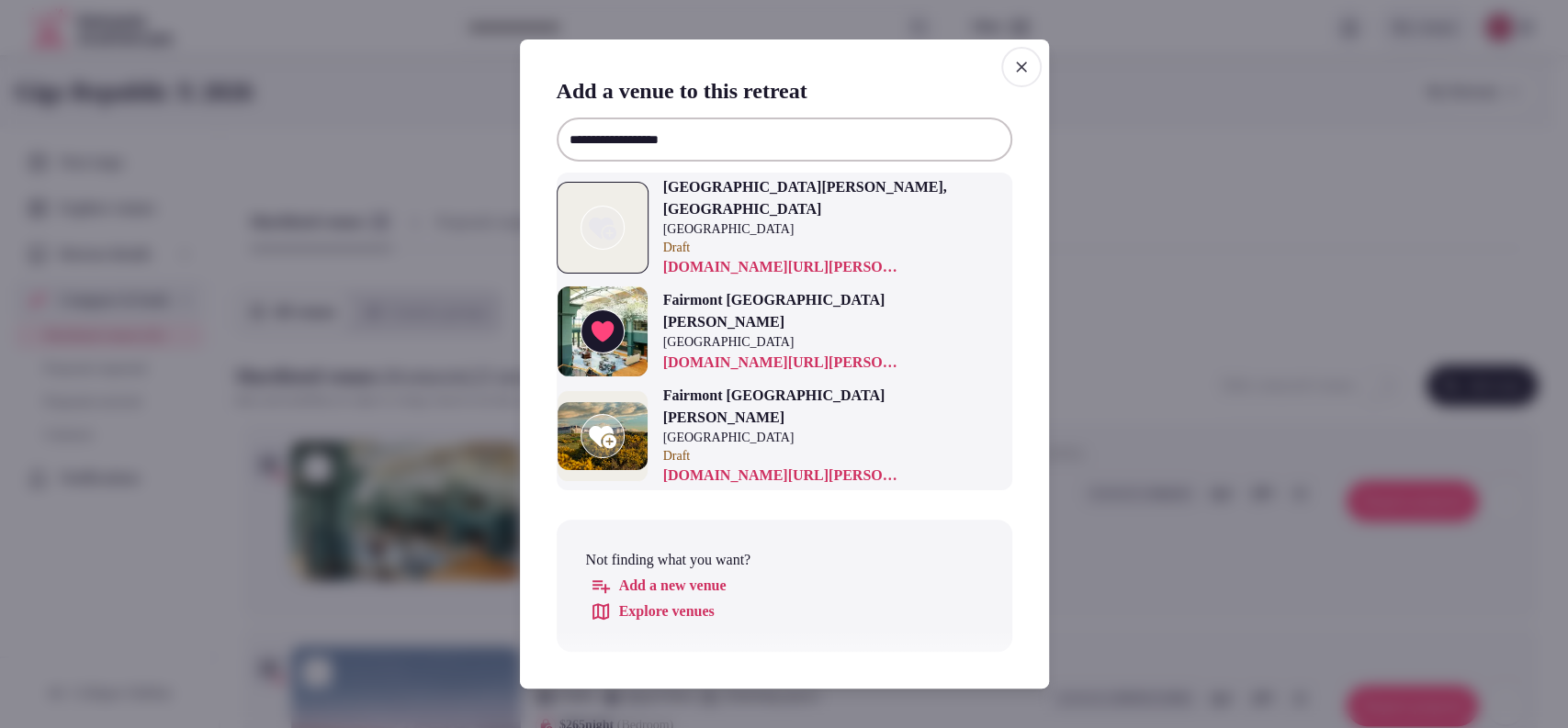
click at [1022, 68] on icon "button" at bounding box center [1022, 67] width 19 height 19
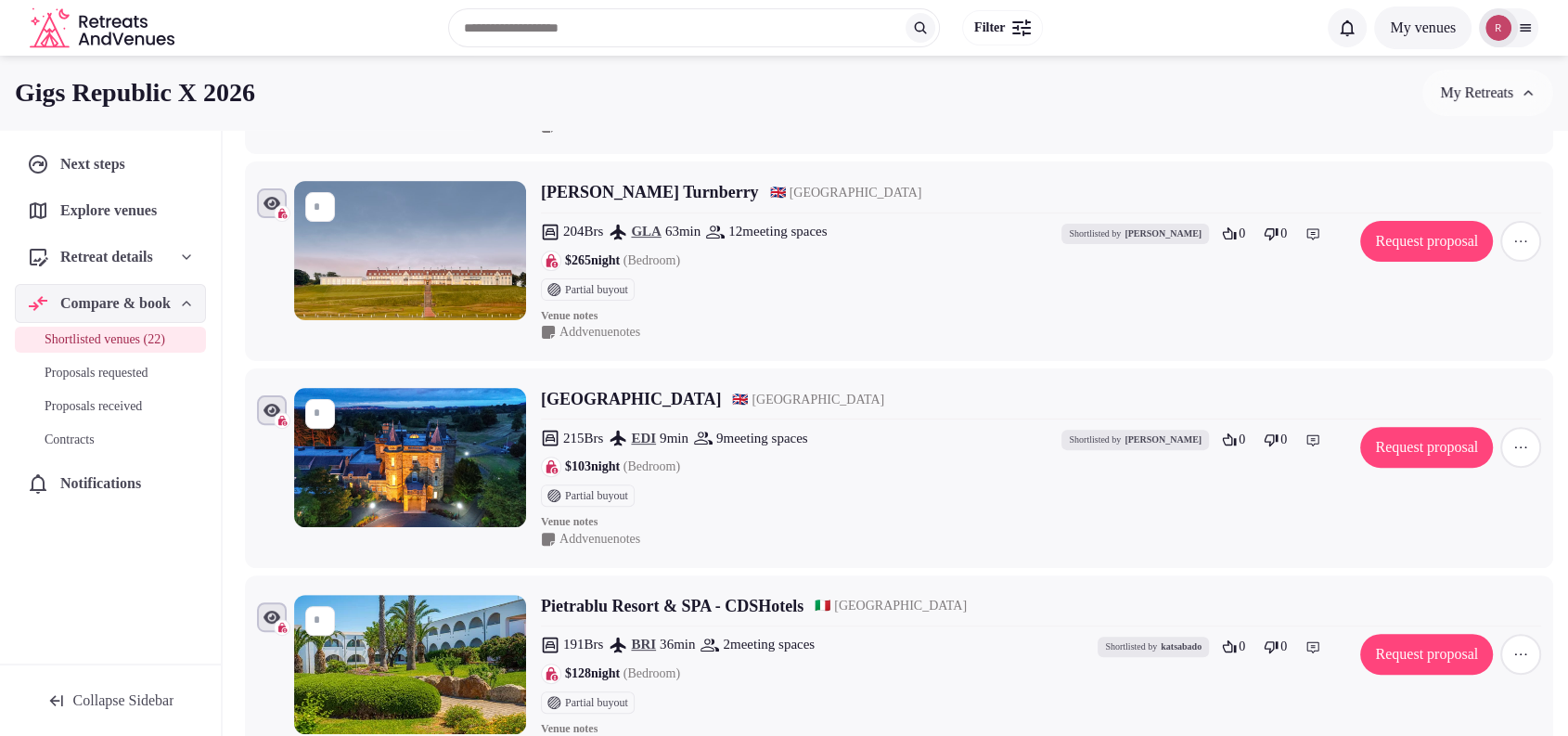
scroll to position [218, 0]
